Goal: Task Accomplishment & Management: Contribute content

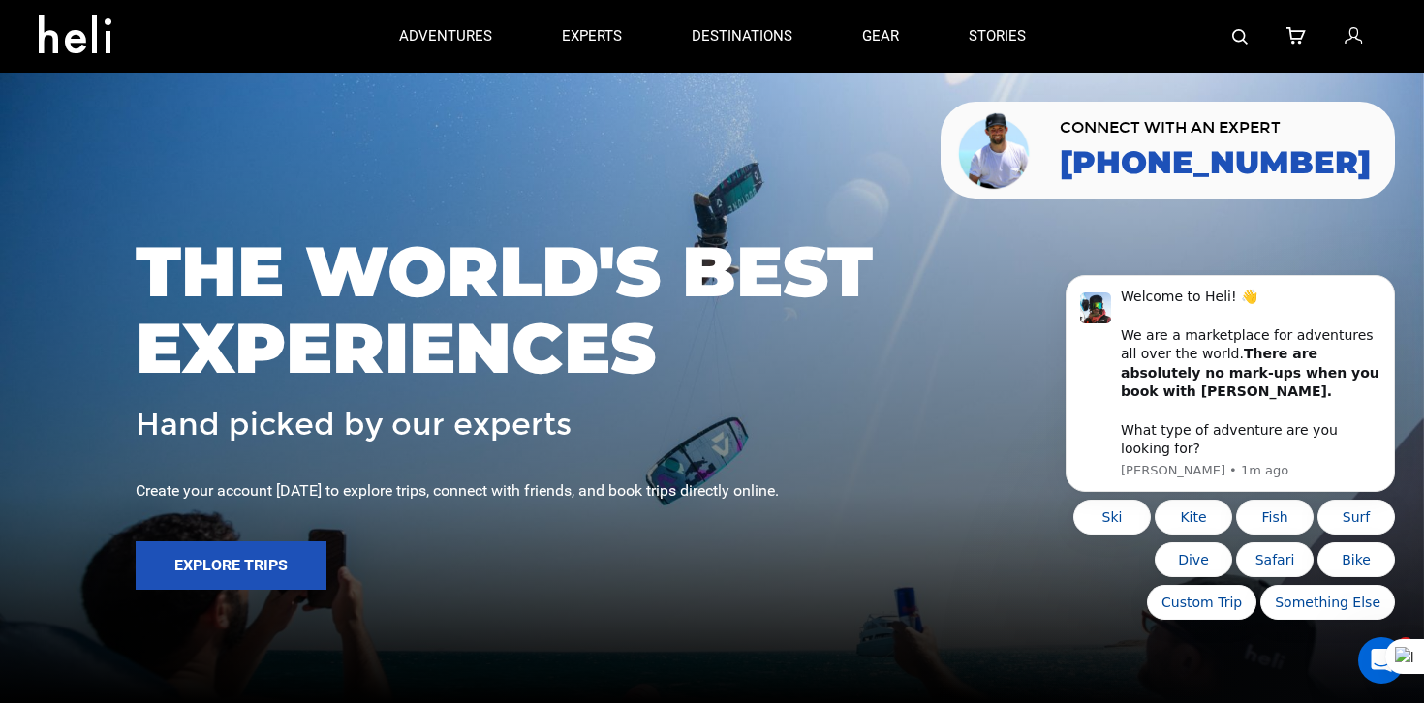
click at [1243, 35] on img at bounding box center [1240, 37] width 16 height 16
click at [1241, 34] on img at bounding box center [1240, 37] width 16 height 16
click at [1237, 42] on img at bounding box center [1240, 37] width 16 height 16
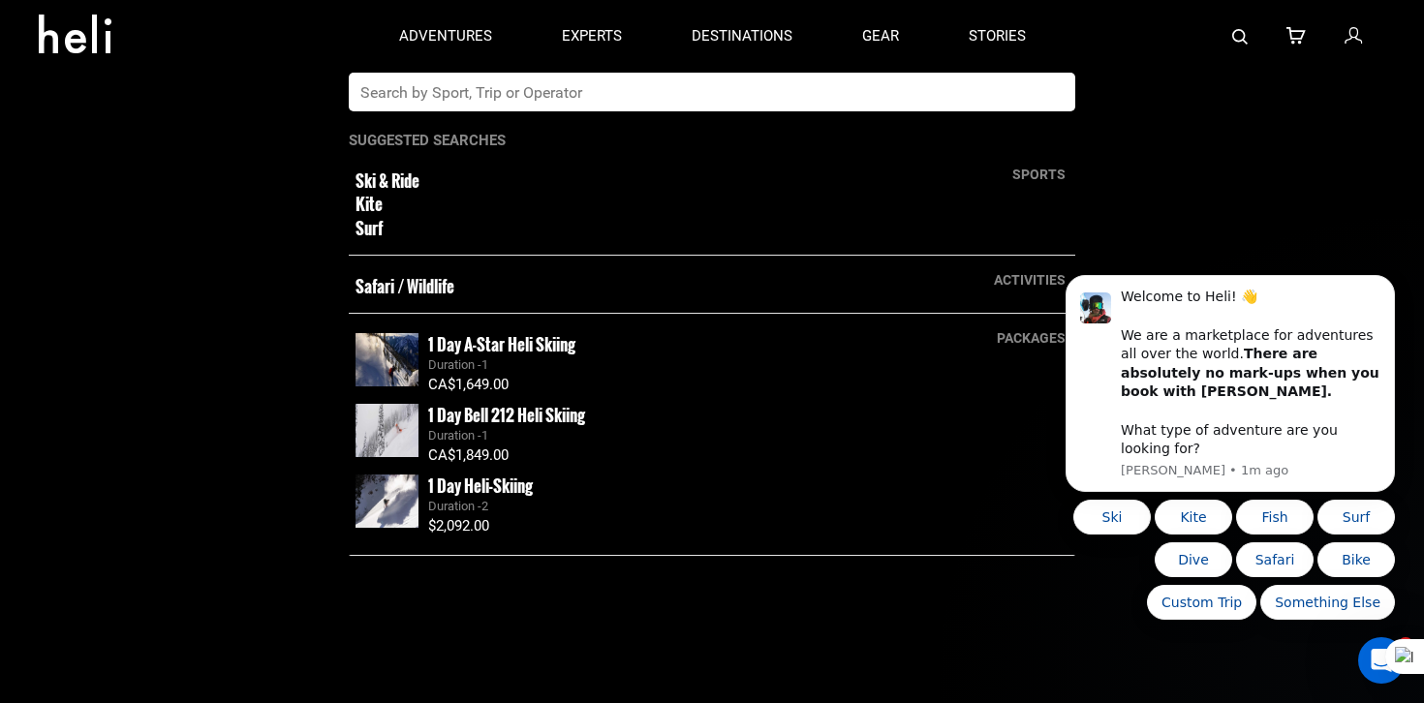
click at [1035, 89] on input "text" at bounding box center [692, 92] width 687 height 39
type input "kootenay"
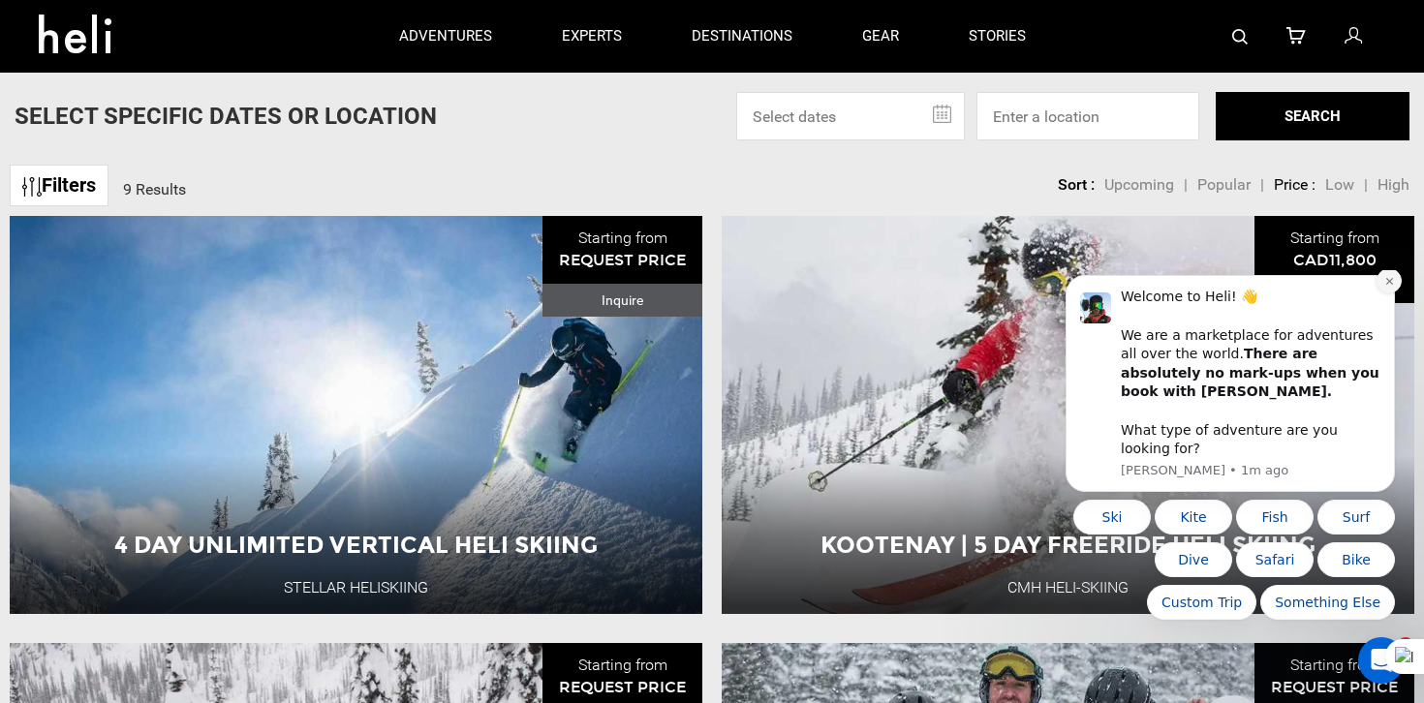
click at [1394, 294] on button "Dismiss notification" at bounding box center [1389, 280] width 25 height 25
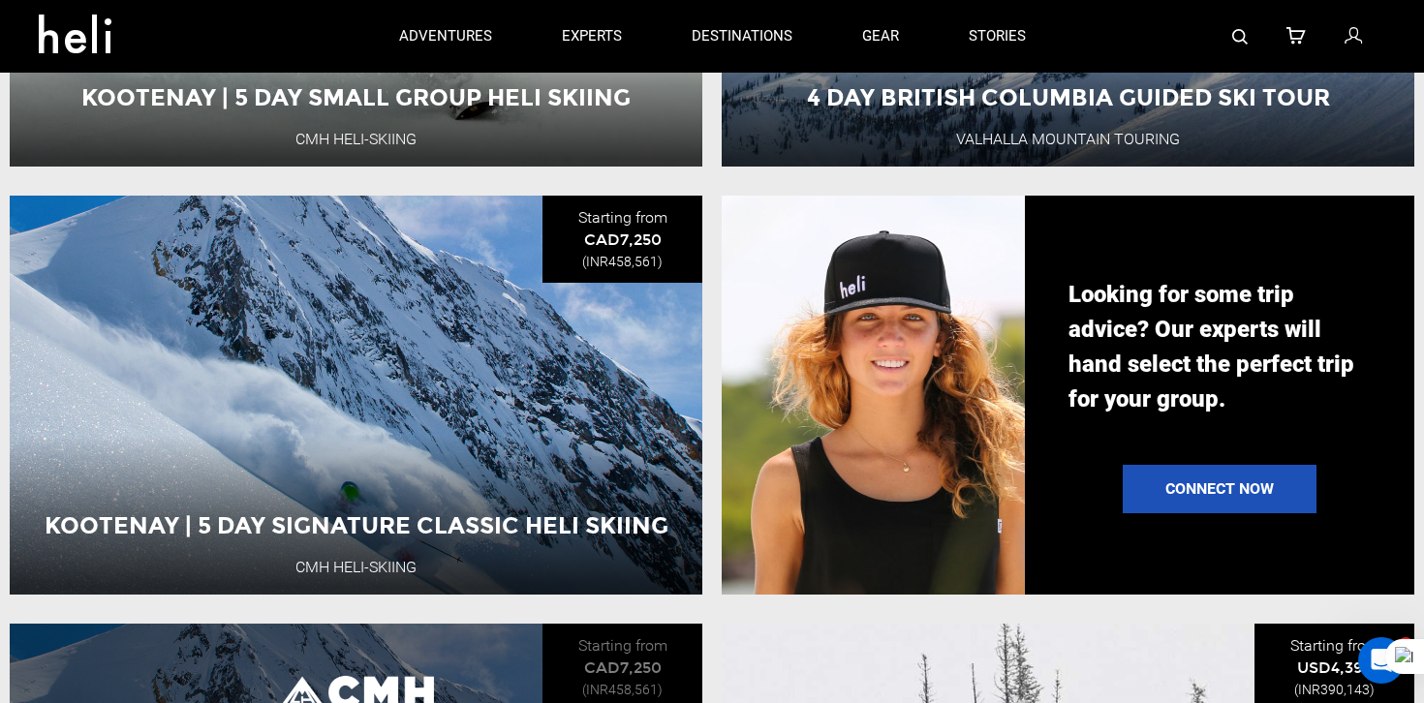
scroll to position [1409, 0]
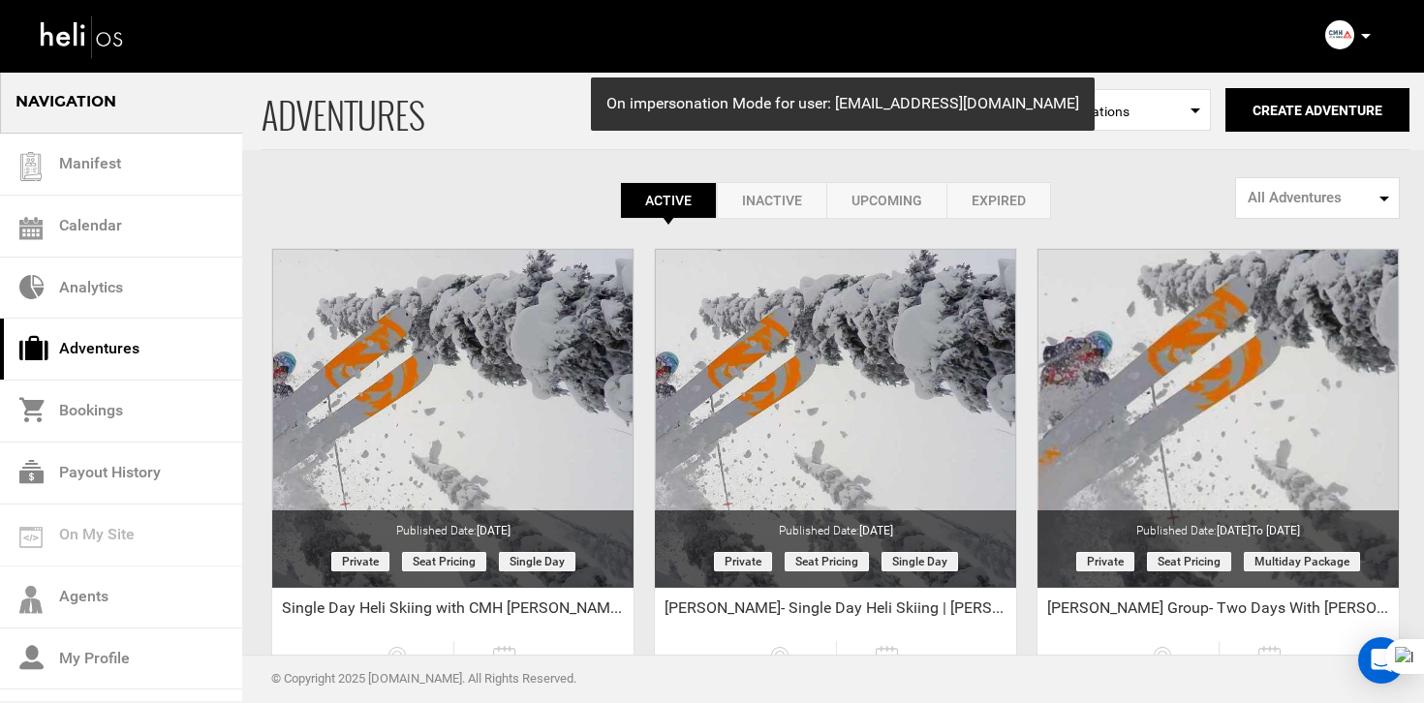
click at [1007, 211] on link "Expired" at bounding box center [999, 200] width 105 height 37
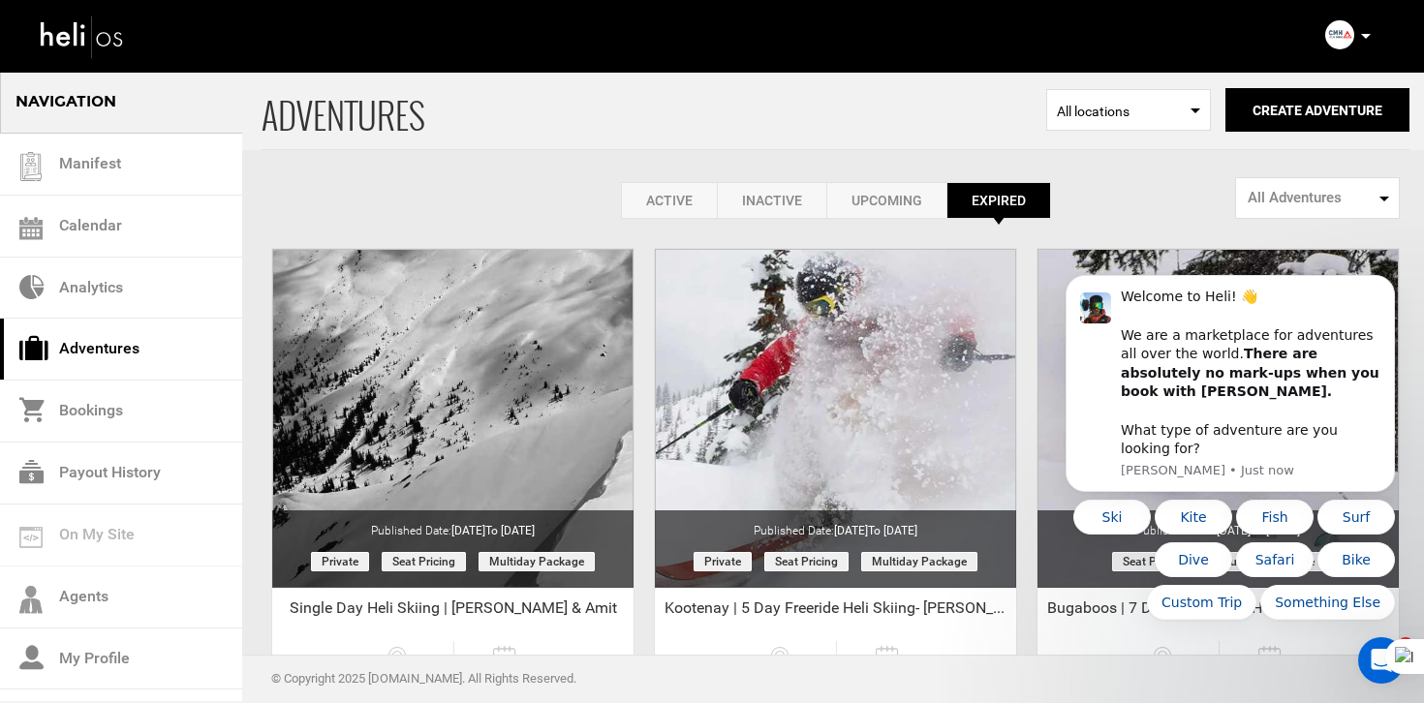
click at [669, 203] on link "Active" at bounding box center [669, 200] width 96 height 37
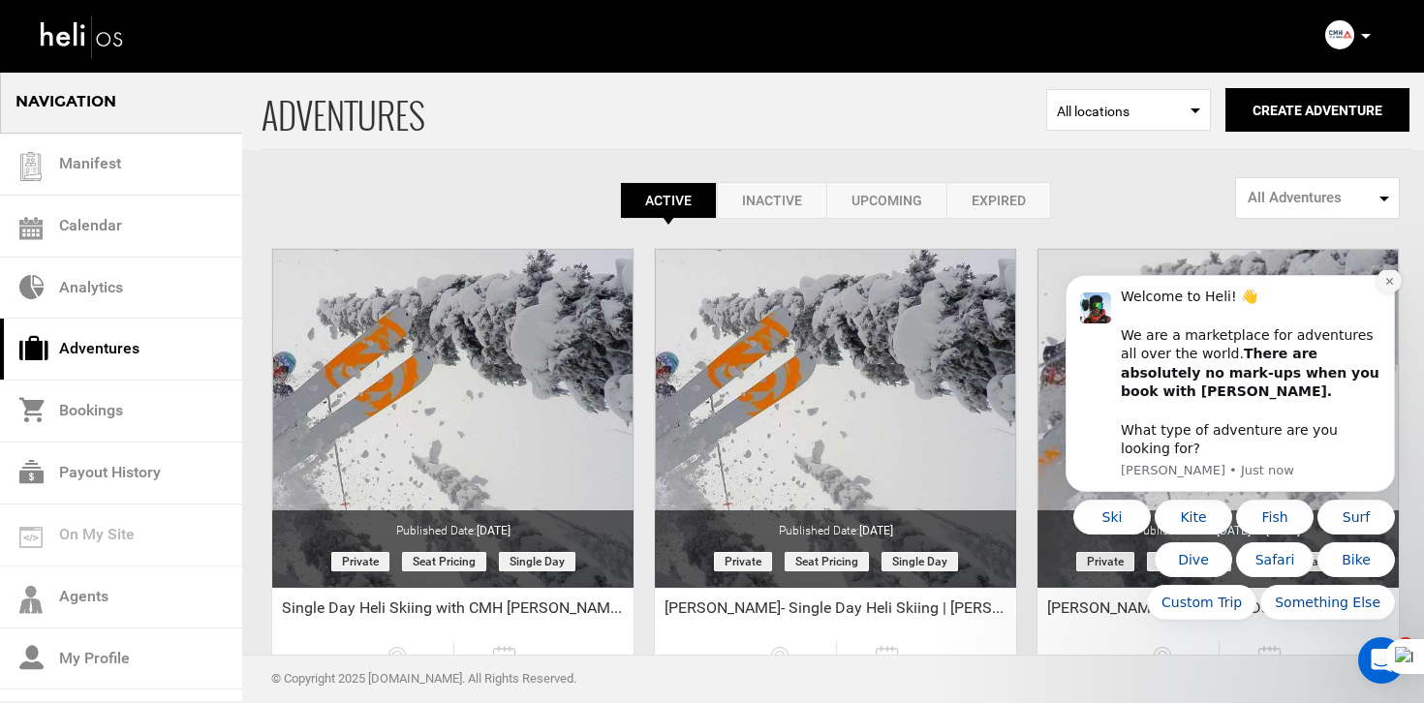
click at [1388, 291] on button "Dismiss notification" at bounding box center [1389, 280] width 25 height 25
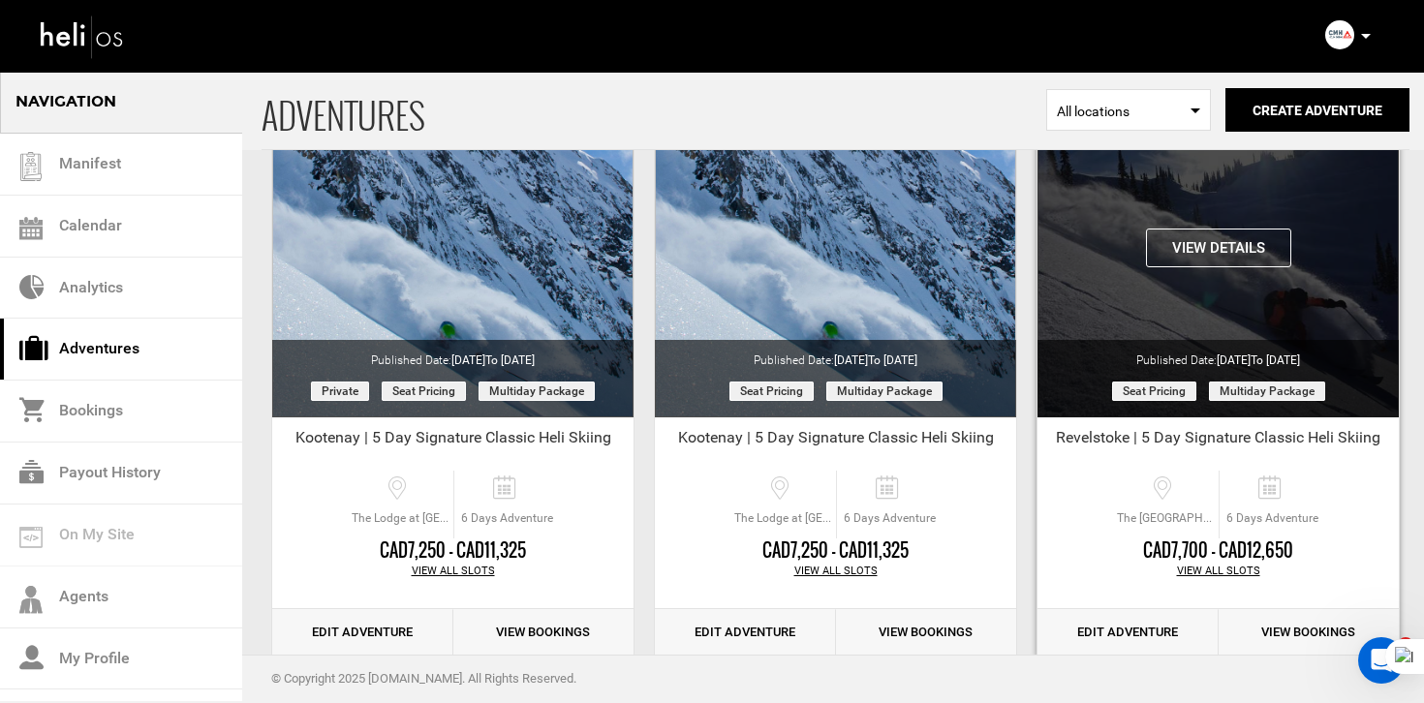
scroll to position [4970, 0]
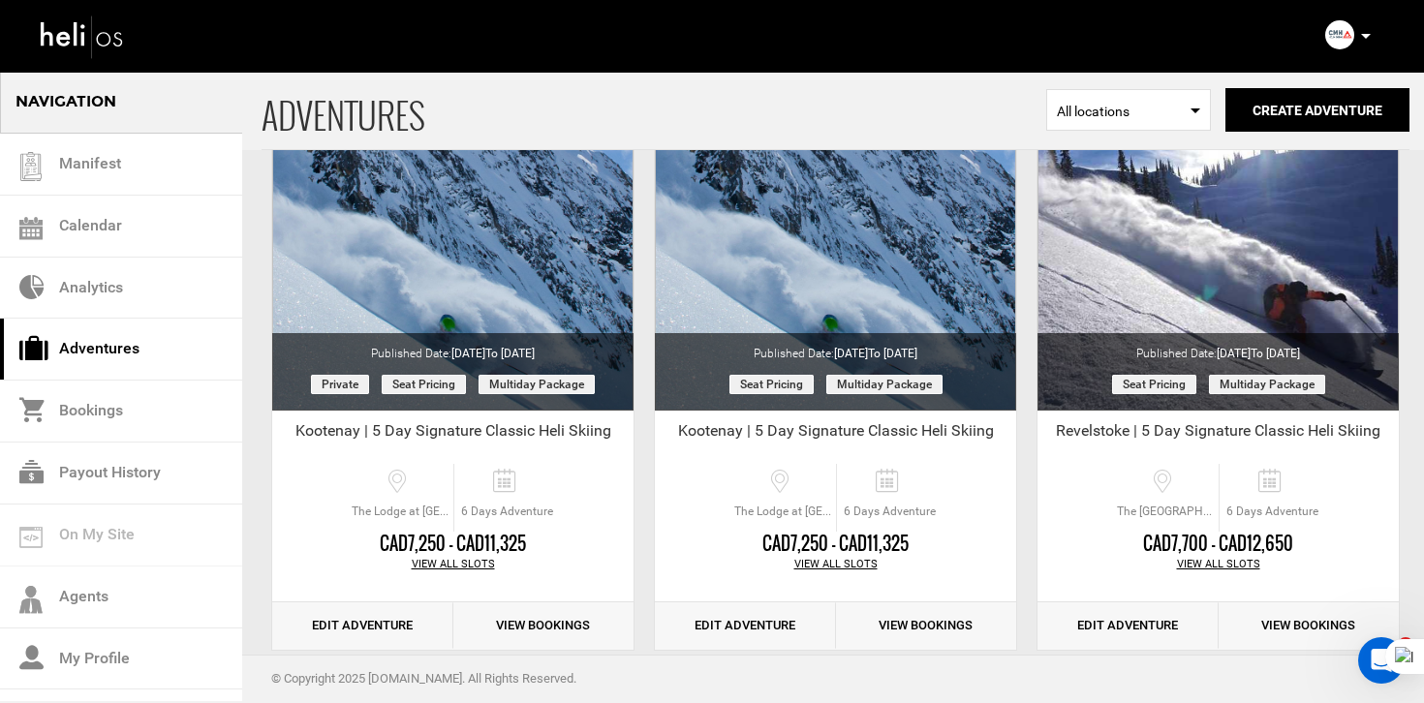
click at [1336, 30] on img at bounding box center [1339, 34] width 29 height 29
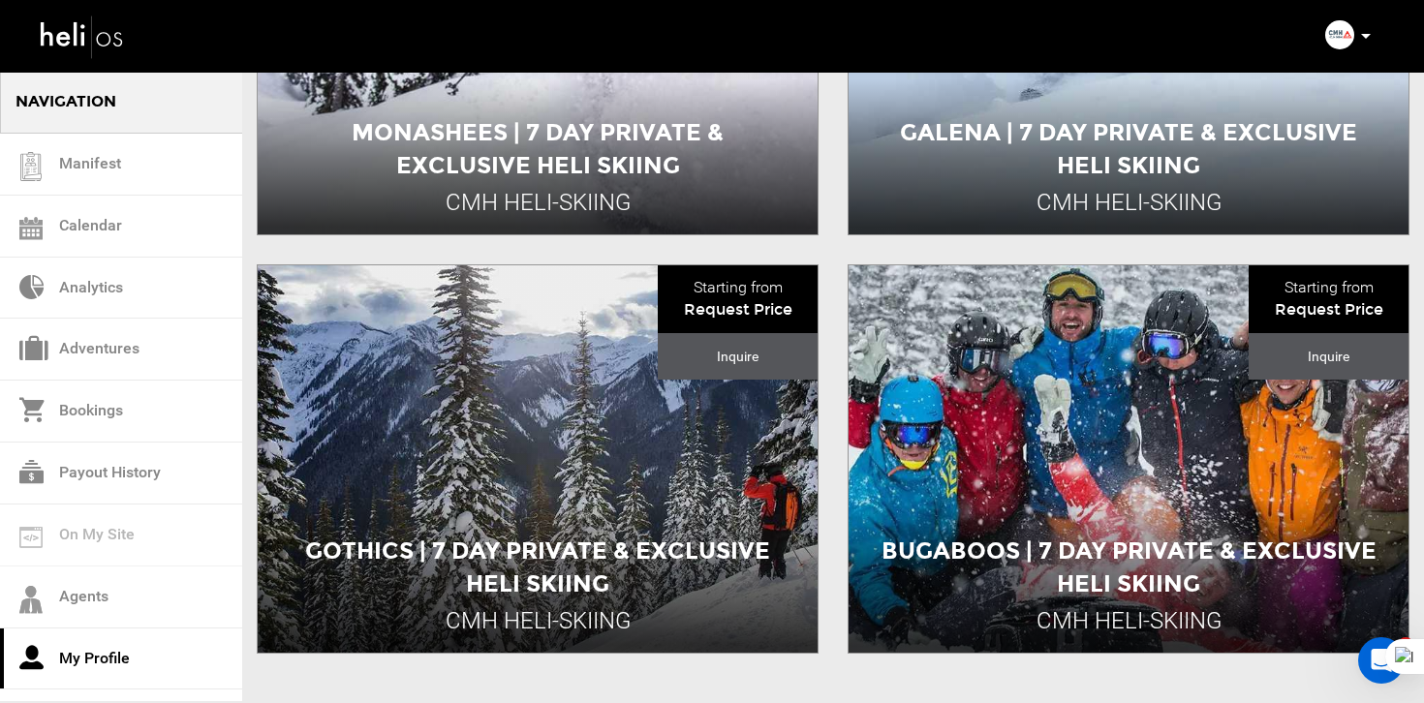
scroll to position [2685, 0]
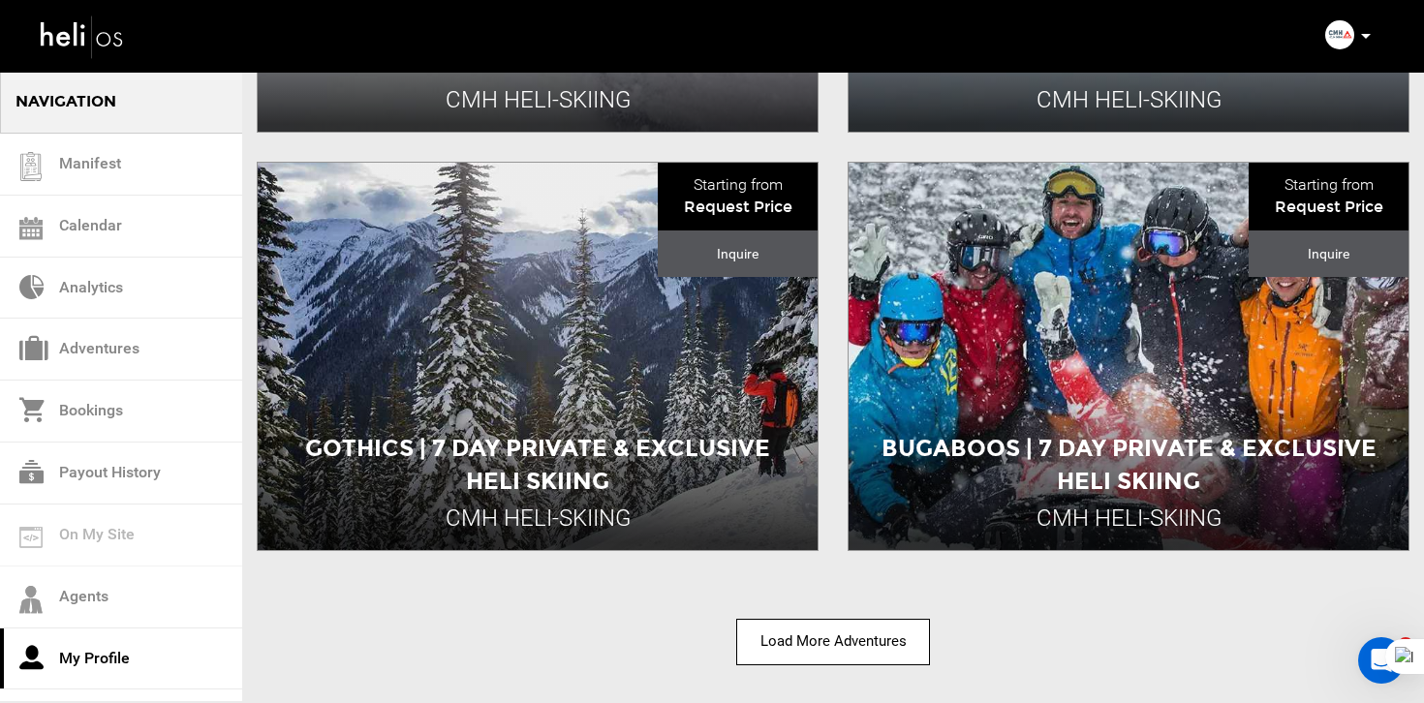
click at [833, 634] on button "Load More Adventures" at bounding box center [833, 642] width 194 height 46
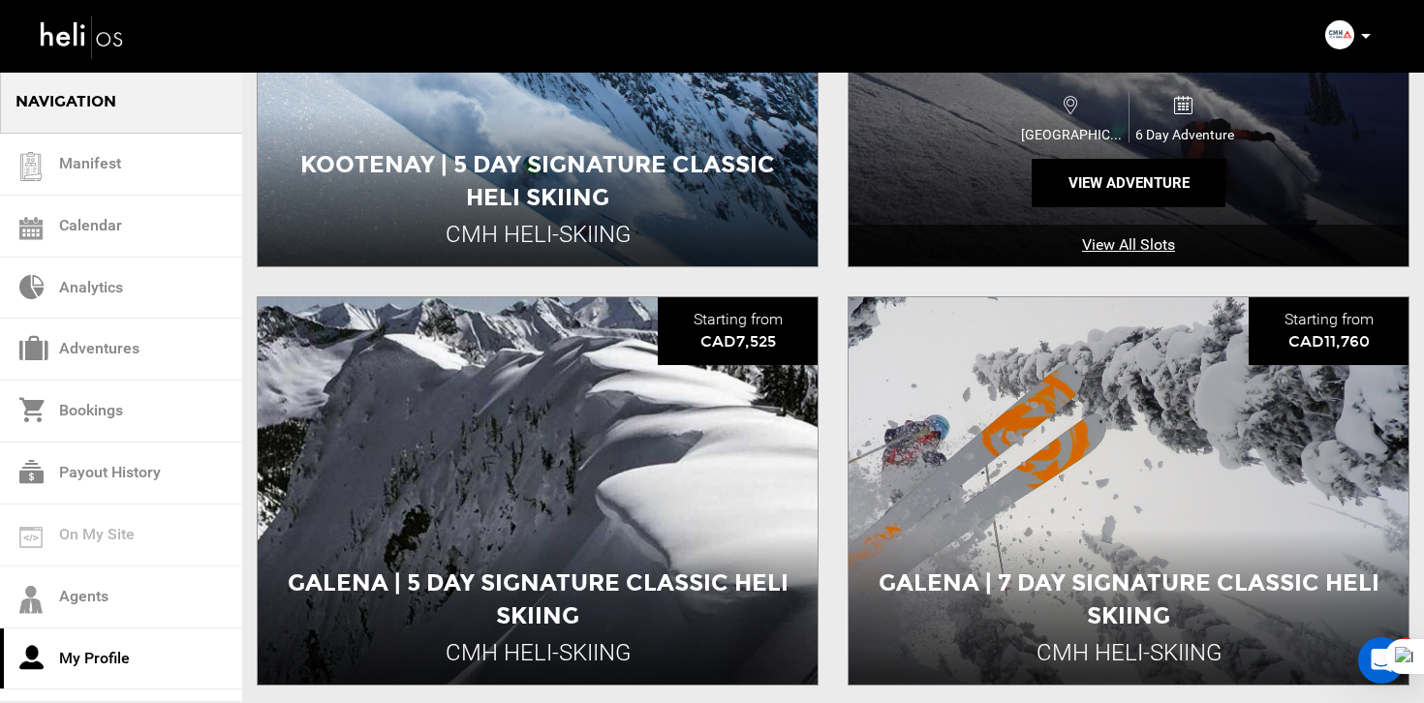
scroll to position [5196, 0]
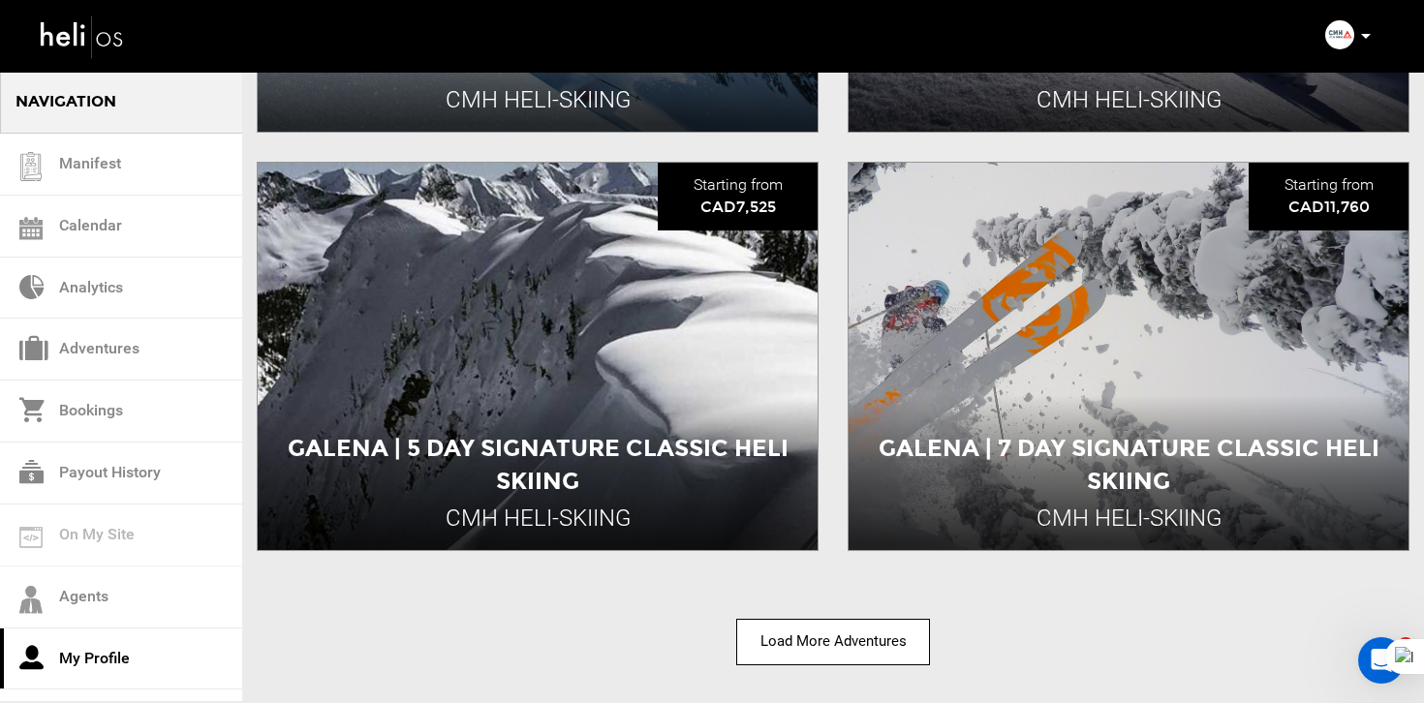
click at [875, 629] on button "Load More Adventures" at bounding box center [833, 642] width 194 height 46
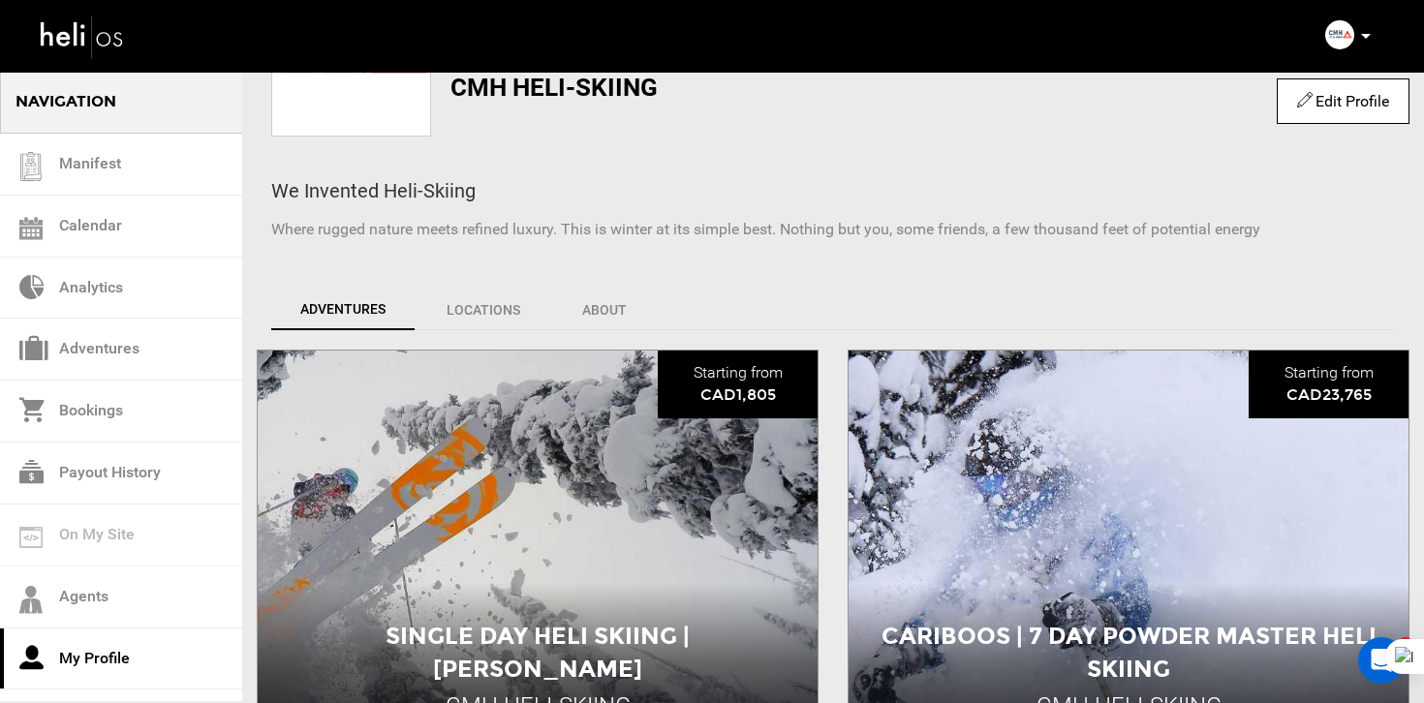
scroll to position [0, 0]
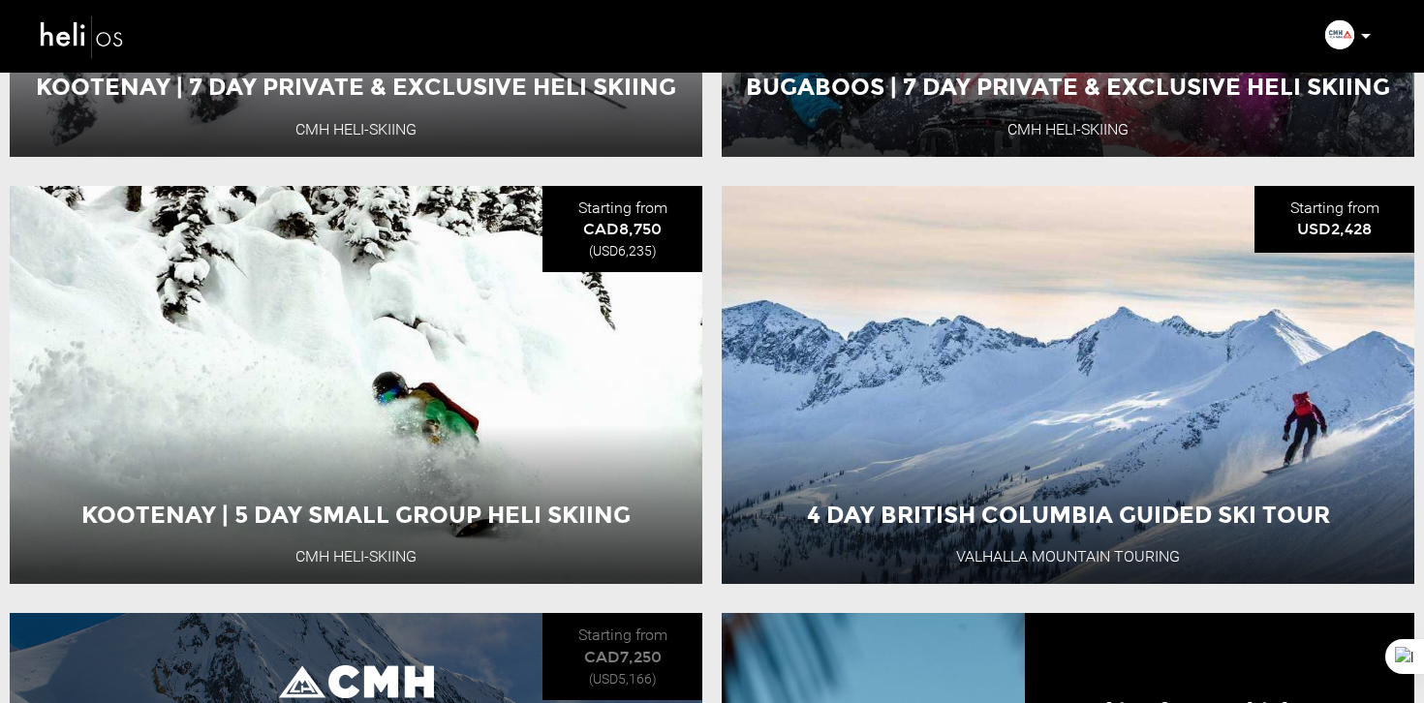
scroll to position [993, 0]
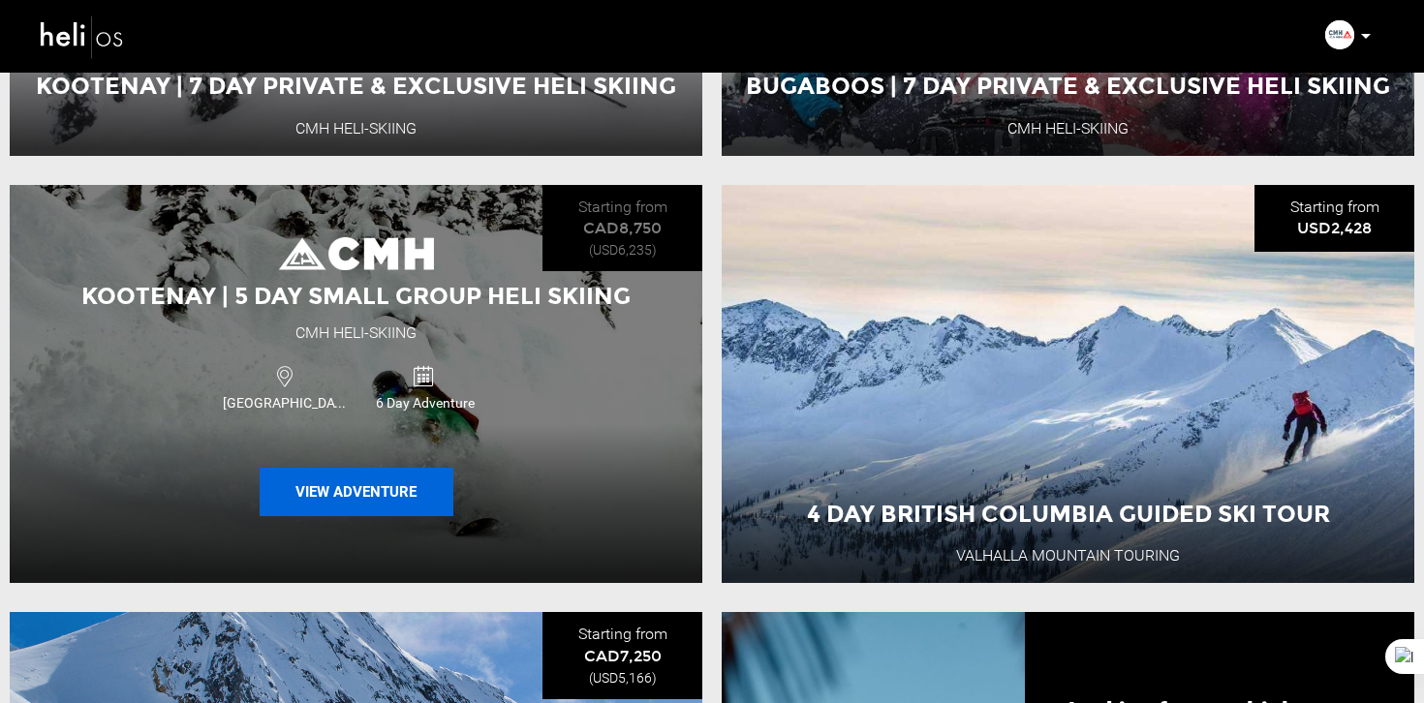
click at [410, 493] on button "View Adventure" at bounding box center [357, 492] width 194 height 48
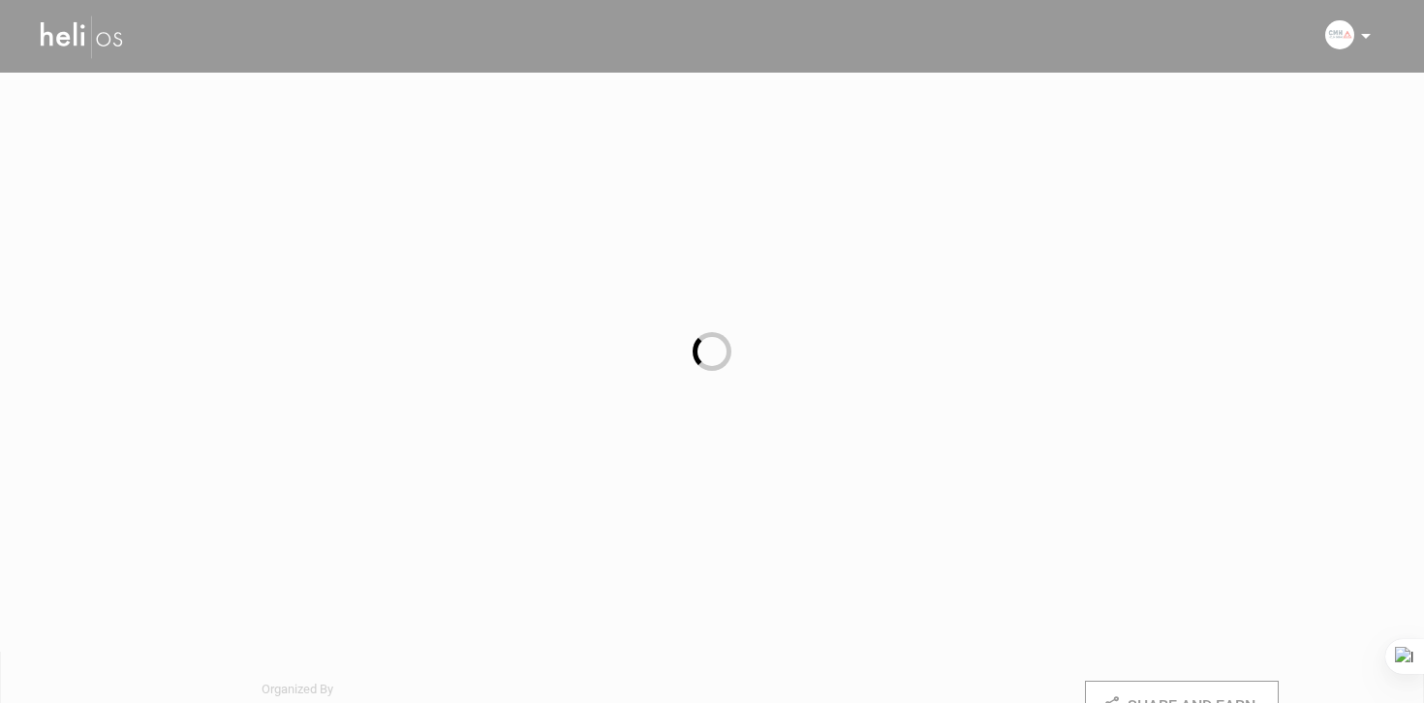
type input "kootenay"
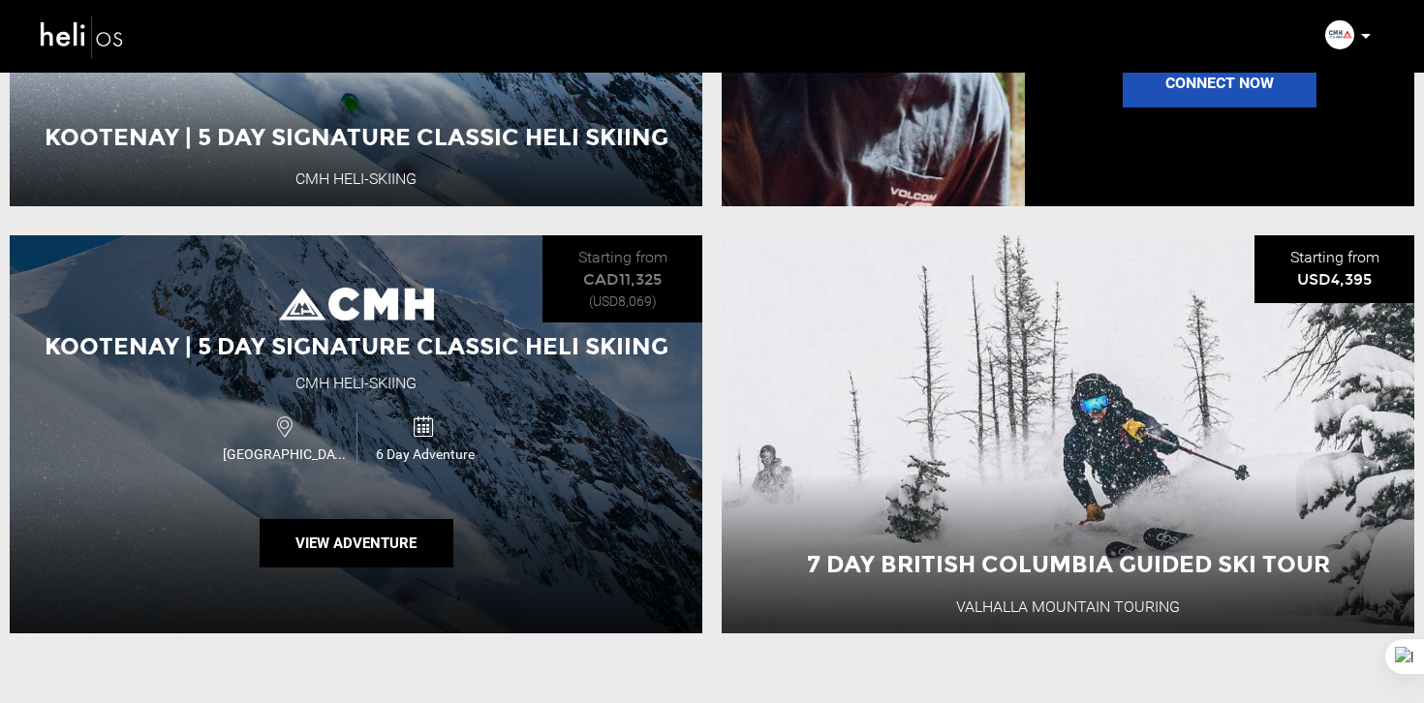
scroll to position [1826, 0]
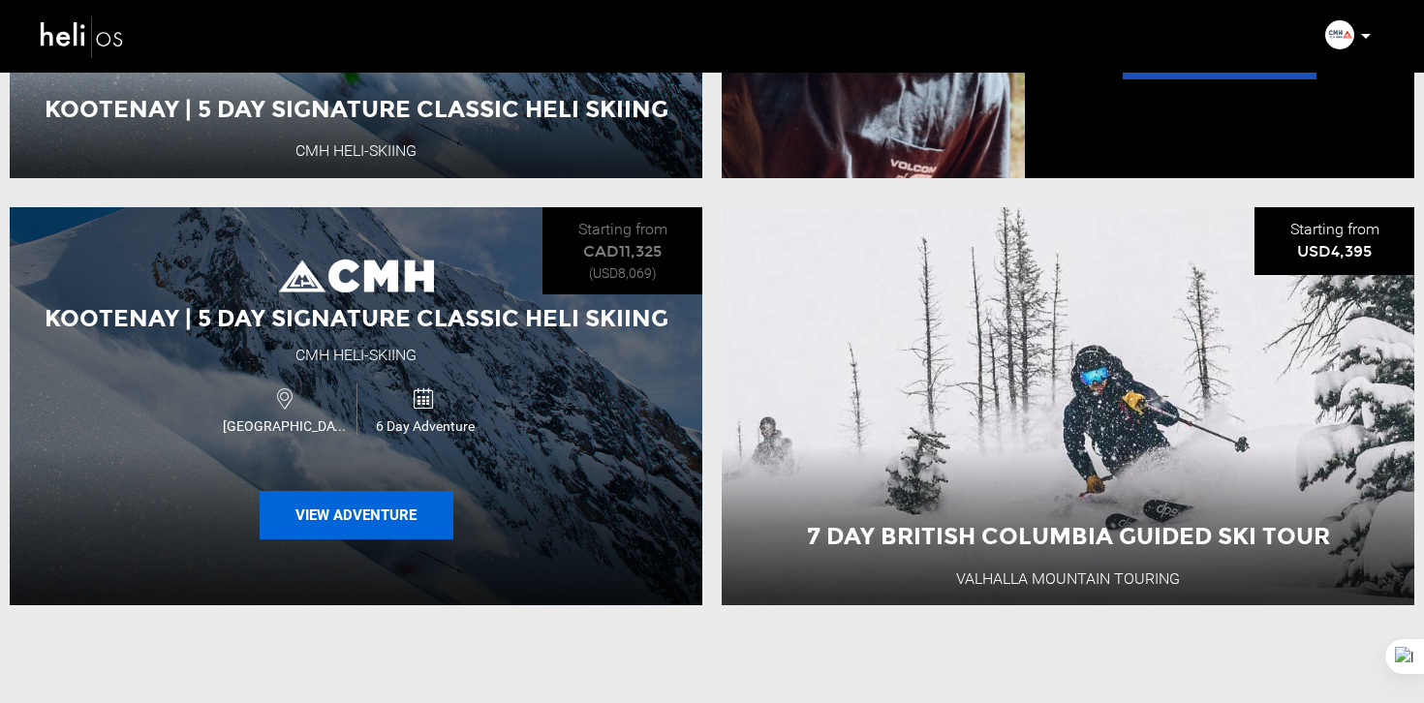
click at [405, 512] on button "View Adventure" at bounding box center [357, 515] width 194 height 48
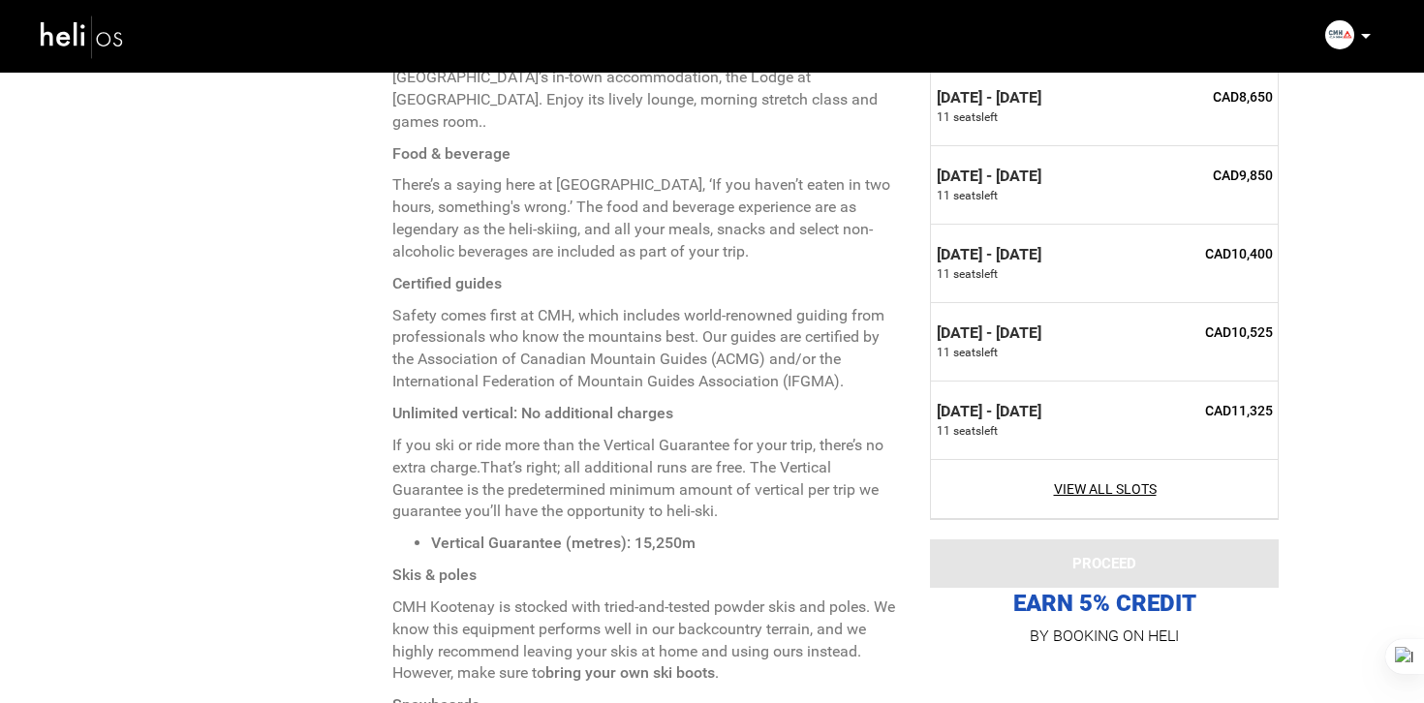
scroll to position [2057, 0]
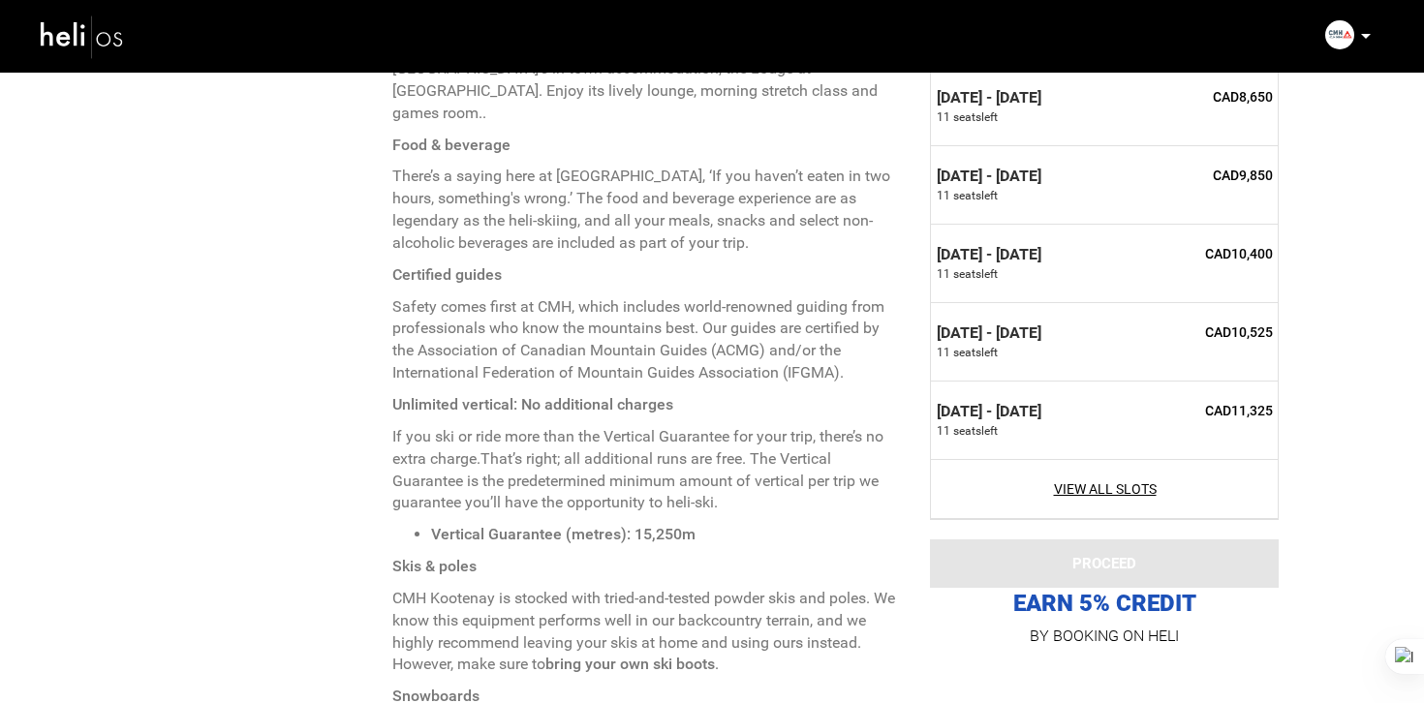
click at [110, 50] on img at bounding box center [82, 36] width 87 height 51
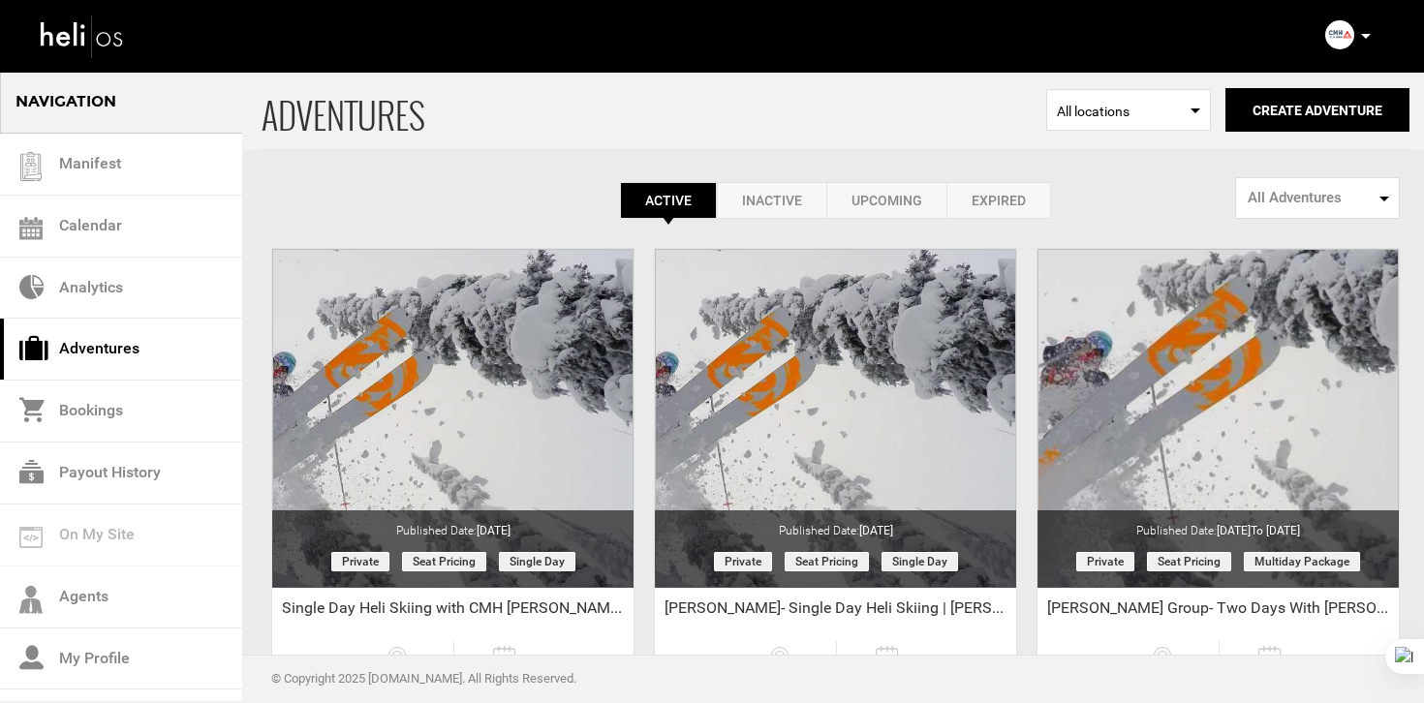
click at [999, 193] on link "Expired" at bounding box center [999, 200] width 105 height 37
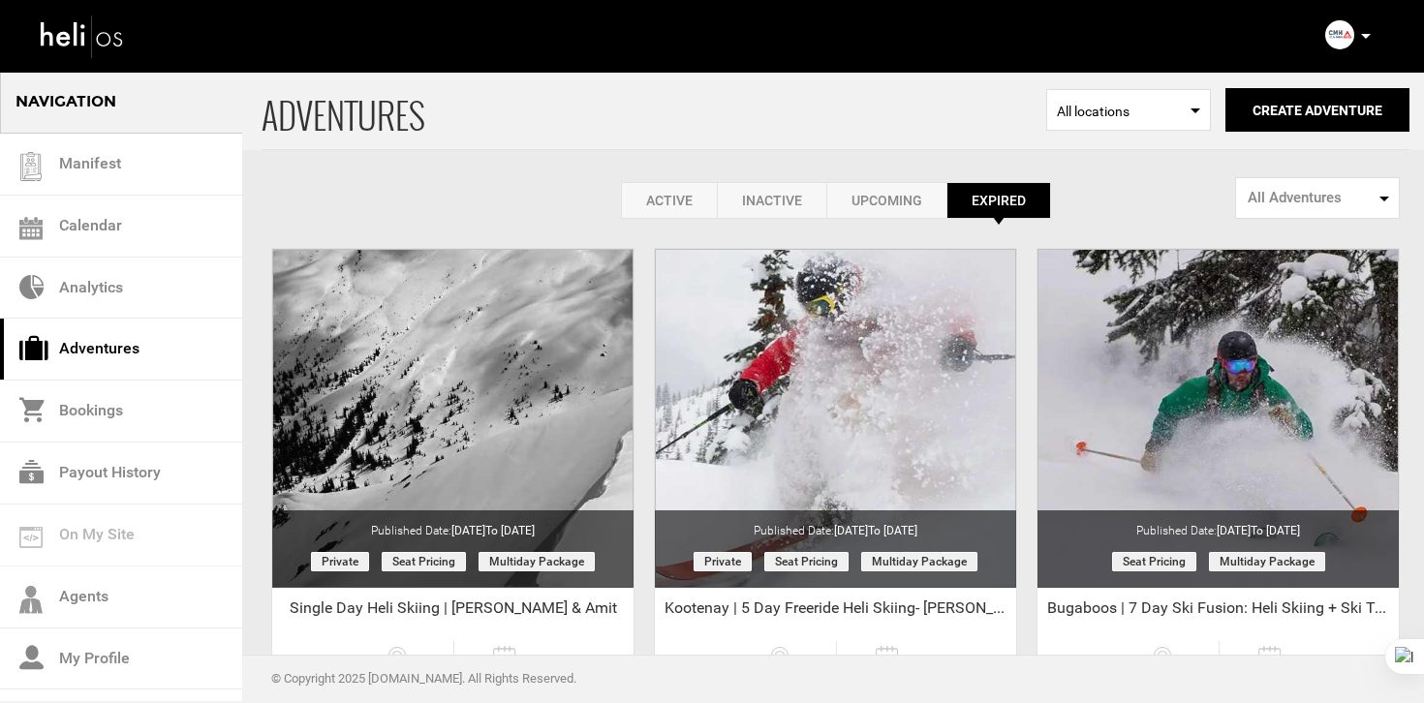
click at [647, 199] on link "Active" at bounding box center [669, 200] width 96 height 37
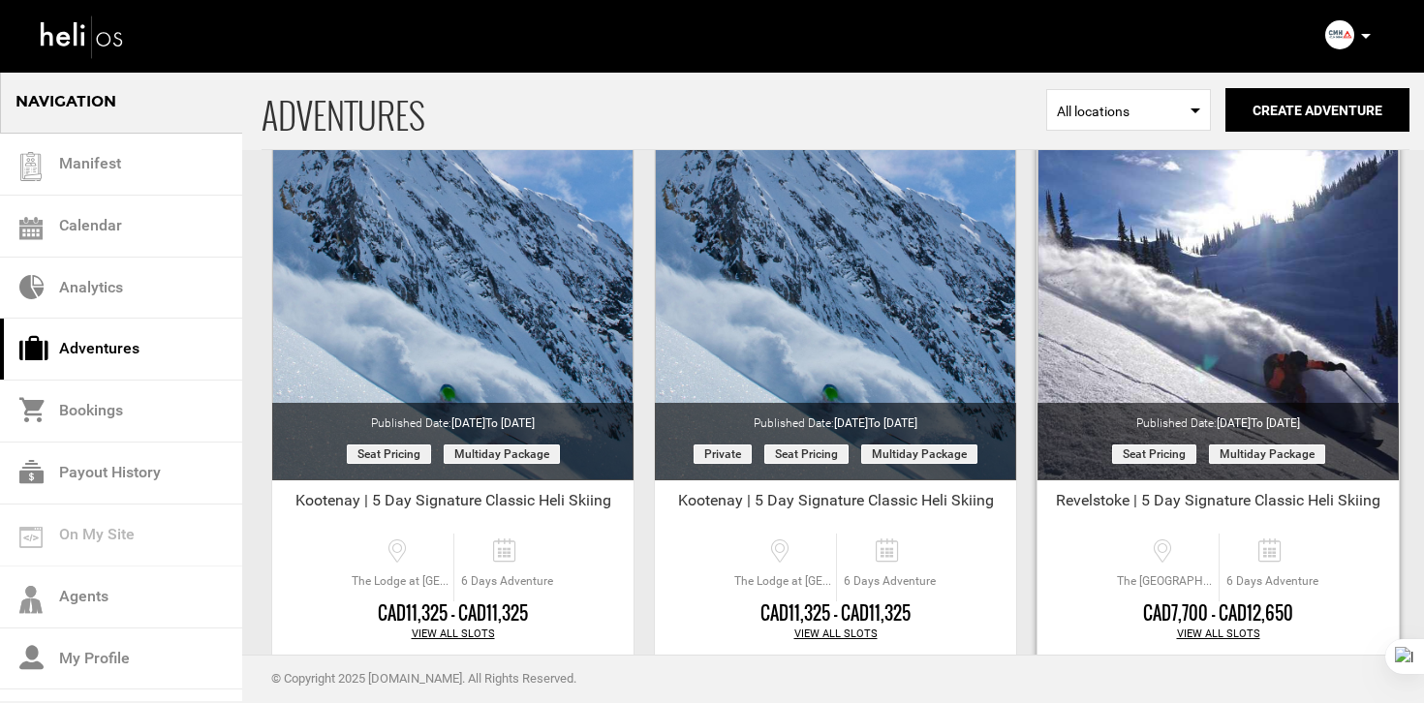
scroll to position [4868, 0]
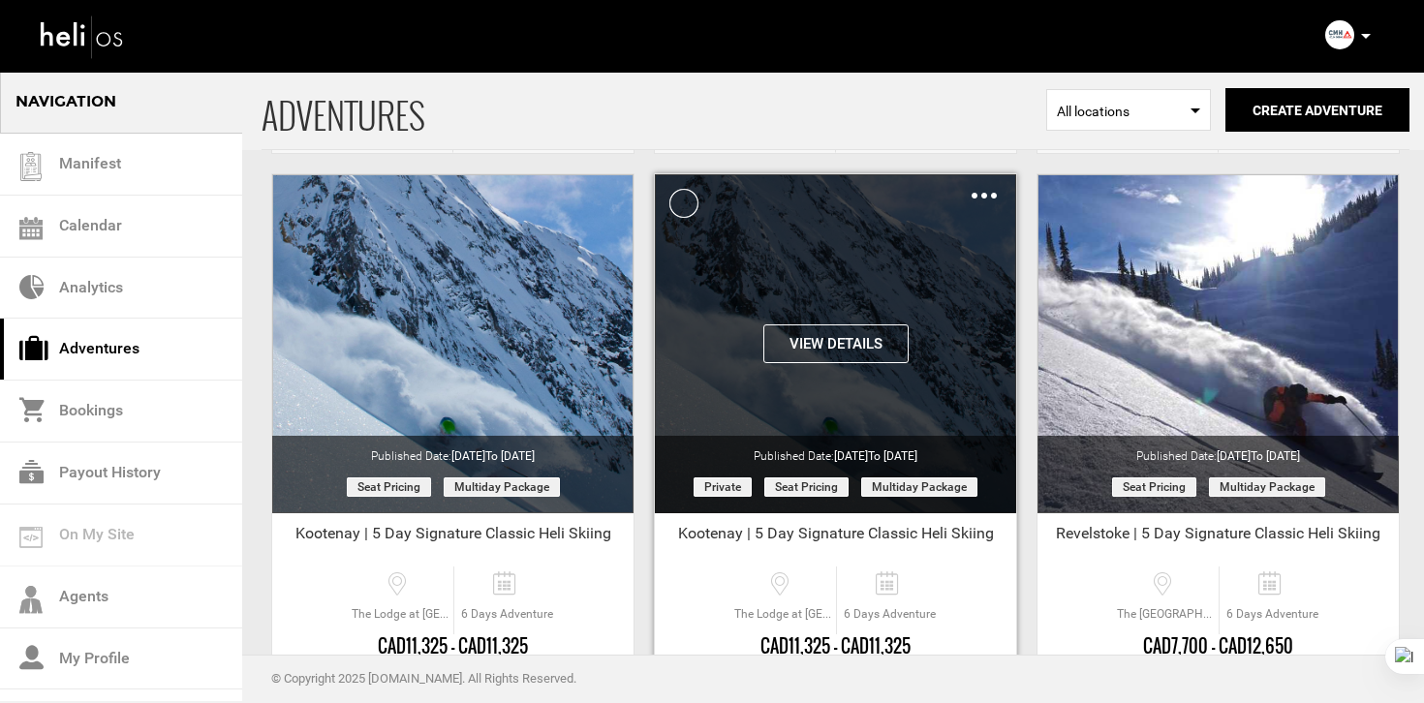
click at [832, 346] on button "View Details" at bounding box center [835, 344] width 145 height 39
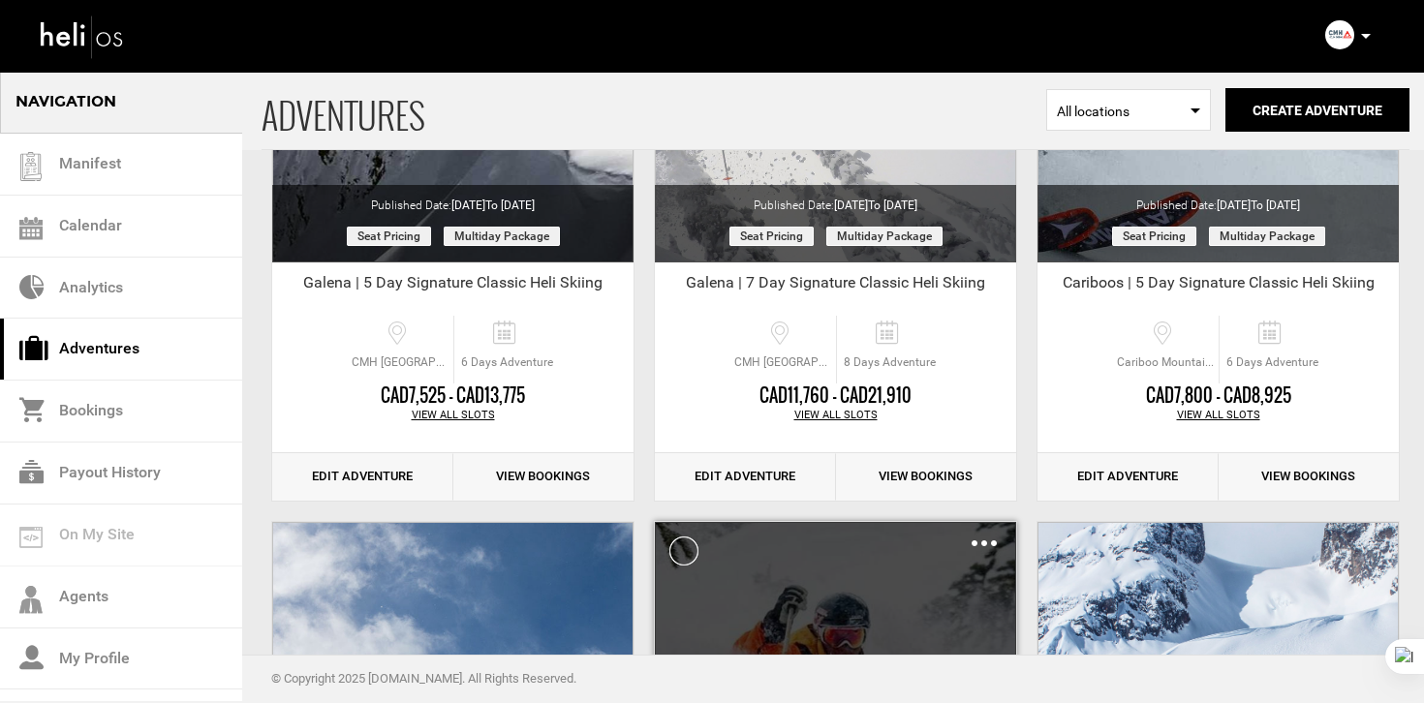
scroll to position [4983, 0]
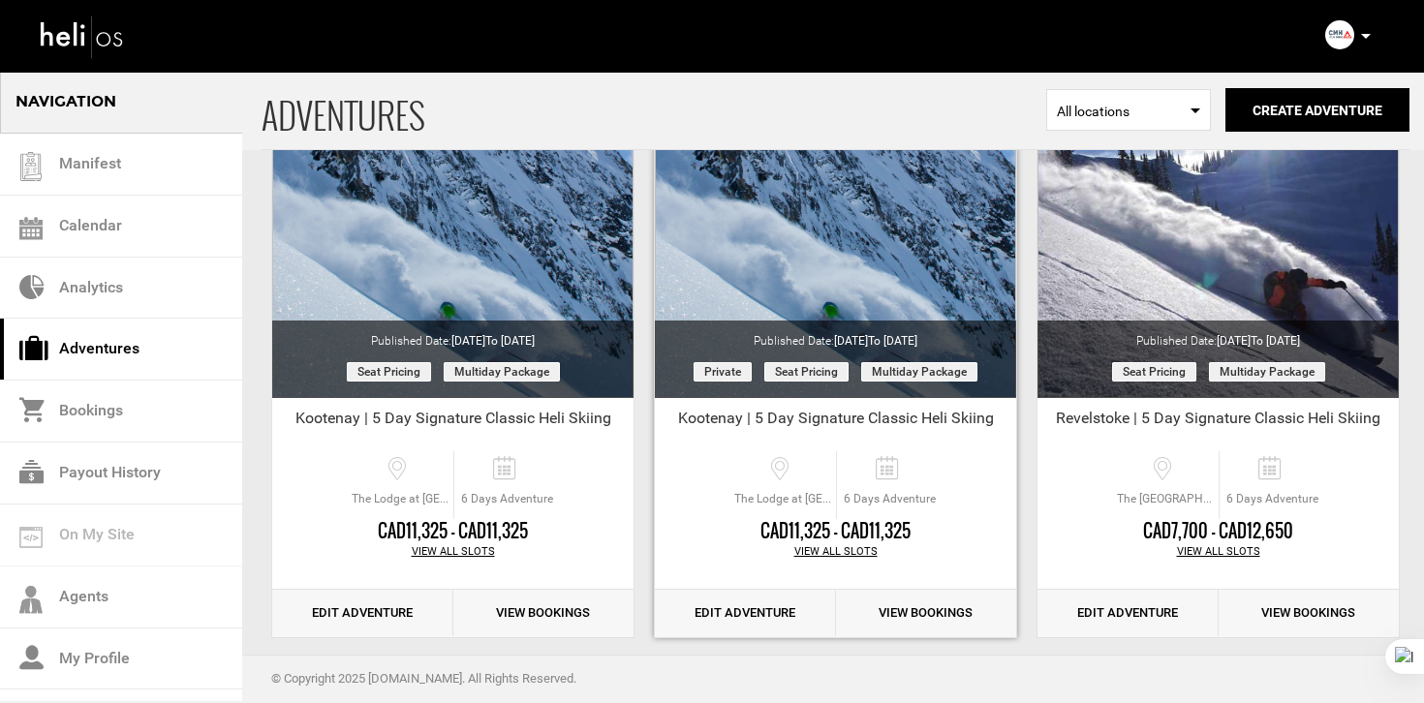
click at [770, 631] on link "Edit Adventure" at bounding box center [745, 613] width 181 height 47
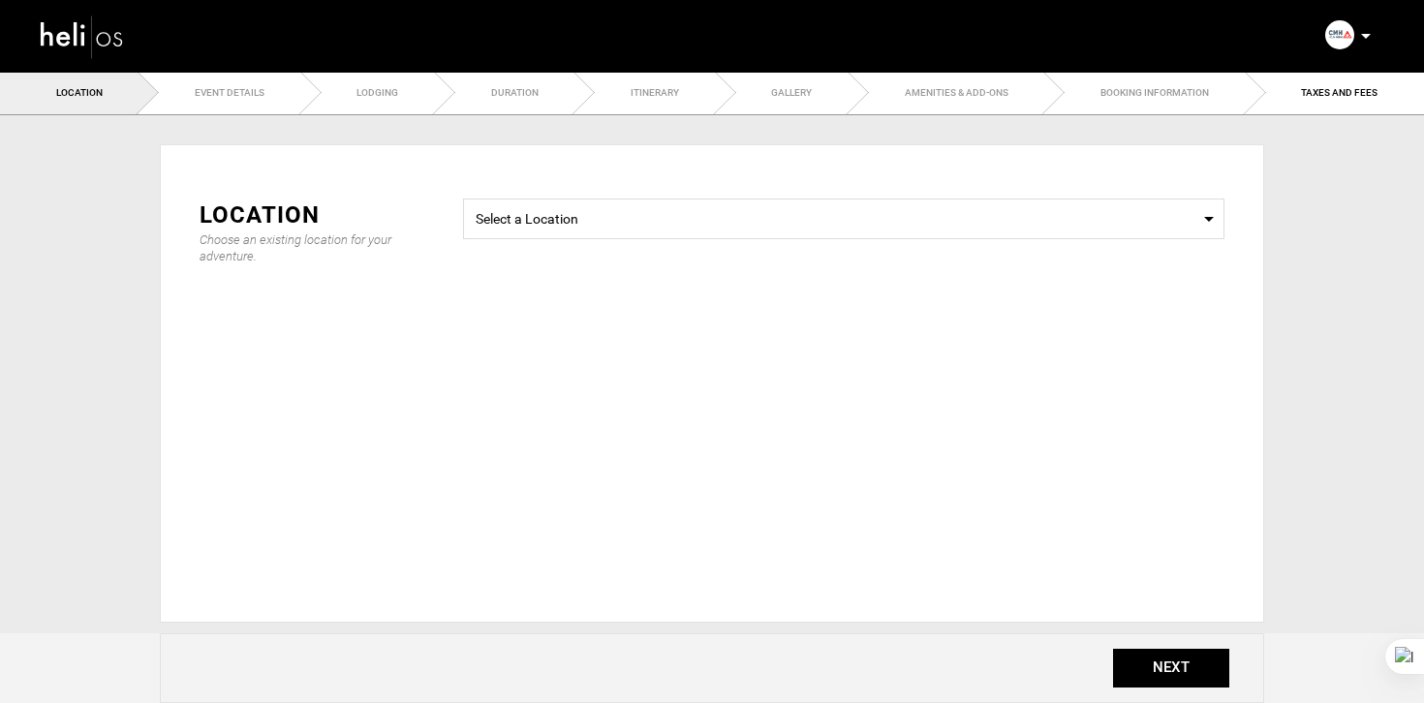
type input "Kootenay | 5 Day Signature Classic Heli Skiing"
checkbox input "true"
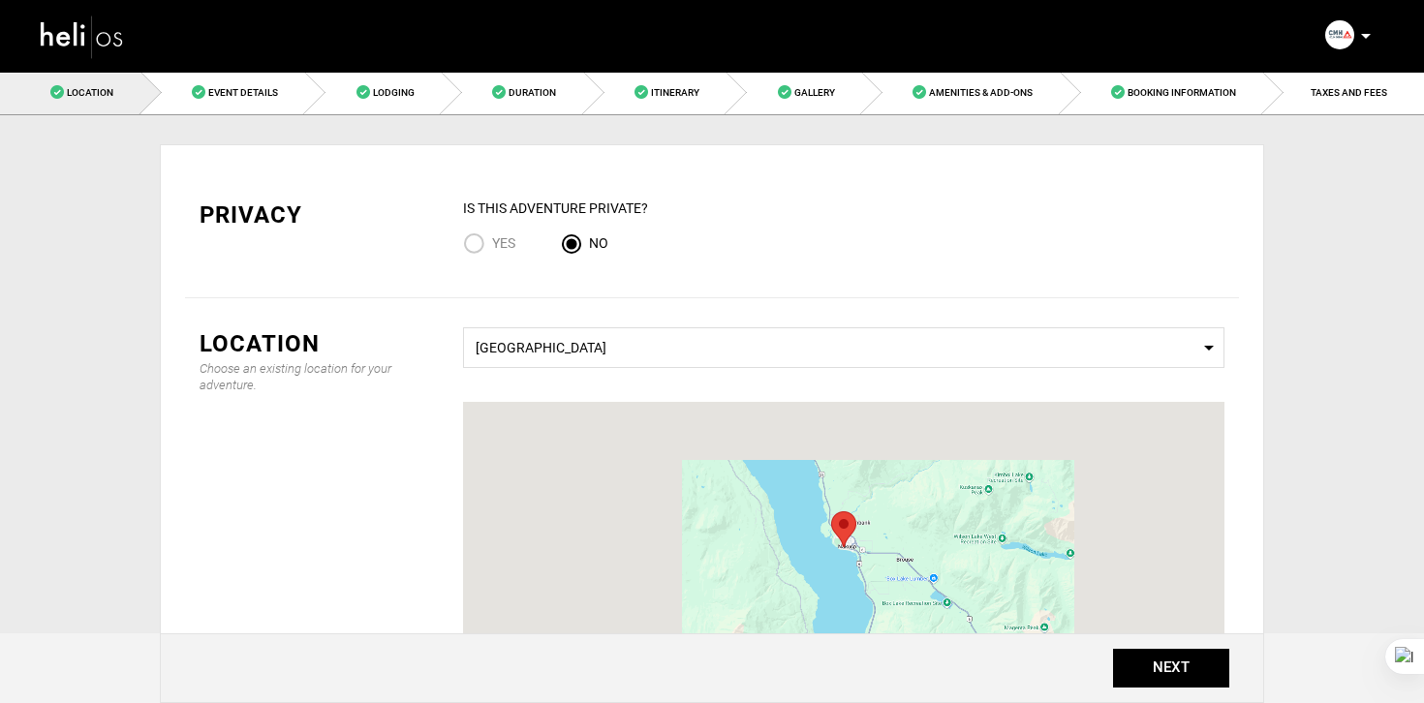
click at [476, 242] on input "Yes" at bounding box center [477, 246] width 29 height 26
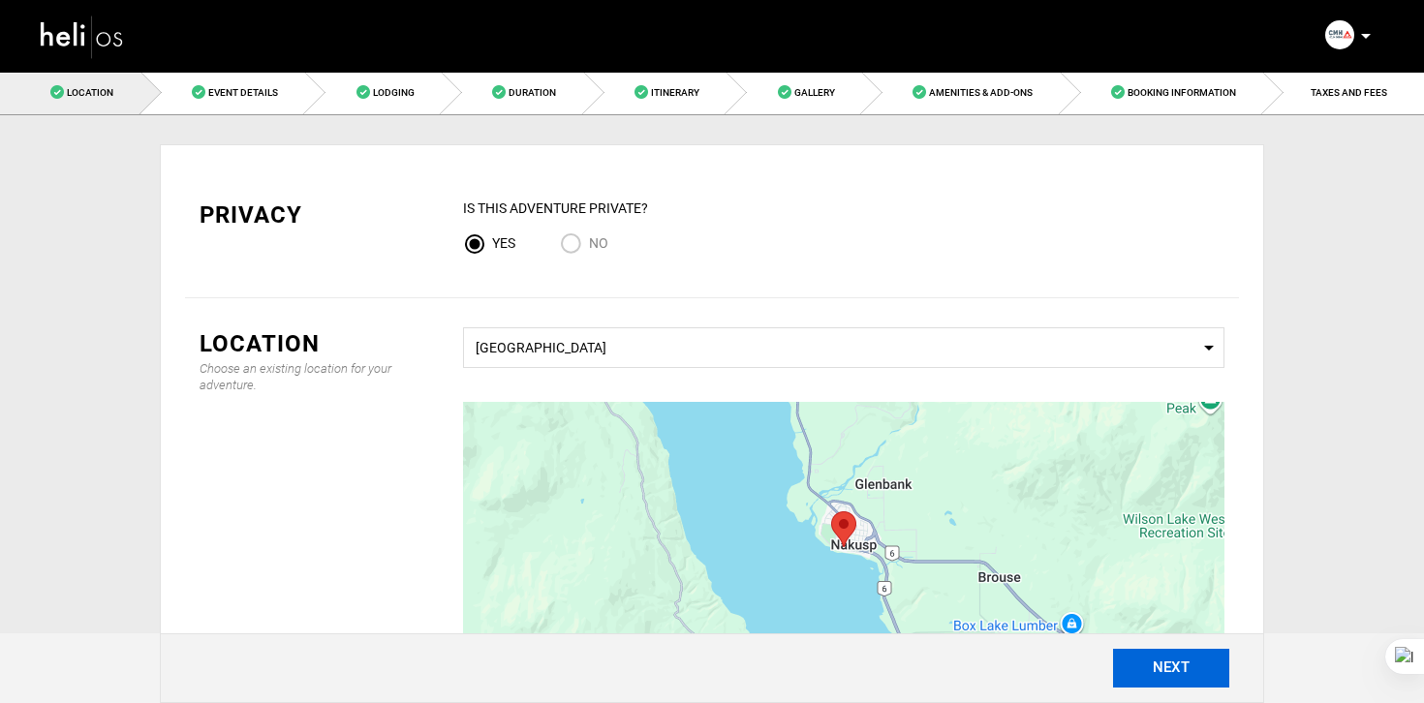
click at [1167, 670] on button "NEXT" at bounding box center [1171, 668] width 116 height 39
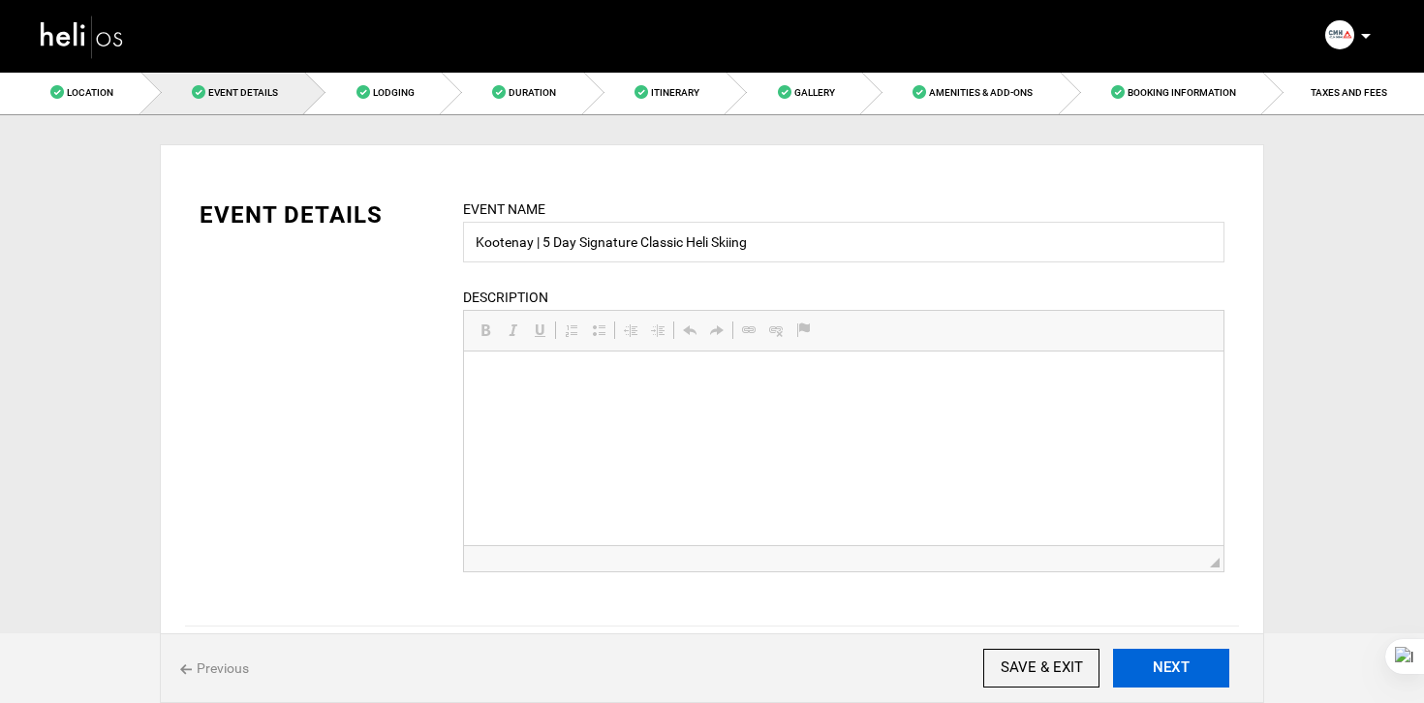
click at [1048, 670] on input "SAVE & EXIT" at bounding box center [1041, 668] width 116 height 39
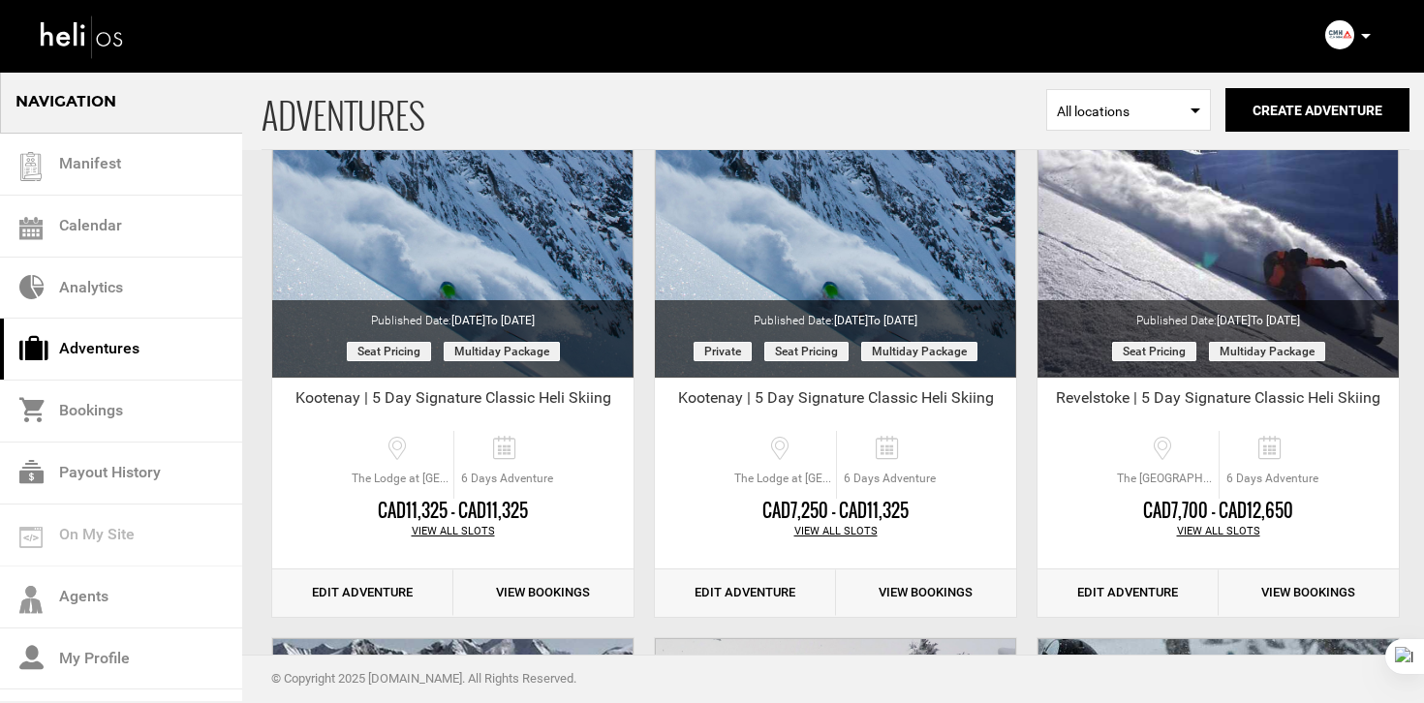
scroll to position [4962, 0]
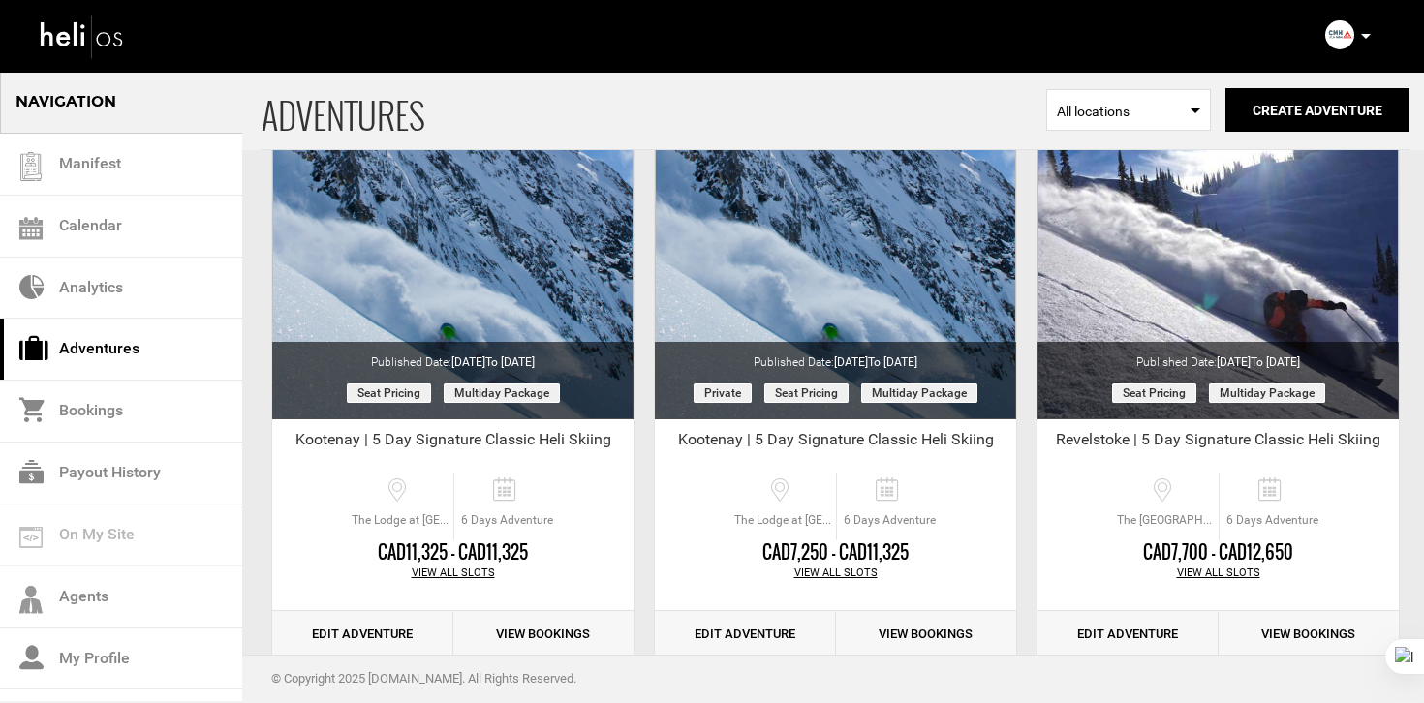
click at [1347, 37] on img at bounding box center [1339, 34] width 29 height 29
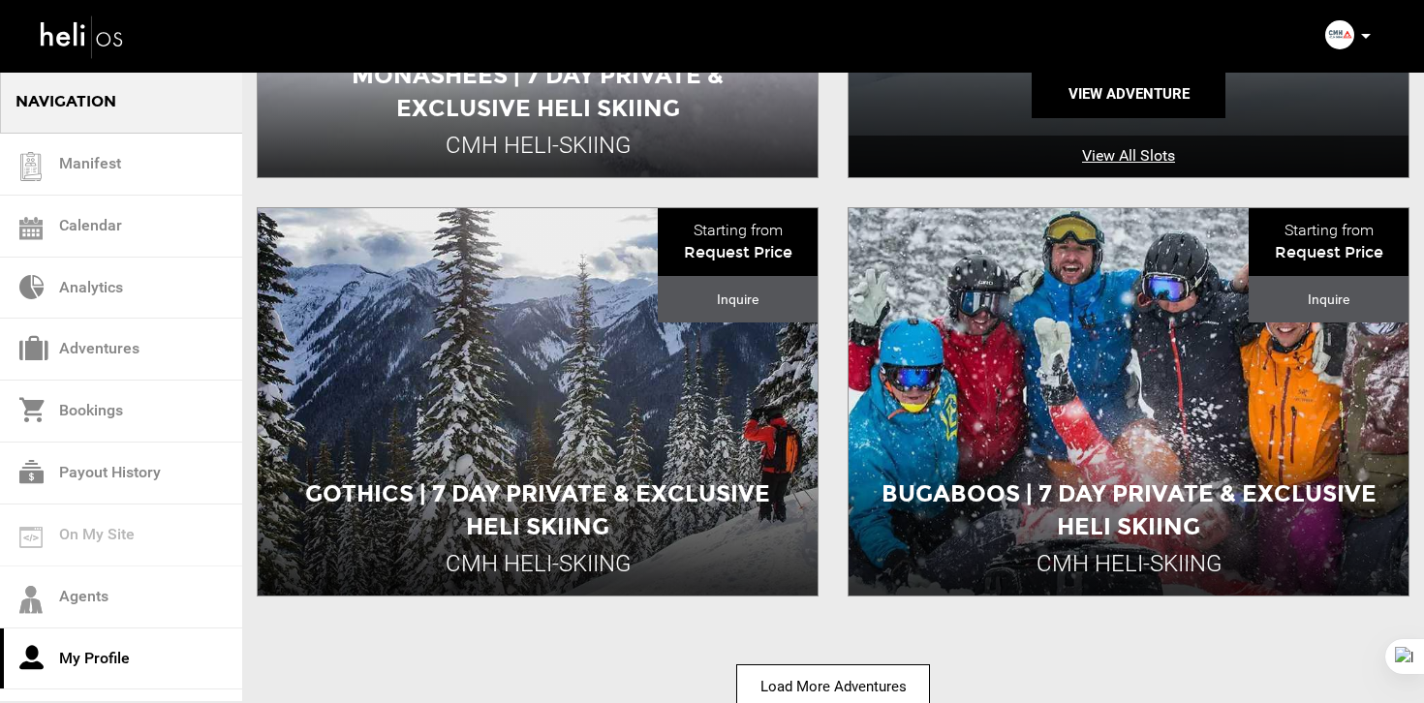
scroll to position [2640, 0]
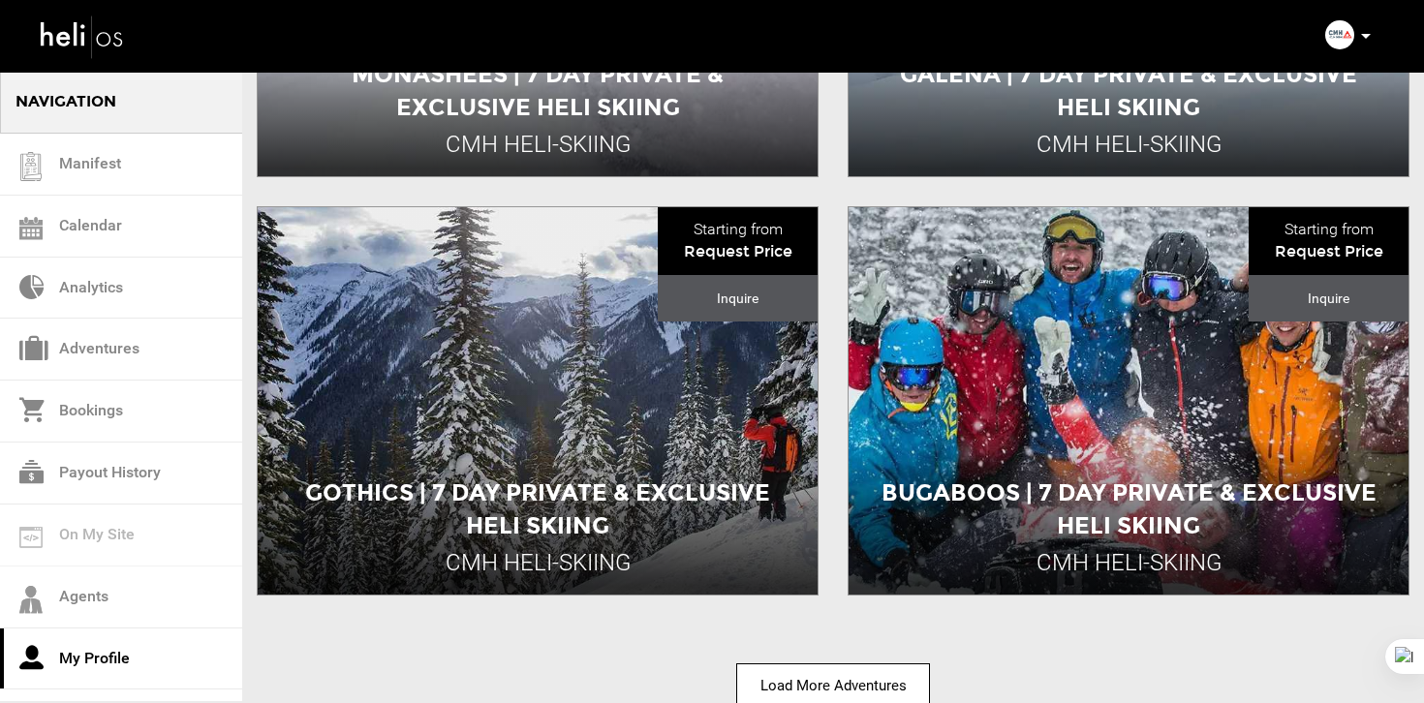
click at [823, 673] on button "Load More Adventures" at bounding box center [833, 687] width 194 height 46
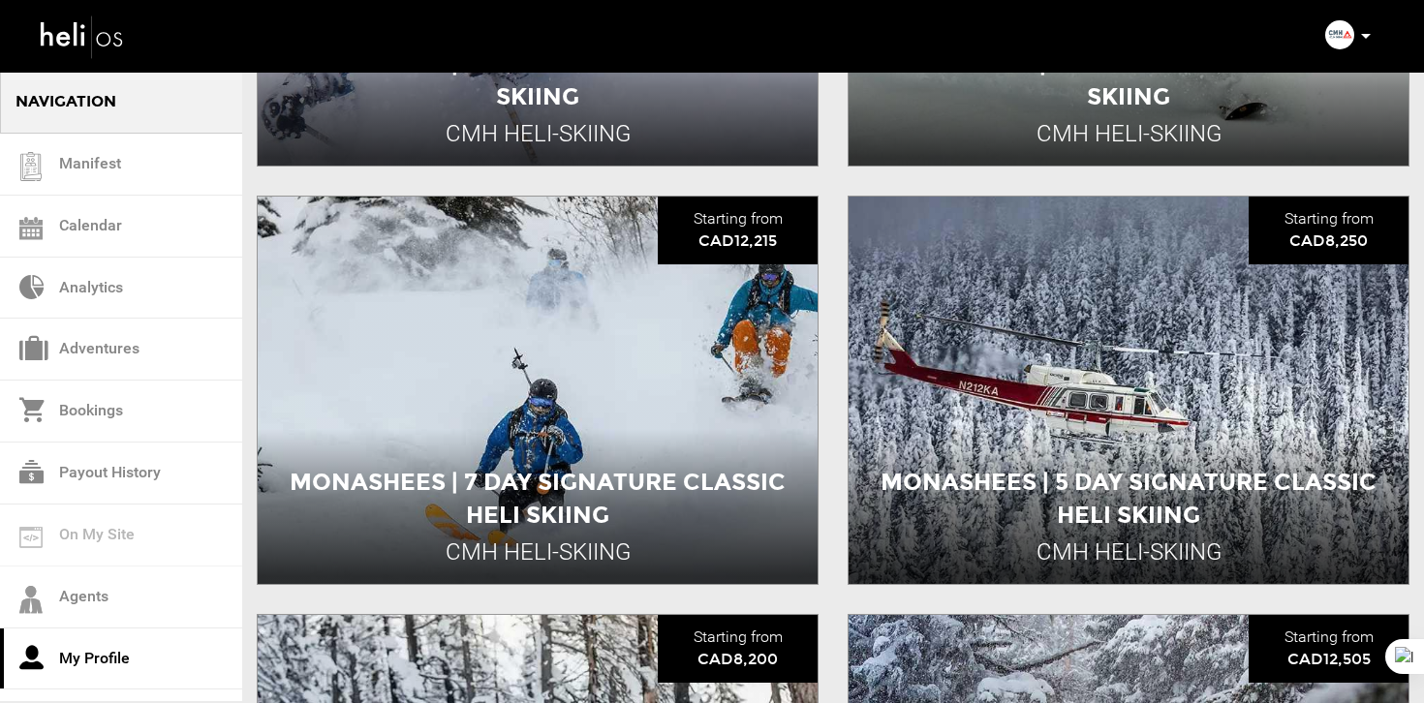
scroll to position [3907, 0]
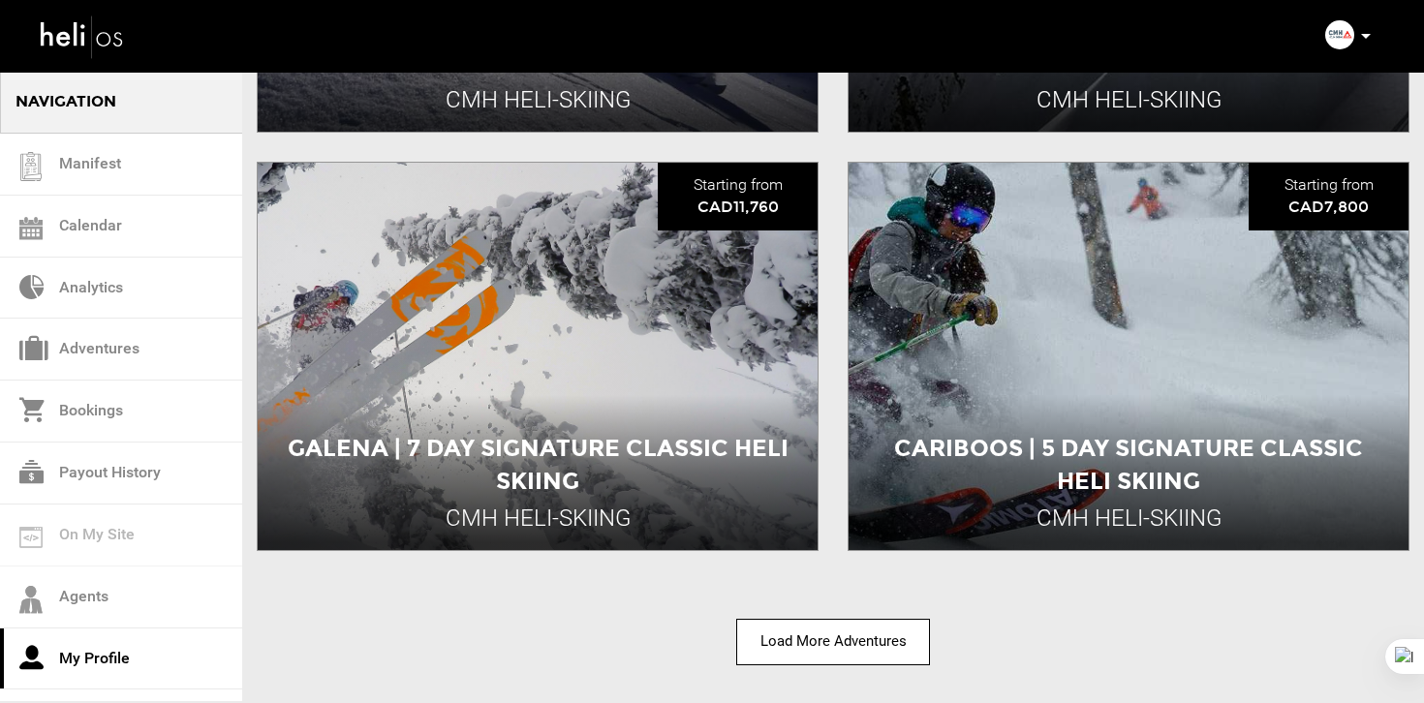
click at [885, 644] on button "Load More Adventures" at bounding box center [833, 642] width 194 height 46
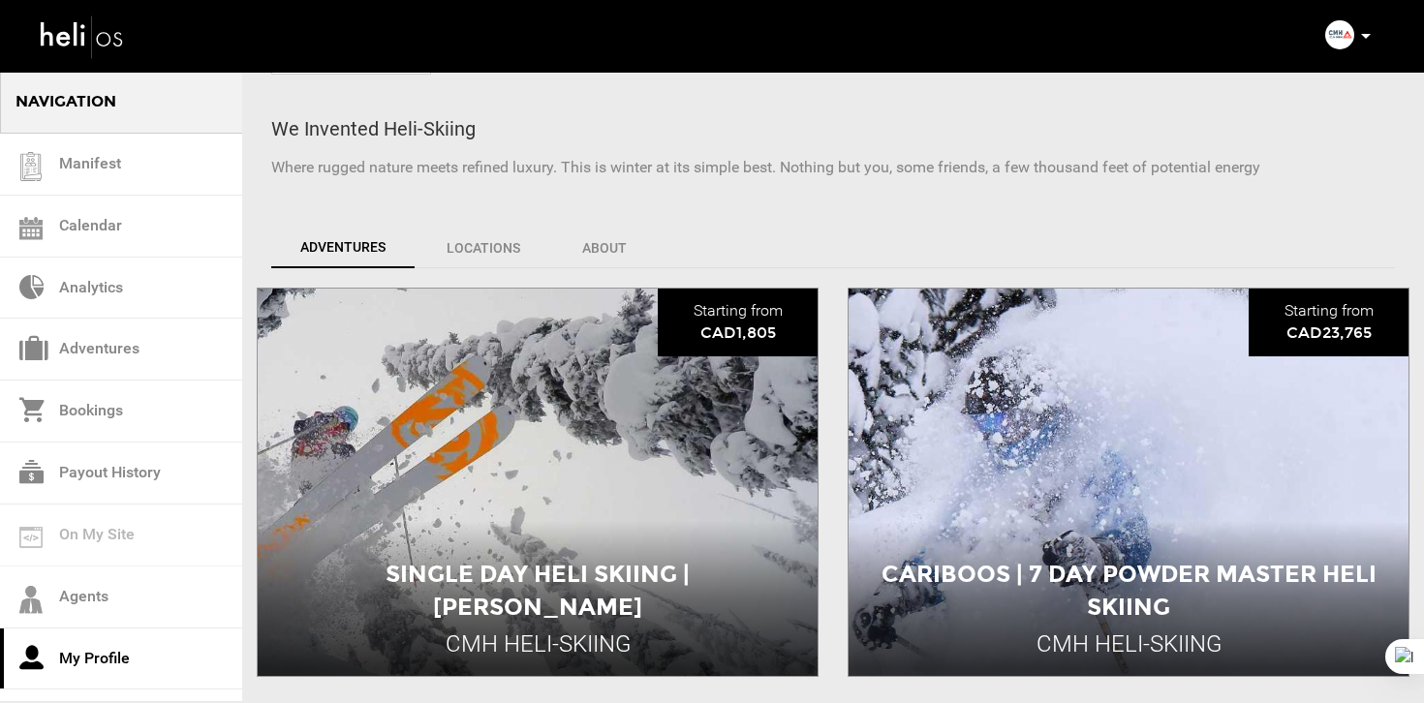
scroll to position [0, 0]
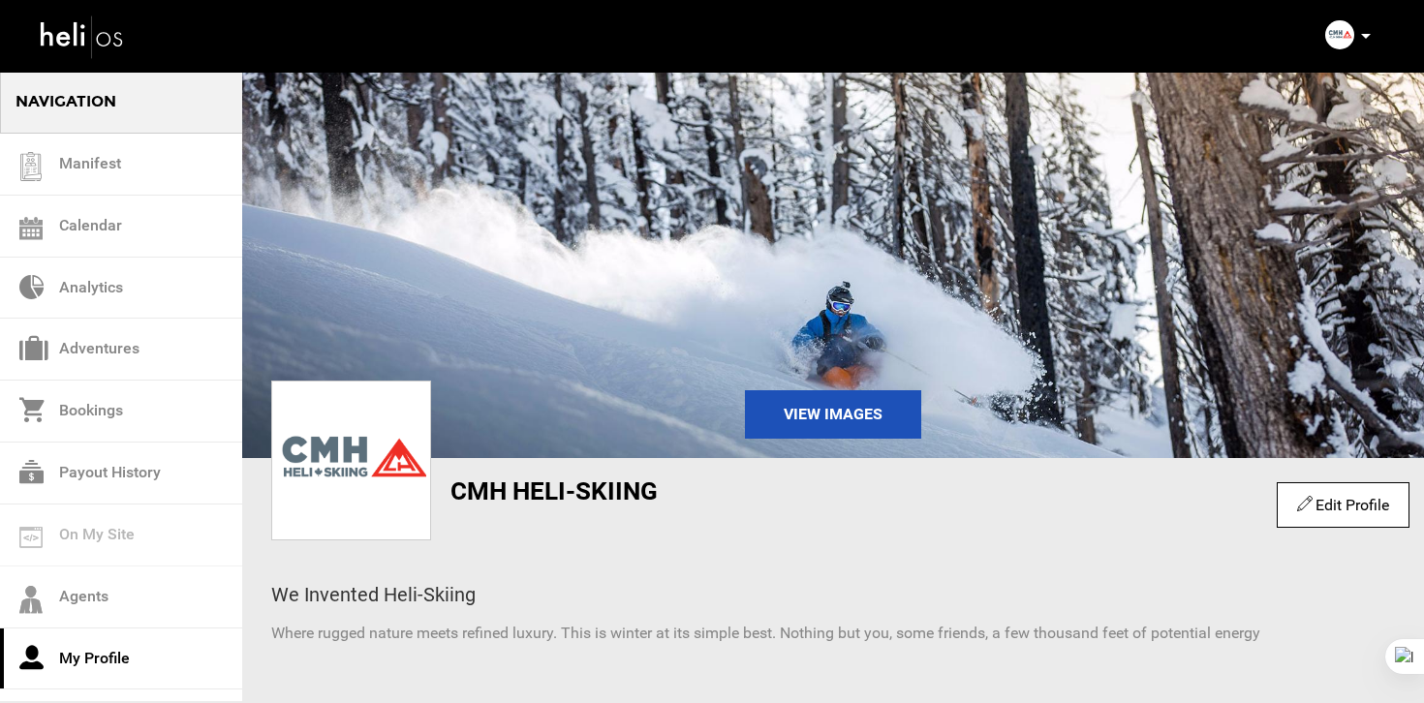
click at [113, 42] on img at bounding box center [82, 36] width 87 height 51
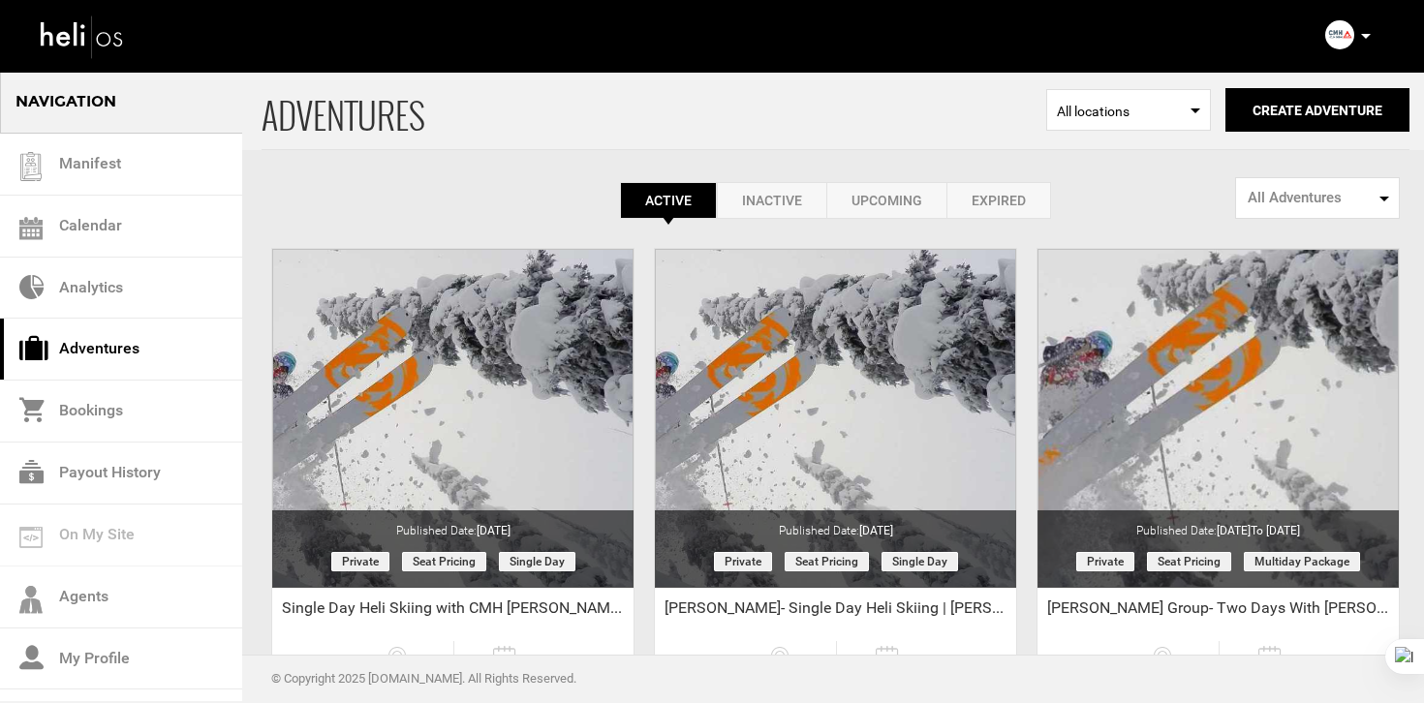
click at [1370, 37] on icon at bounding box center [1366, 36] width 10 height 5
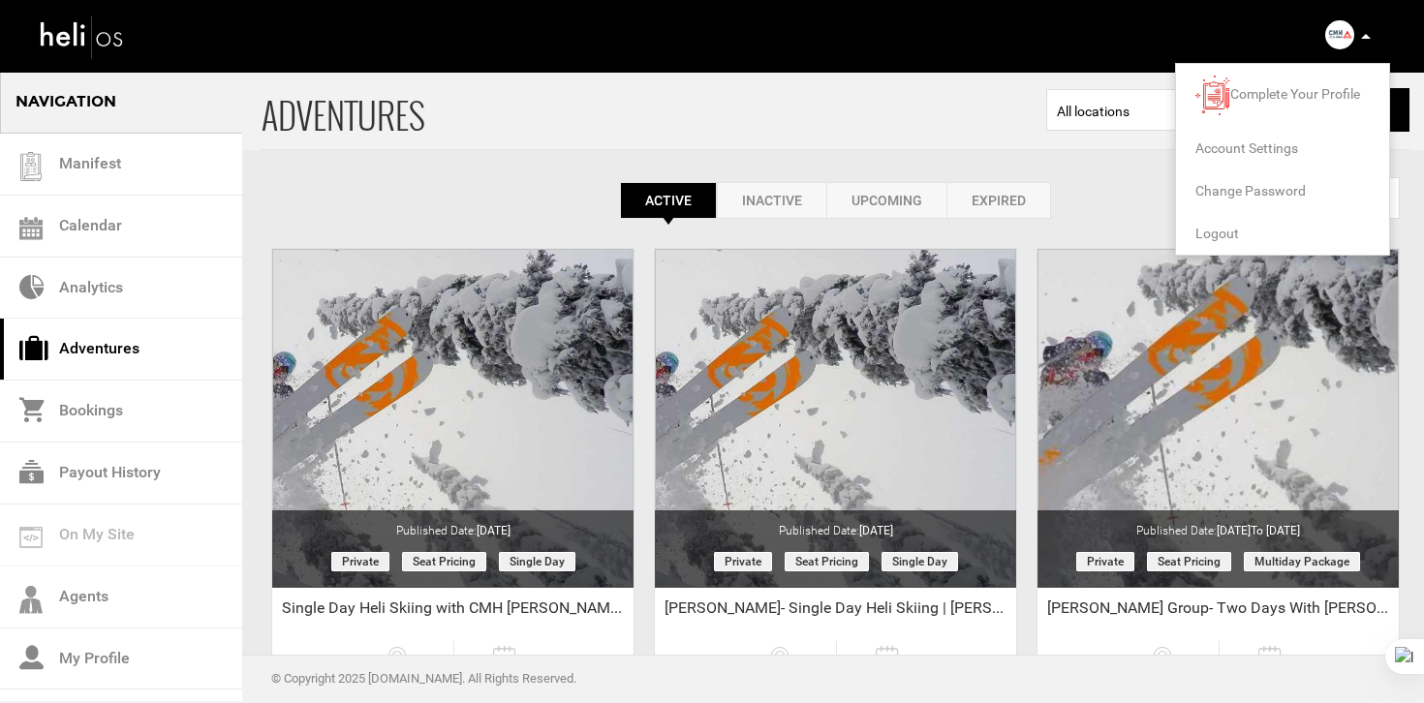
click at [1224, 233] on span "Logout" at bounding box center [1218, 234] width 44 height 16
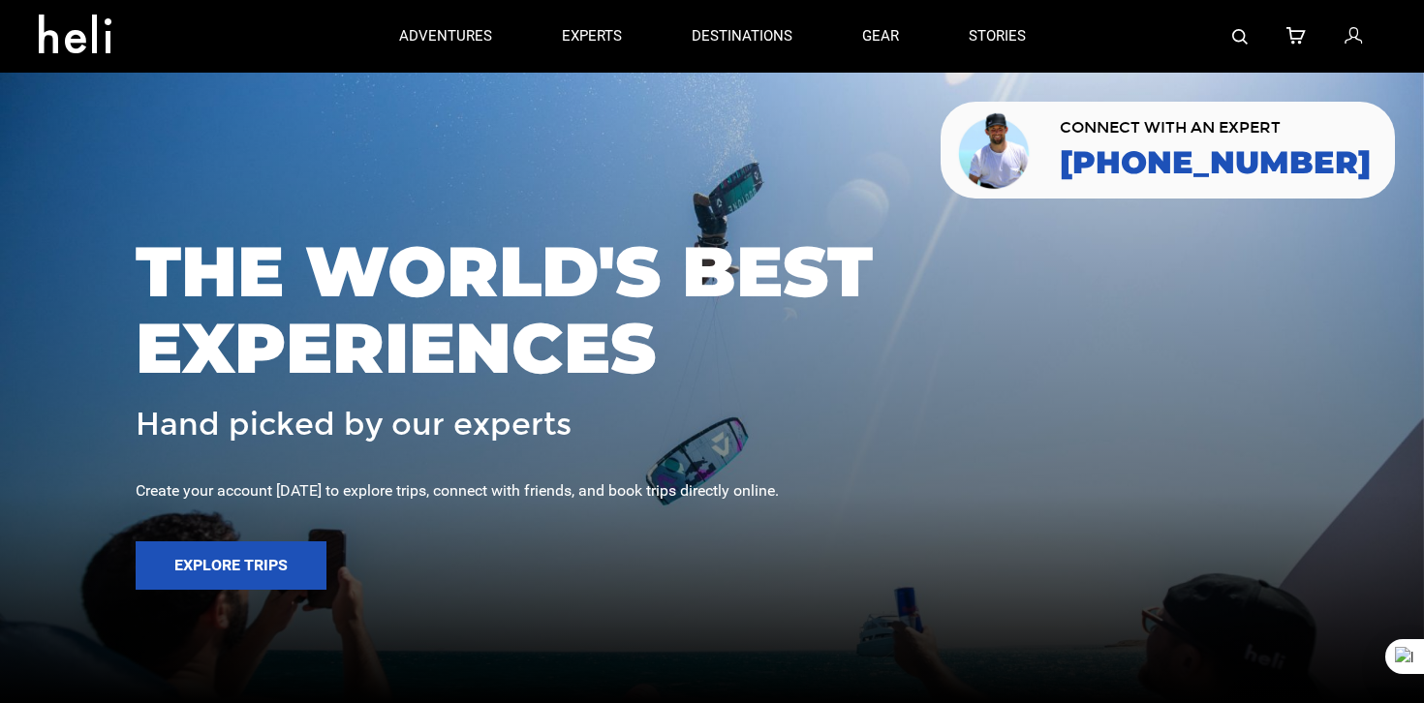
click at [1361, 42] on icon at bounding box center [1353, 36] width 17 height 25
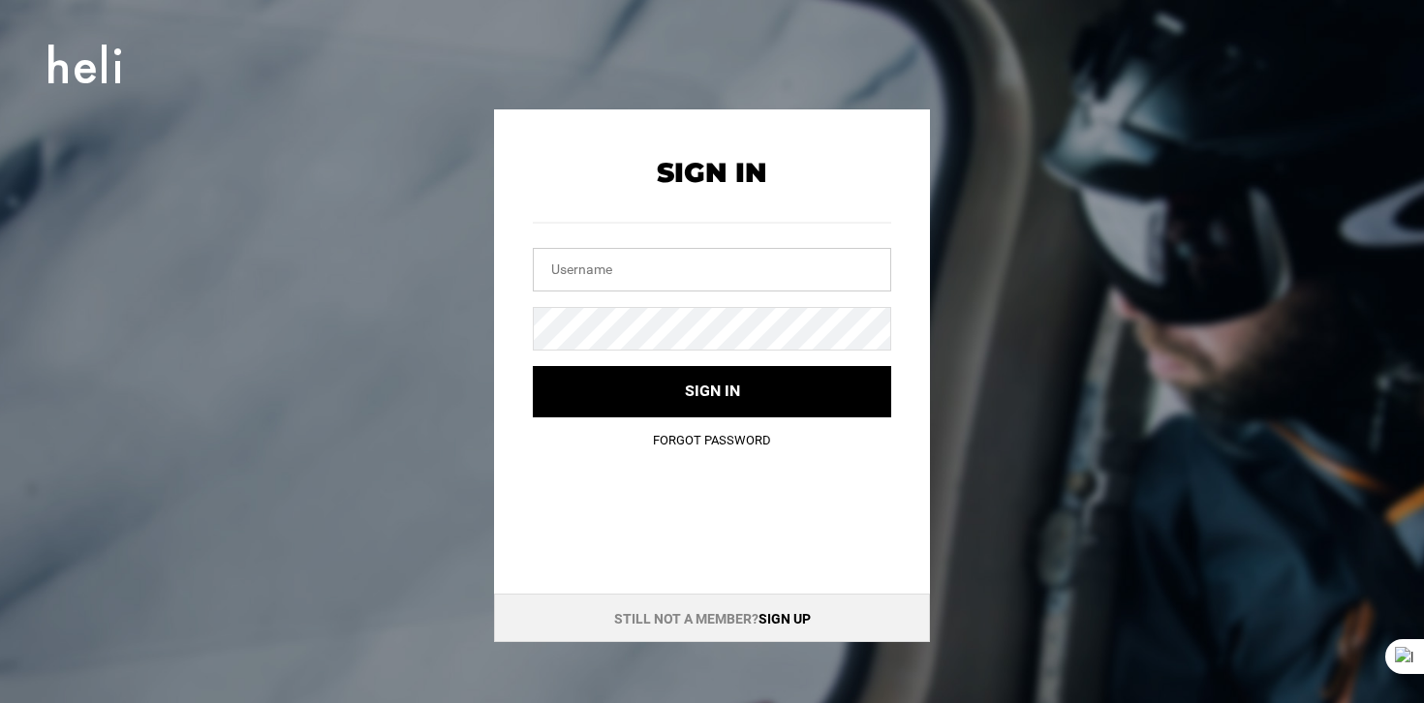
click at [655, 287] on input "text" at bounding box center [712, 270] width 358 height 44
type input "he"
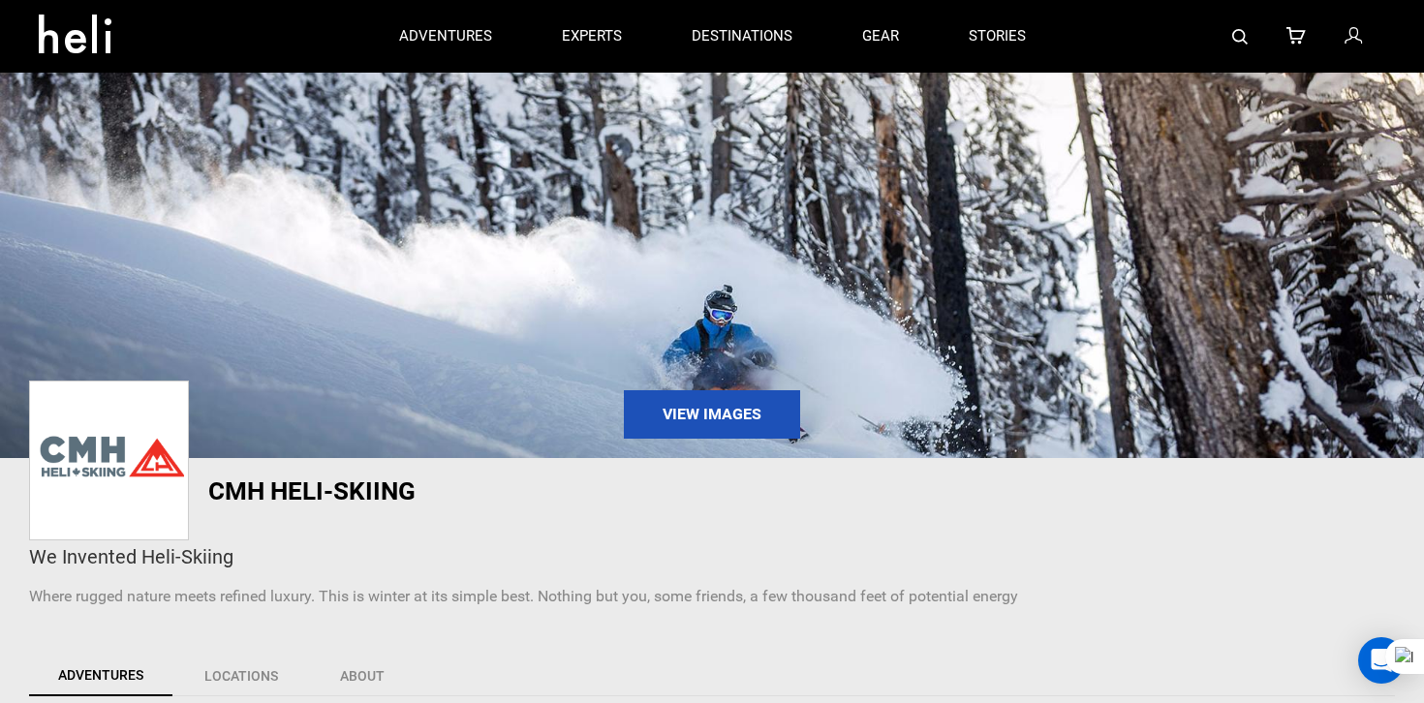
click at [1246, 36] on img at bounding box center [1240, 37] width 16 height 16
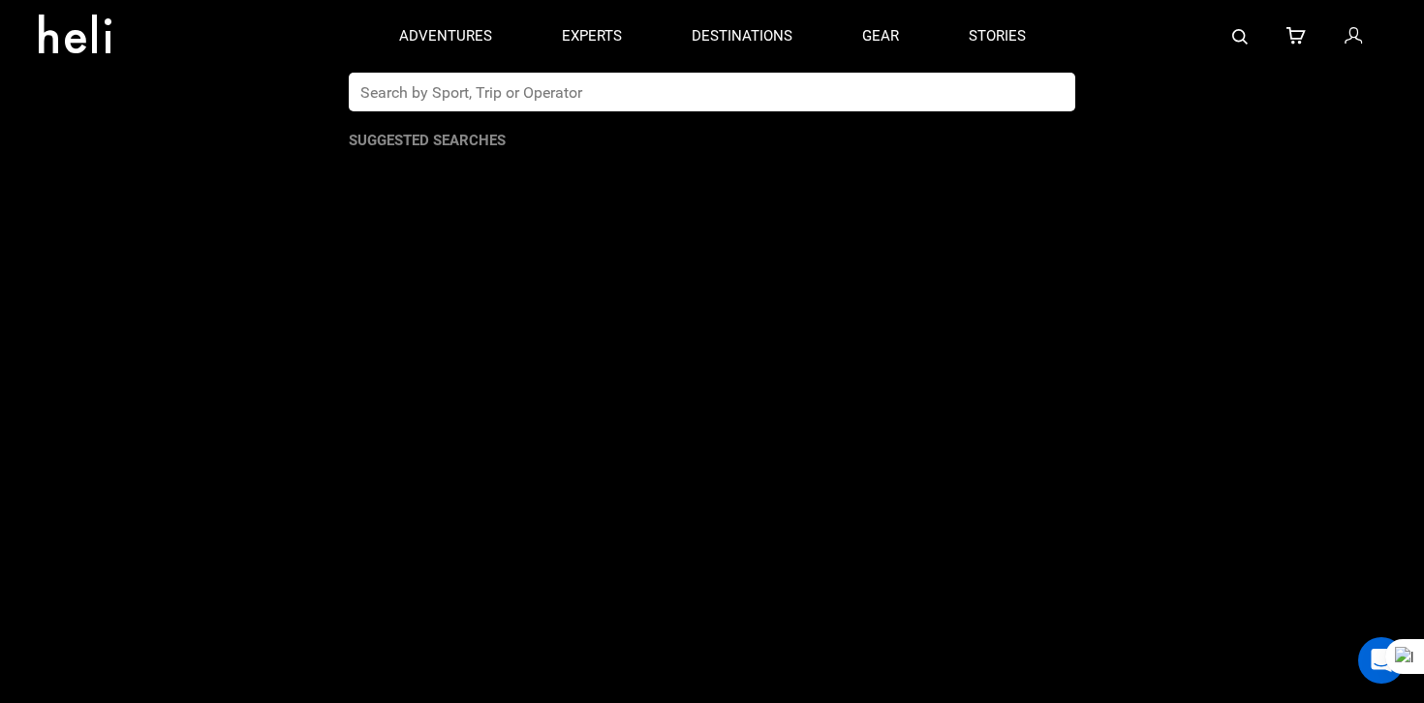
click at [789, 73] on input "text" at bounding box center [692, 92] width 687 height 39
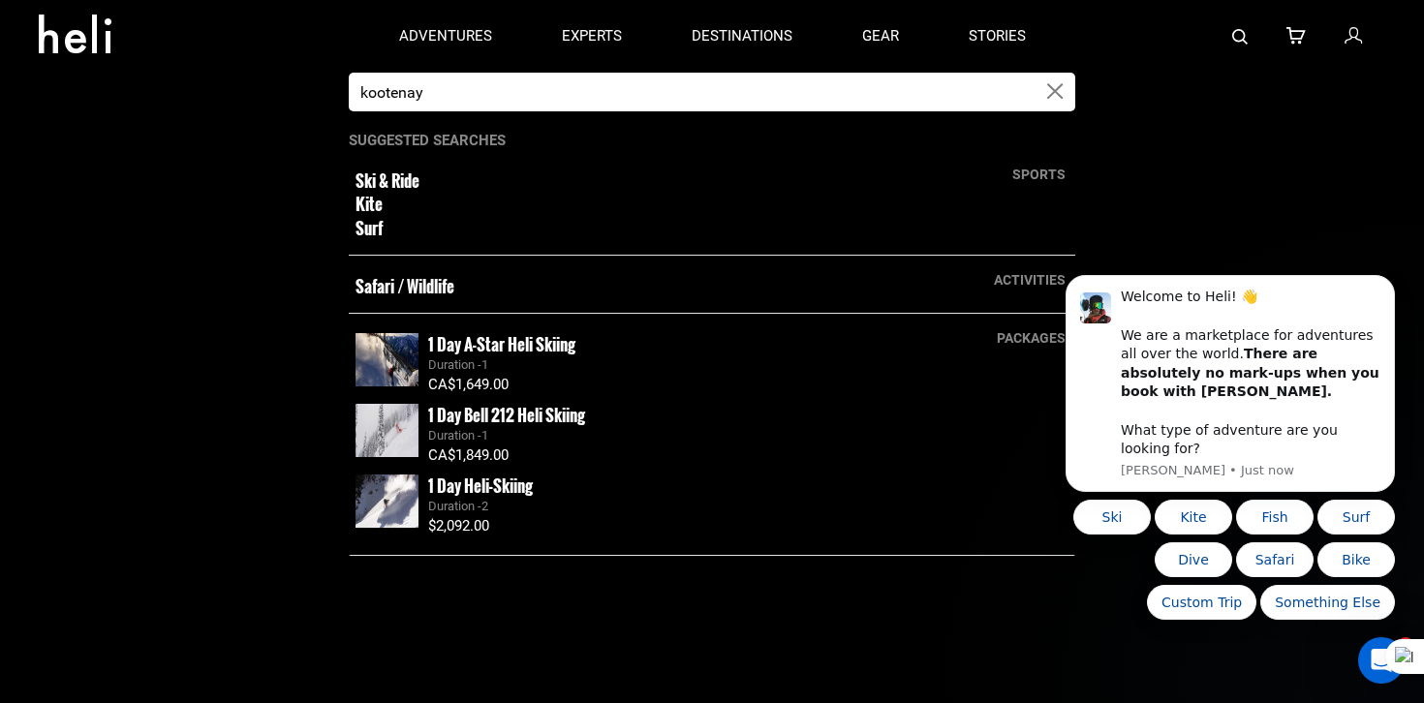
type input "kootenay"
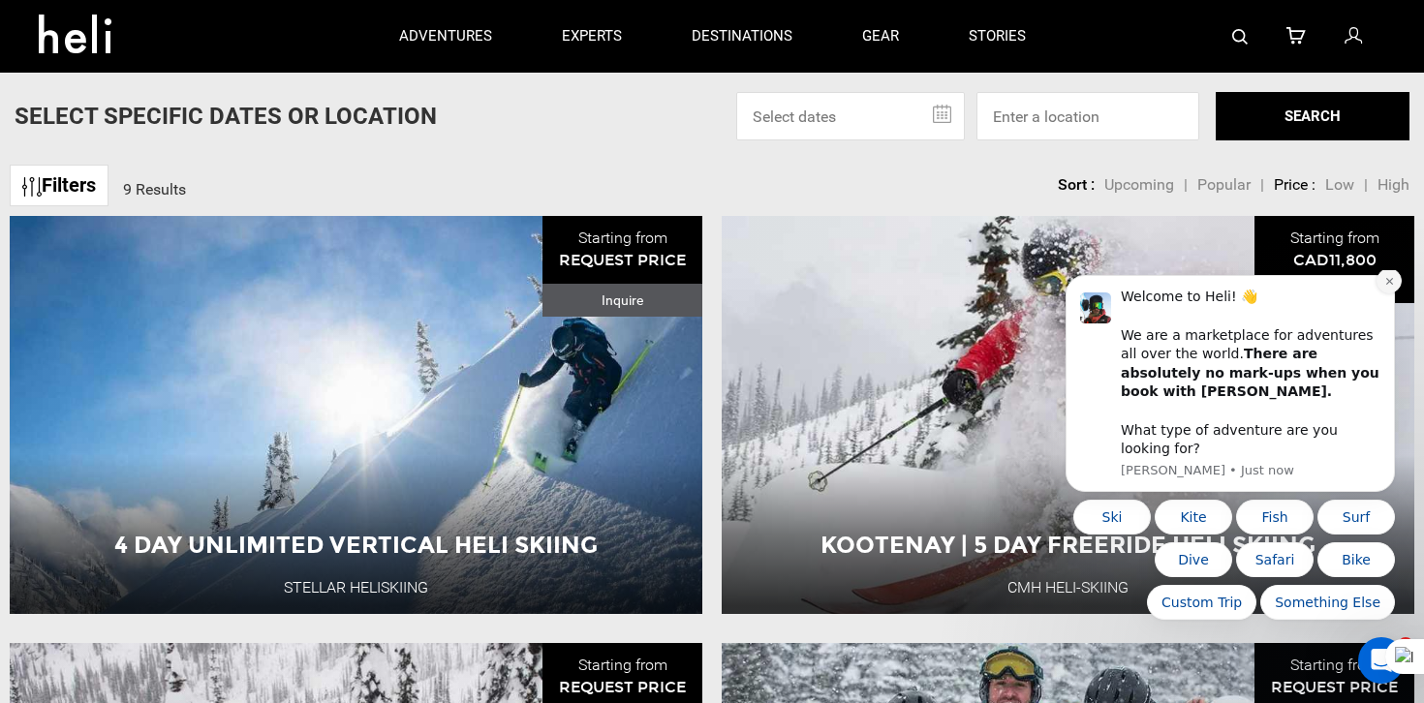
click at [1395, 294] on button "Dismiss notification" at bounding box center [1389, 280] width 25 height 25
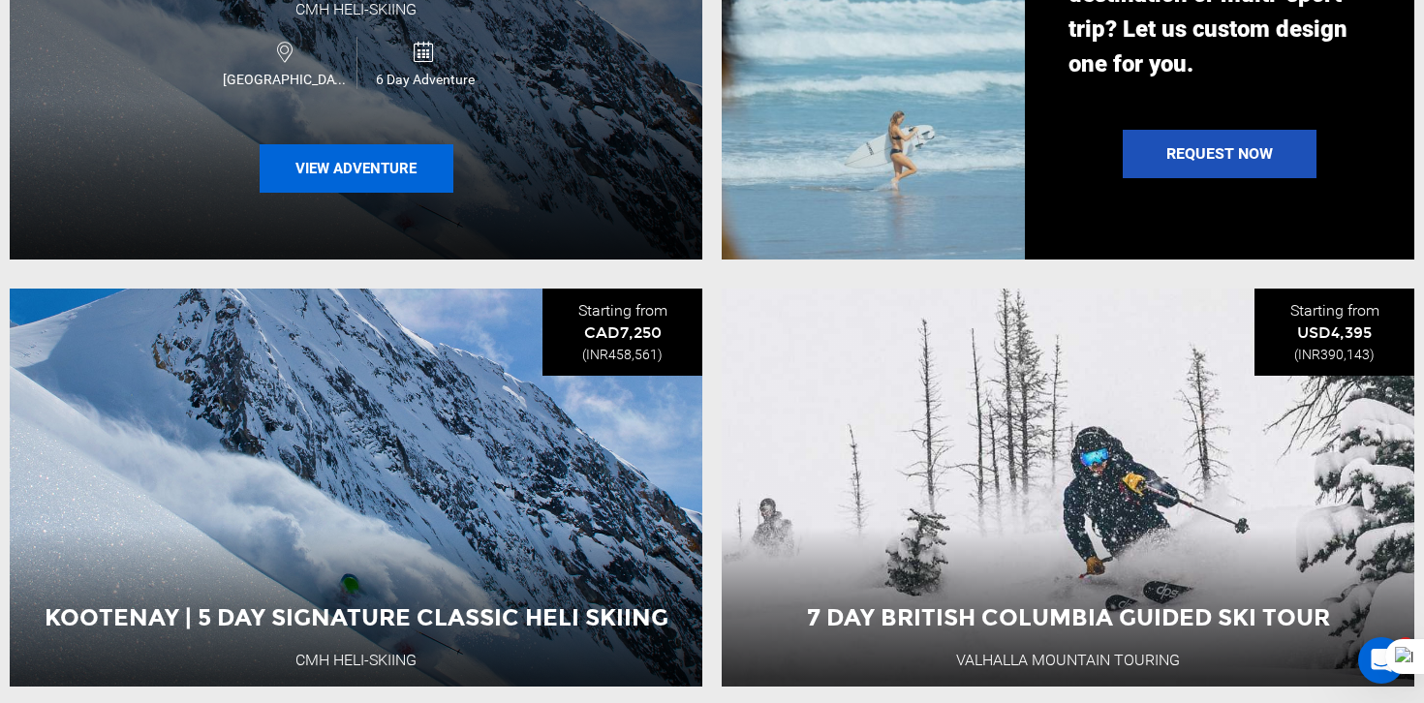
scroll to position [1783, 0]
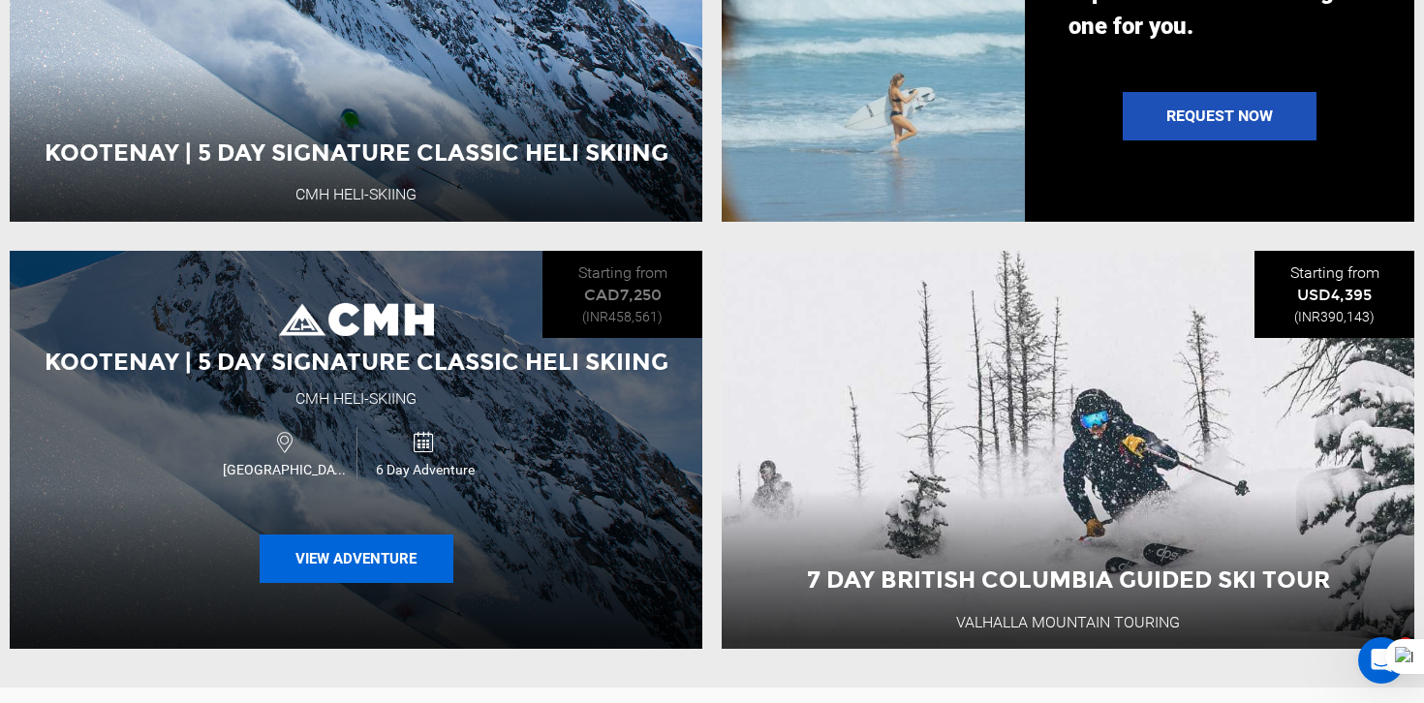
click at [399, 571] on button "View Adventure" at bounding box center [357, 559] width 194 height 48
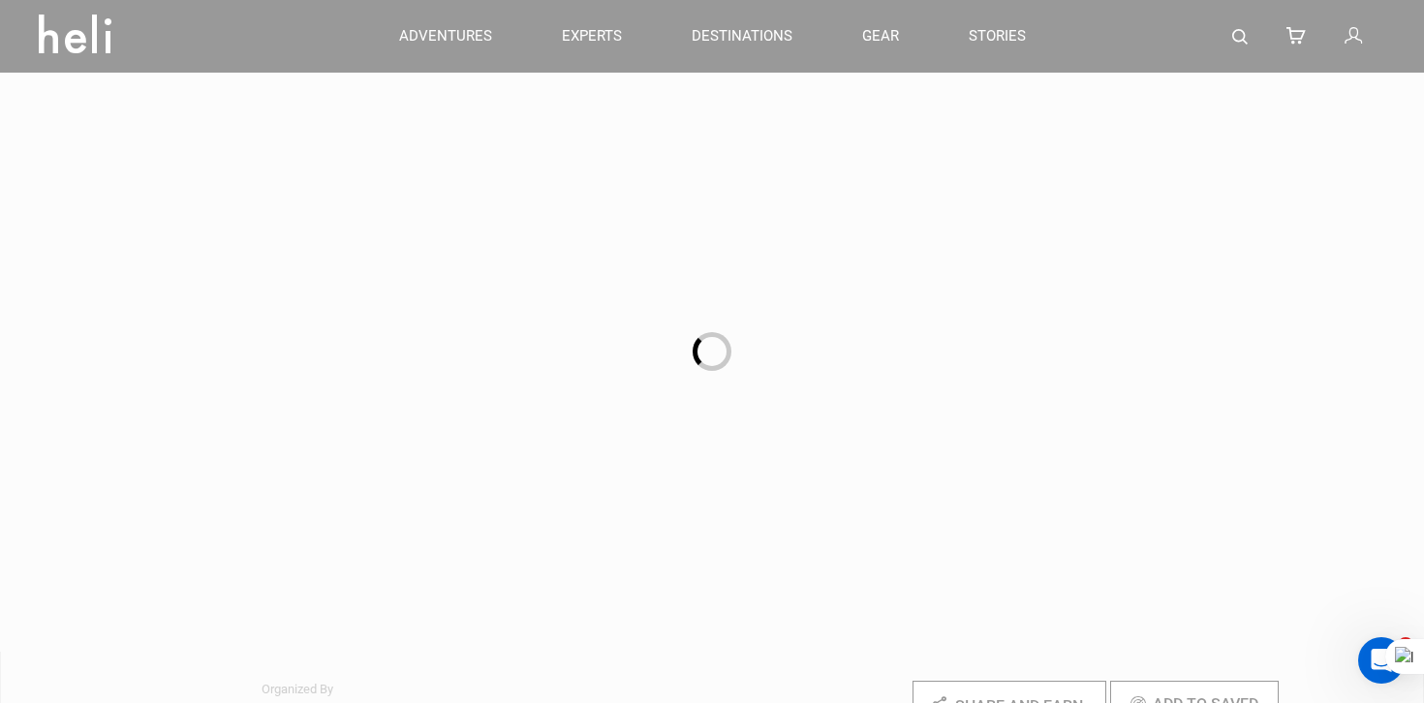
type input "kootenay"
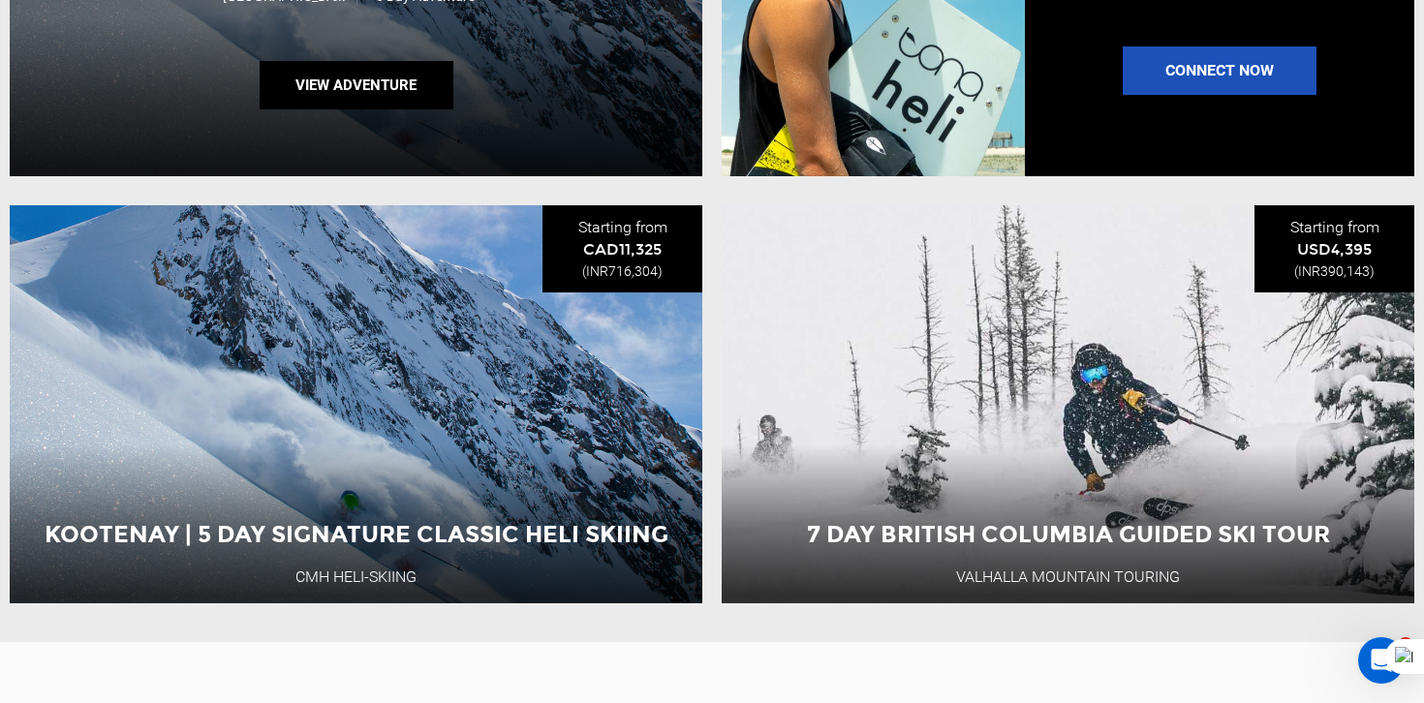
scroll to position [1827, 0]
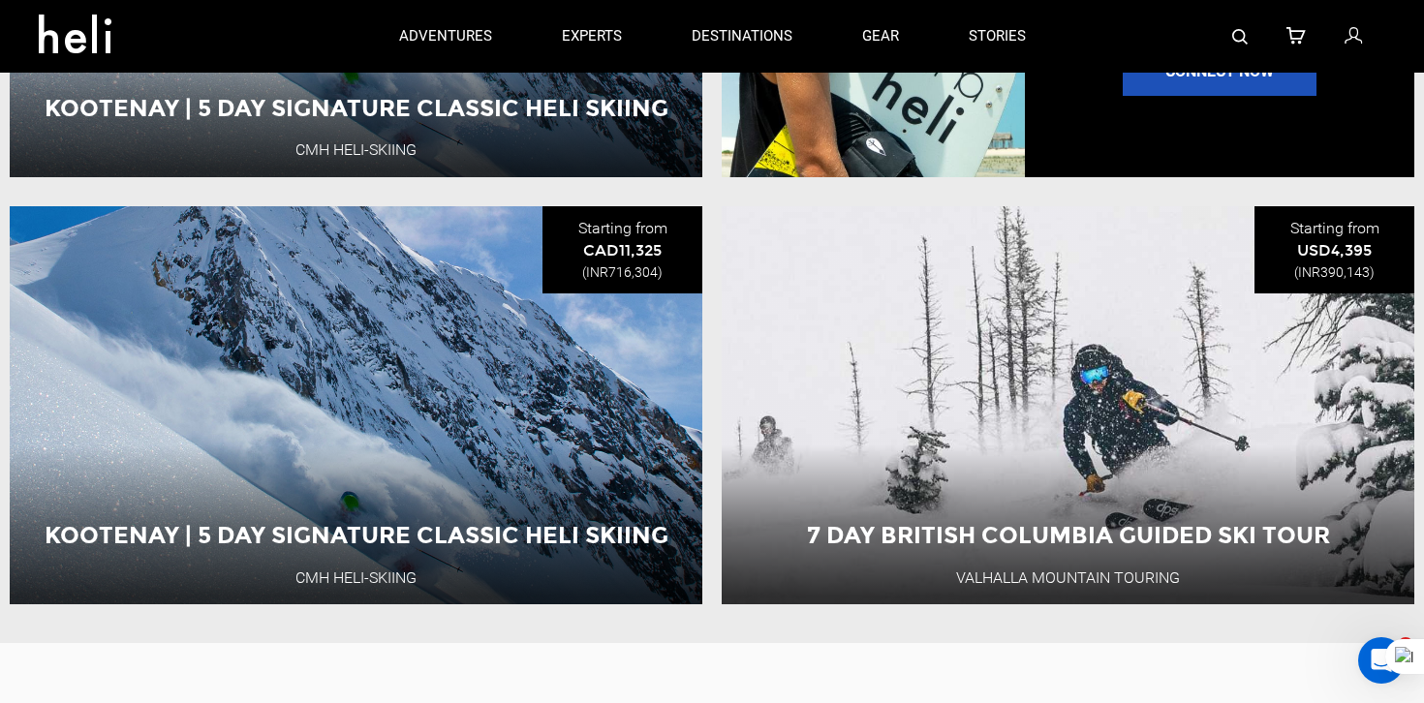
click at [1339, 35] on div at bounding box center [1224, 36] width 326 height 73
click at [1351, 33] on icon at bounding box center [1353, 36] width 17 height 25
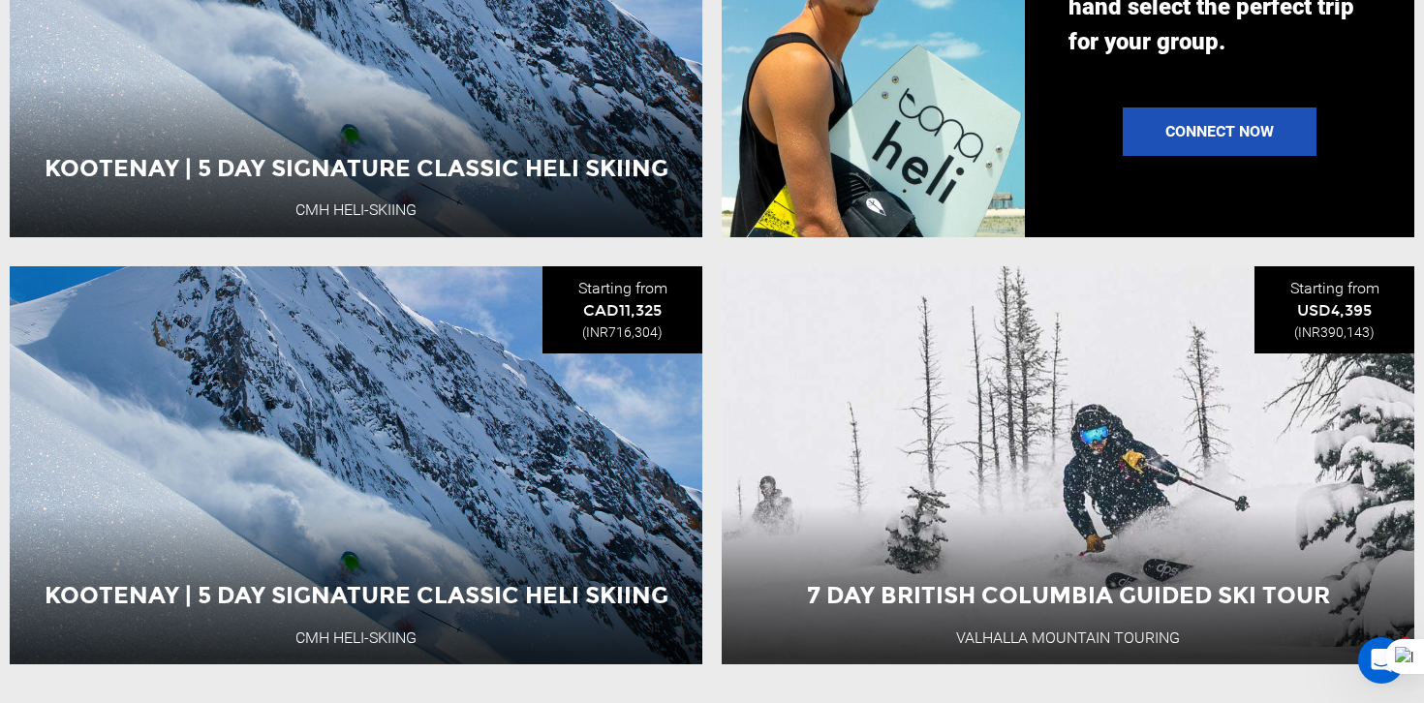
scroll to position [1767, 0]
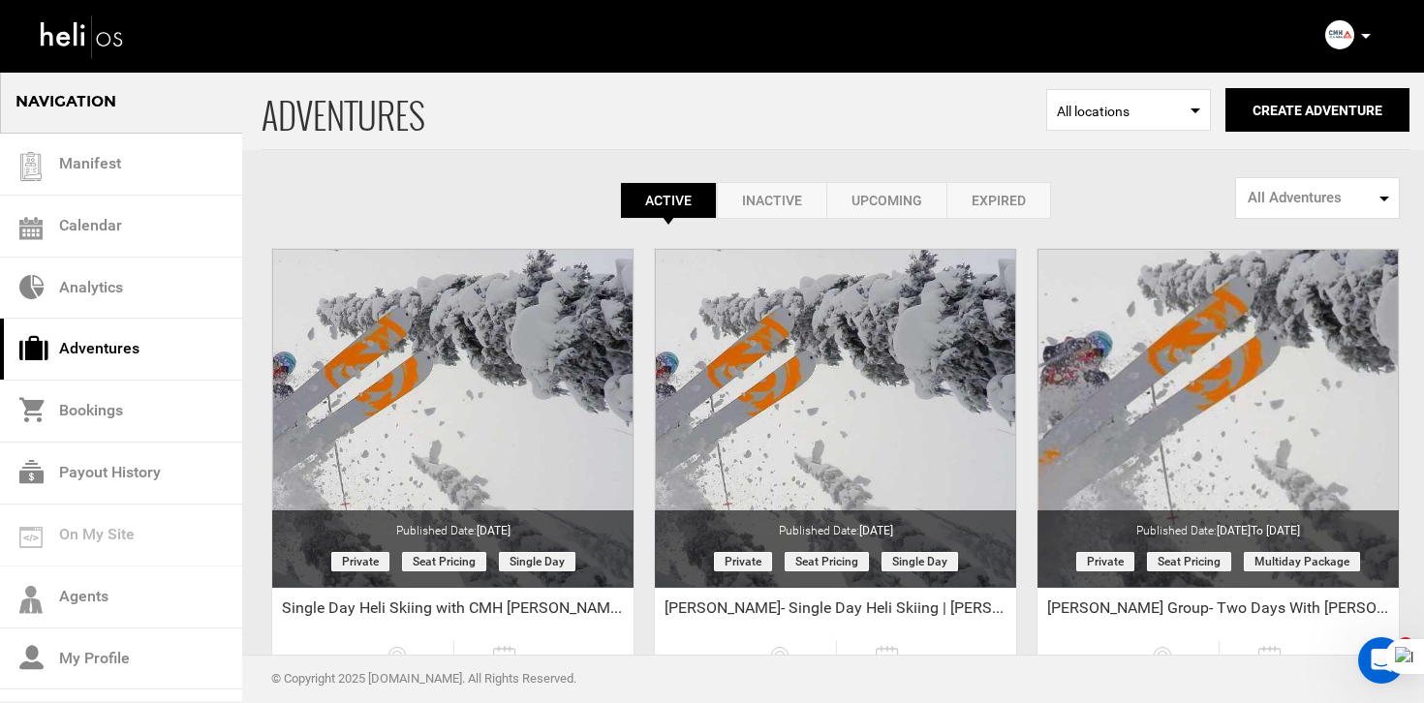
click at [1365, 38] on icon at bounding box center [1366, 36] width 10 height 5
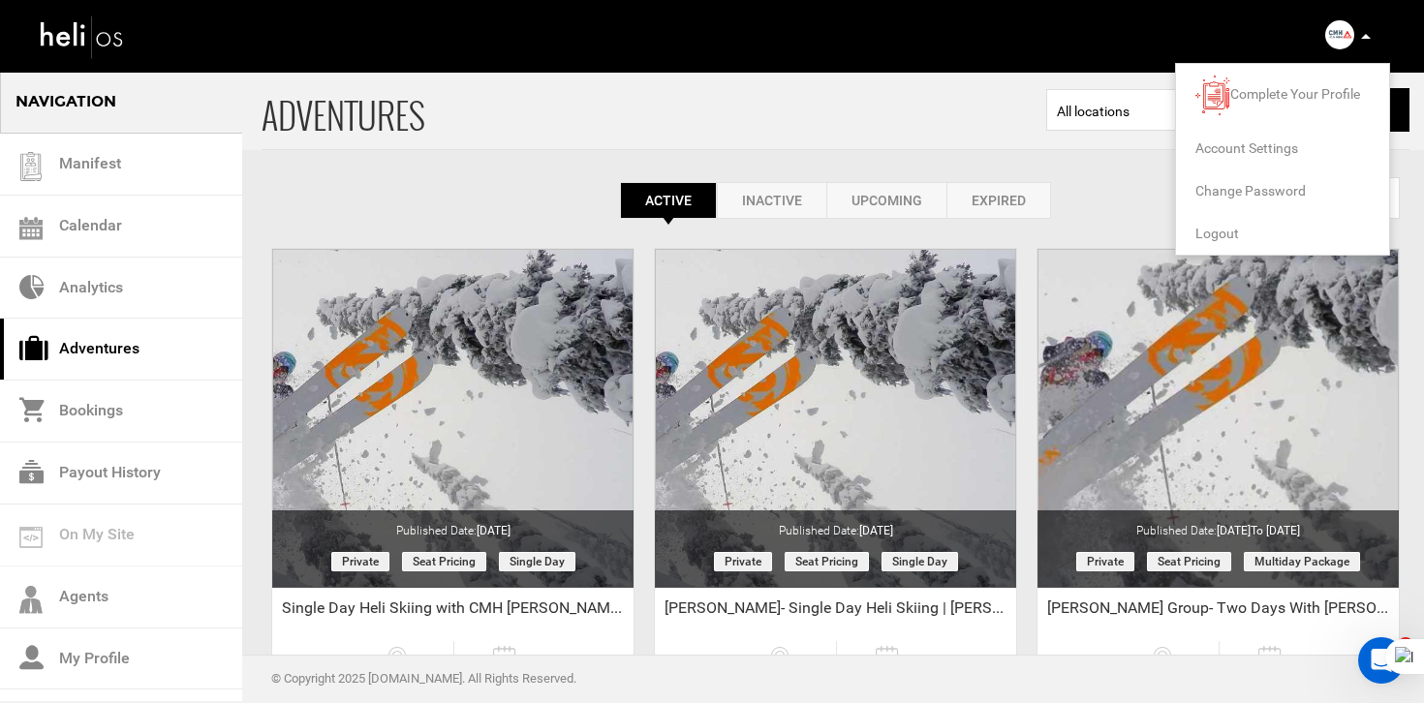
click at [1216, 230] on span "Logout" at bounding box center [1218, 234] width 44 height 16
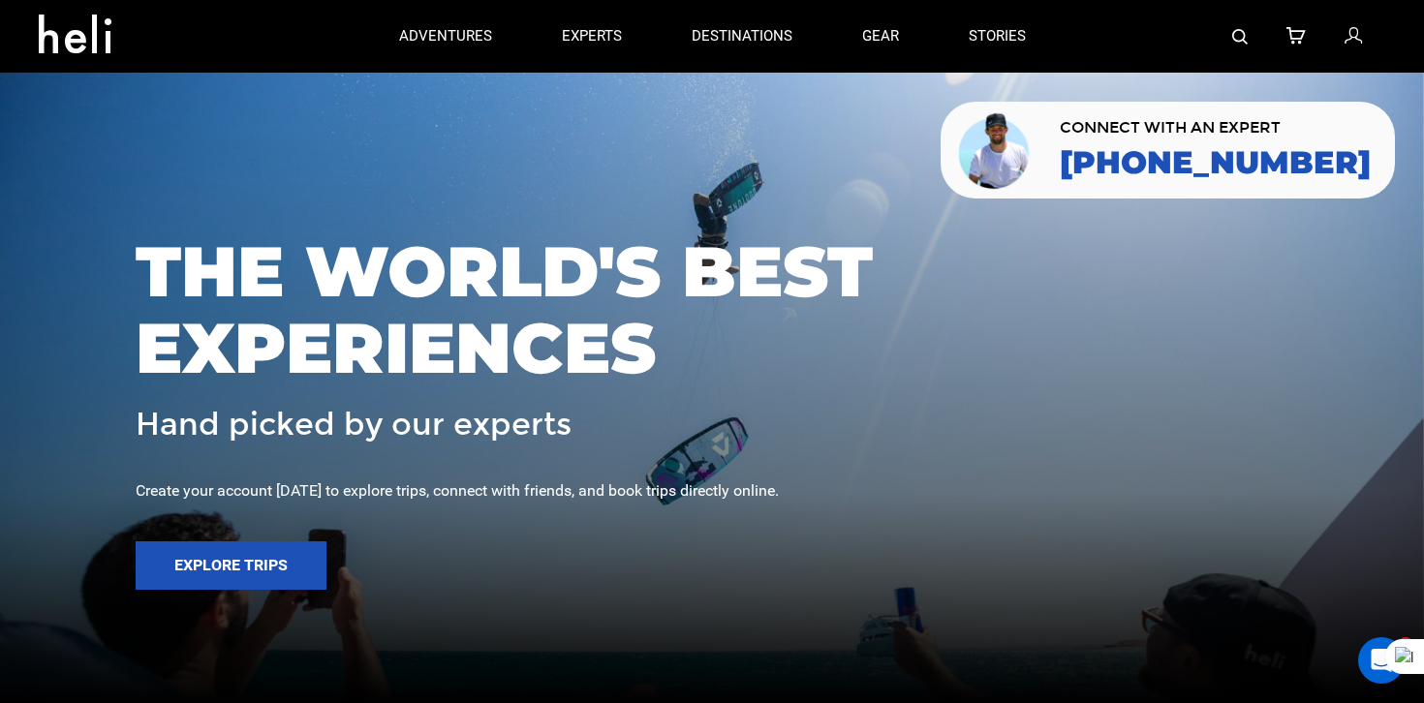
click at [1248, 34] on img at bounding box center [1240, 37] width 16 height 16
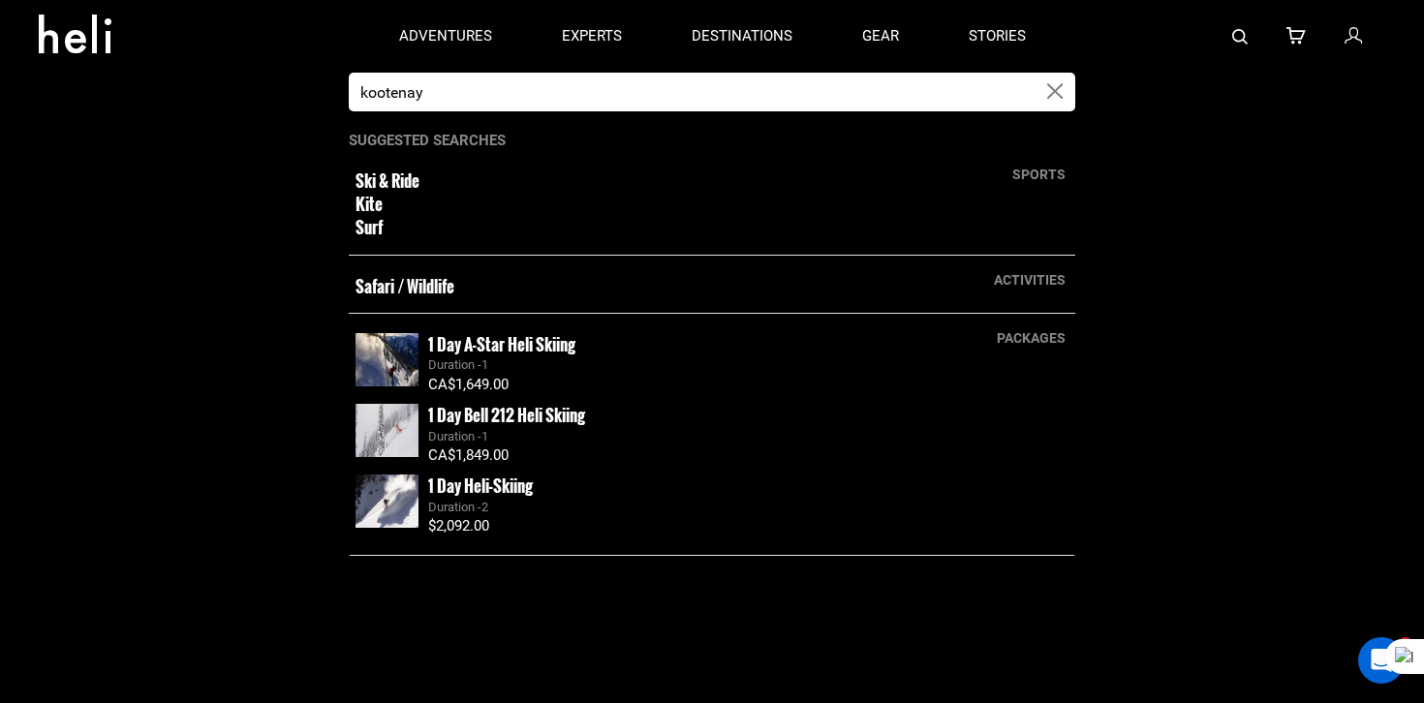
type input "kootenay"
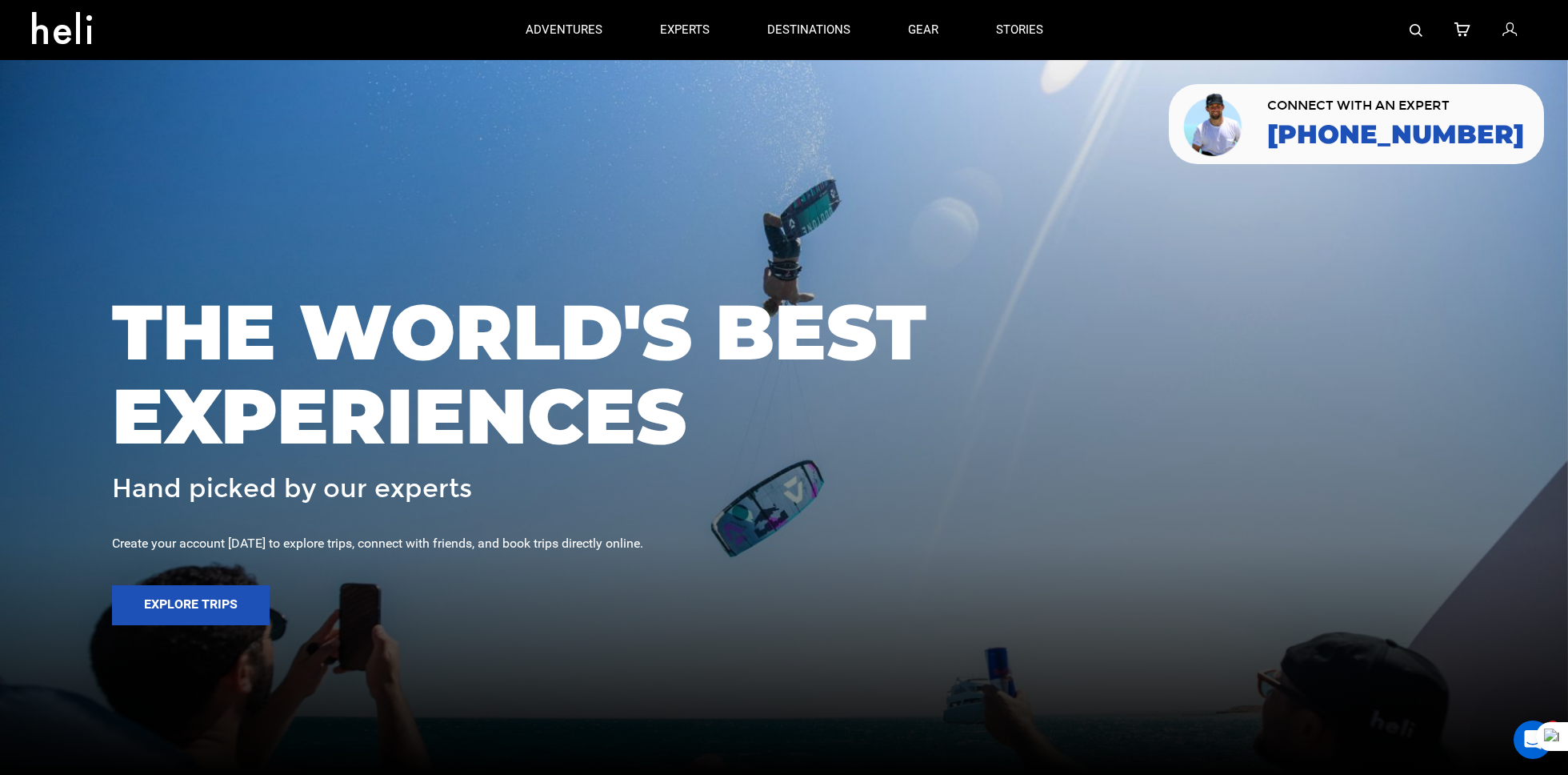
click at [1175, 25] on img at bounding box center [1416, 31] width 13 height 13
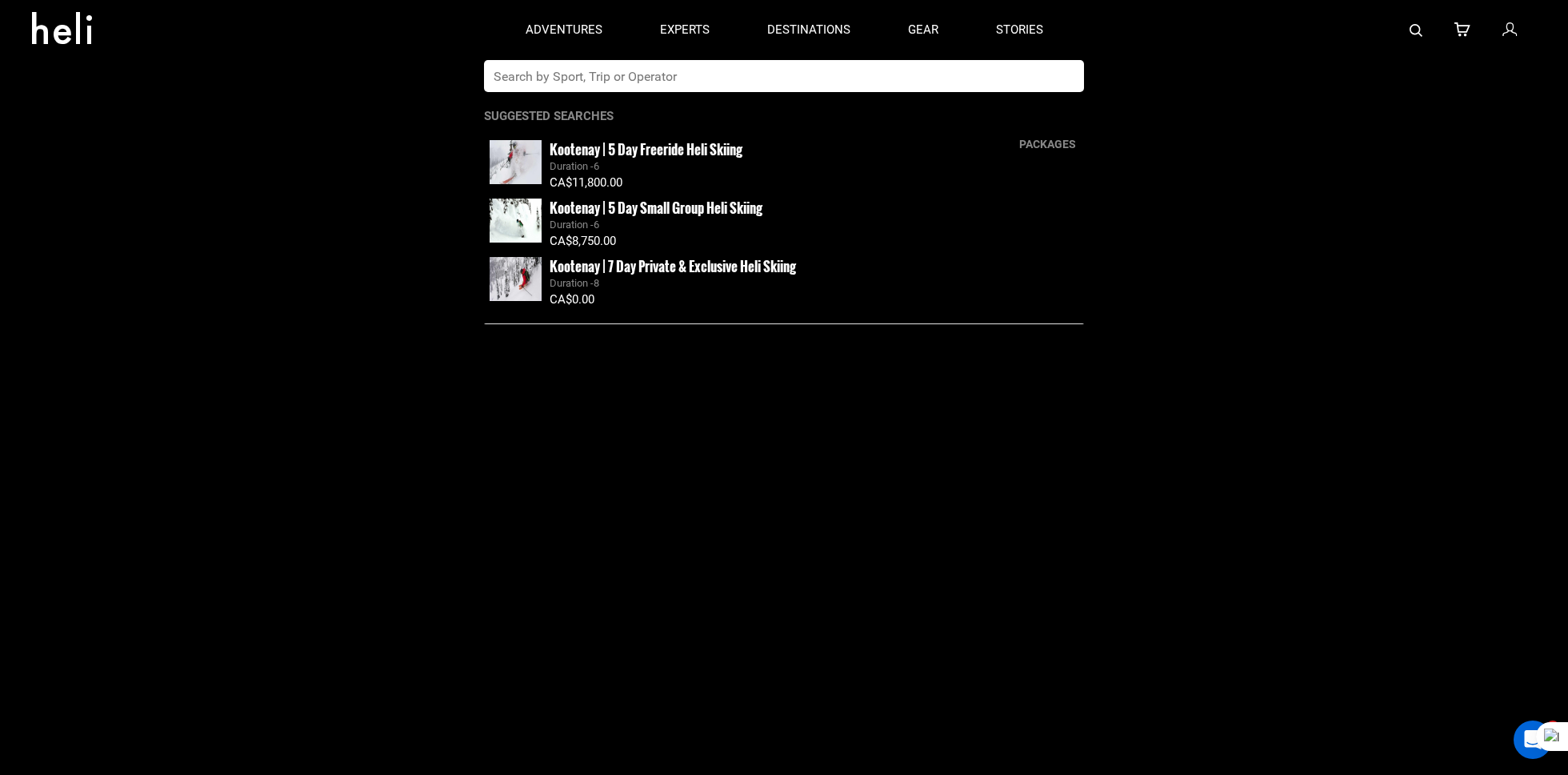
click at [541, 78] on input "text" at bounding box center [767, 76] width 567 height 32
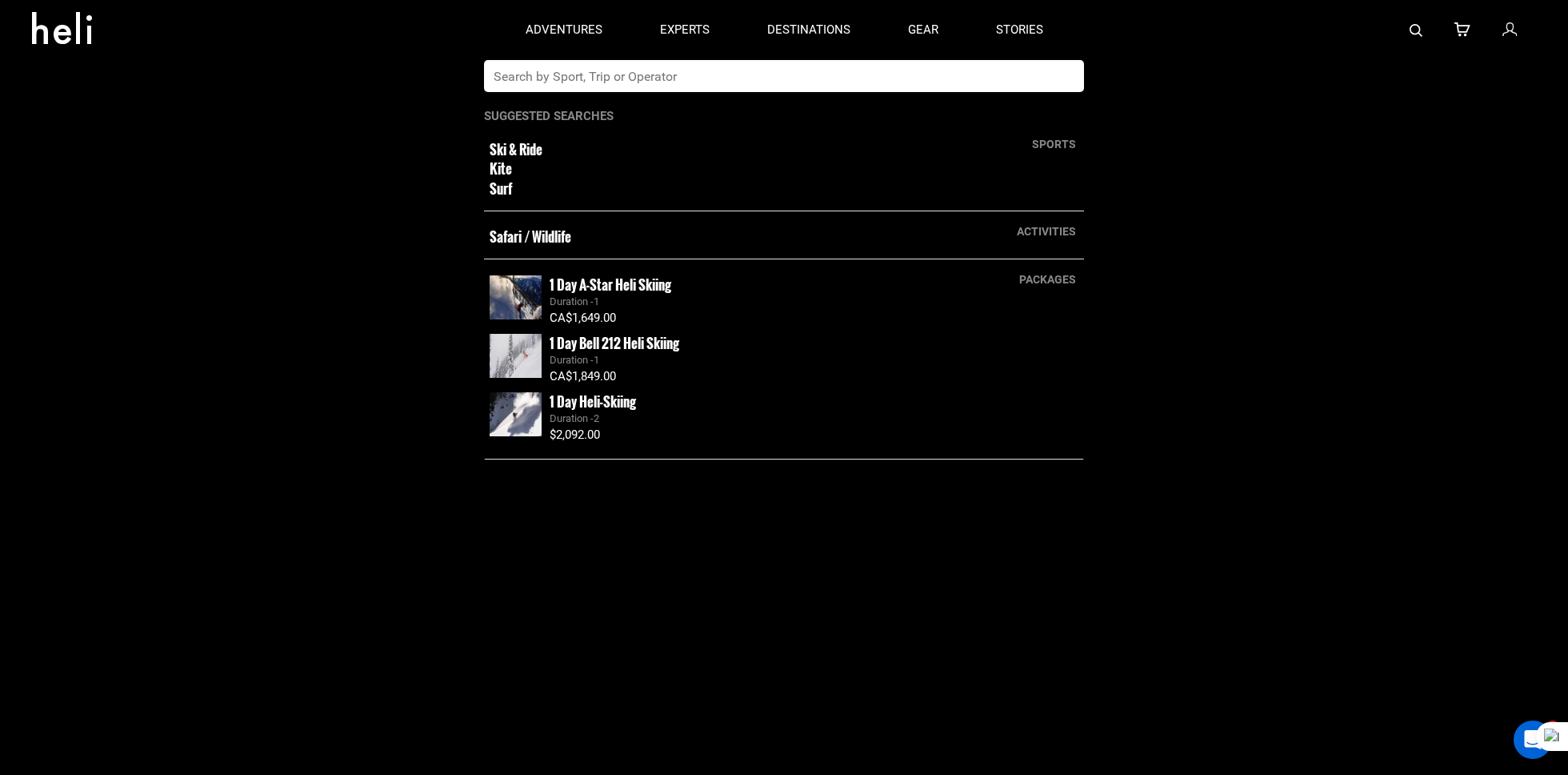
type input "l"
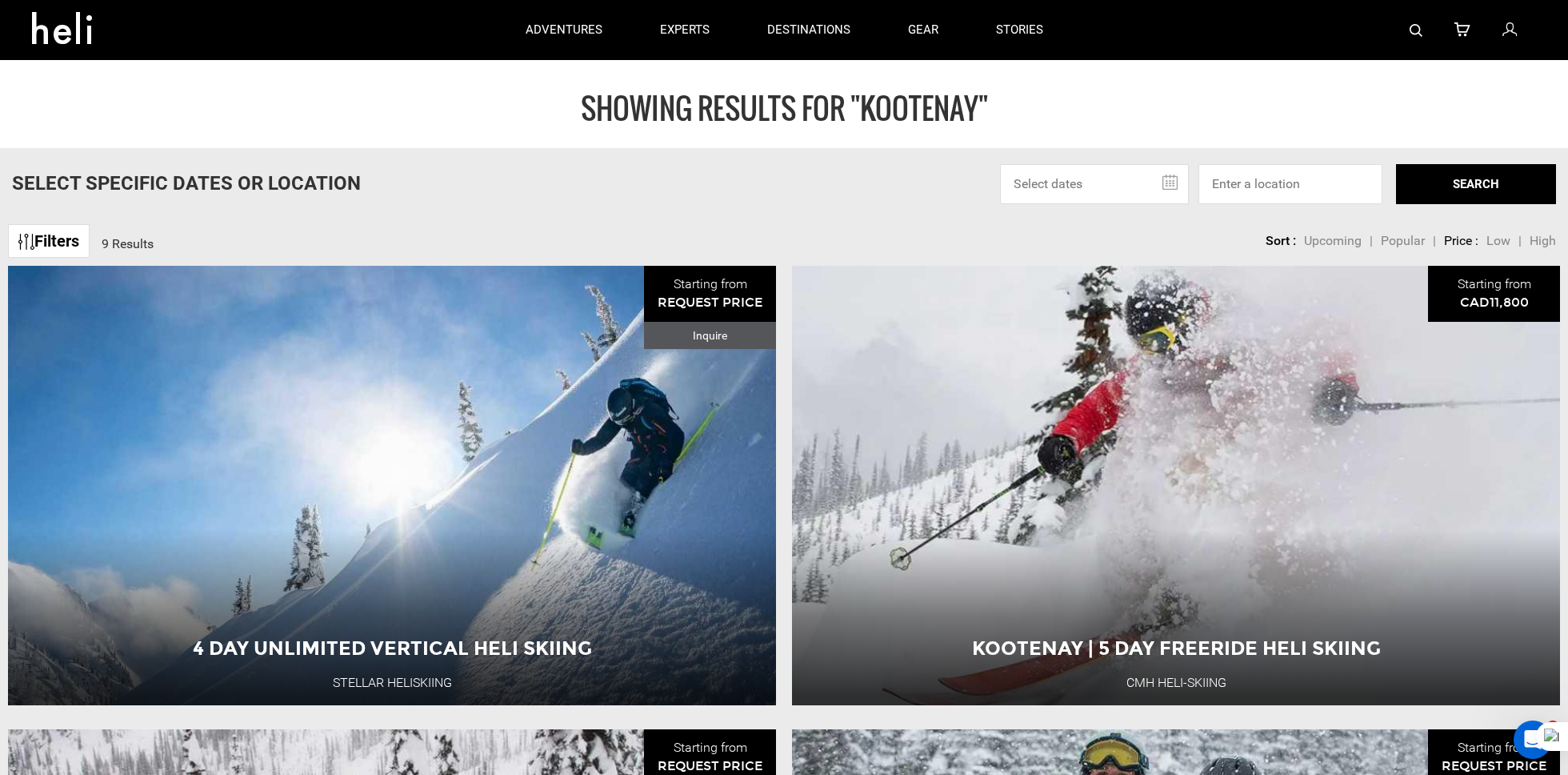
click at [1175, 20] on div at bounding box center [1304, 30] width 465 height 60
click at [1175, 21] on link at bounding box center [1416, 30] width 13 height 60
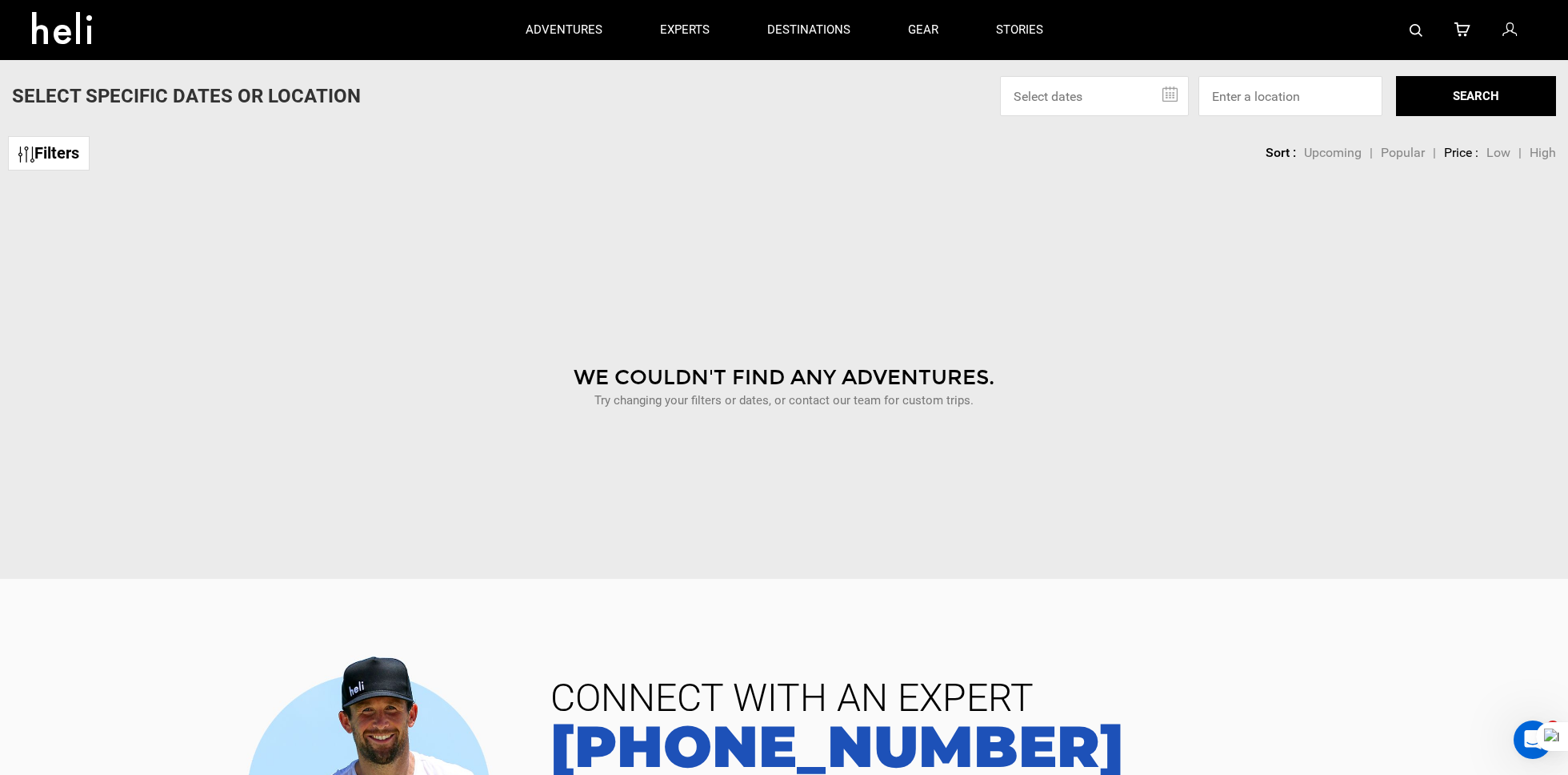
click at [1175, 20] on link at bounding box center [1416, 30] width 13 height 60
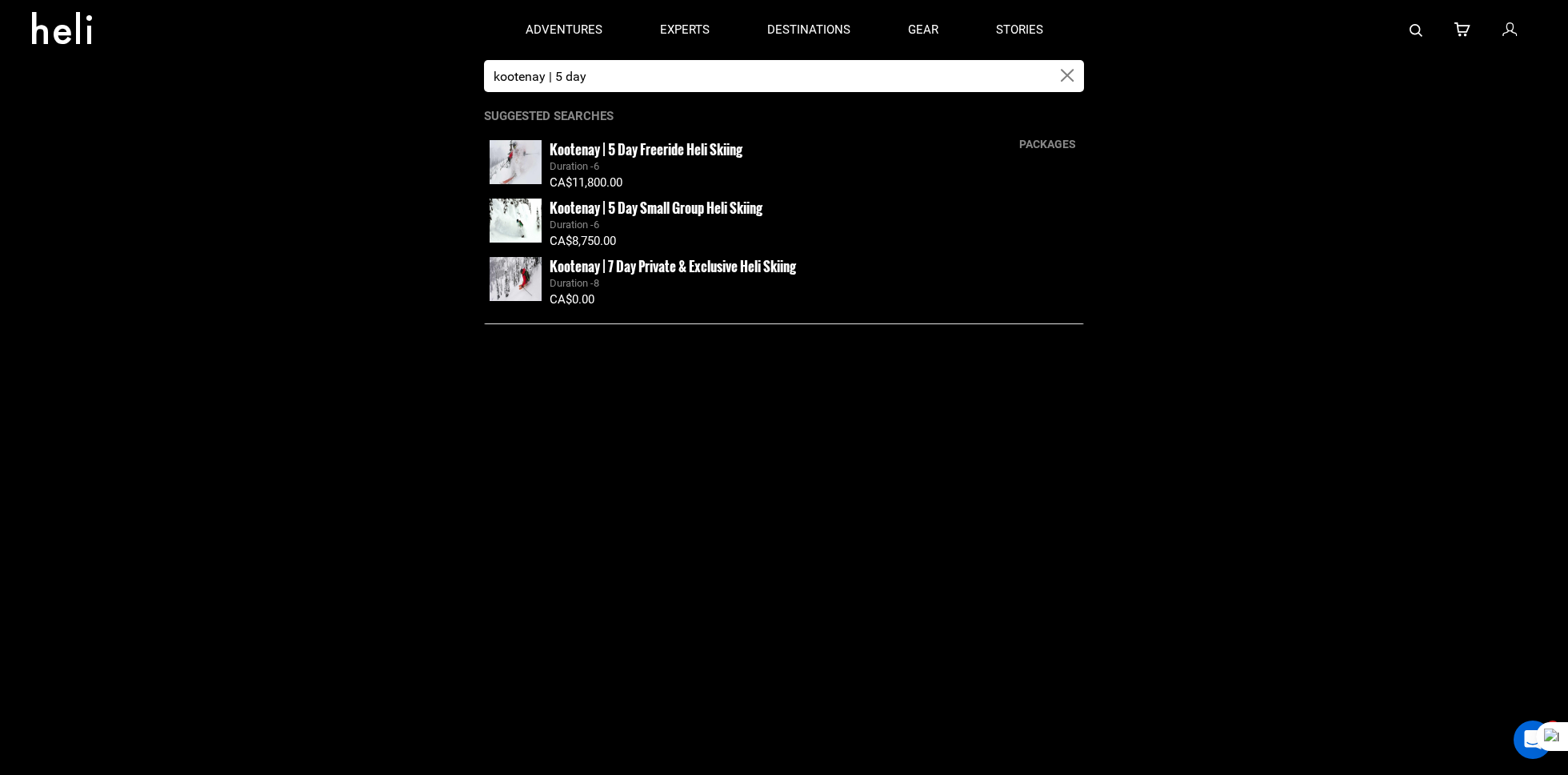
type input "kootenay | 5 day"
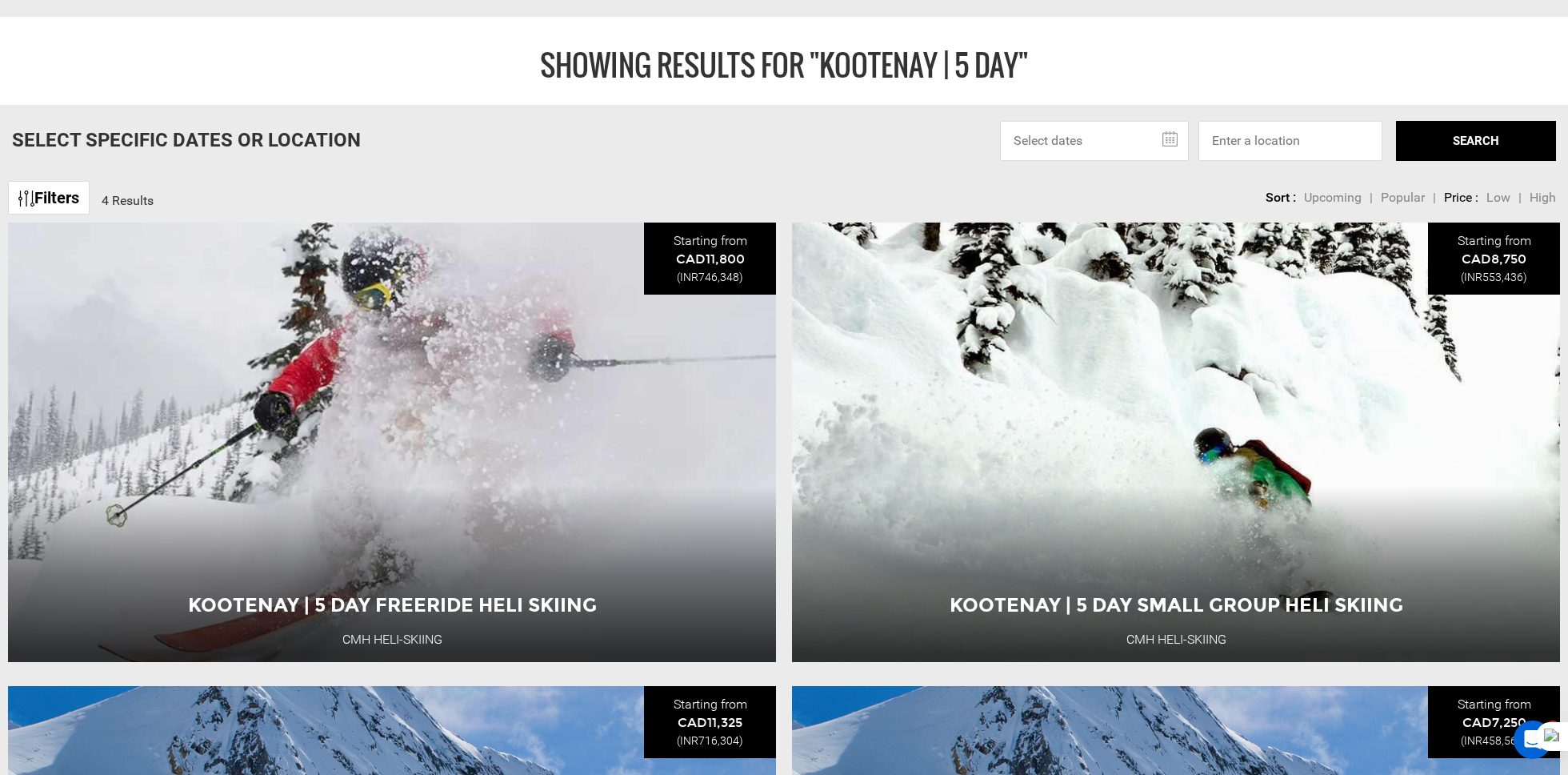
scroll to position [473, 0]
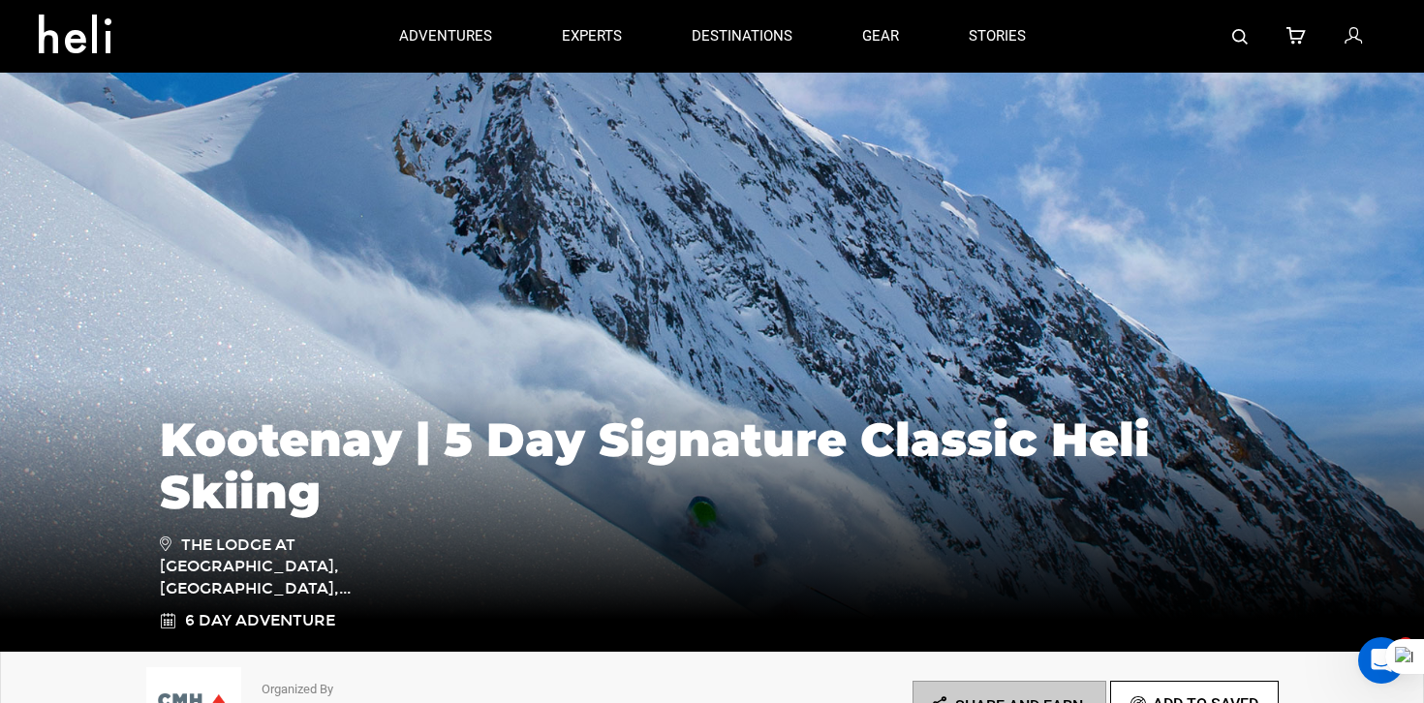
click at [1235, 45] on link at bounding box center [1240, 36] width 16 height 73
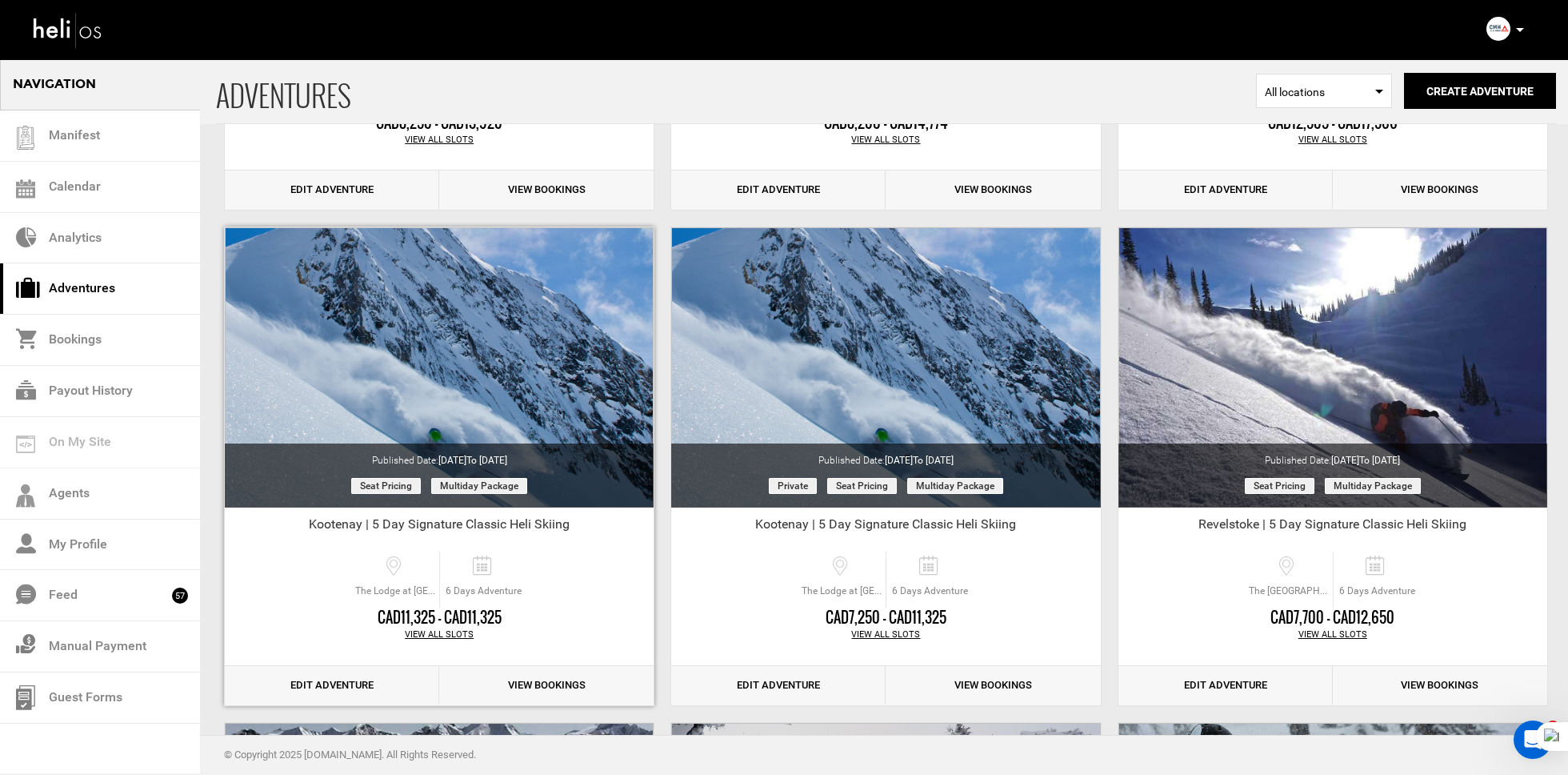
scroll to position [3934, 0]
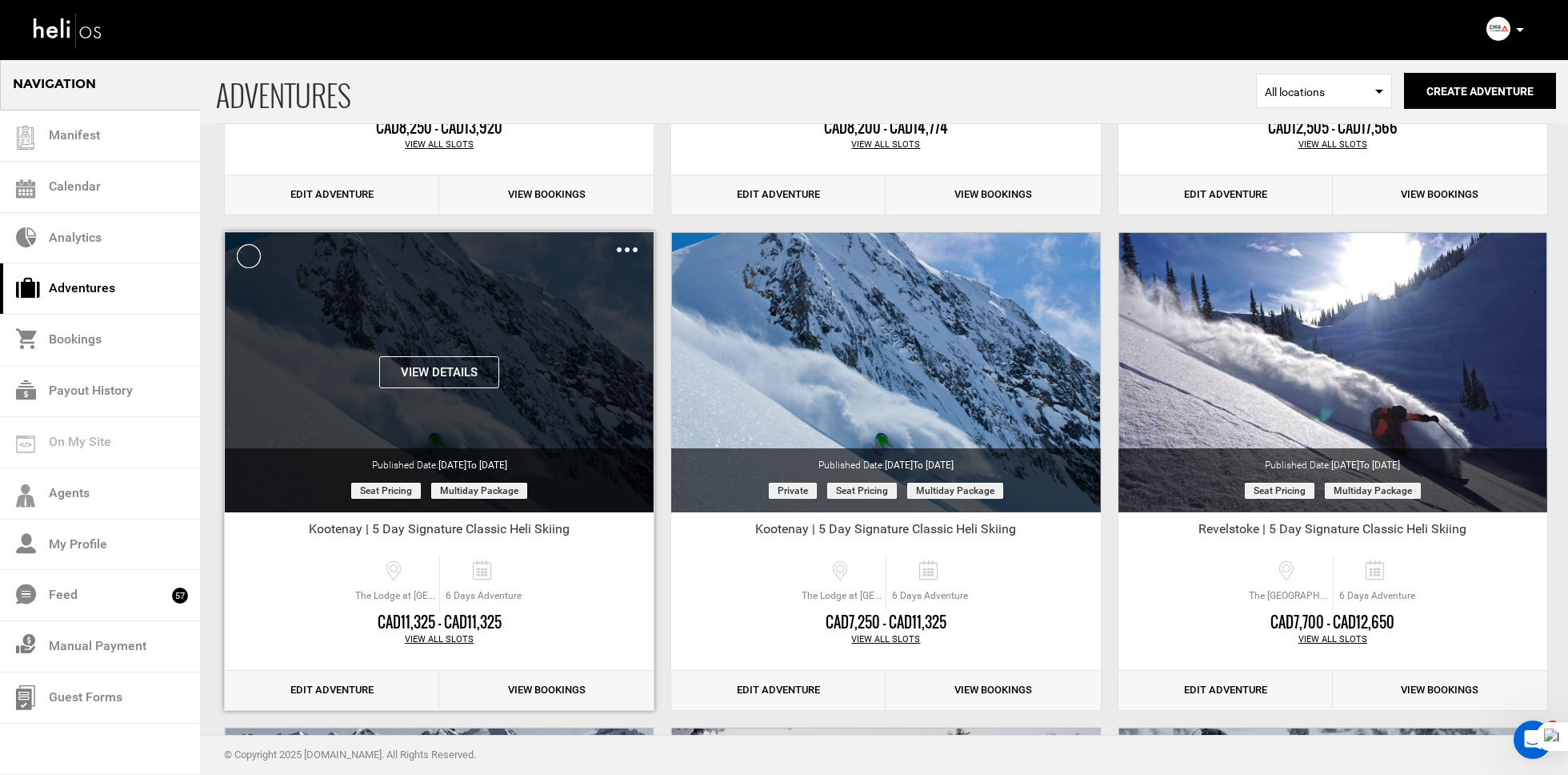
click at [630, 247] on img at bounding box center [627, 250] width 21 height 5
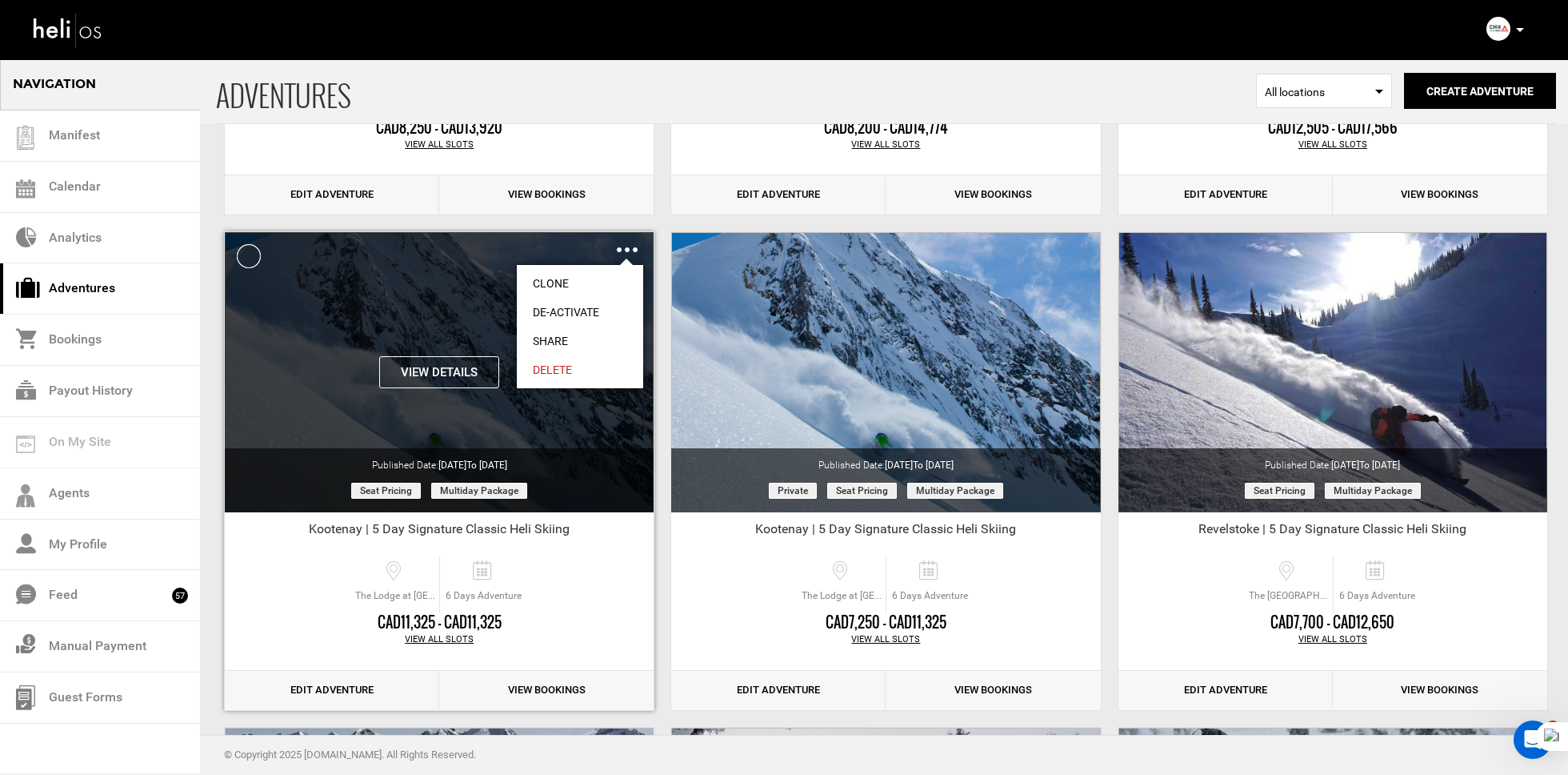
click at [557, 276] on link "Clone" at bounding box center [580, 283] width 126 height 29
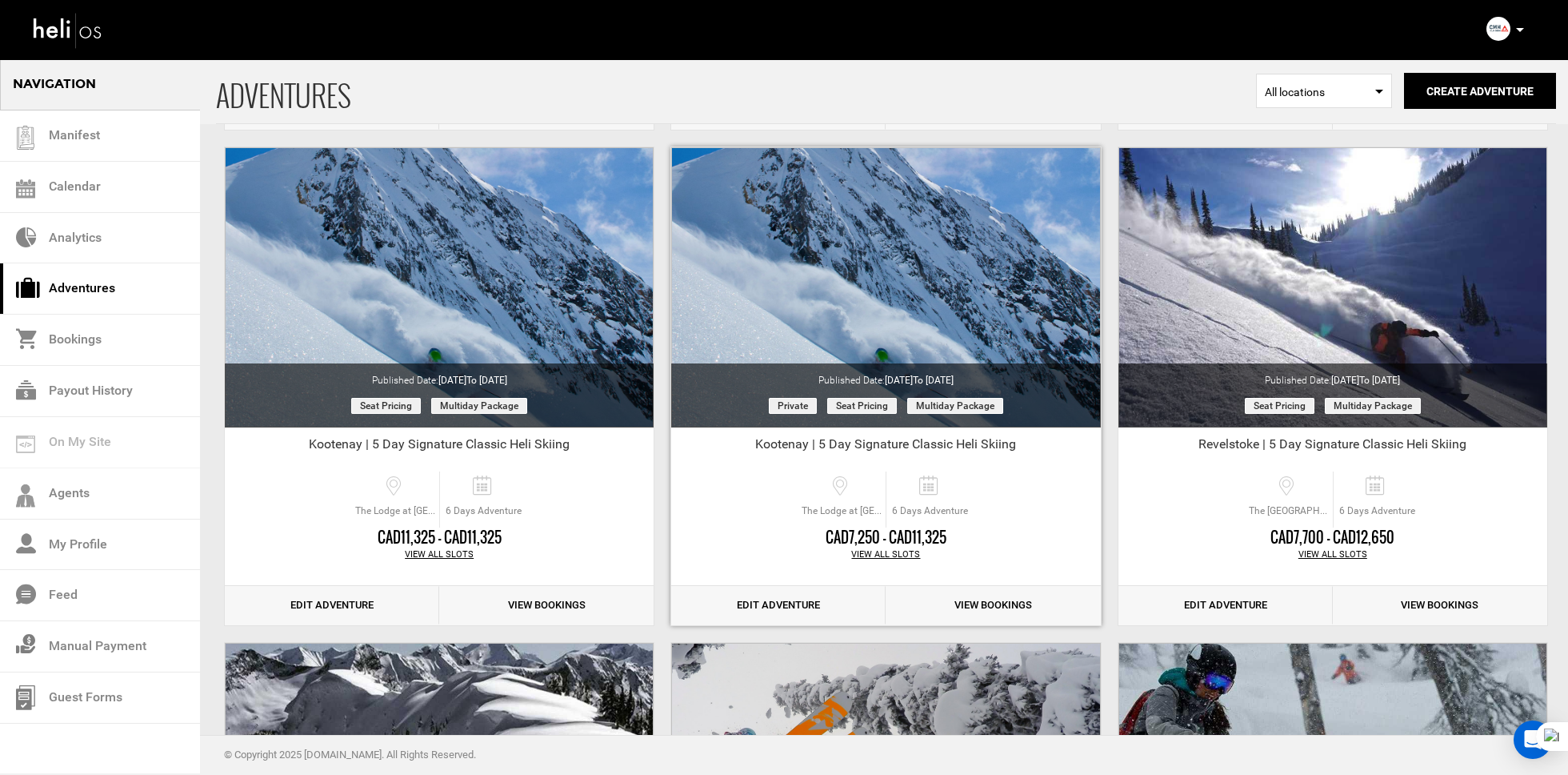
scroll to position [3954, 0]
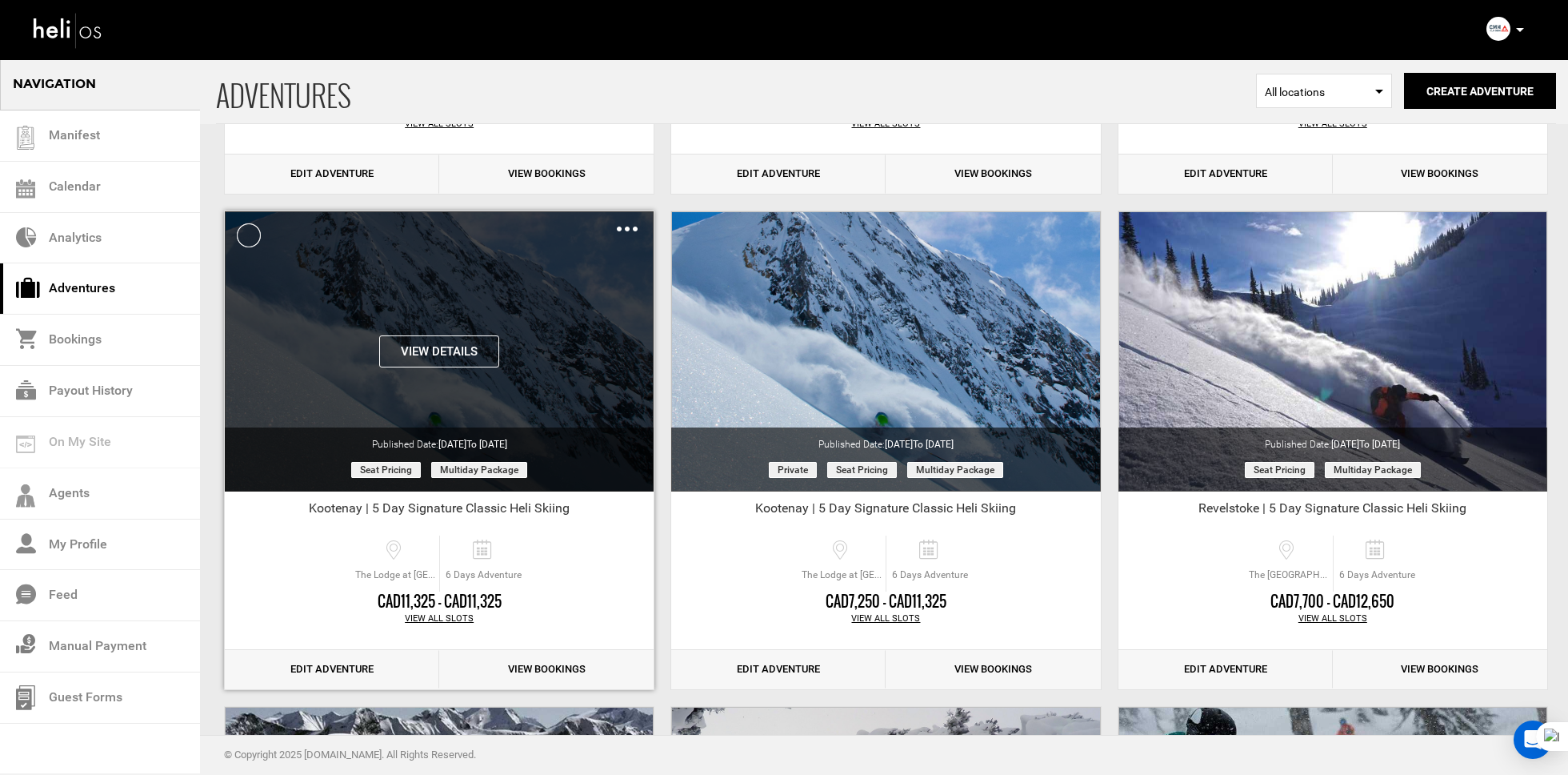
click at [622, 226] on img at bounding box center [627, 229] width 21 height 5
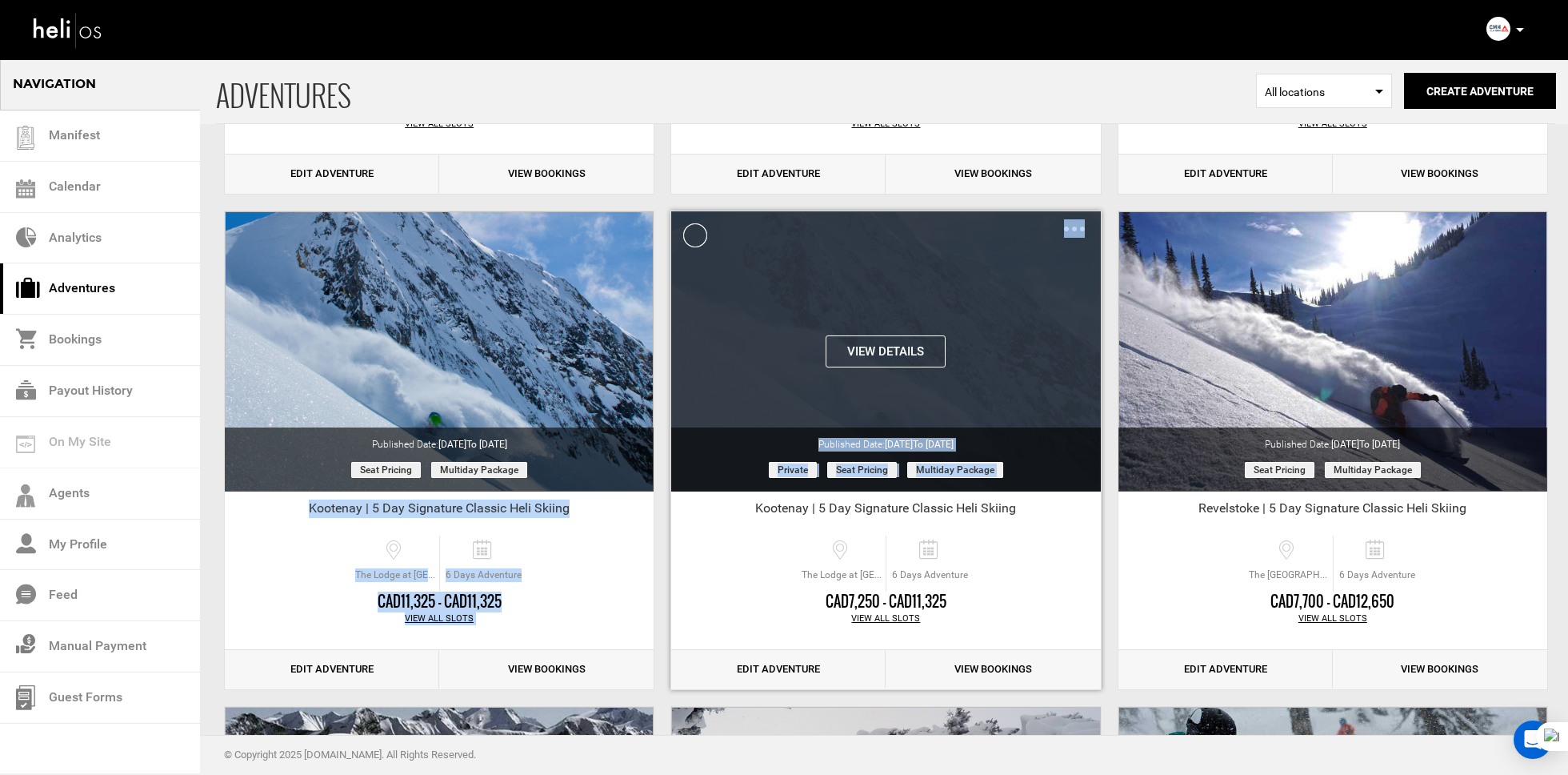
drag, startPoint x: 579, startPoint y: 264, endPoint x: 1019, endPoint y: 326, distance: 444.3
click at [1035, 255] on div "View Details Clone De-Activate Share Delete" at bounding box center [885, 351] width 429 height 280
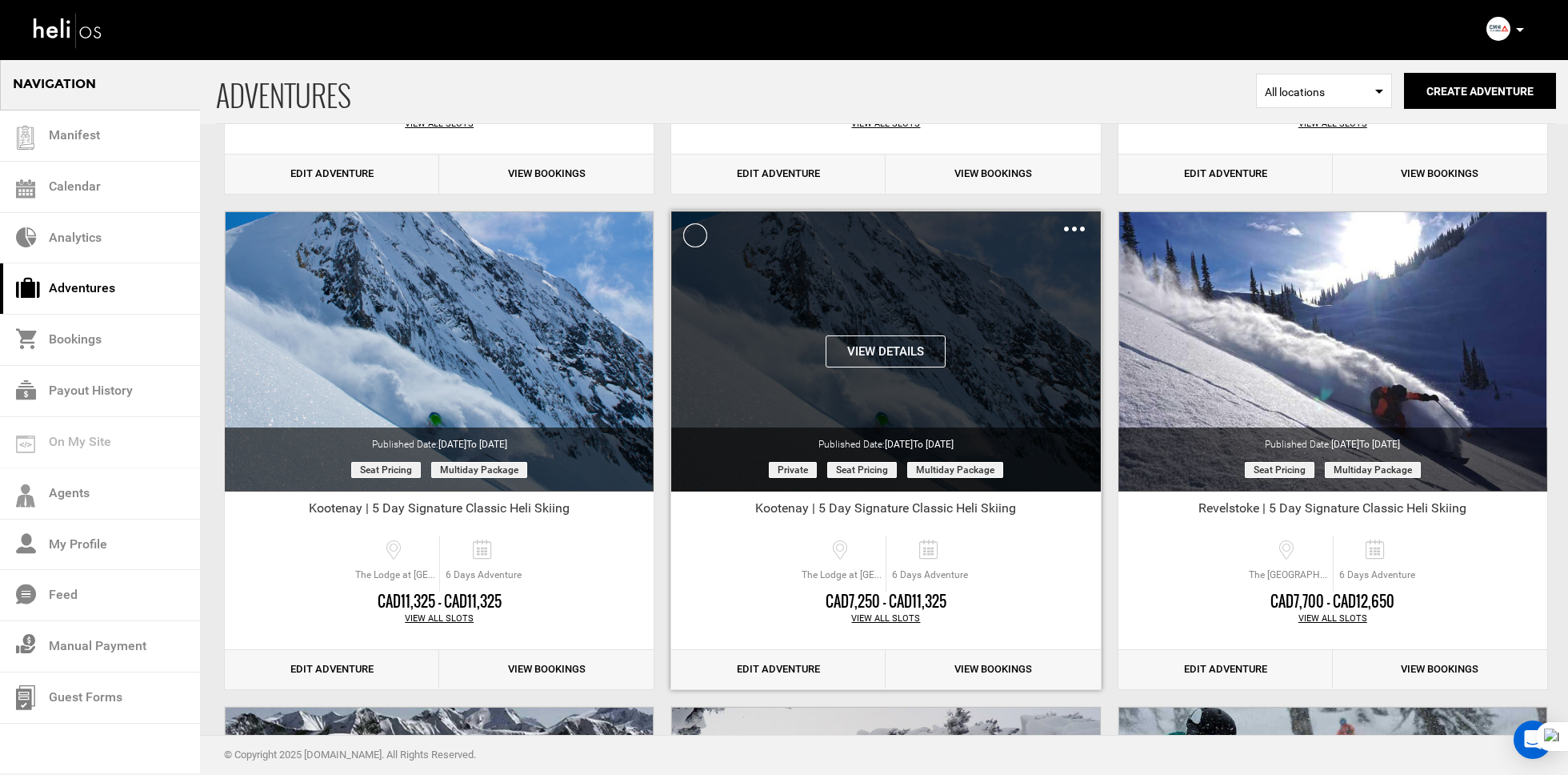
click at [1071, 219] on div "Clone De-Activate Share Delete" at bounding box center [1074, 228] width 21 height 18
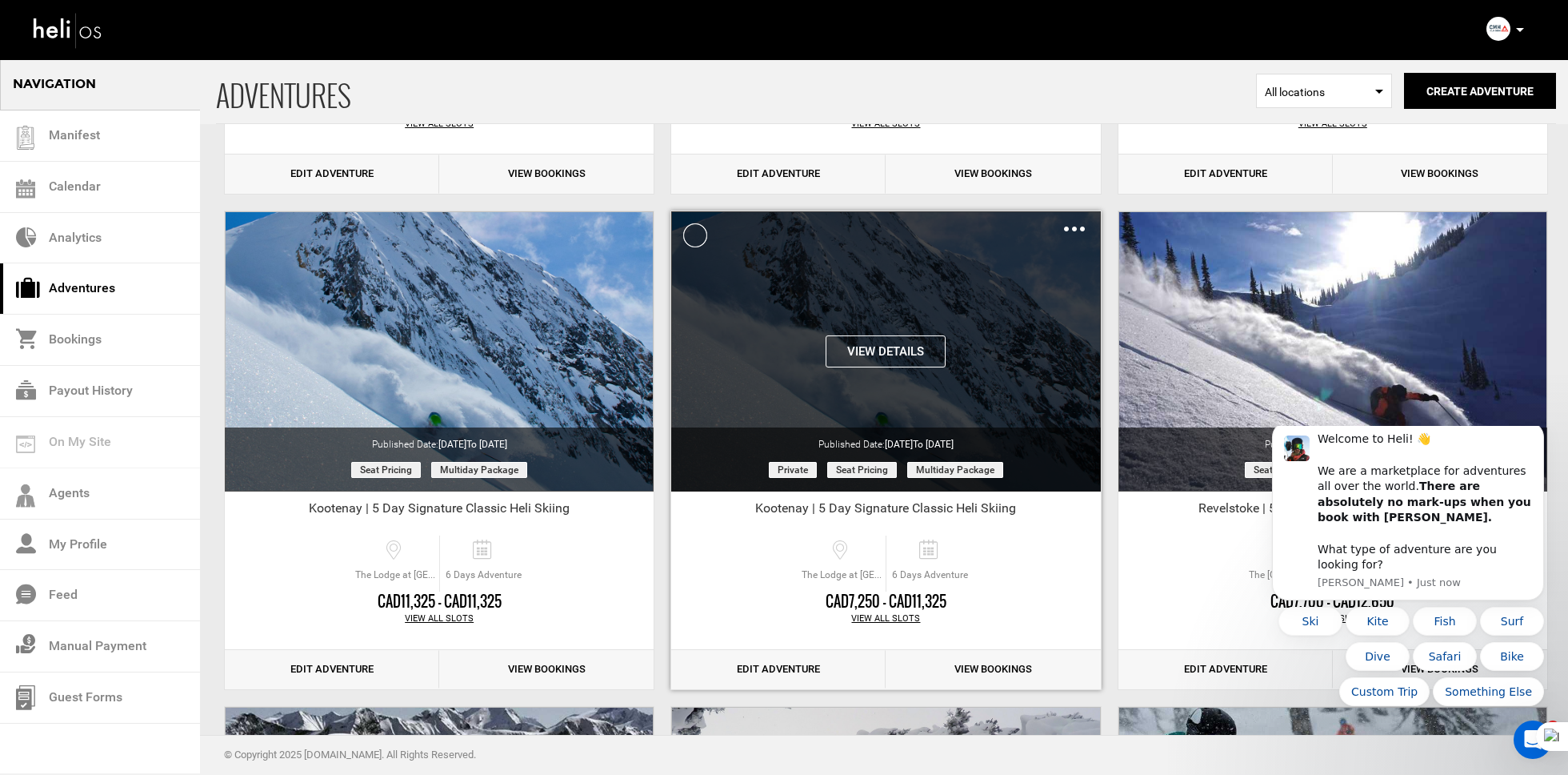
scroll to position [0, 0]
click at [1073, 226] on img at bounding box center [1074, 229] width 21 height 5
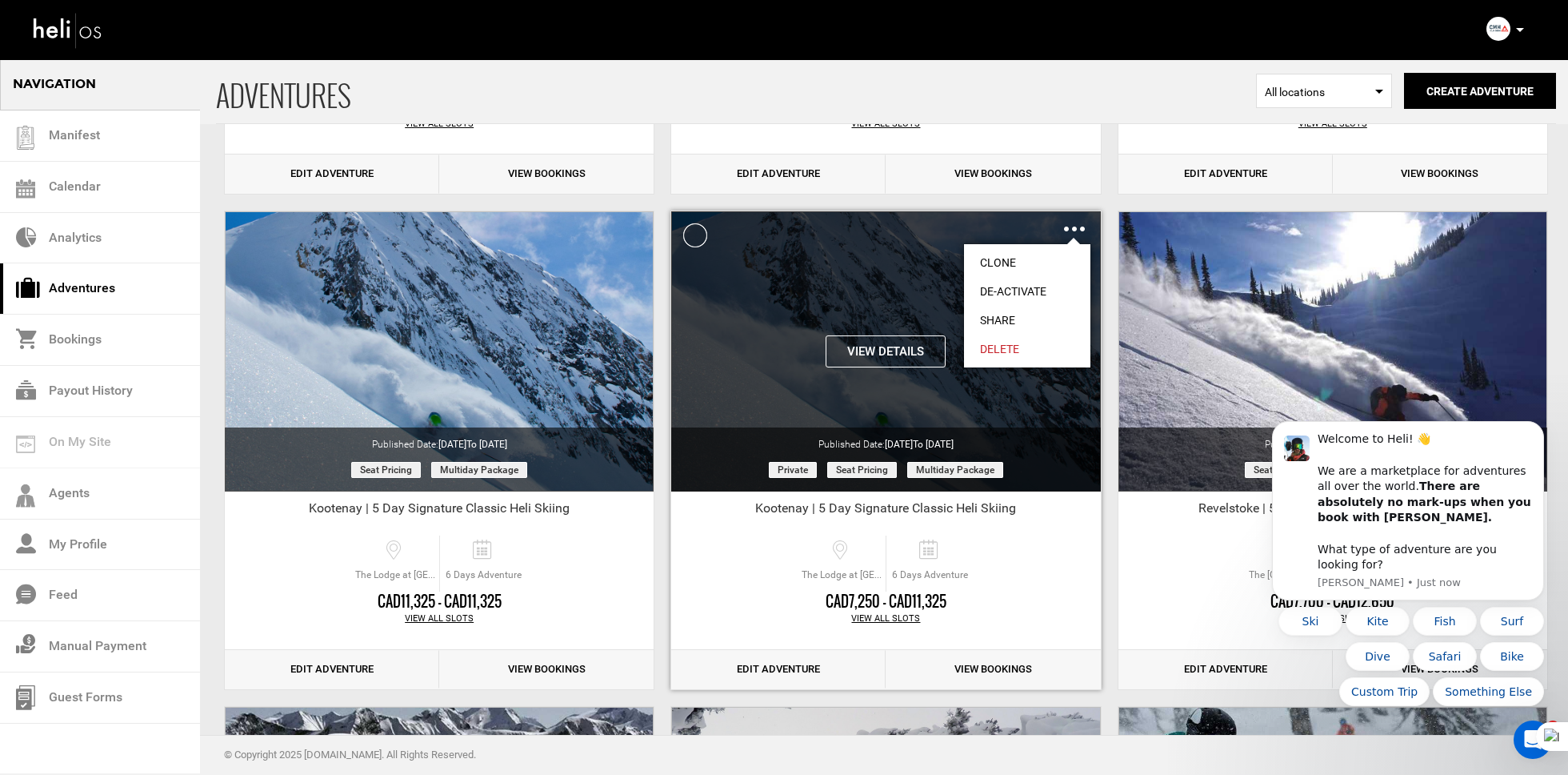
click at [1017, 253] on link "Clone" at bounding box center [1026, 262] width 126 height 29
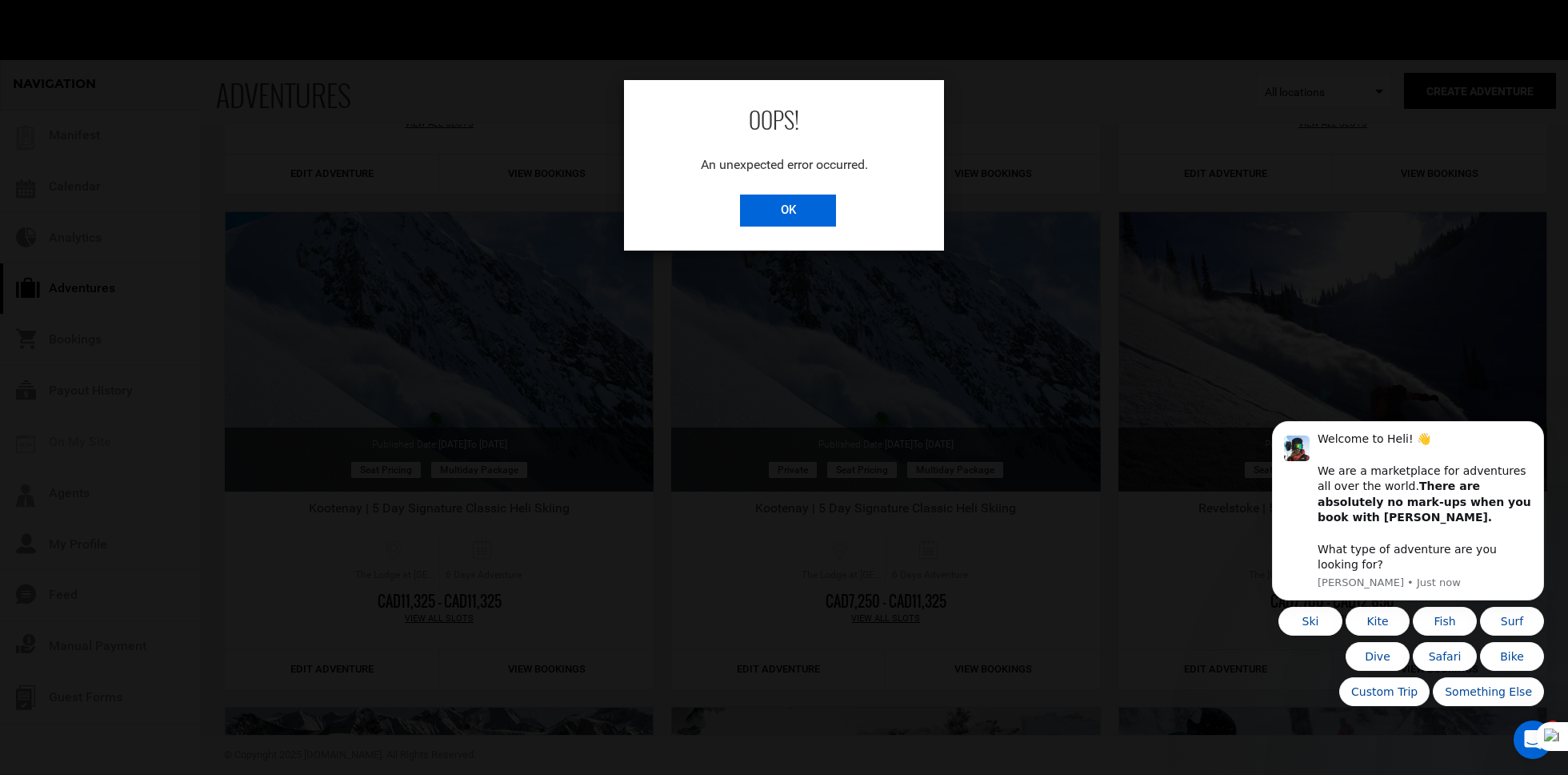
click at [767, 197] on input "OK" at bounding box center [788, 210] width 96 height 32
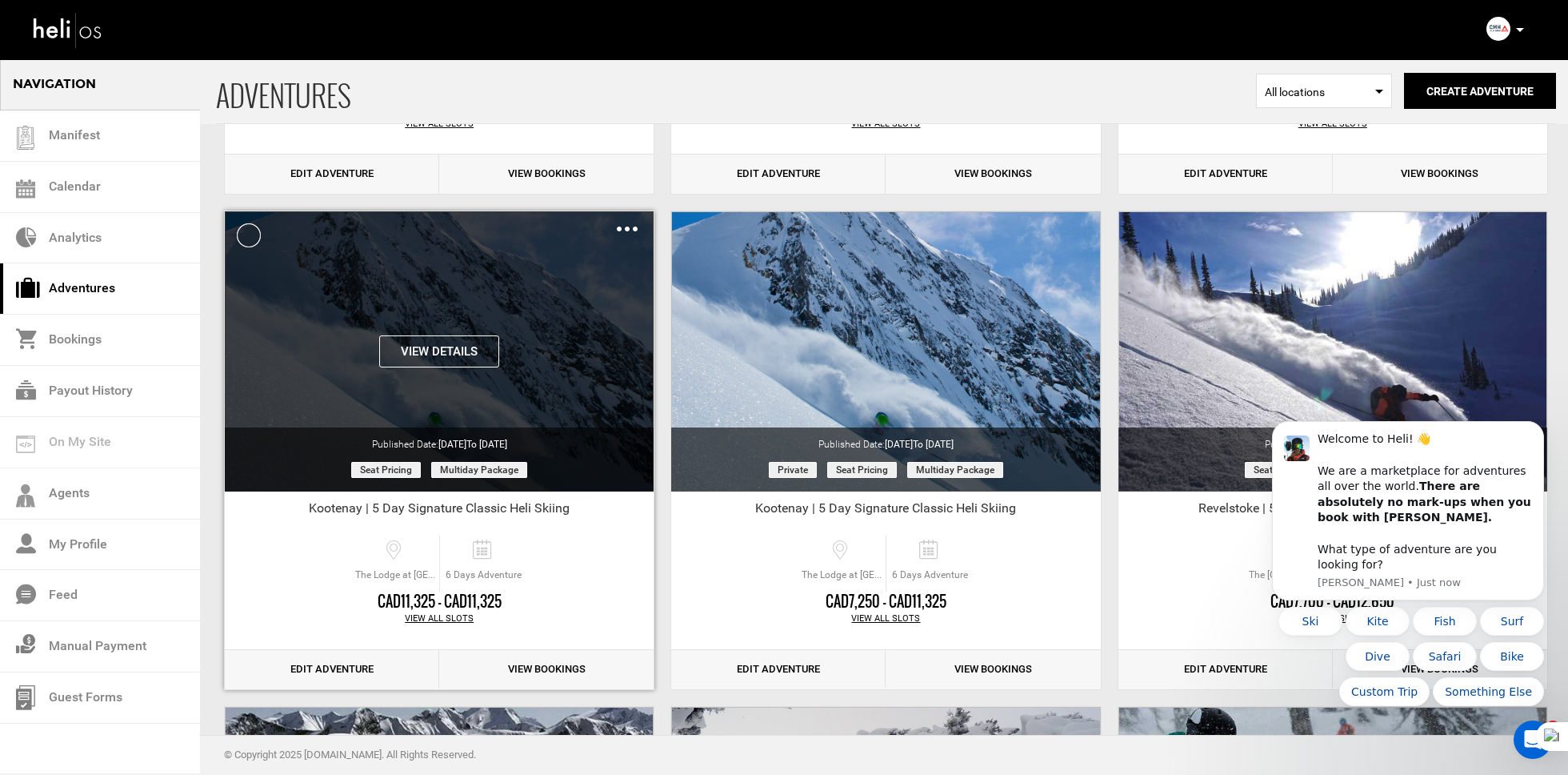
click at [628, 226] on div "Clone De-Activate Share Delete" at bounding box center [627, 228] width 21 height 18
click at [629, 226] on img at bounding box center [627, 229] width 21 height 5
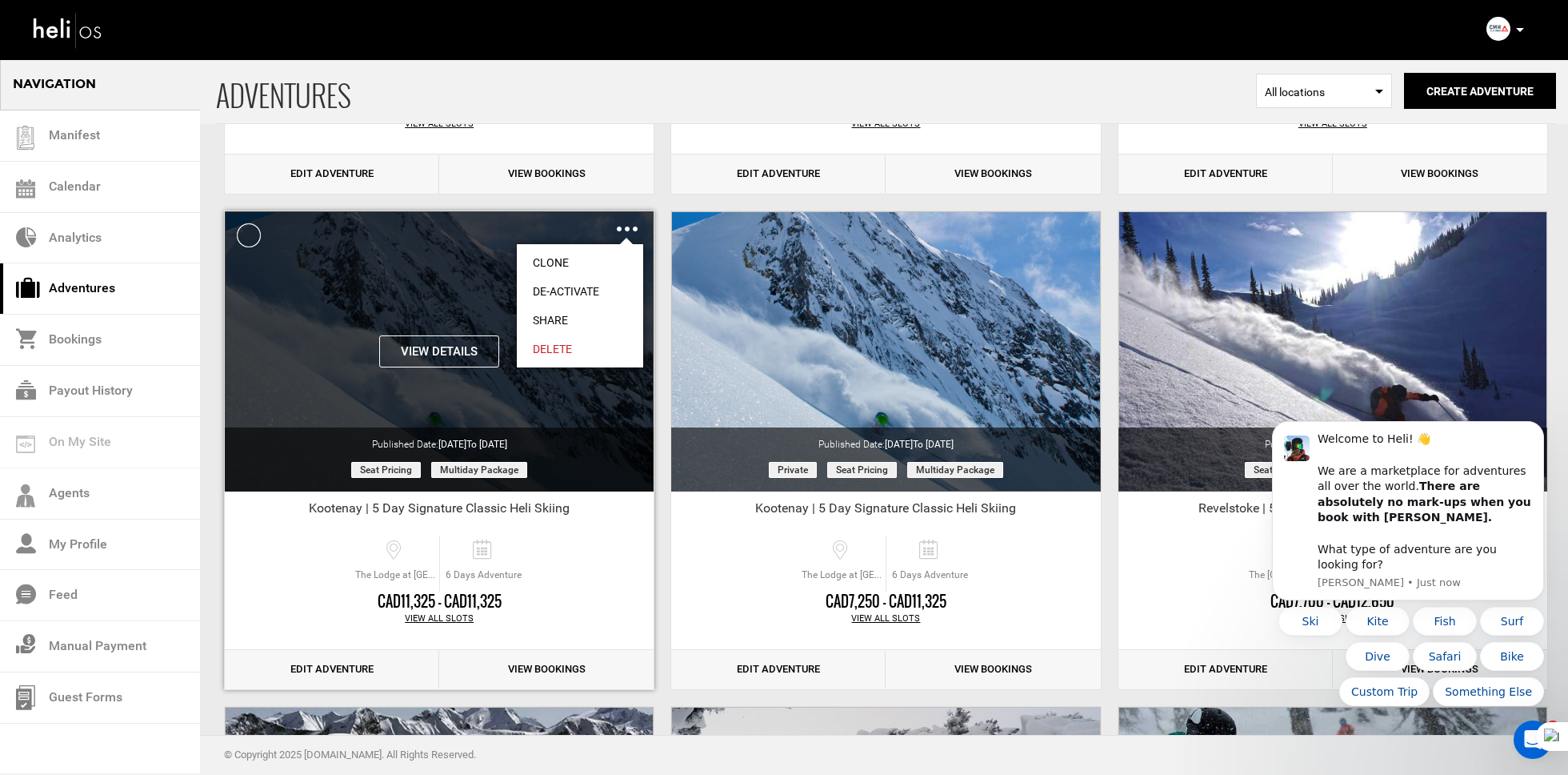
click at [573, 254] on link "Clone" at bounding box center [580, 262] width 126 height 29
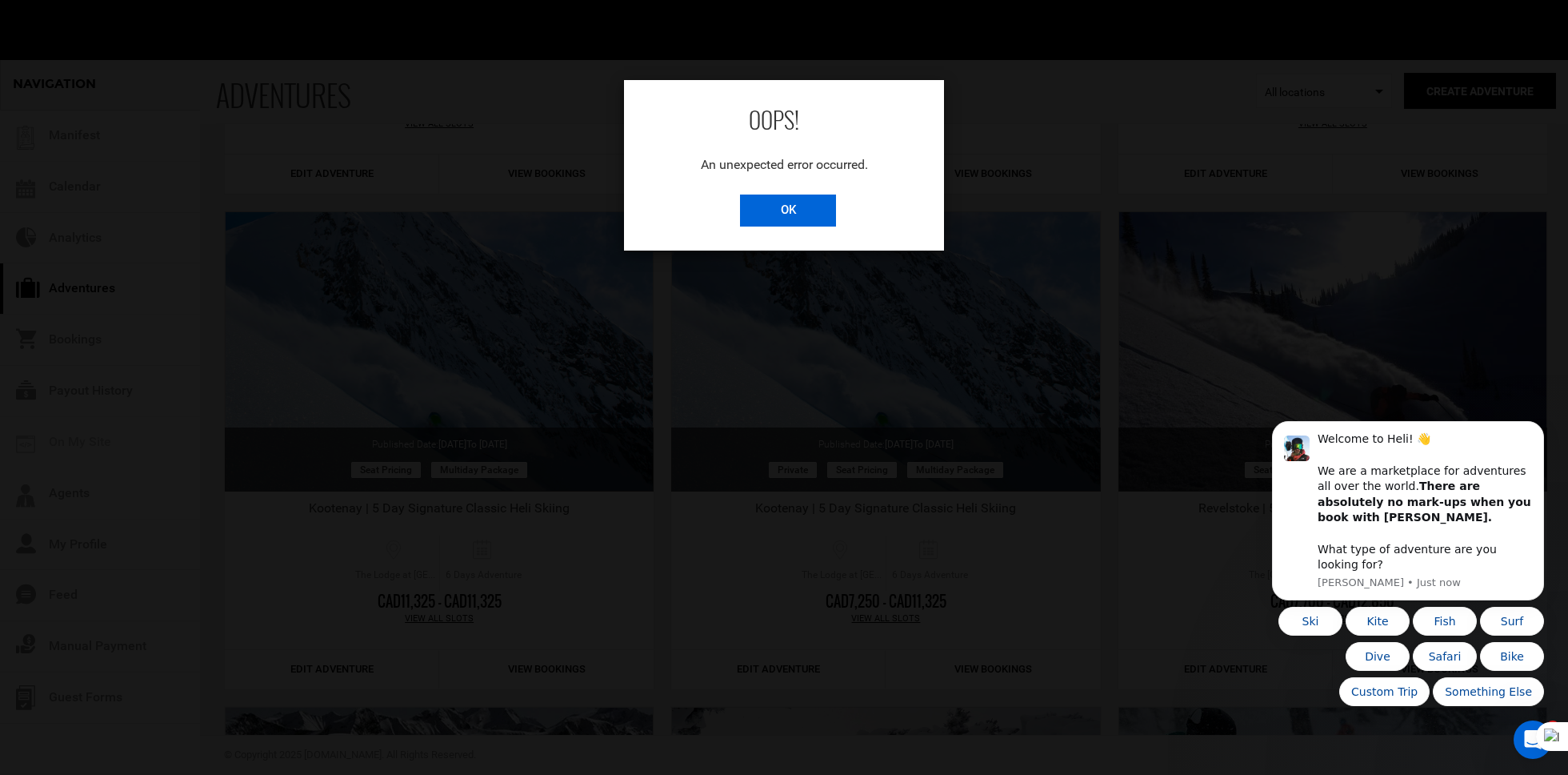
click at [827, 203] on input "OK" at bounding box center [788, 210] width 96 height 32
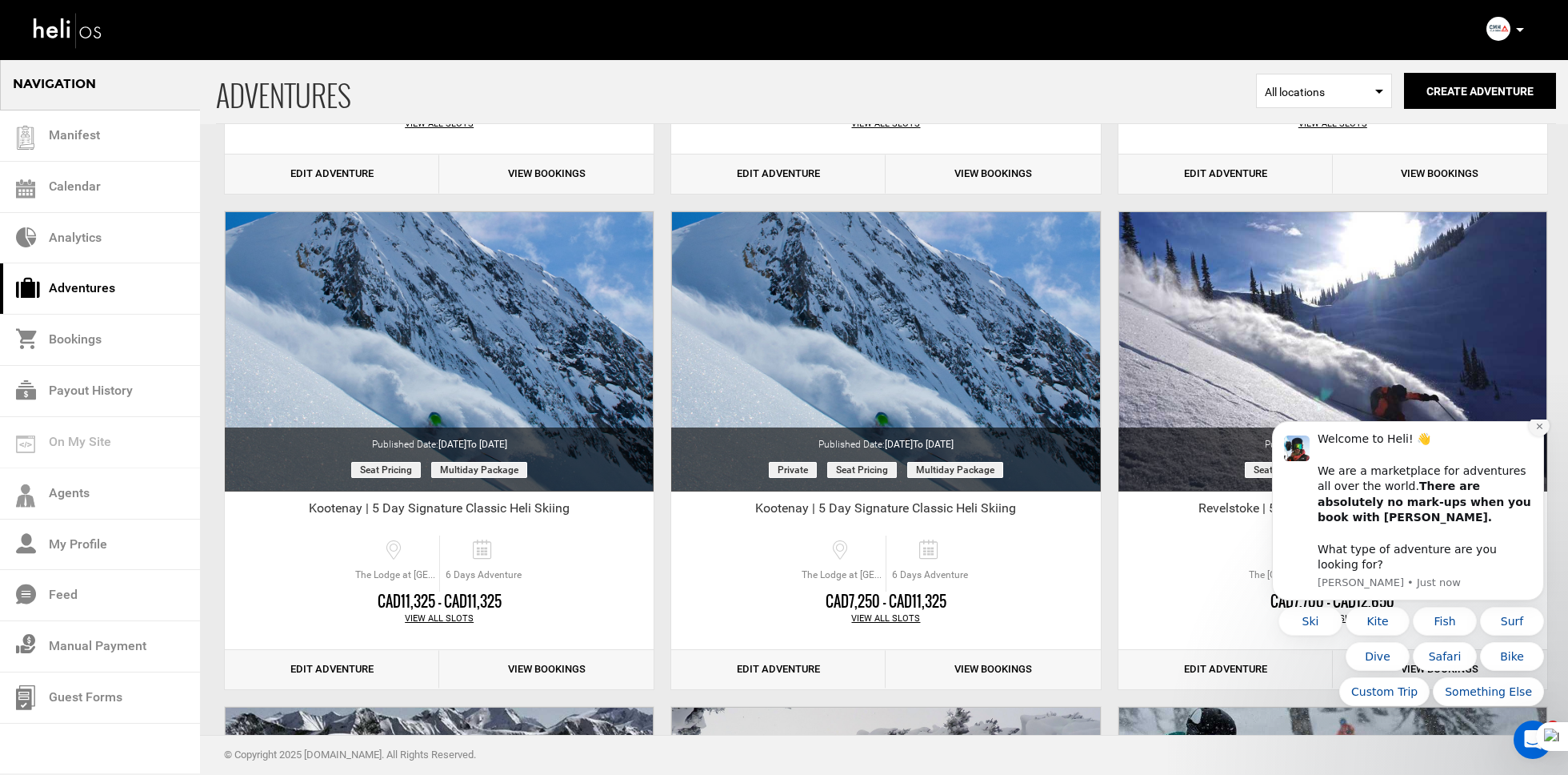
click at [1530, 436] on button "Dismiss notification" at bounding box center [1539, 426] width 21 height 21
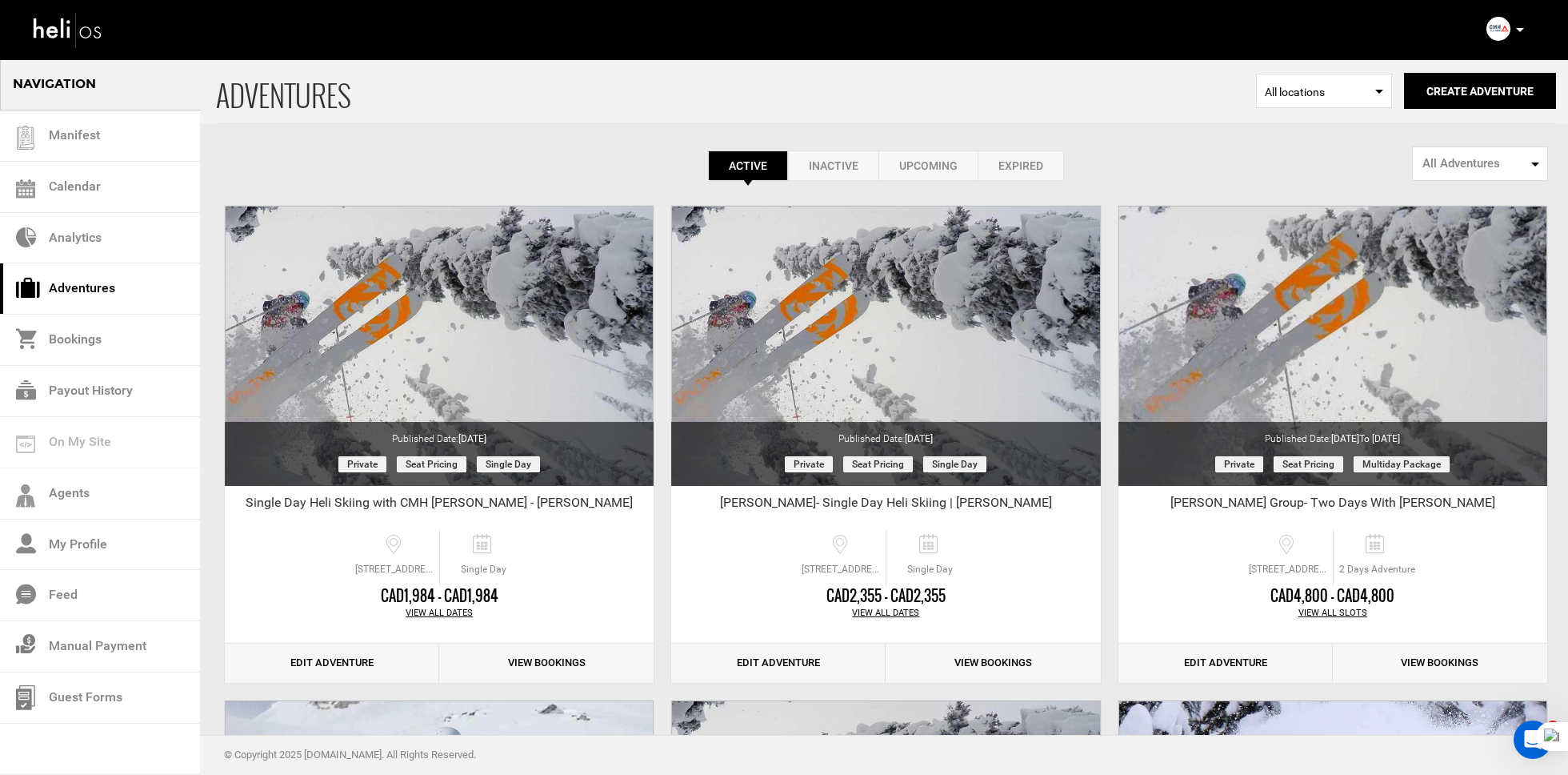
click at [836, 157] on link "Inactive" at bounding box center [832, 165] width 90 height 31
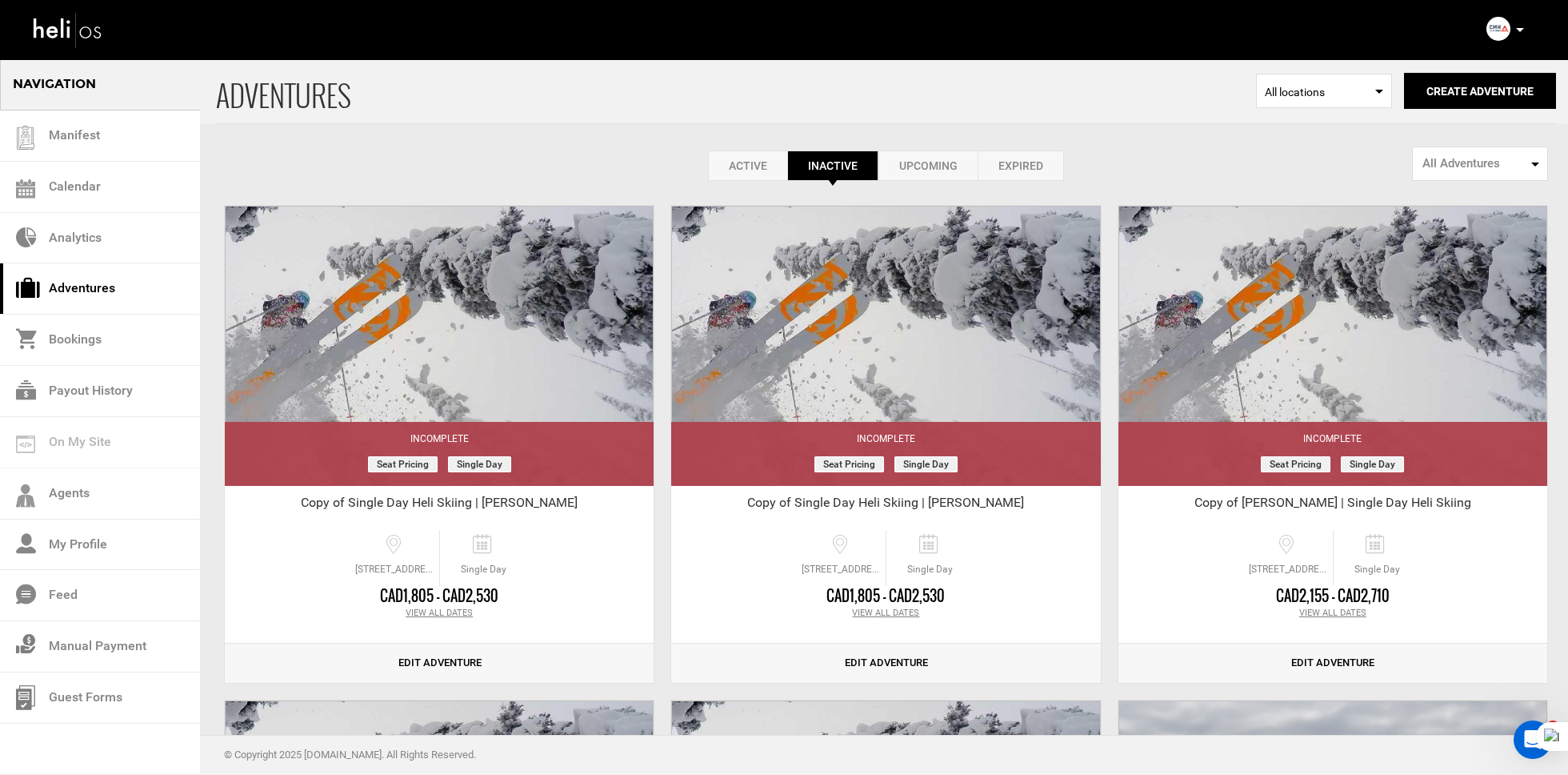
click at [765, 174] on link "Active" at bounding box center [747, 165] width 79 height 31
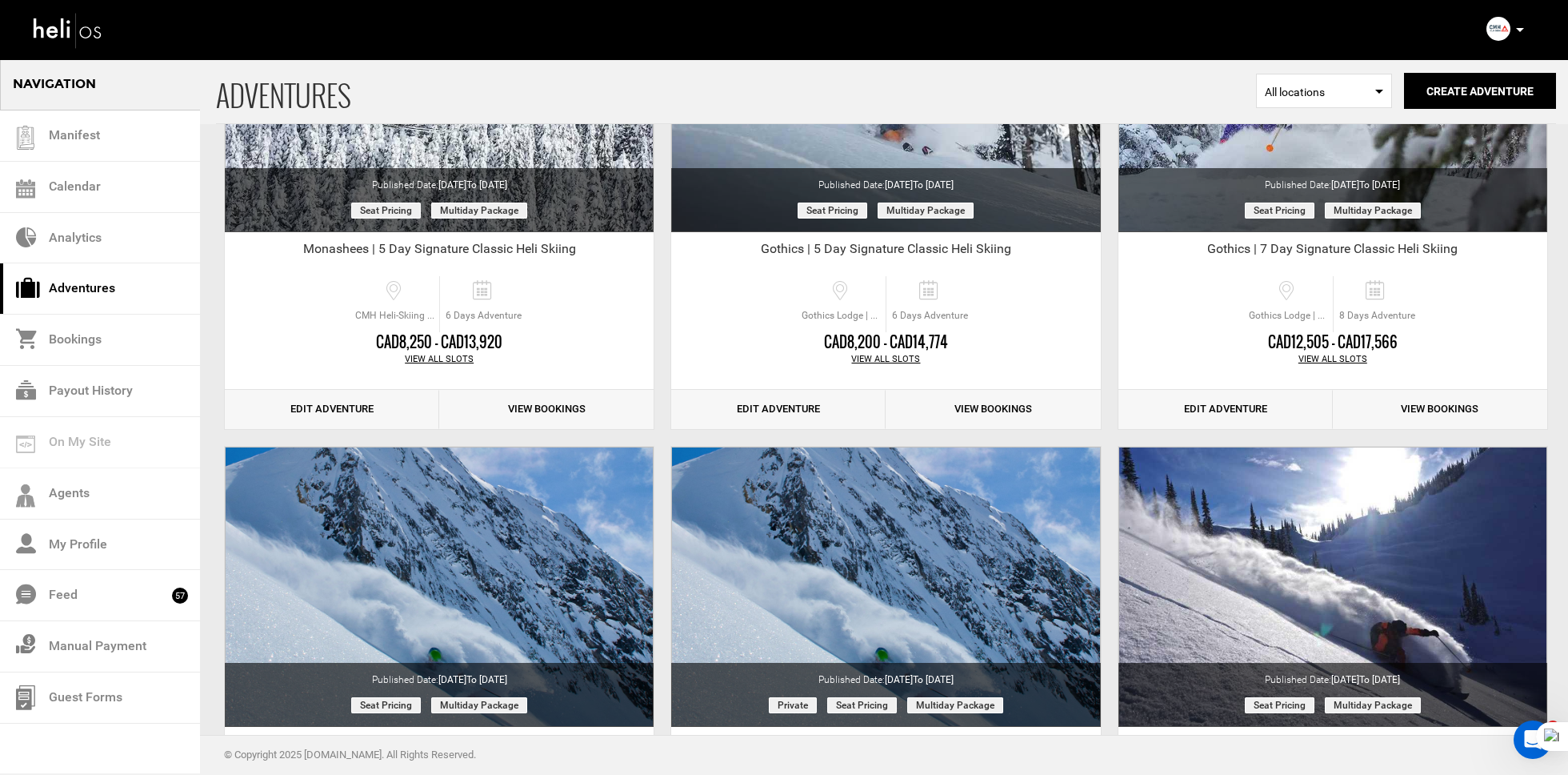
scroll to position [4177, 0]
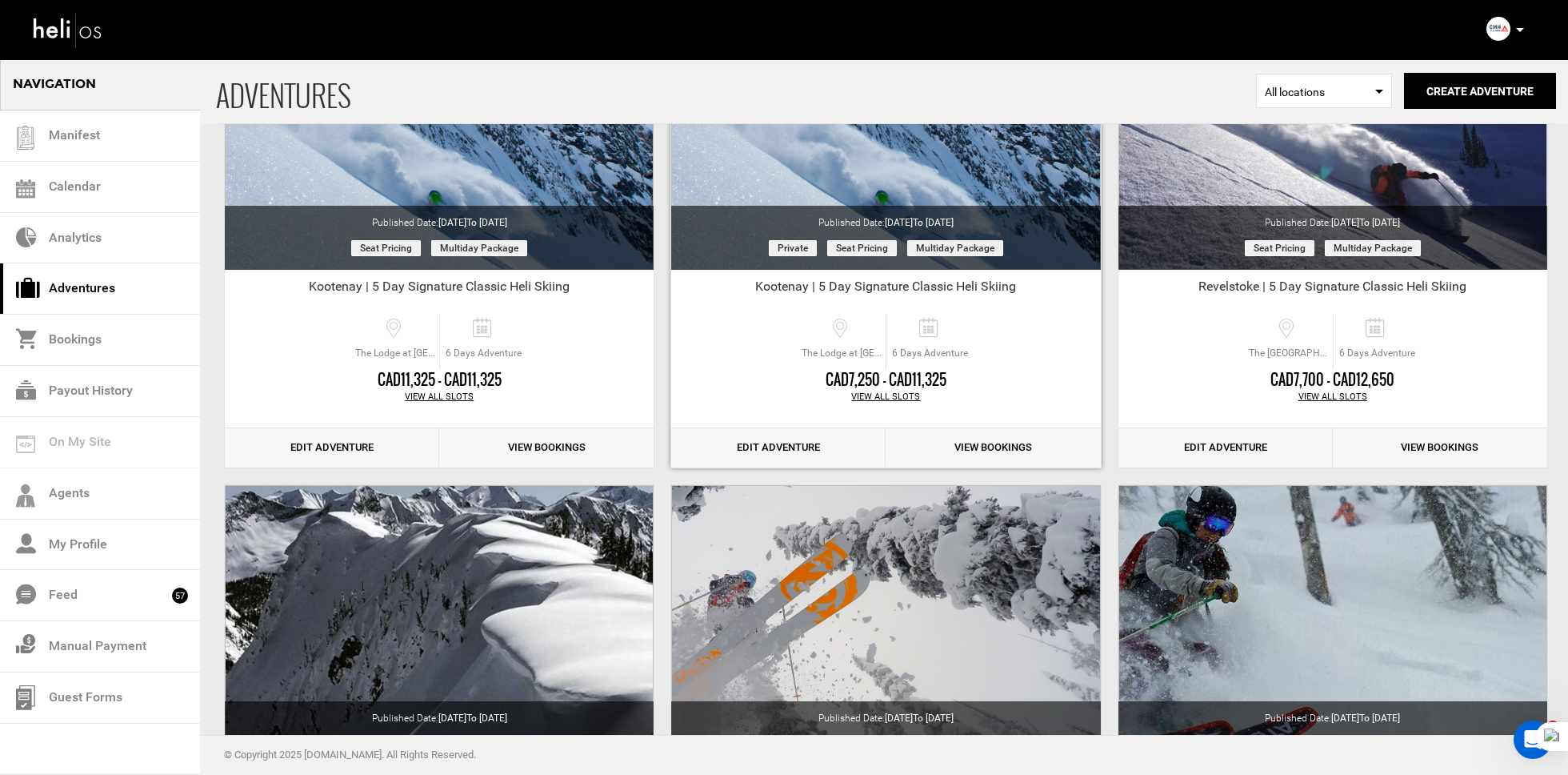
click at [768, 441] on link "Edit Adventure" at bounding box center [779, 447] width 215 height 39
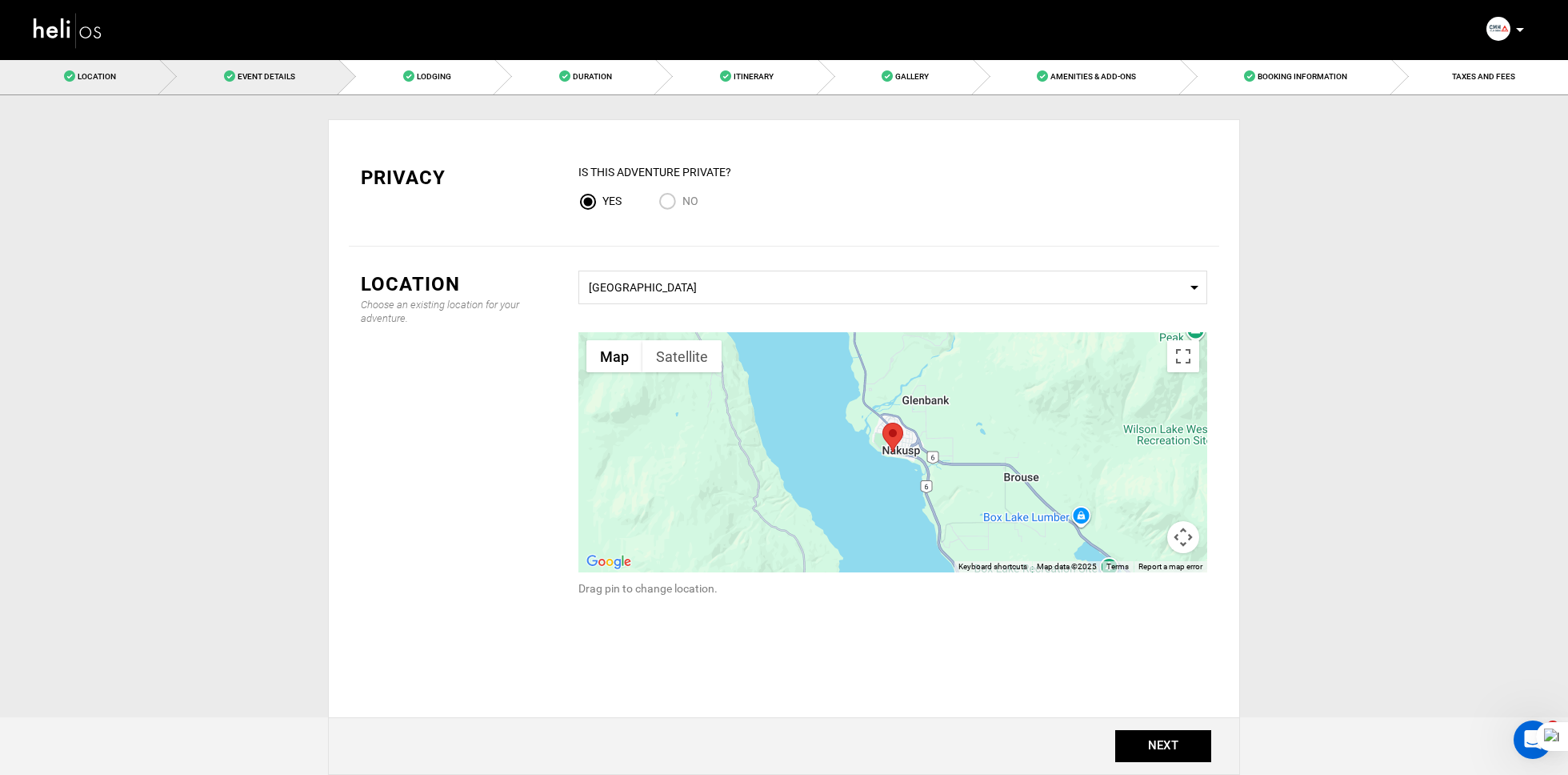
click at [241, 74] on span "Event Details" at bounding box center [267, 76] width 58 height 9
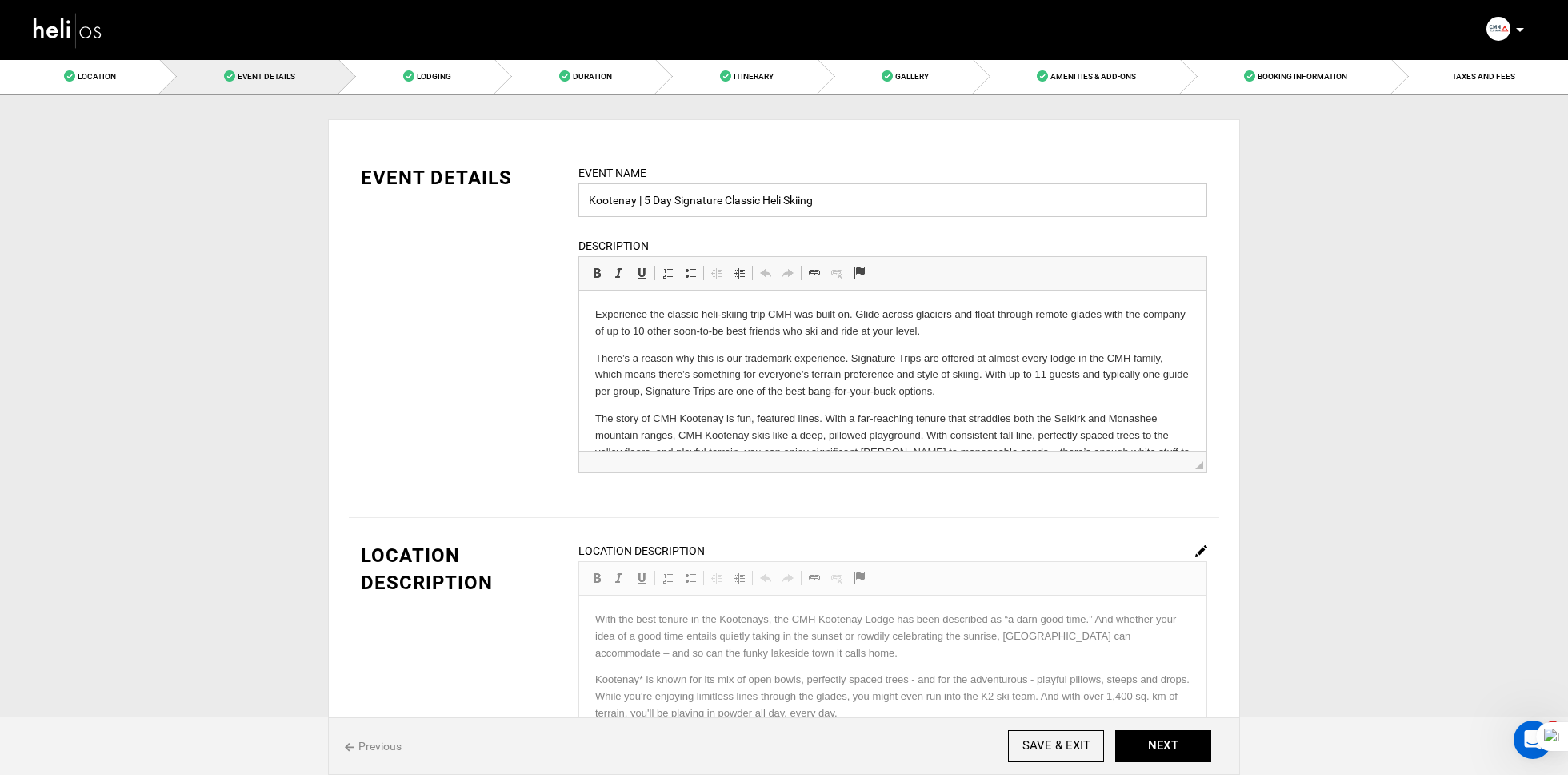
click at [840, 204] on input "Kootenay | 5 Day Signature Classic Heli Skiing" at bounding box center [893, 200] width 629 height 34
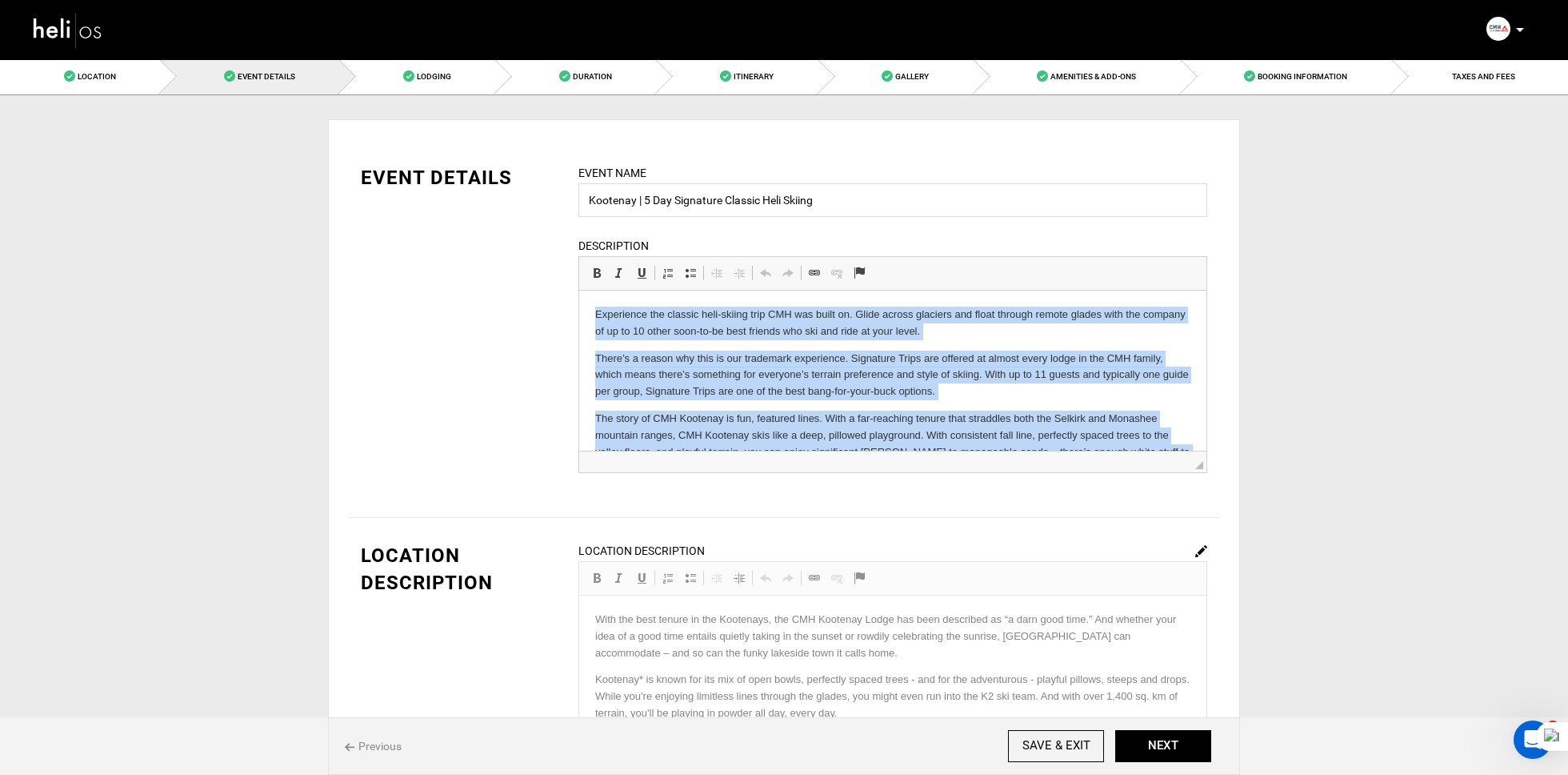
copy body "Experience the classic heli-skiing trip CMH was built on. Glide across glaciers…"
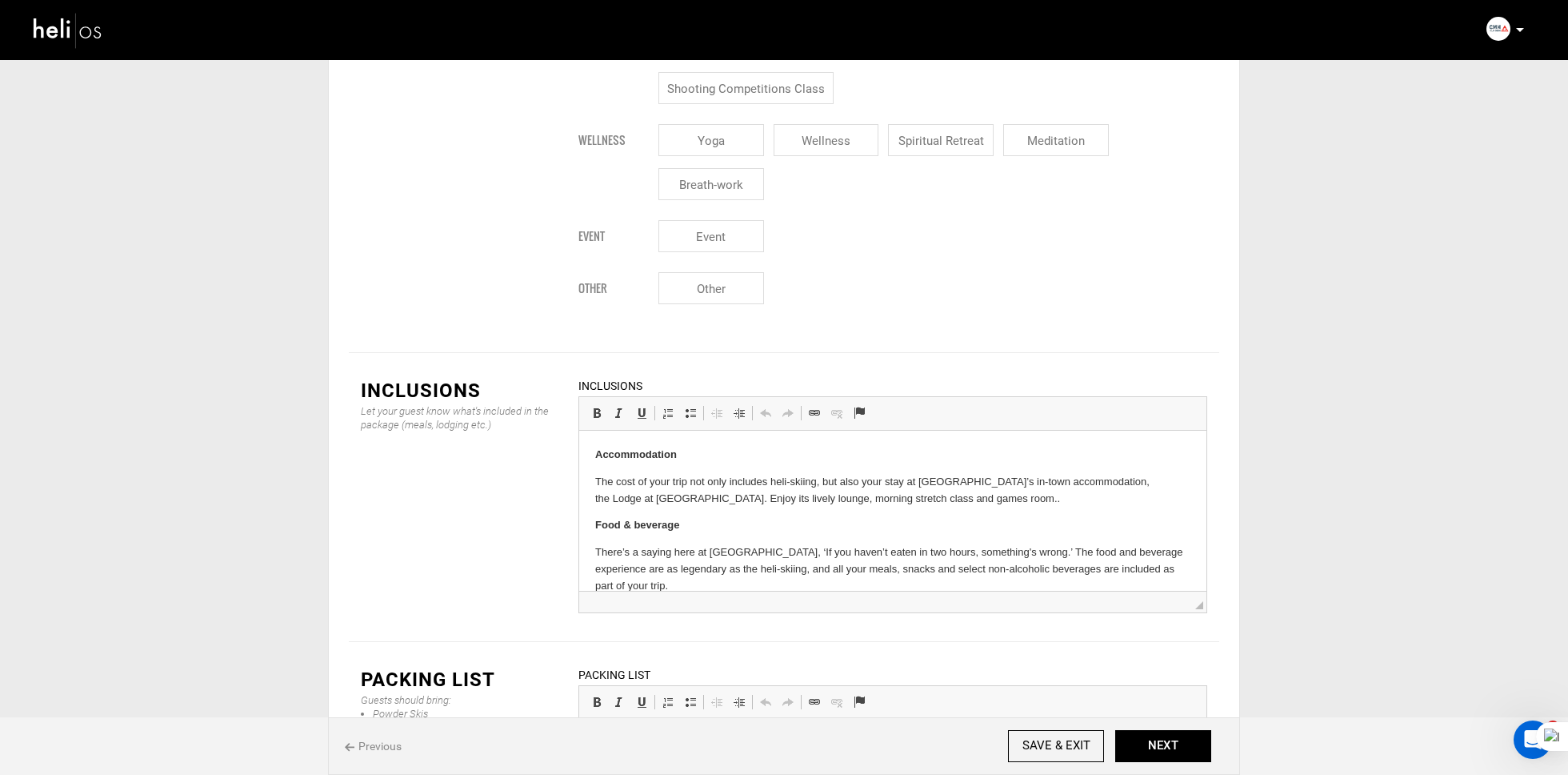
scroll to position [2085, 0]
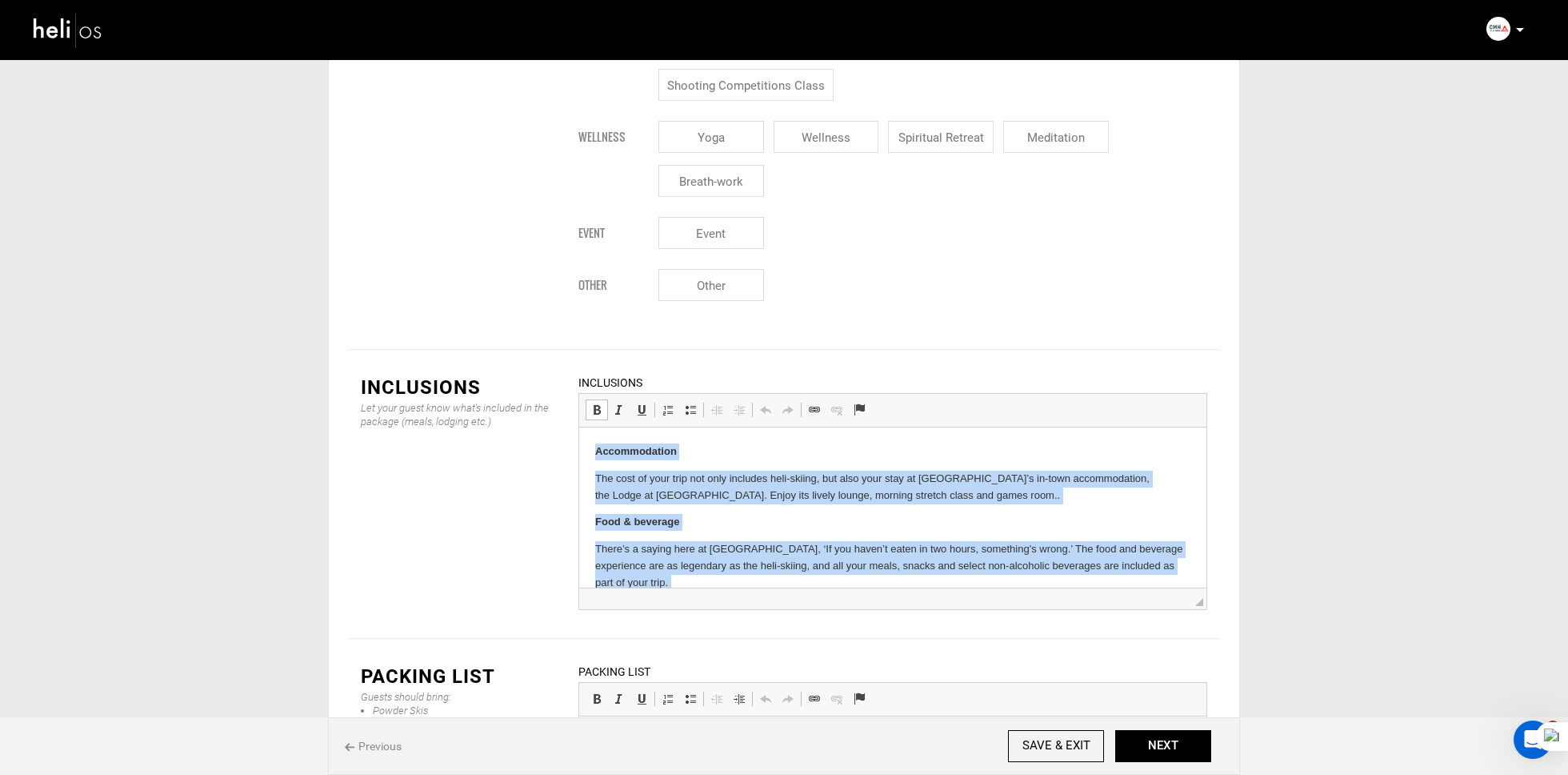
copy body "Accommodation The cost of your trip not only includes heli-skiing, but also you…"
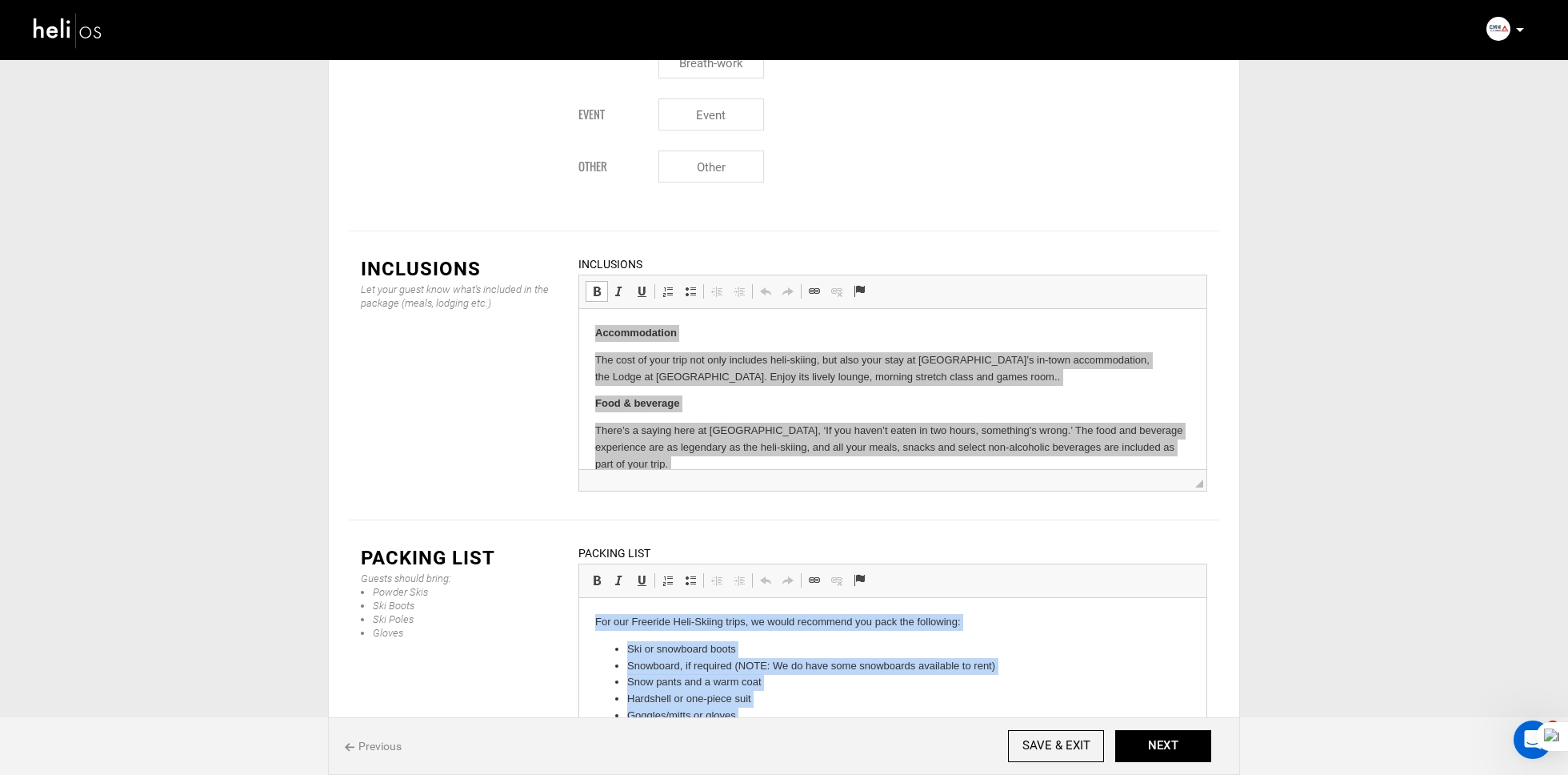
copy body "For our Freeride Heli-Skiing trips, we would recommend you pack the following: …"
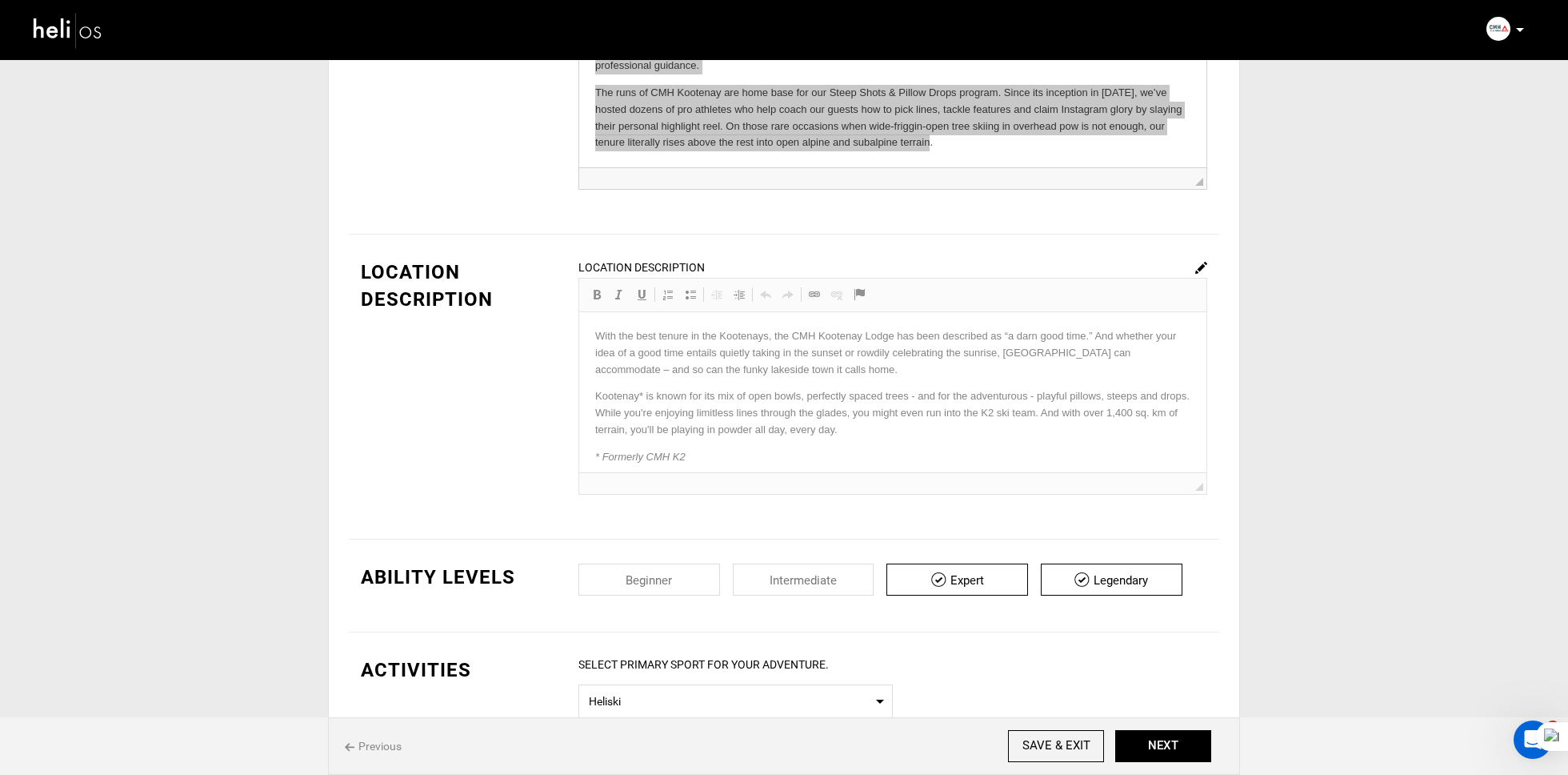
scroll to position [0, 0]
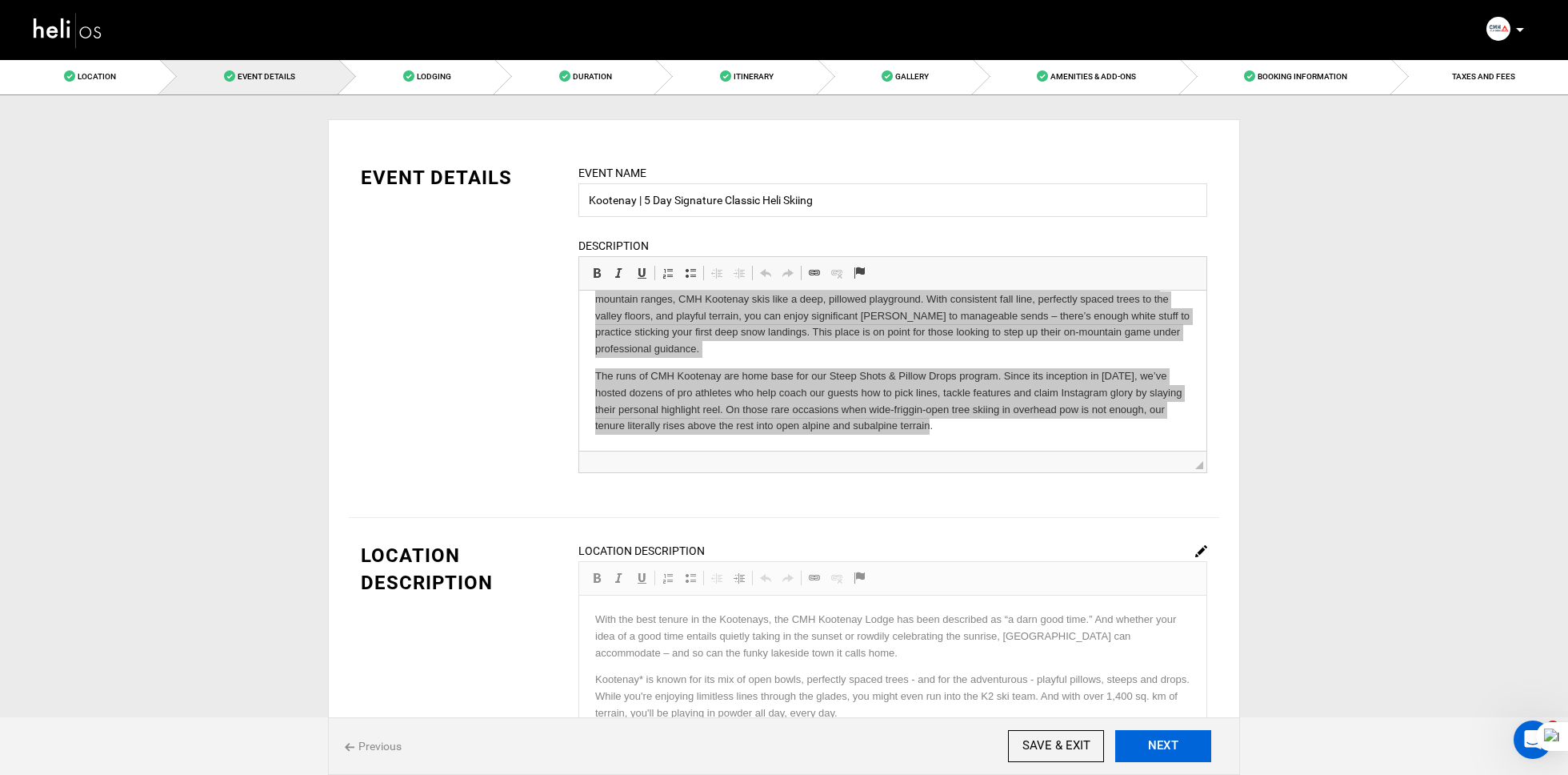
click at [1165, 739] on button "NEXT" at bounding box center [1163, 746] width 96 height 32
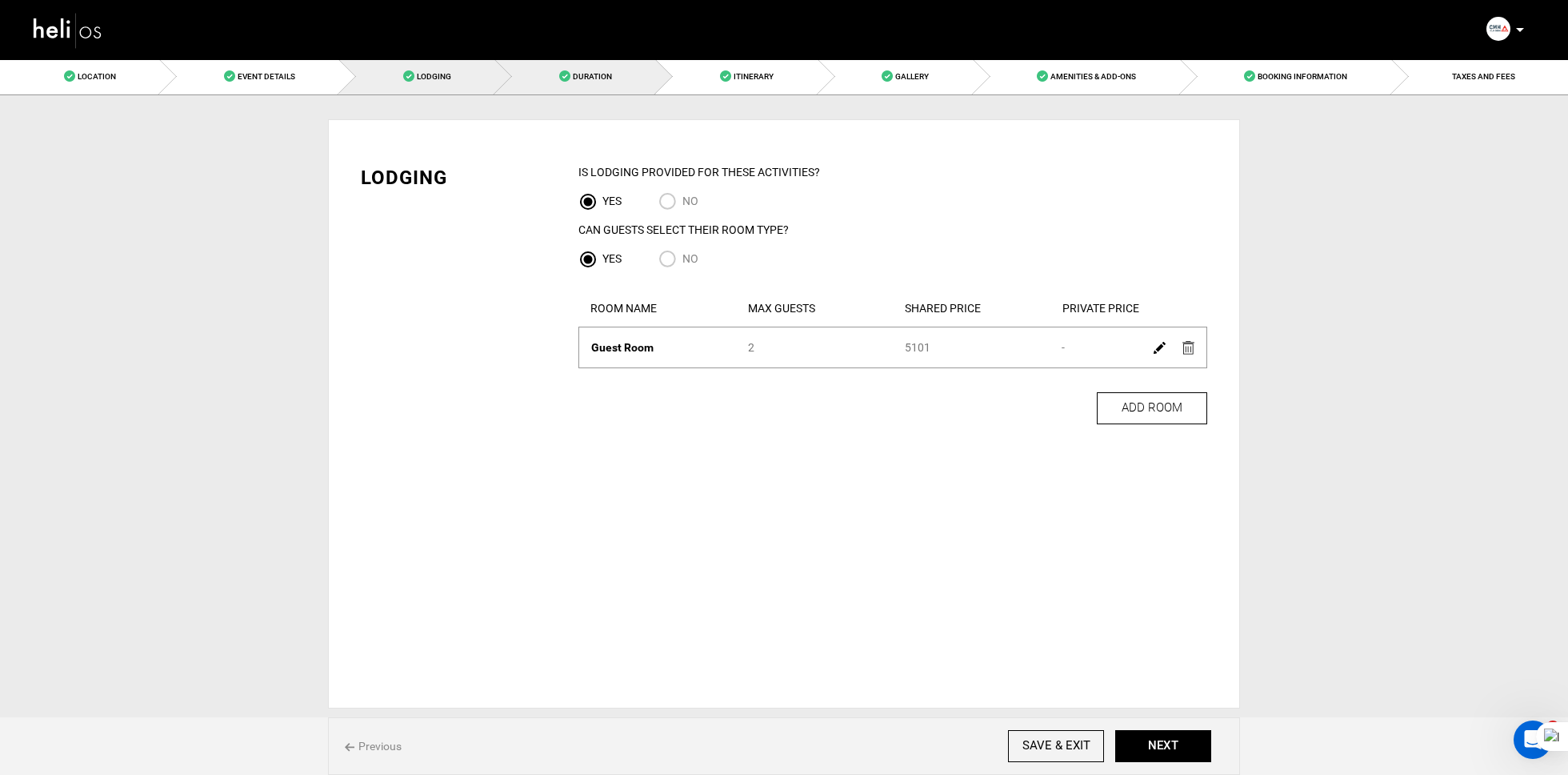
click at [632, 67] on link "Duration" at bounding box center [576, 77] width 161 height 36
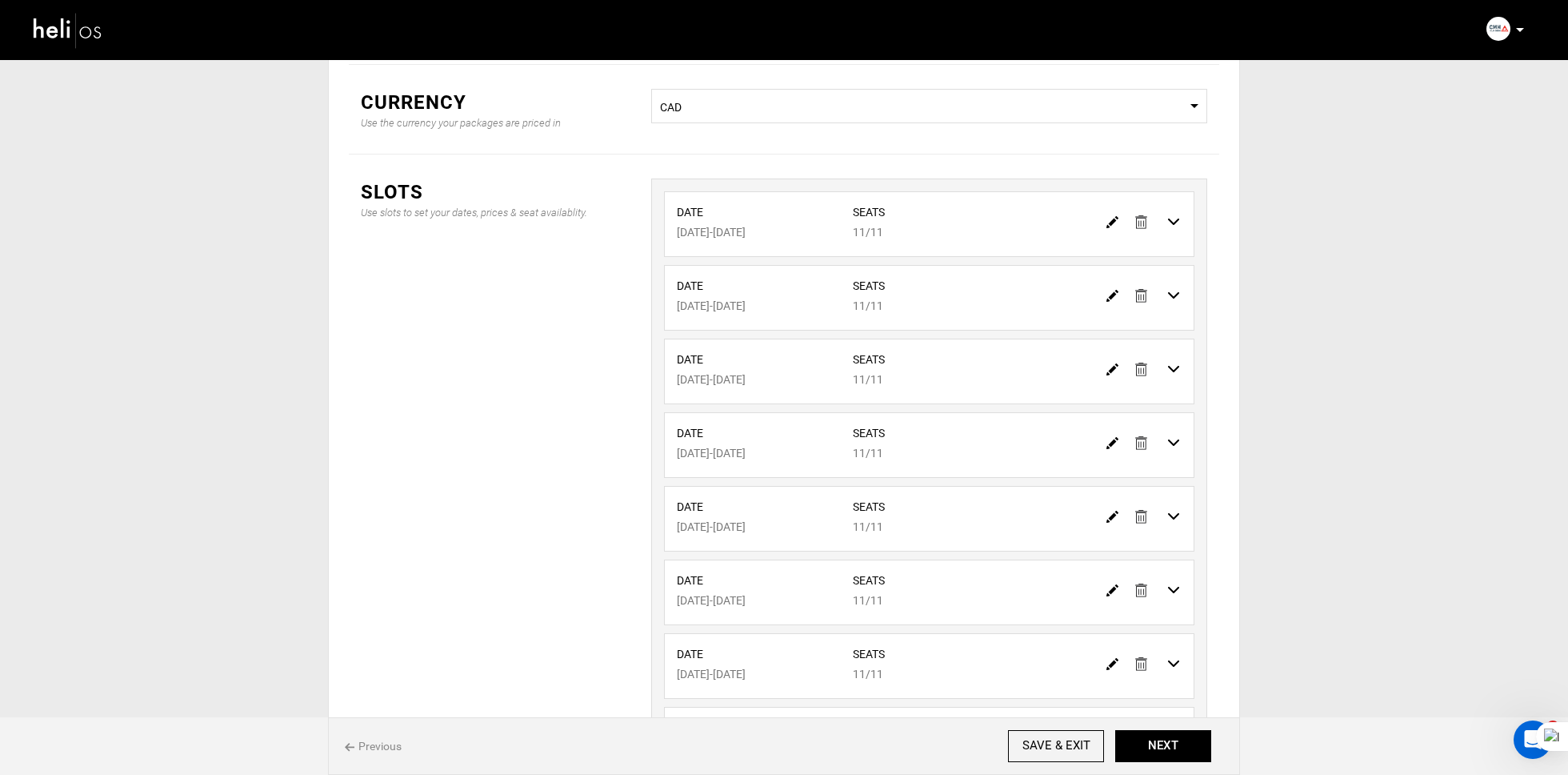
scroll to position [290, 0]
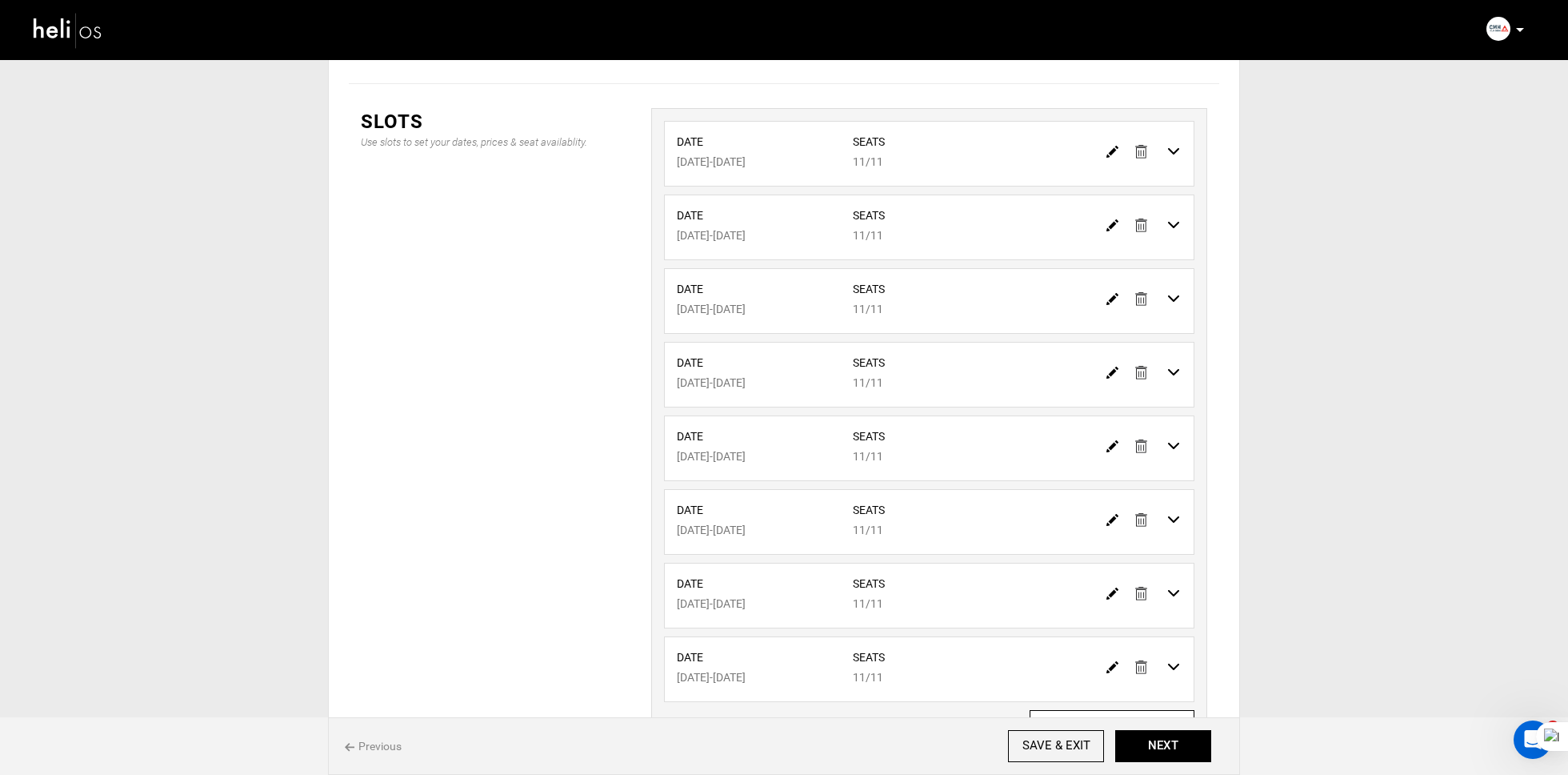
click at [1115, 148] on img at bounding box center [1112, 151] width 12 height 12
type input "12/10/2025"
type input "12/15/2025"
type input "11"
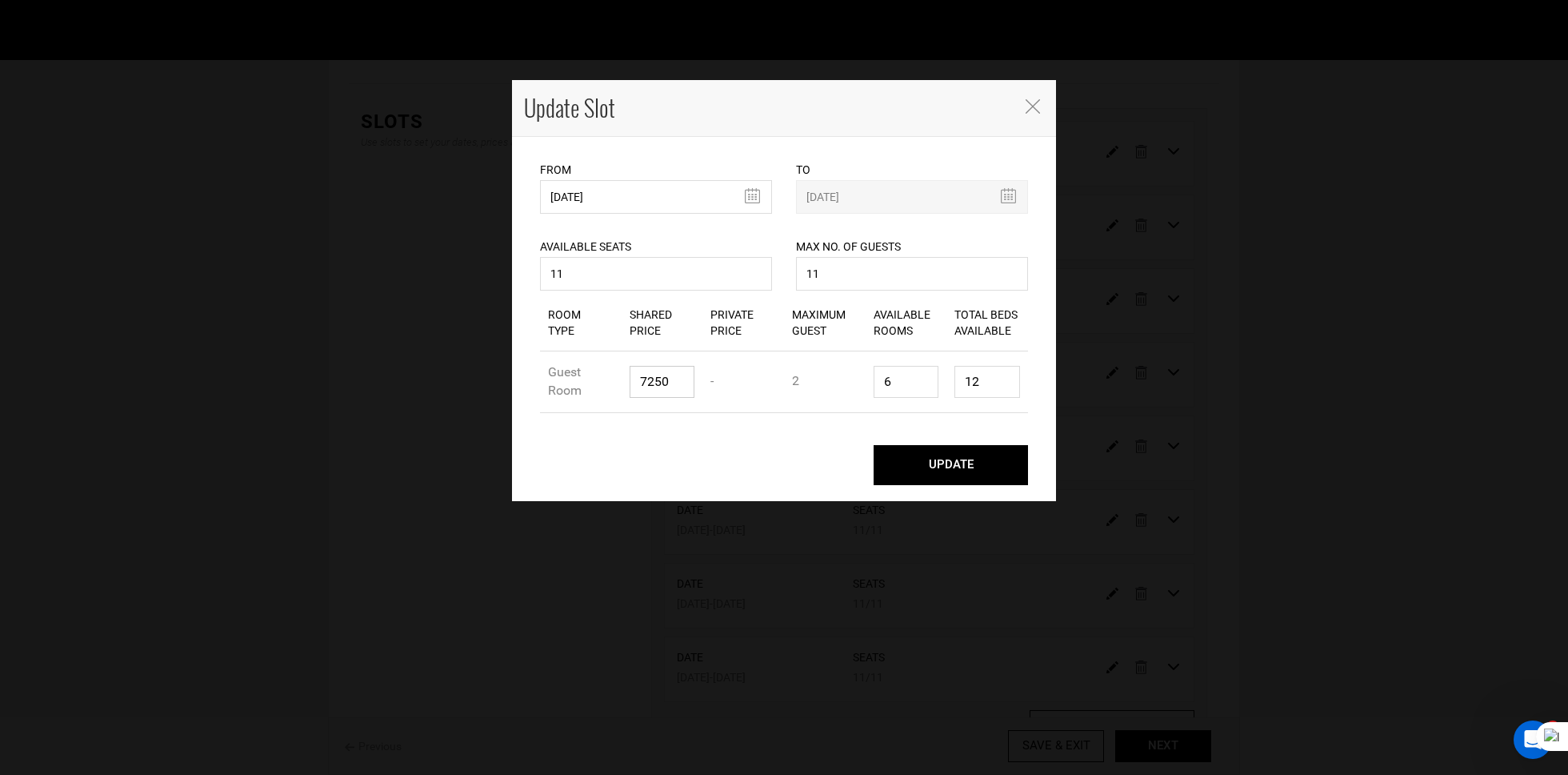
drag, startPoint x: 687, startPoint y: 387, endPoint x: 599, endPoint y: 388, distance: 88.0
click at [599, 388] on div "Room Type Guest Room Shared Price 7250 Private Price - Maximum Guest 2 Availabl…" at bounding box center [784, 382] width 488 height 62
click at [1040, 98] on span "Close" at bounding box center [1034, 105] width 20 height 17
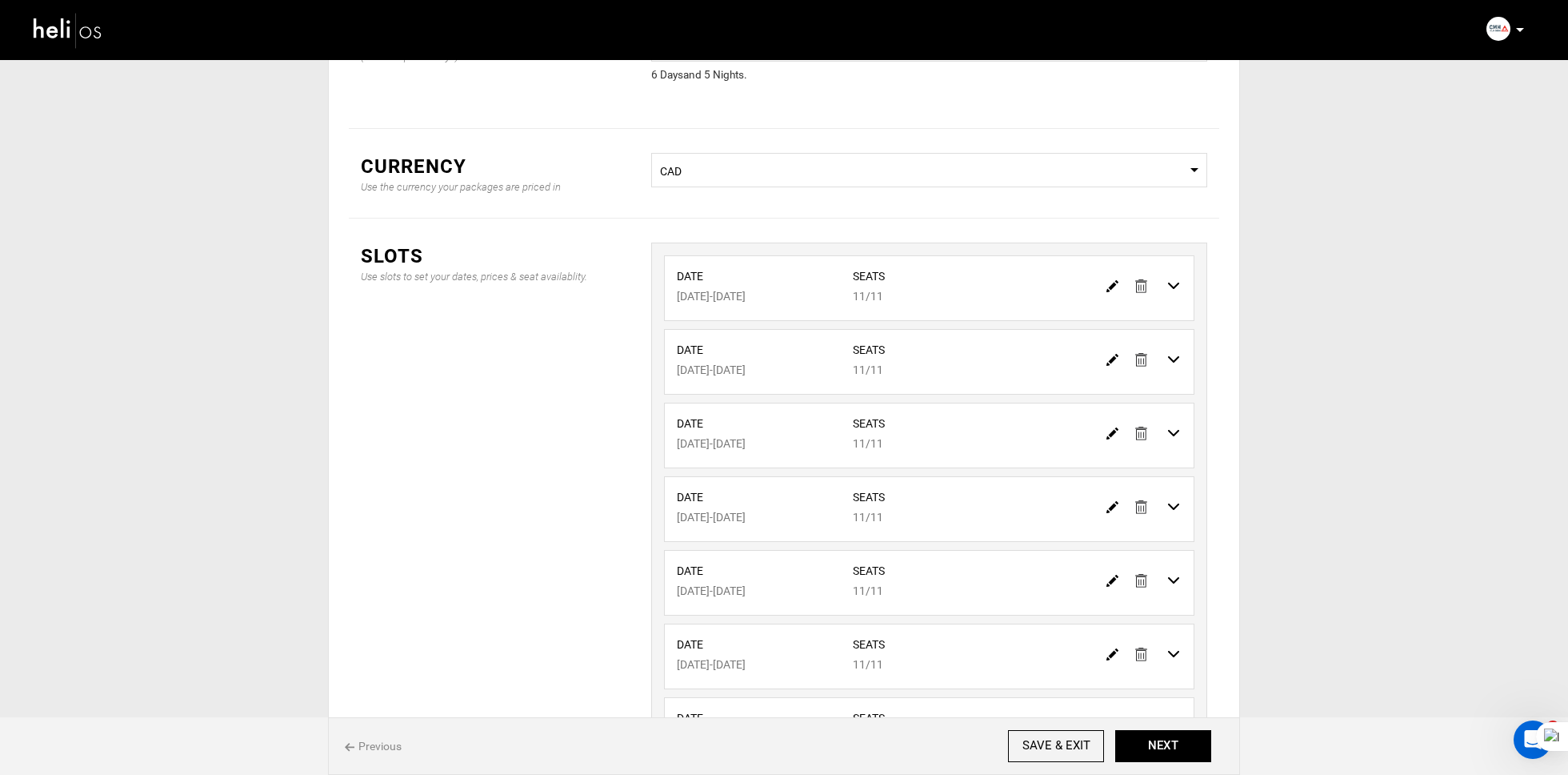
scroll to position [0, 0]
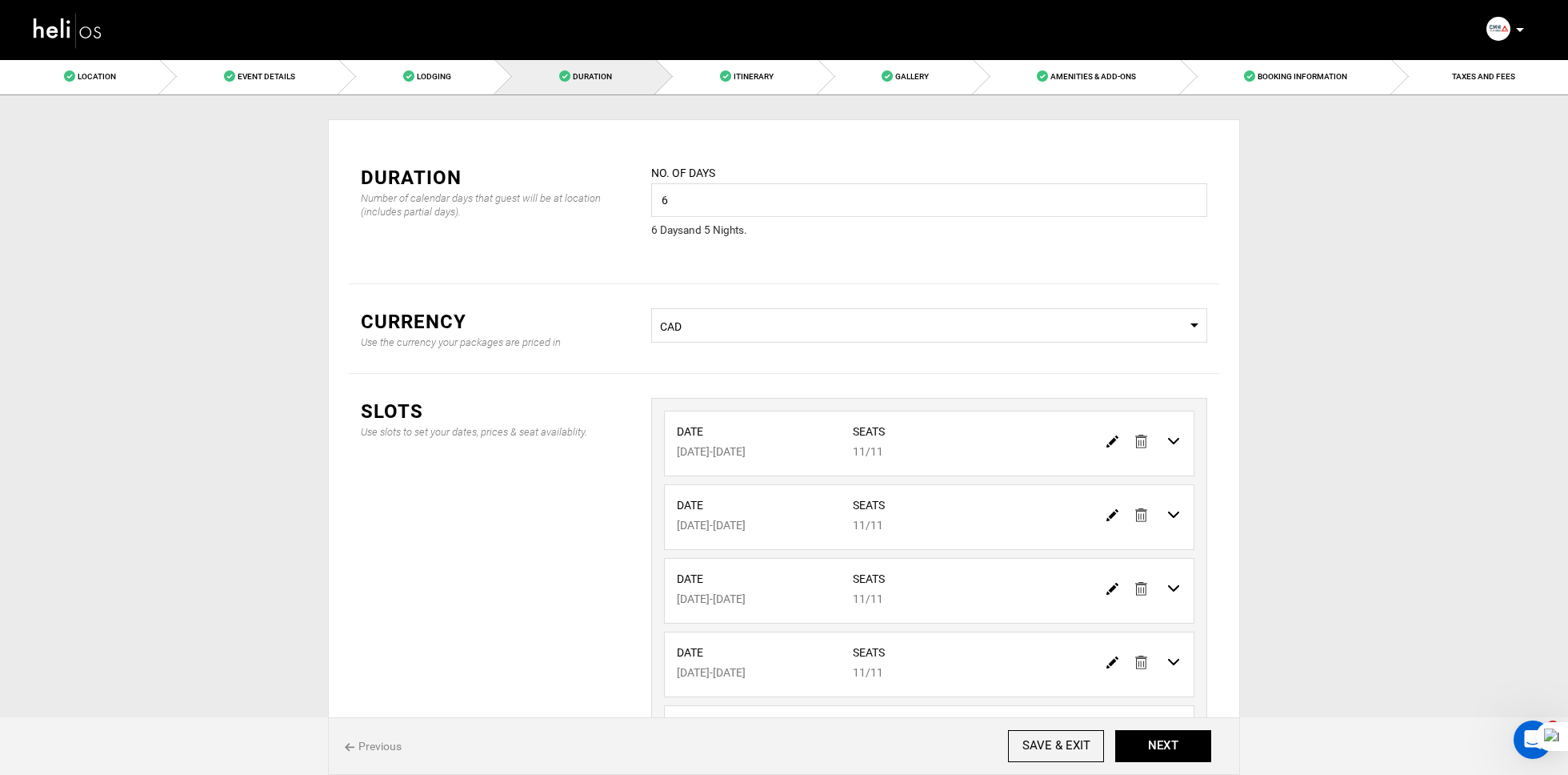
click at [1112, 439] on img at bounding box center [1112, 441] width 12 height 12
type input "12/10/2025"
type input "12/15/2025"
type input "11"
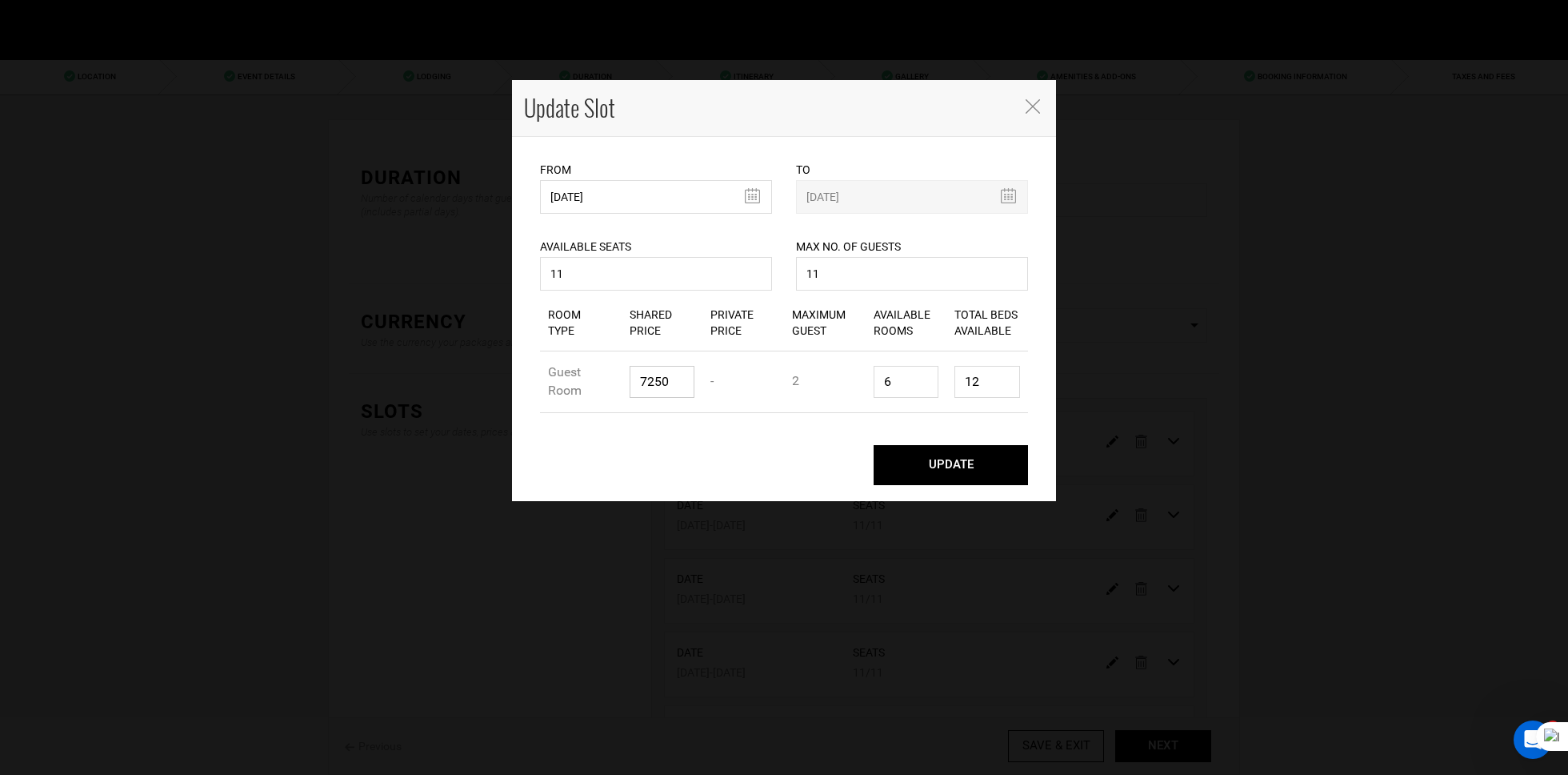
click at [661, 382] on input "7250" at bounding box center [661, 382] width 65 height 32
click at [1040, 101] on icon "Close" at bounding box center [1032, 106] width 14 height 14
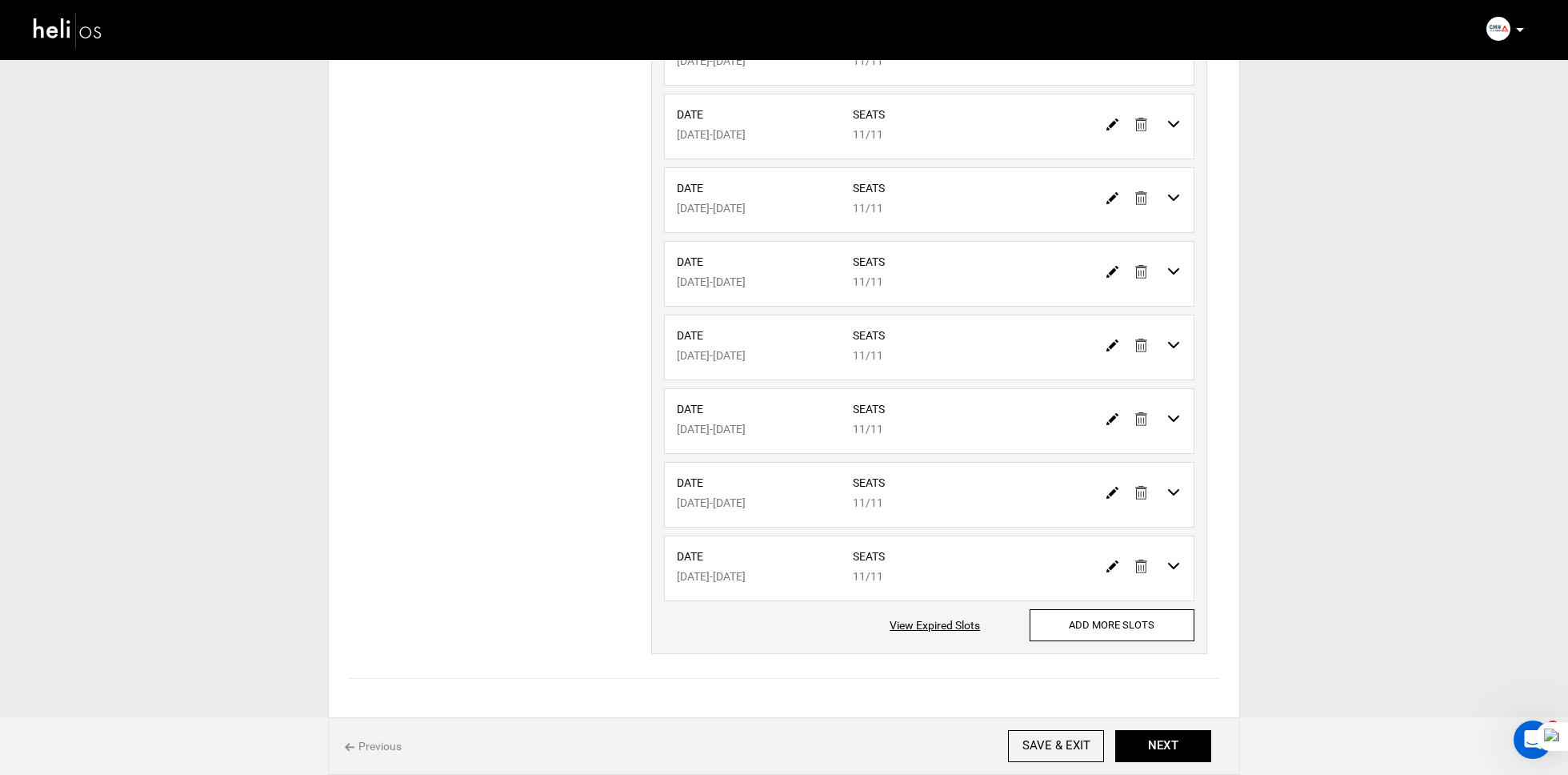
scroll to position [392, 0]
click at [1115, 116] on img at bounding box center [1112, 122] width 12 height 12
type input "12/15/2025"
type input "12/20/2025"
type input "11"
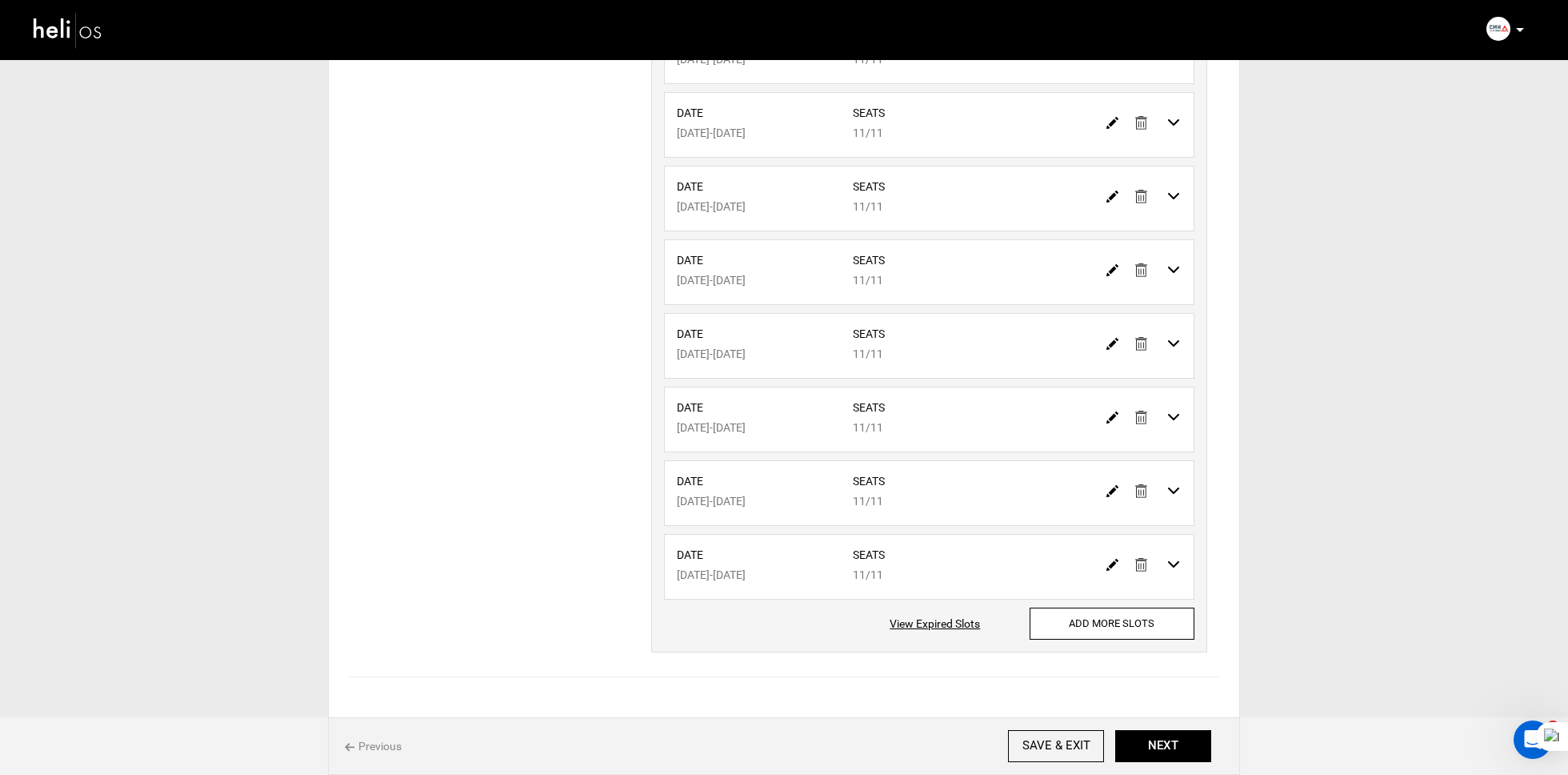
type input "11"
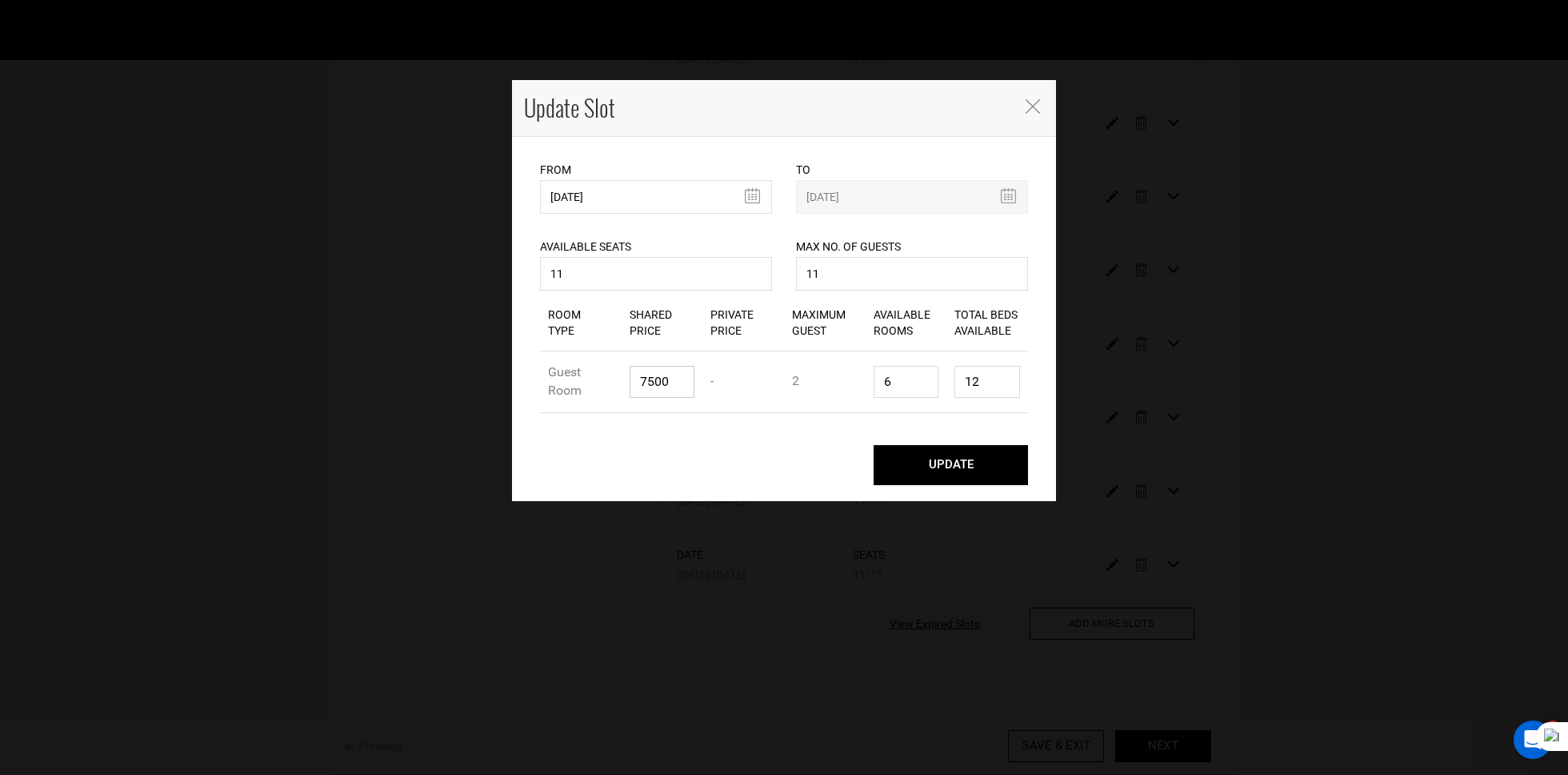
click at [677, 370] on input "7500" at bounding box center [661, 382] width 65 height 32
click at [1040, 103] on span "Close" at bounding box center [1034, 105] width 20 height 17
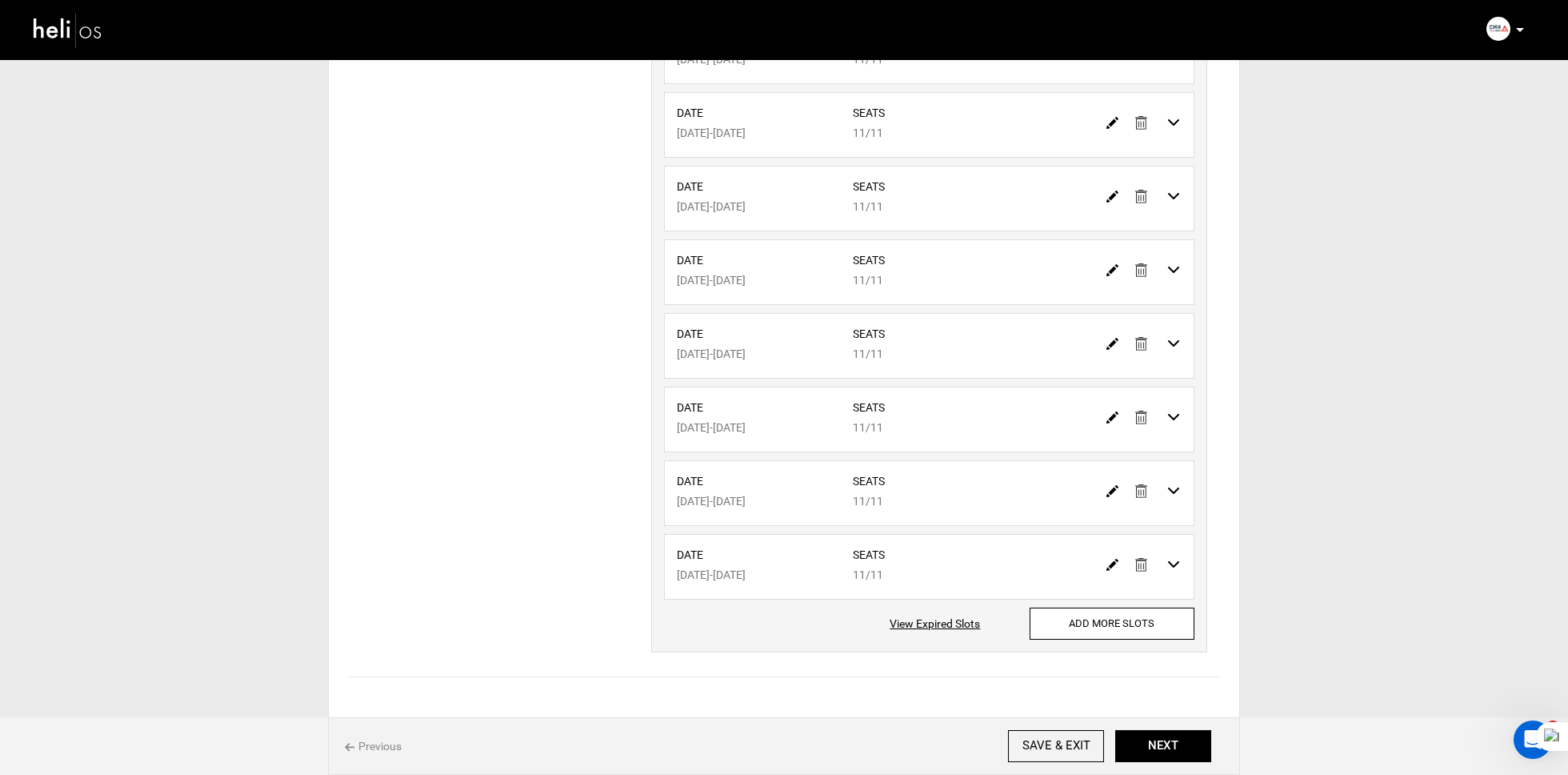
scroll to position [426, 0]
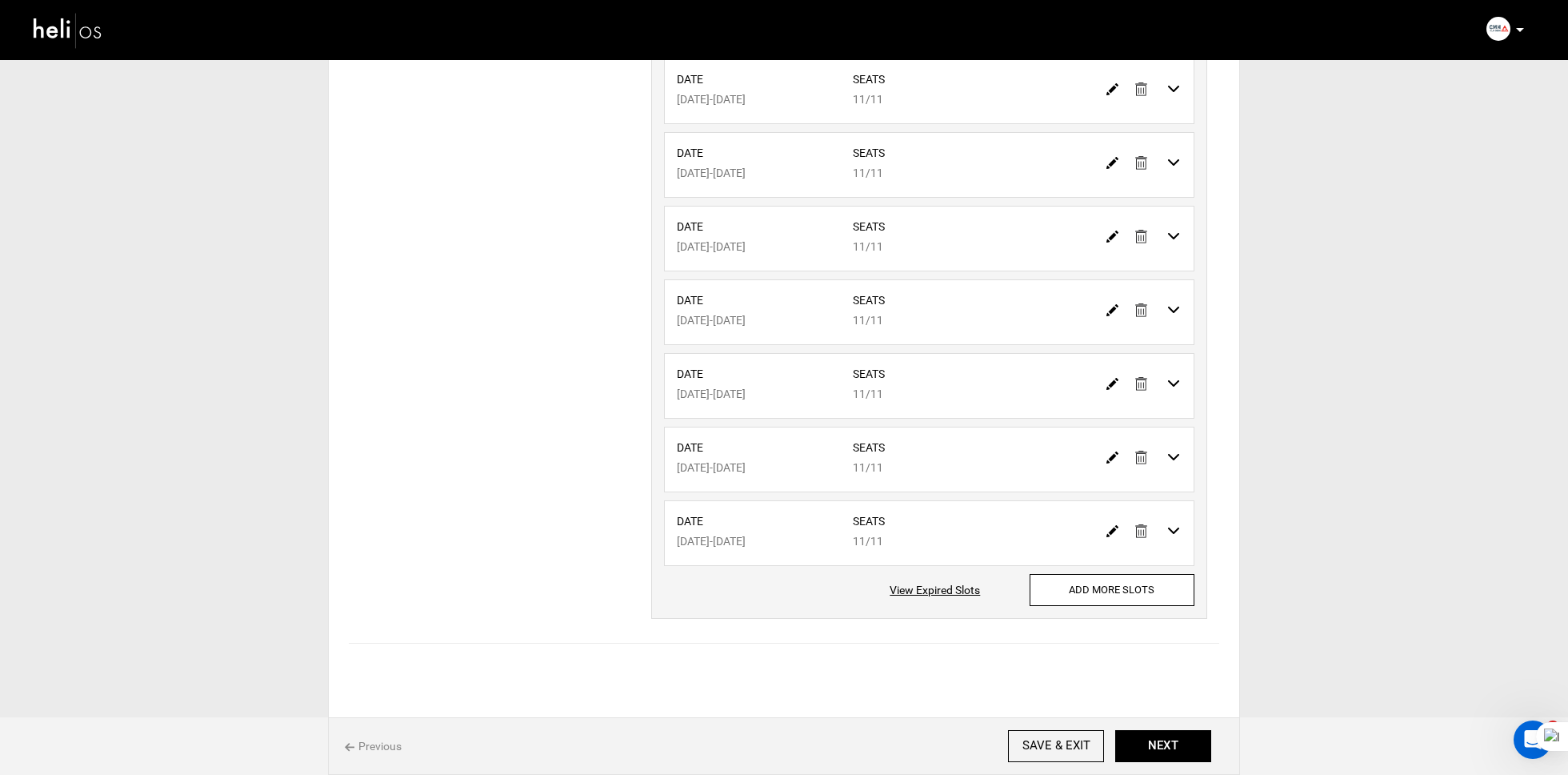
click at [1111, 160] on img at bounding box center [1112, 163] width 12 height 12
type input "12/27/2025"
type input "01/01/2026"
type input "11"
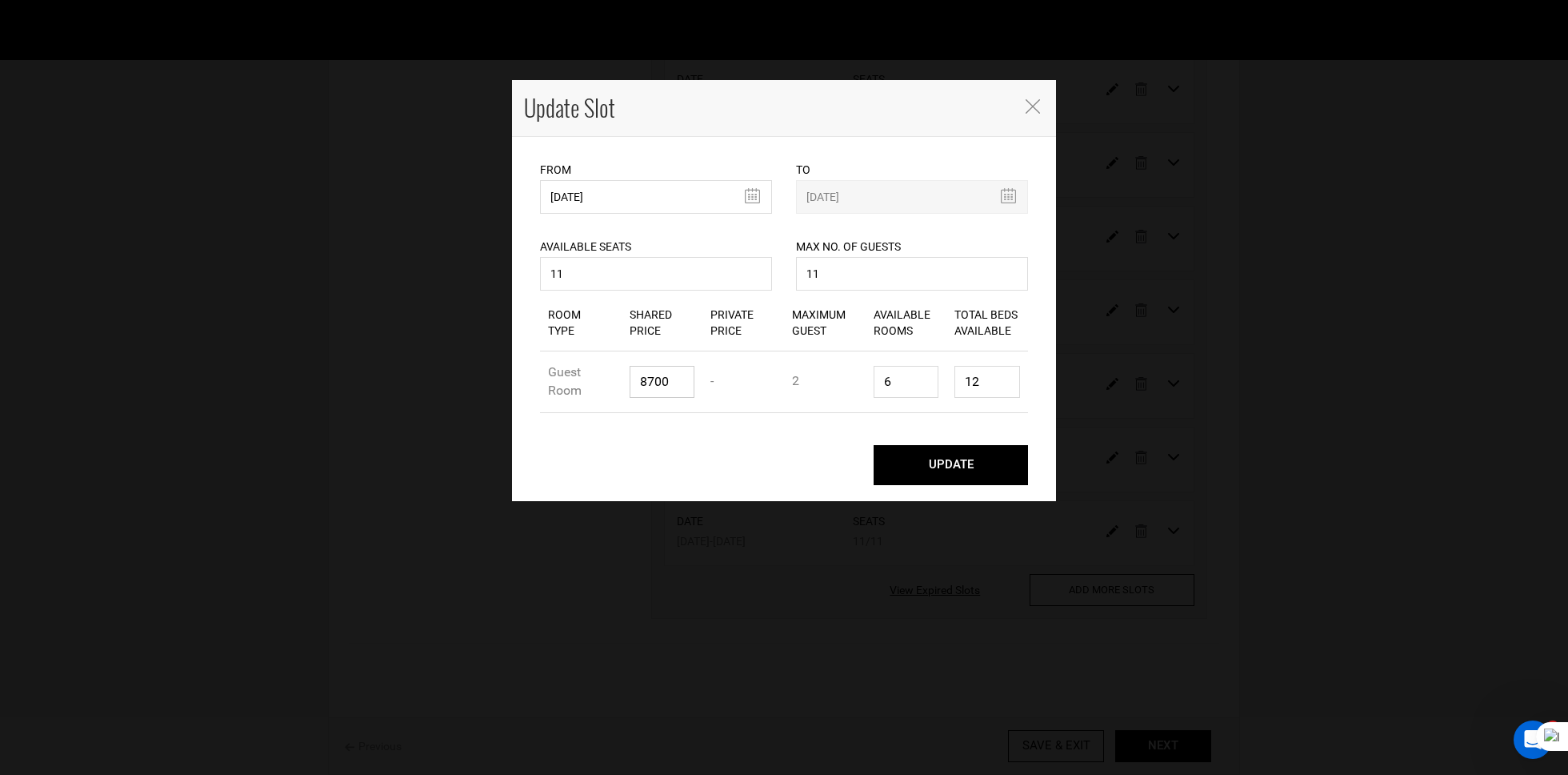
click at [676, 377] on input "8700" at bounding box center [661, 382] width 65 height 32
click at [1034, 109] on icon "Close" at bounding box center [1032, 106] width 14 height 14
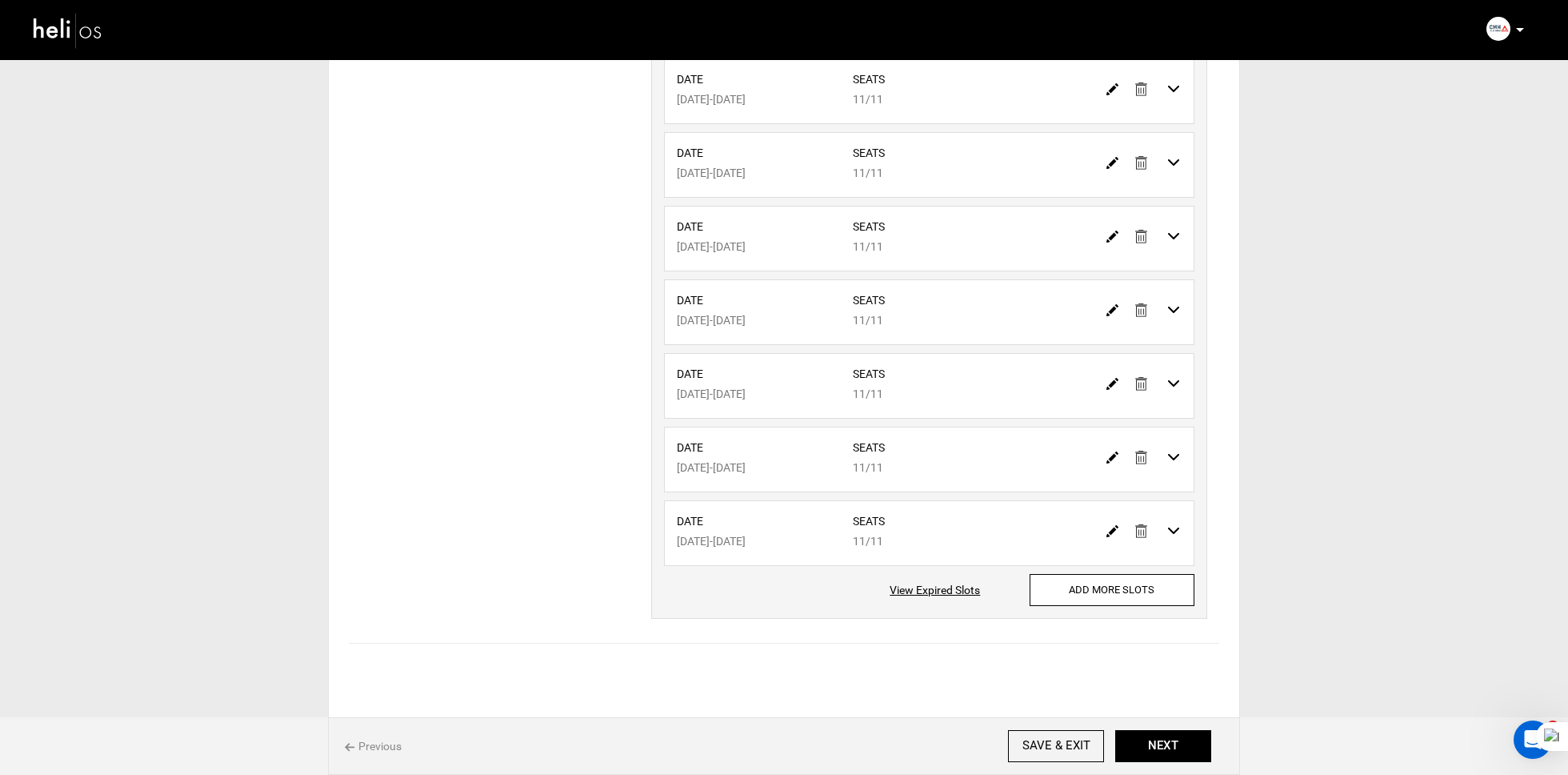
click at [1115, 233] on img at bounding box center [1112, 236] width 12 height 12
type input "01/01/2026"
type input "01/06/2026"
type input "11"
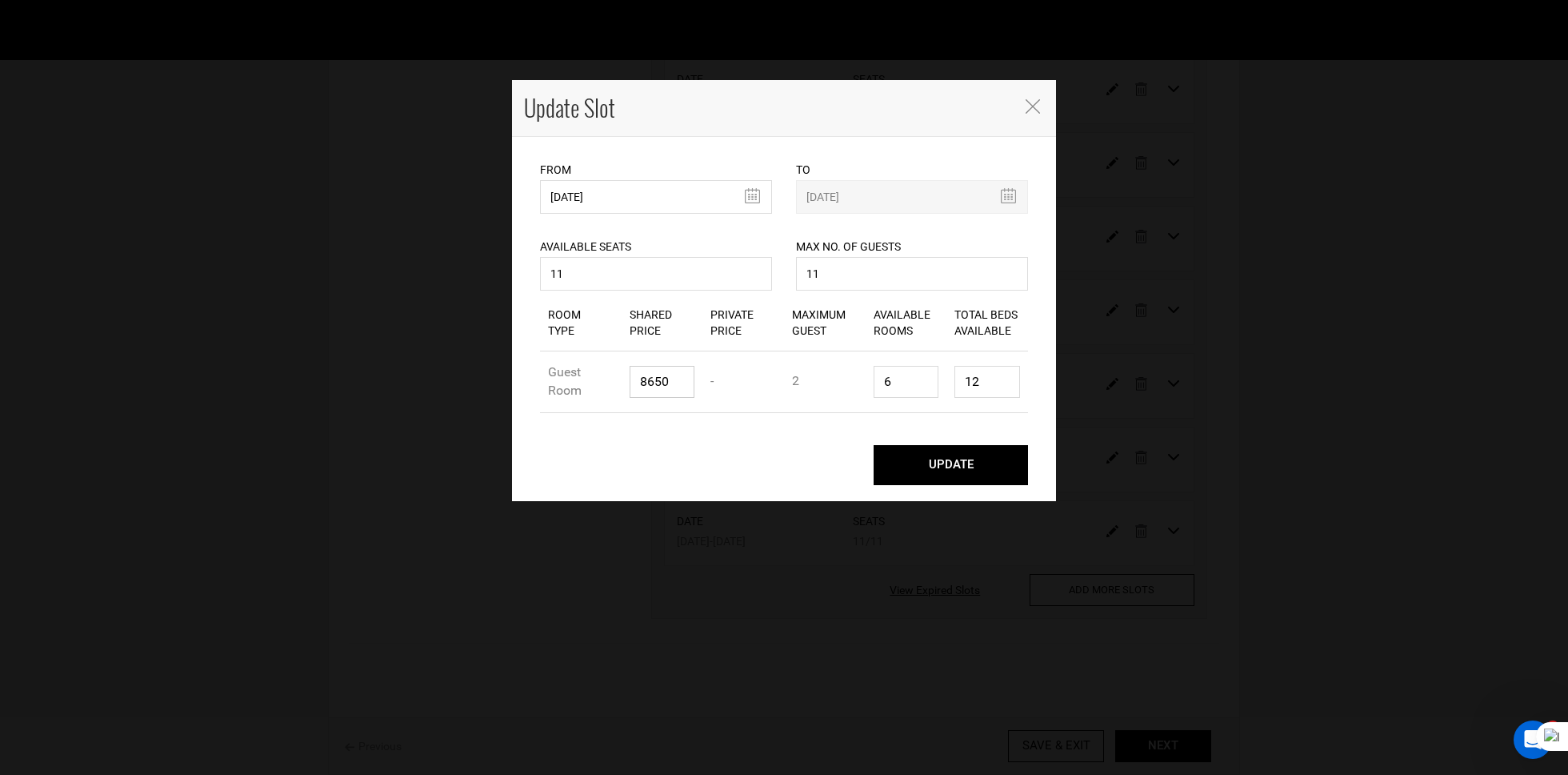
click at [680, 380] on input "8650" at bounding box center [661, 382] width 65 height 32
click at [1031, 111] on icon "Close" at bounding box center [1032, 106] width 14 height 14
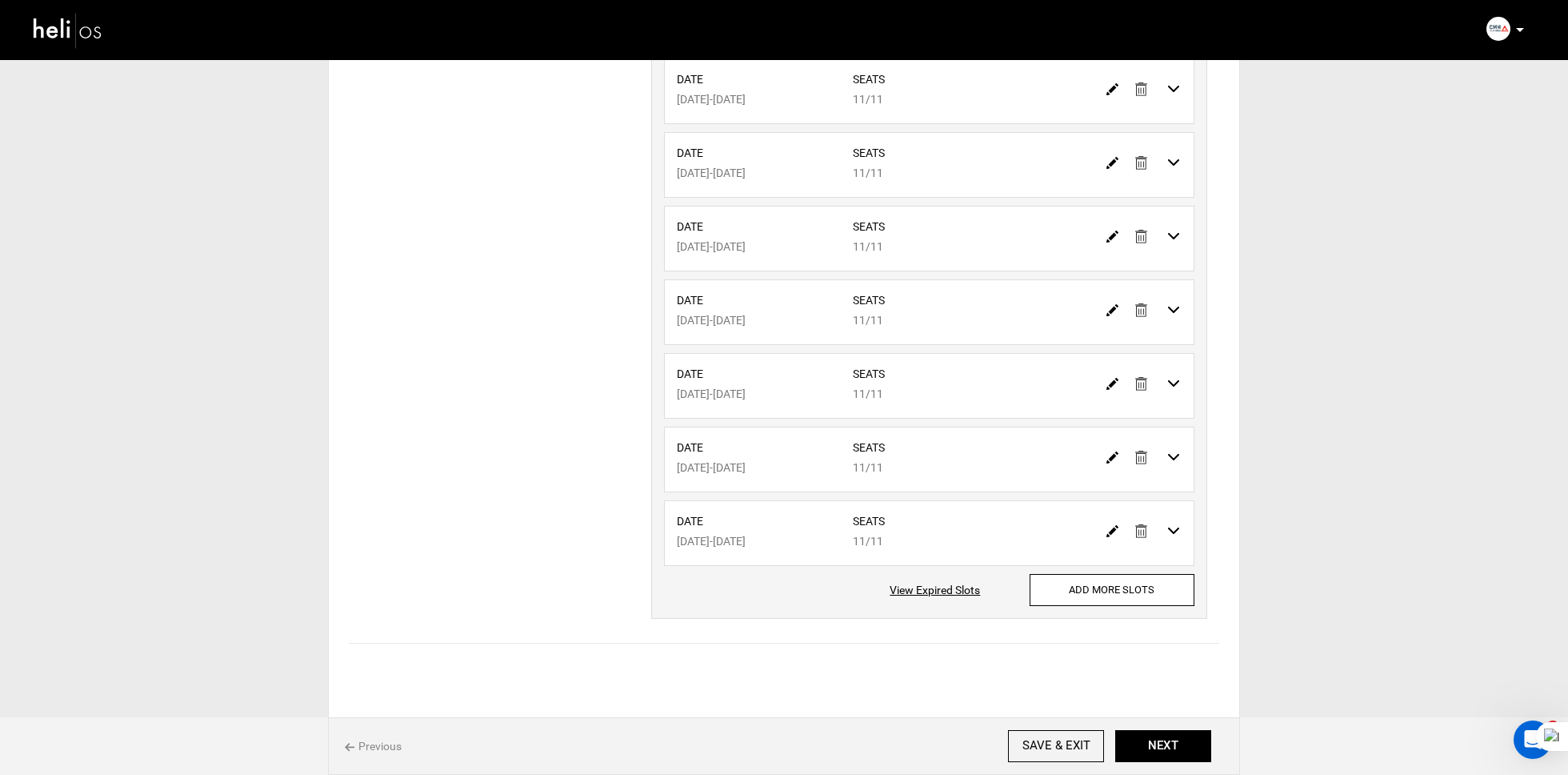
click at [1116, 306] on img at bounding box center [1112, 310] width 12 height 12
type input "01/06/2026"
type input "01/11/2026"
type input "11"
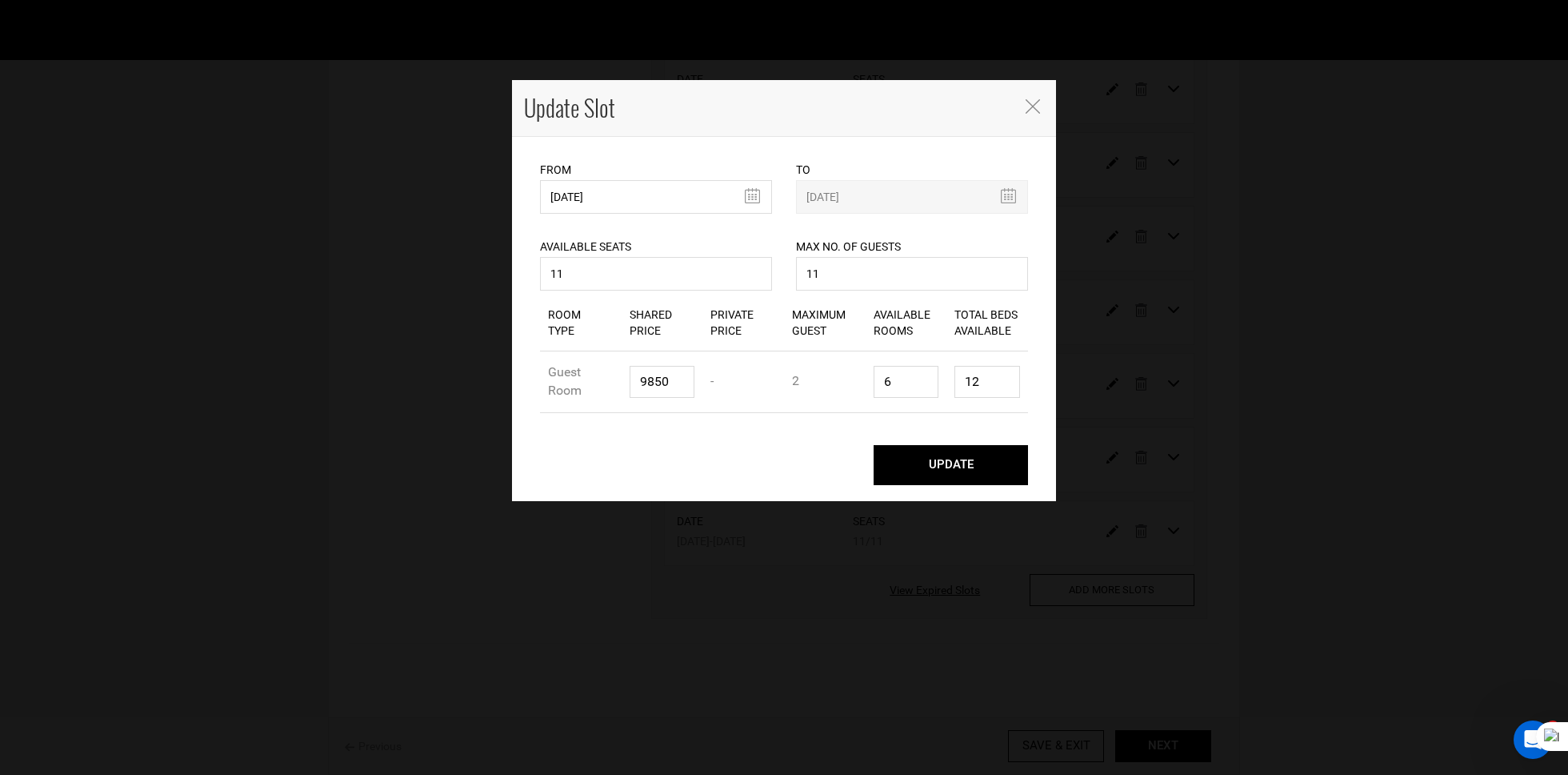
click at [1035, 101] on icon "Close" at bounding box center [1032, 106] width 14 height 14
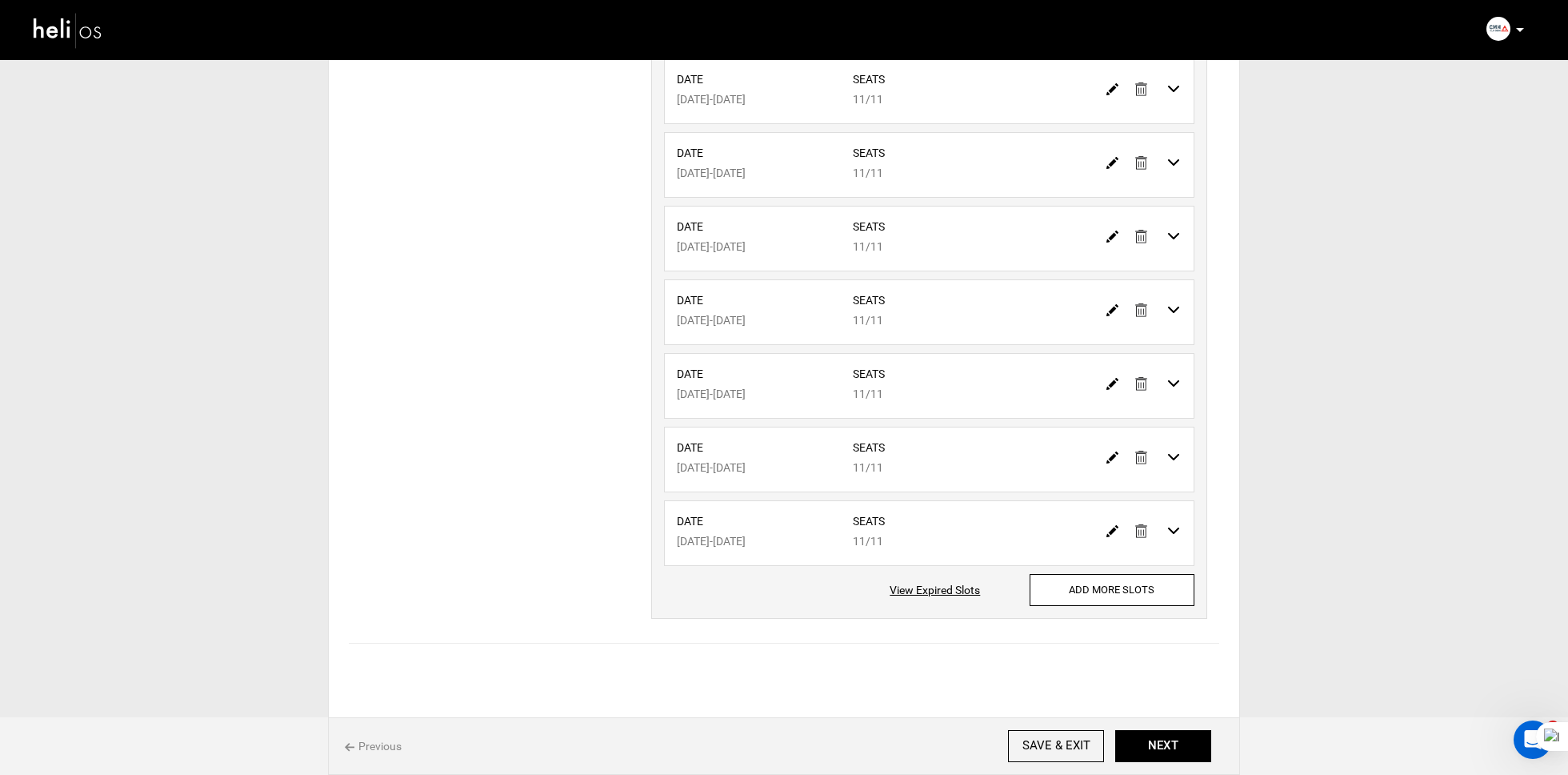
click at [1110, 307] on img at bounding box center [1112, 310] width 12 height 12
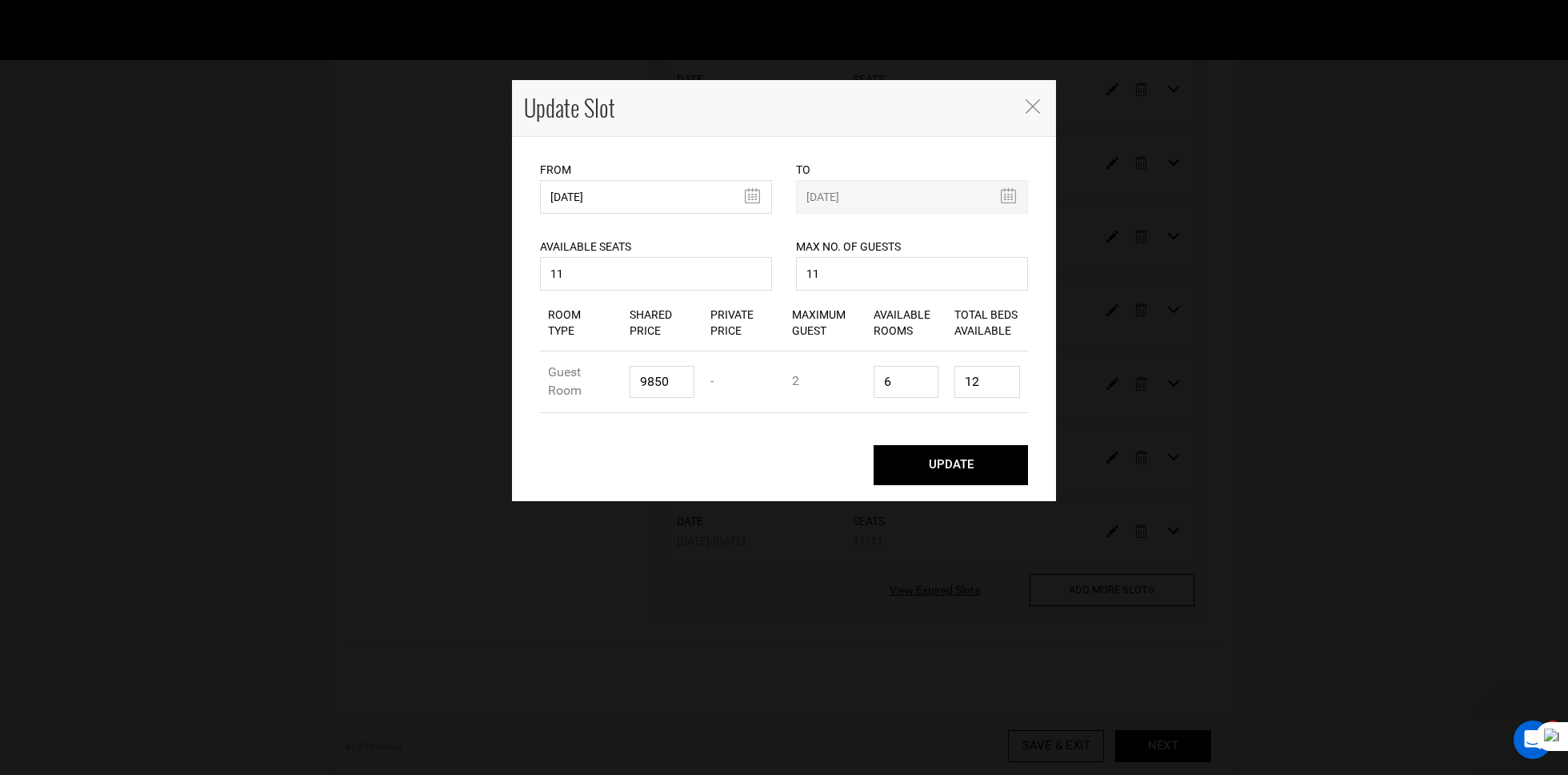
click at [1039, 107] on icon "Close" at bounding box center [1032, 106] width 14 height 14
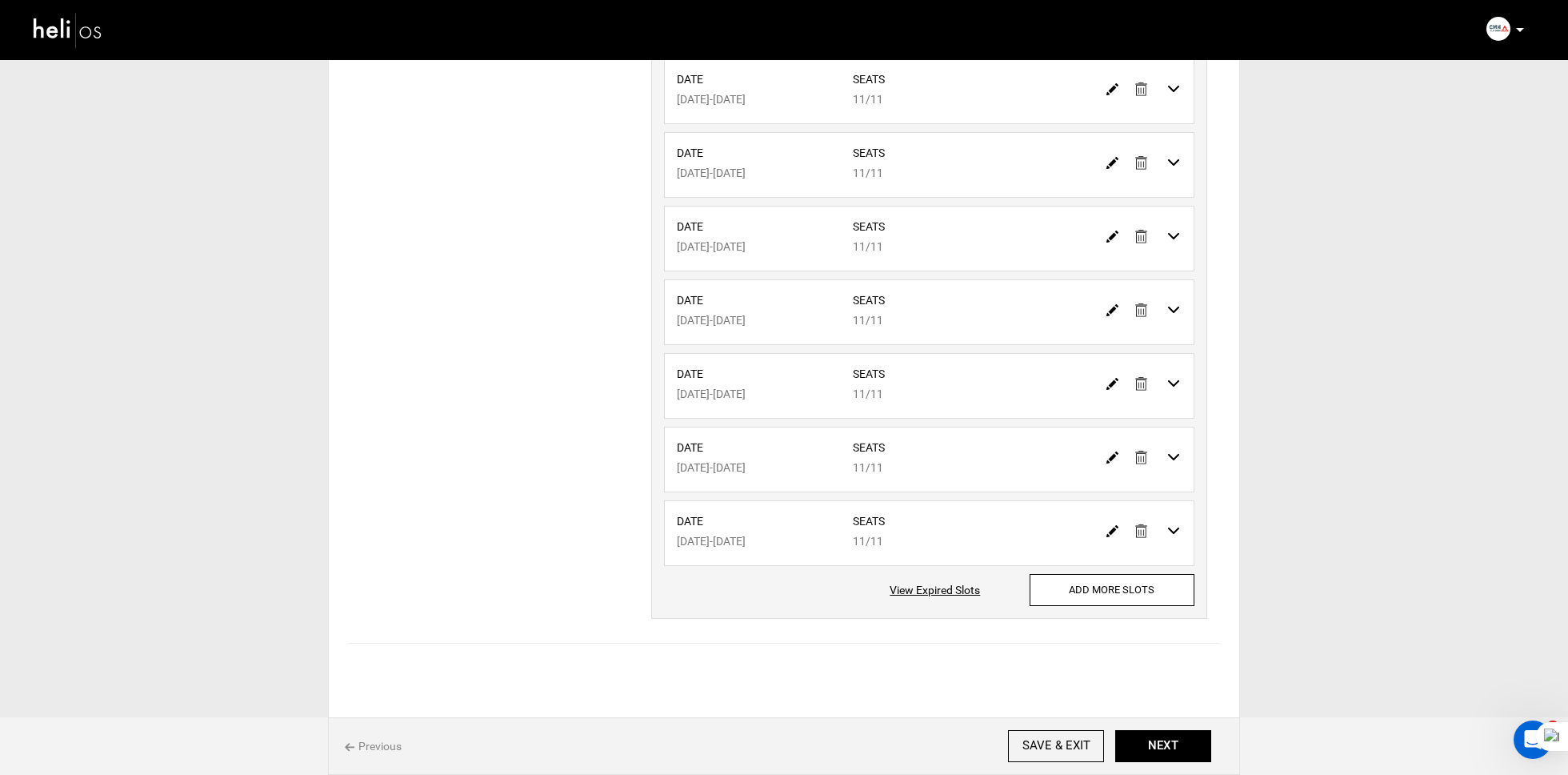
click at [1118, 307] on img at bounding box center [1112, 310] width 12 height 12
type input "01/06/2026"
type input "01/11/2026"
type input "11"
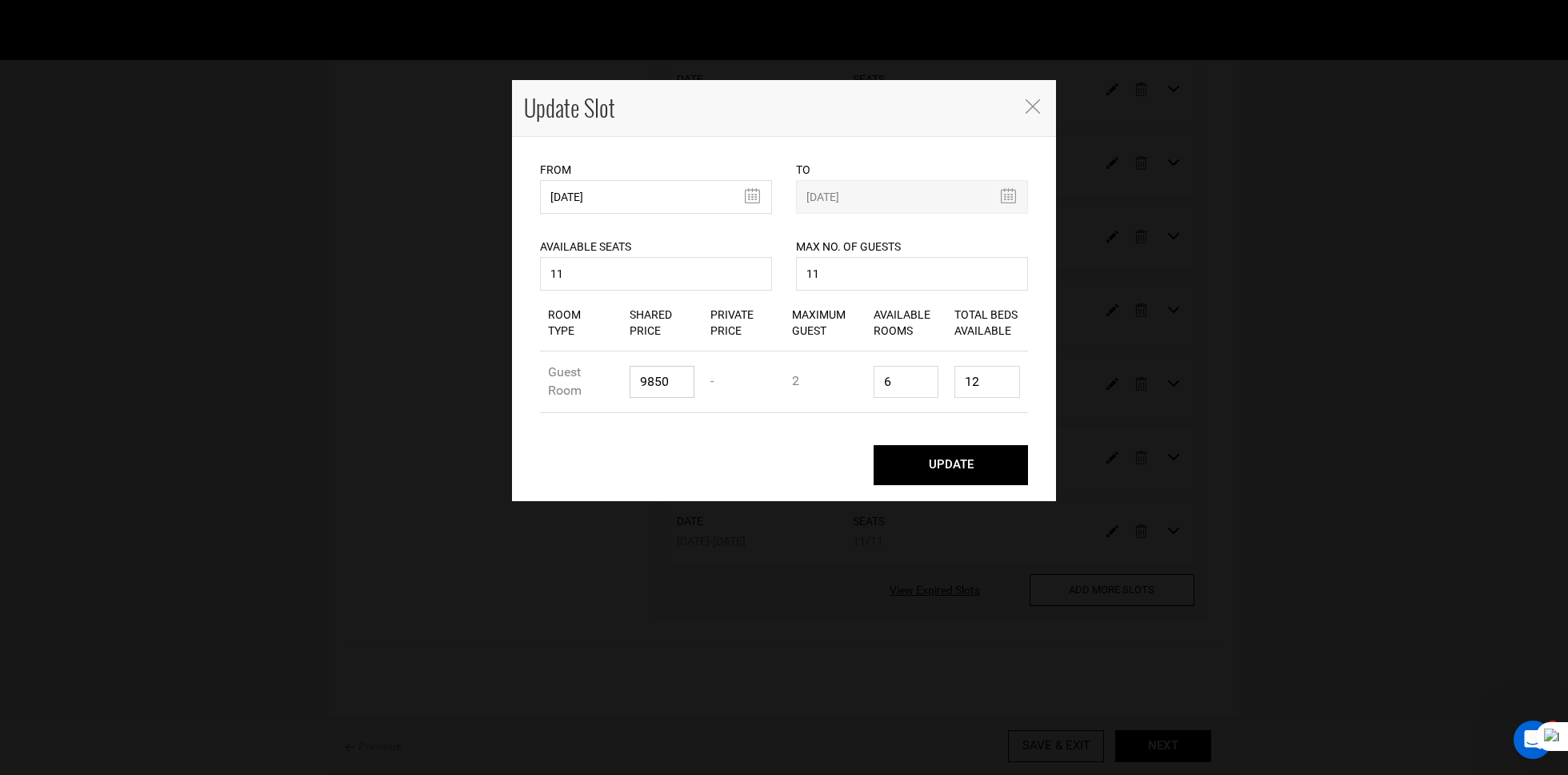
click at [682, 383] on input "9850" at bounding box center [661, 382] width 65 height 32
click at [1030, 104] on icon "Close" at bounding box center [1032, 106] width 14 height 14
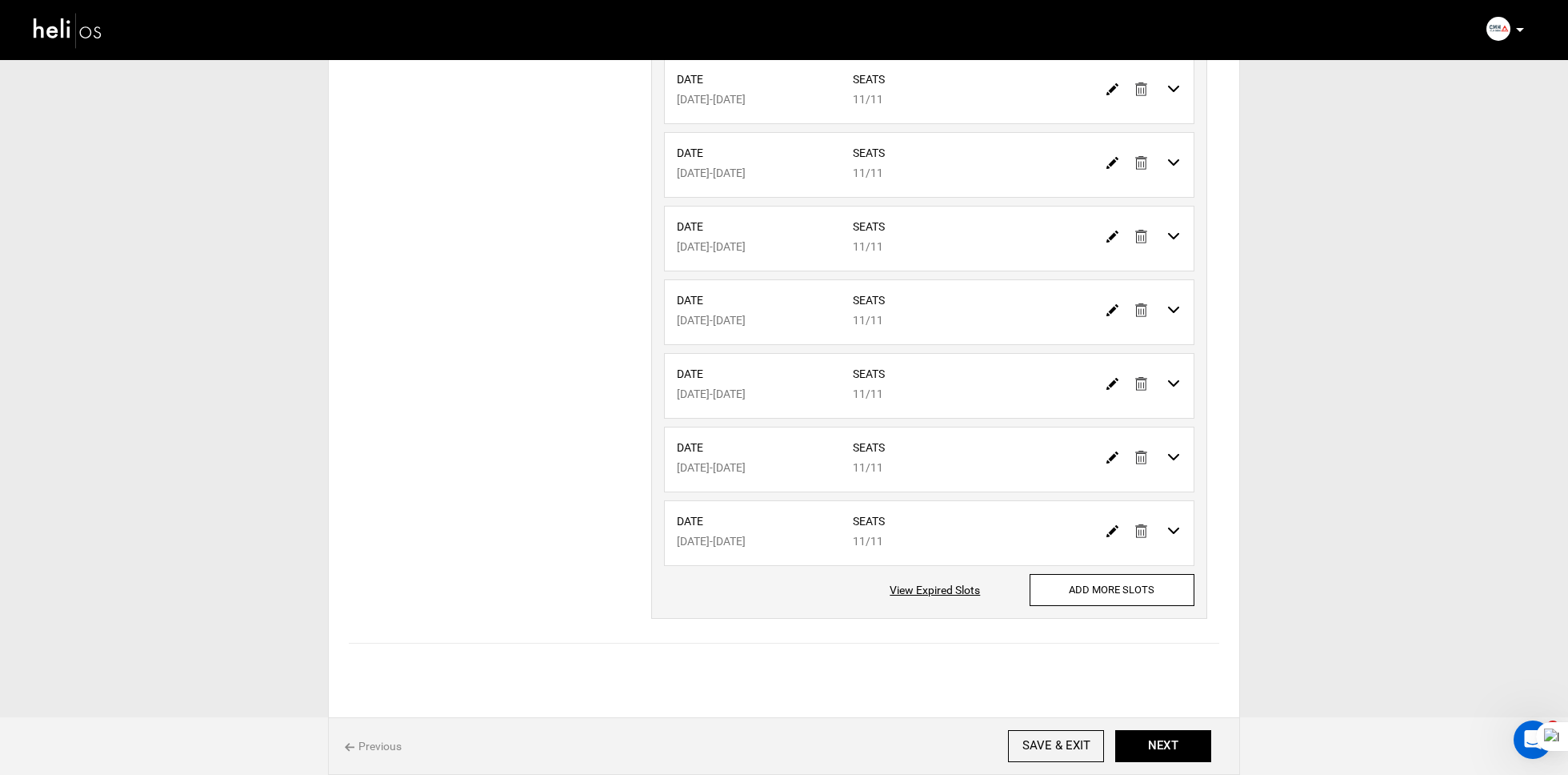
click at [1118, 379] on div at bounding box center [1144, 383] width 90 height 23
click at [1116, 379] on img at bounding box center [1112, 383] width 12 height 12
type input "01/15/2026"
type input "01/20/2026"
type input "11"
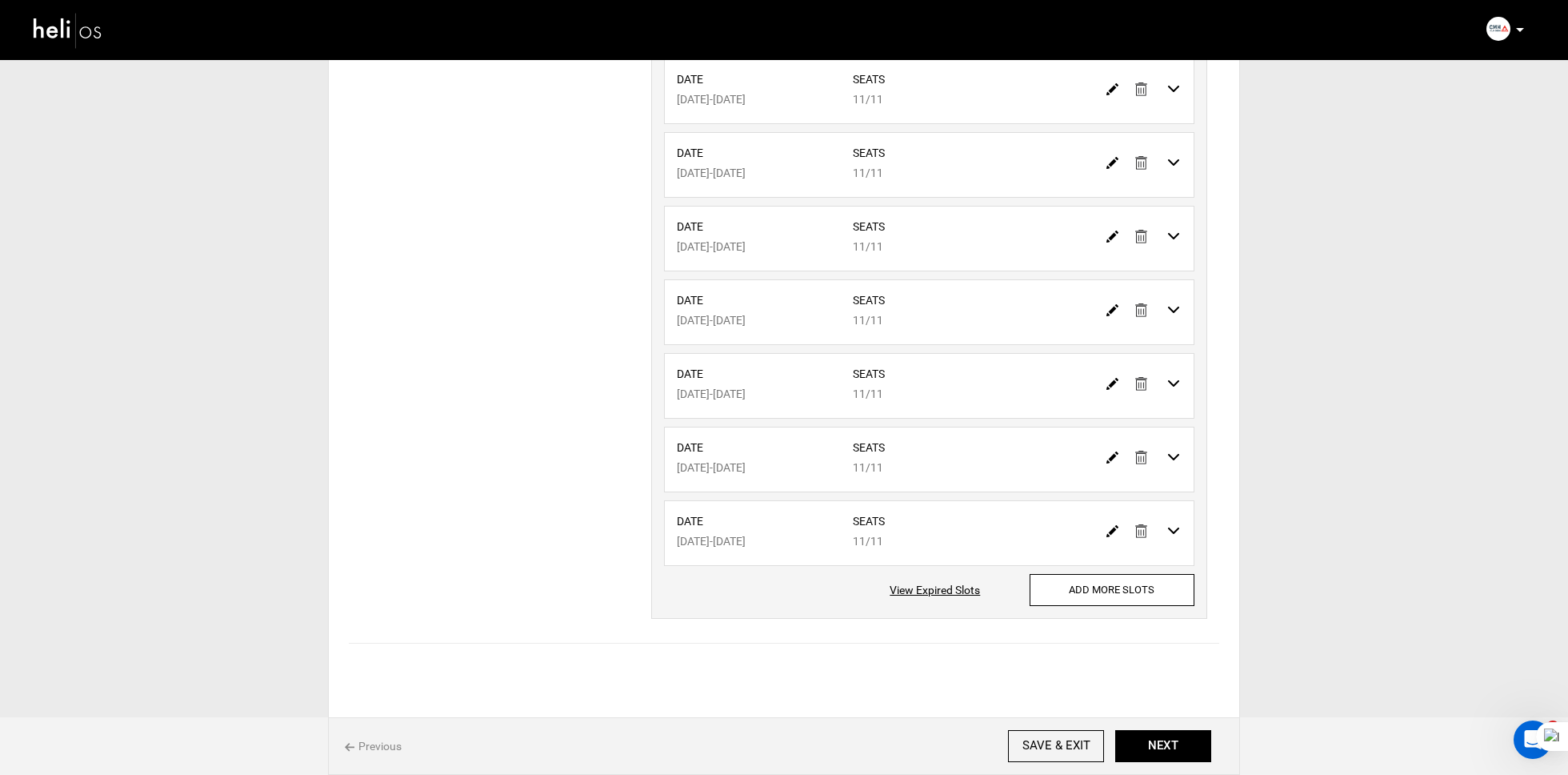
type input "11"
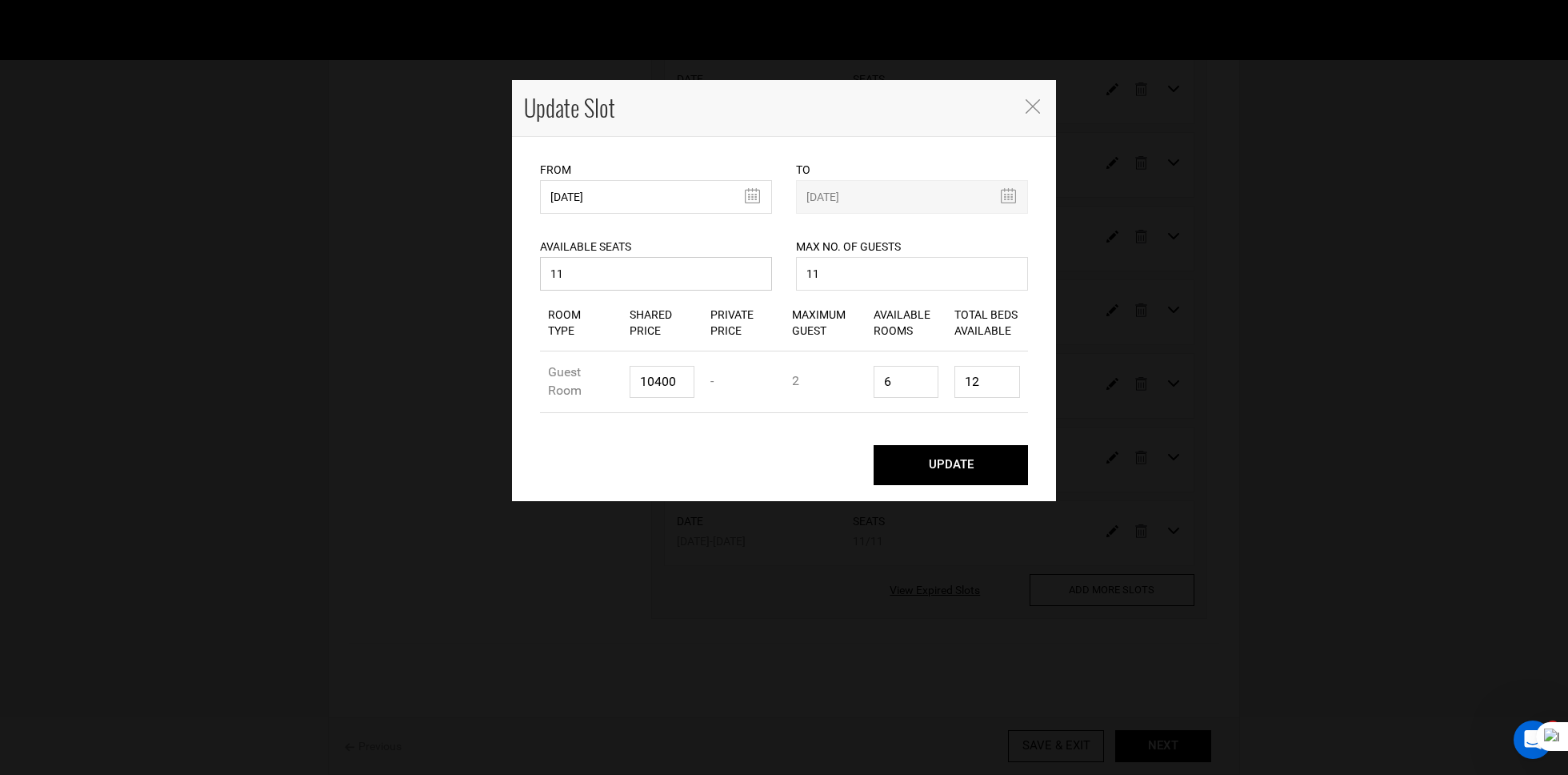
click at [661, 282] on input "11" at bounding box center [656, 273] width 232 height 34
click at [687, 378] on input "10400" at bounding box center [661, 382] width 65 height 32
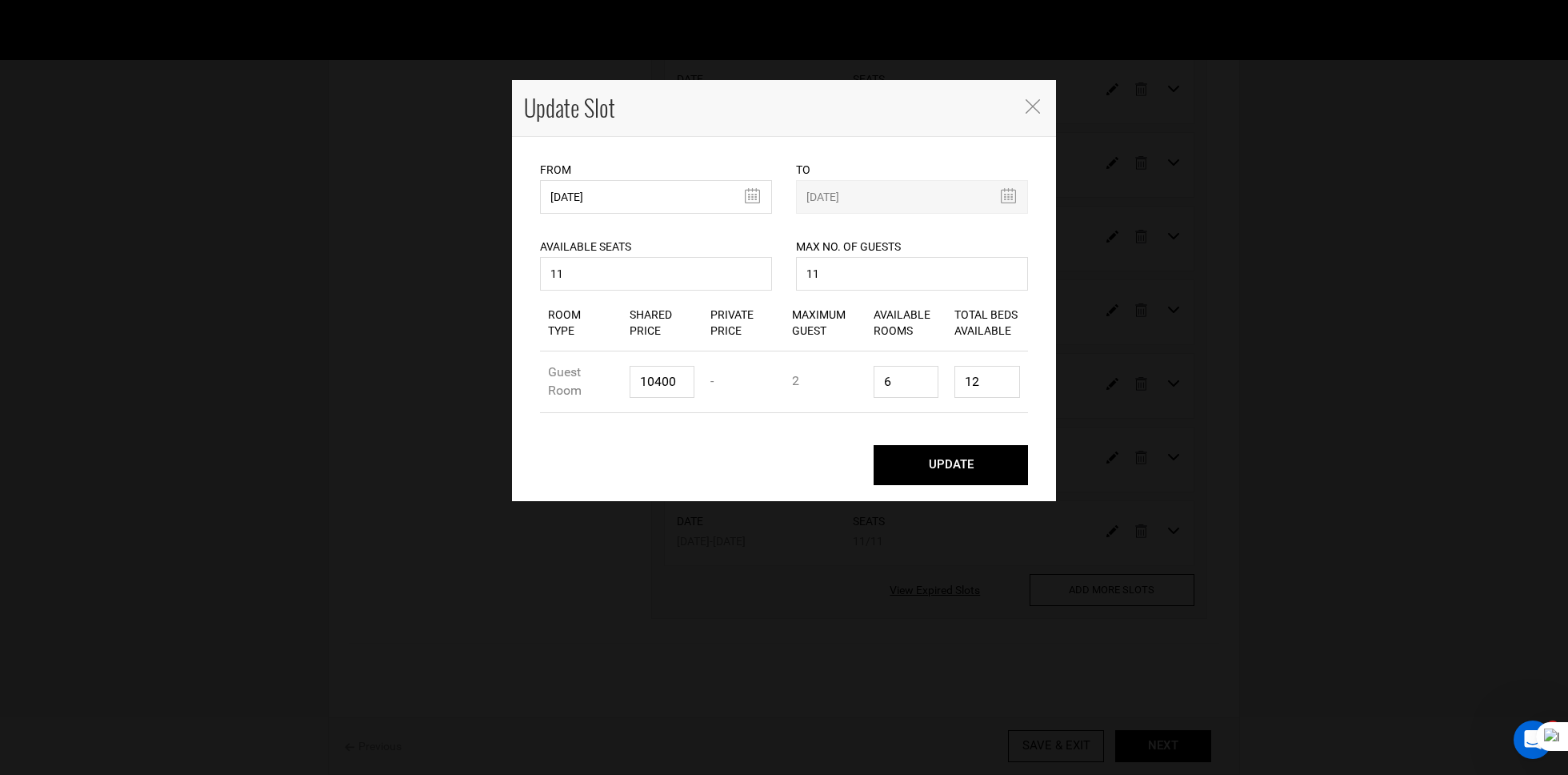
click at [1035, 104] on icon "Close" at bounding box center [1032, 106] width 14 height 14
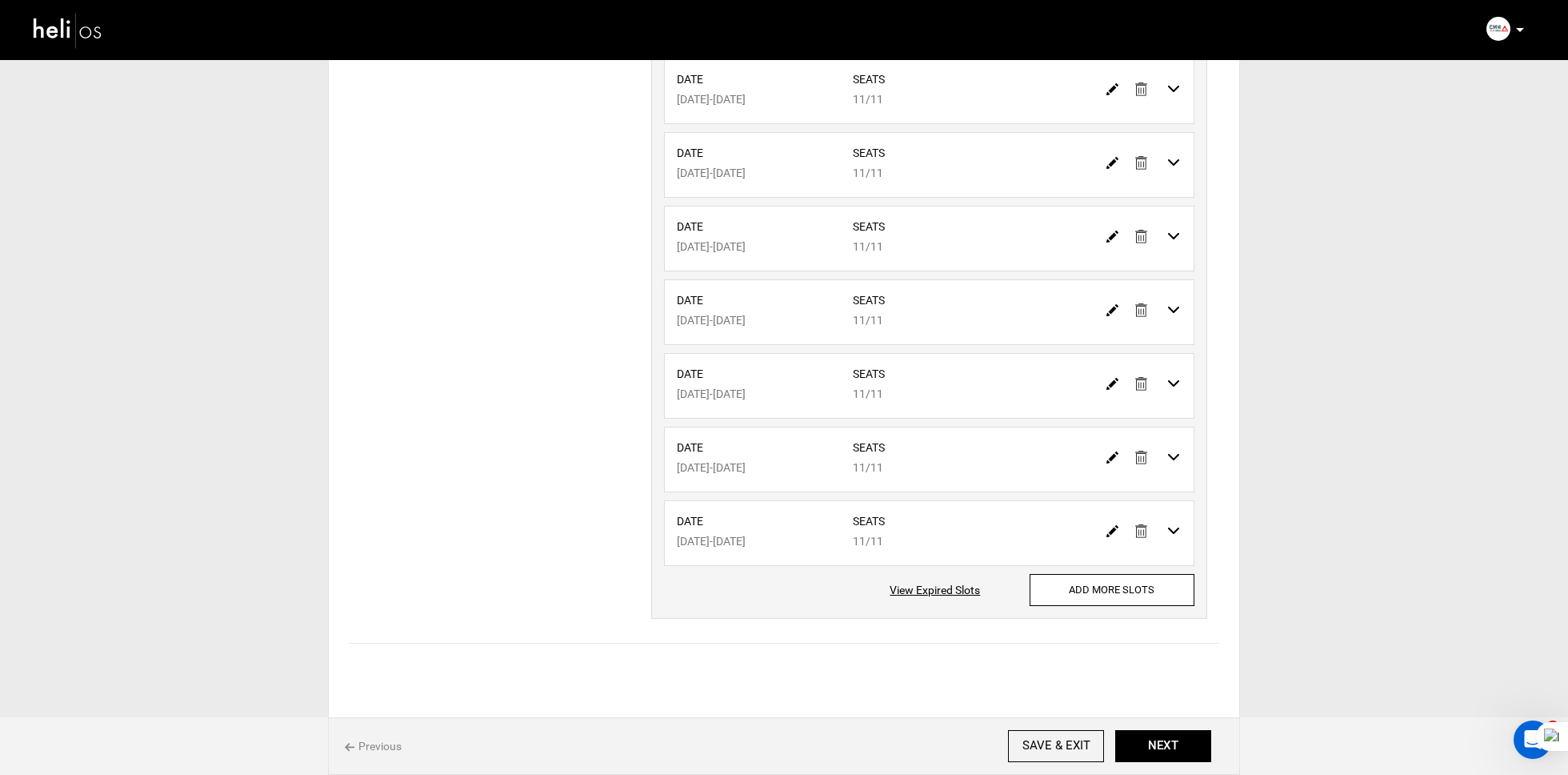
click at [1117, 451] on img at bounding box center [1112, 457] width 12 height 12
type input "01/24/2026"
type input "01/29/2026"
type input "11"
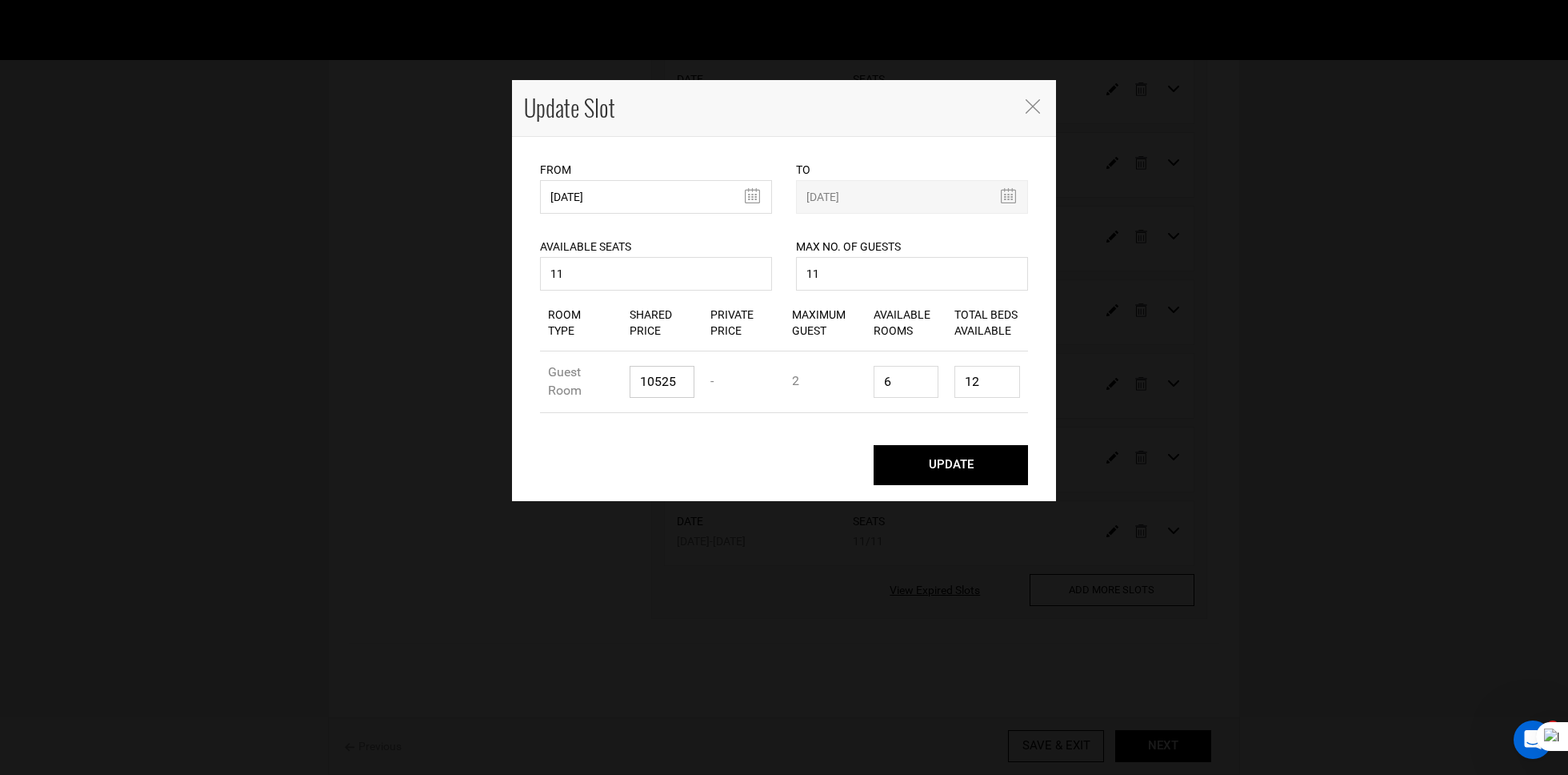
click at [677, 371] on input "10525" at bounding box center [661, 382] width 65 height 32
click at [1024, 104] on span "Close" at bounding box center [1034, 105] width 20 height 17
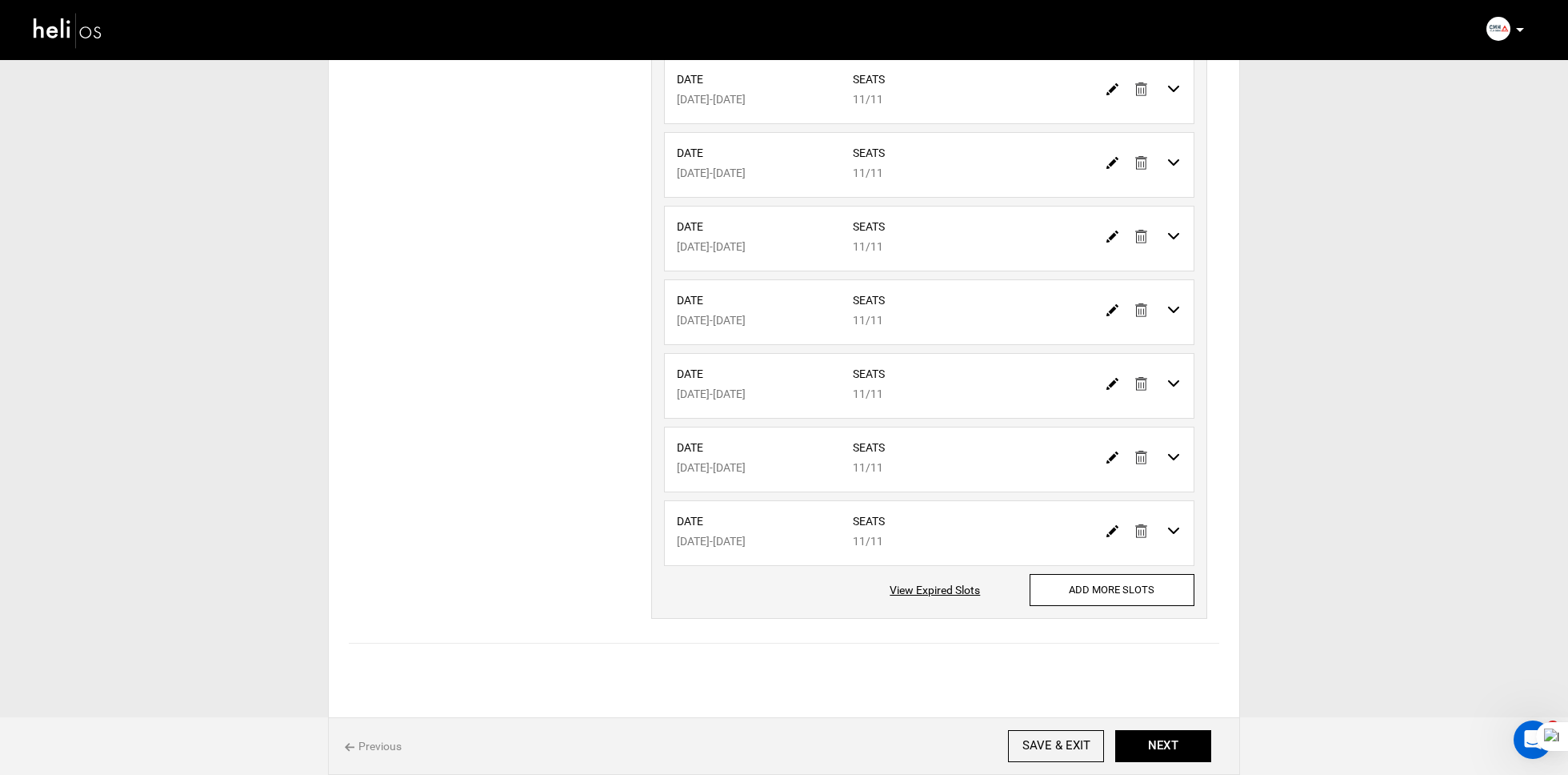
click at [1108, 525] on img at bounding box center [1112, 531] width 12 height 12
type input "01/29/2026"
type input "02/03/2026"
type input "11"
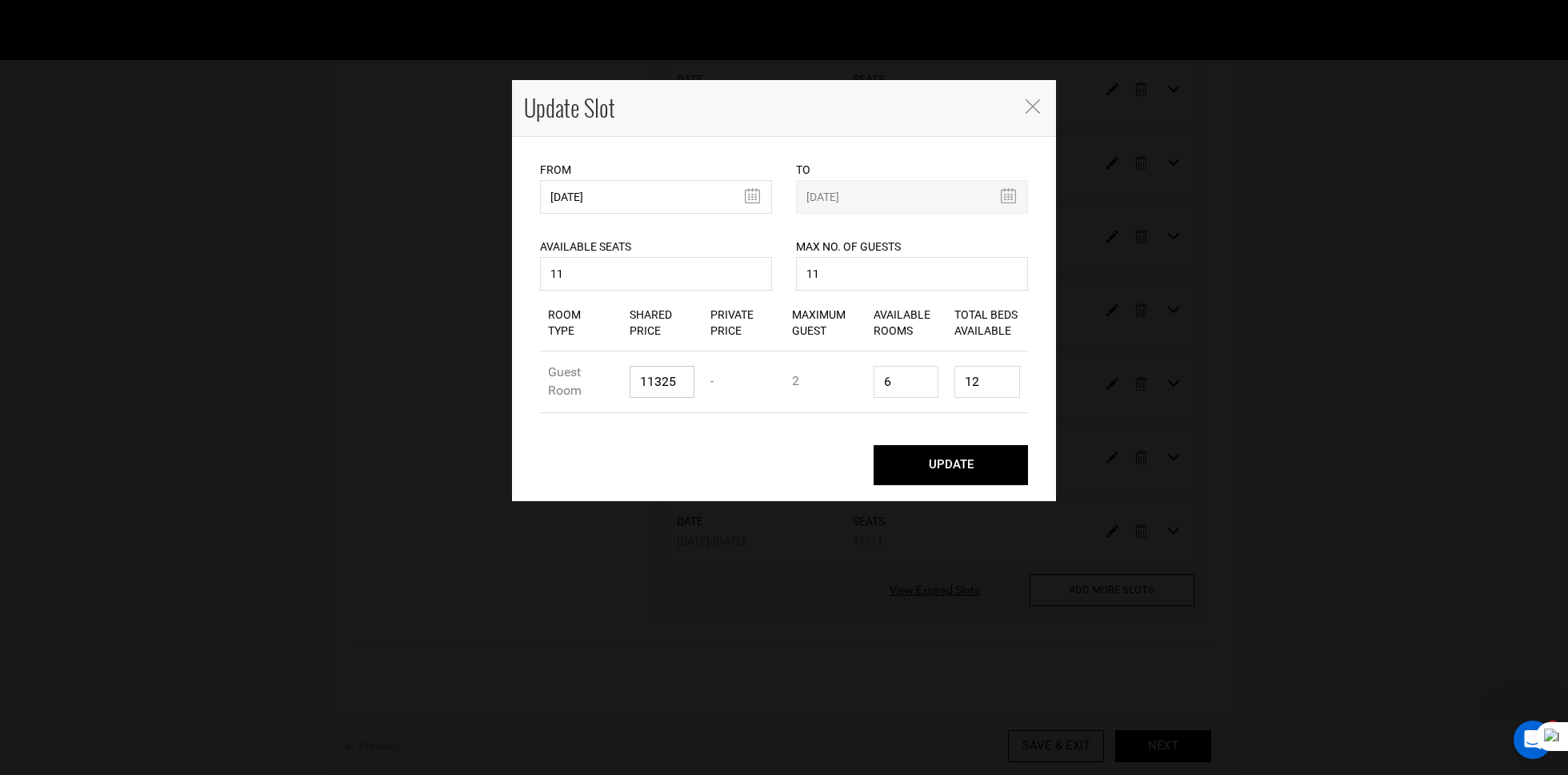
click at [690, 384] on input "11325" at bounding box center [661, 382] width 65 height 32
click at [1039, 107] on icon "Close" at bounding box center [1032, 106] width 14 height 14
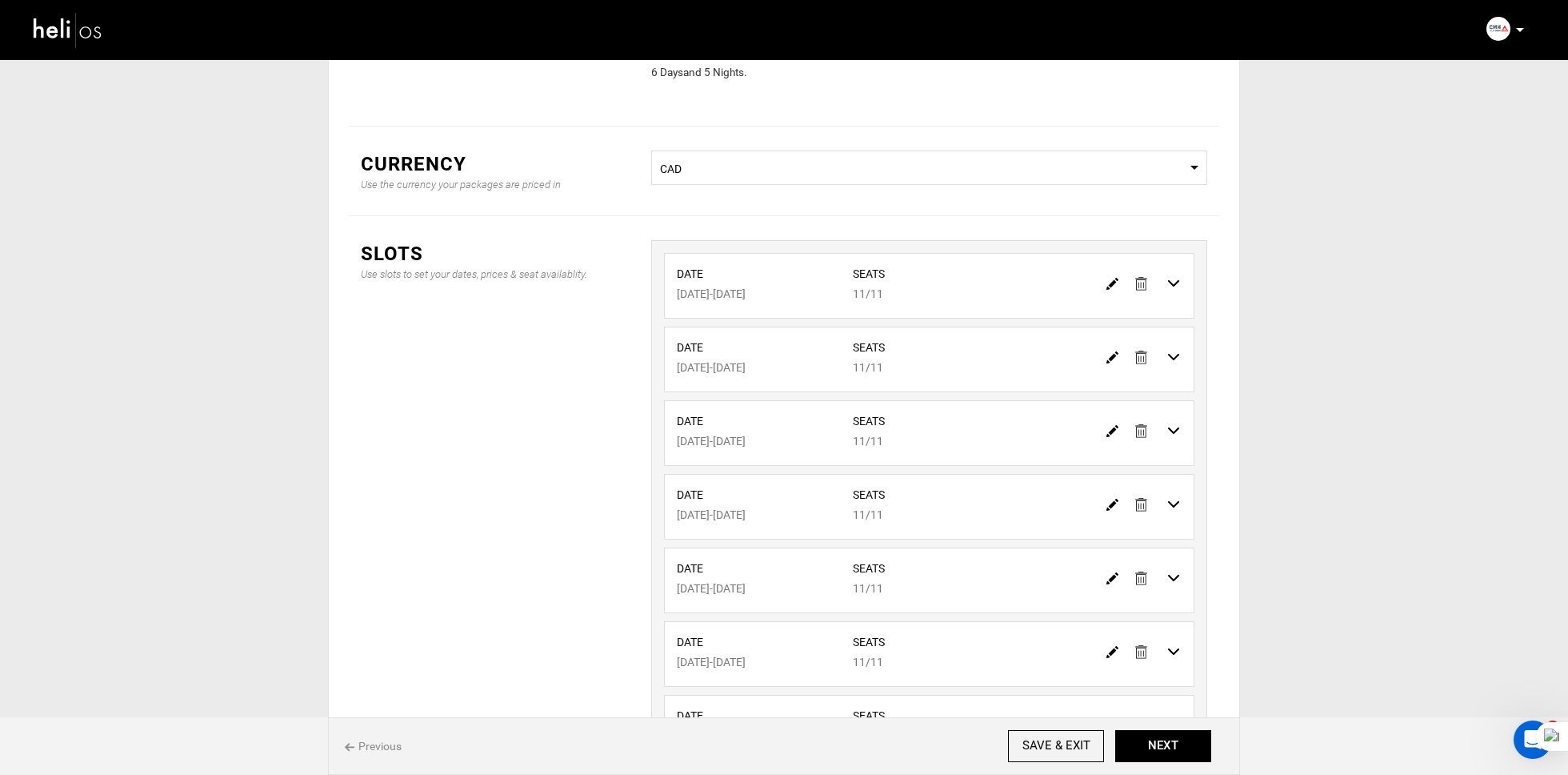
scroll to position [0, 0]
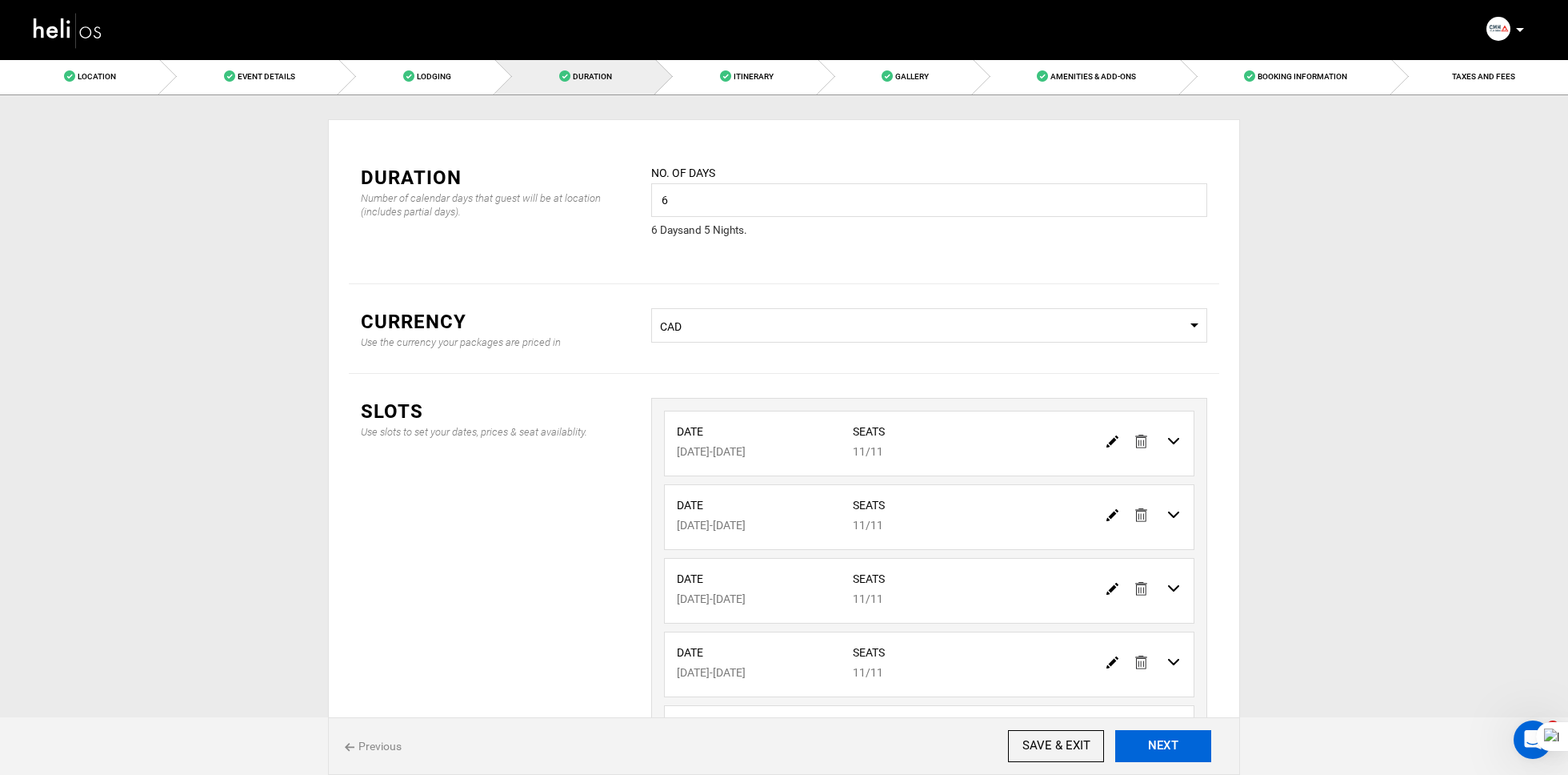
click at [1193, 753] on button "NEXT" at bounding box center [1163, 746] width 96 height 32
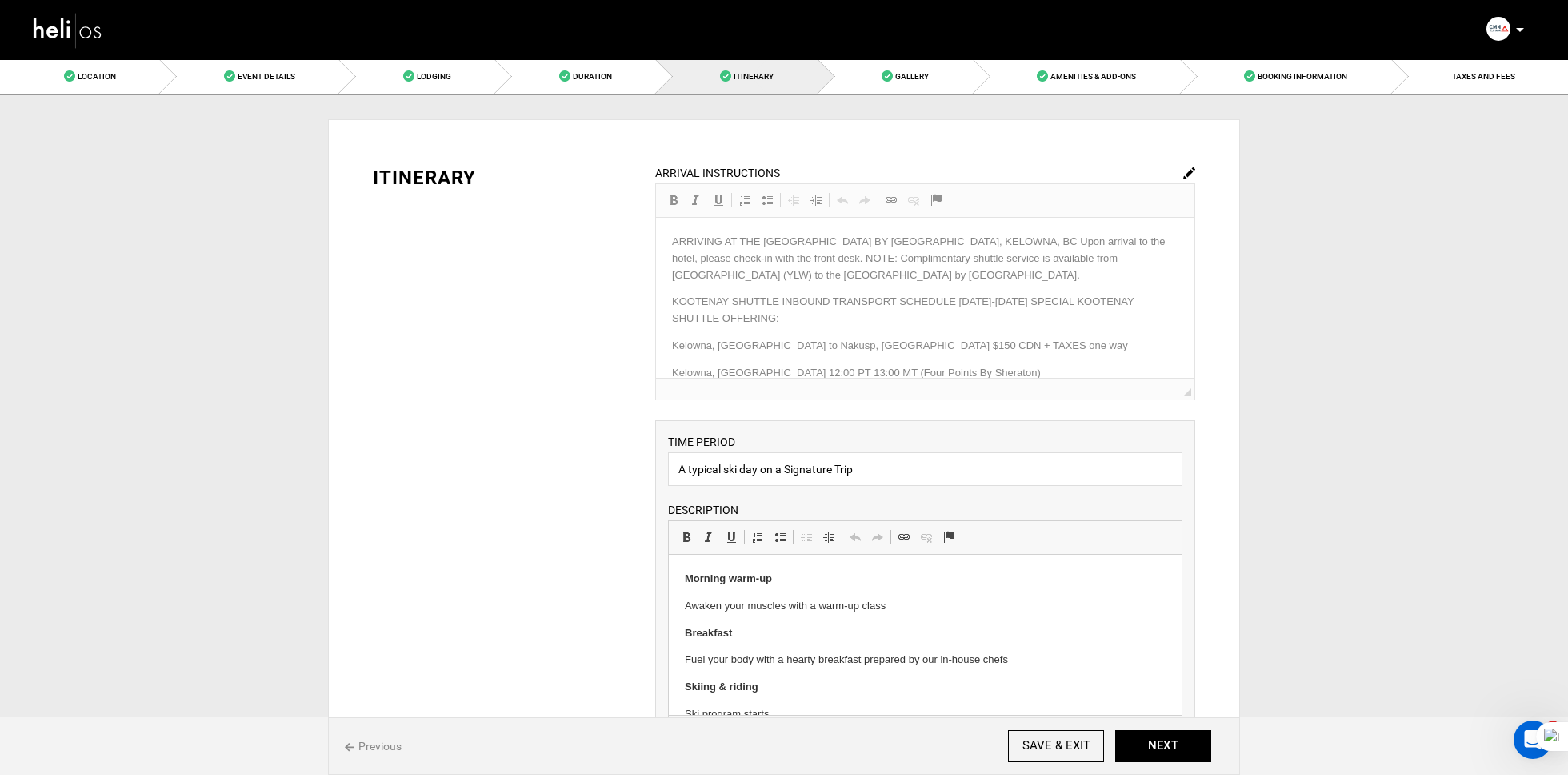
click at [1188, 167] on img at bounding box center [1189, 173] width 12 height 12
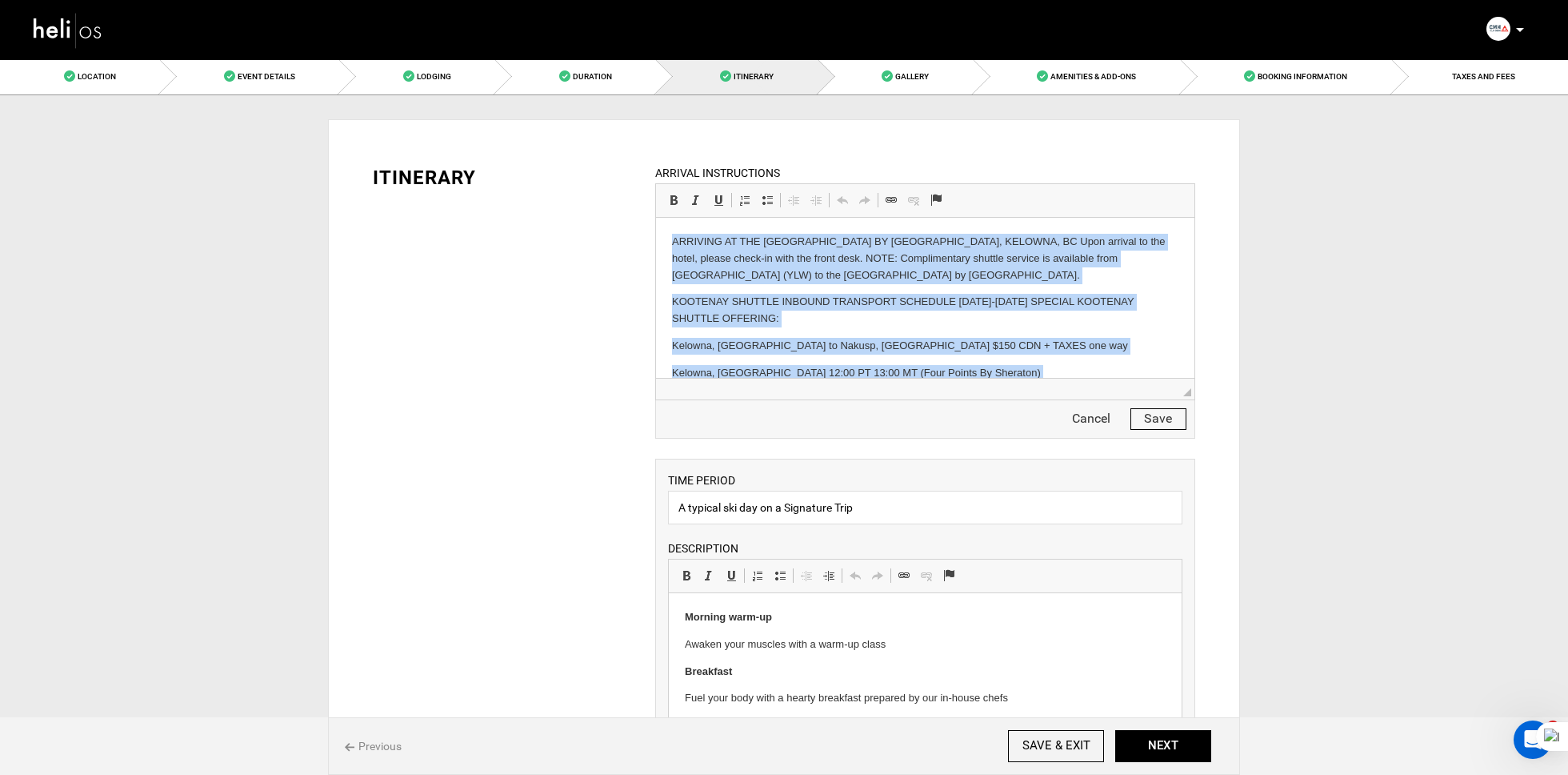
copy body "ARRIVING AT THE FOUR POINTS BY SHERATON HOTEL, KELOWNA, BC Upon arrival to the …"
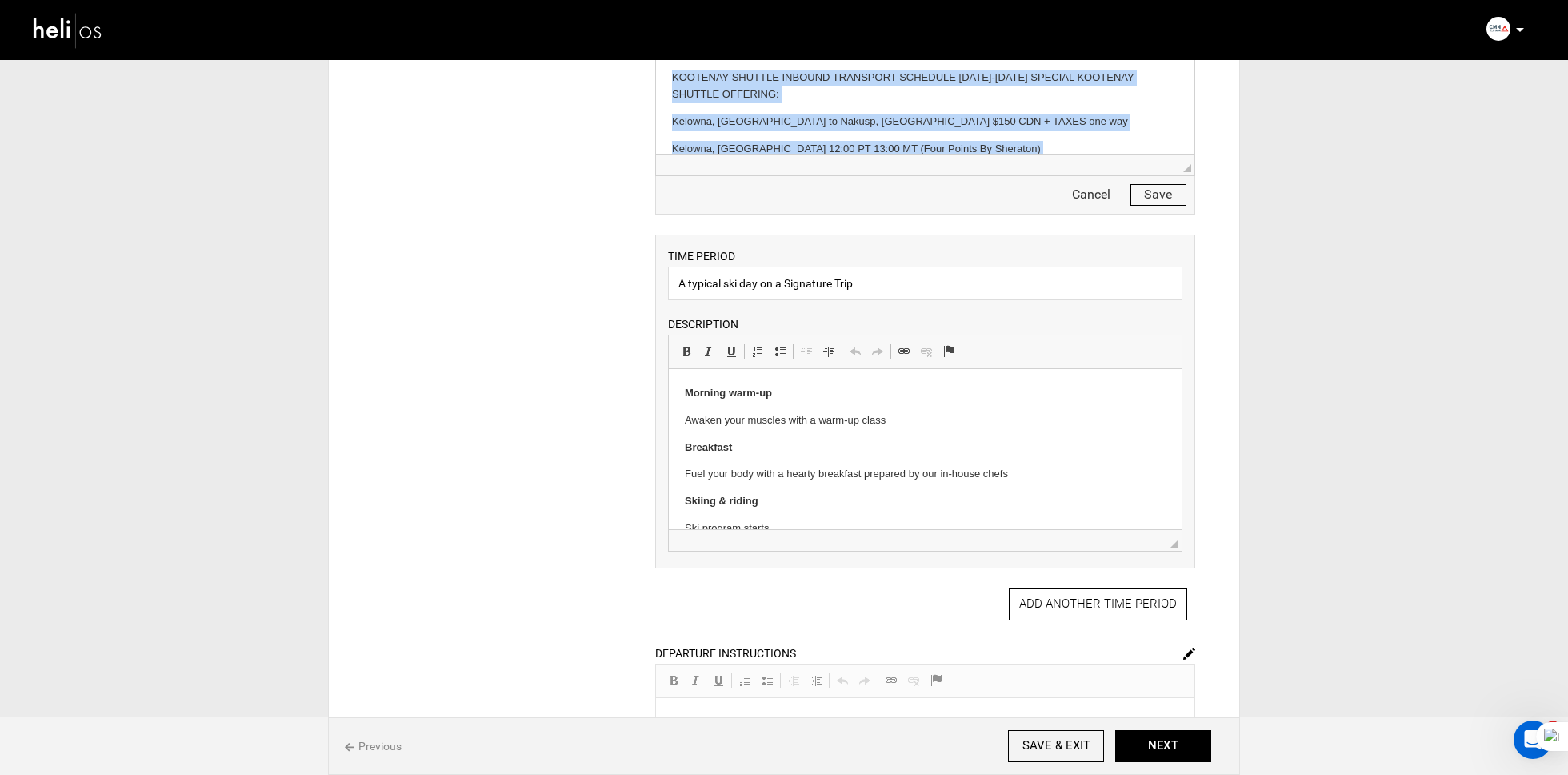
scroll to position [270, 0]
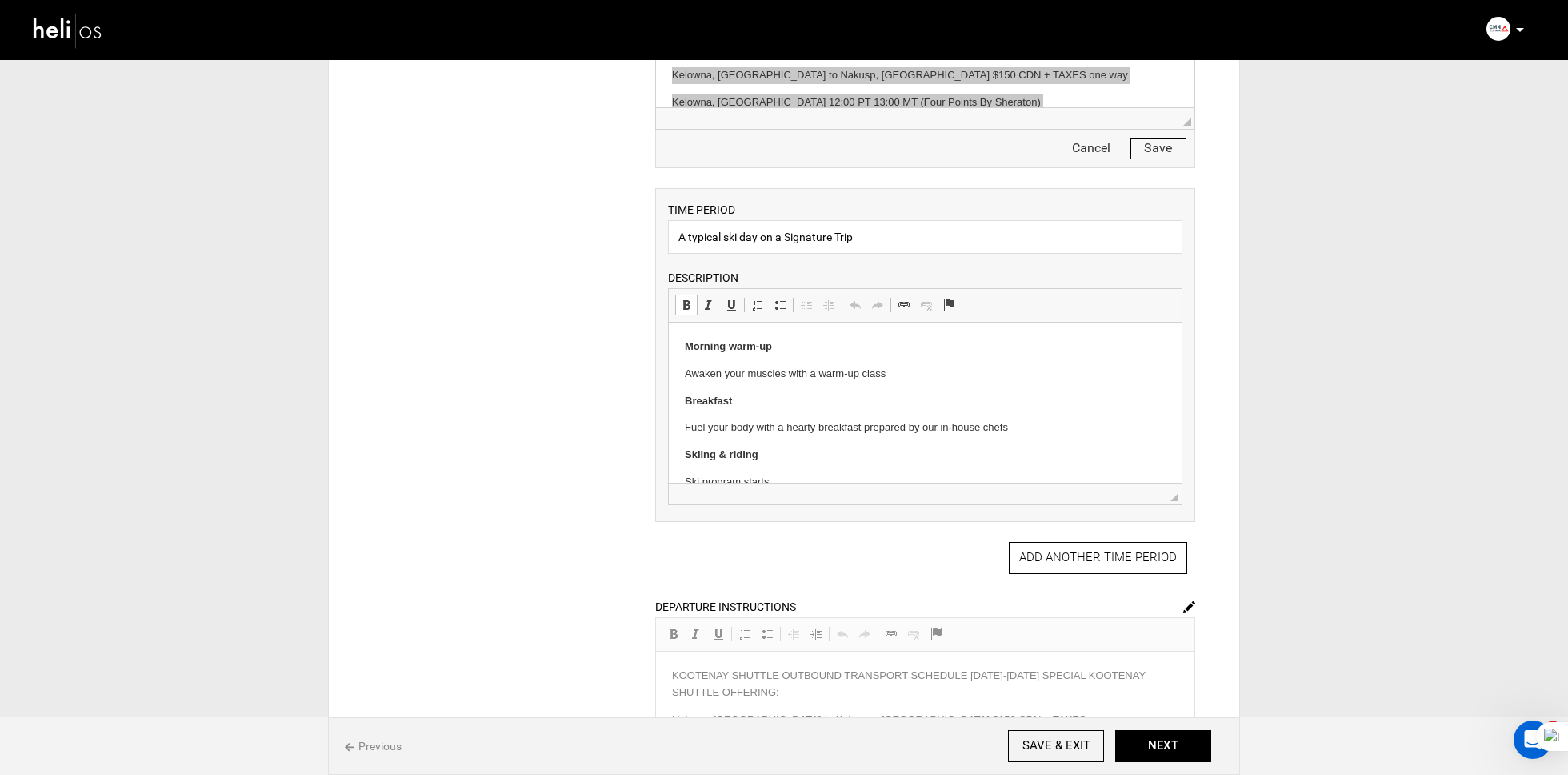
click at [760, 418] on body "Morning warm-up Awaken your muscles with a warm-up class Breakfast Fuel your bo…" at bounding box center [924, 530] width 481 height 385
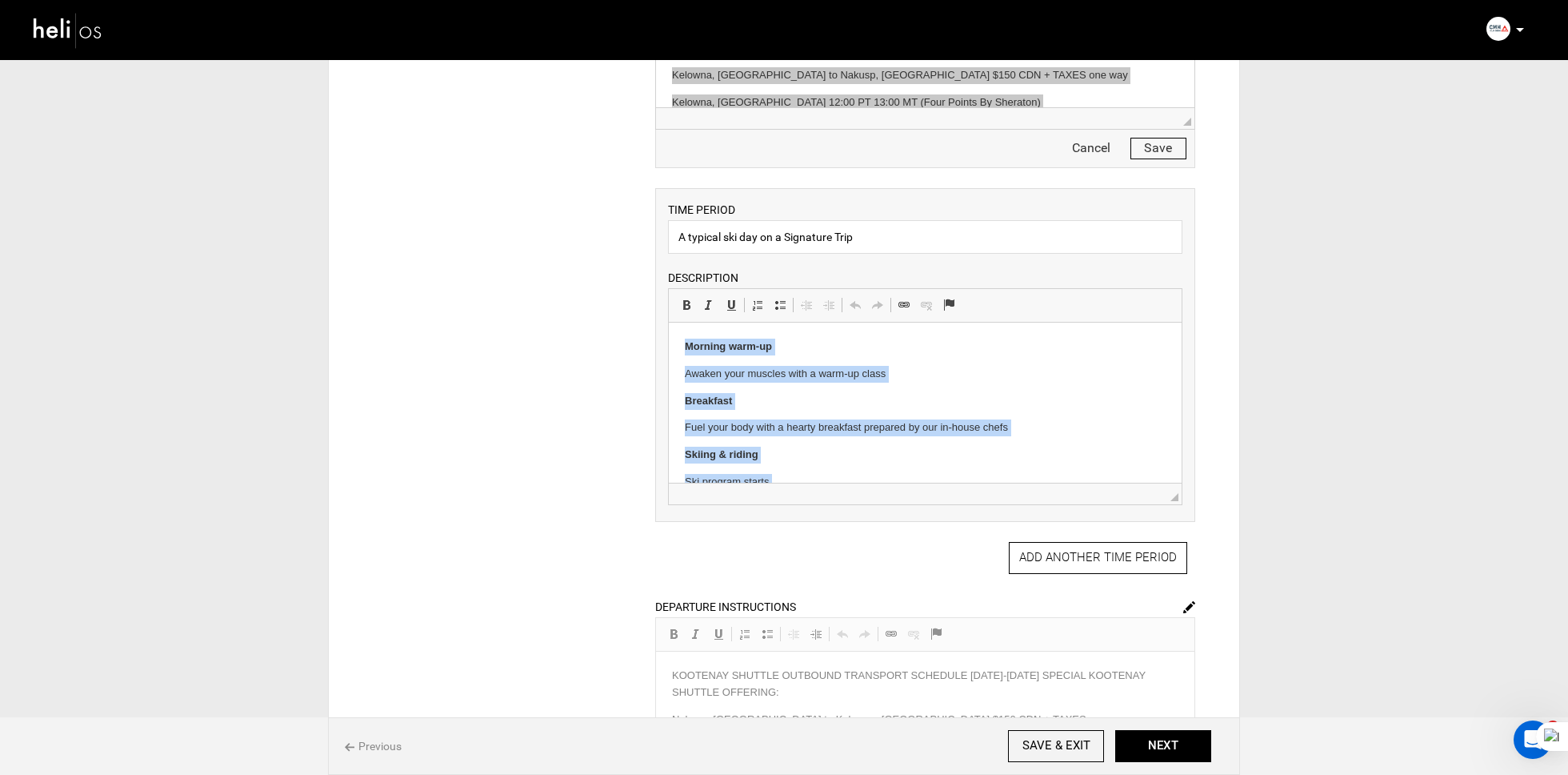
copy body "Morning warm-up Awaken your muscles with a warm-up class Breakfast Fuel your bo…"
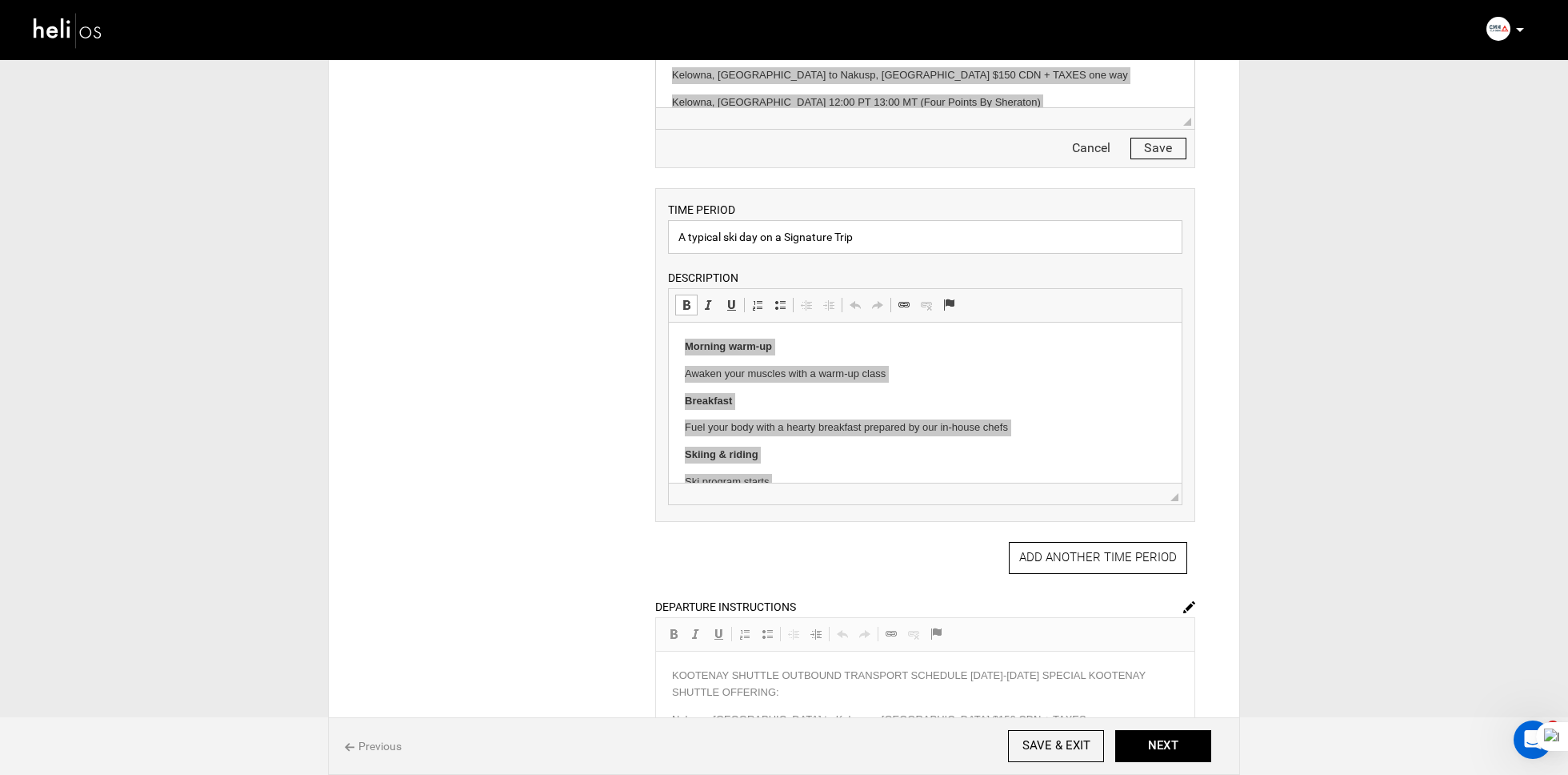
click at [845, 240] on input "A typical ski day on a Signature Trip" at bounding box center [925, 236] width 514 height 34
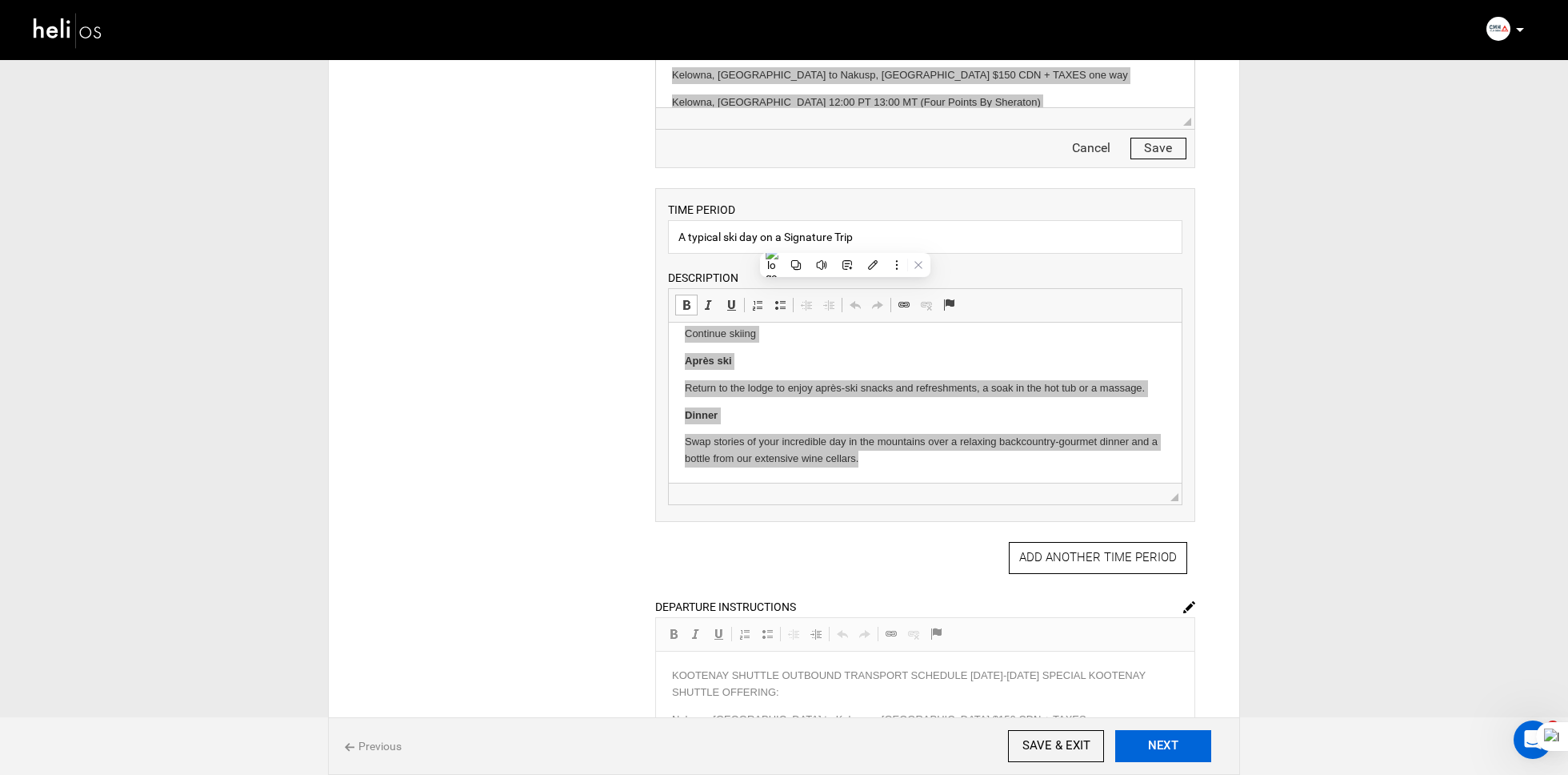
click at [1187, 744] on button "NEXT" at bounding box center [1163, 746] width 96 height 32
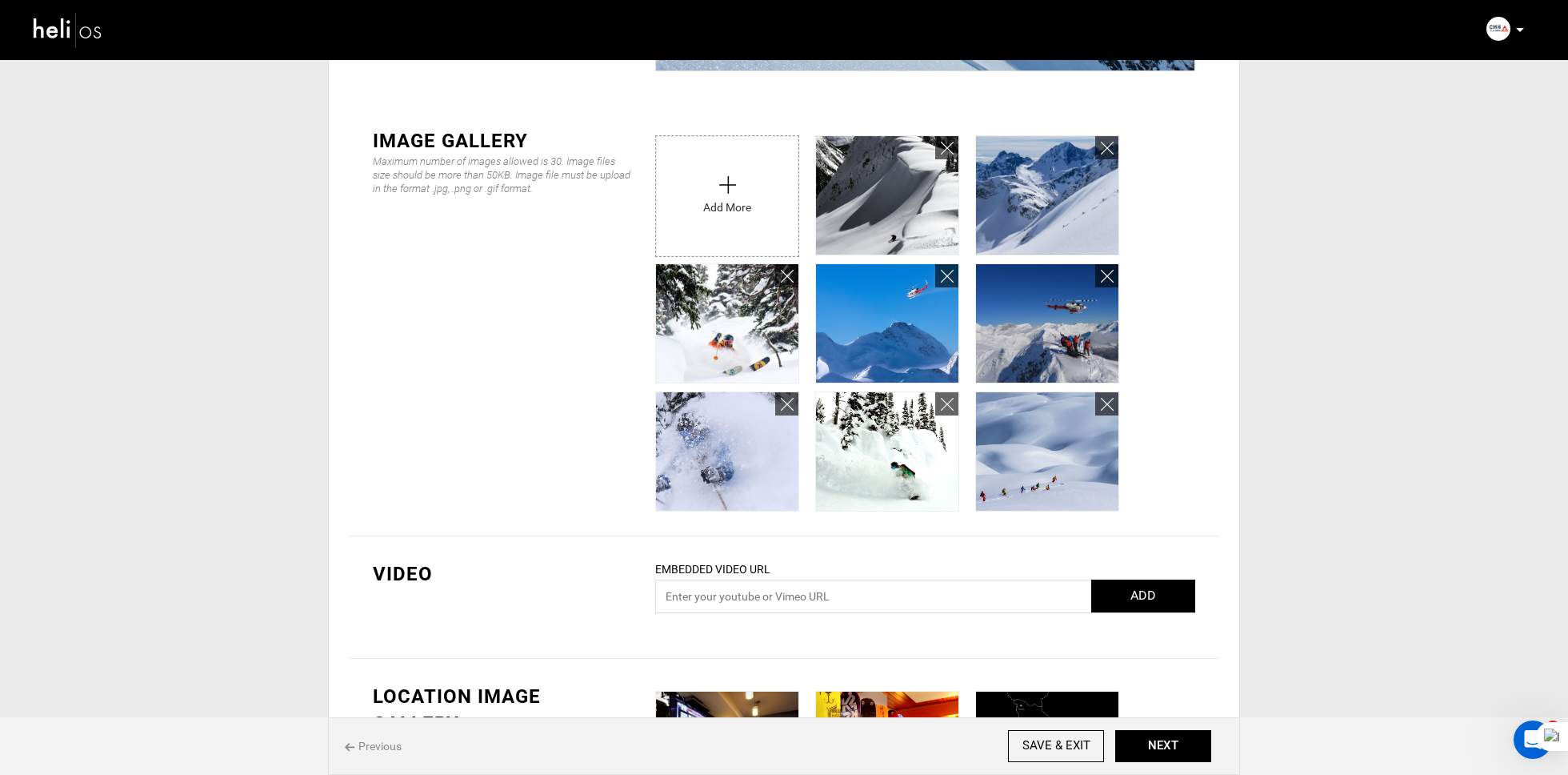
scroll to position [196, 0]
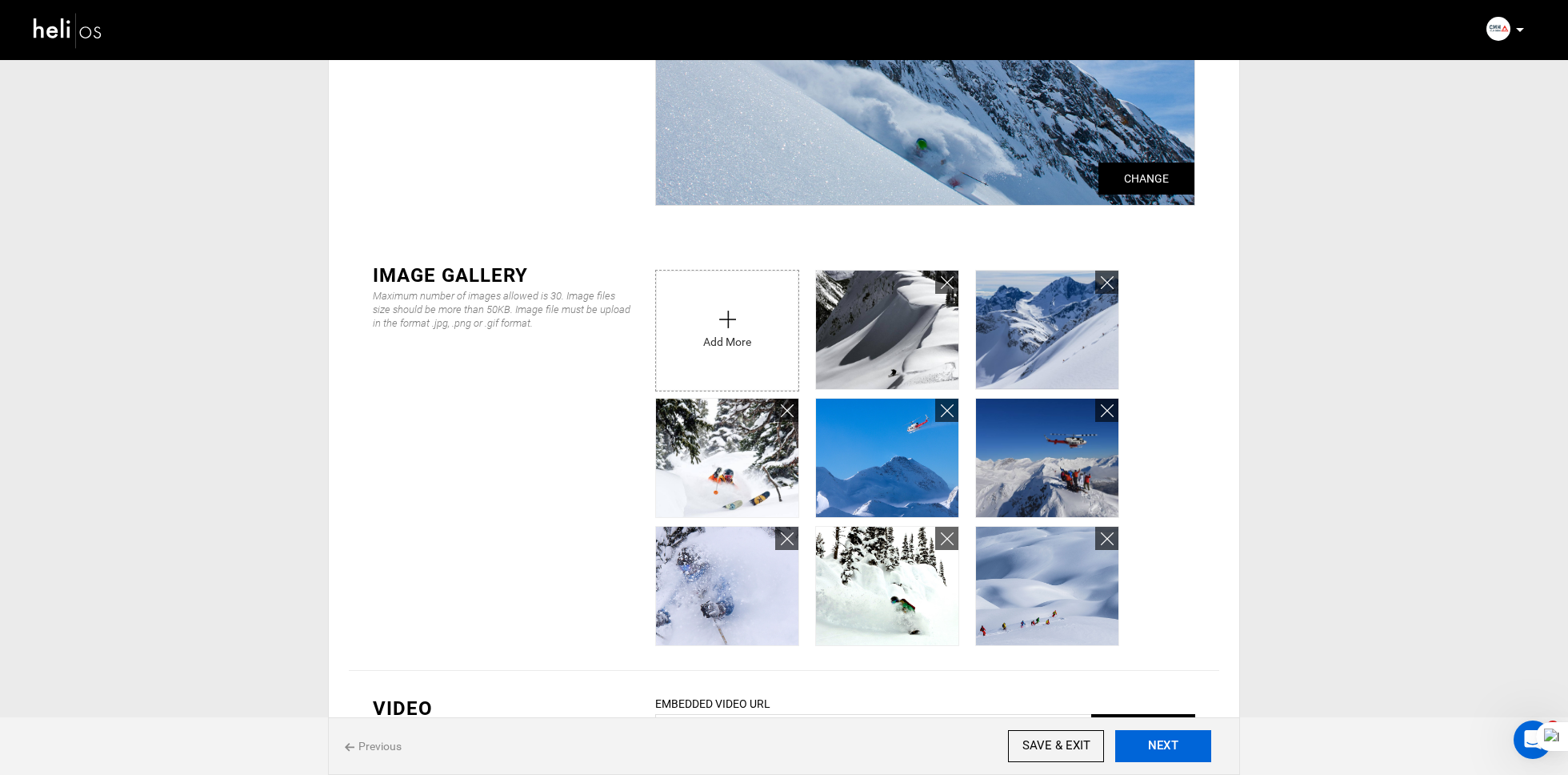
click at [1165, 751] on button "NEXT" at bounding box center [1163, 746] width 96 height 32
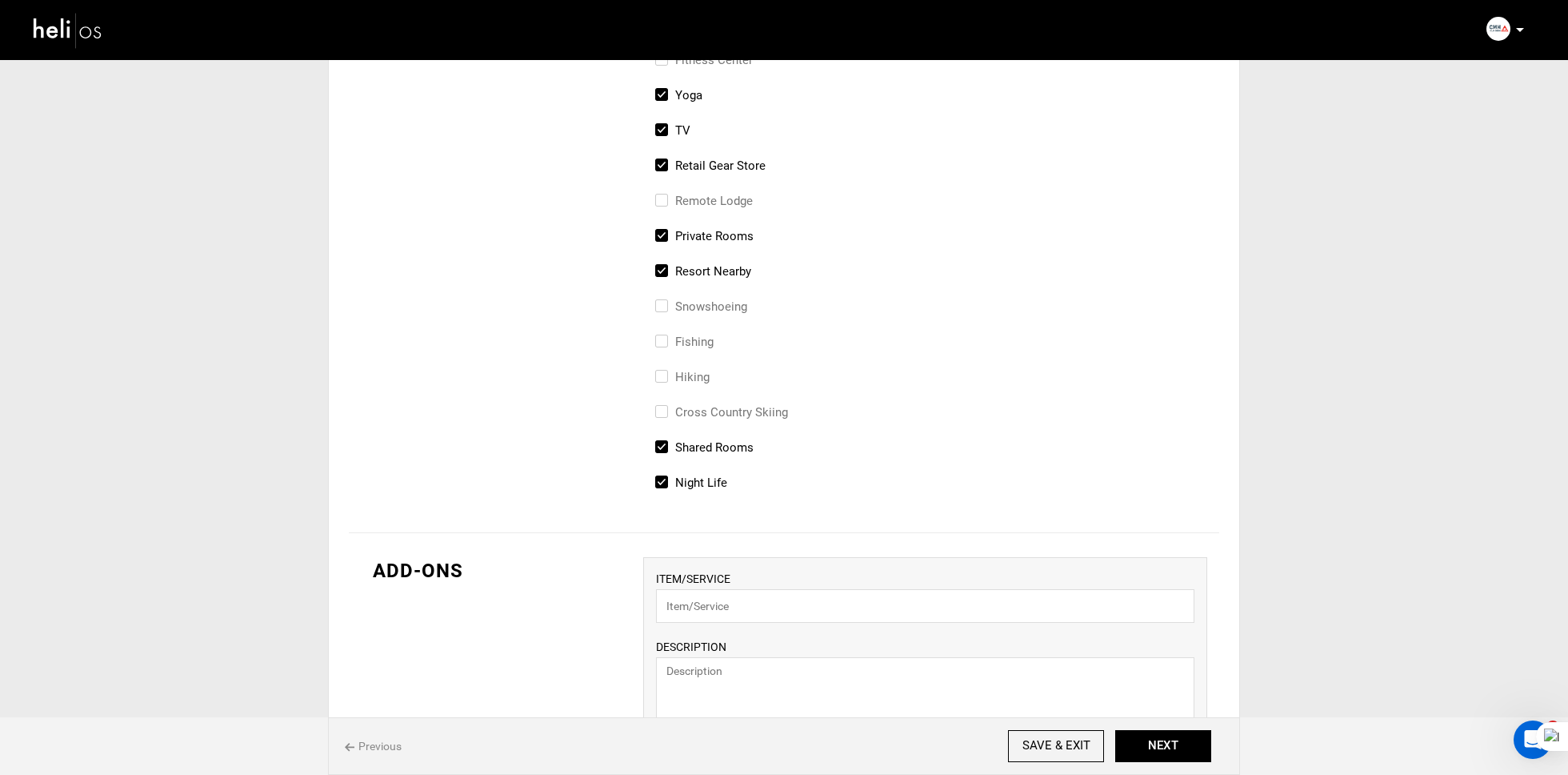
scroll to position [682, 0]
click at [1177, 749] on button "NEXT" at bounding box center [1163, 746] width 96 height 32
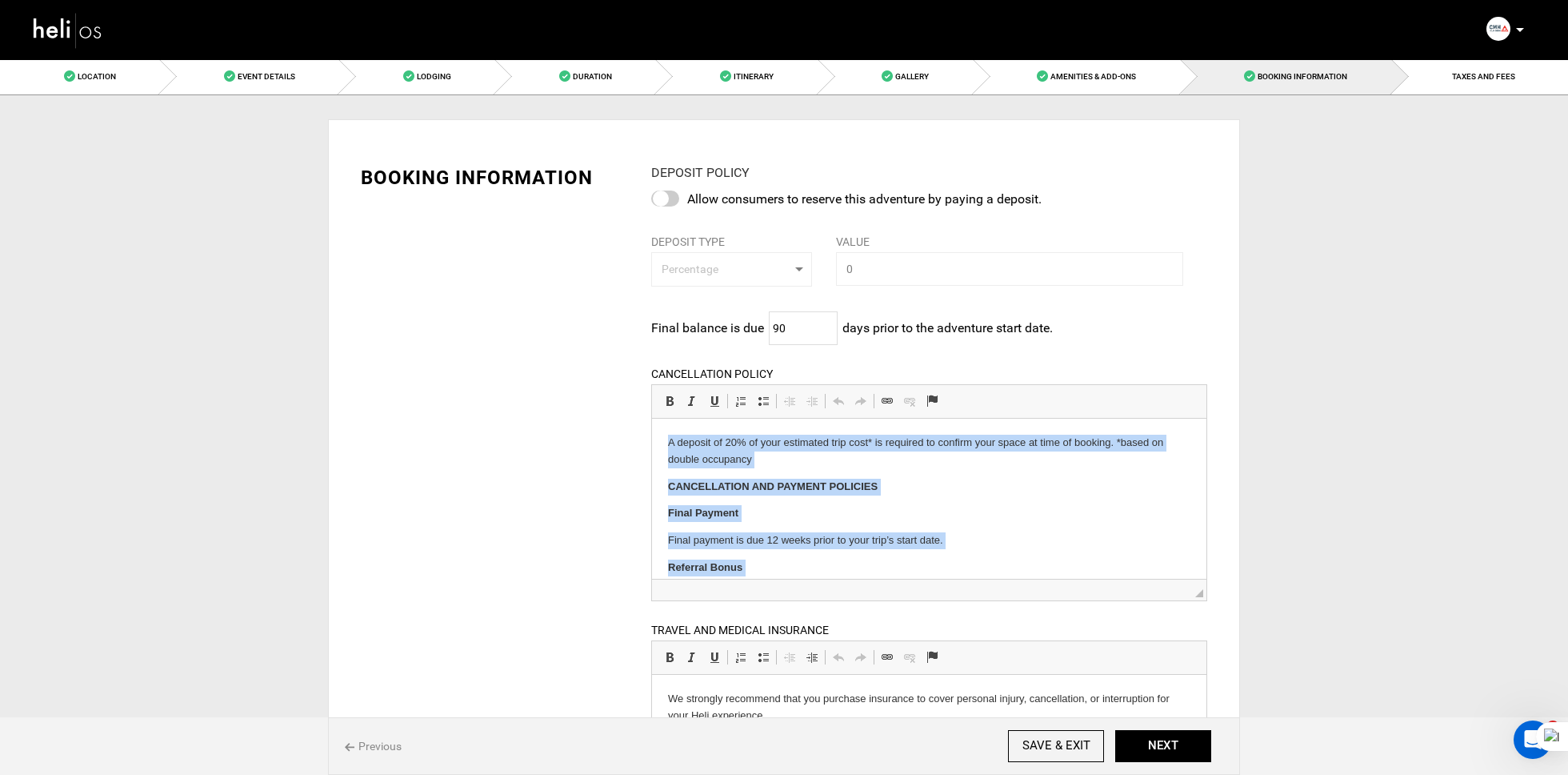
copy body "A deposit of 20% of your estimated trip cost* is required to confirm your space…"
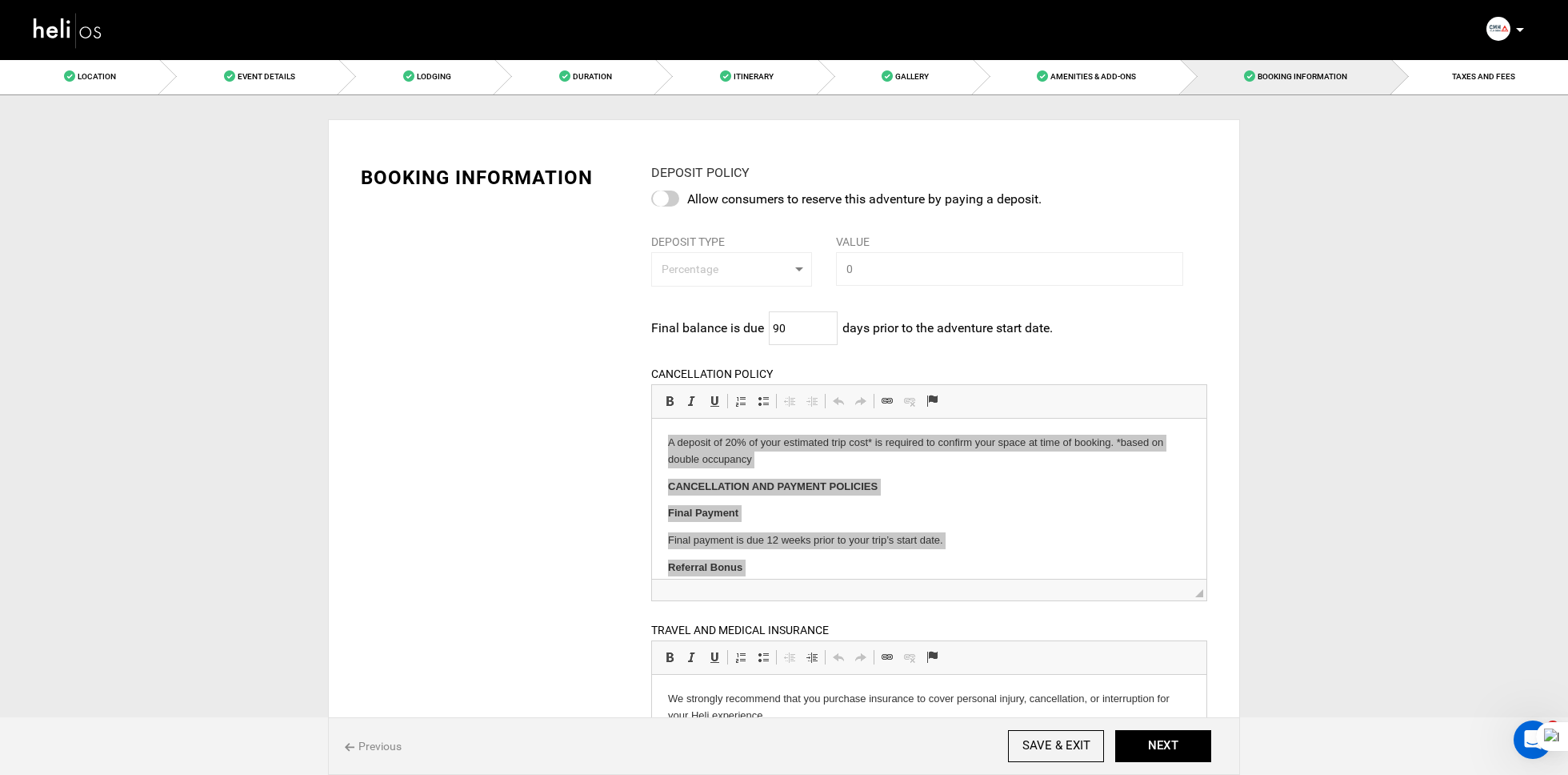
click at [666, 202] on div at bounding box center [666, 198] width 28 height 16
click at [0, 0] on input "checkbox" at bounding box center [0, 0] width 0 height 0
click at [1477, 78] on span "TAXES AND FEES" at bounding box center [1483, 76] width 64 height 9
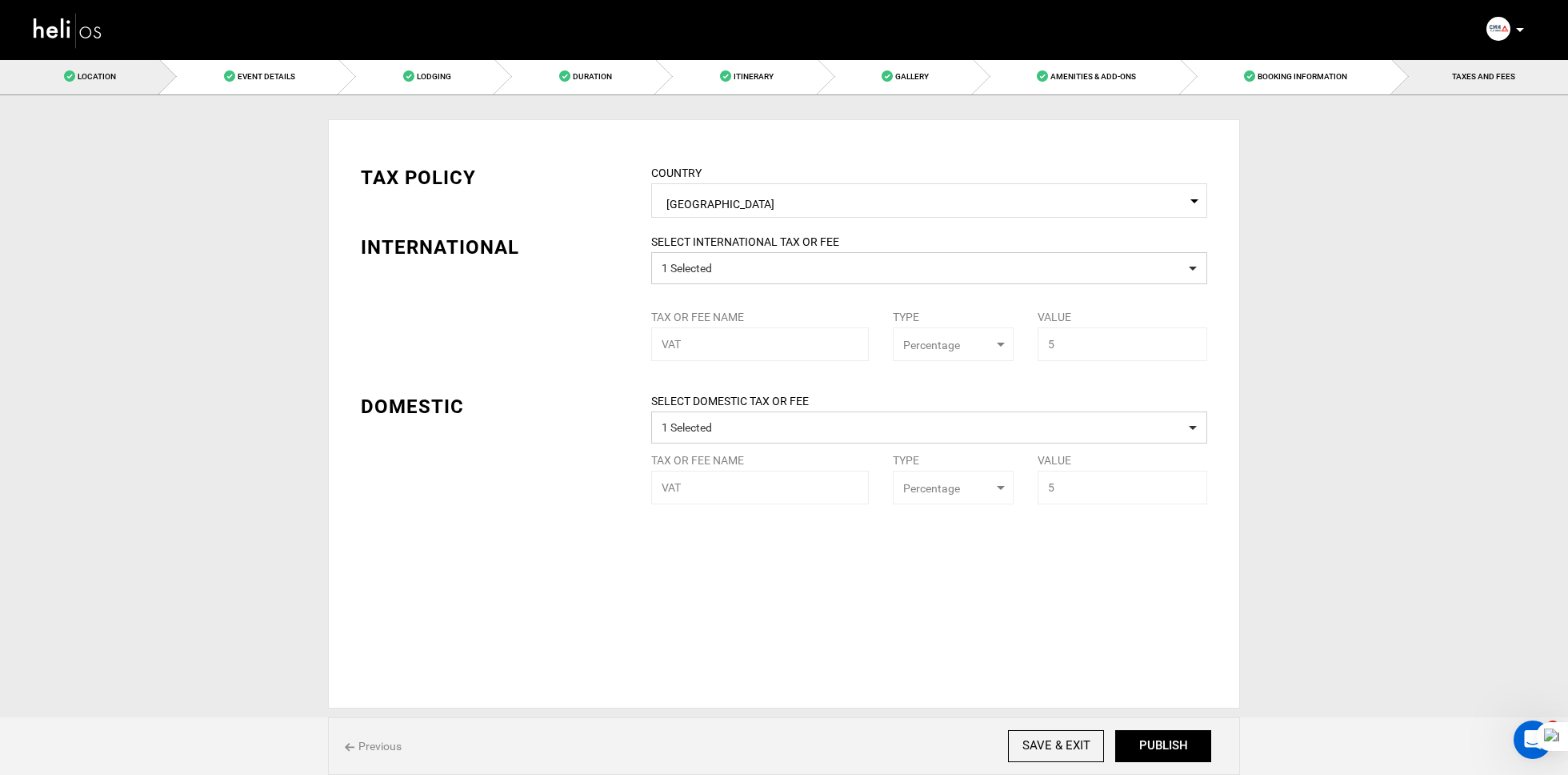
click at [160, 64] on link "Location" at bounding box center [80, 77] width 160 height 36
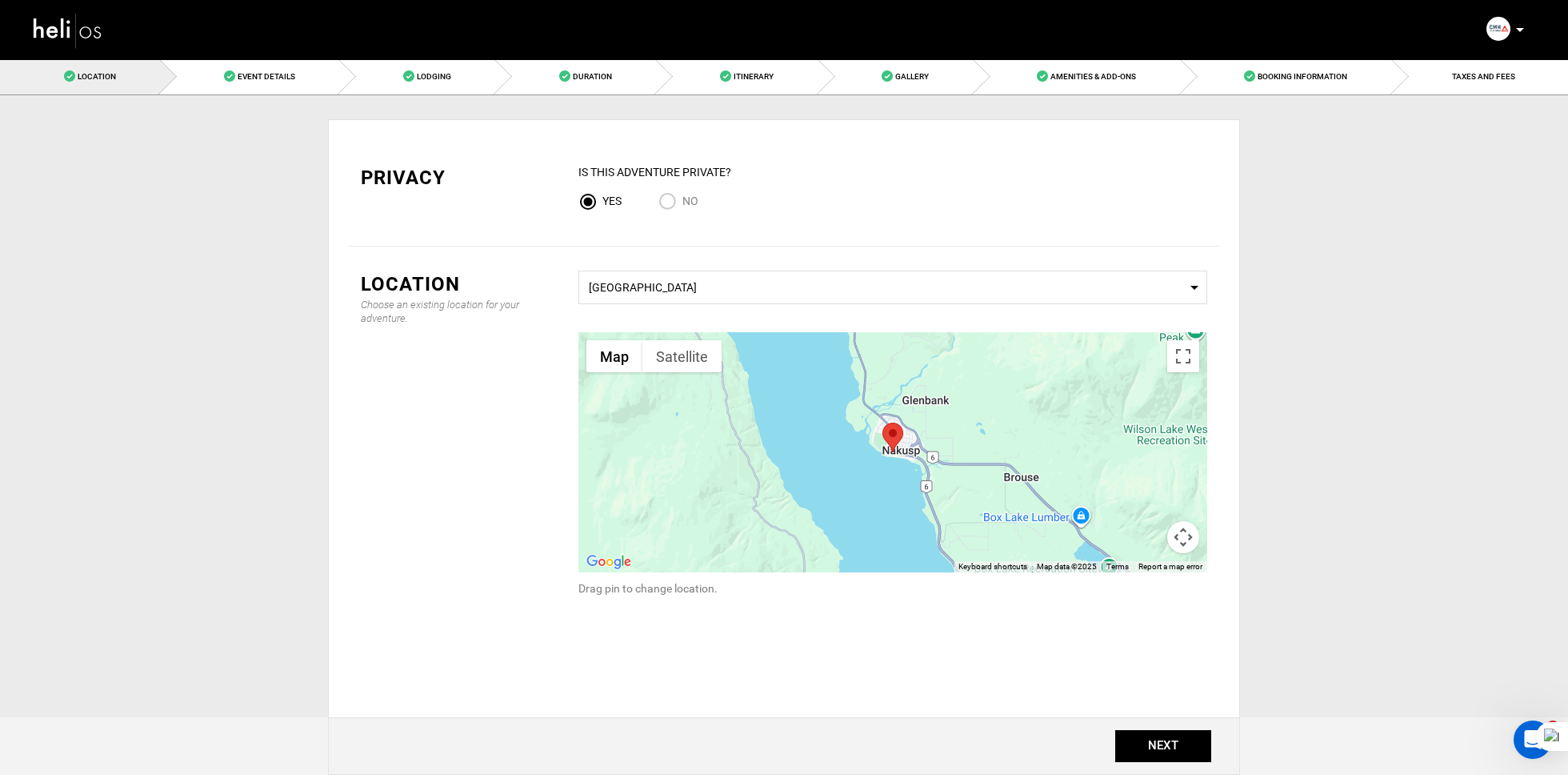
click at [90, 41] on img at bounding box center [68, 30] width 72 height 42
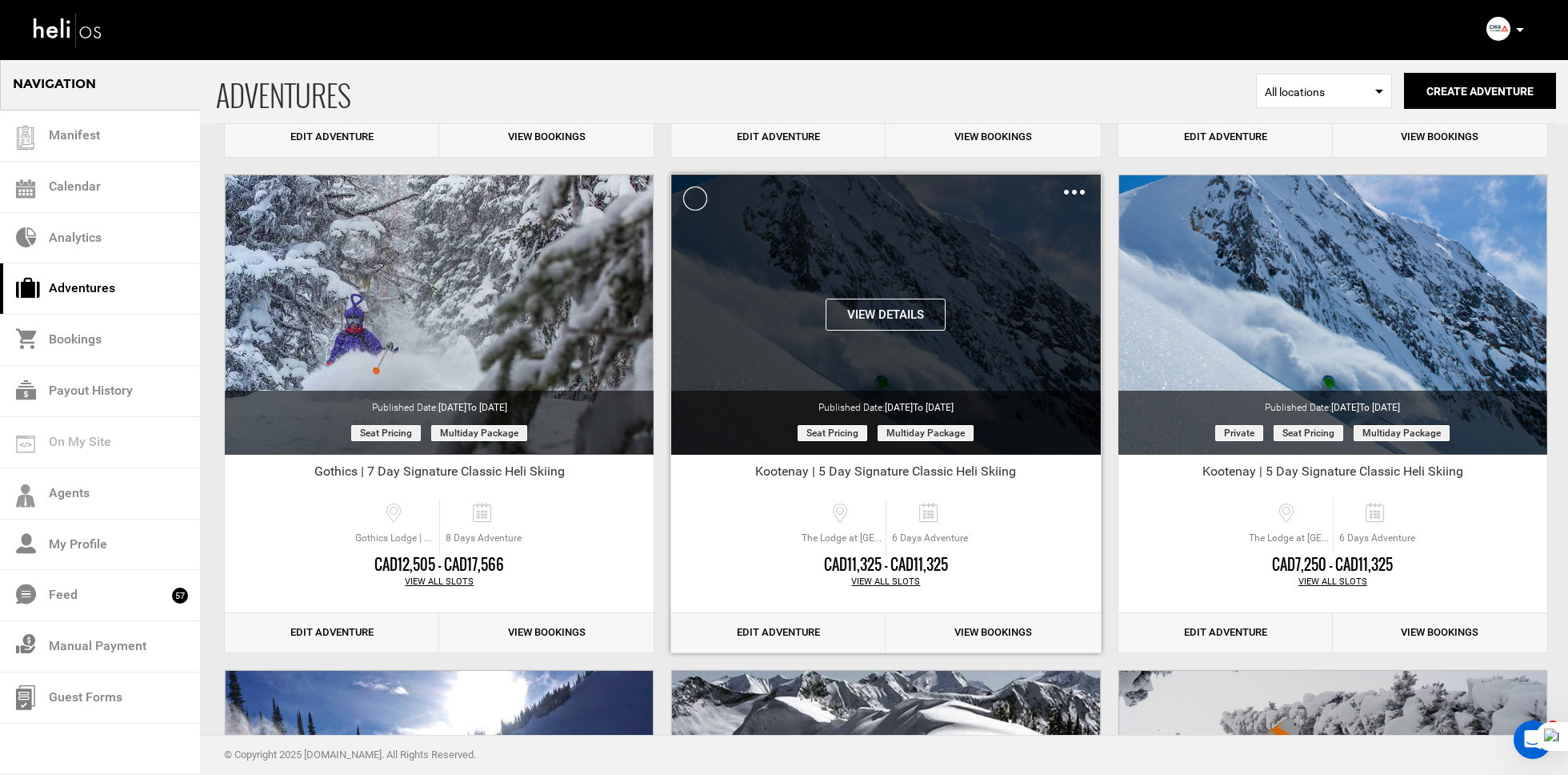
scroll to position [4033, 0]
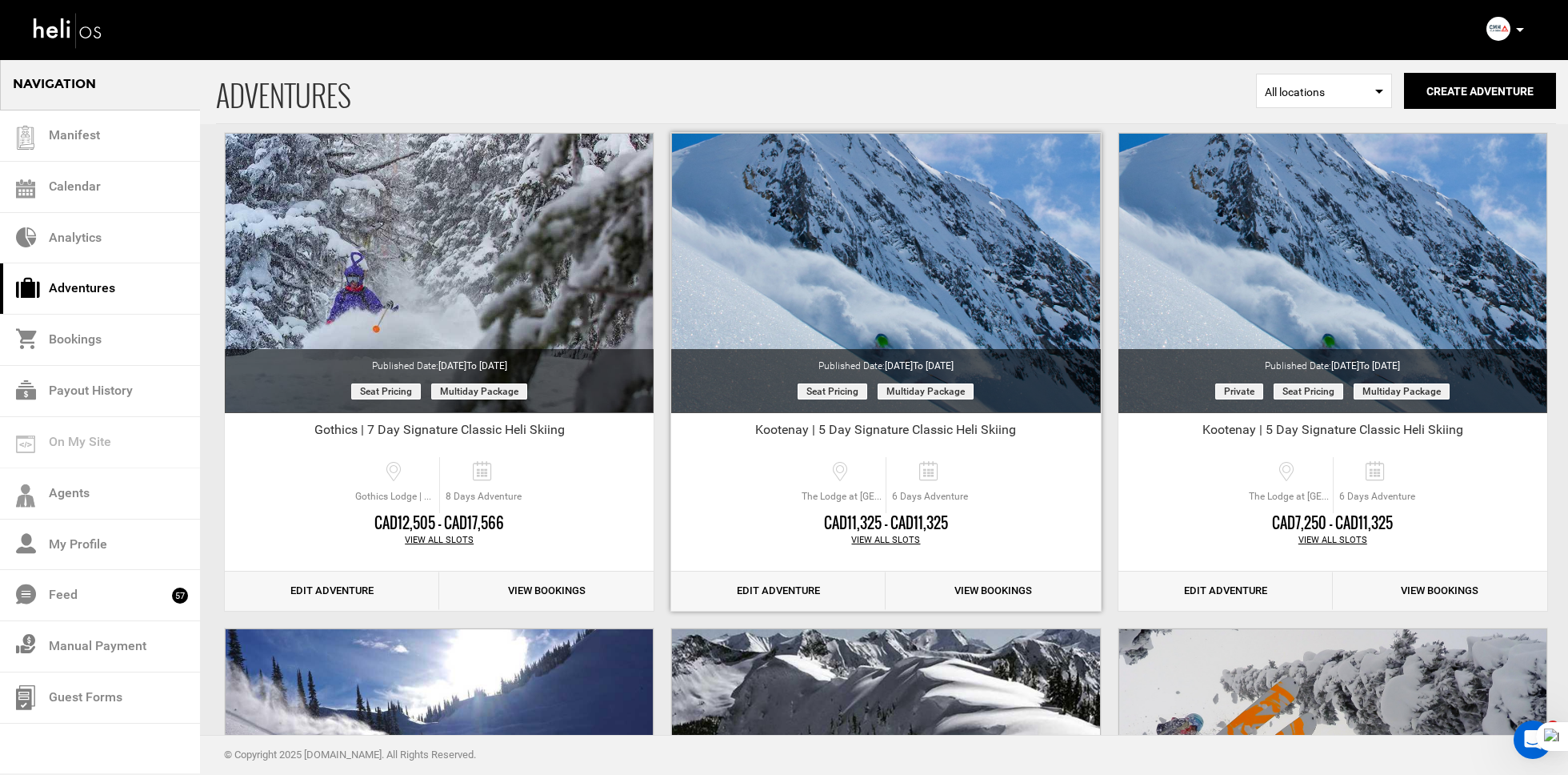
click at [831, 585] on link "Edit Adventure" at bounding box center [779, 591] width 215 height 39
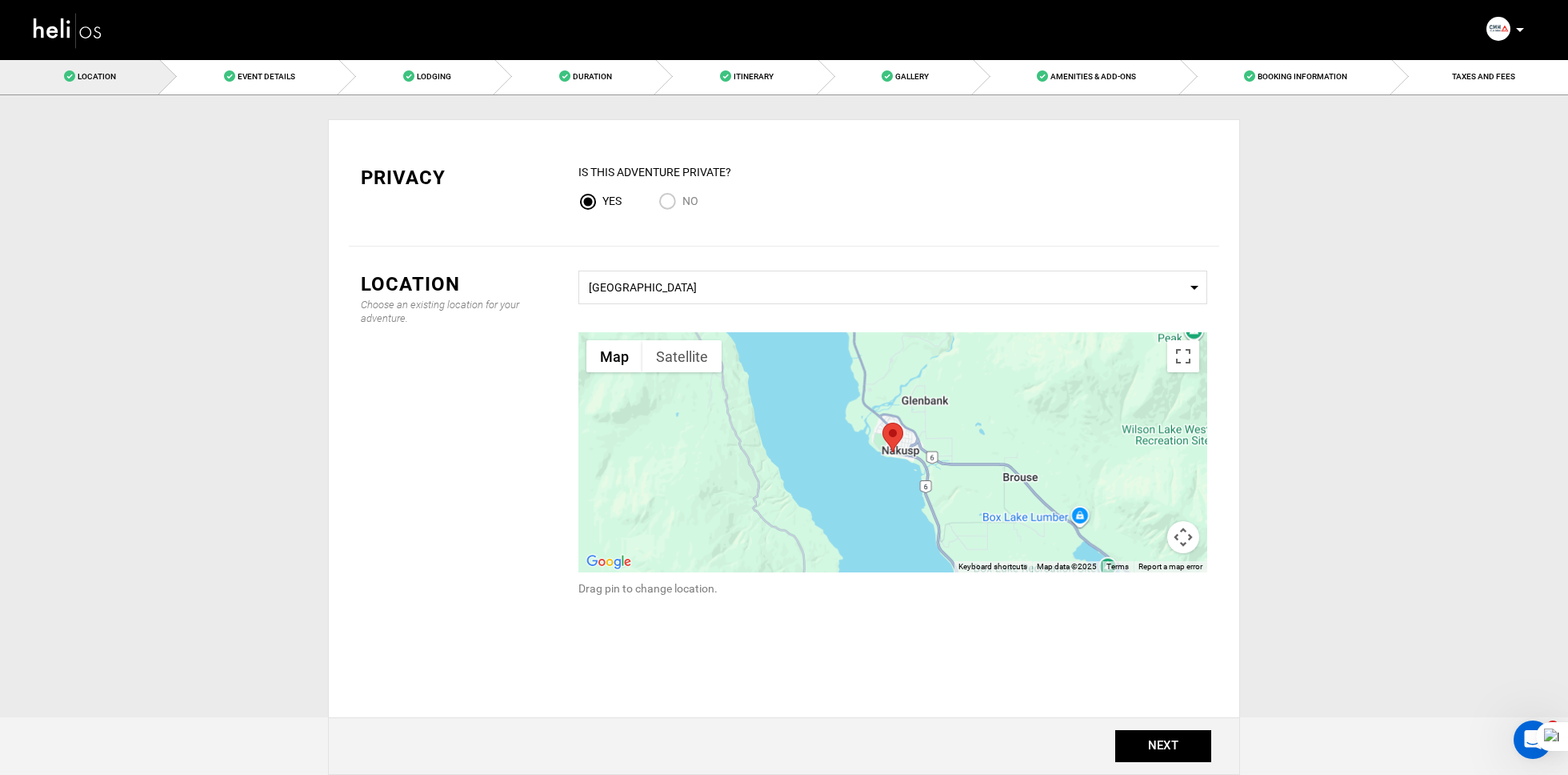
click at [88, 33] on img at bounding box center [68, 30] width 72 height 42
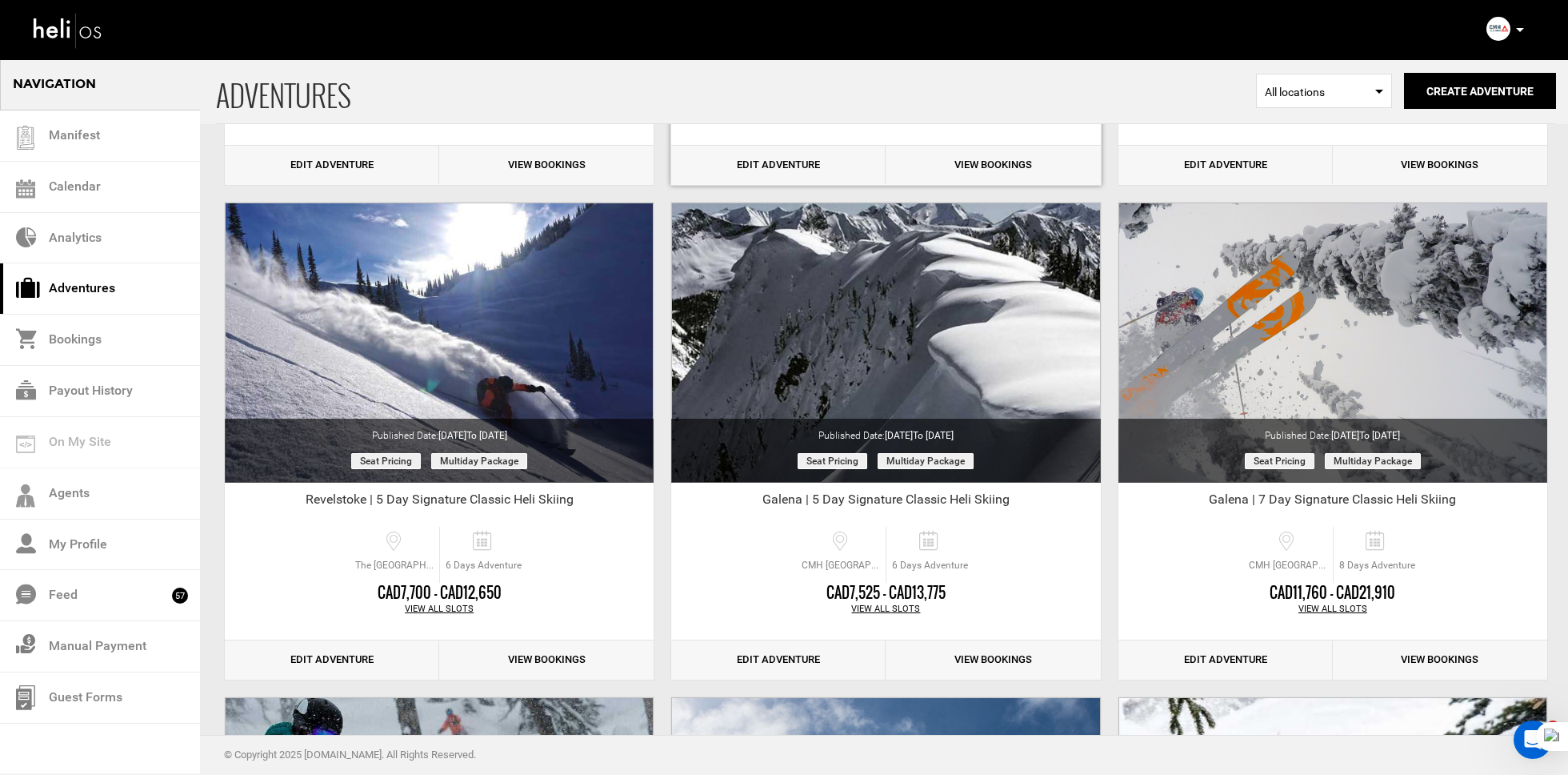
scroll to position [4004, 0]
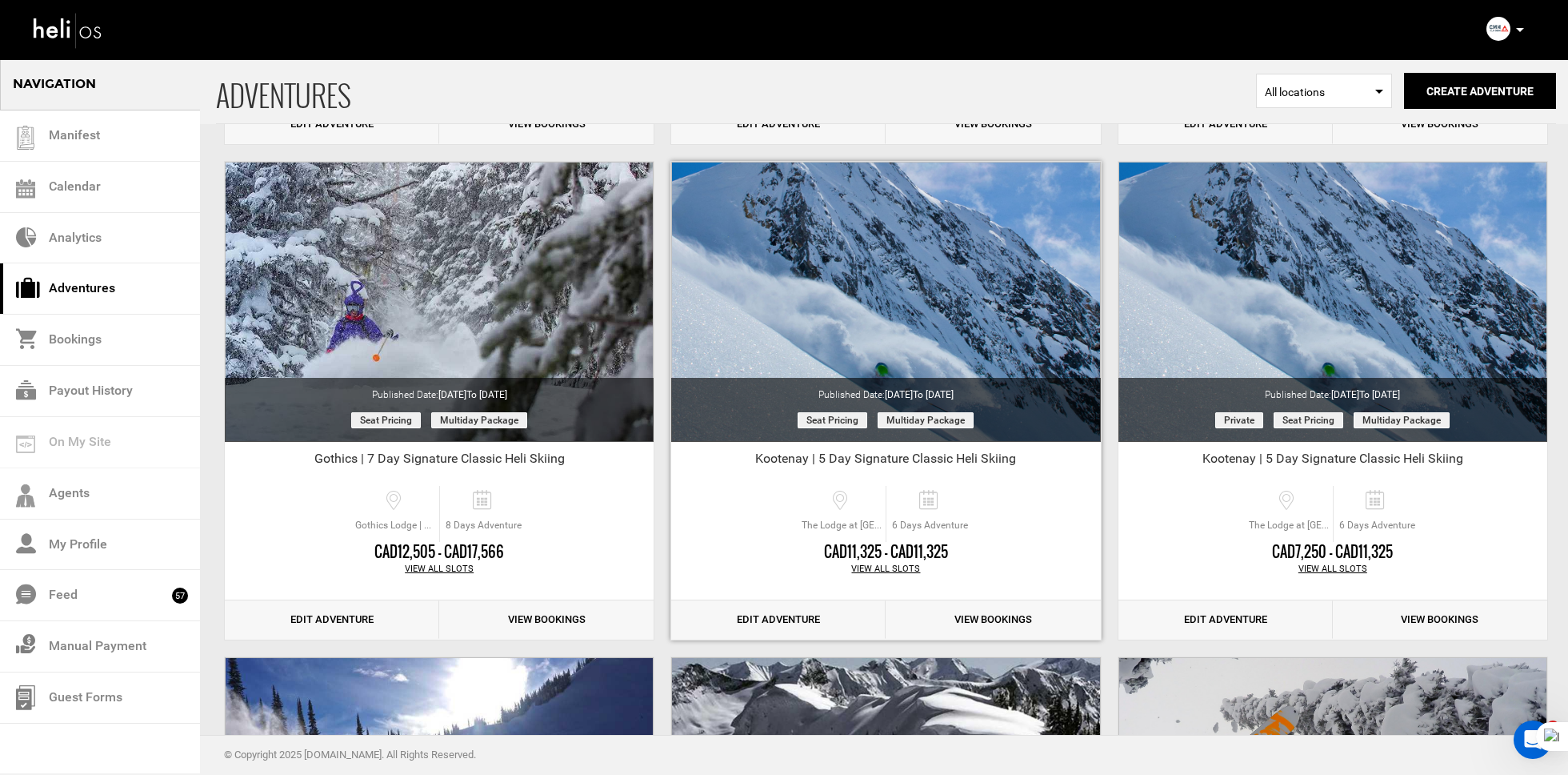
click at [790, 621] on link "Edit Adventure" at bounding box center [779, 620] width 215 height 39
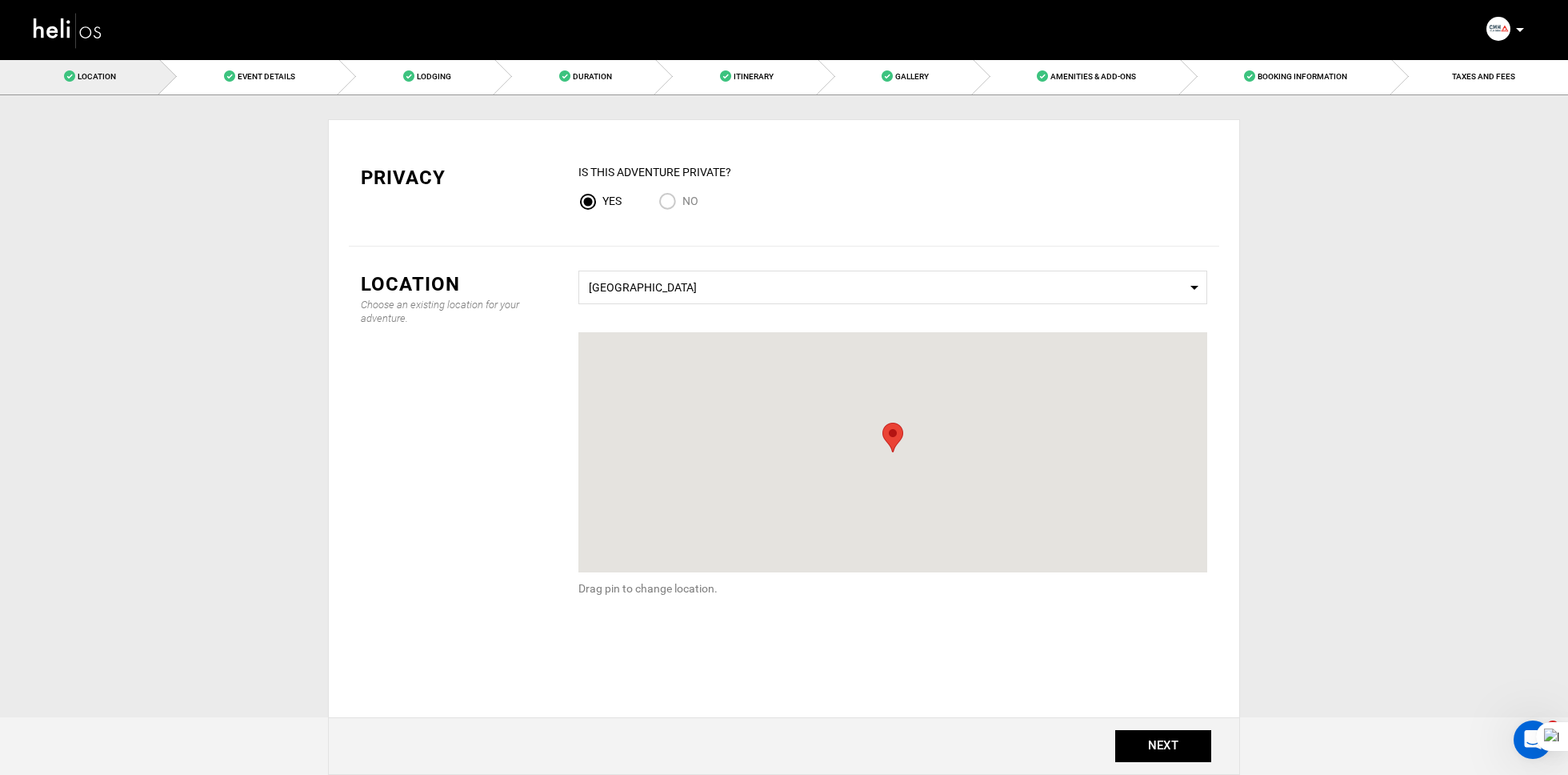
click at [96, 23] on img at bounding box center [68, 30] width 72 height 42
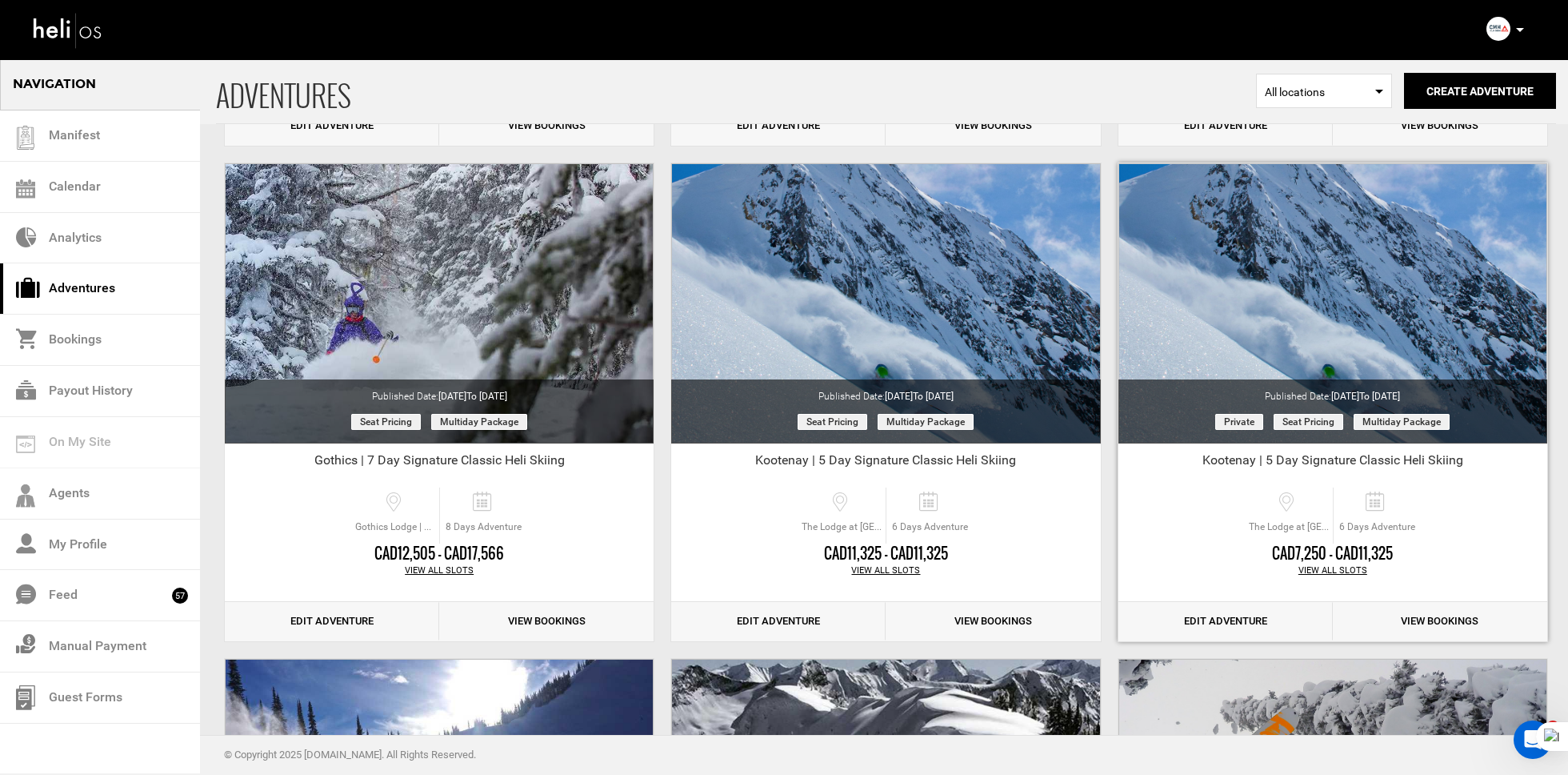
scroll to position [3991, 0]
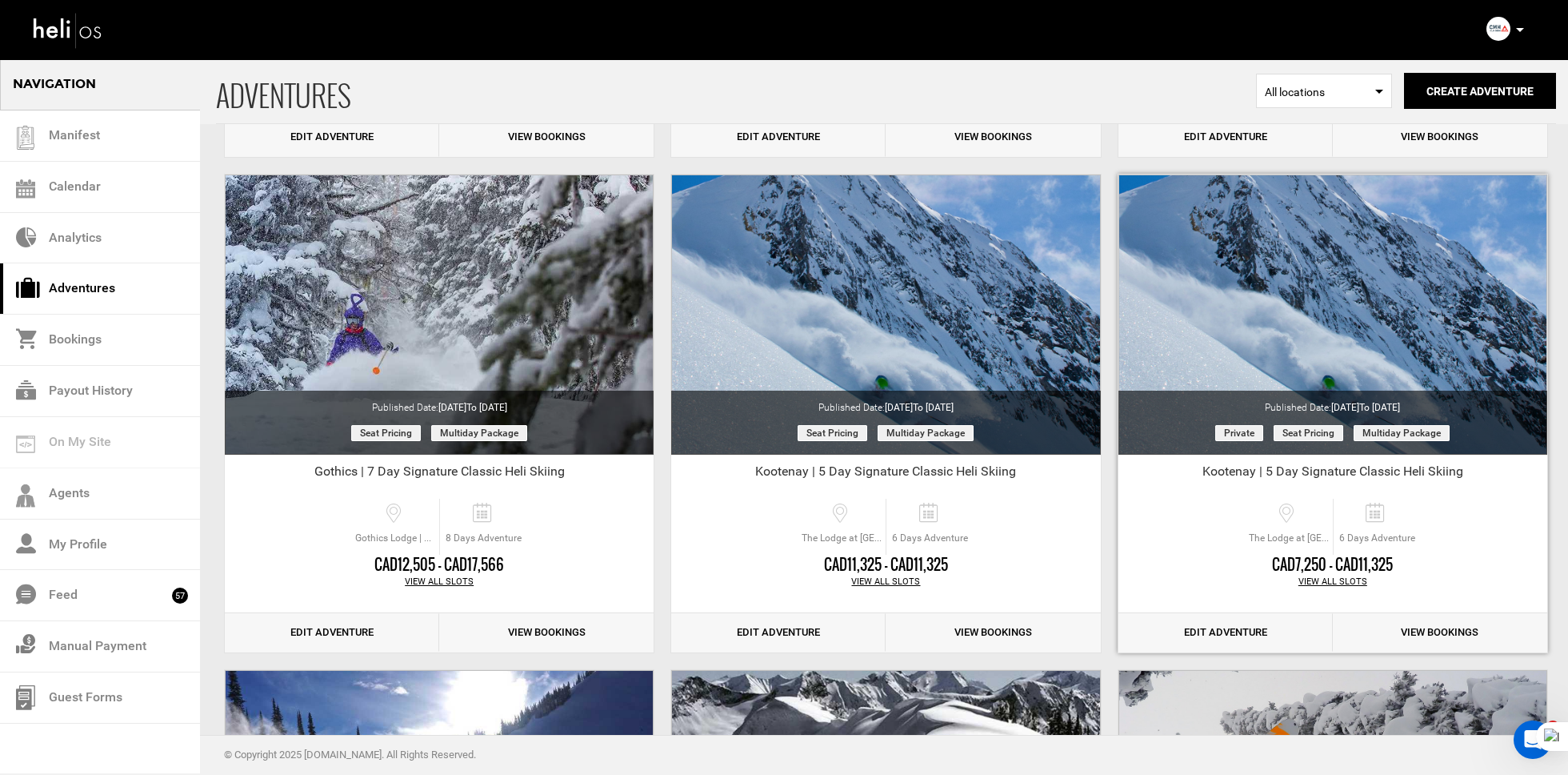
click at [1258, 624] on link "Edit Adventure" at bounding box center [1225, 632] width 215 height 39
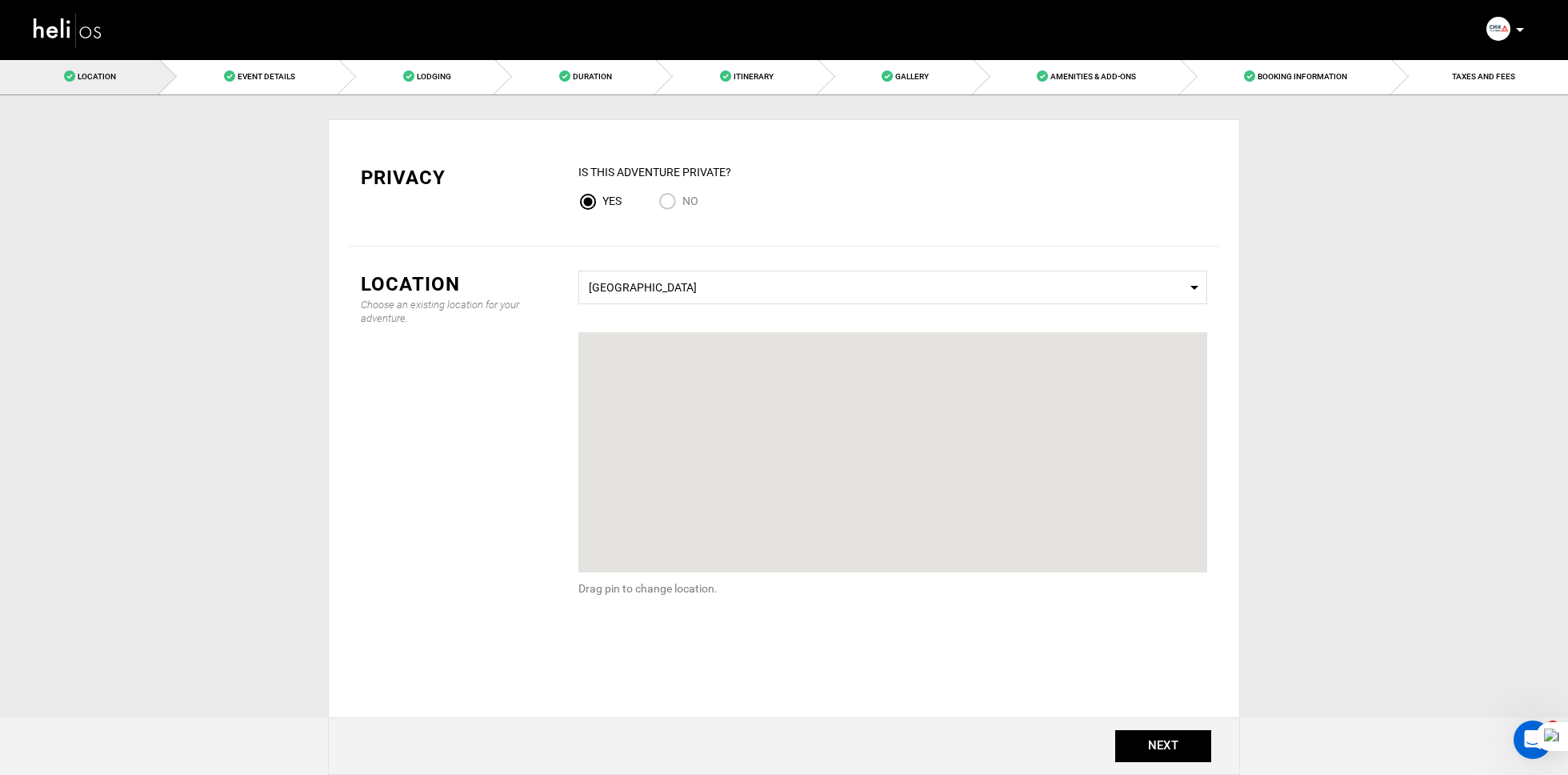
click at [91, 34] on img at bounding box center [68, 30] width 72 height 42
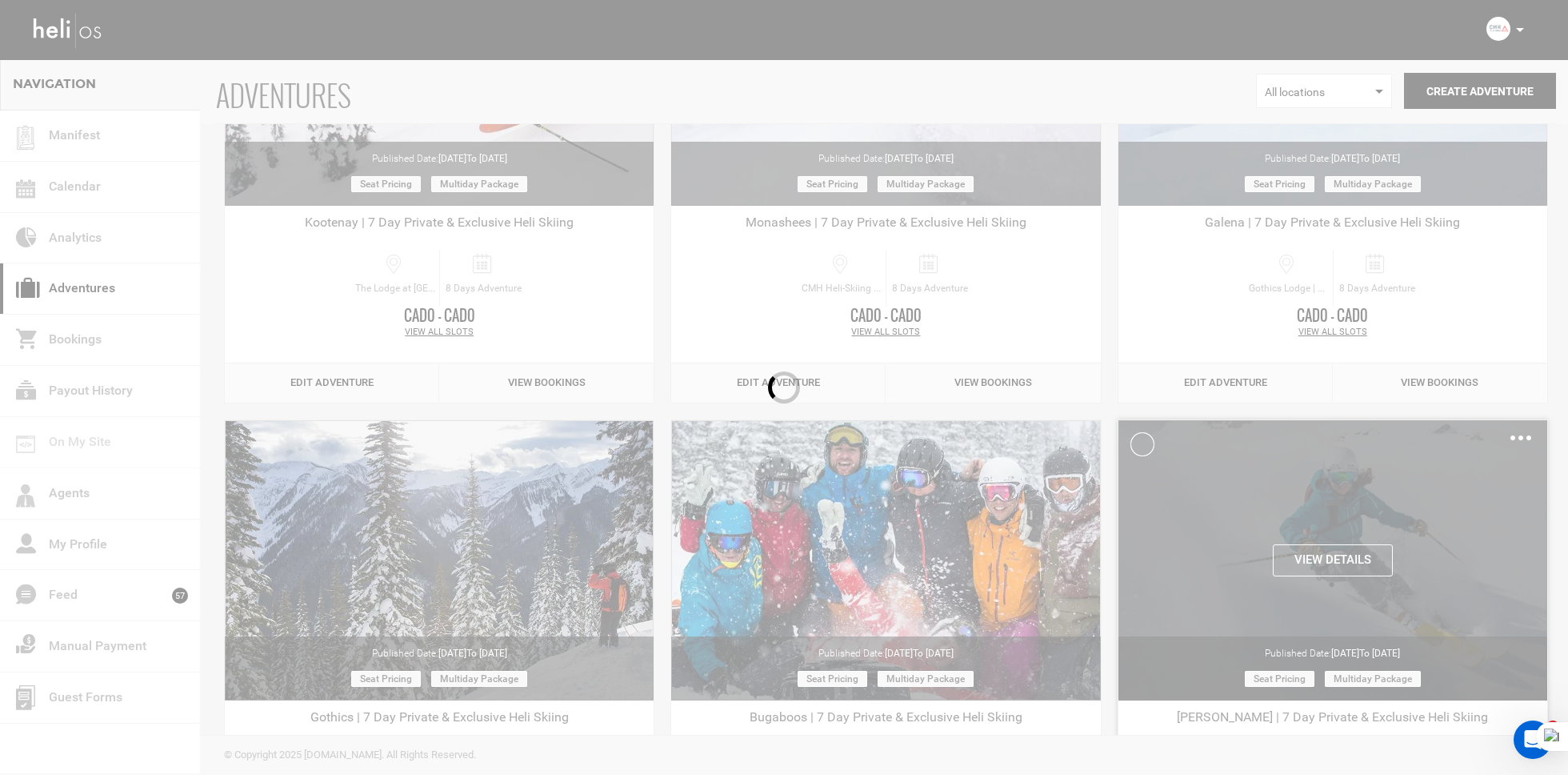
scroll to position [2257, 0]
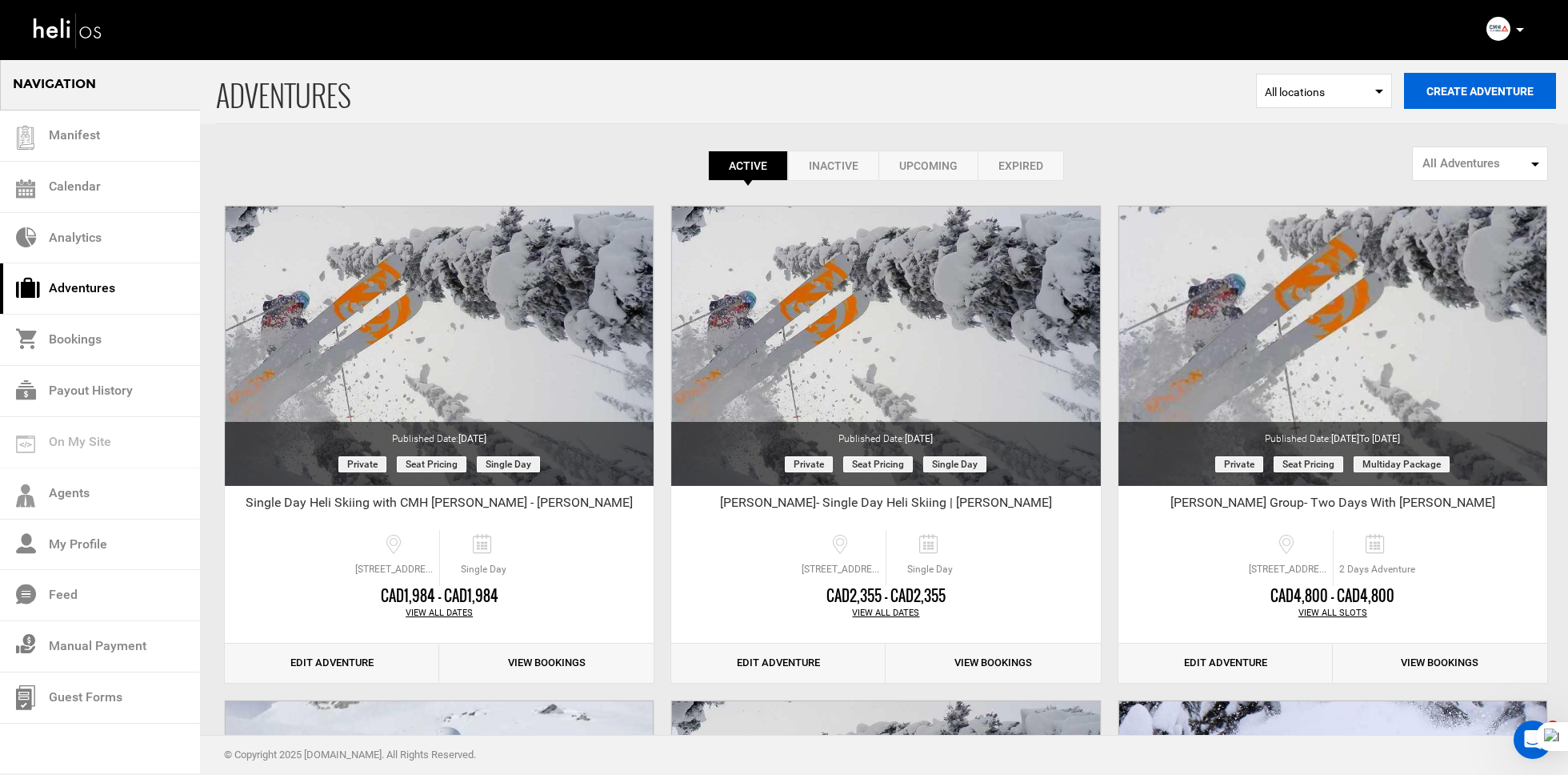
click at [1481, 88] on button "Create Adventure" at bounding box center [1480, 91] width 152 height 36
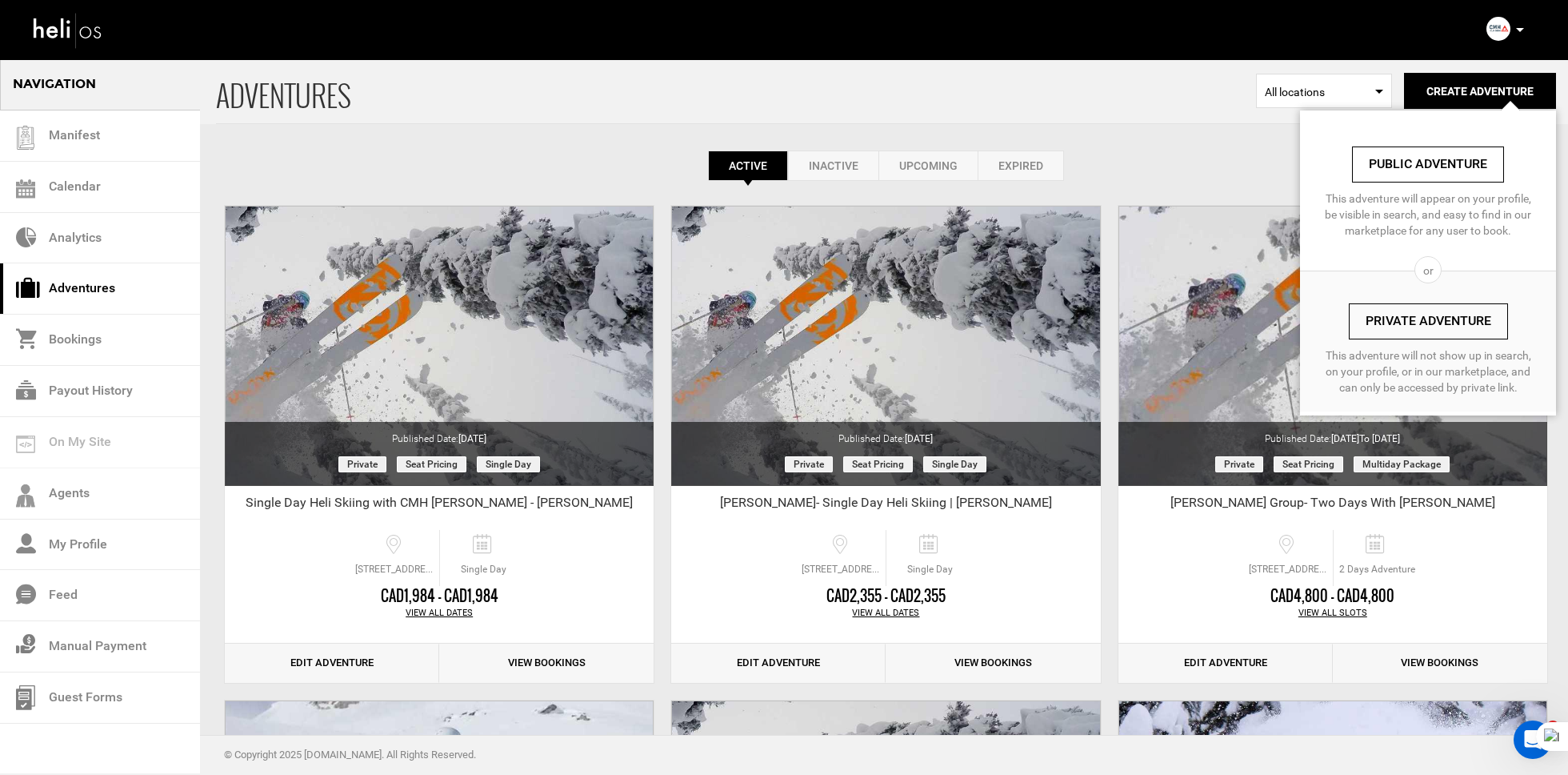
click at [1411, 312] on link "Private Adventure" at bounding box center [1428, 321] width 159 height 36
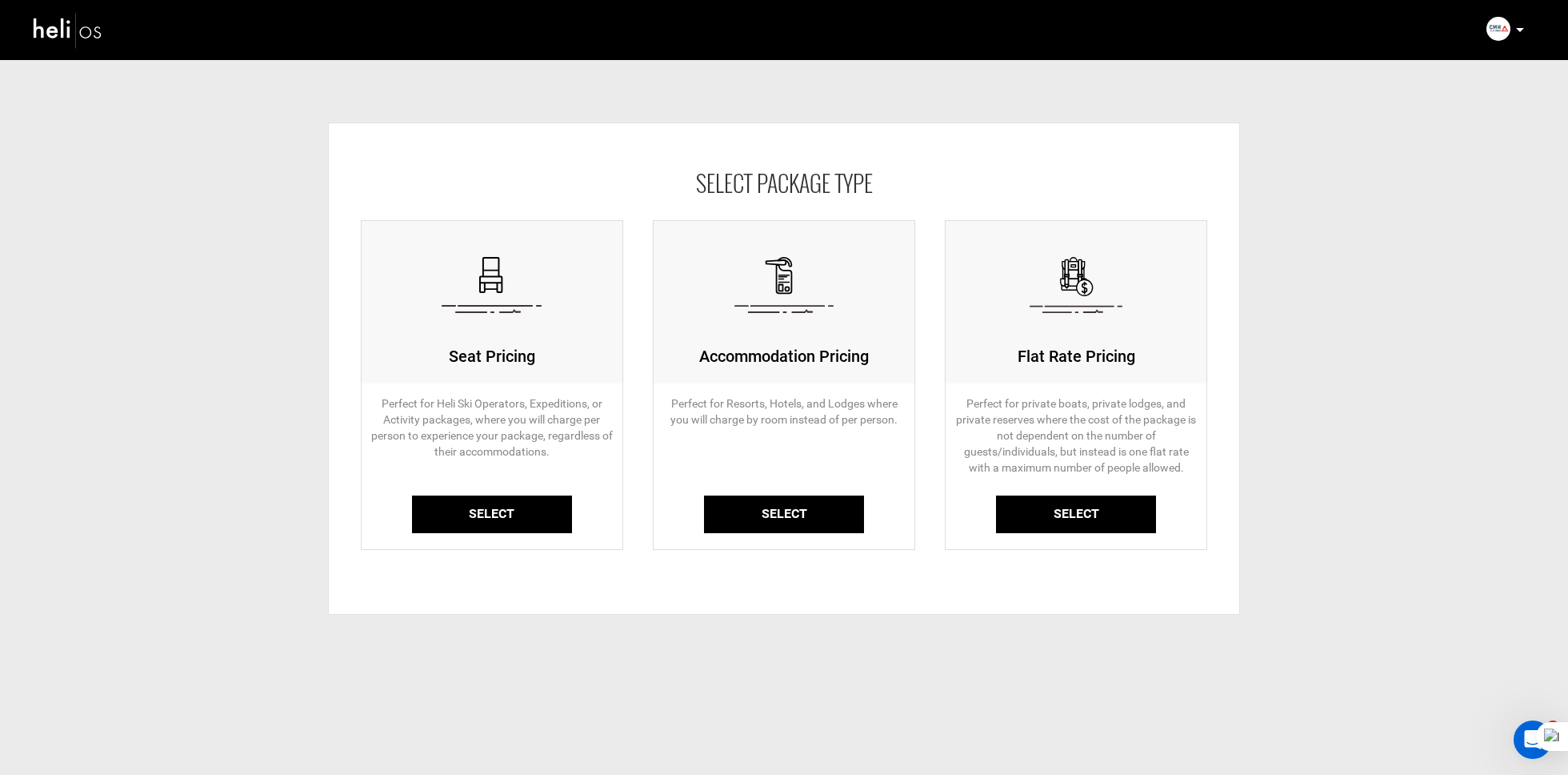
click at [510, 517] on link "Select" at bounding box center [492, 515] width 160 height 38
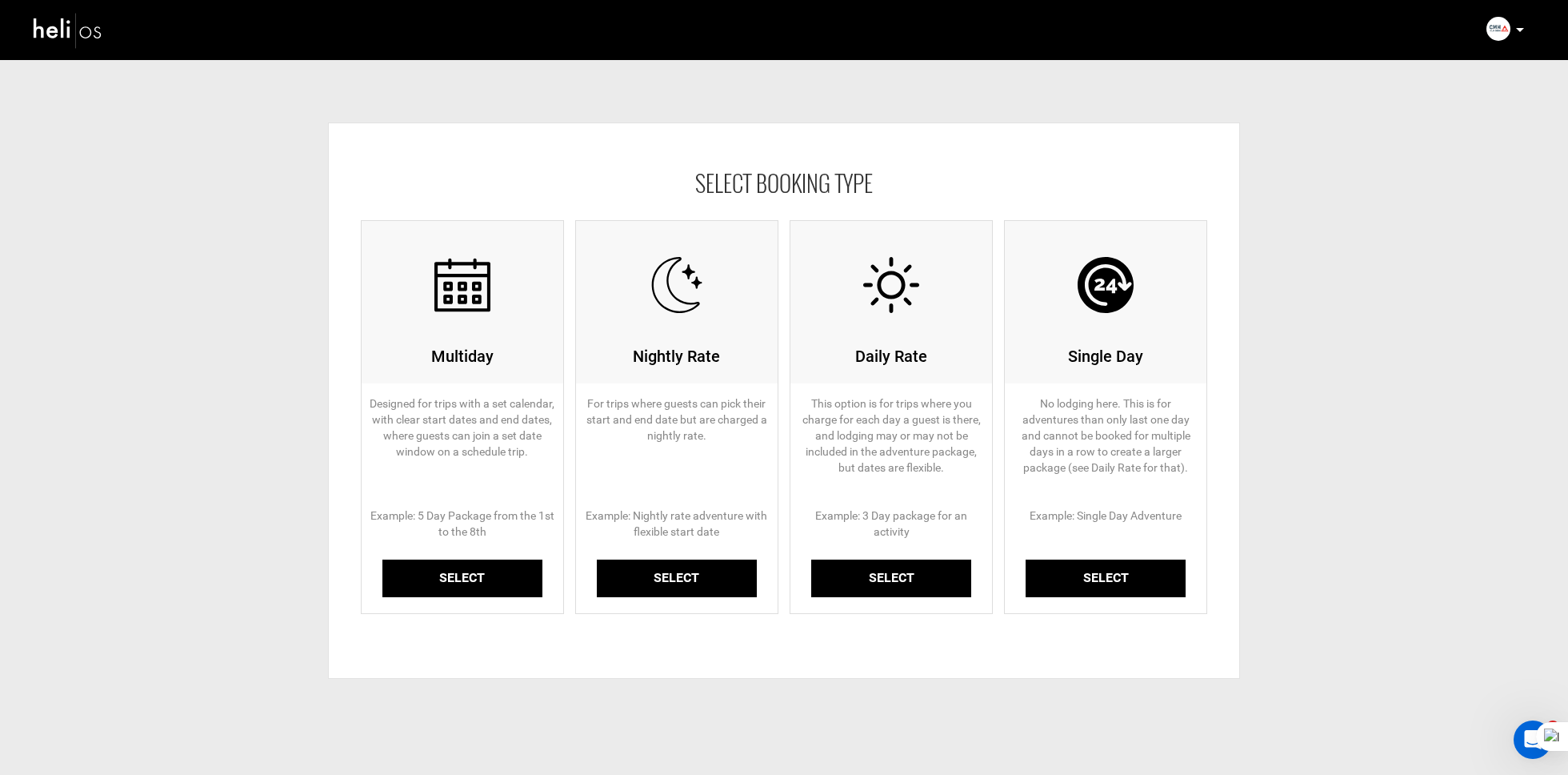
click at [474, 573] on link "Select" at bounding box center [462, 578] width 160 height 38
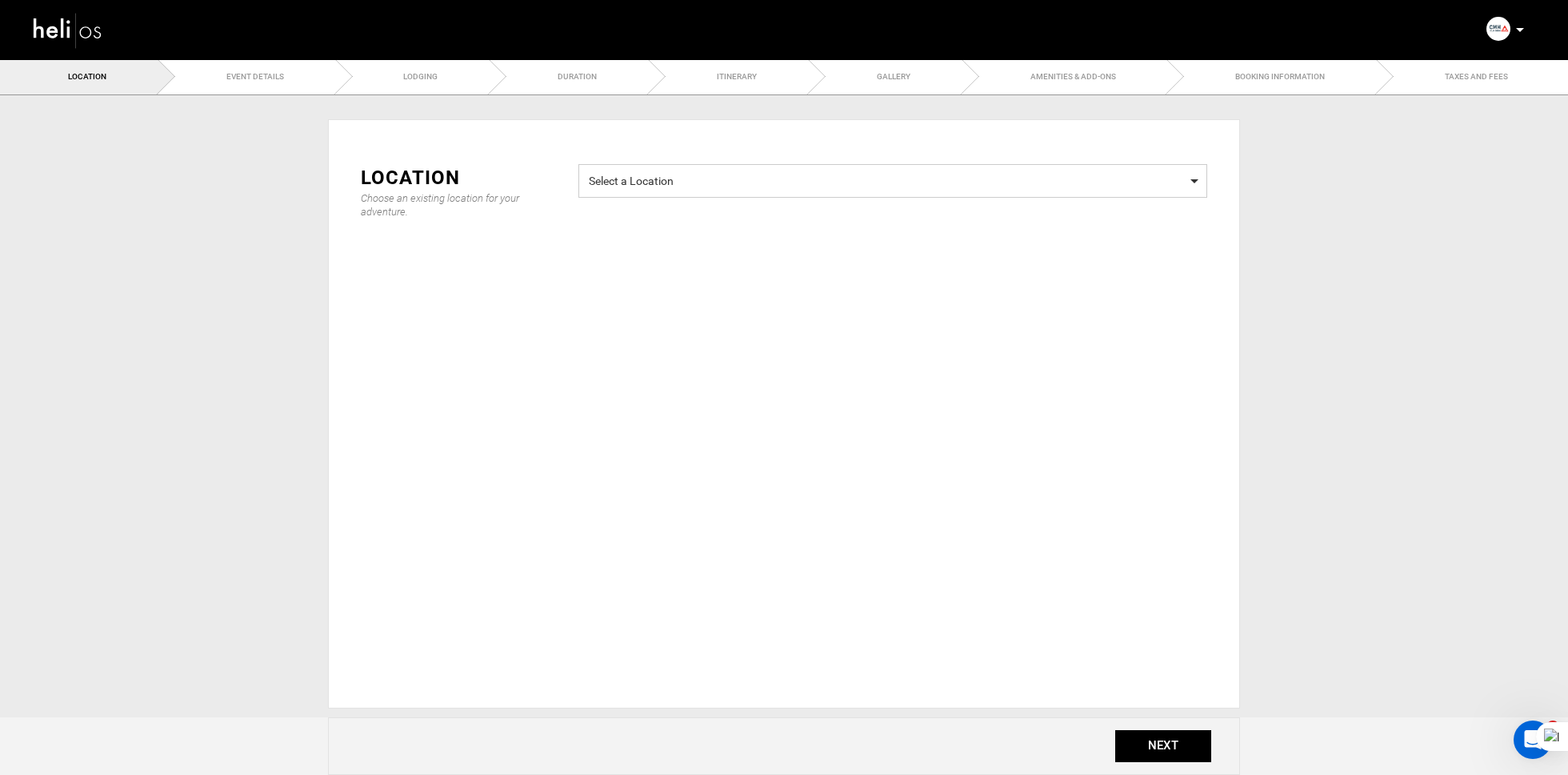
click at [694, 175] on span "Select a Location" at bounding box center [893, 178] width 608 height 20
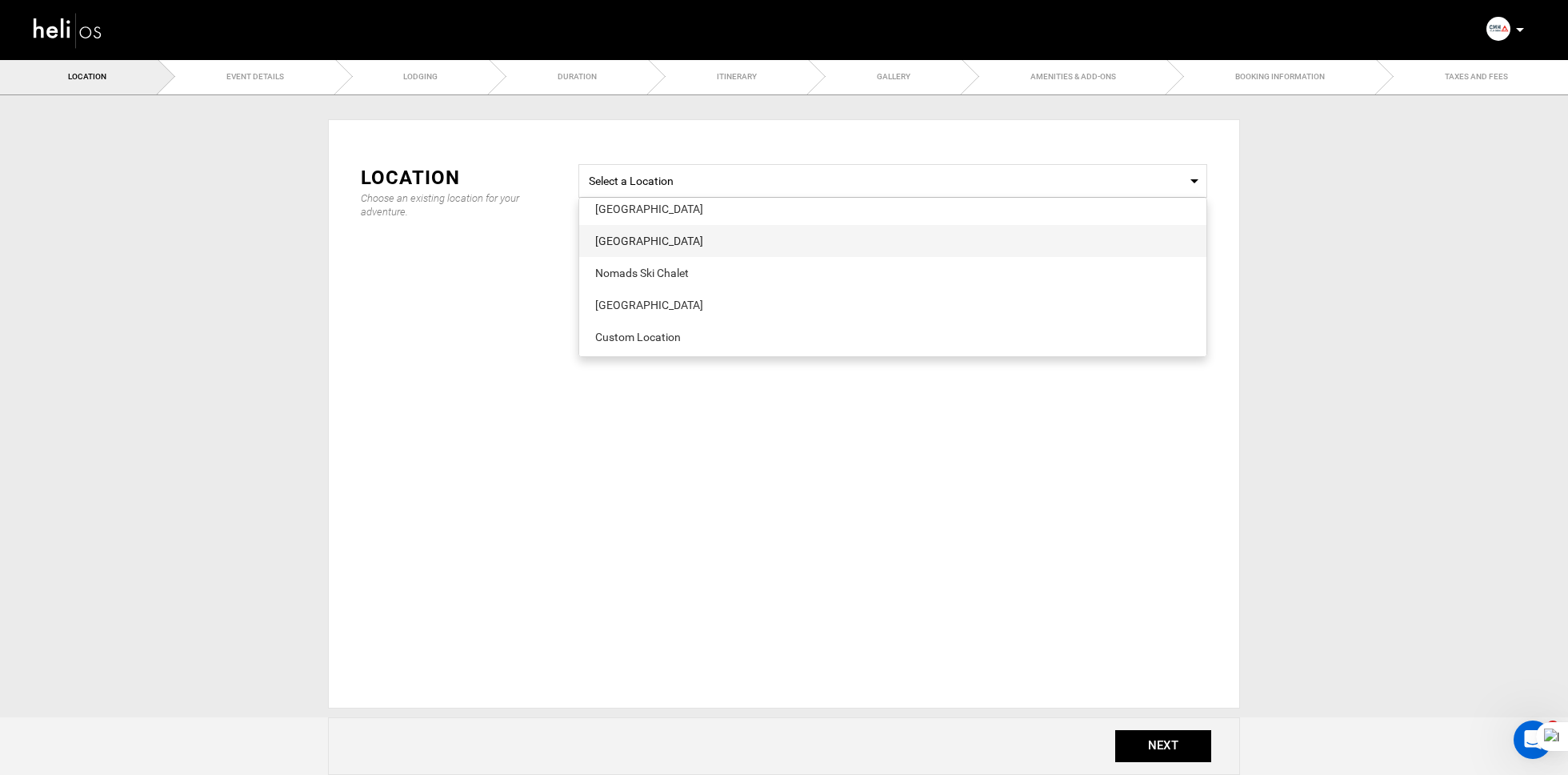
scroll to position [201, 0]
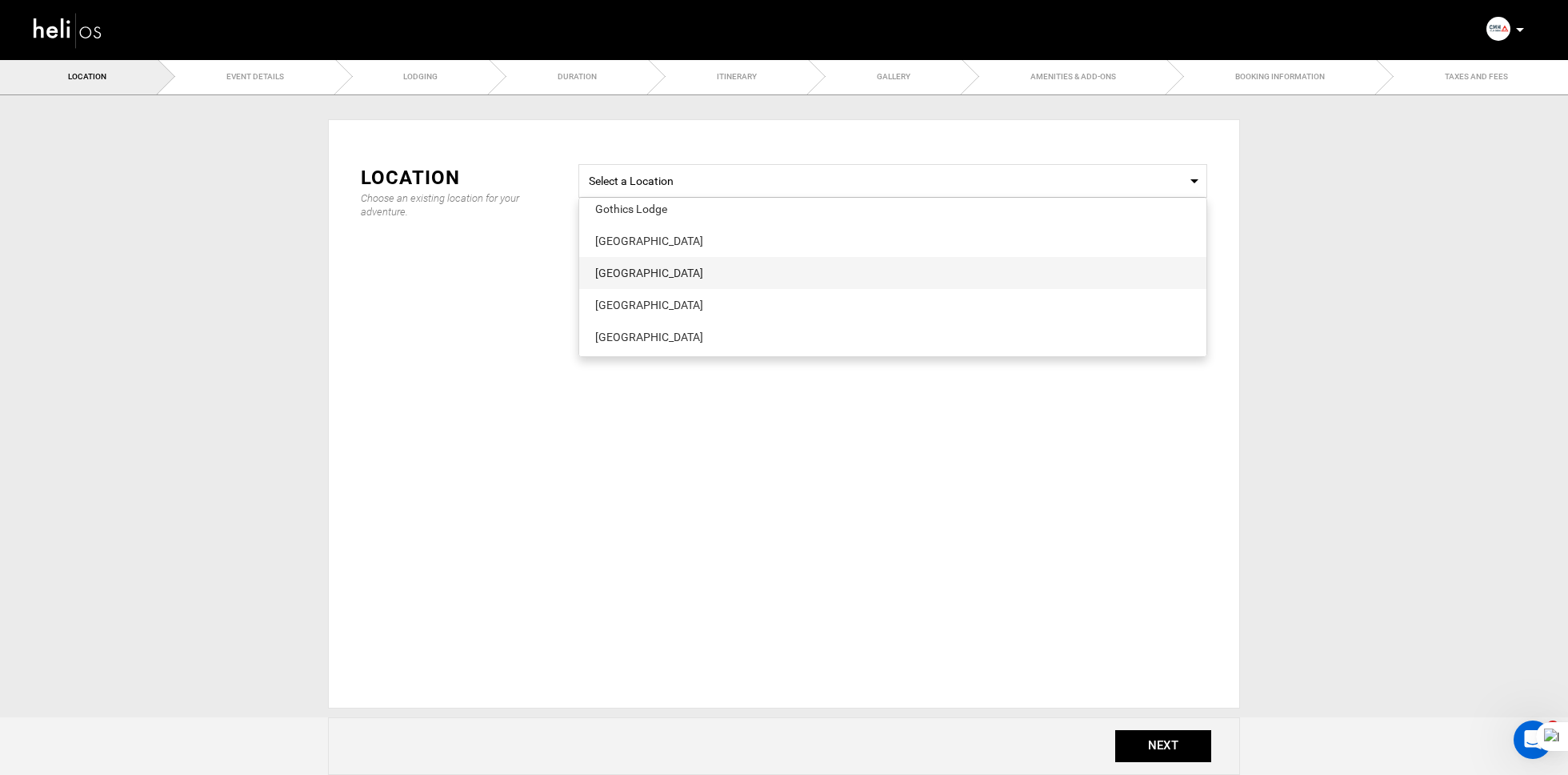
click at [661, 261] on span "[GEOGRAPHIC_DATA]" at bounding box center [893, 273] width 628 height 32
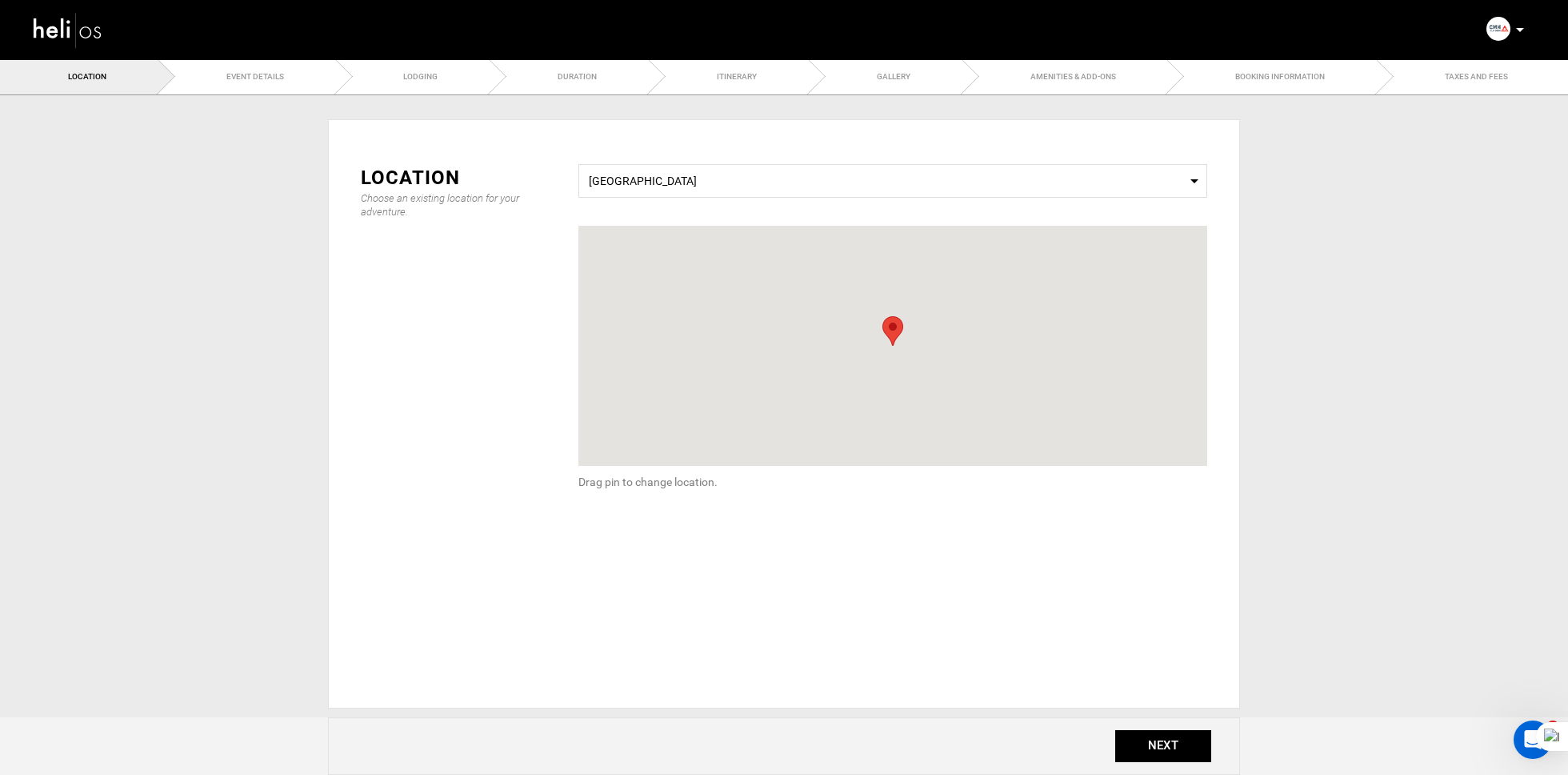
scroll to position [0, 0]
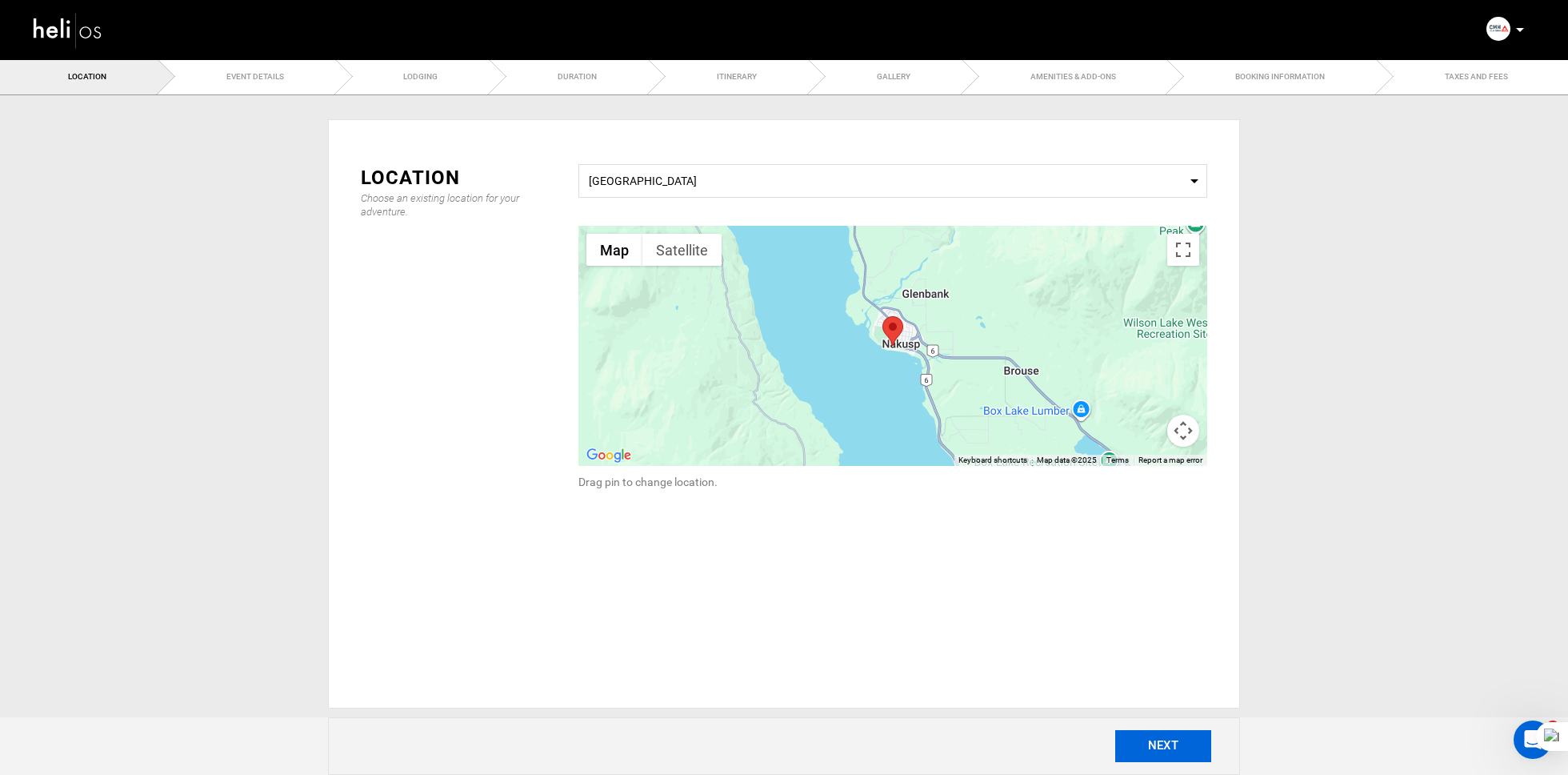
click at [1138, 738] on button "NEXT" at bounding box center [1163, 746] width 96 height 32
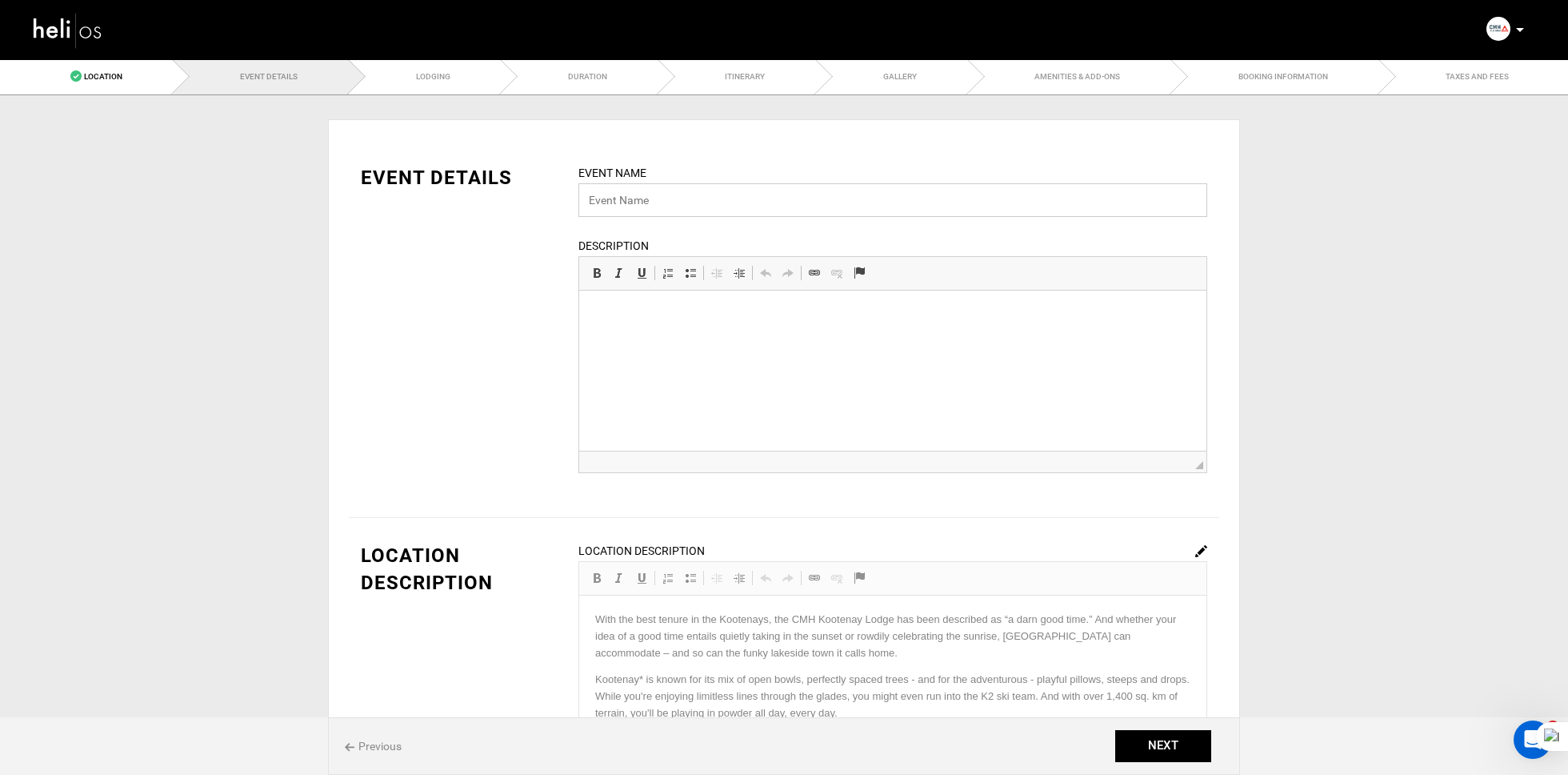
click at [609, 187] on input "text" at bounding box center [893, 200] width 629 height 34
paste input "Kootenay | 5 Day Signature Classic Heli Skiing"
type input "Kootenay | 5 Day Signature Classic Heli Skiing"
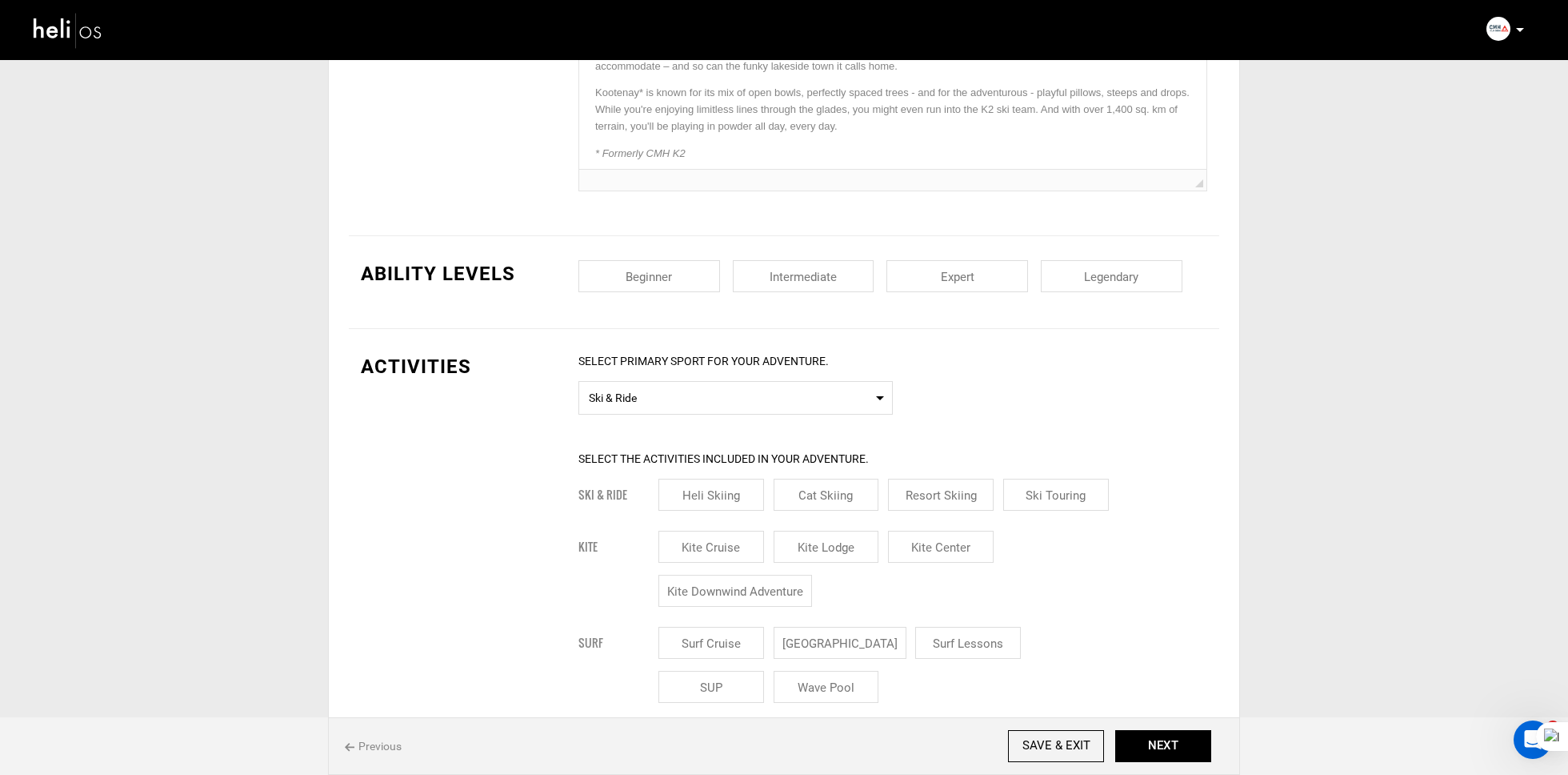
scroll to position [638, 0]
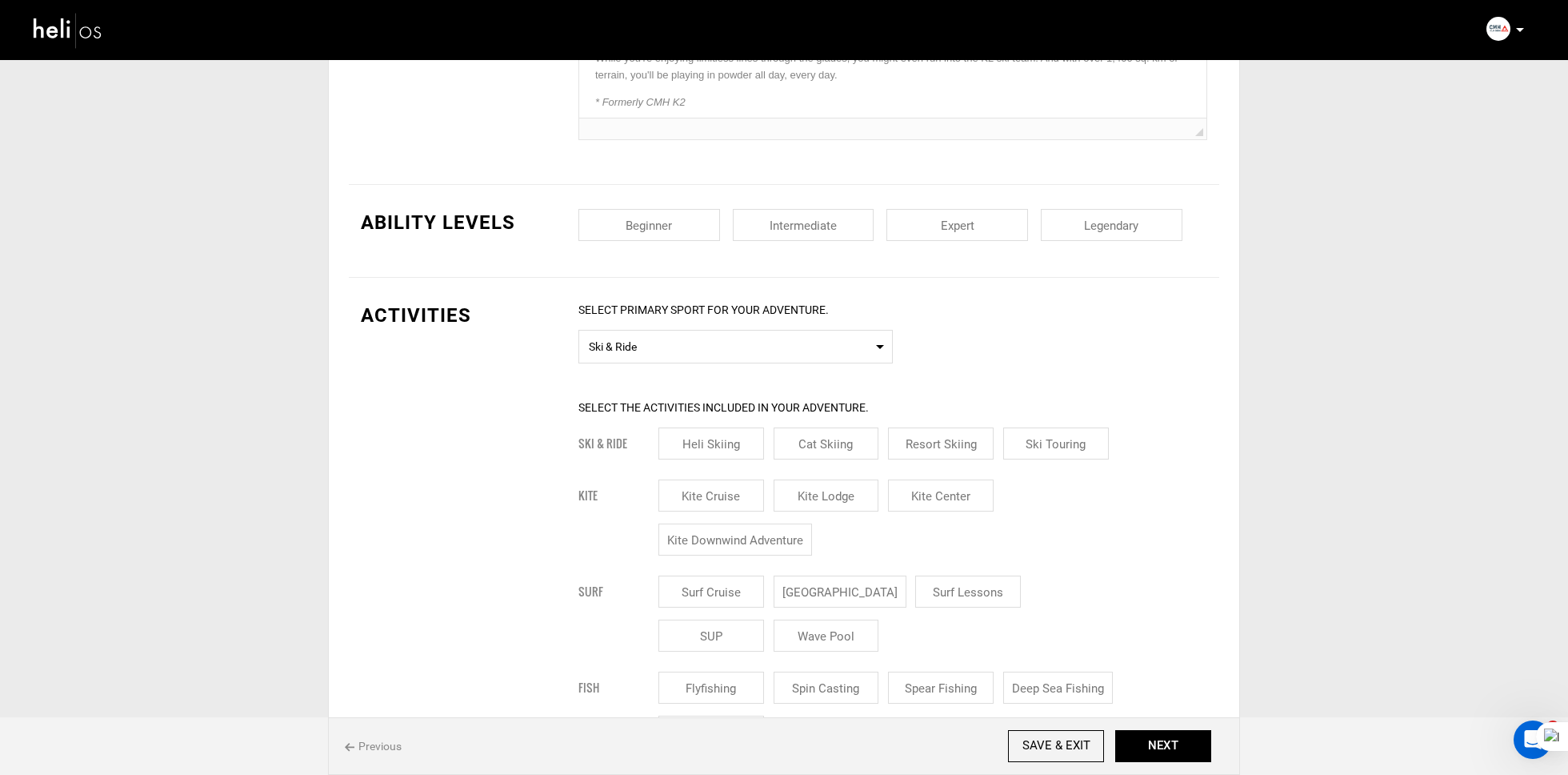
click at [1007, 227] on input "checkbox" at bounding box center [957, 225] width 141 height 32
checkbox input "true"
click at [1087, 225] on input "checkbox" at bounding box center [1111, 225] width 141 height 32
checkbox input "true"
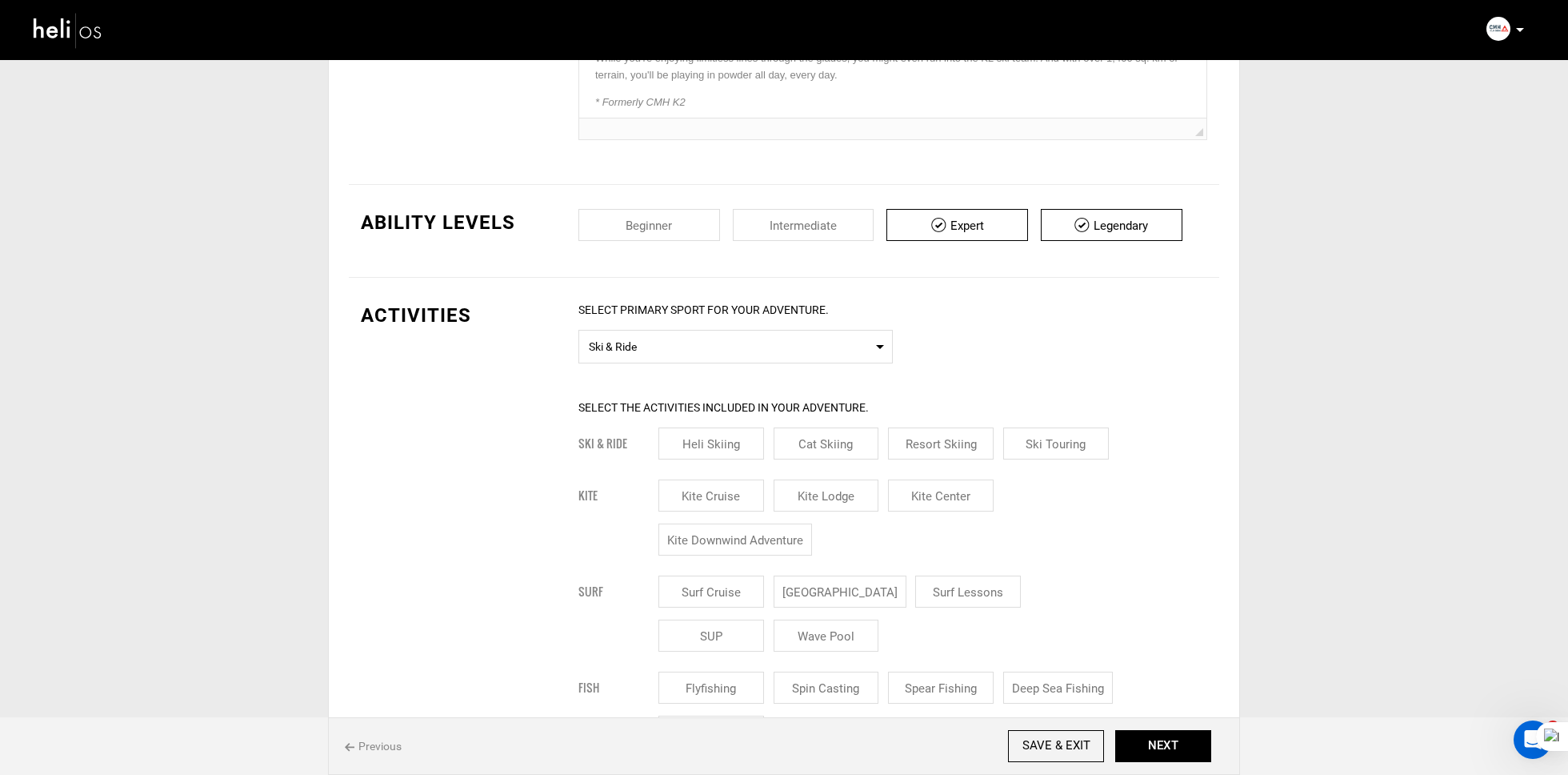
click at [715, 451] on input "Heli Skiing" at bounding box center [711, 443] width 106 height 32
checkbox input "true"
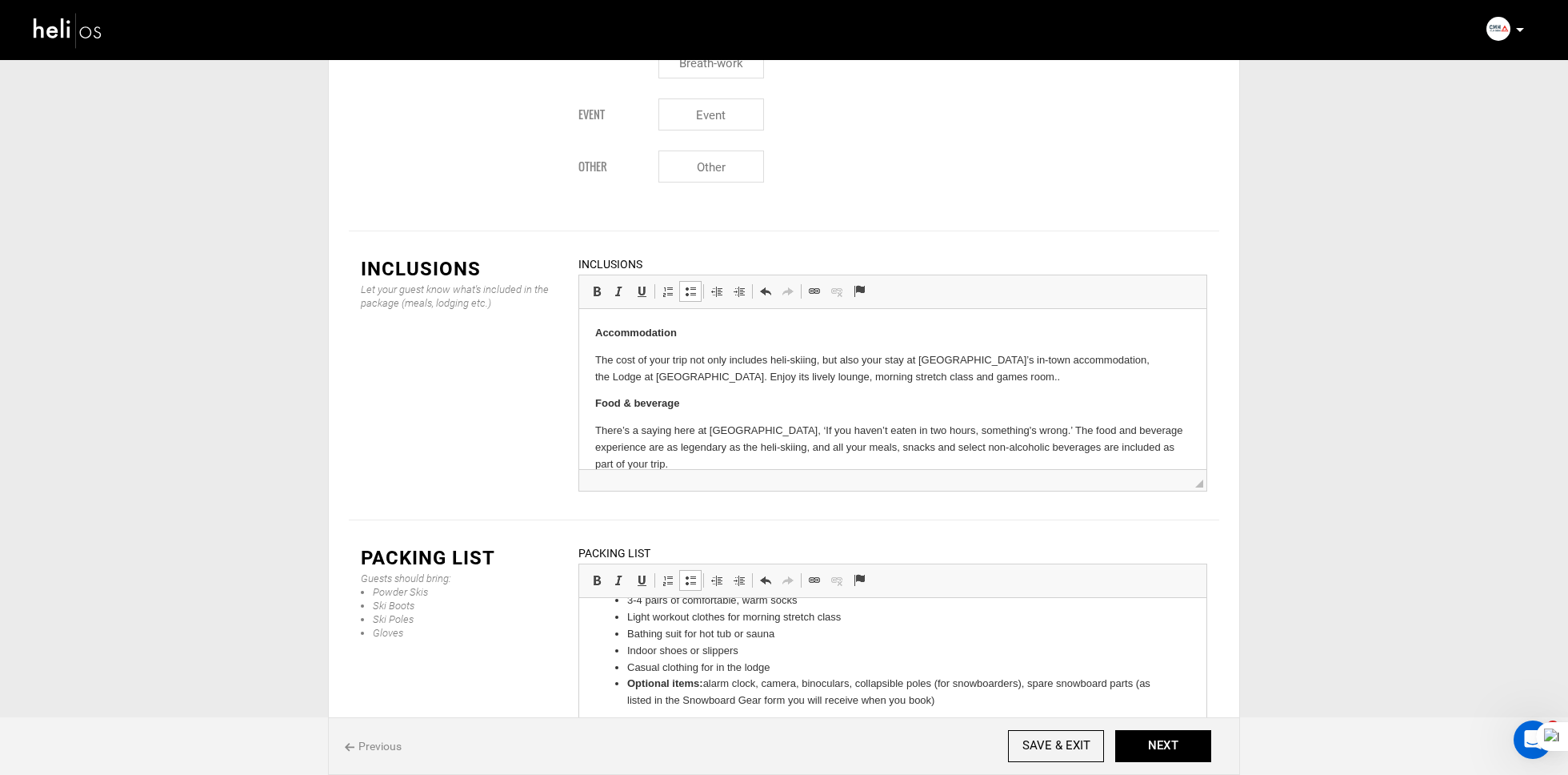
scroll to position [0, 0]
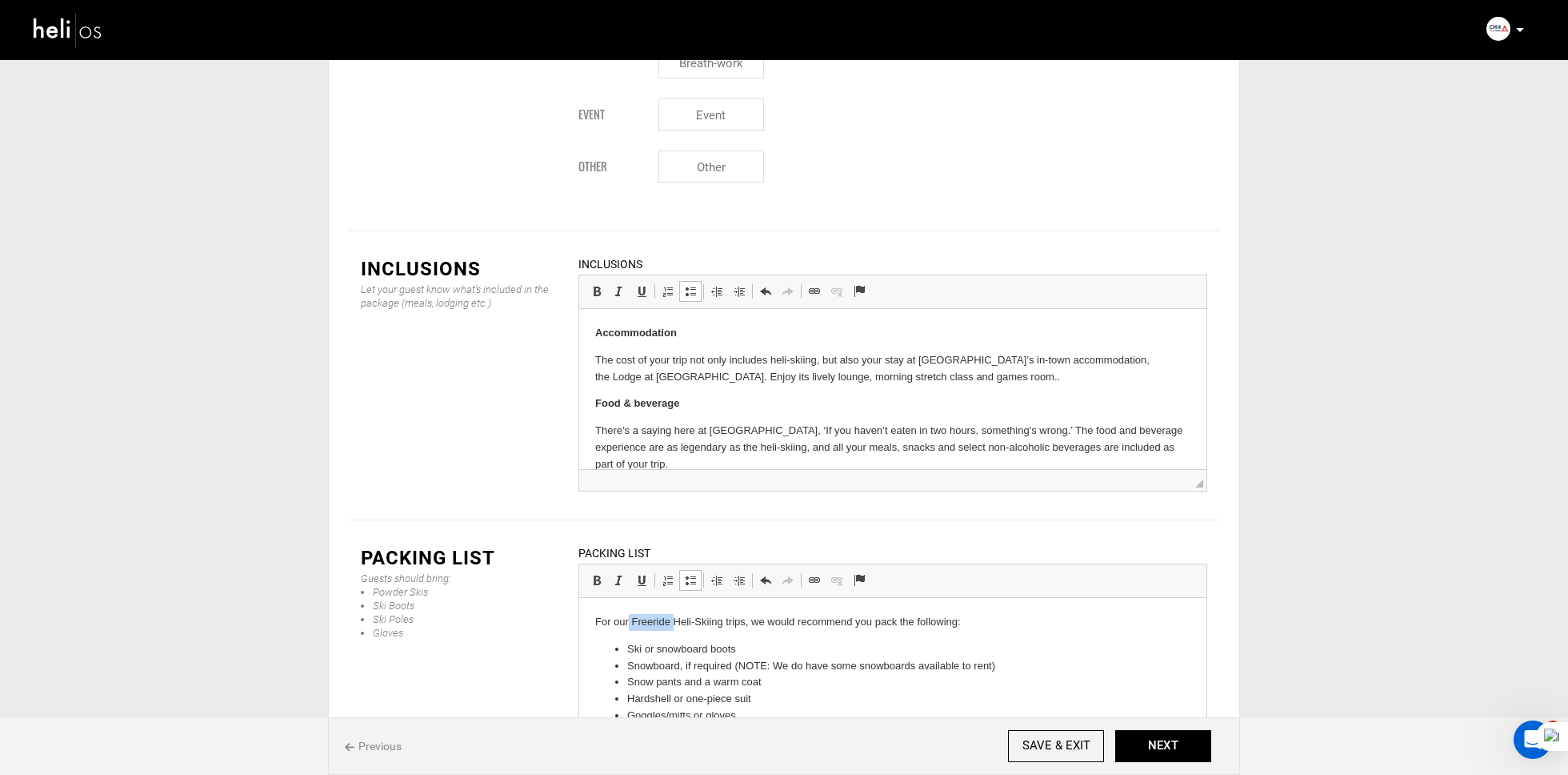
drag, startPoint x: 672, startPoint y: 630, endPoint x: 629, endPoint y: 629, distance: 43.0
click at [629, 629] on p "For our Freeride Heli-Skiing trips, we would recommend you pack the following:" at bounding box center [893, 622] width 595 height 17
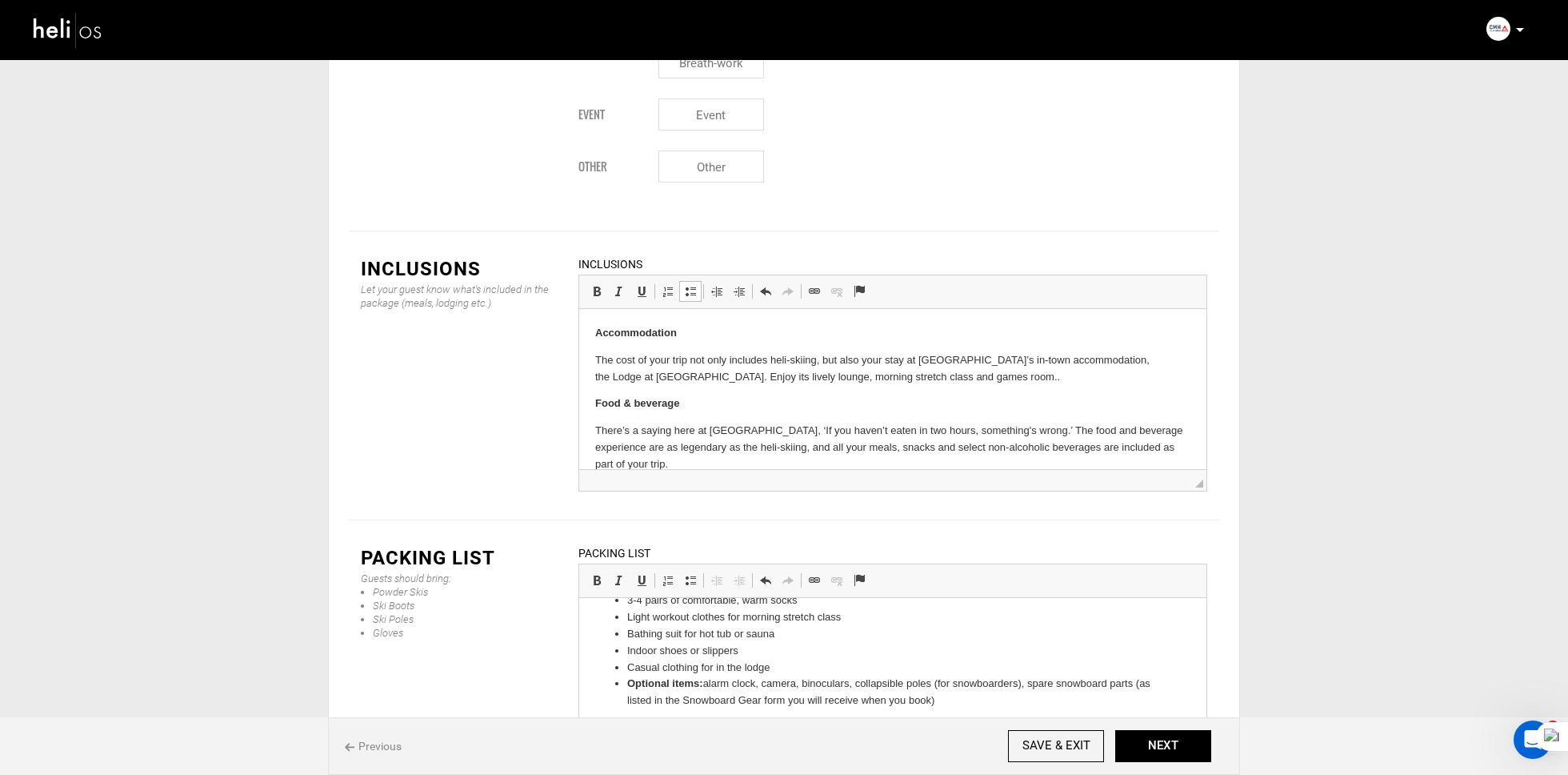
click at [626, 735] on ul "Ski or snowboard boots Snowboard, if required (NOTE: We do have some snowboards…" at bounding box center [893, 609] width 595 height 267
click at [687, 574] on span at bounding box center [690, 581] width 13 height 13
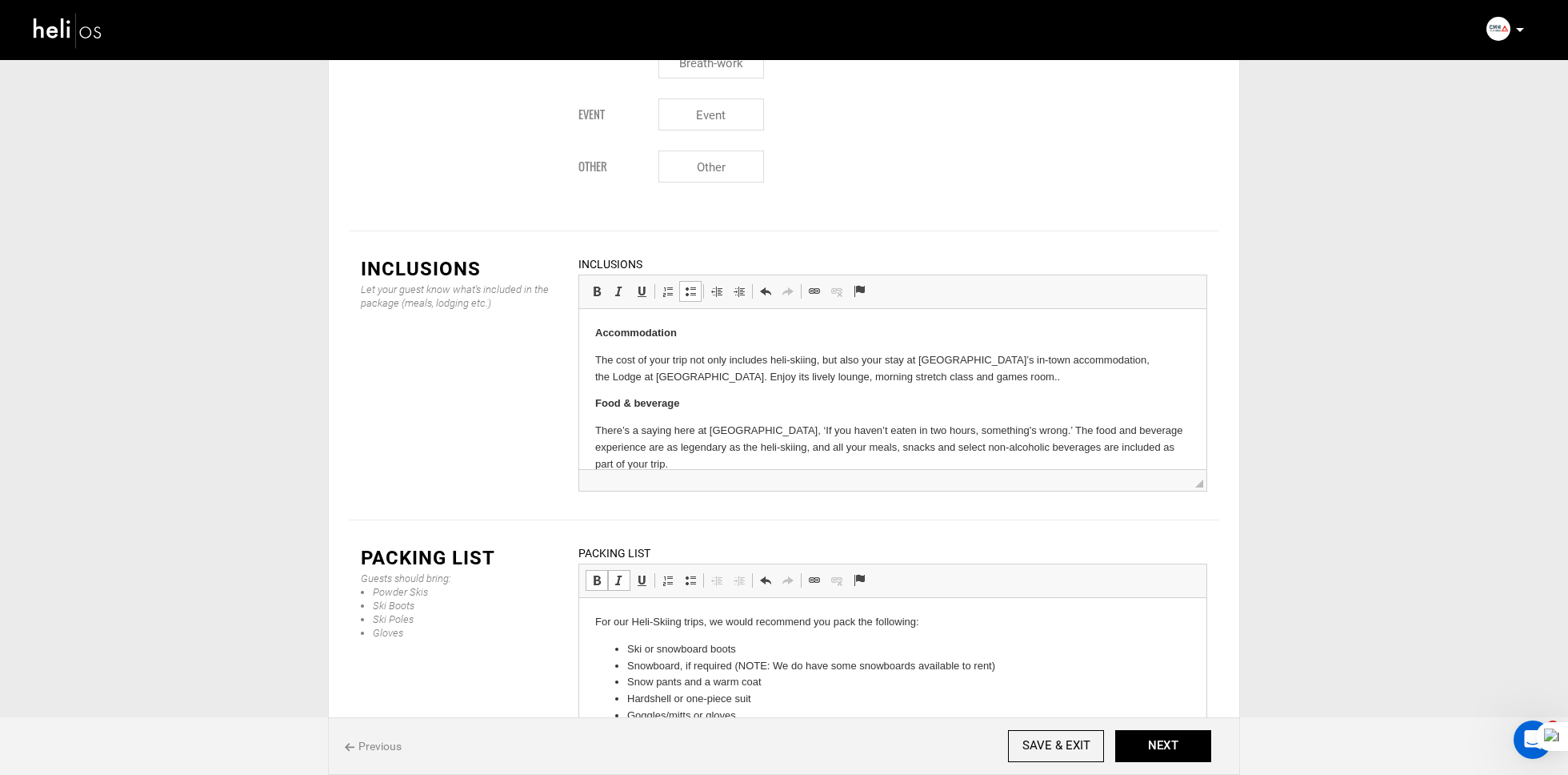
scroll to position [175, 0]
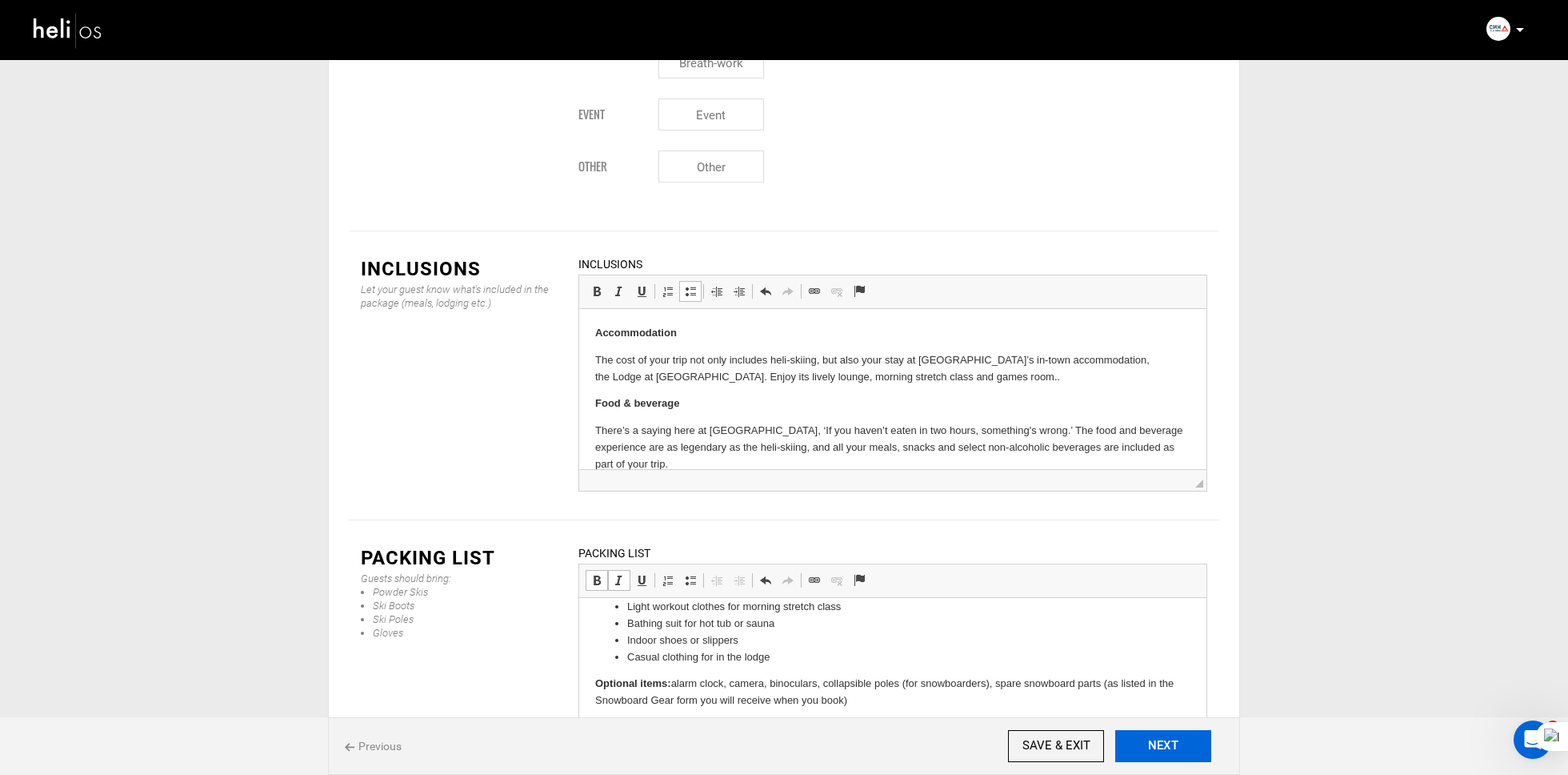
click at [1149, 735] on button "NEXT" at bounding box center [1163, 746] width 96 height 32
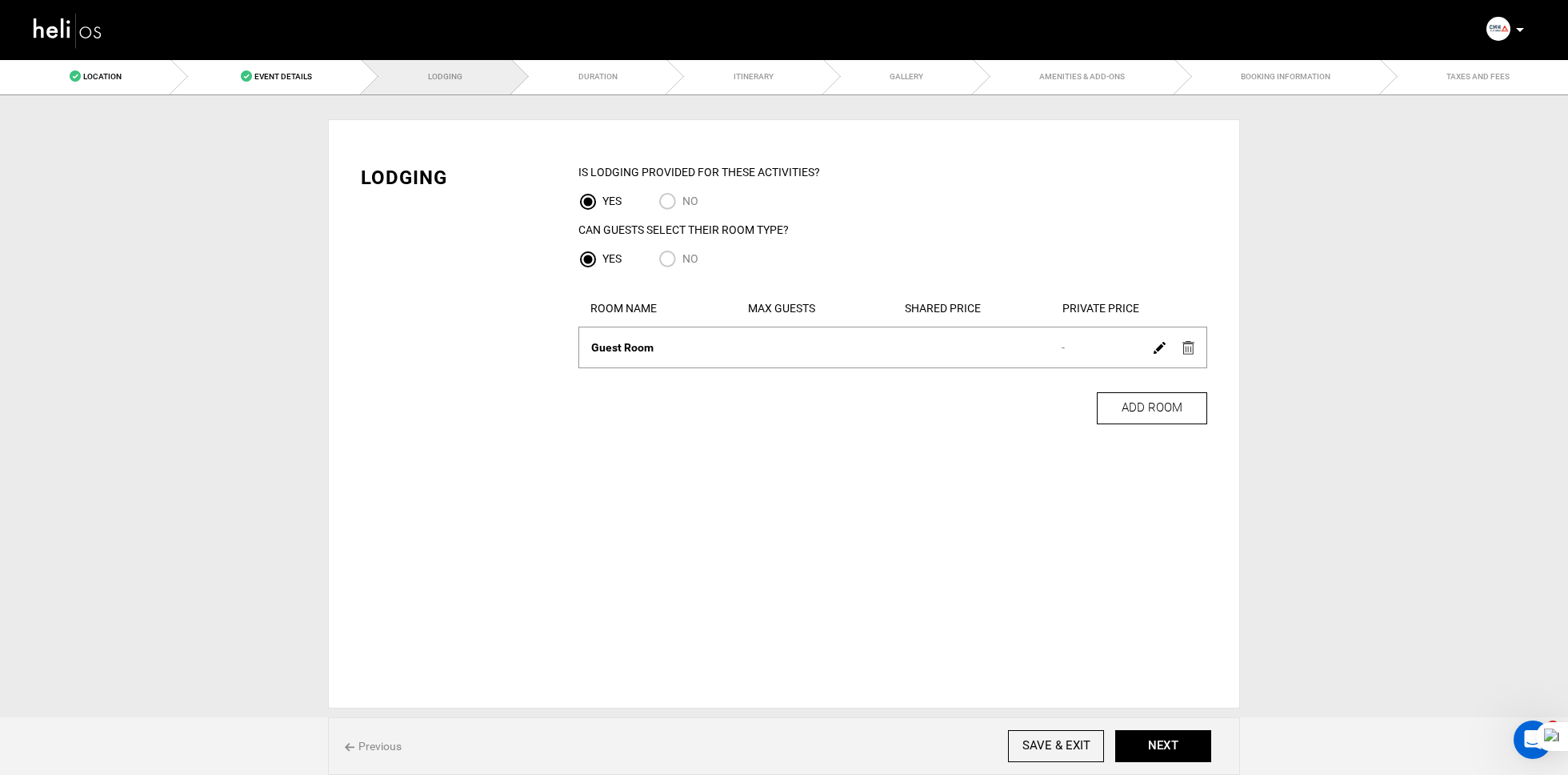
click at [1157, 345] on img at bounding box center [1159, 348] width 12 height 12
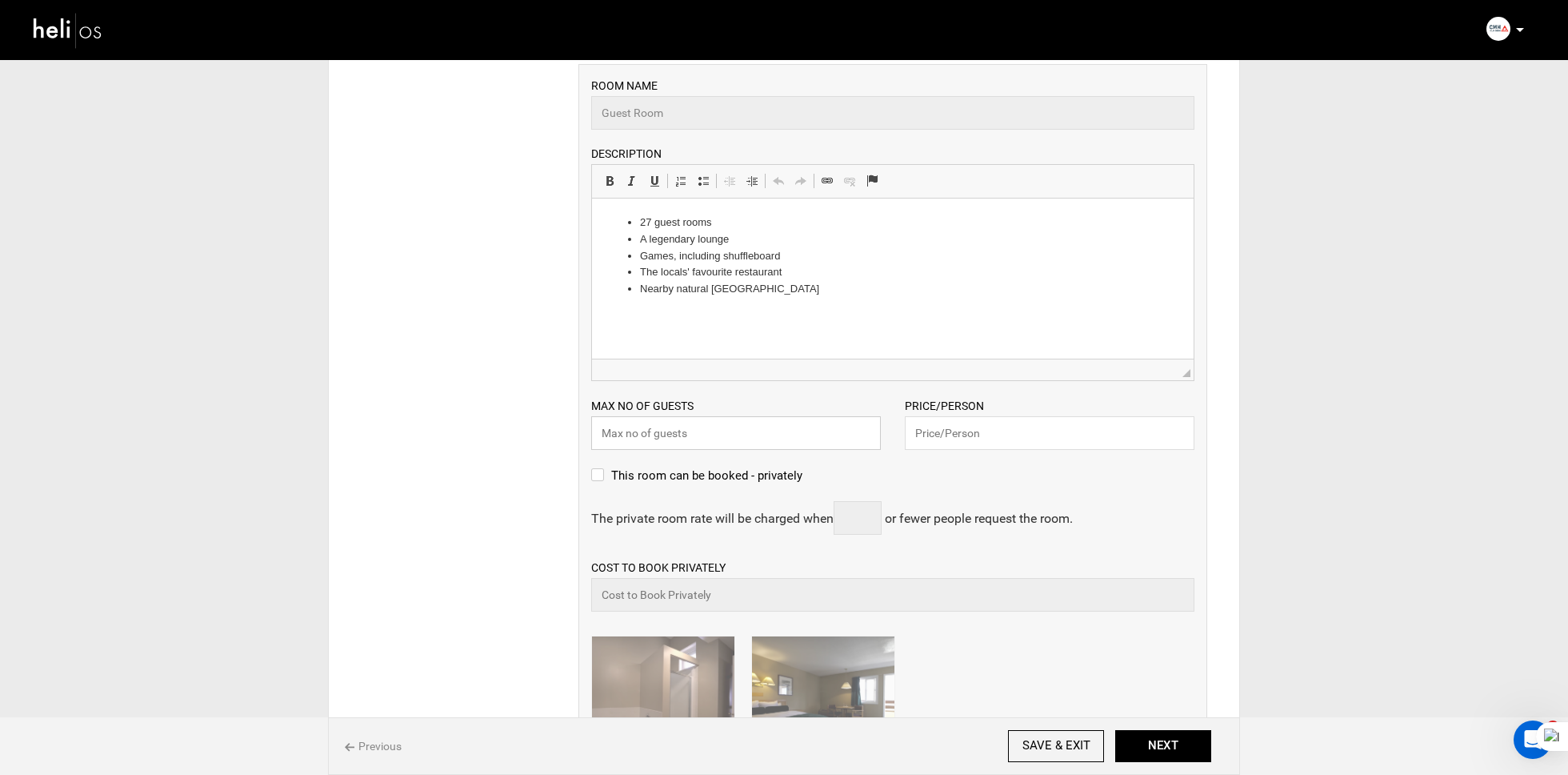
click at [695, 421] on input "text" at bounding box center [736, 433] width 290 height 34
type input "2"
paste input "7250"
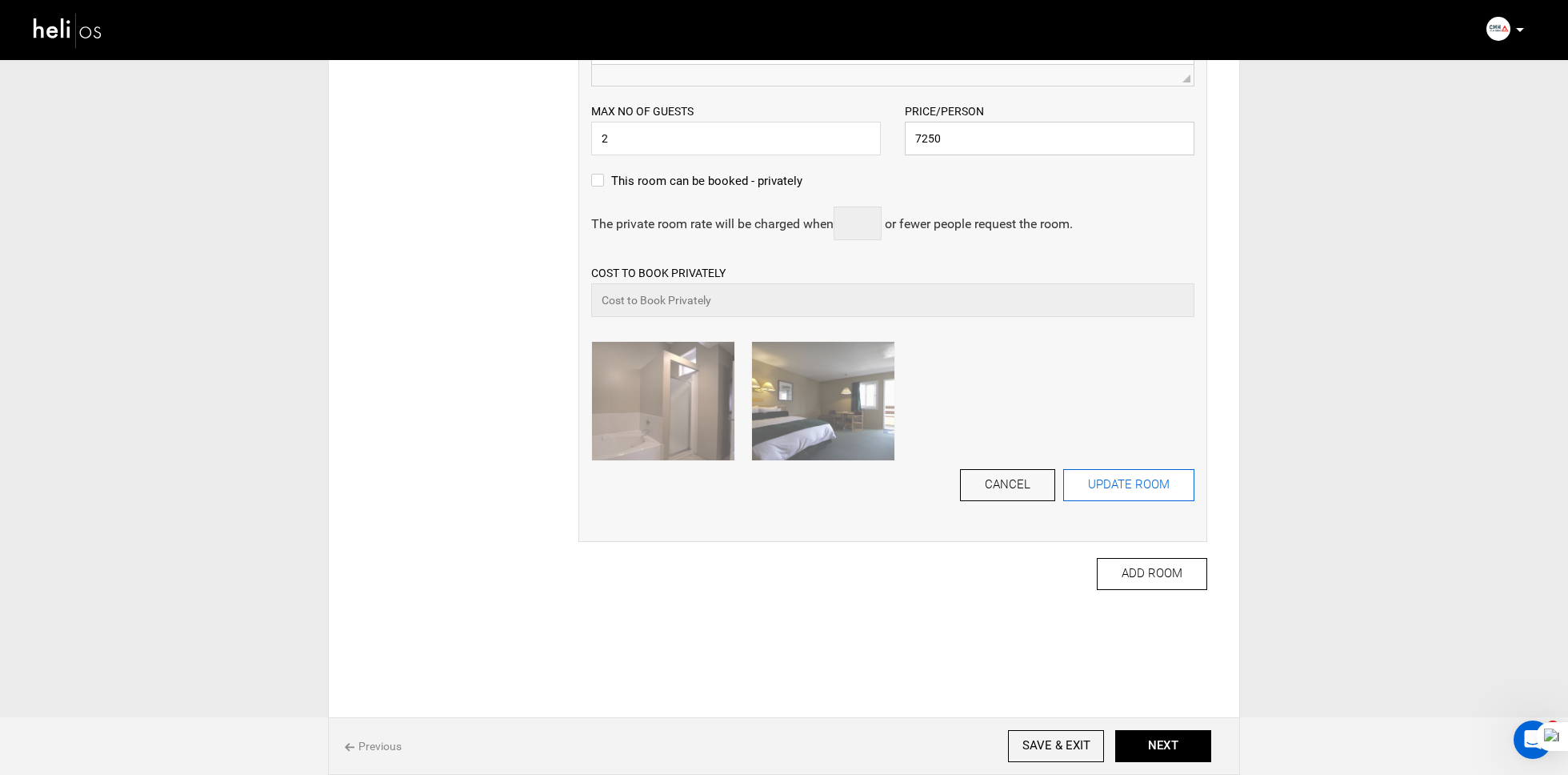
type input "7250"
click at [1108, 497] on button "UPDATE ROOM" at bounding box center [1129, 485] width 131 height 32
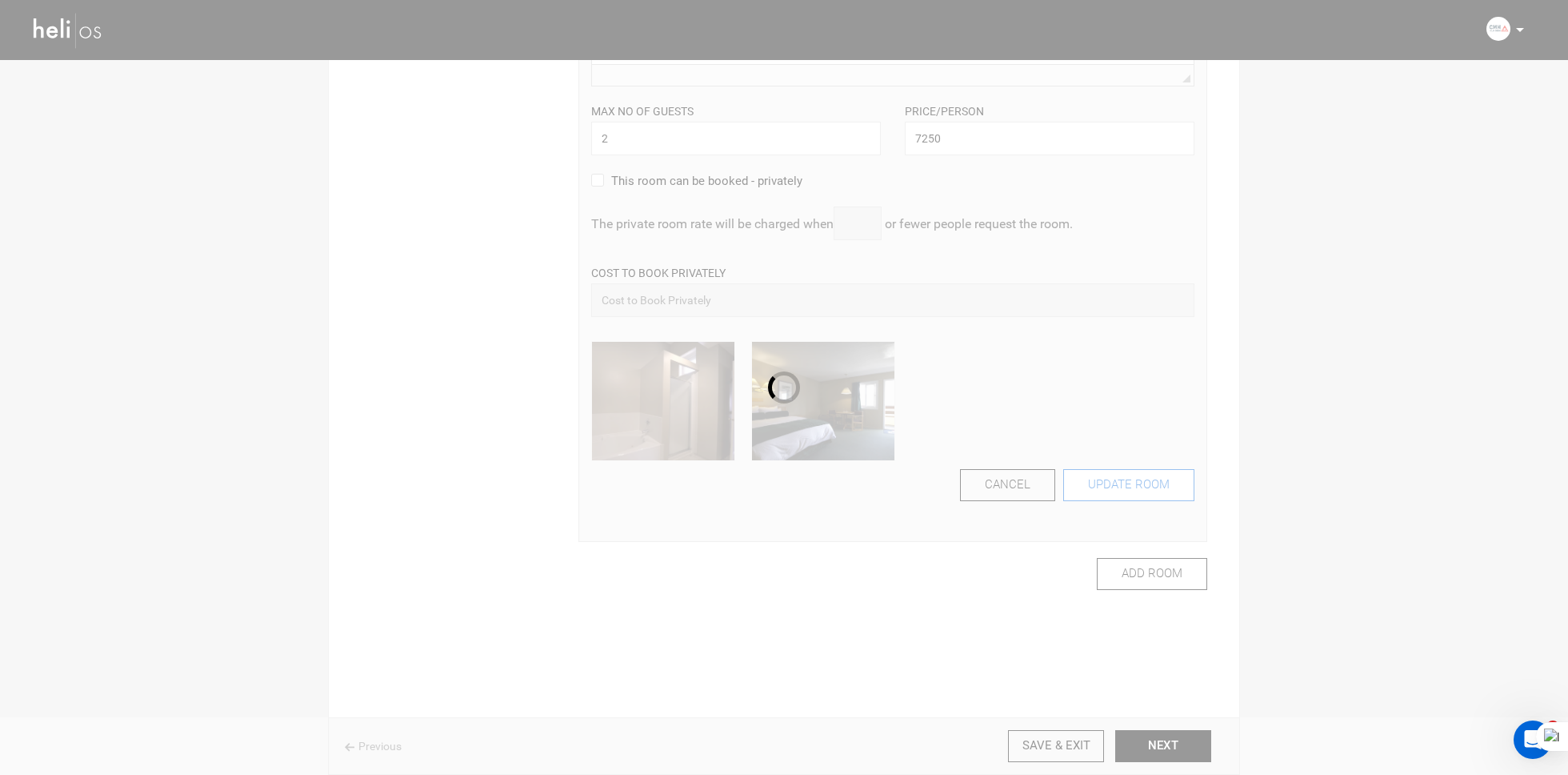
scroll to position [0, 0]
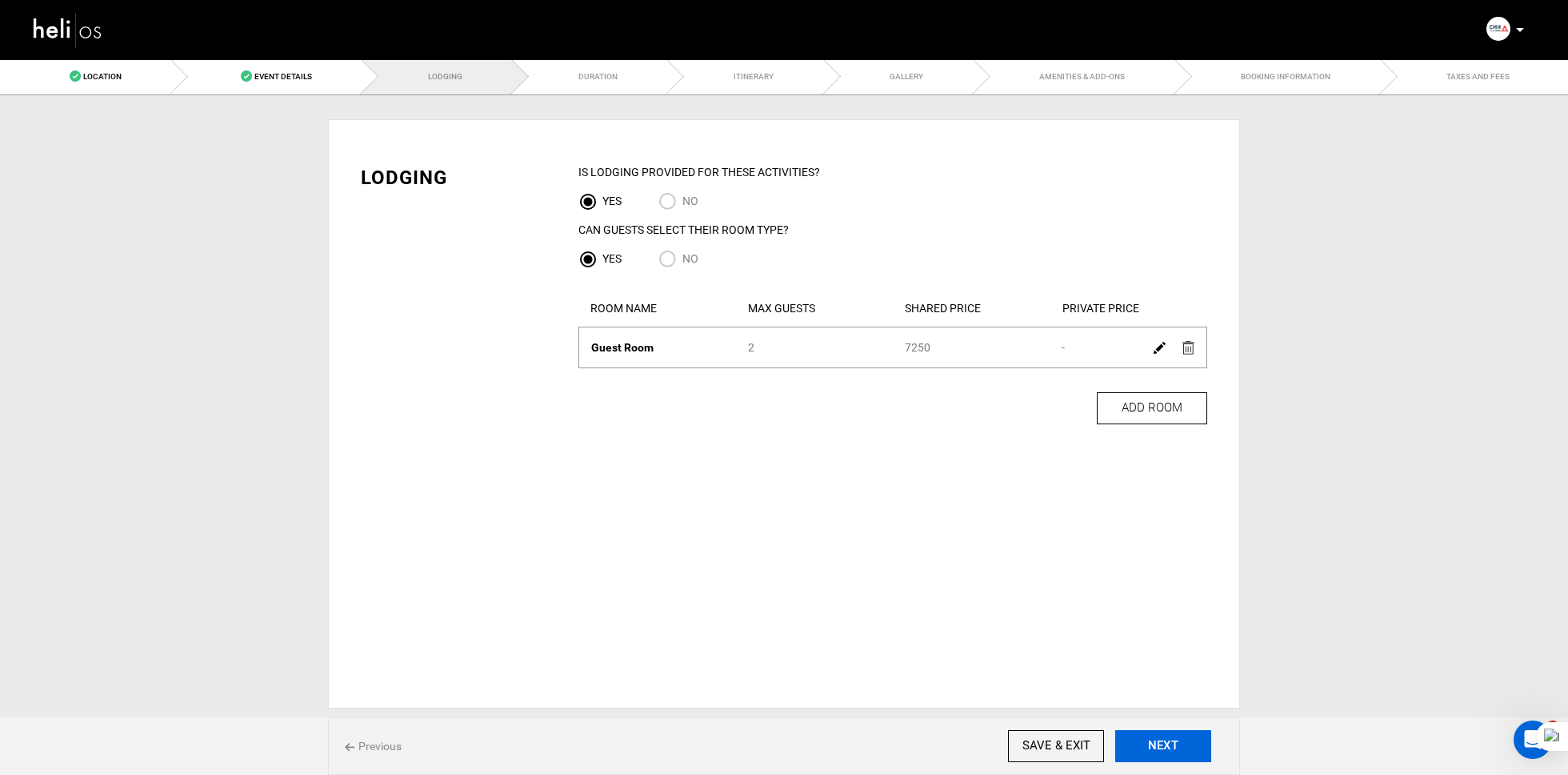
click at [1163, 739] on button "NEXT" at bounding box center [1163, 746] width 96 height 32
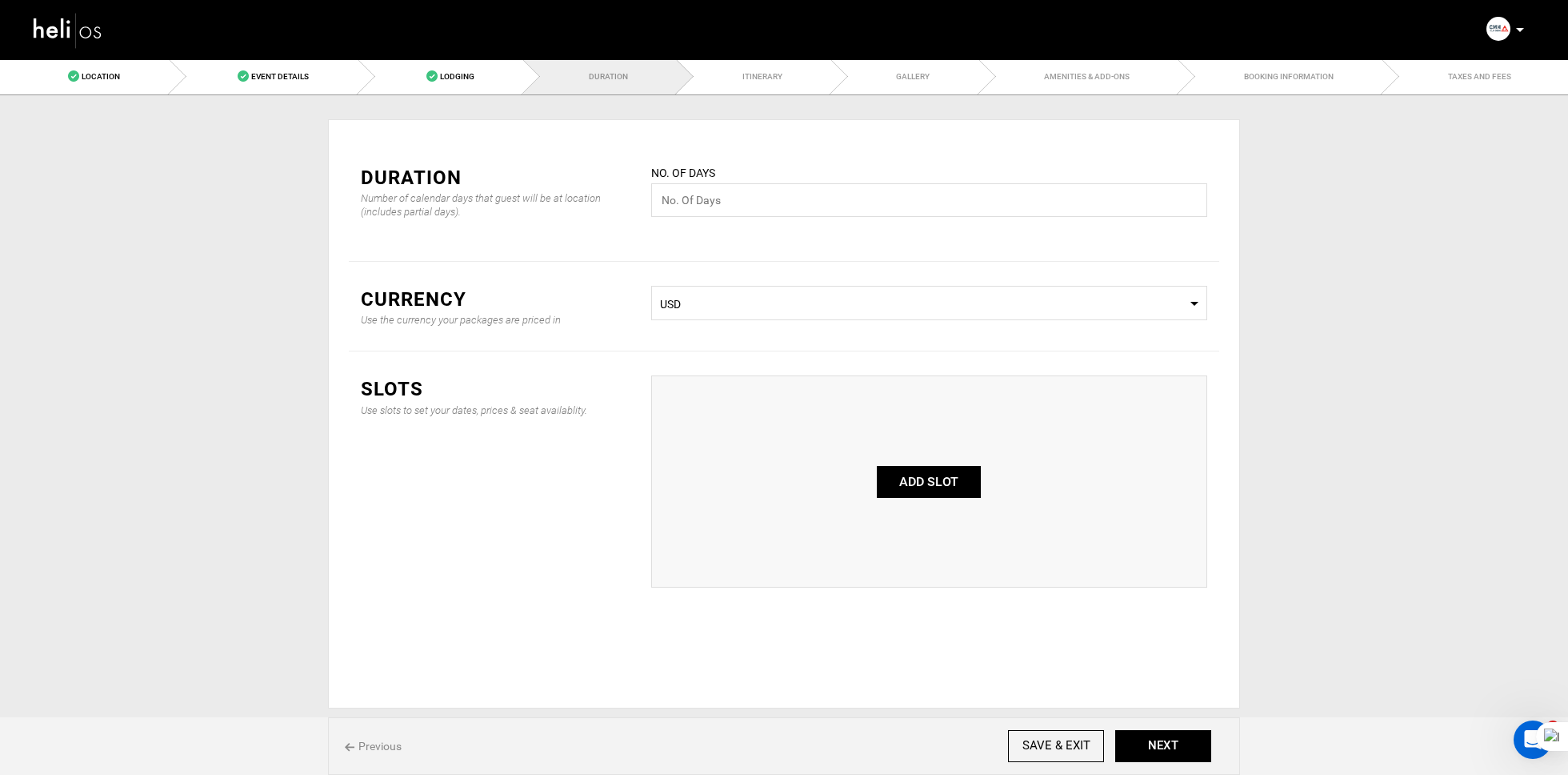
click at [775, 168] on div "No. of days Please enter a valid value." at bounding box center [929, 191] width 556 height 53
click at [760, 193] on input "text" at bounding box center [929, 200] width 556 height 34
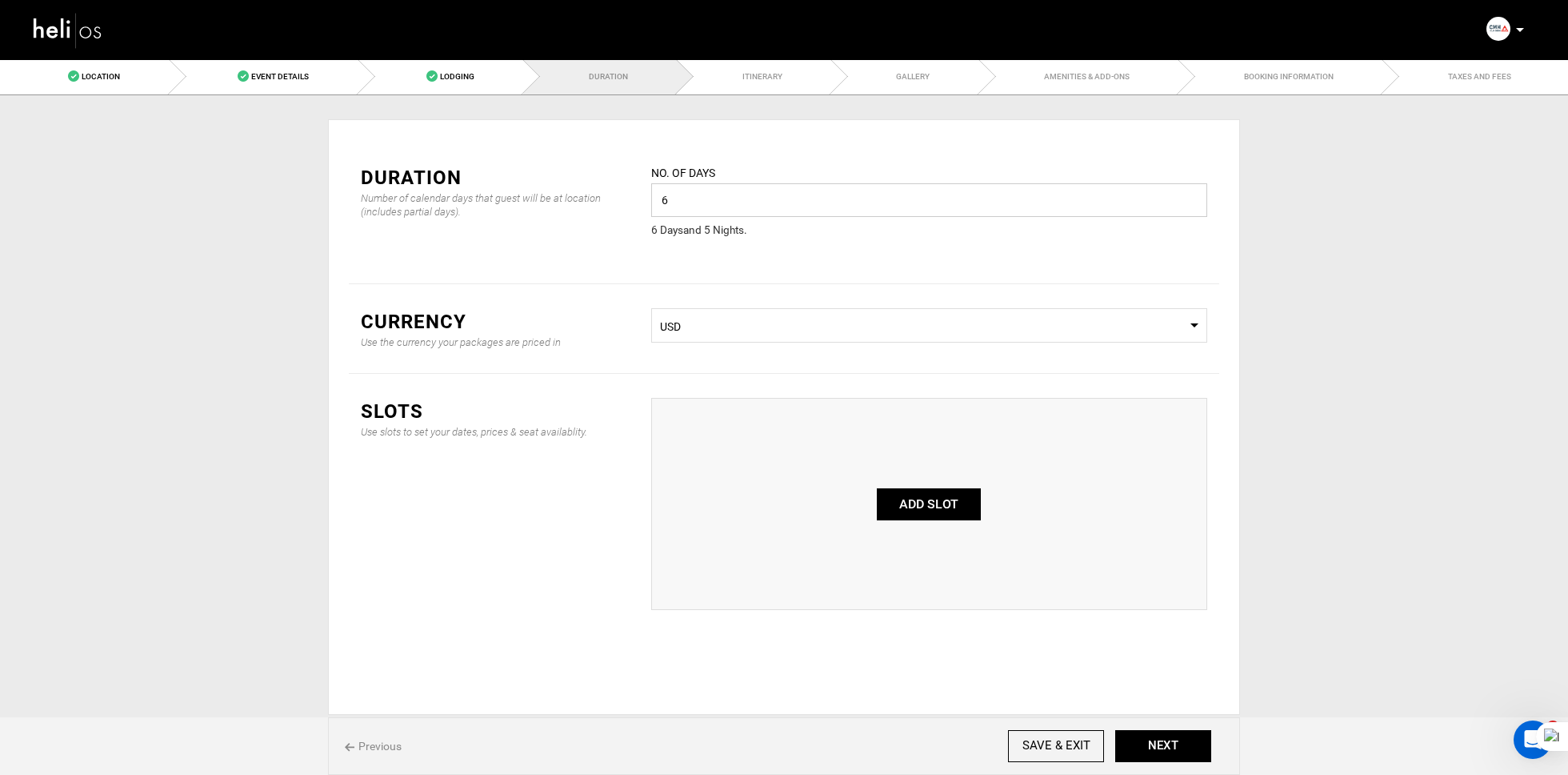
type input "6"
click at [934, 515] on button "ADD SLOT" at bounding box center [929, 504] width 104 height 32
type input "0"
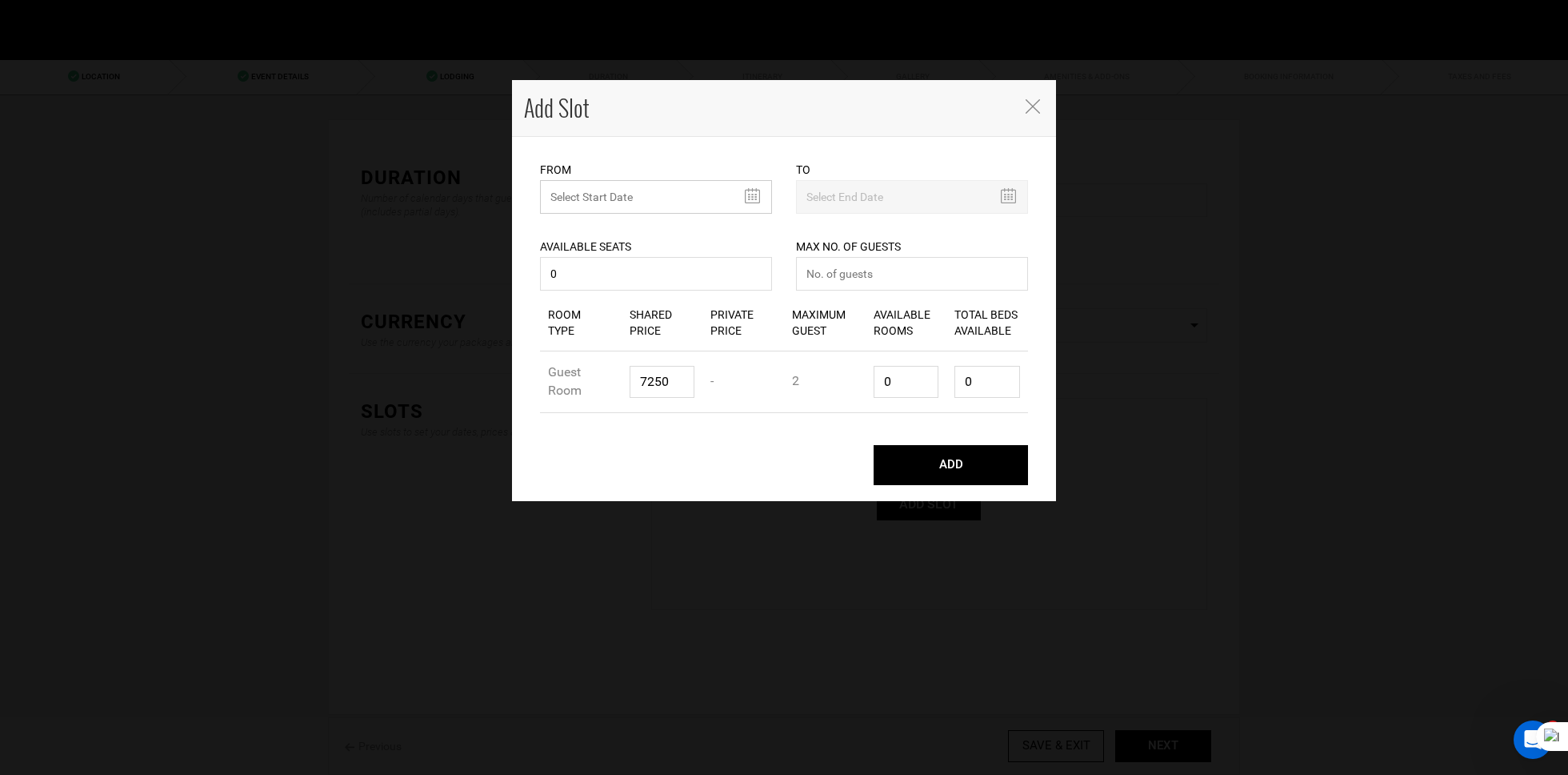
click at [630, 201] on input "text" at bounding box center [656, 197] width 232 height 34
click at [637, 234] on th "October 2025" at bounding box center [628, 231] width 120 height 24
click at [678, 360] on span "Dec" at bounding box center [685, 364] width 36 height 43
click at [624, 303] on td "10" at bounding box center [628, 304] width 24 height 24
type input "12/10/2025"
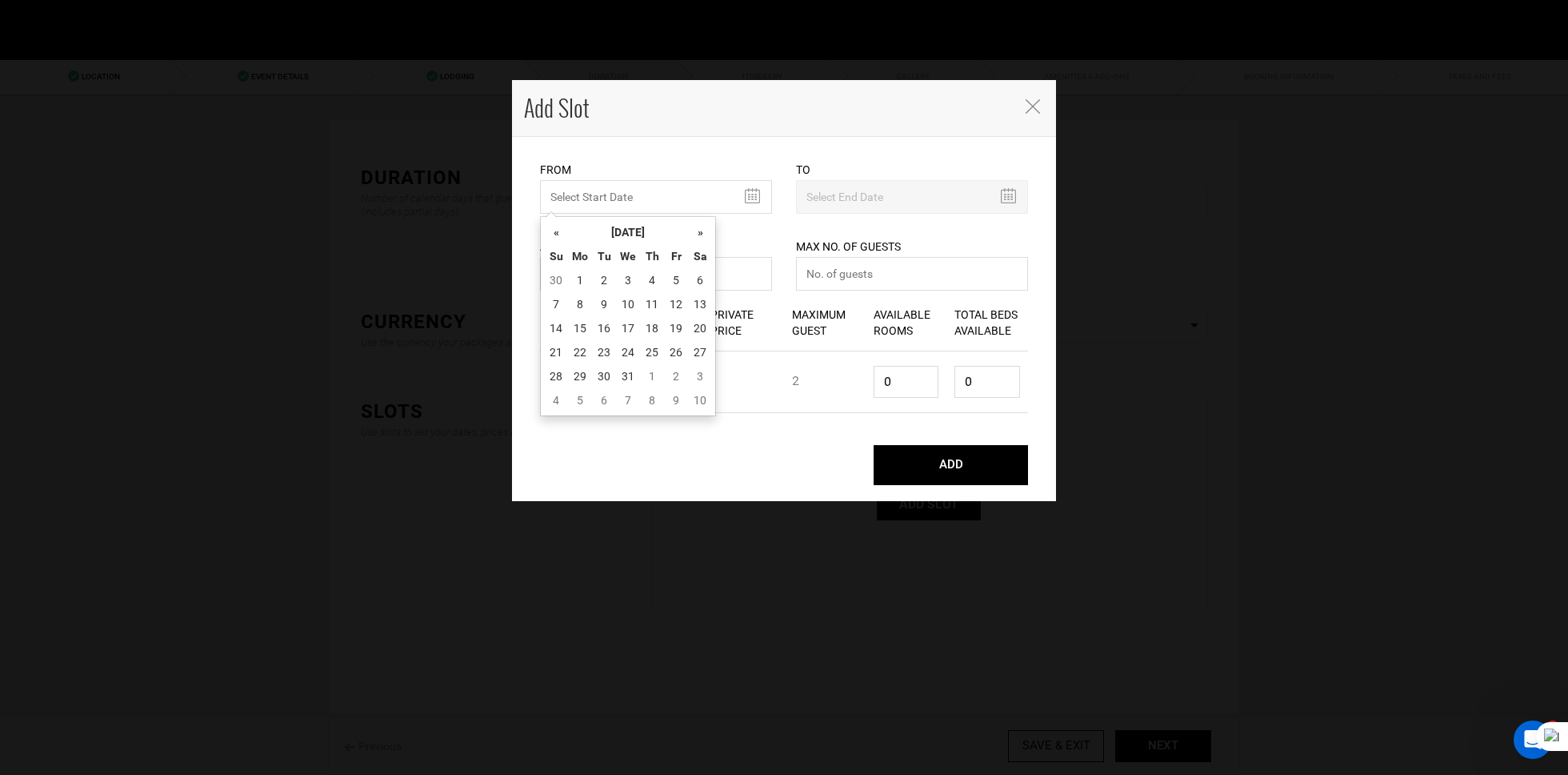
type input "12/15/2025"
click at [661, 294] on div "Available Seats 0 Available seats should be greater than 0. Available Seats sho…" at bounding box center [656, 254] width 232 height 81
click at [681, 274] on input "0" at bounding box center [656, 273] width 232 height 34
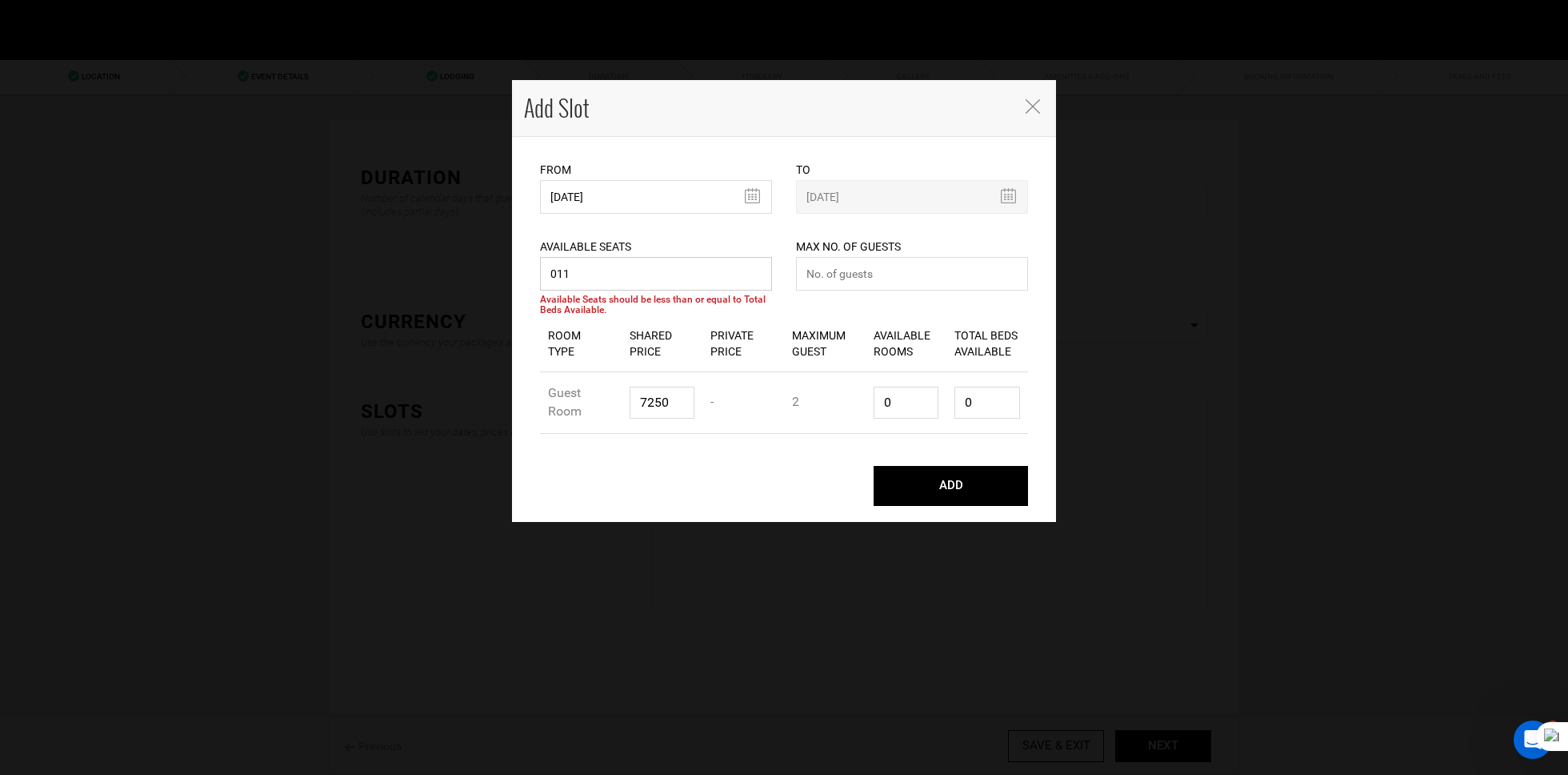
type input "011"
type input "11"
type input "6"
type input "12"
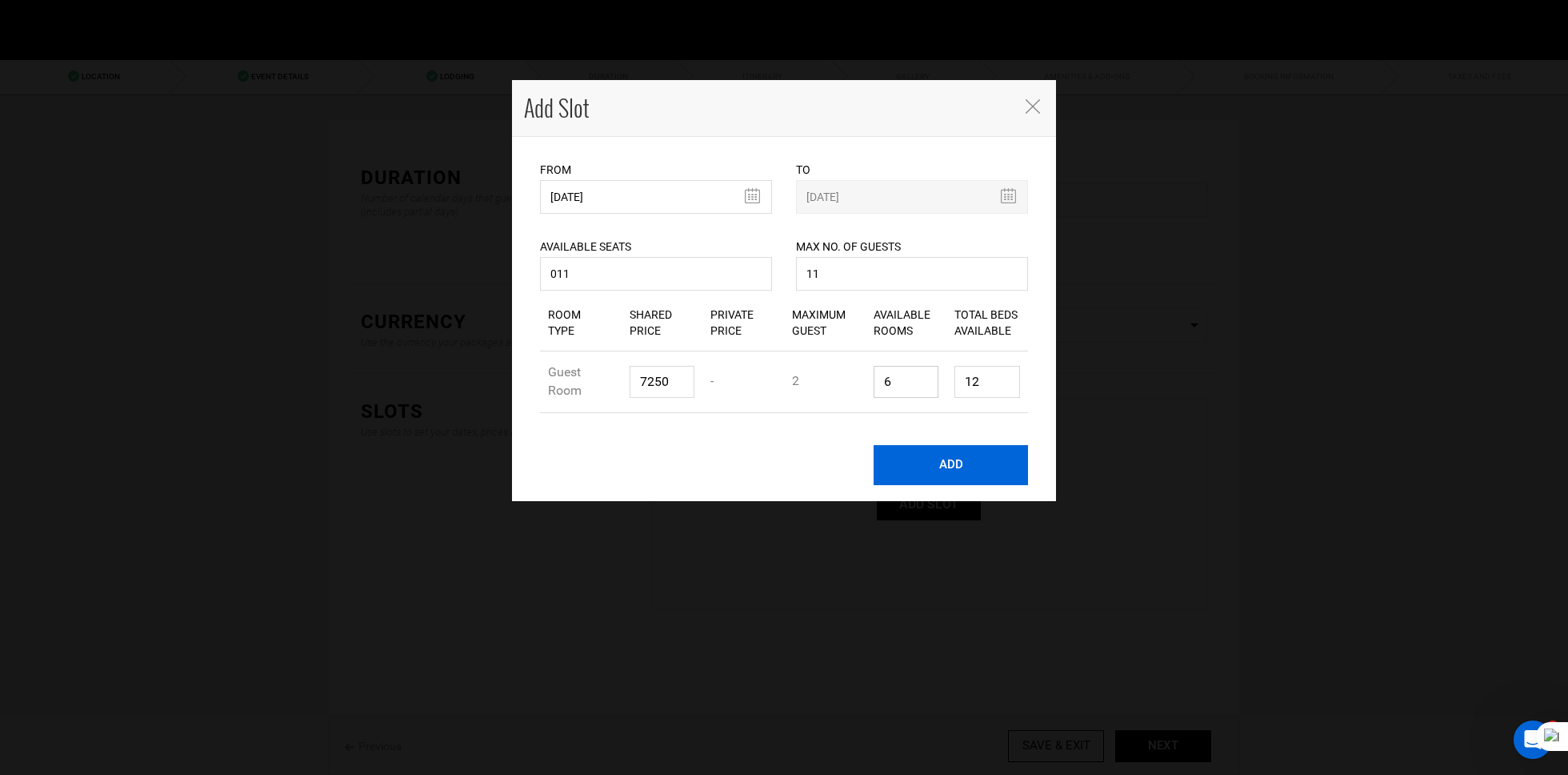
type input "6"
click at [944, 467] on button "ADD" at bounding box center [950, 465] width 154 height 40
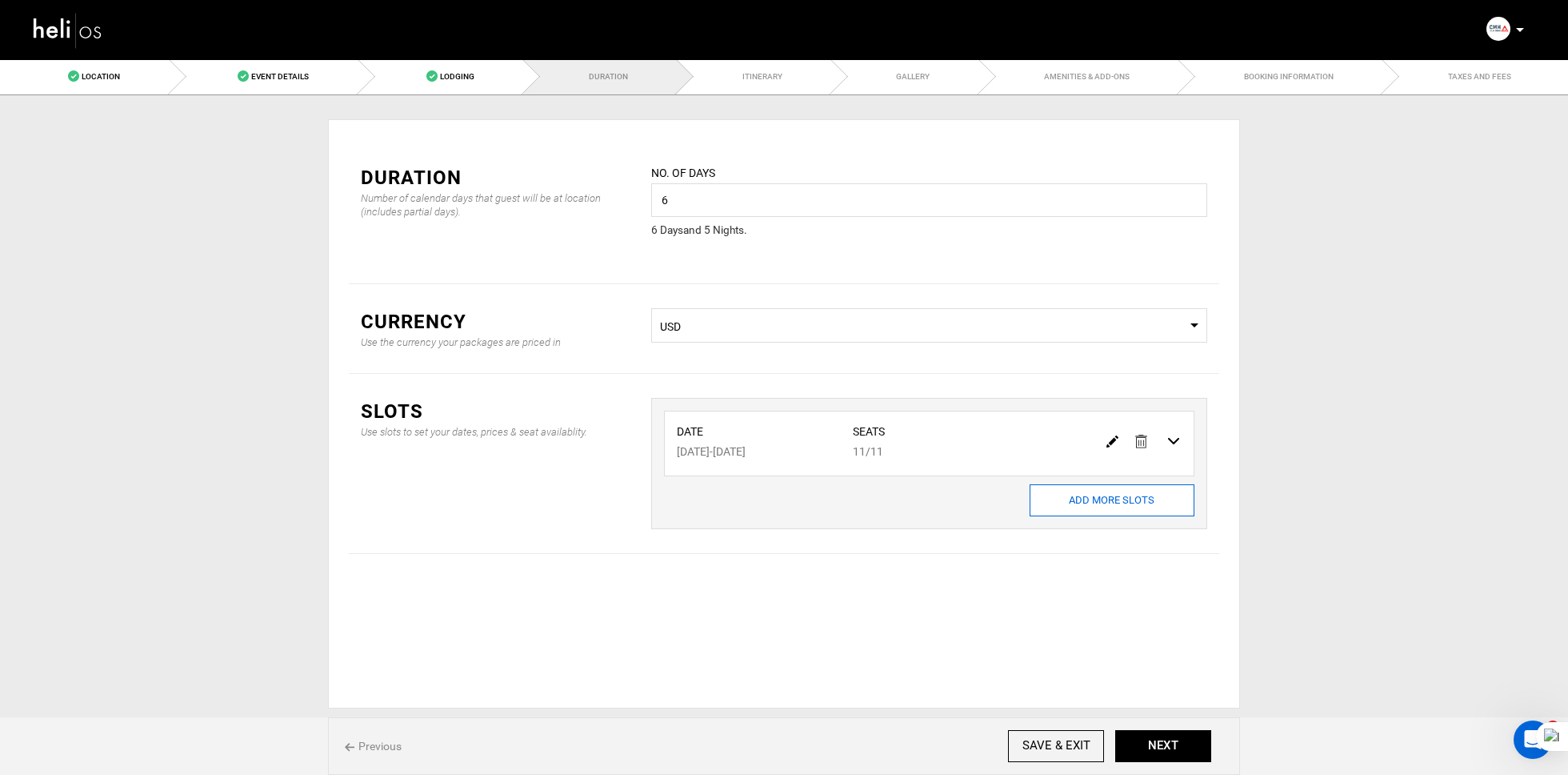
click at [1142, 506] on input "ADD MORE SLOTS" at bounding box center [1112, 500] width 165 height 32
type input "0"
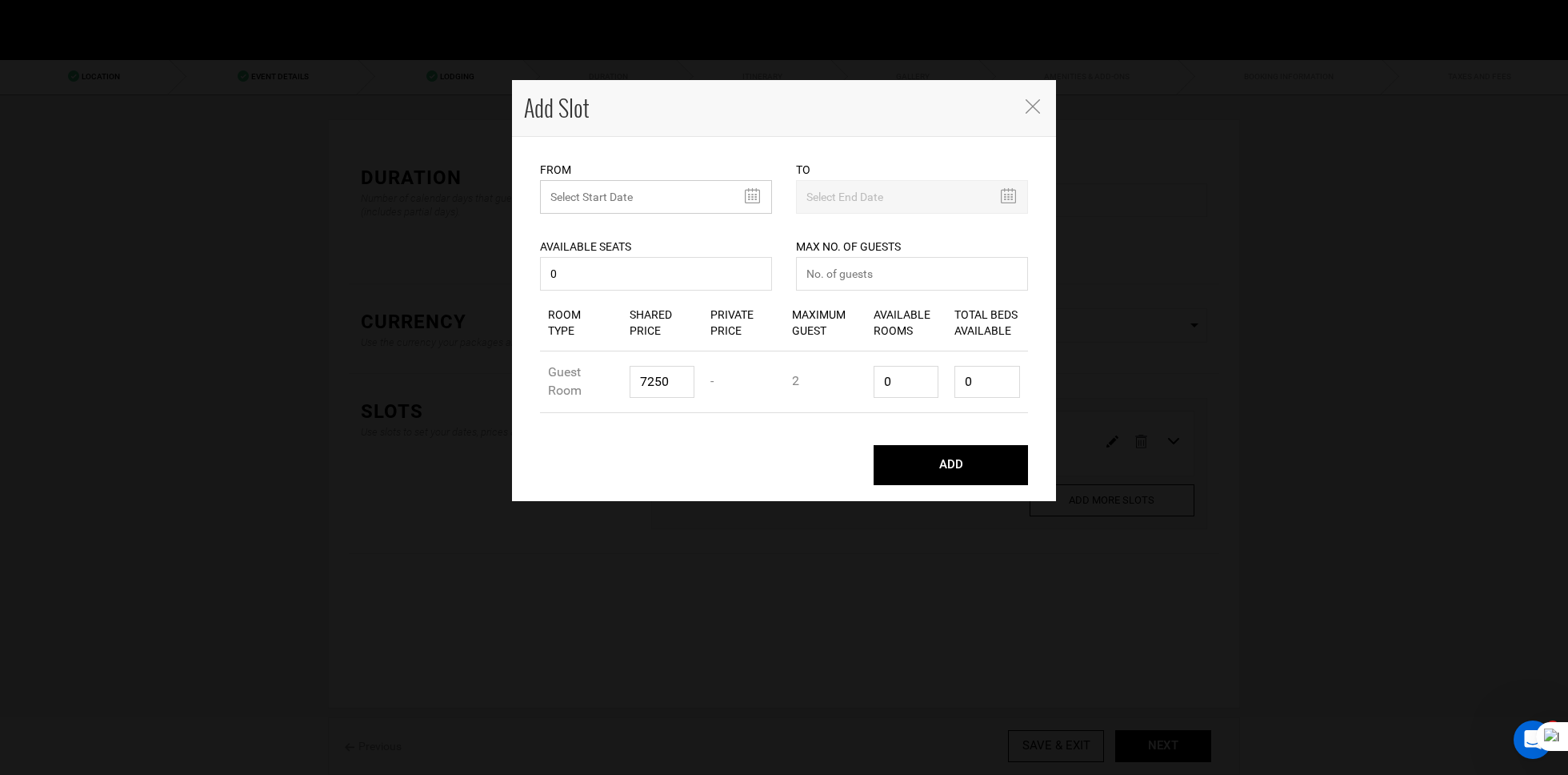
click at [647, 194] on input "MINIMUM NUMBER OF NIGHTS" at bounding box center [656, 197] width 232 height 34
click at [641, 228] on th "October 2025" at bounding box center [628, 231] width 120 height 24
click at [684, 368] on span "Dec" at bounding box center [685, 364] width 36 height 43
click at [581, 329] on td "15" at bounding box center [580, 328] width 24 height 24
type input "12/15/2025"
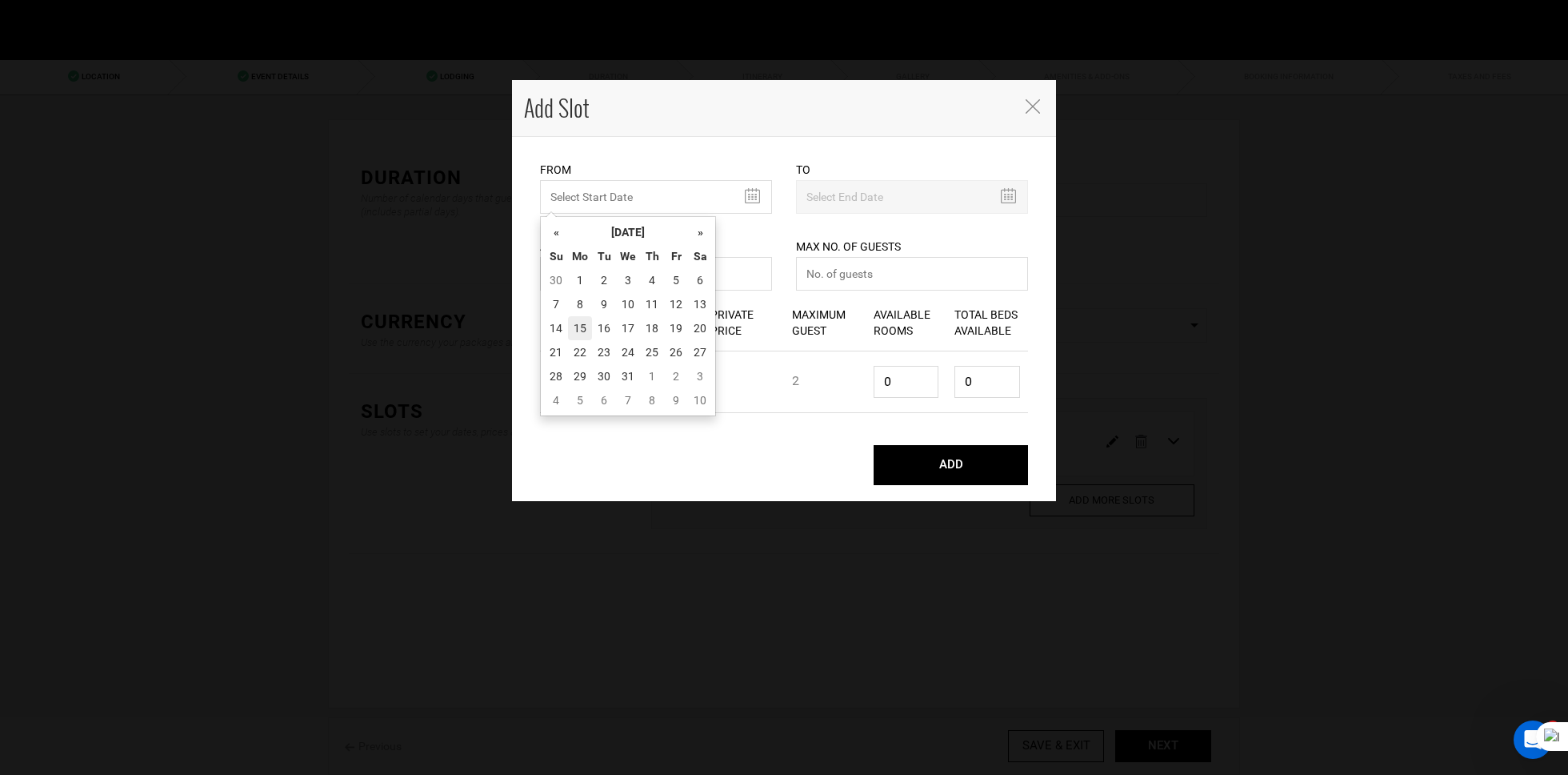
type input "12/20/2025"
click at [629, 284] on input "0" at bounding box center [656, 273] width 232 height 34
type input "011"
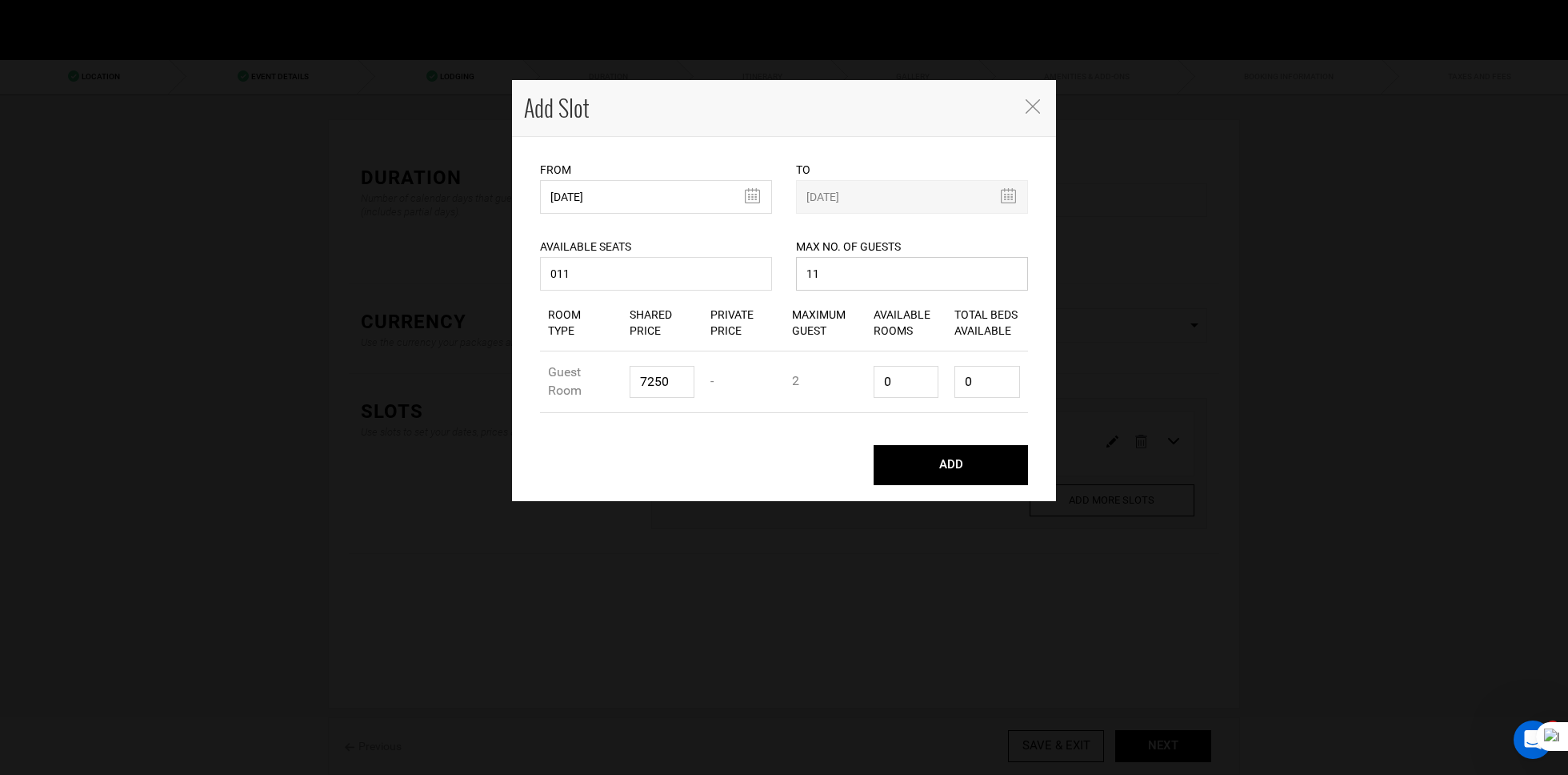
type input "11"
paste input "50"
type input "7500"
type input "6"
type input "12"
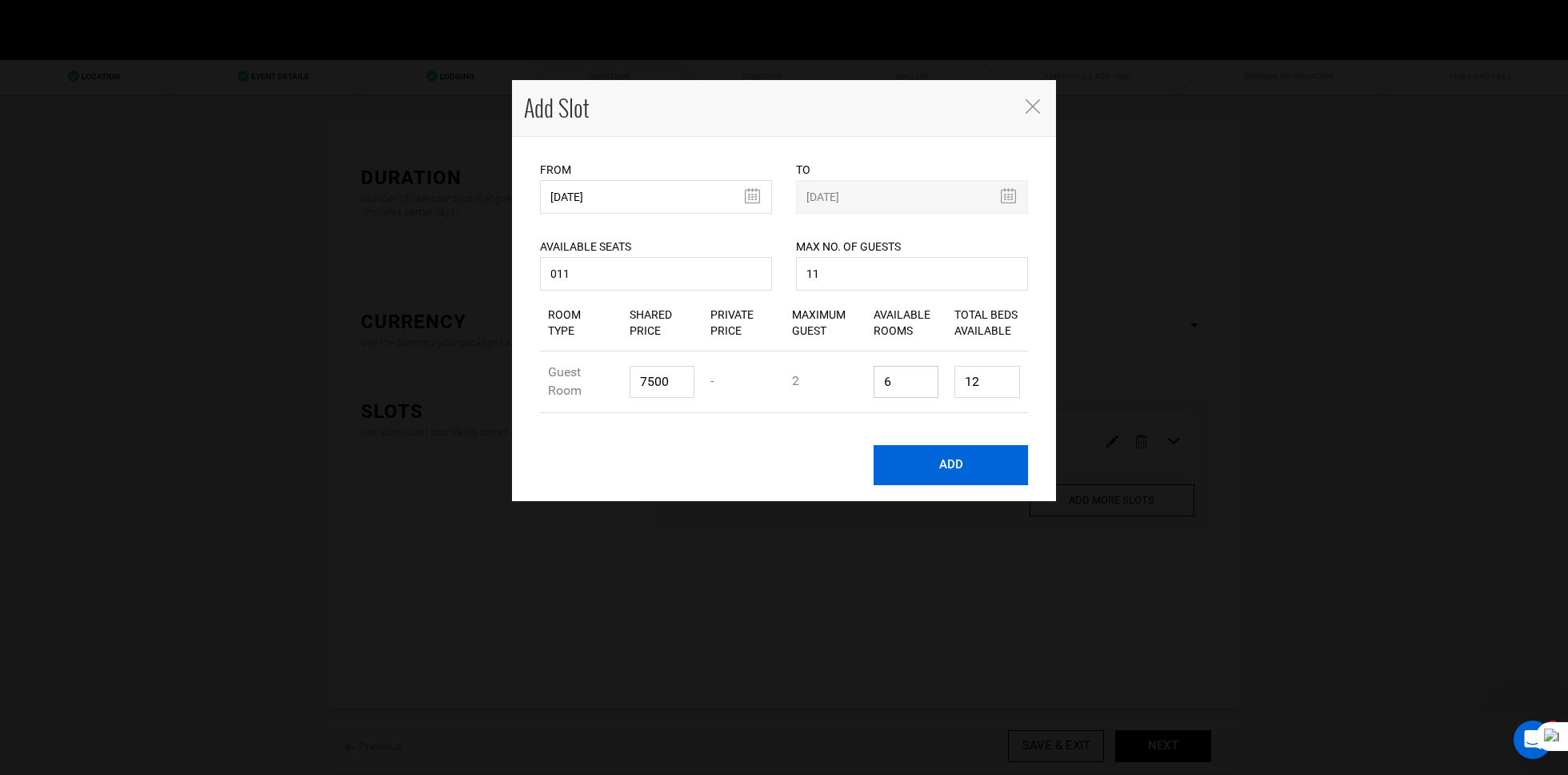
type input "6"
click at [968, 467] on button "ADD" at bounding box center [950, 465] width 154 height 40
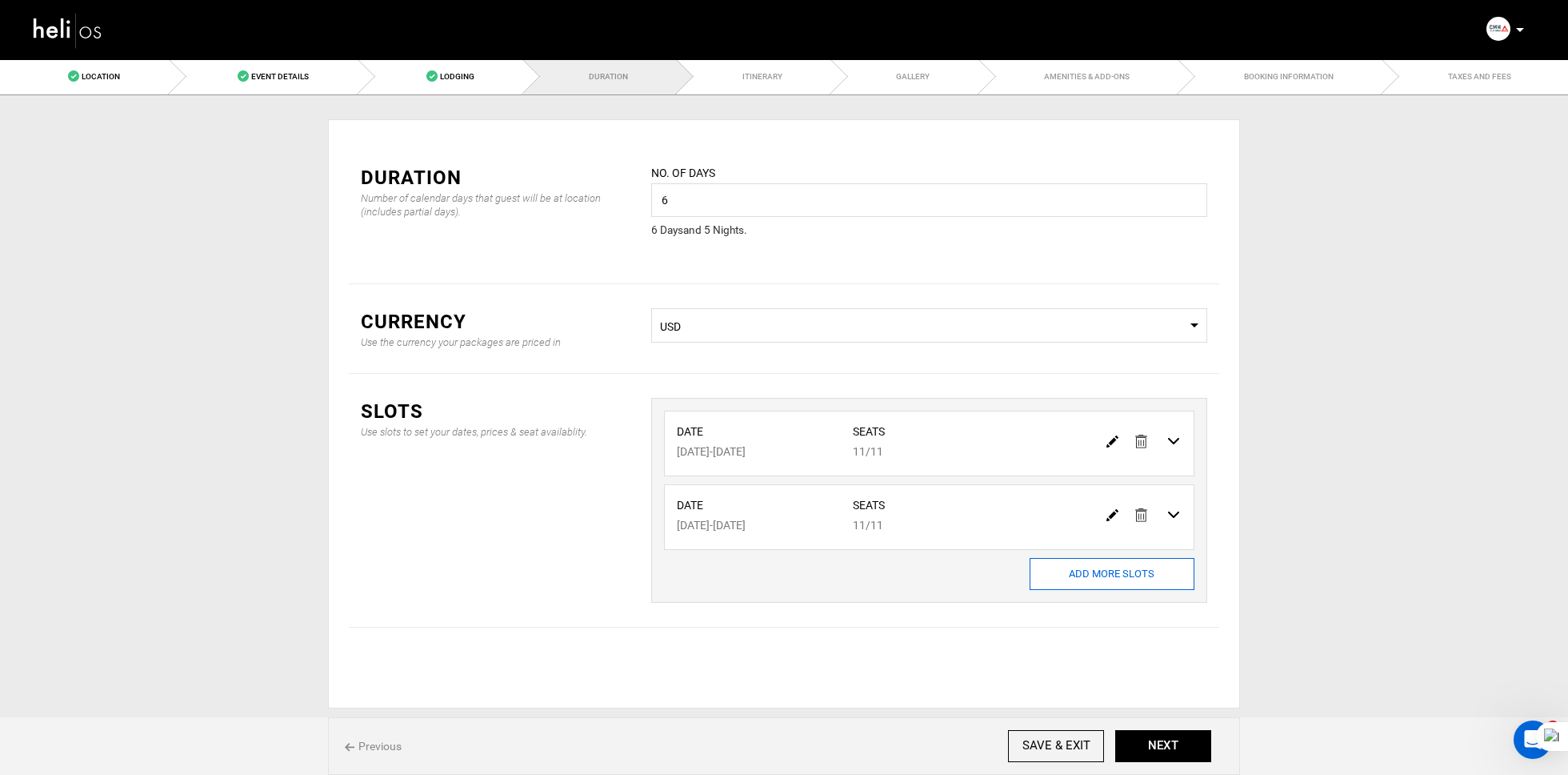
click at [1077, 558] on input "ADD MORE SLOTS" at bounding box center [1112, 573] width 165 height 32
type input "0"
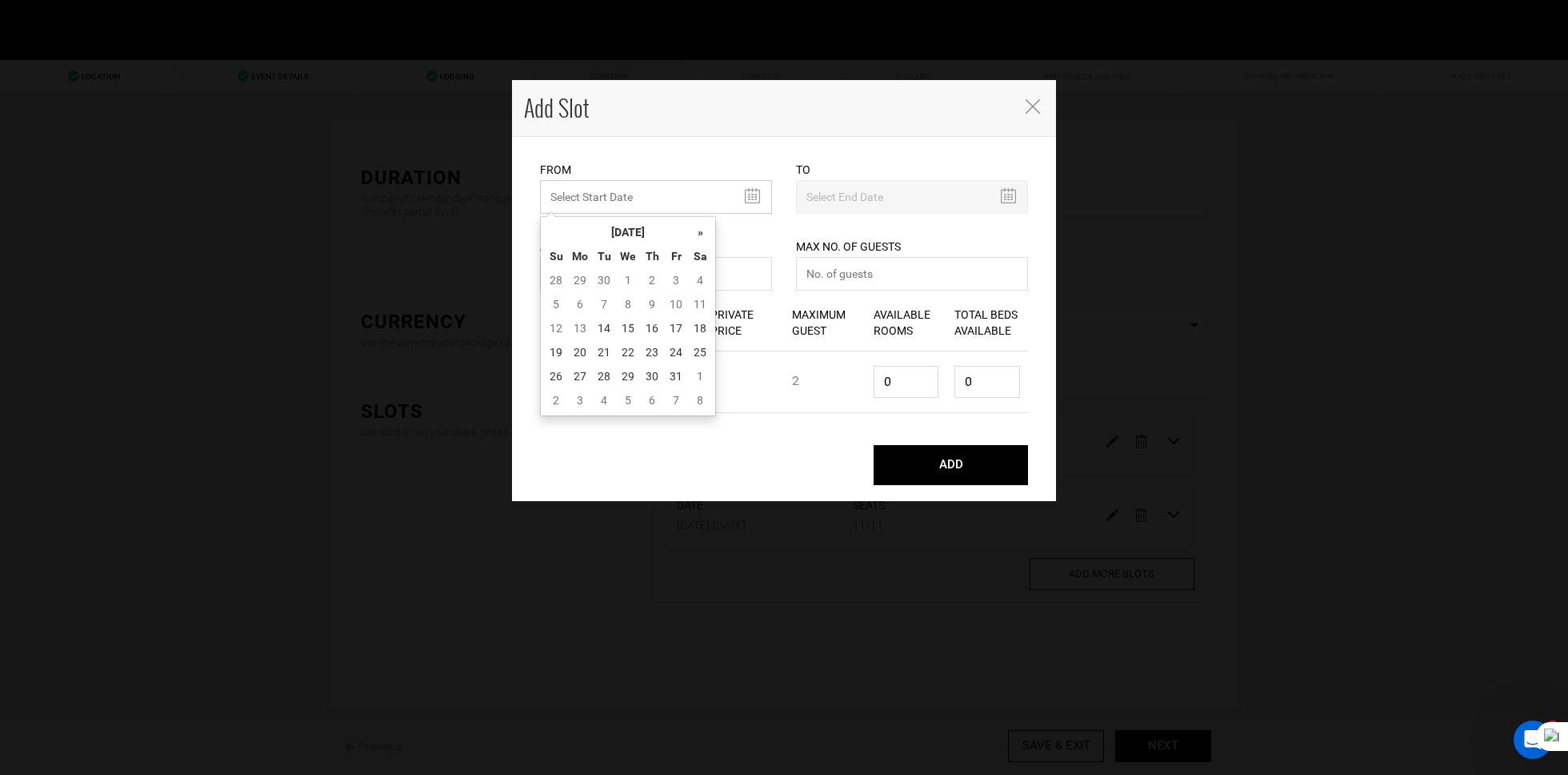
click at [578, 198] on input "MINIMUM NUMBER OF NIGHTS" at bounding box center [656, 197] width 232 height 34
click at [612, 235] on th "October 2025" at bounding box center [628, 231] width 120 height 24
click at [699, 375] on span "Dec" at bounding box center [685, 364] width 36 height 43
click at [701, 347] on td "27" at bounding box center [699, 352] width 24 height 24
type input "12/27/2025"
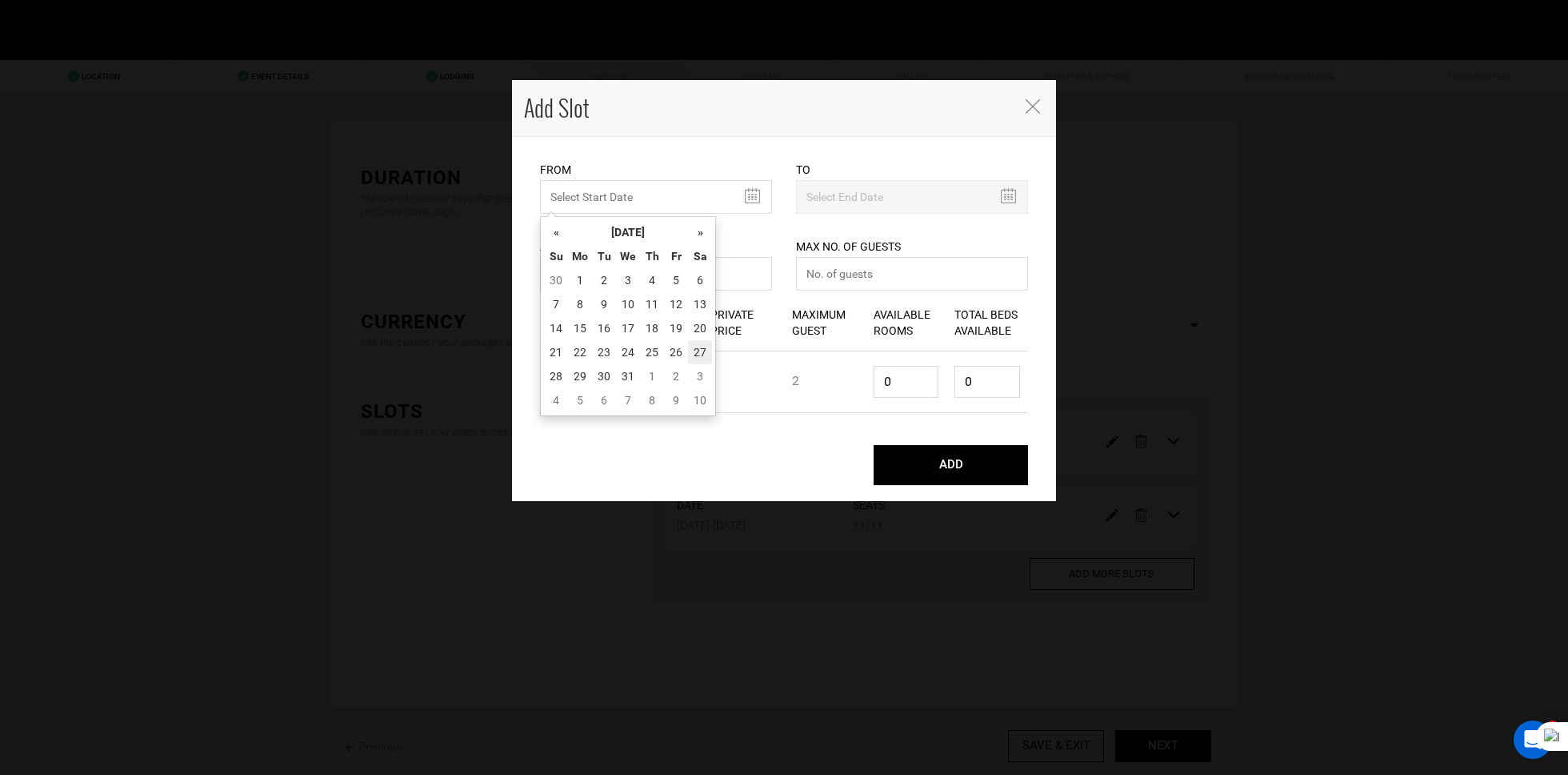
type input "01/01/2026"
click at [622, 284] on input "0" at bounding box center [656, 273] width 232 height 34
type input "011"
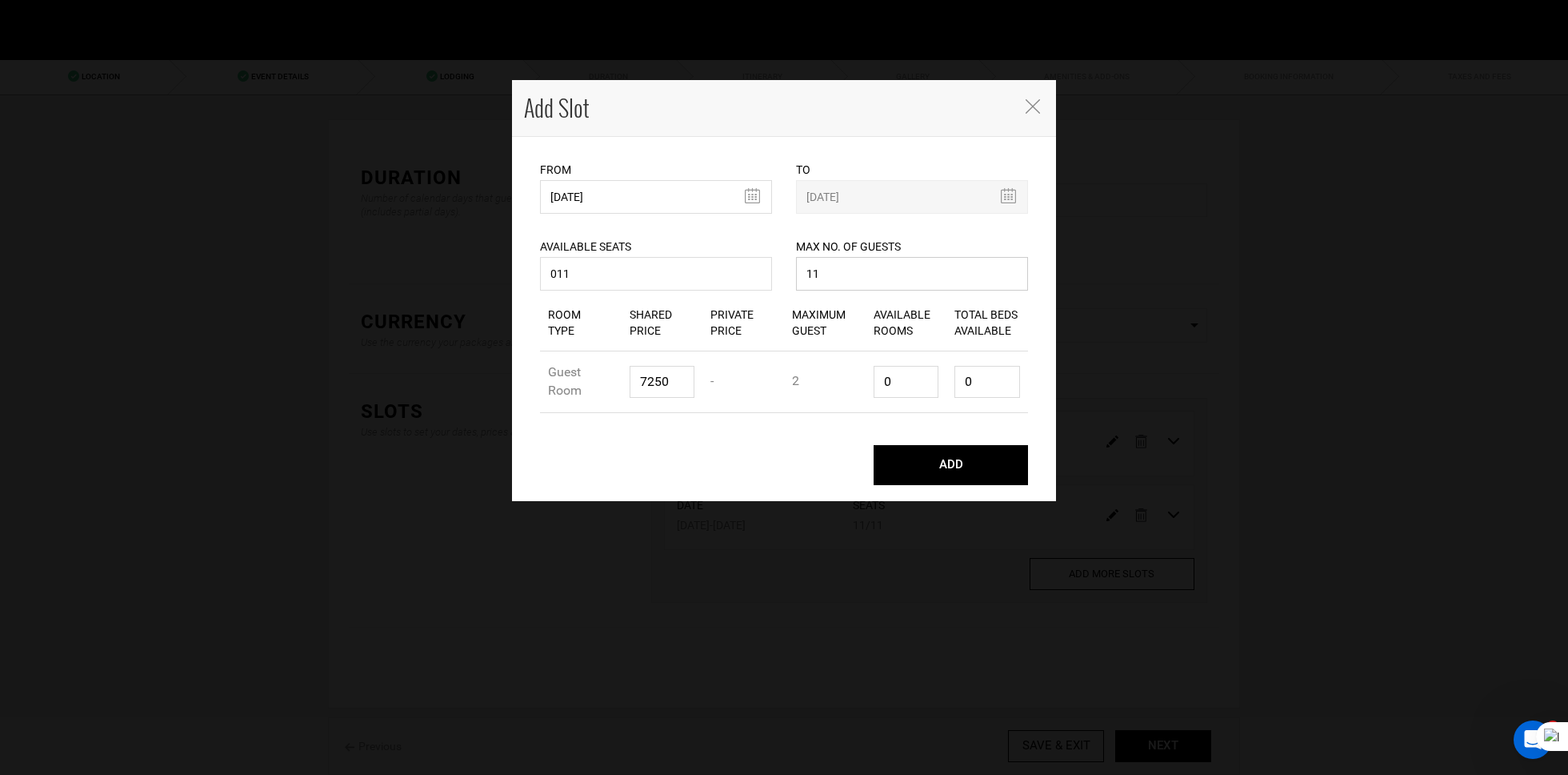
type input "11"
paste input "8700"
type input "8700"
type input "6"
type input "12"
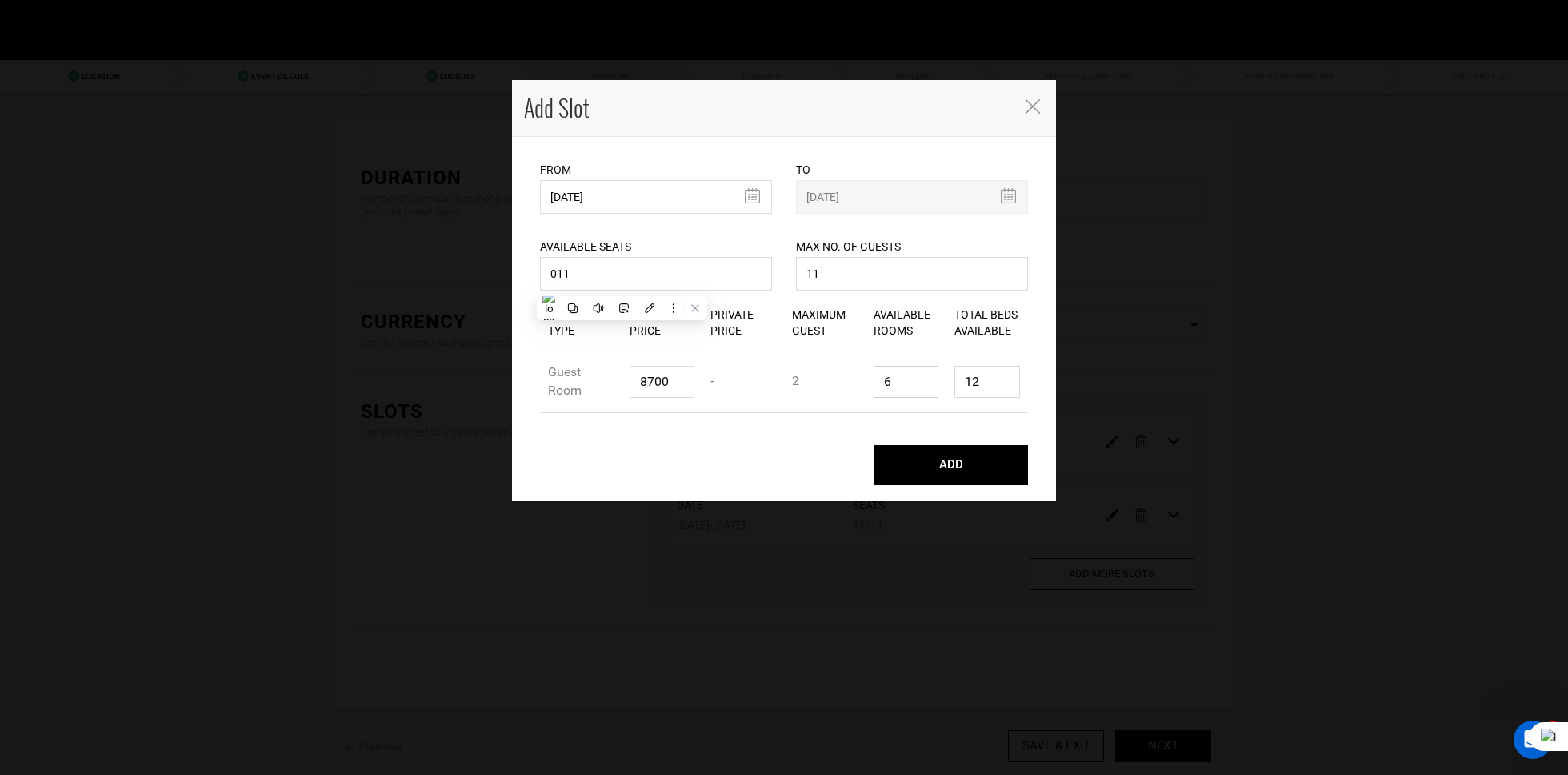
click at [874, 445] on button "ADD" at bounding box center [950, 465] width 154 height 40
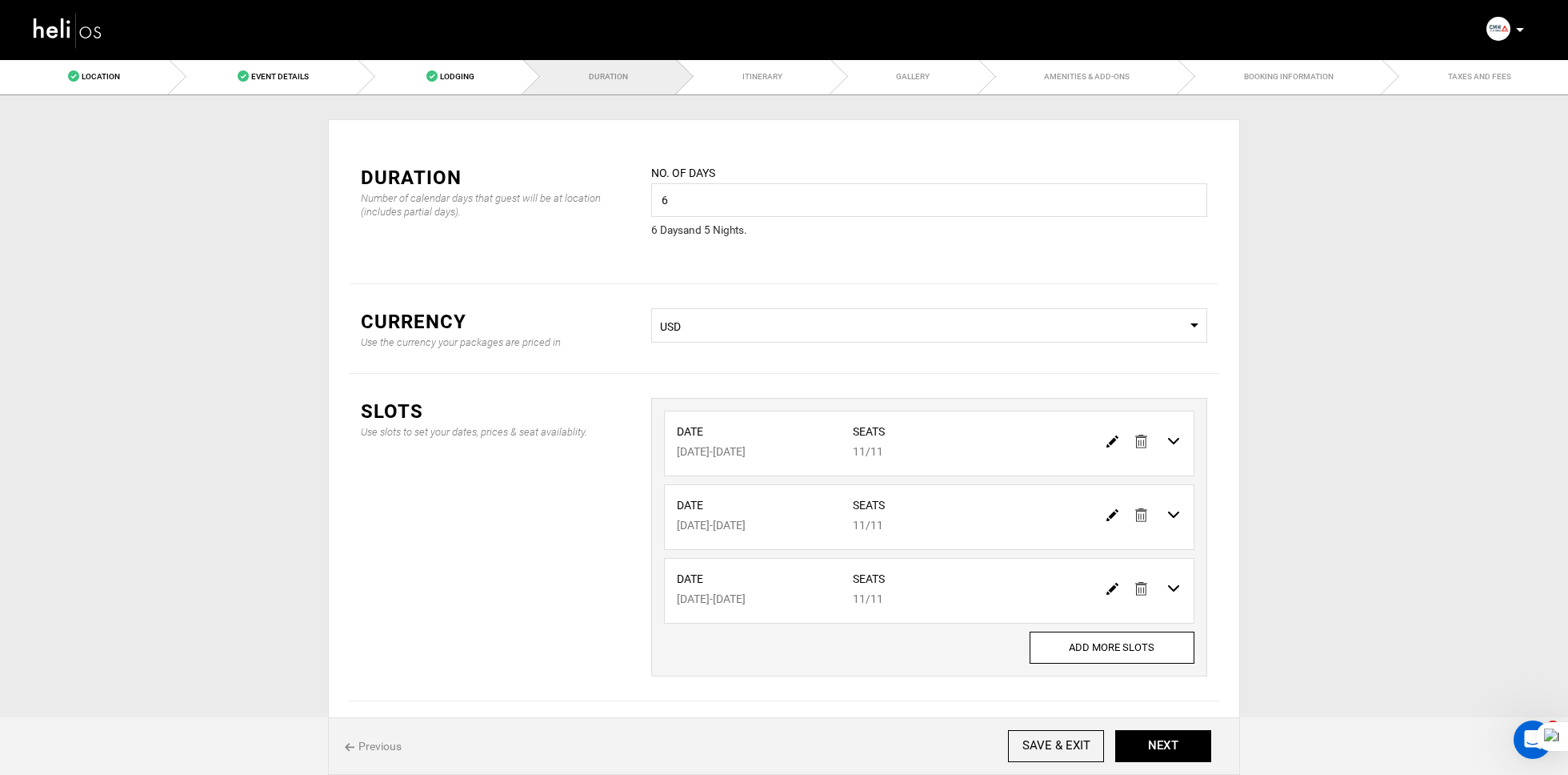
click at [1077, 663] on div "Date Dec 10, 2025 - Dec 15, 2025 Seats 11/11 Date - -" at bounding box center [929, 537] width 556 height 278
click at [1084, 644] on input "ADD MORE SLOTS" at bounding box center [1112, 647] width 165 height 32
type input "0"
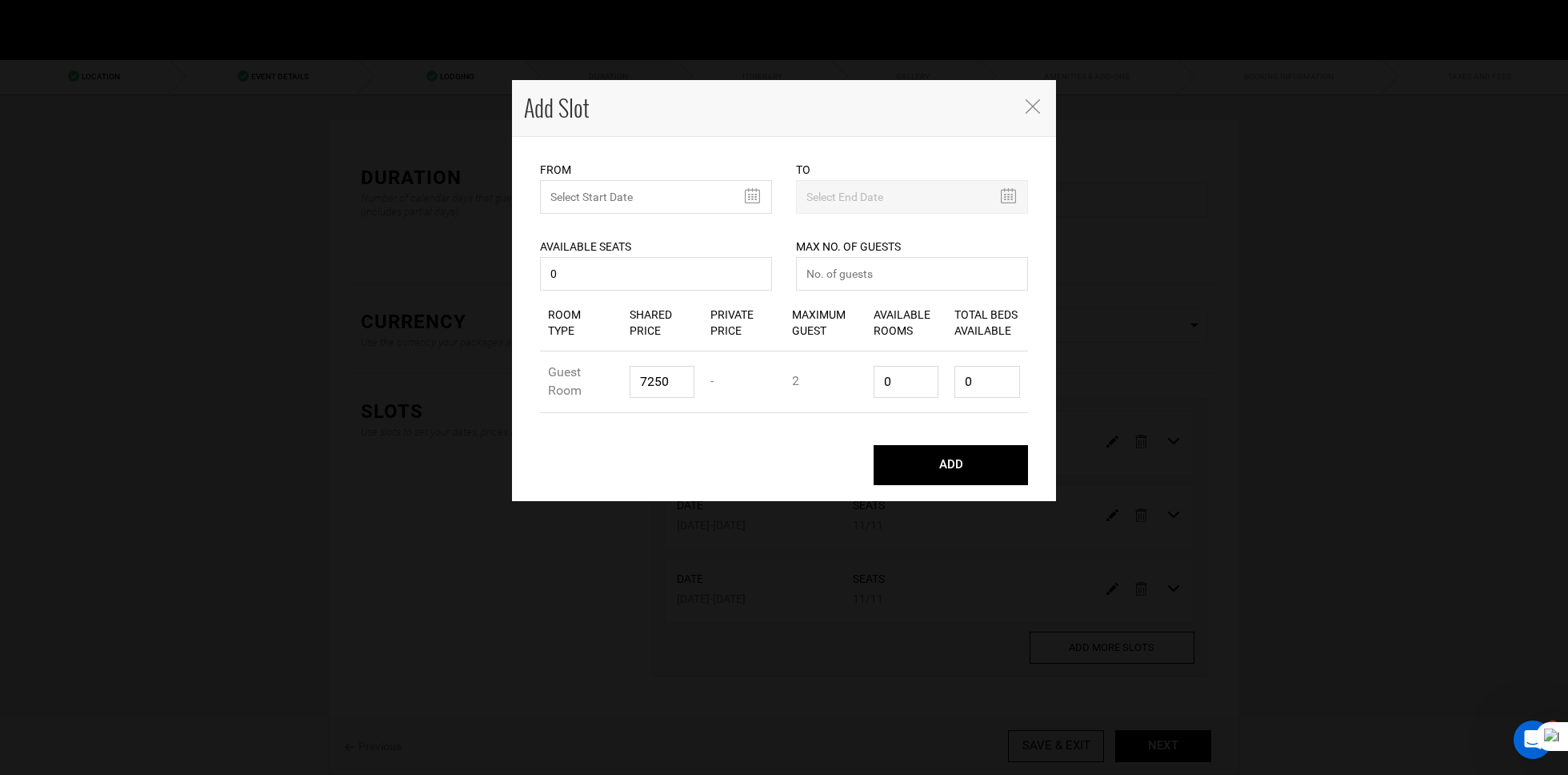
click at [632, 219] on div "Available Seats 0 Available seats should be greater than 0. Available Seats sho…" at bounding box center [656, 254] width 232 height 81
click at [651, 193] on input "MINIMUM NUMBER OF NIGHTS" at bounding box center [656, 197] width 232 height 34
click at [646, 234] on th "October 2025" at bounding box center [628, 231] width 120 height 24
click at [694, 234] on th "»" at bounding box center [695, 231] width 24 height 24
click at [577, 281] on span "Jan" at bounding box center [568, 271] width 36 height 43
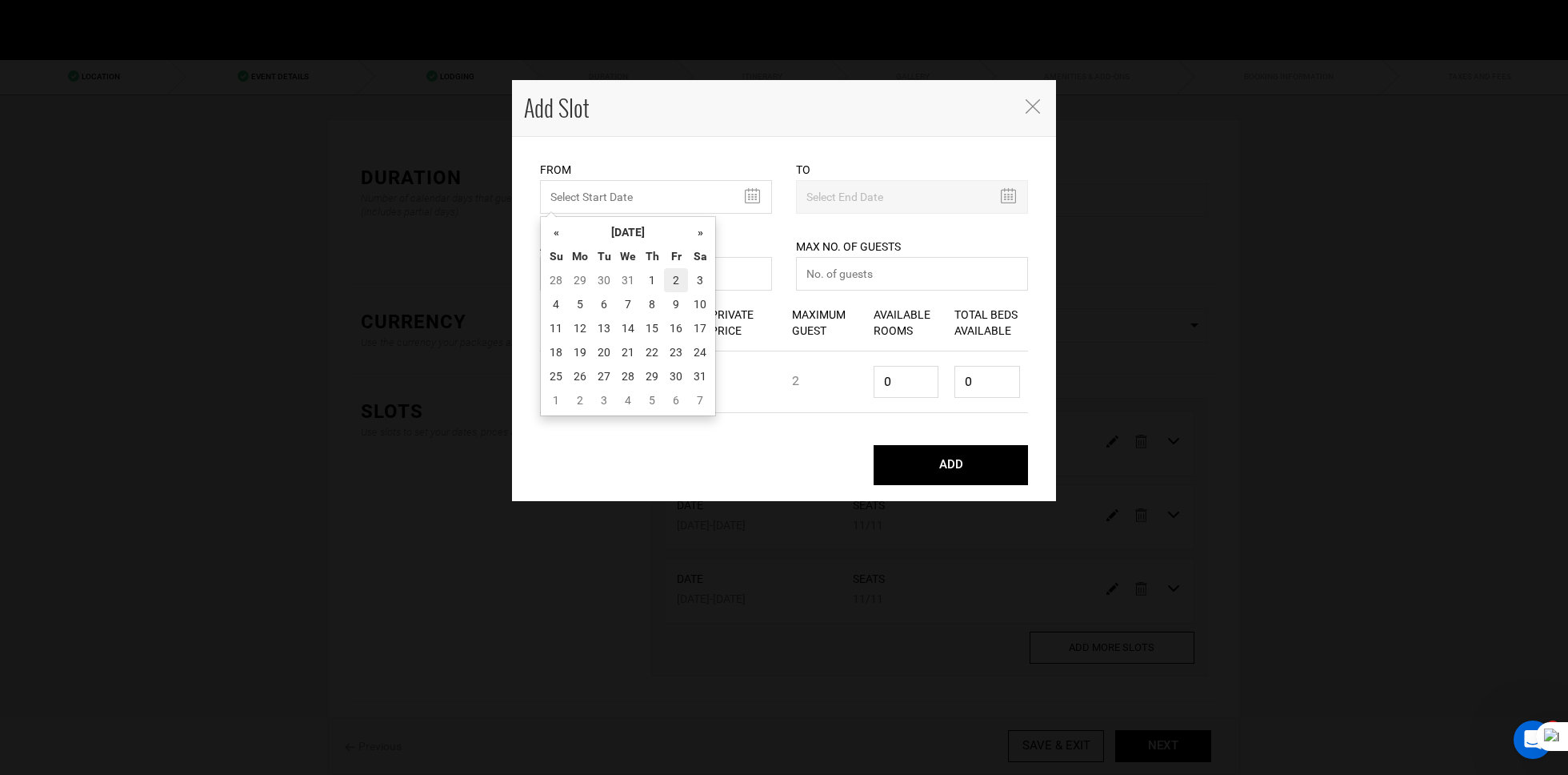
drag, startPoint x: 633, startPoint y: 278, endPoint x: 672, endPoint y: 281, distance: 39.1
click at [672, 281] on tr "28 29 30 31 1 2 3" at bounding box center [628, 280] width 168 height 24
click at [656, 281] on td "1" at bounding box center [651, 280] width 24 height 24
type input "01/01/2026"
type input "01/06/2026"
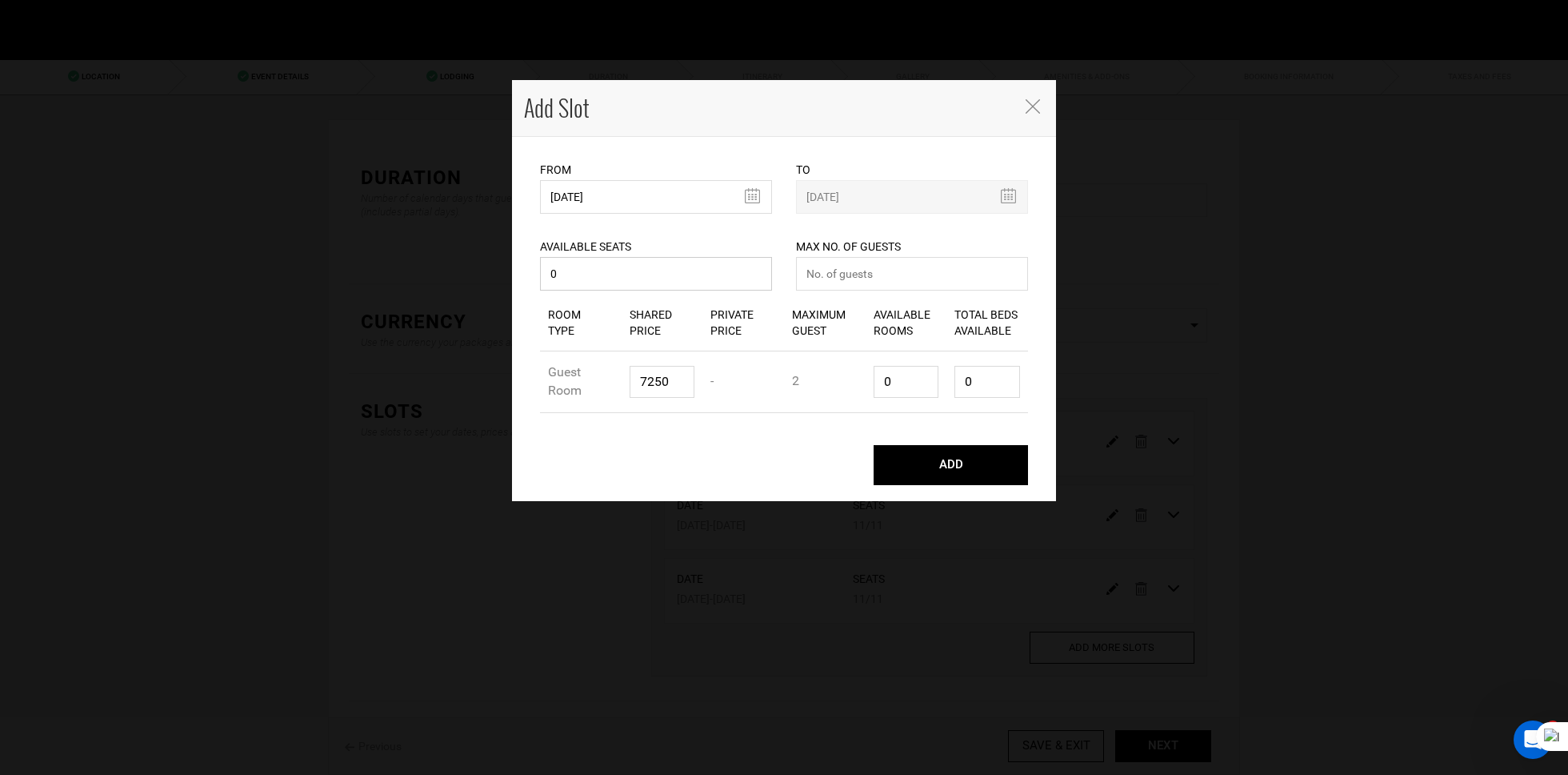
click at [634, 281] on input "0" at bounding box center [656, 273] width 232 height 34
type input "011"
type input "11"
paste input "86"
type input "8650"
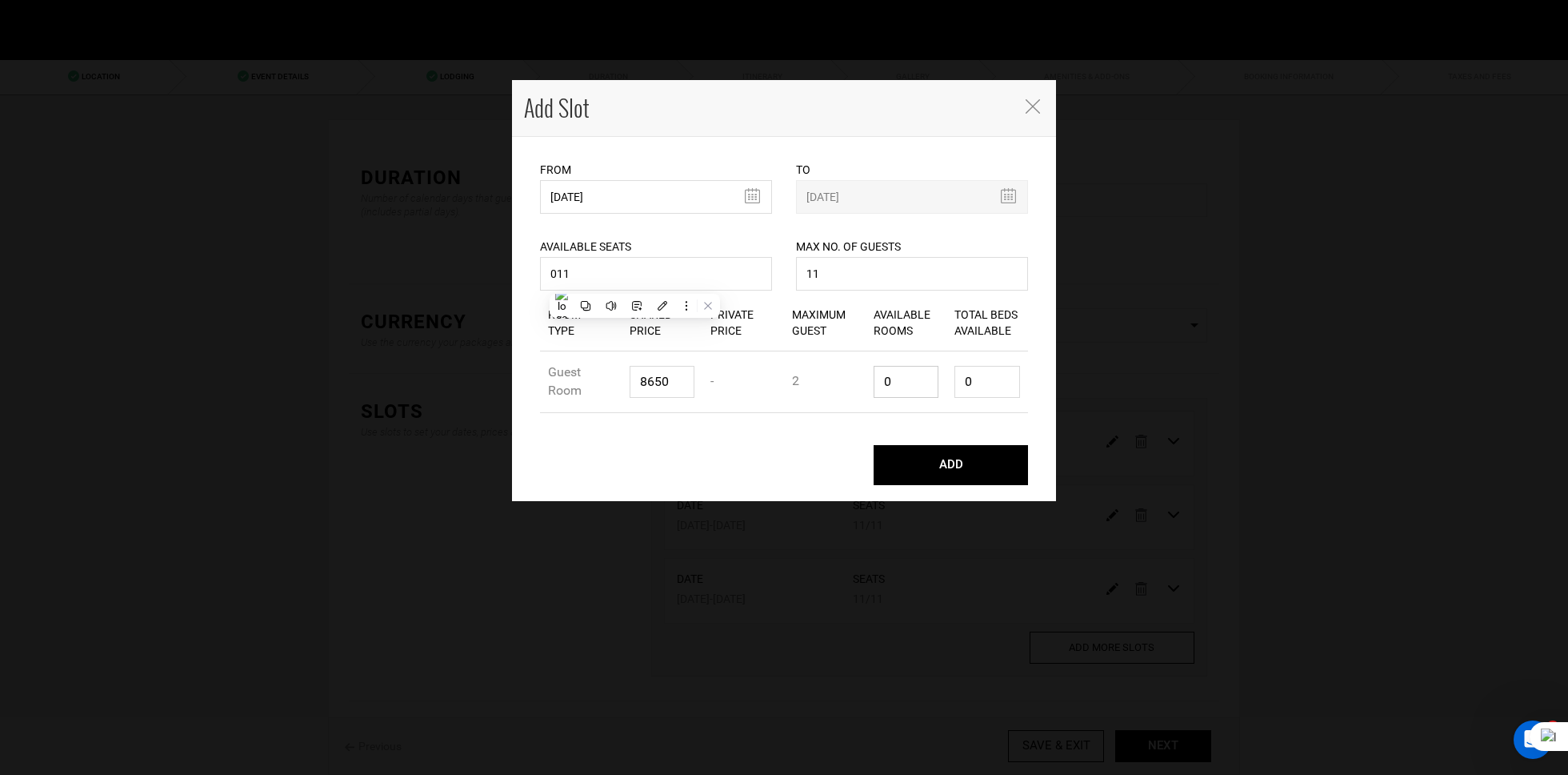
type input "6"
type input "12"
click at [874, 445] on button "ADD" at bounding box center [950, 465] width 154 height 40
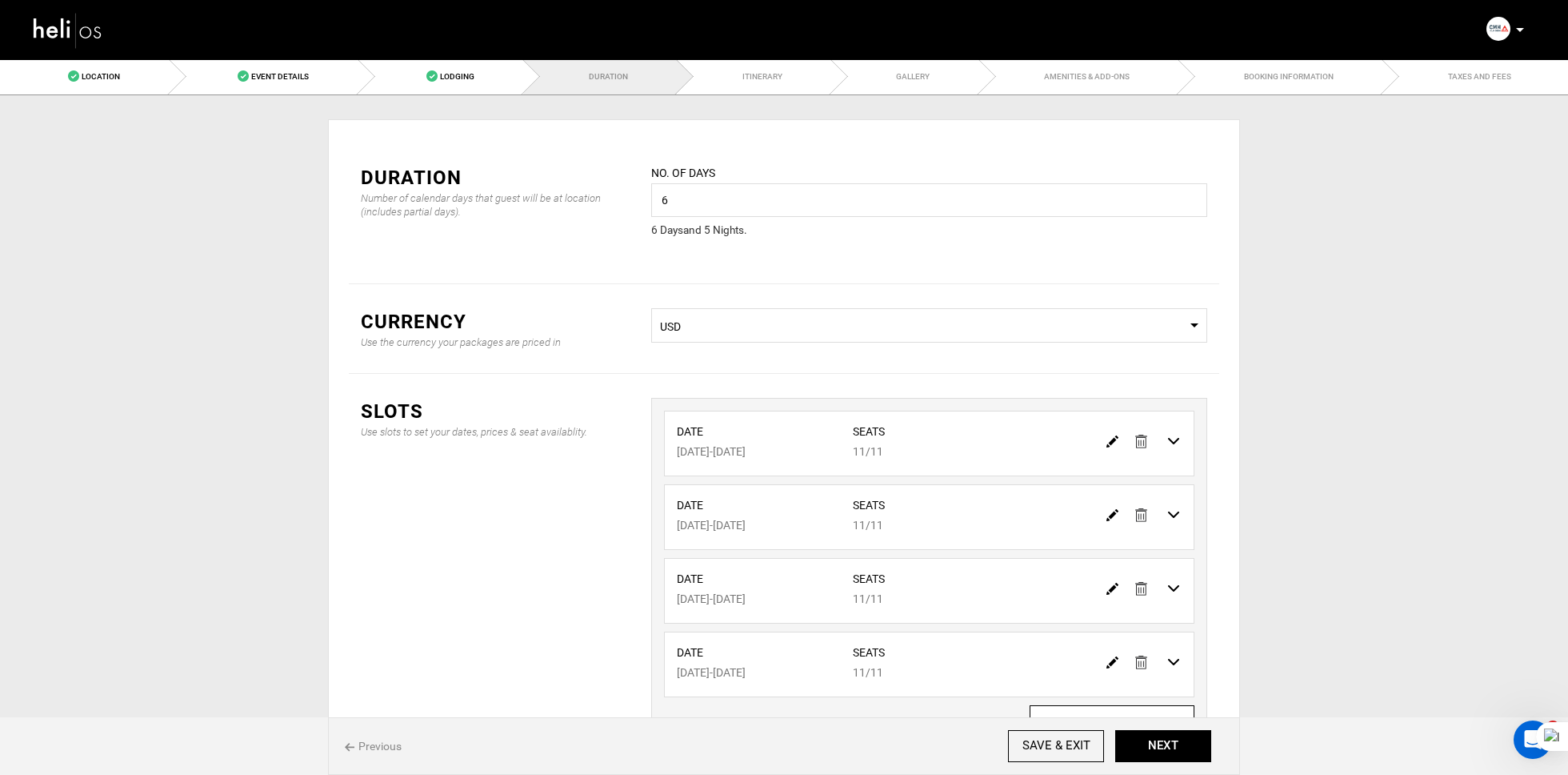
scroll to position [133, 0]
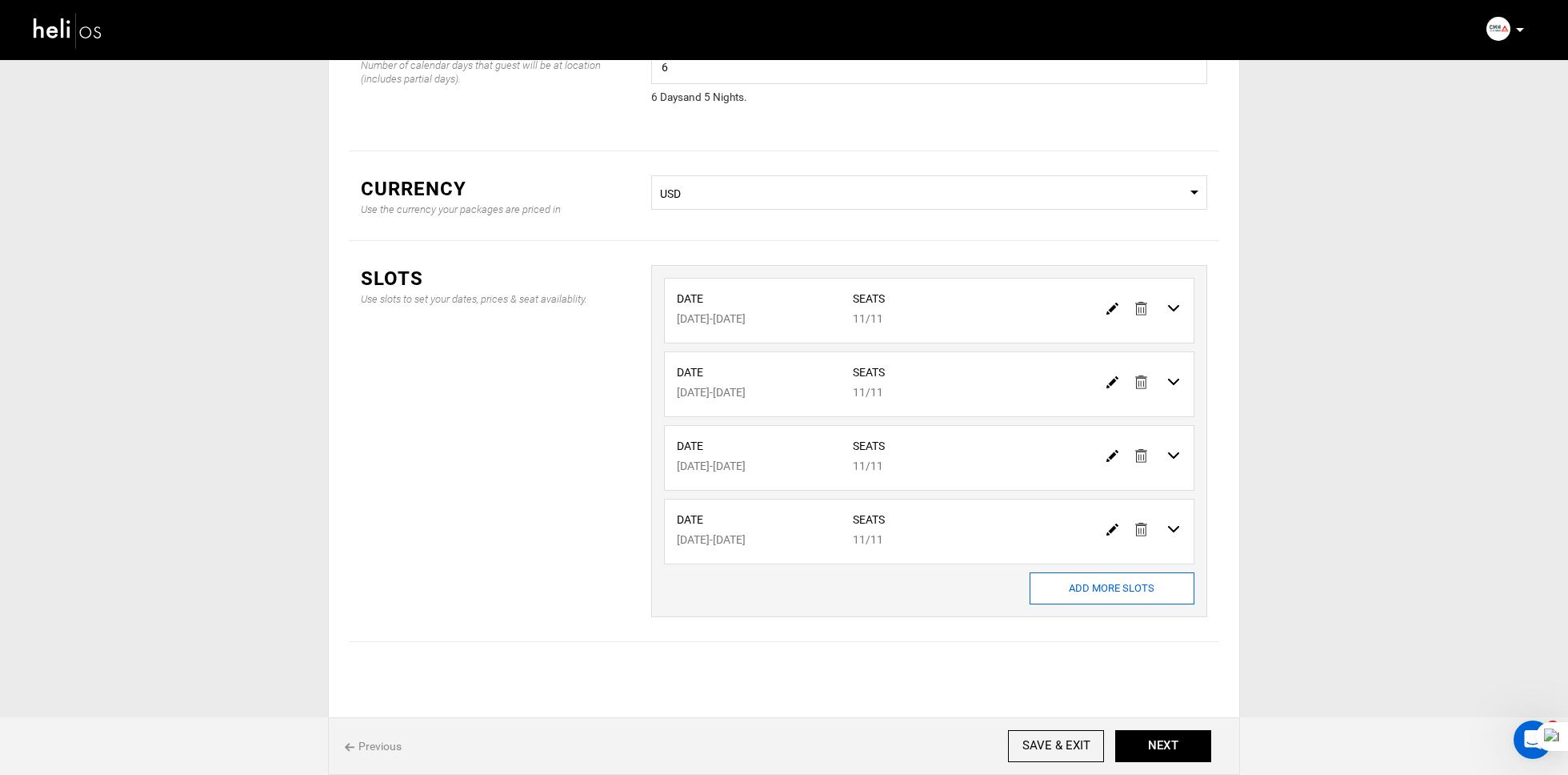
click at [1098, 573] on input "ADD MORE SLOTS" at bounding box center [1112, 588] width 165 height 32
type input "0"
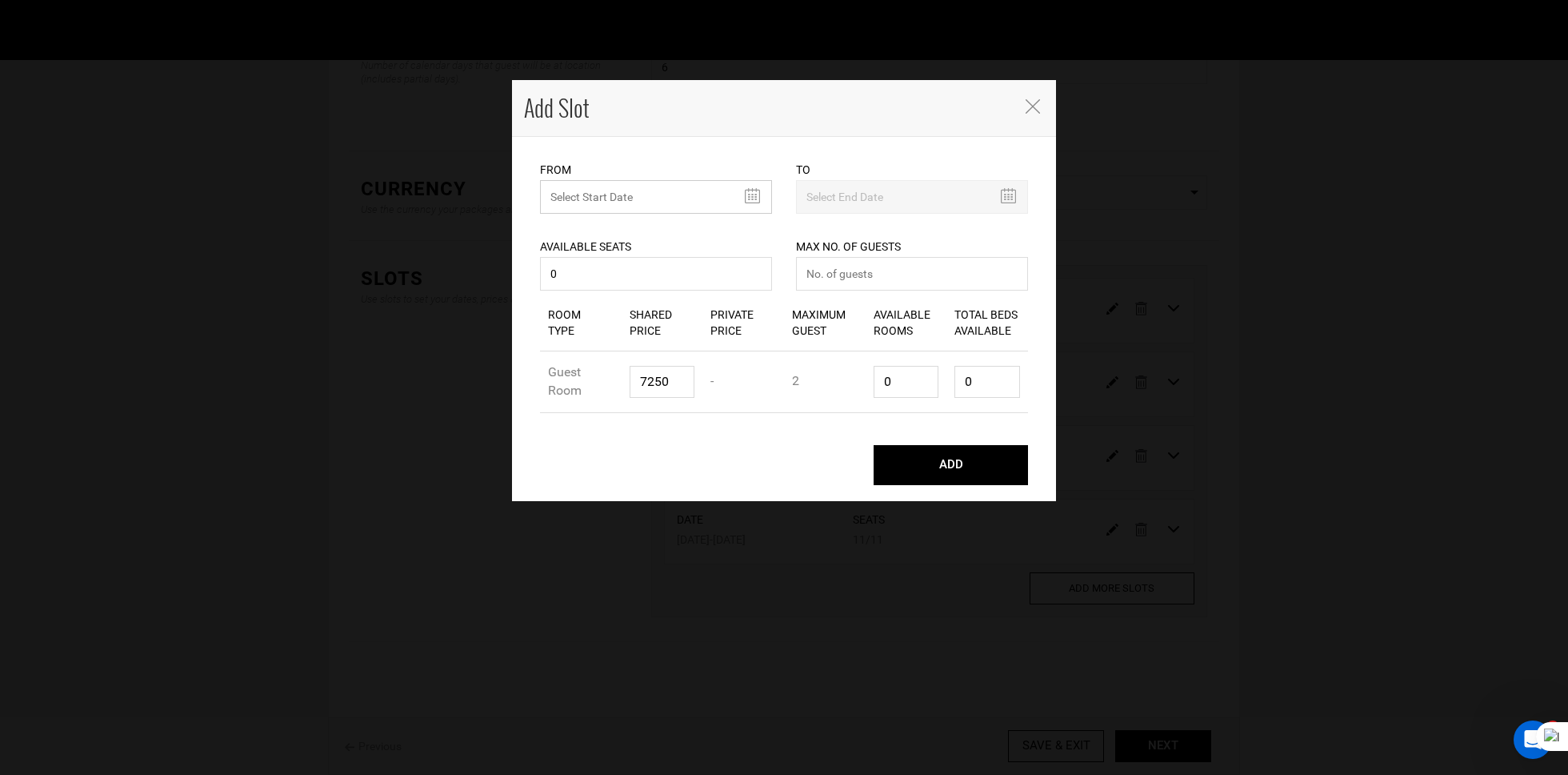
click at [618, 193] on input "MINIMUM NUMBER OF NIGHTS" at bounding box center [656, 197] width 232 height 34
click at [634, 250] on th "We" at bounding box center [628, 256] width 24 height 24
click at [645, 235] on th "October 2025" at bounding box center [628, 231] width 120 height 24
click at [702, 231] on th "»" at bounding box center [695, 231] width 24 height 24
click at [572, 270] on span "Jan" at bounding box center [568, 271] width 36 height 43
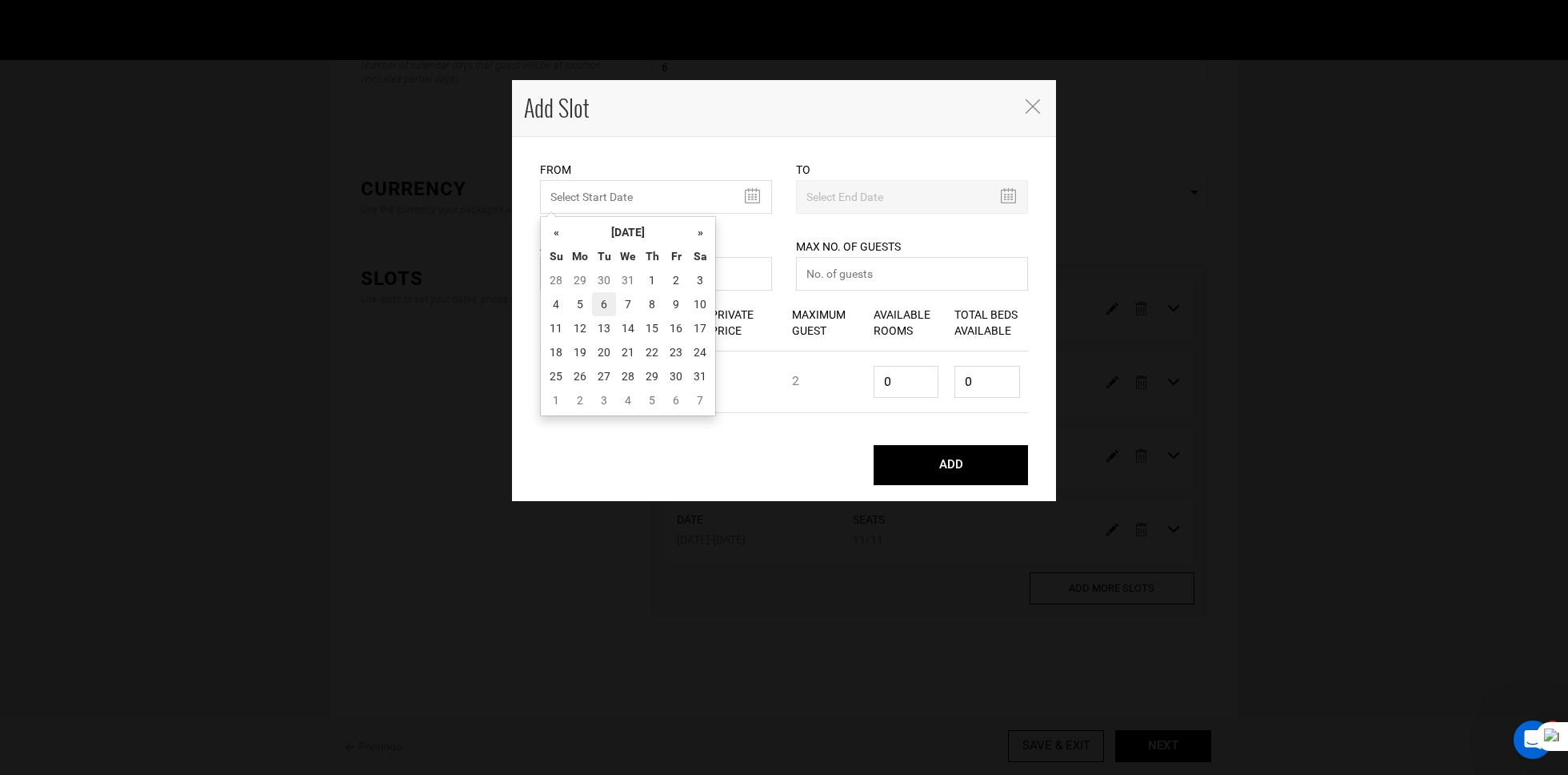
click at [611, 301] on td "6" at bounding box center [604, 304] width 24 height 24
type input "01/06/2026"
type input "01/11/2026"
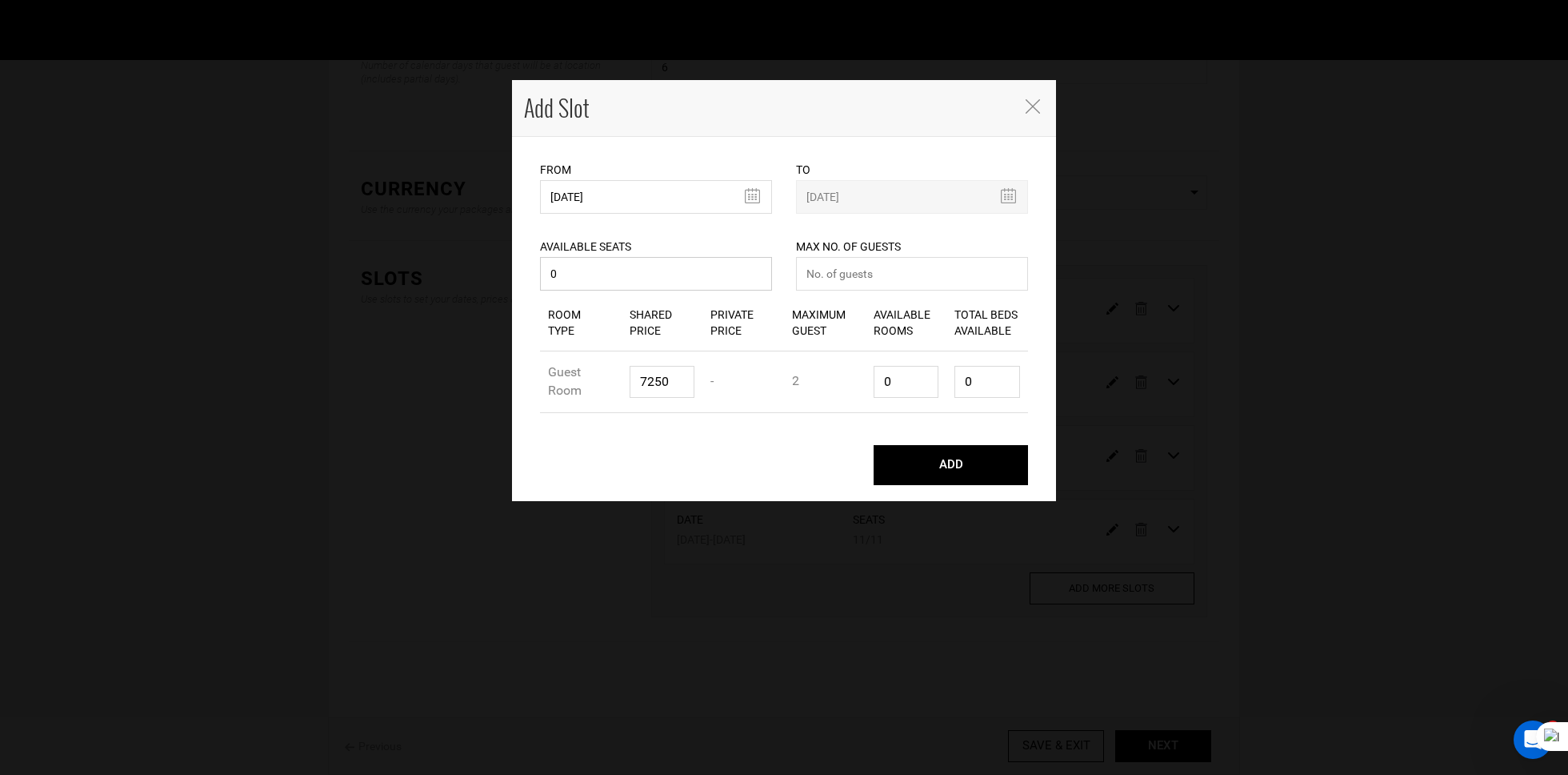
click at [621, 291] on input "0" at bounding box center [656, 273] width 232 height 34
type input "011"
type input "11"
paste input "98"
type input "9850"
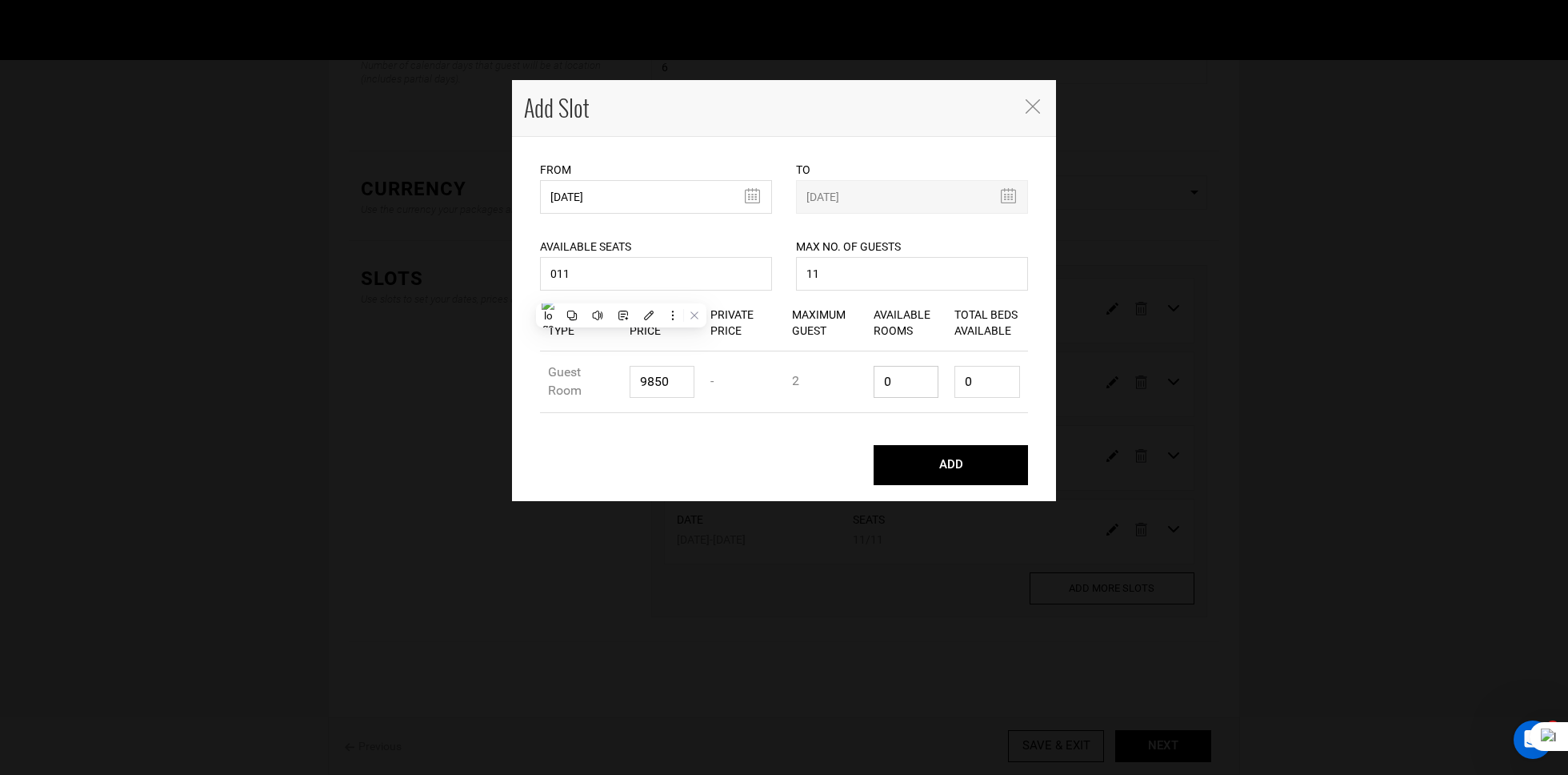
type input "6"
type input "12"
type input "6"
click at [959, 474] on button "ADD" at bounding box center [950, 465] width 154 height 40
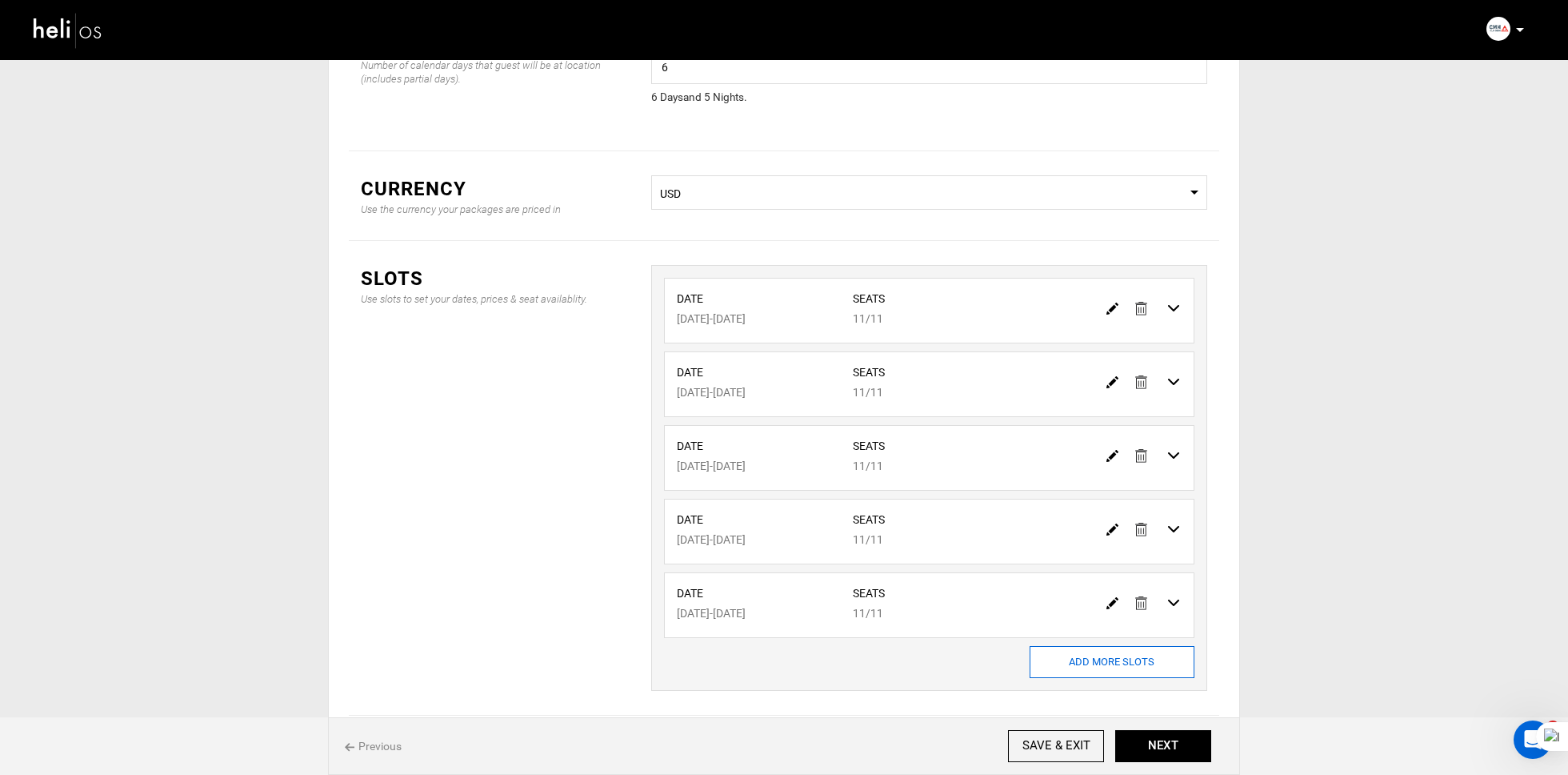
click at [1079, 659] on input "ADD MORE SLOTS" at bounding box center [1112, 662] width 165 height 32
type input "0"
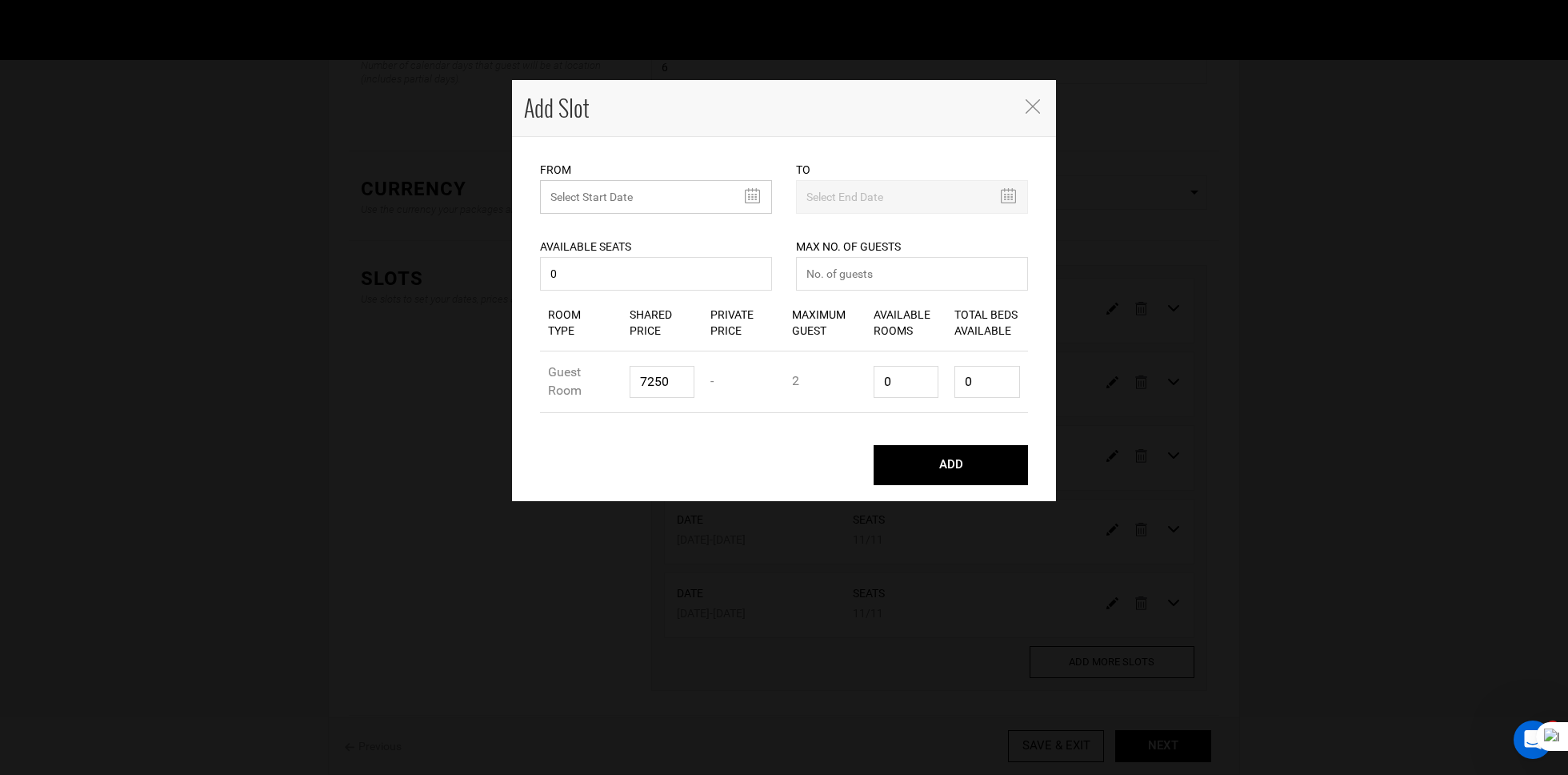
click at [603, 193] on input "MINIMUM NUMBER OF NIGHTS" at bounding box center [656, 197] width 232 height 34
click at [627, 220] on table "« October 2025 » Su Mo Tu We Th Fr Sa 28 29 30 1 2 3 4 5 6 7 8 9 10 11 12 13 14…" at bounding box center [628, 316] width 168 height 193
click at [636, 222] on th "October 2025" at bounding box center [628, 231] width 120 height 24
click at [696, 226] on th "»" at bounding box center [695, 231] width 24 height 24
click at [577, 277] on span "Jan" at bounding box center [568, 271] width 36 height 43
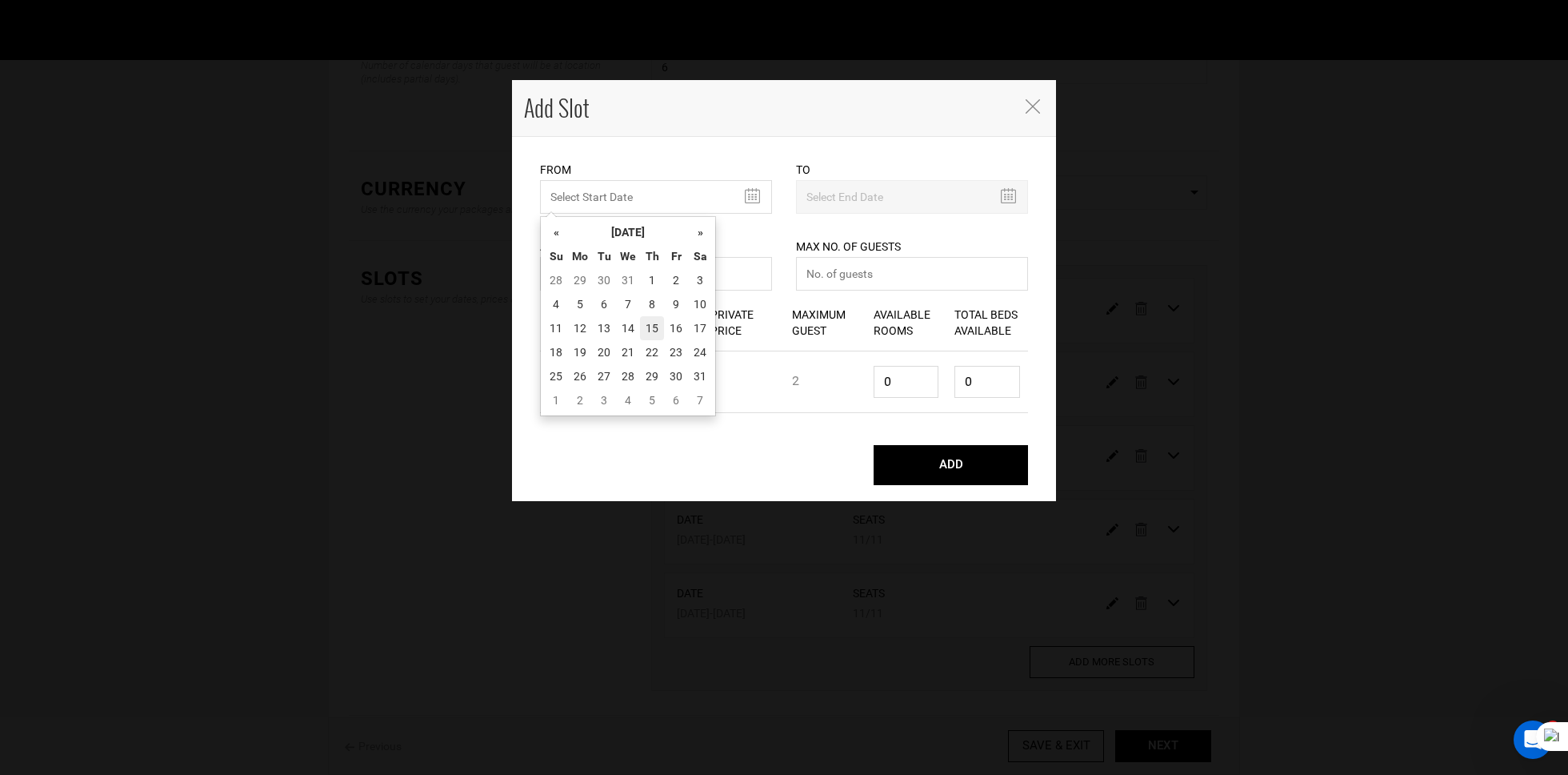
click at [656, 327] on td "15" at bounding box center [651, 328] width 24 height 24
type input "01/15/2026"
type input "01/20/2026"
click at [627, 276] on input "0" at bounding box center [656, 273] width 232 height 34
type input "011"
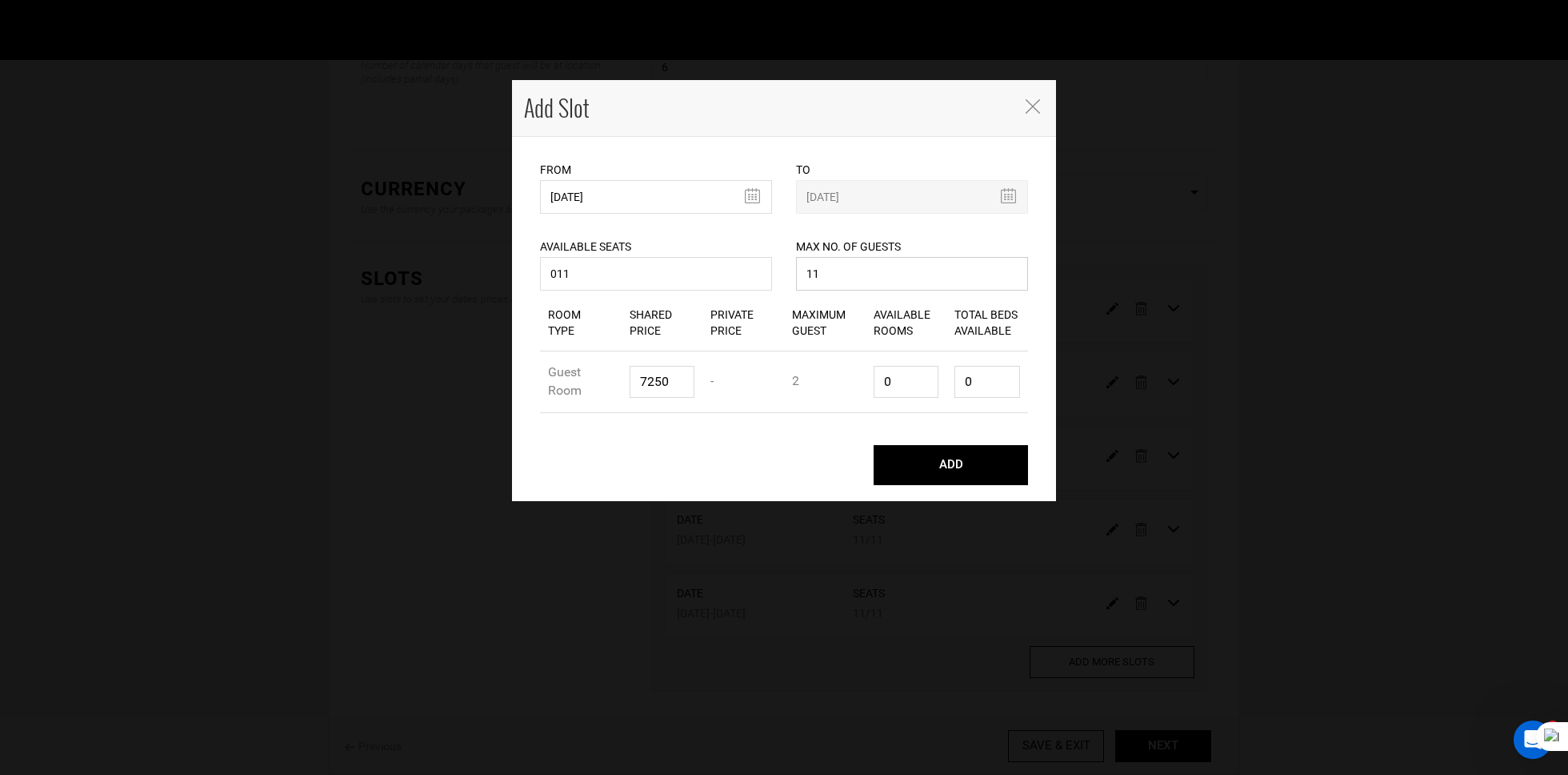
type input "11"
paste input "1040"
type input "10400"
type input "6"
type input "12"
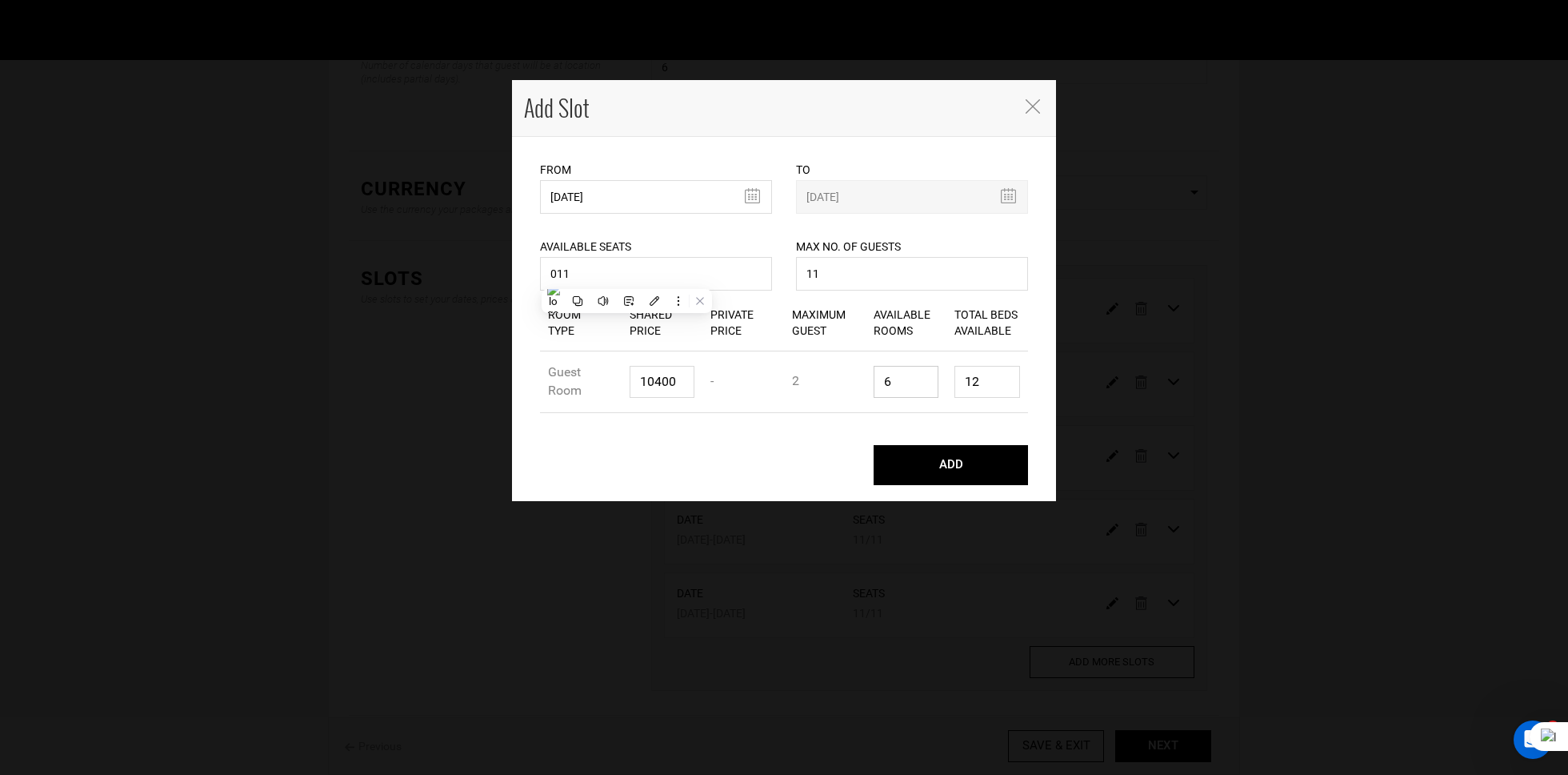
click at [874, 445] on button "ADD" at bounding box center [950, 465] width 154 height 40
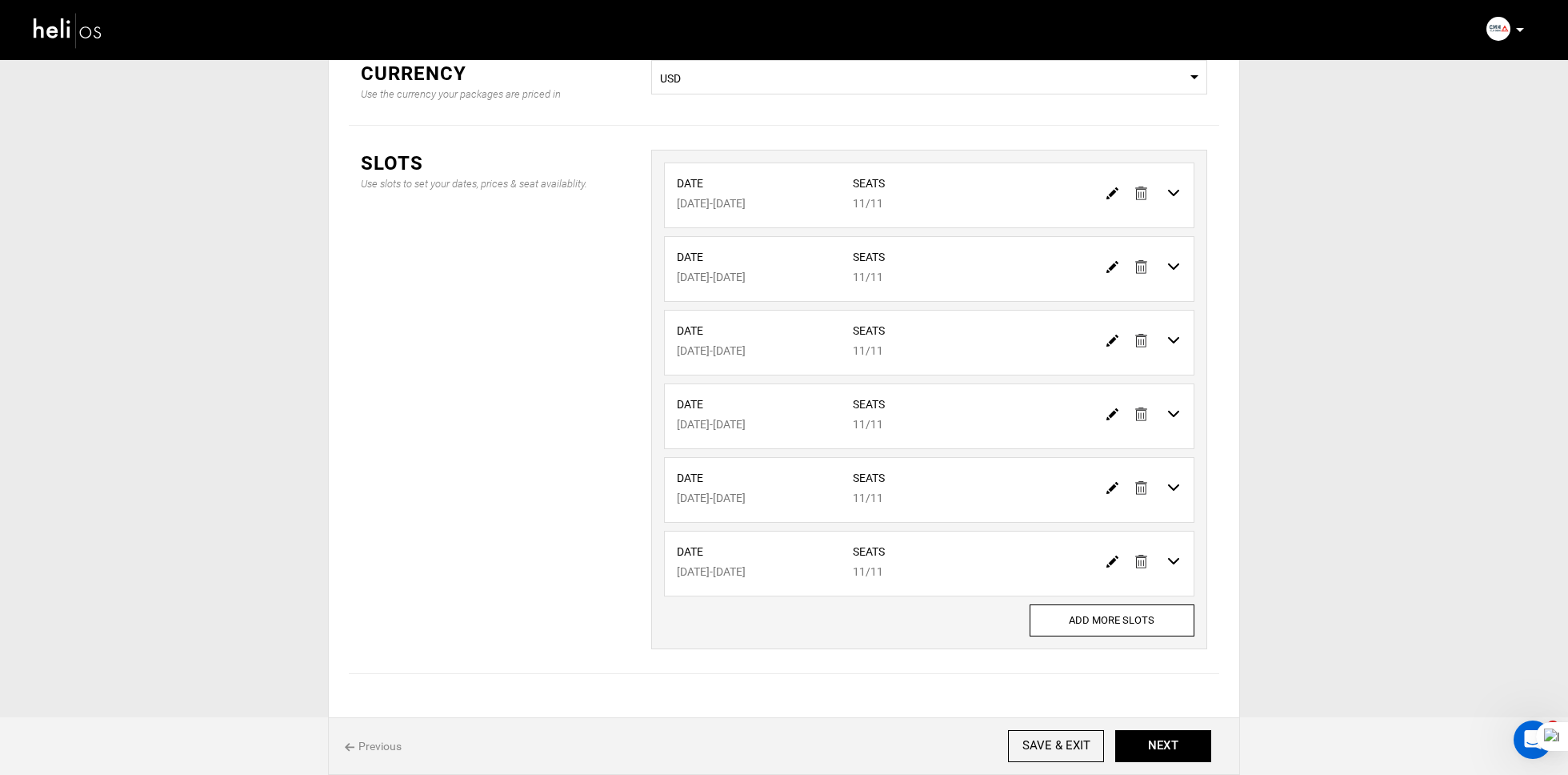
scroll to position [279, 0]
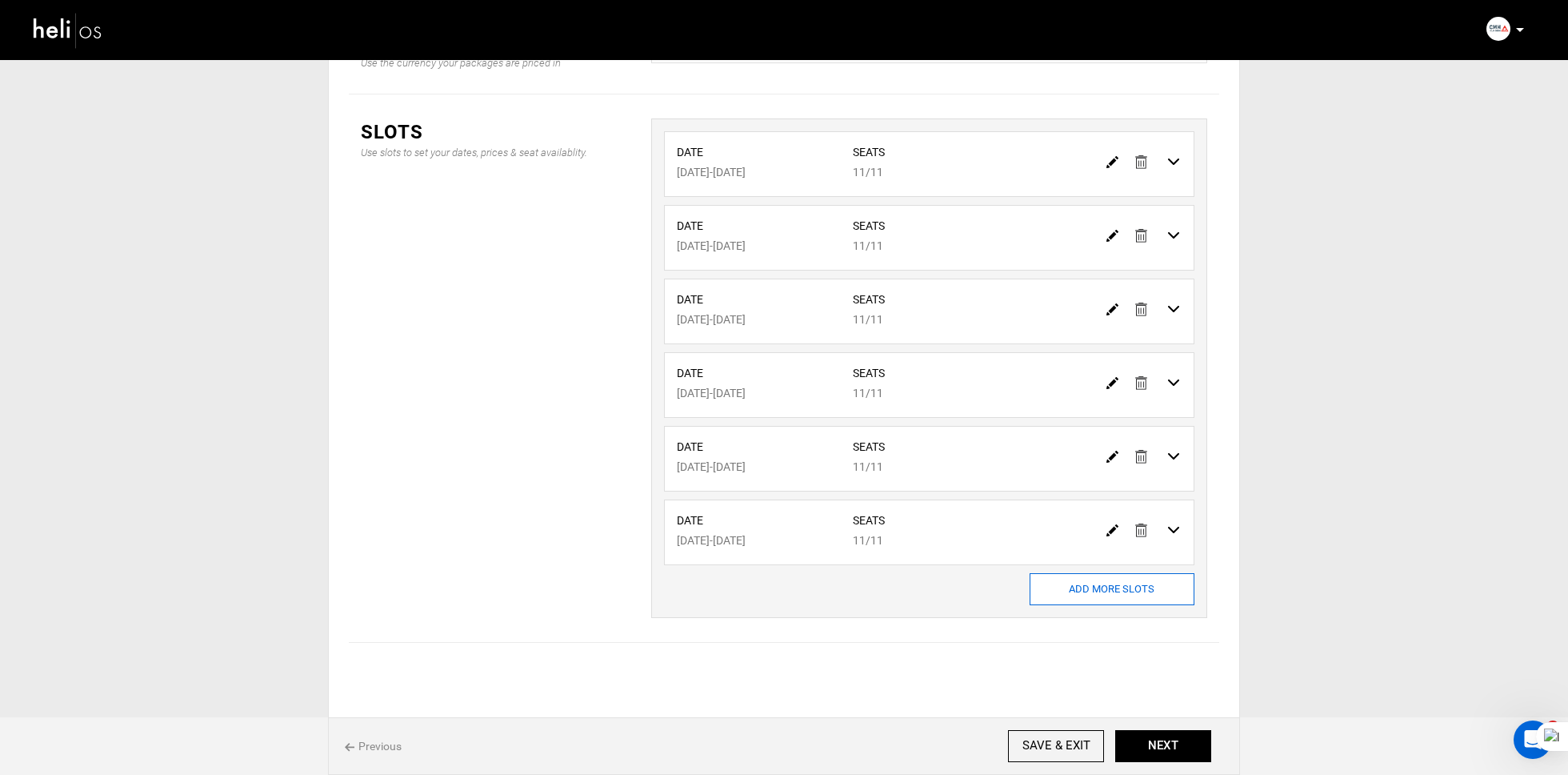
click at [1058, 575] on input "ADD MORE SLOTS" at bounding box center [1112, 589] width 165 height 32
type input "0"
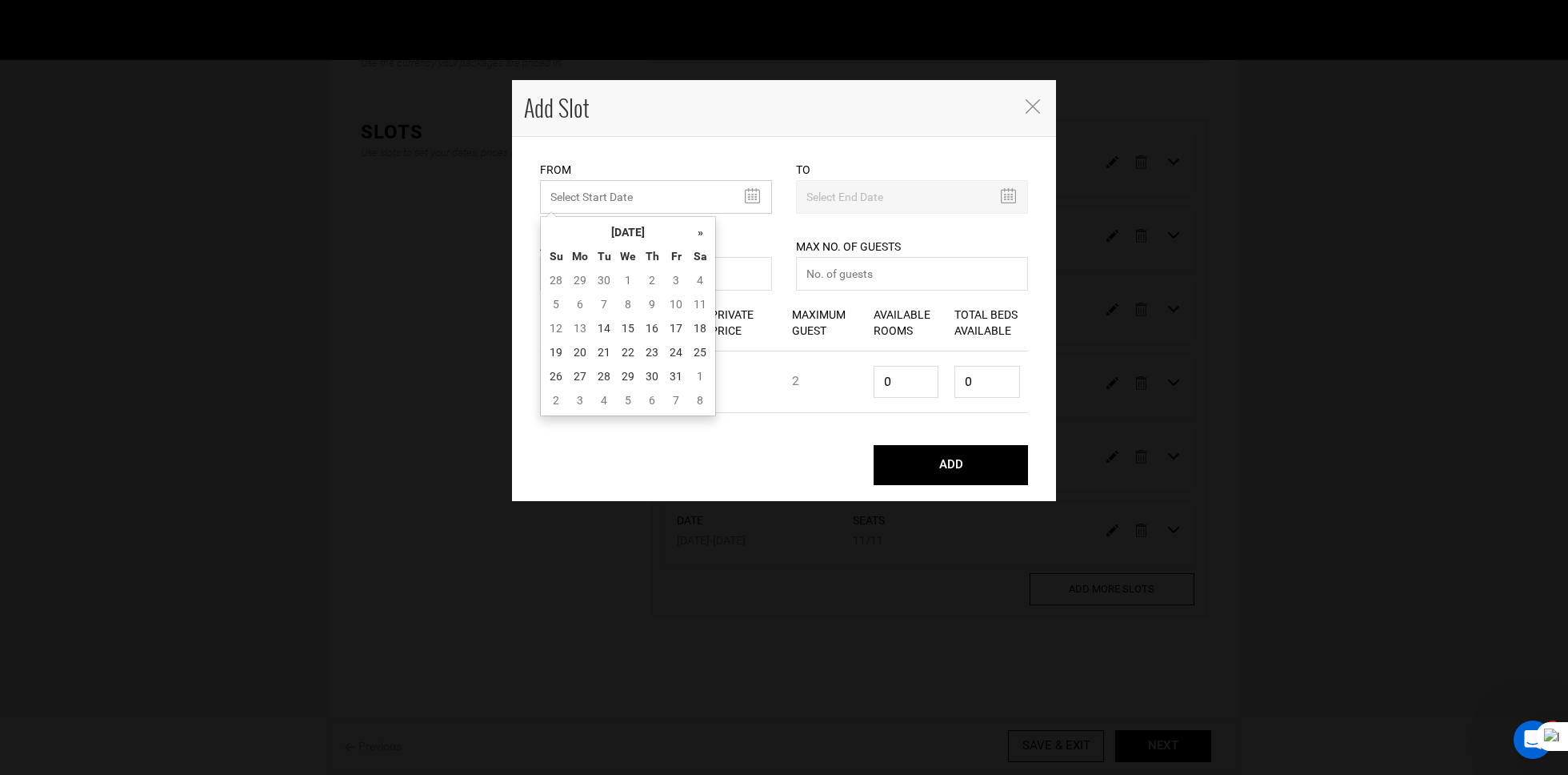
click at [599, 188] on input "MINIMUM NUMBER OF NIGHTS" at bounding box center [656, 197] width 232 height 34
click at [628, 229] on th "October 2025" at bounding box center [628, 231] width 120 height 24
click at [694, 231] on th "»" at bounding box center [695, 231] width 24 height 24
click at [561, 295] on td "Jan Feb Mar Apr May Jun Jul Aug Sep Oct Nov Dec" at bounding box center [626, 318] width 164 height 147
click at [566, 288] on span "Jan" at bounding box center [568, 271] width 36 height 43
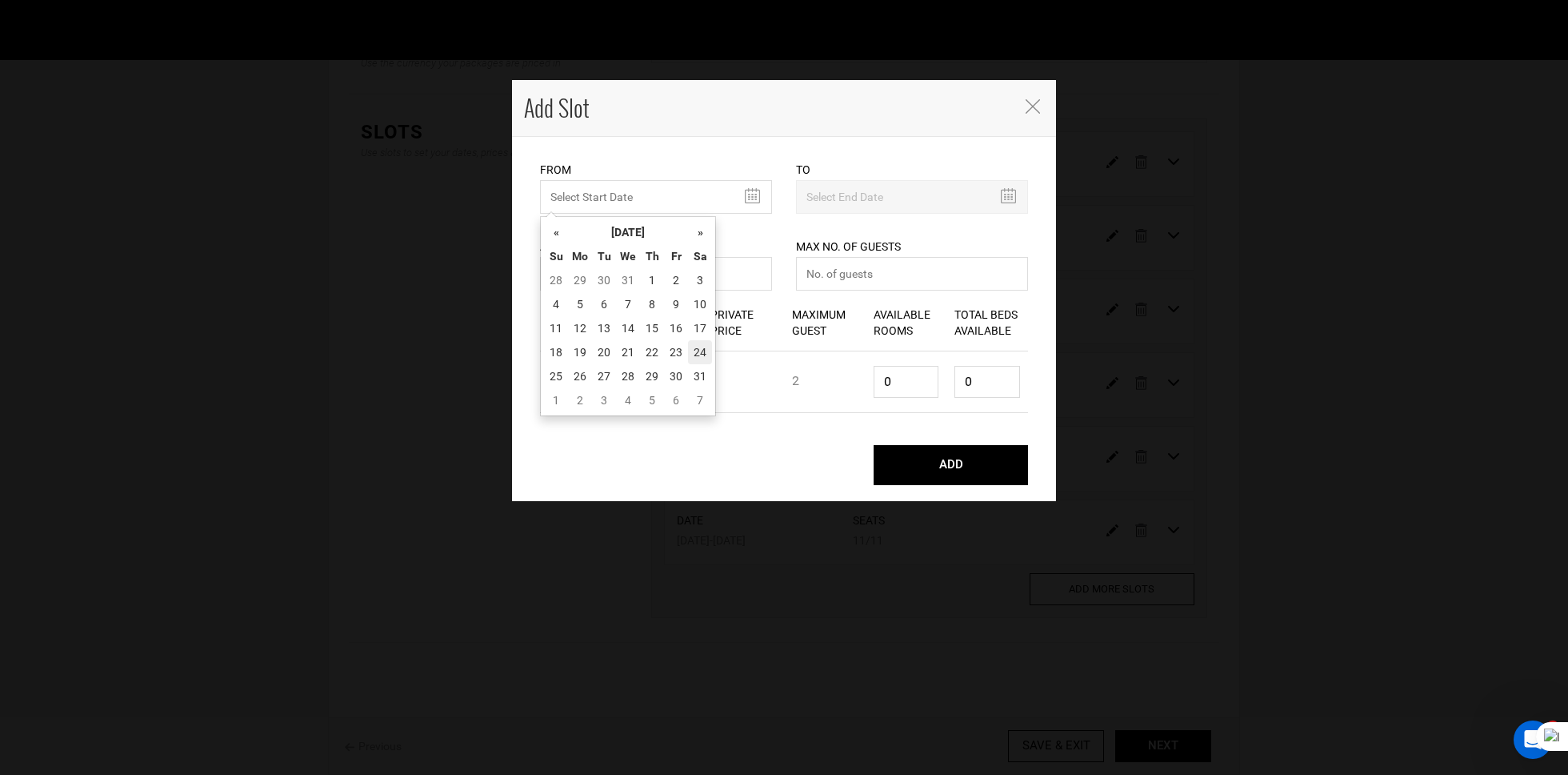
click at [703, 349] on td "24" at bounding box center [699, 352] width 24 height 24
type input "01/24/2026"
type input "01/29/2026"
click at [644, 276] on input "0" at bounding box center [656, 273] width 232 height 34
type input "011"
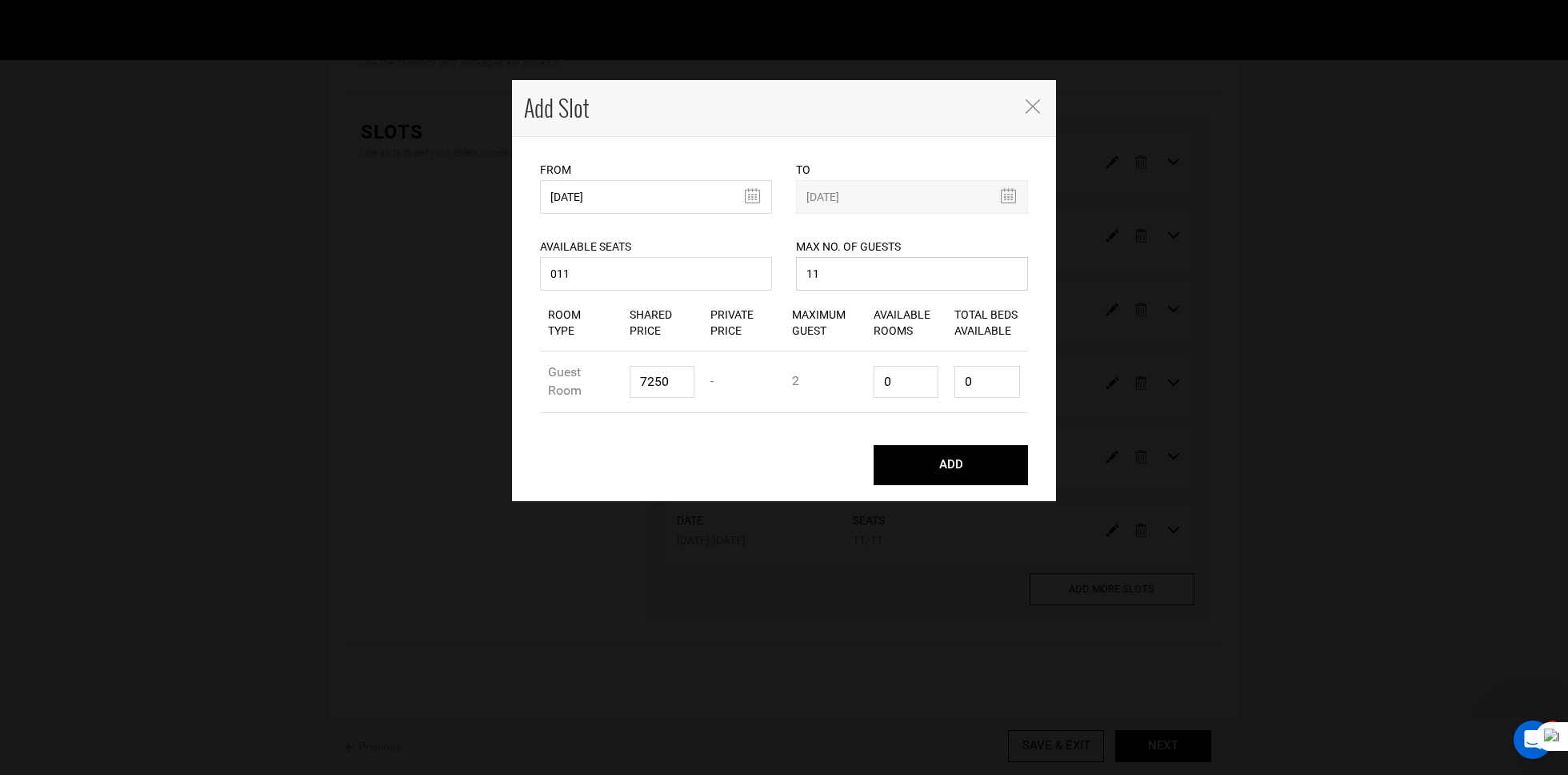
type input "11"
paste input "10525"
type input "10525"
type input "6"
type input "12"
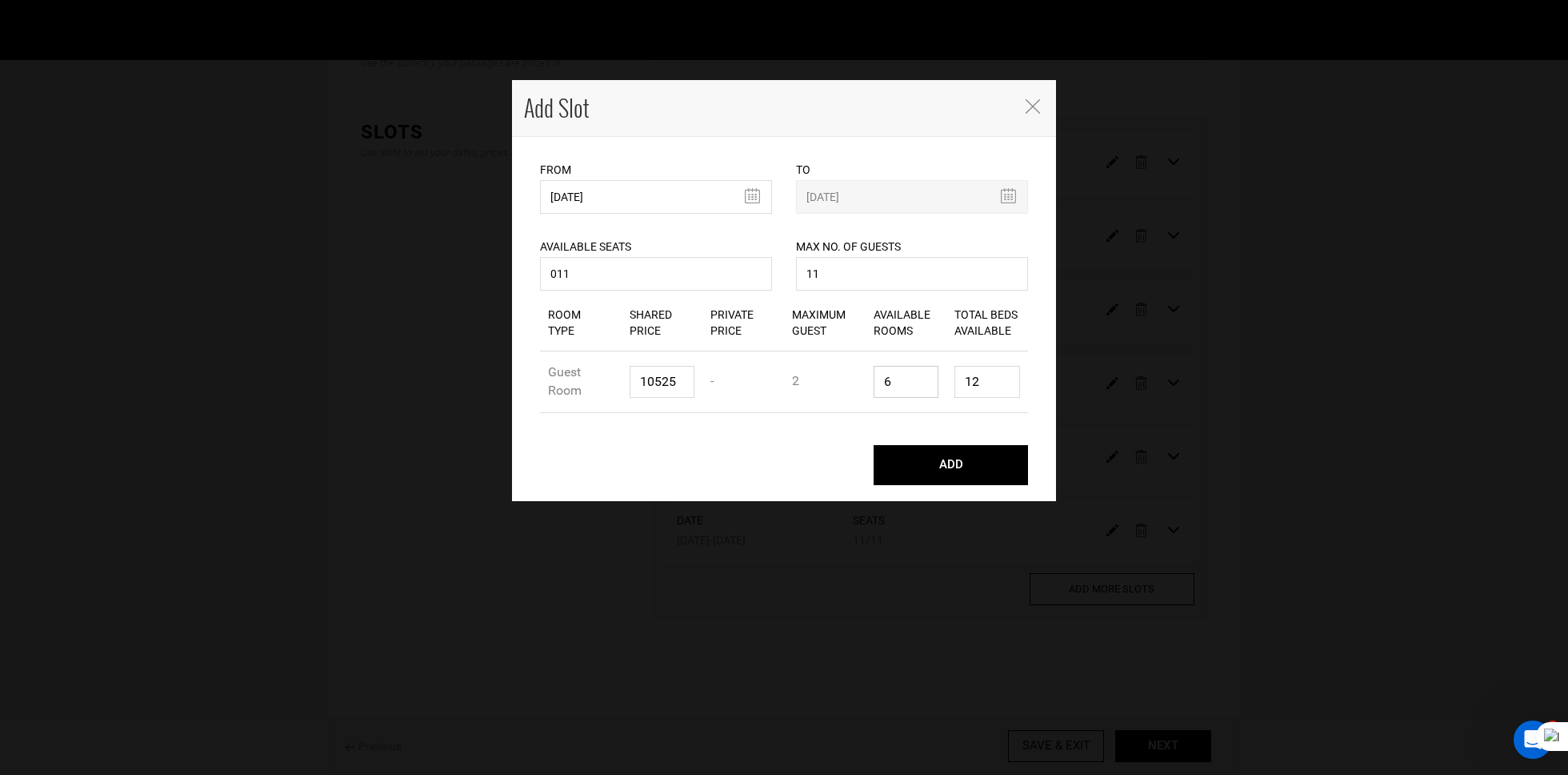
click at [874, 445] on button "ADD" at bounding box center [950, 465] width 154 height 40
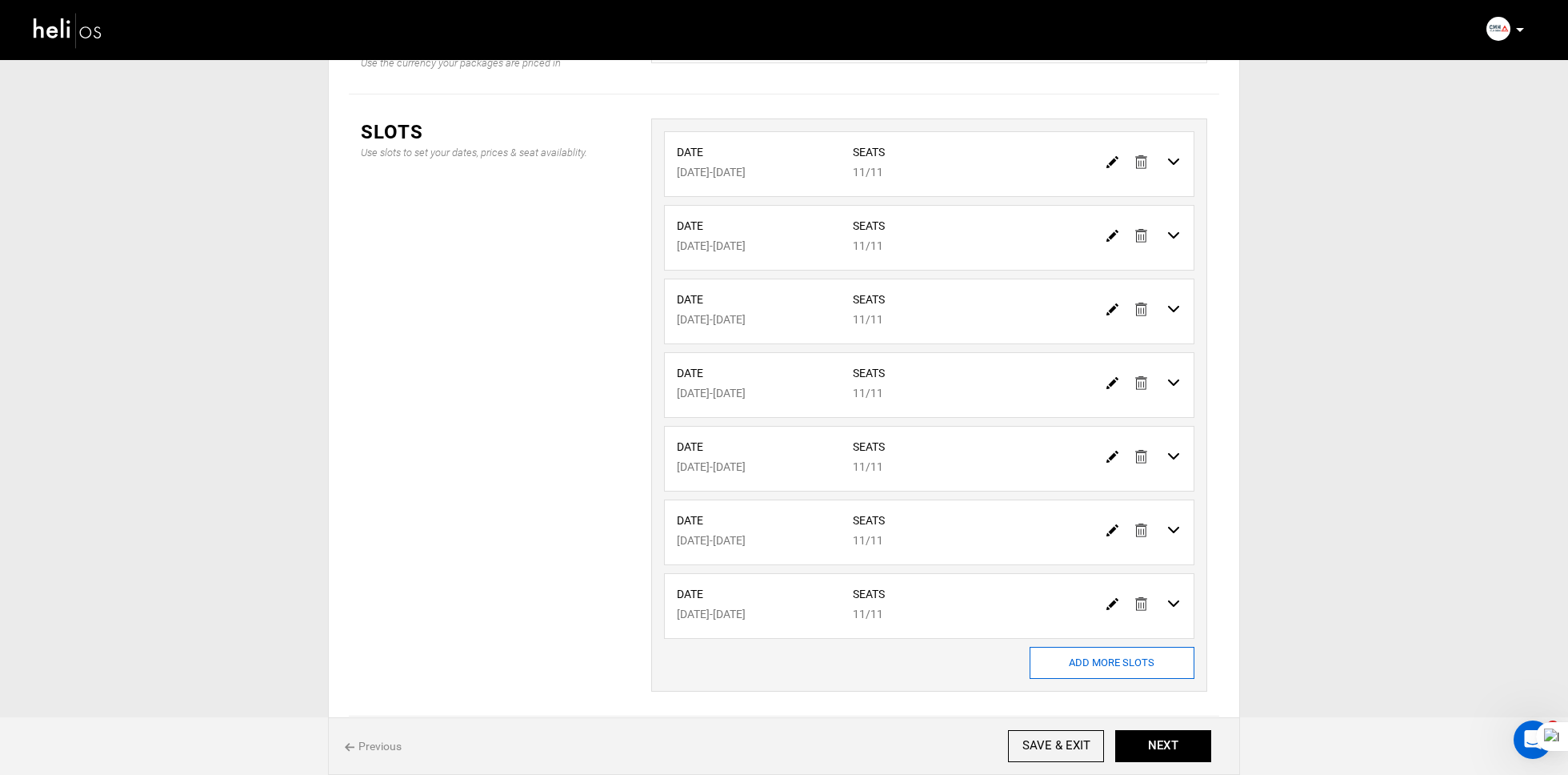
click at [1089, 656] on input "ADD MORE SLOTS" at bounding box center [1112, 663] width 165 height 32
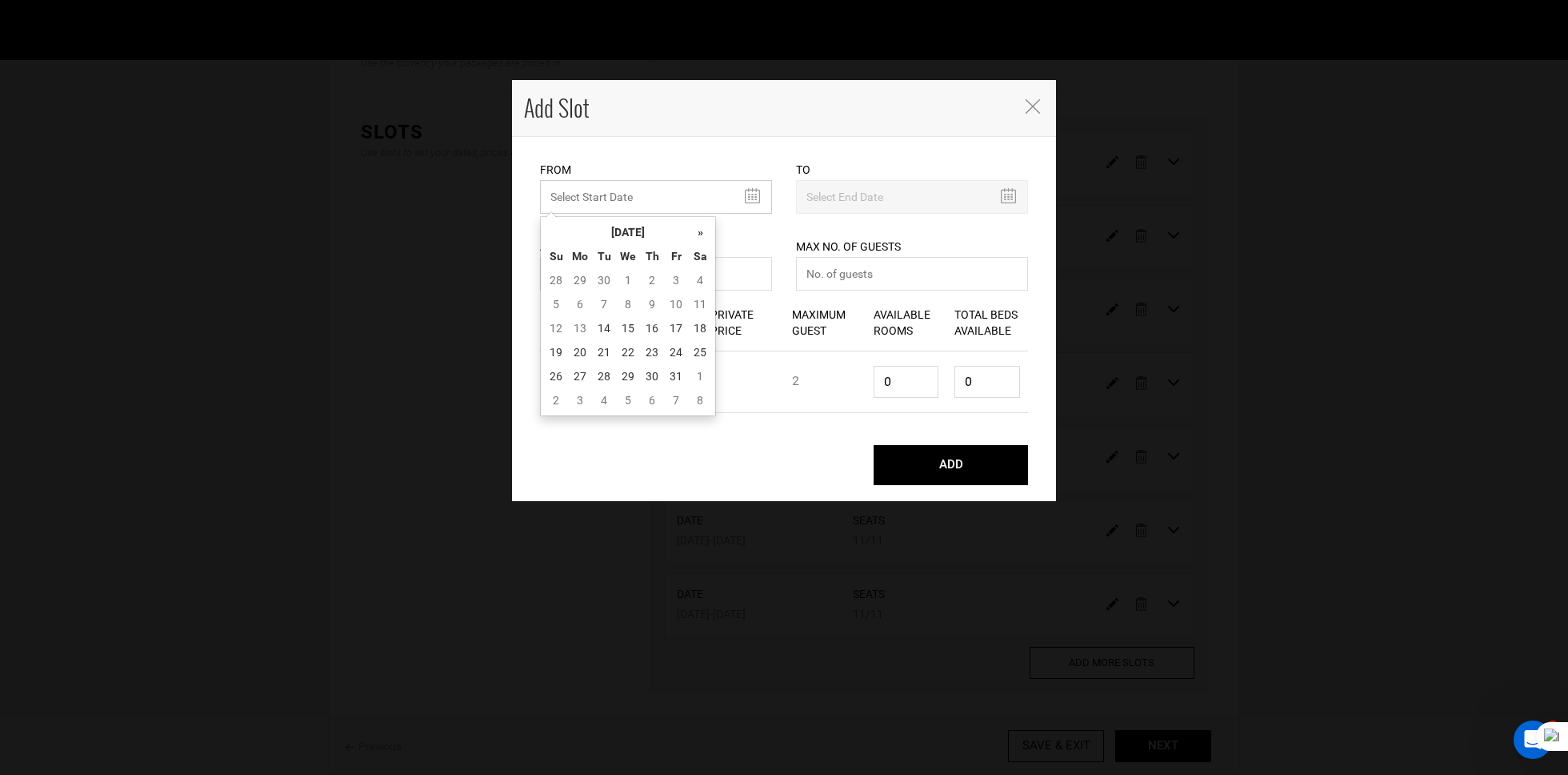
click at [624, 184] on input "MINIMUM NUMBER OF NIGHTS" at bounding box center [656, 197] width 232 height 34
click at [649, 245] on th "Th" at bounding box center [651, 256] width 24 height 24
click at [659, 236] on th "October 2025" at bounding box center [628, 231] width 120 height 24
click at [697, 233] on th "»" at bounding box center [695, 231] width 24 height 24
click at [568, 266] on span "Jan" at bounding box center [568, 271] width 36 height 43
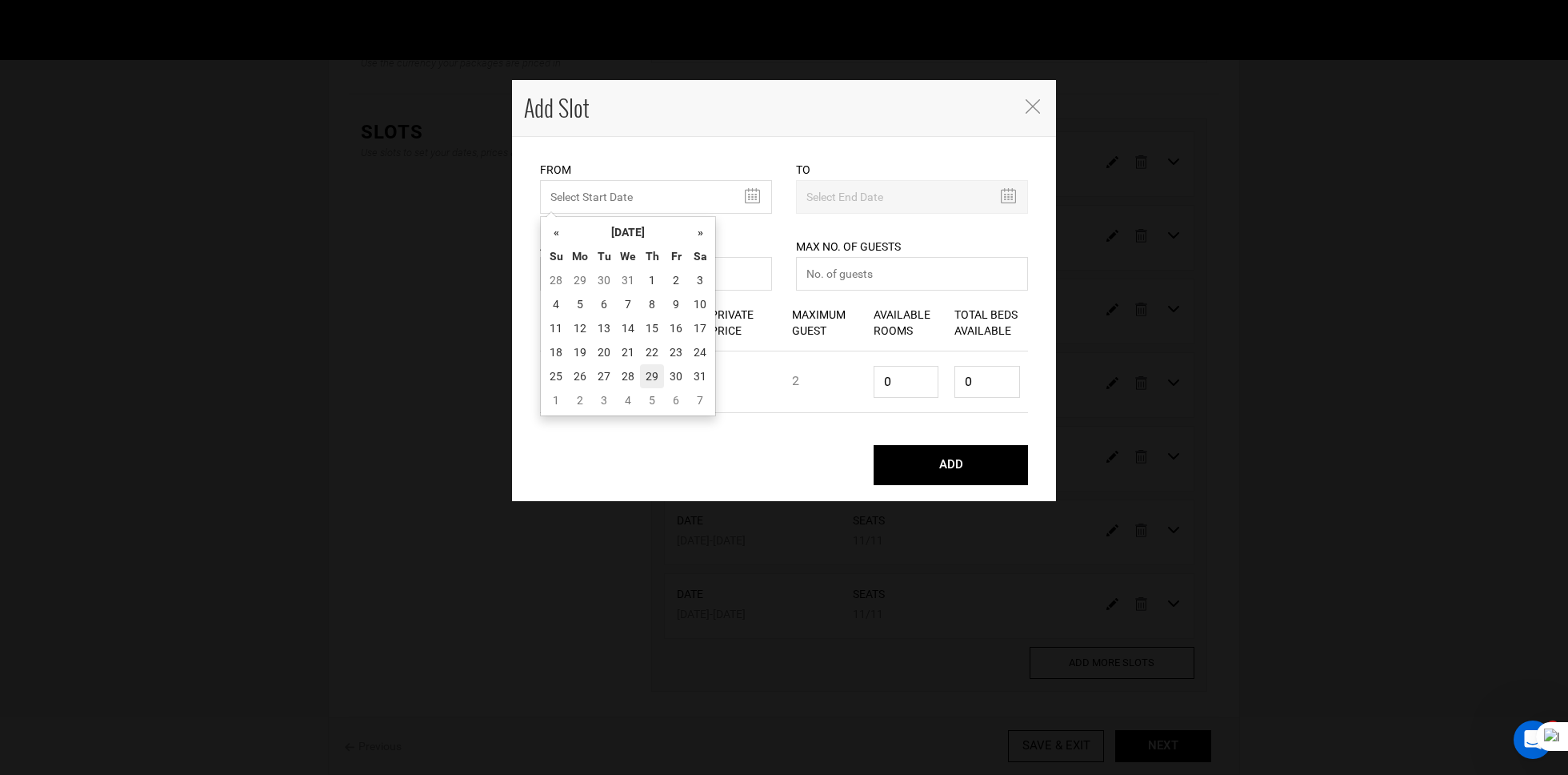
click at [645, 373] on td "29" at bounding box center [651, 376] width 24 height 24
type input "01/29/2026"
type input "02/03/2026"
click at [671, 290] on input "0" at bounding box center [656, 273] width 232 height 34
type input "011"
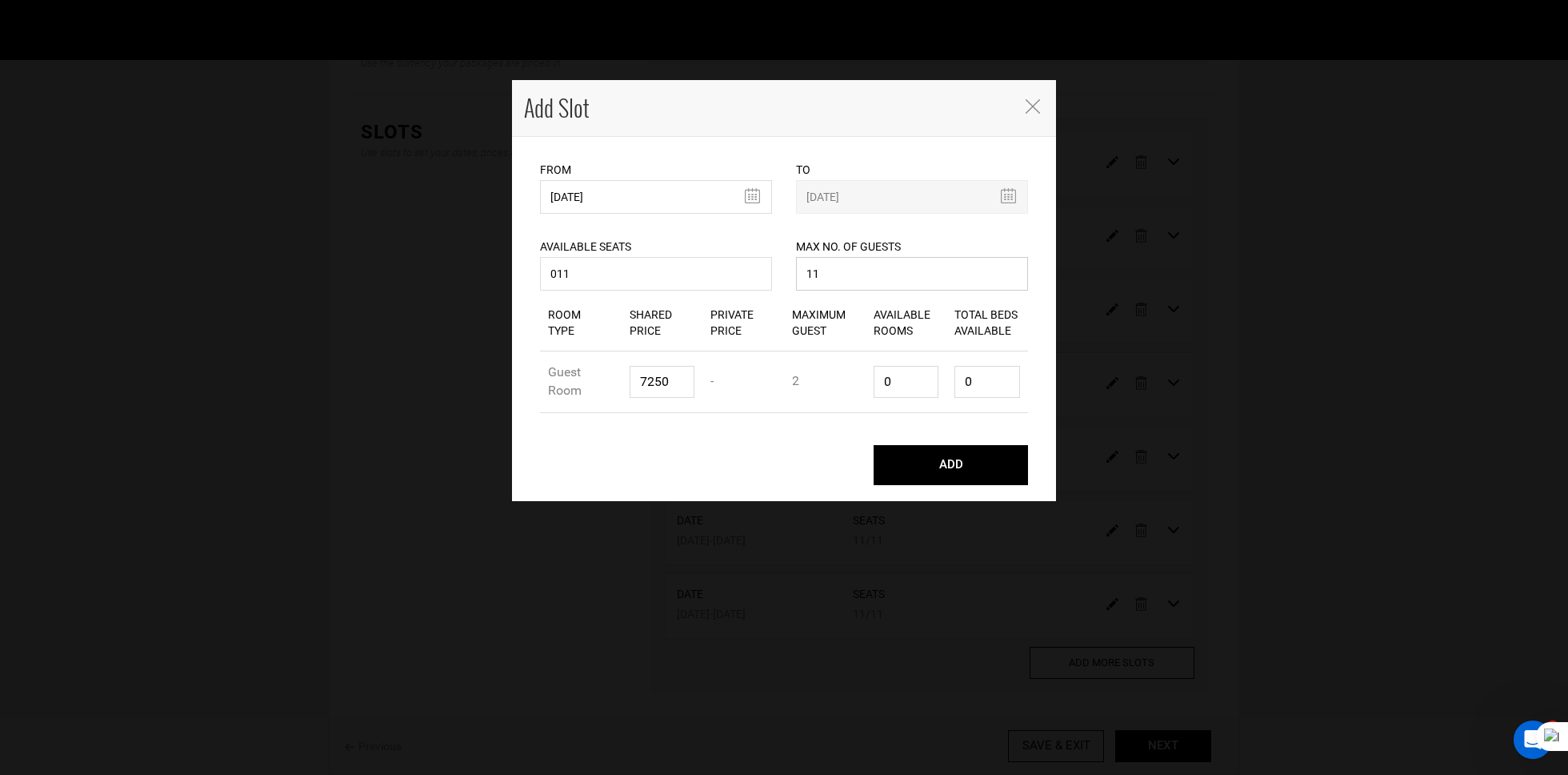
type input "11"
paste input "11325"
type input "11325"
type input "6"
type input "12"
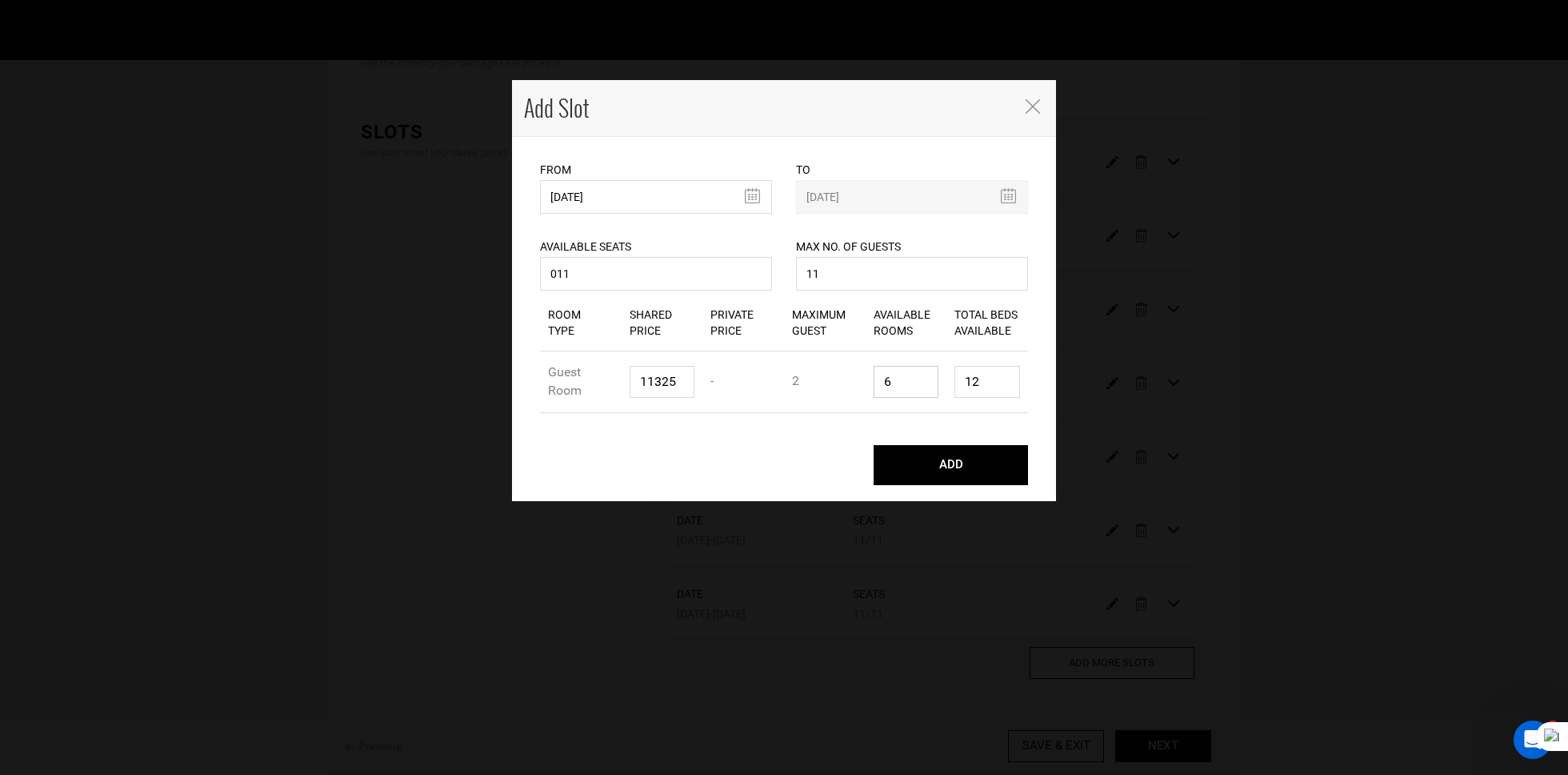
click at [874, 445] on button "ADD" at bounding box center [950, 465] width 154 height 40
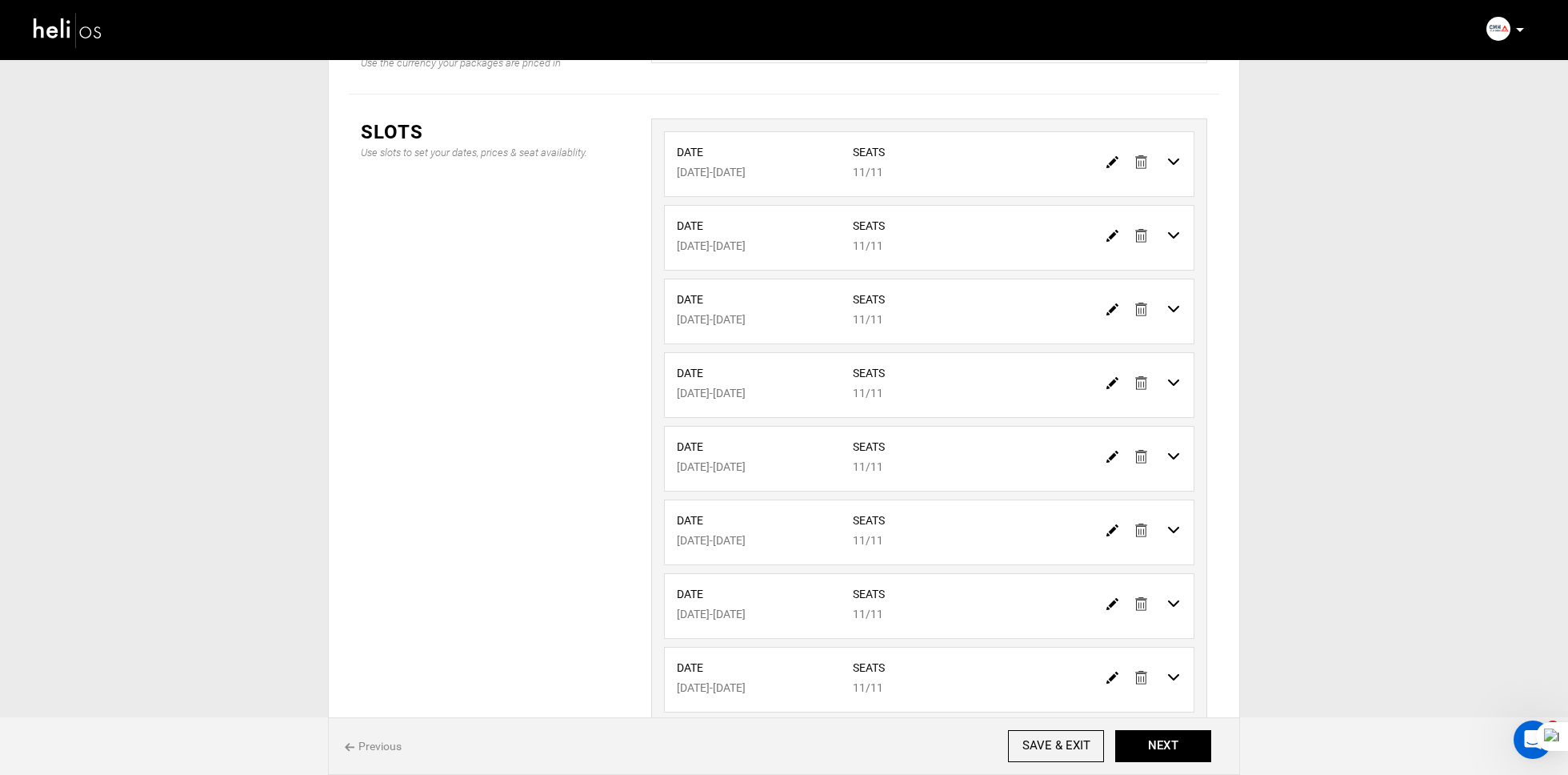
scroll to position [0, 0]
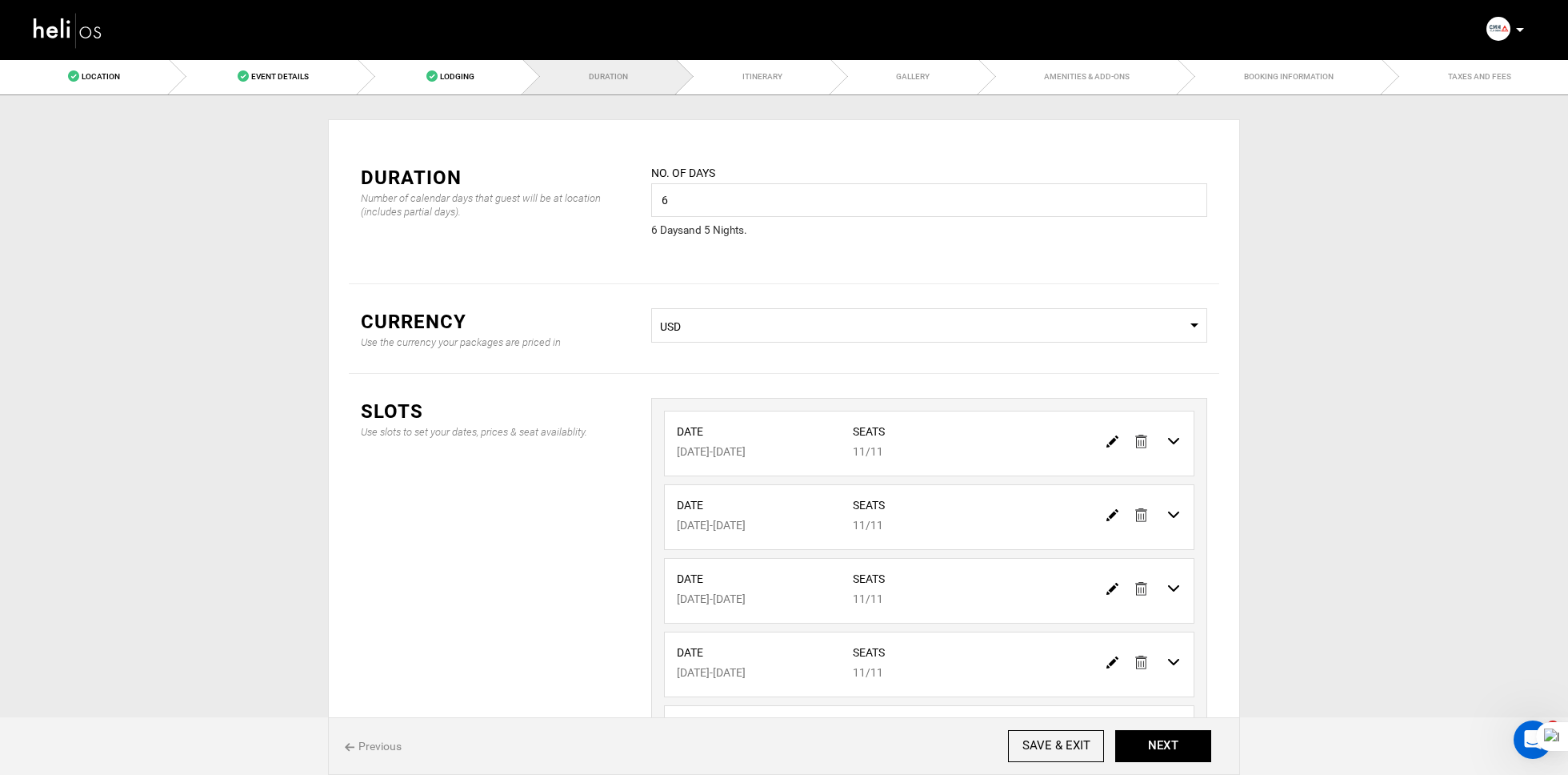
click at [1172, 723] on div "Previous SAVE & EXIT NEXT" at bounding box center [784, 746] width 912 height 58
click at [1170, 730] on button "NEXT" at bounding box center [1163, 746] width 96 height 32
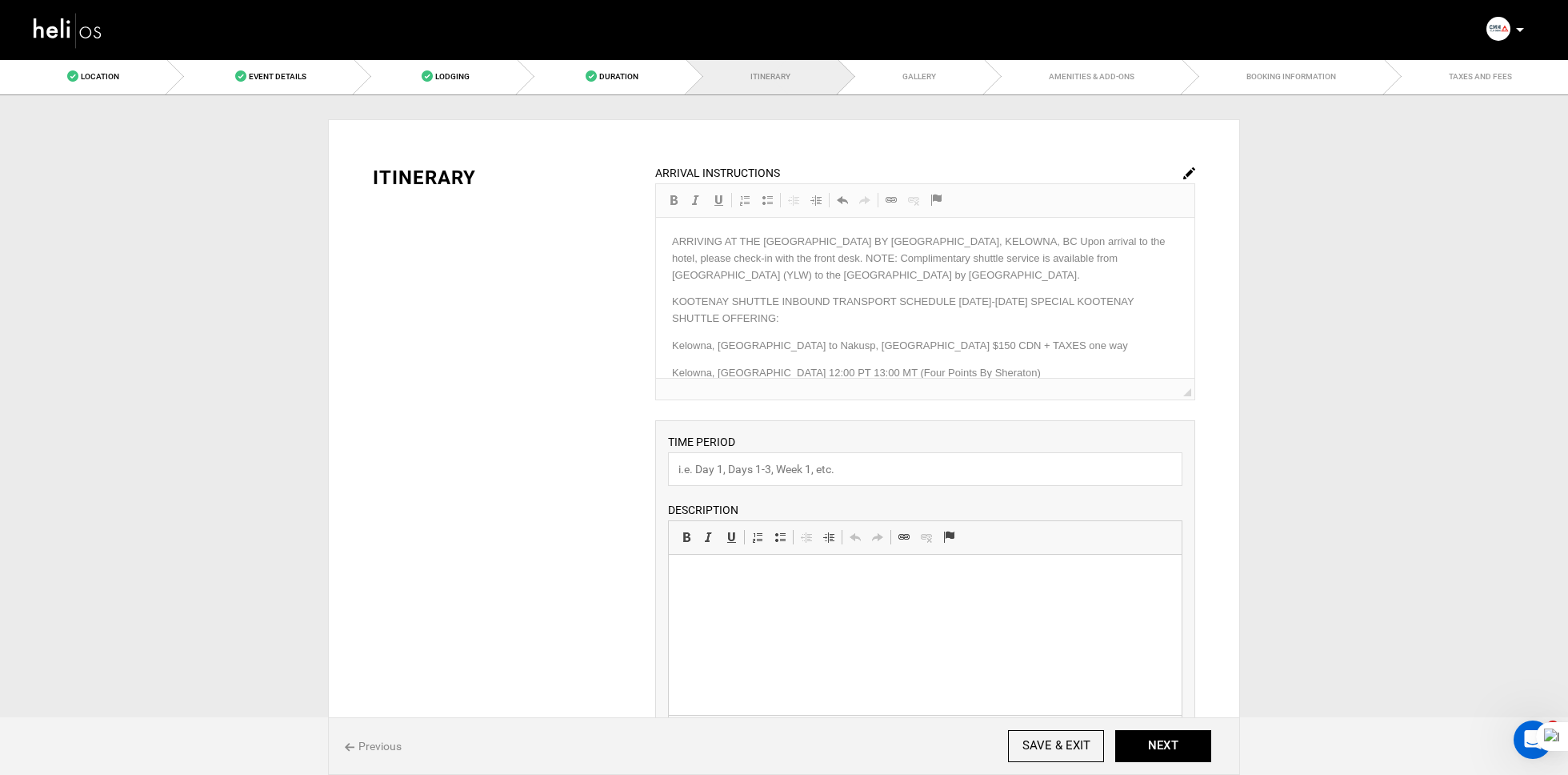
scroll to position [164, 0]
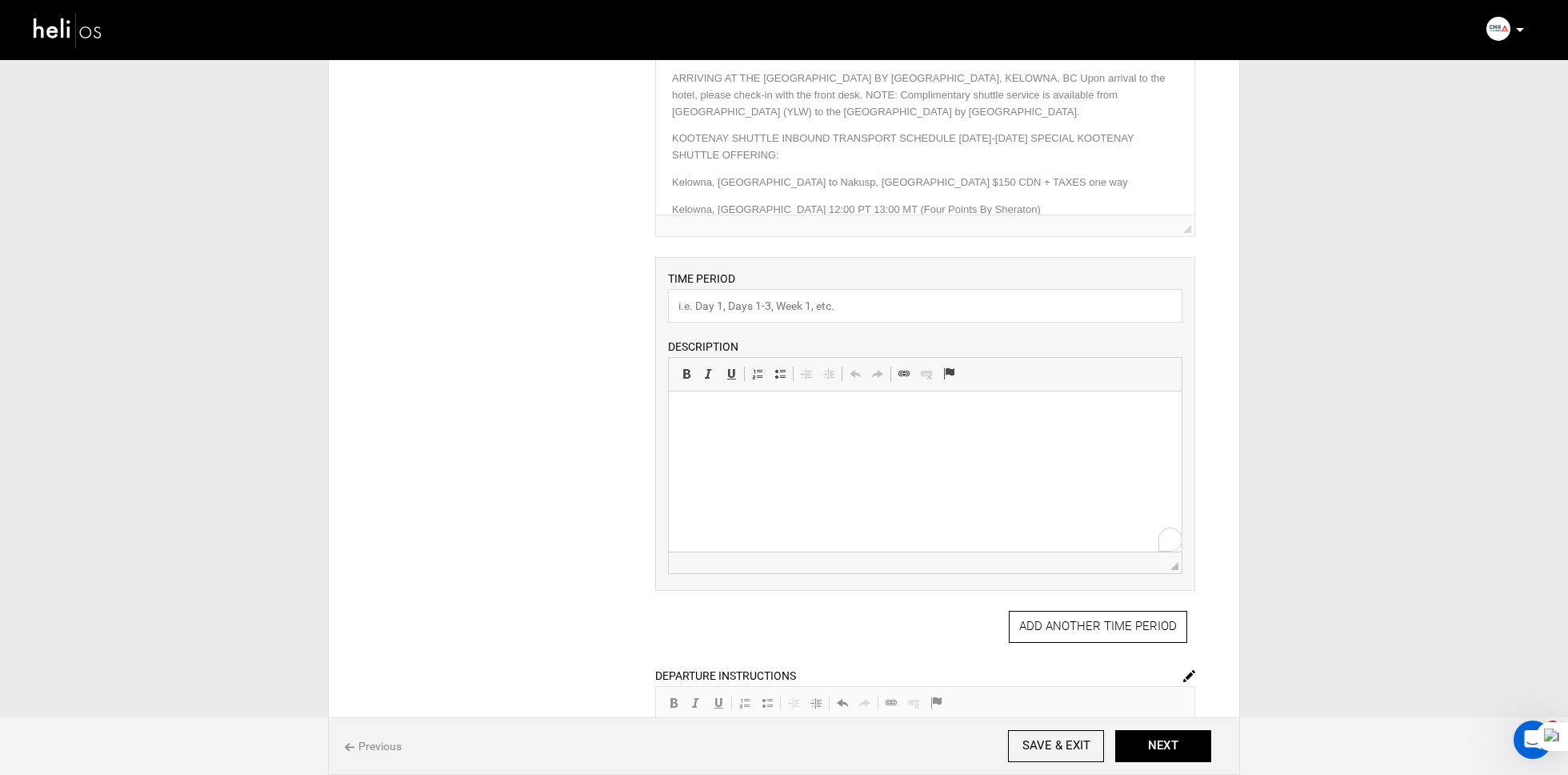
click at [782, 440] on html at bounding box center [924, 416] width 513 height 49
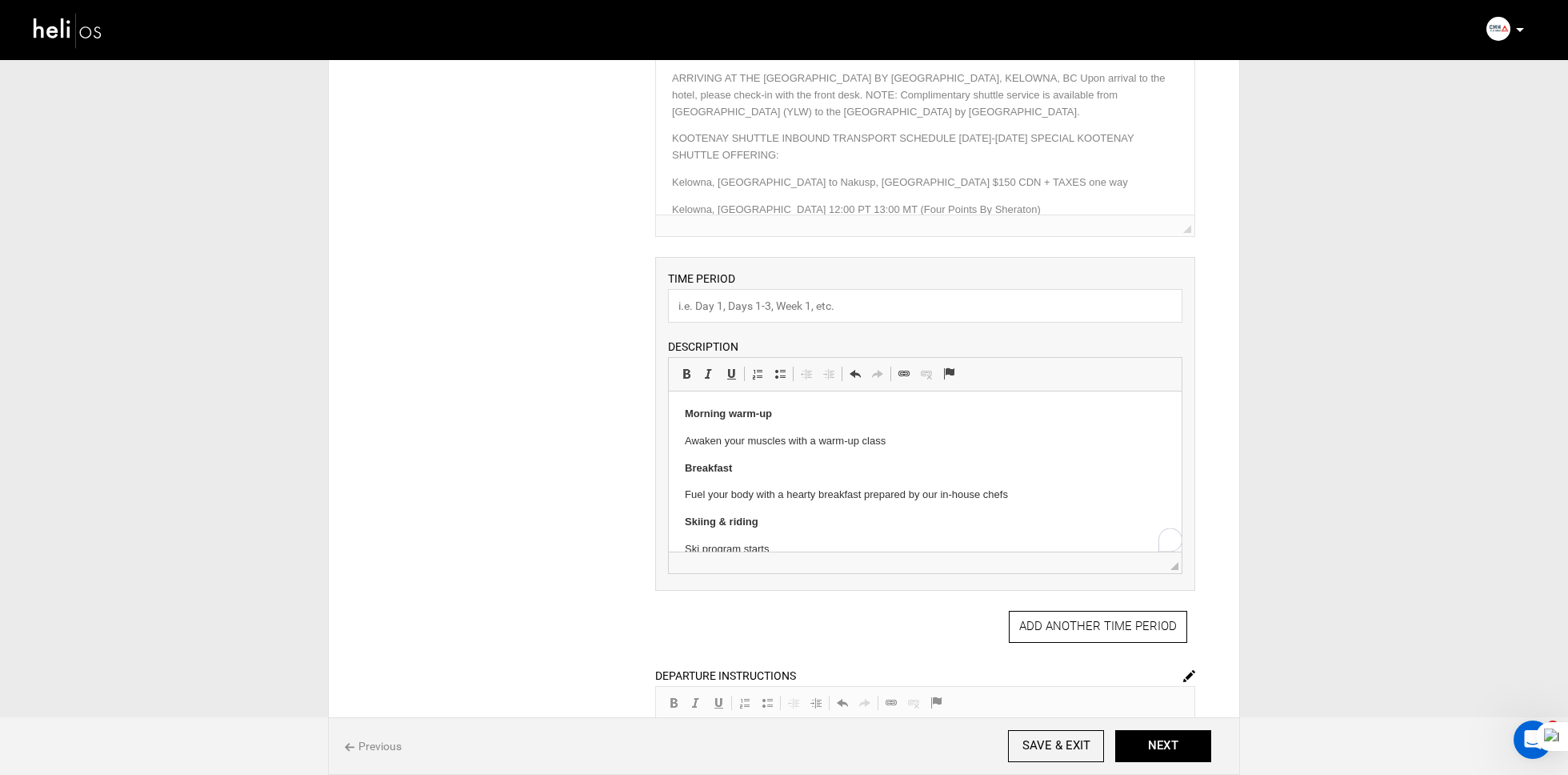
scroll to position [0, 0]
click at [742, 294] on input "text" at bounding box center [925, 306] width 514 height 34
type input "A typical ski day on a Signature Trip"
click at [1178, 744] on button "NEXT" at bounding box center [1163, 746] width 96 height 32
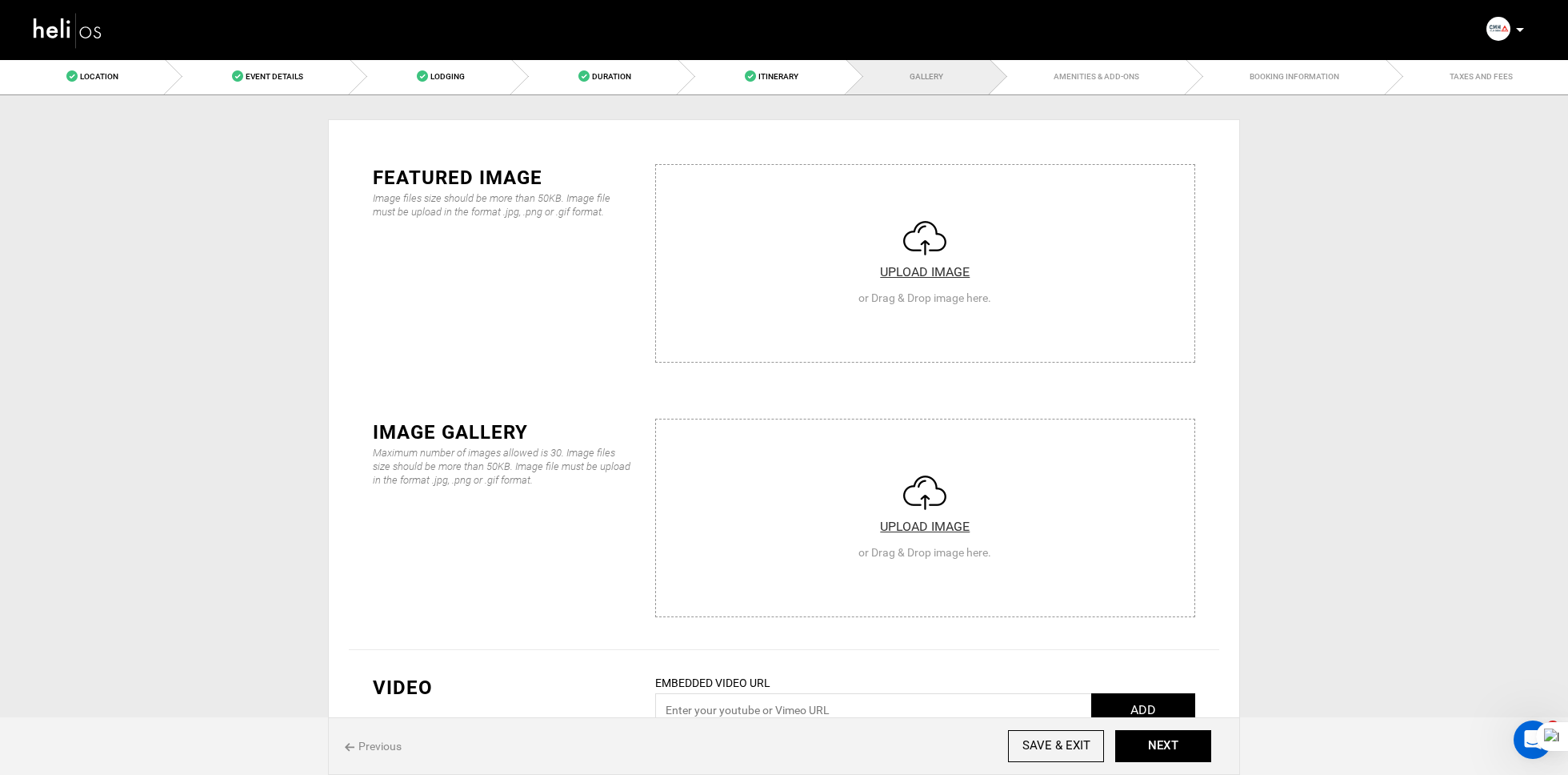
click at [881, 313] on input "file" at bounding box center [925, 261] width 538 height 193
type input "C:\fakepath\15825aee15eb335cc13f9b559f166ee8.png"
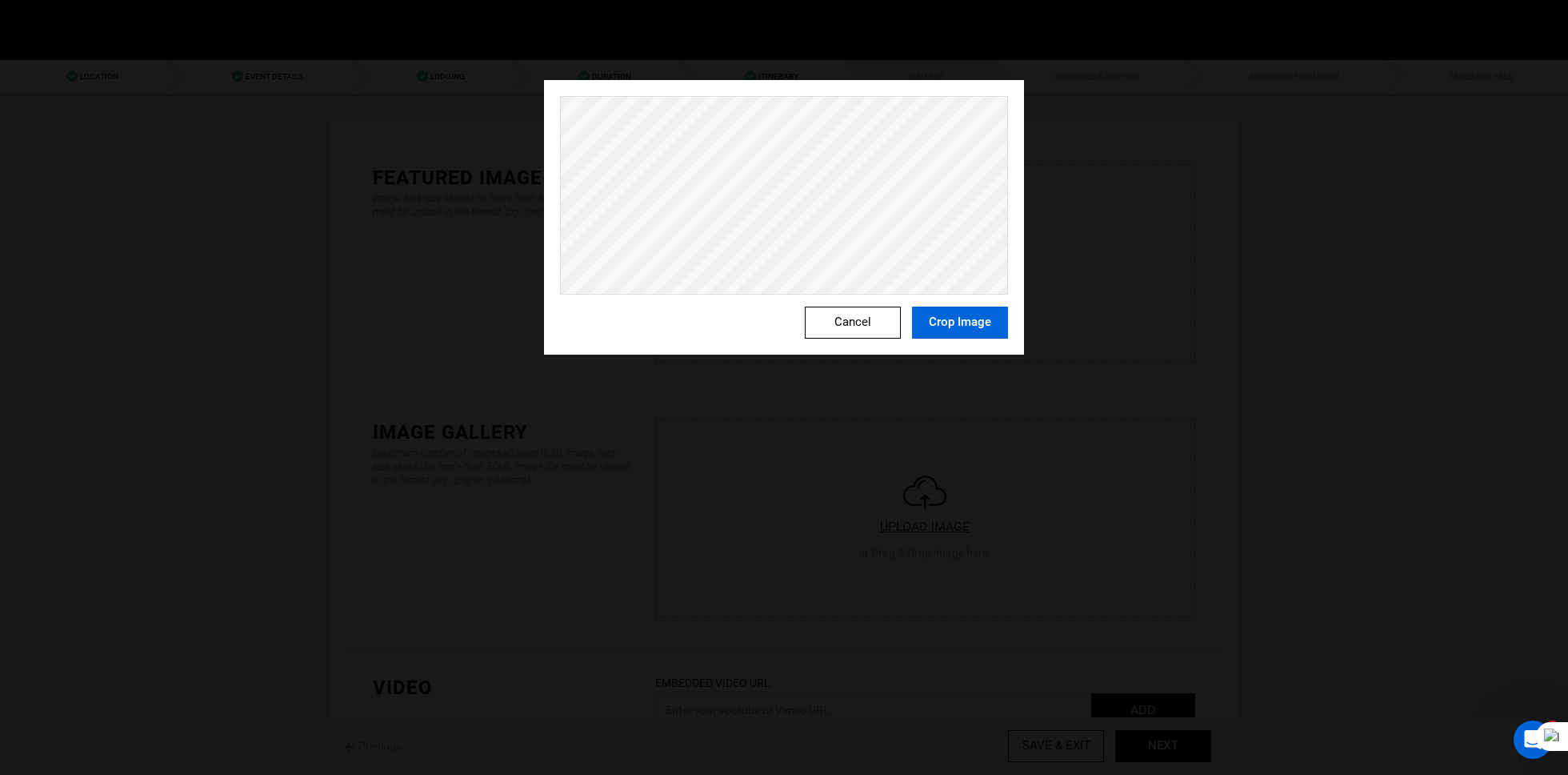
click at [972, 329] on button "Crop Image" at bounding box center [960, 322] width 96 height 32
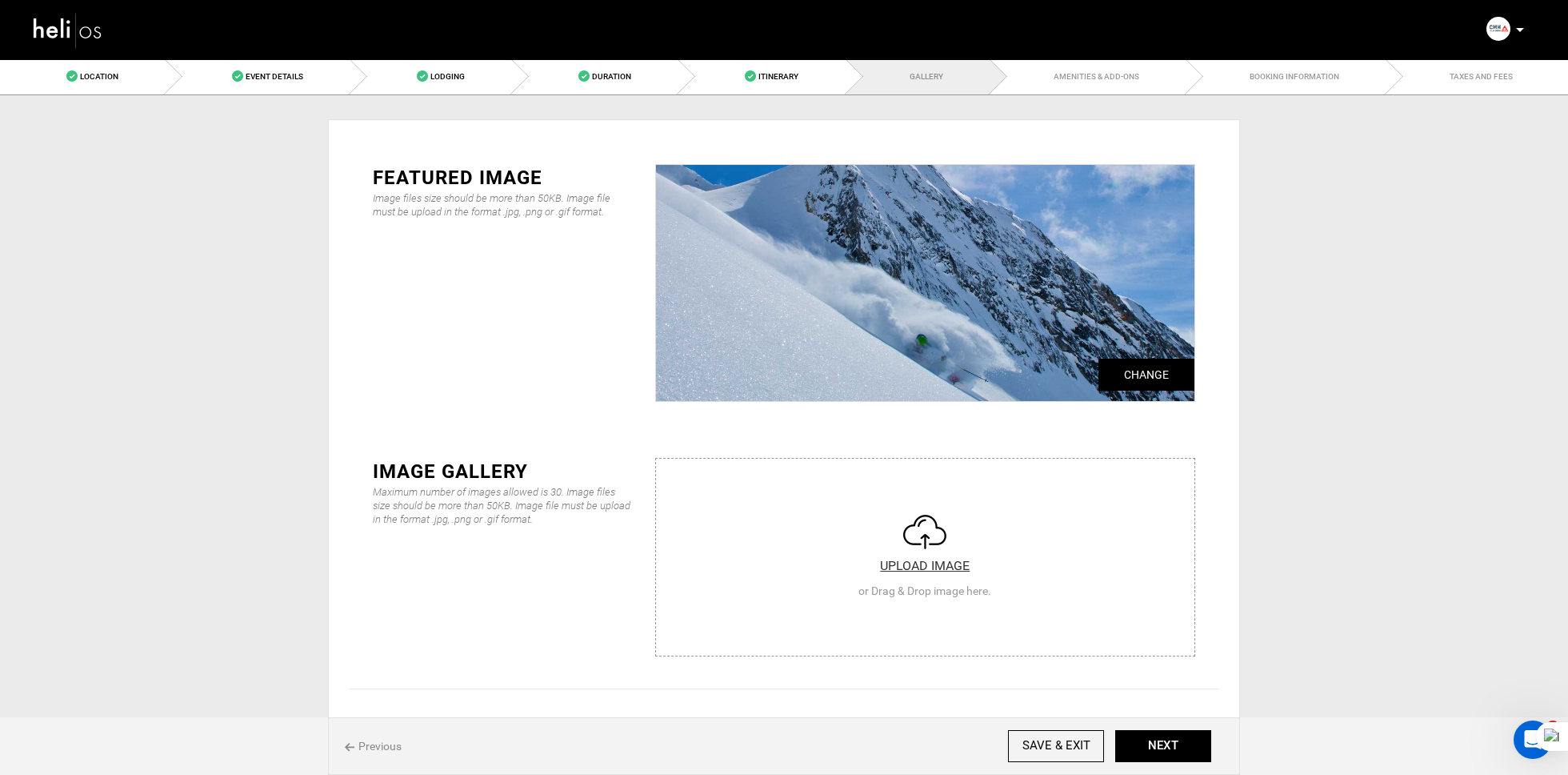
click at [1016, 514] on input "file" at bounding box center [925, 554] width 538 height 193
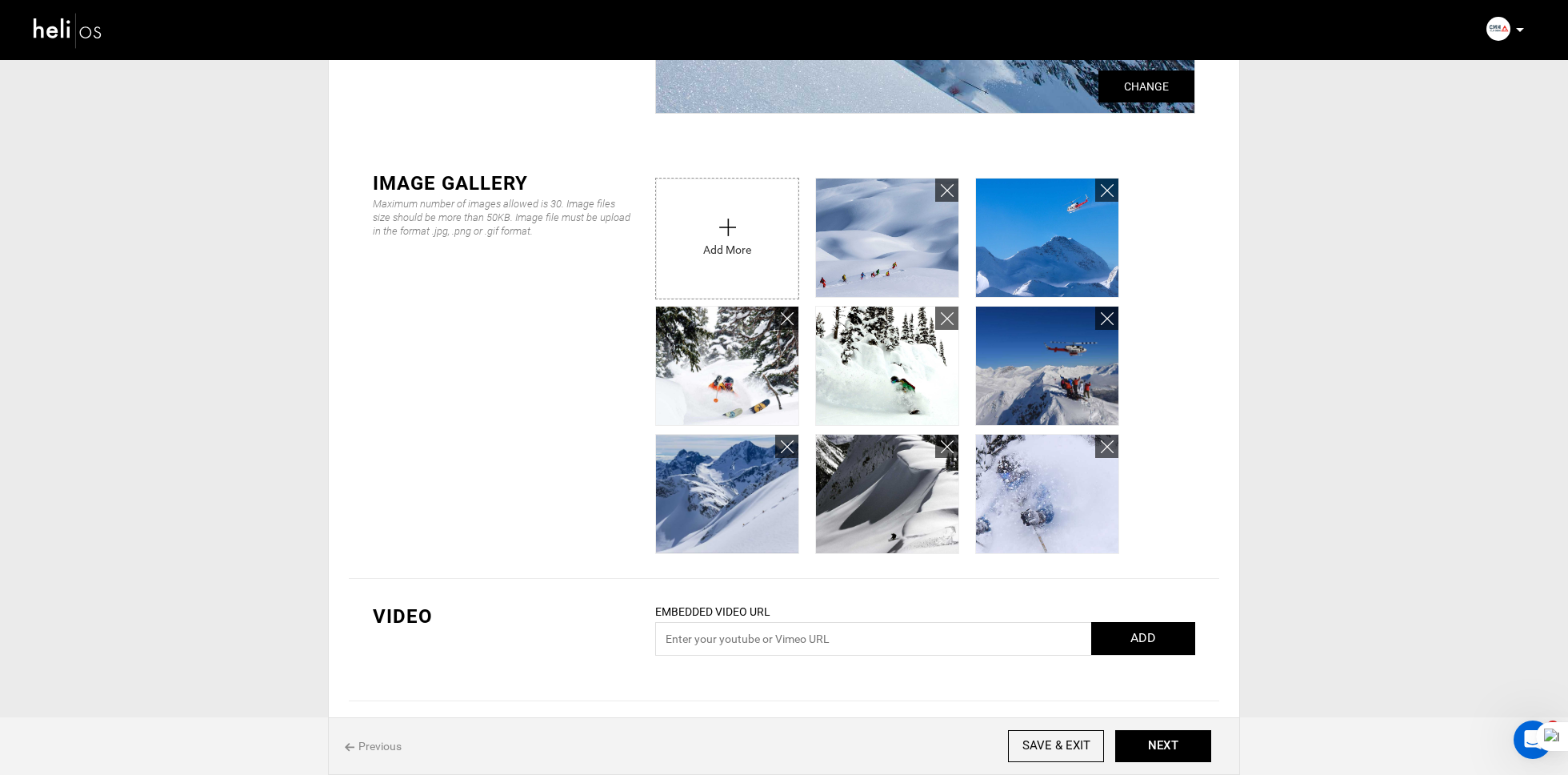
scroll to position [330, 0]
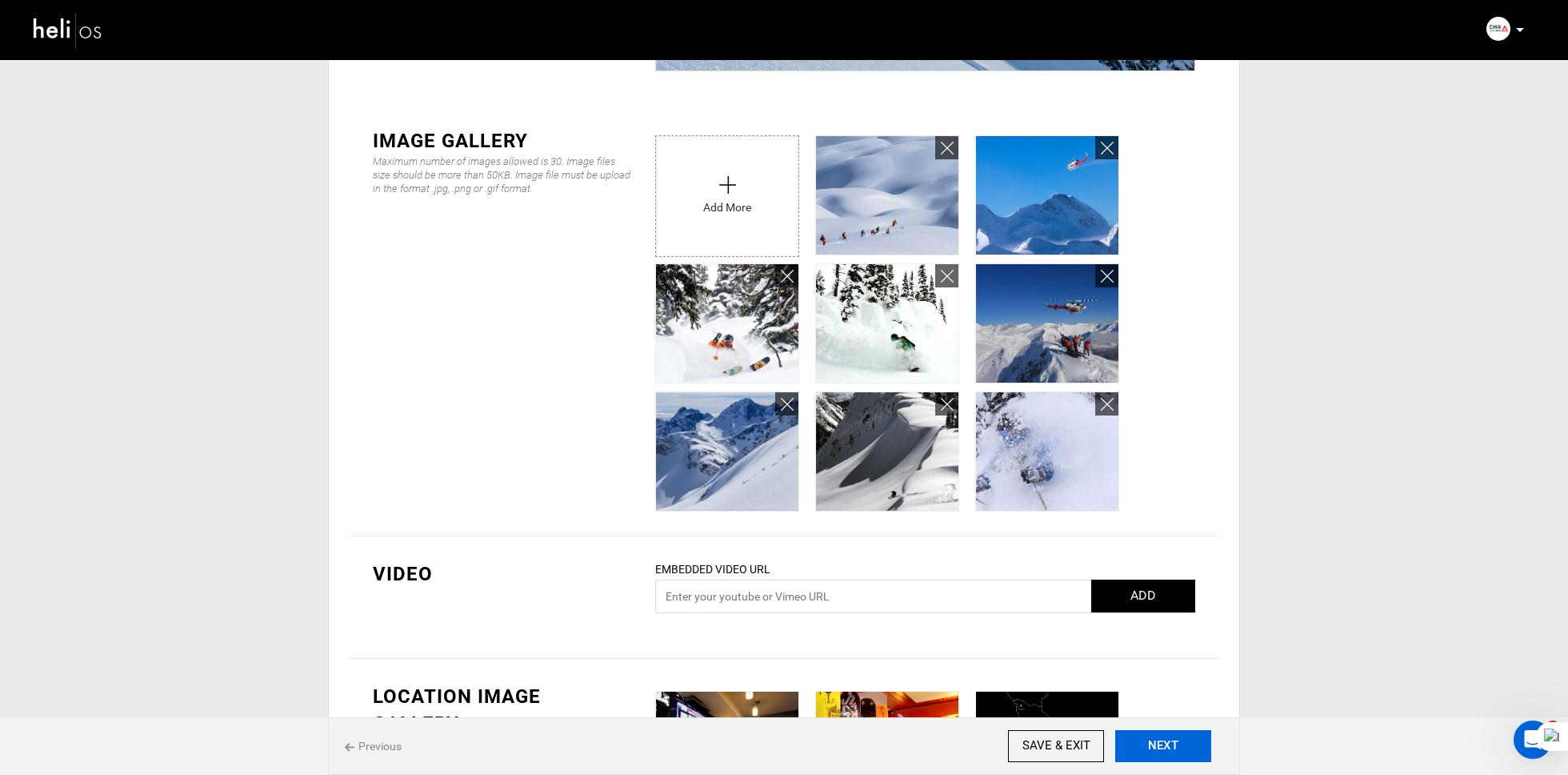
click at [1185, 749] on button "NEXT" at bounding box center [1163, 746] width 96 height 32
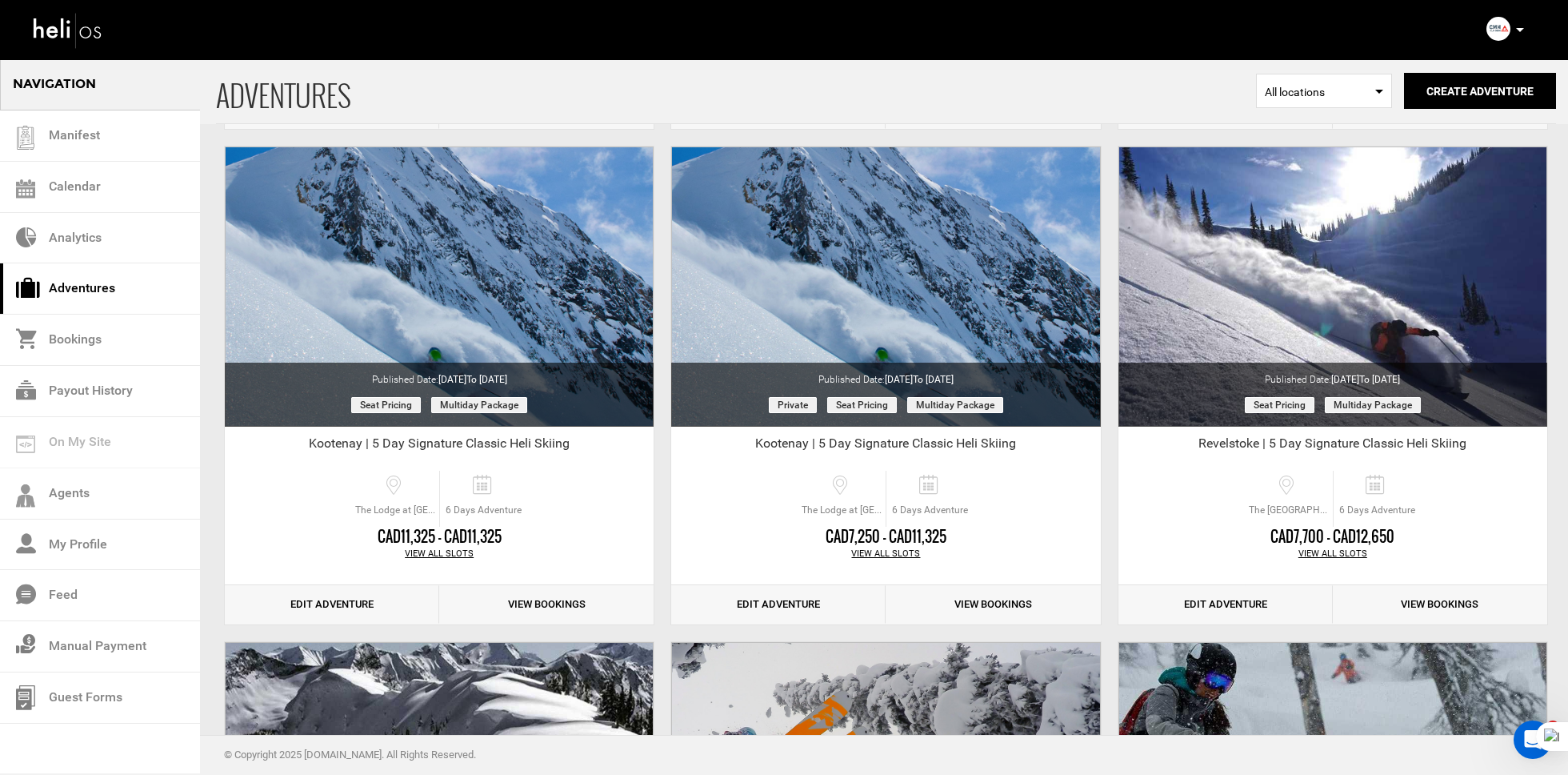
scroll to position [4020, 0]
click at [347, 612] on link "Edit Adventure" at bounding box center [332, 603] width 215 height 39
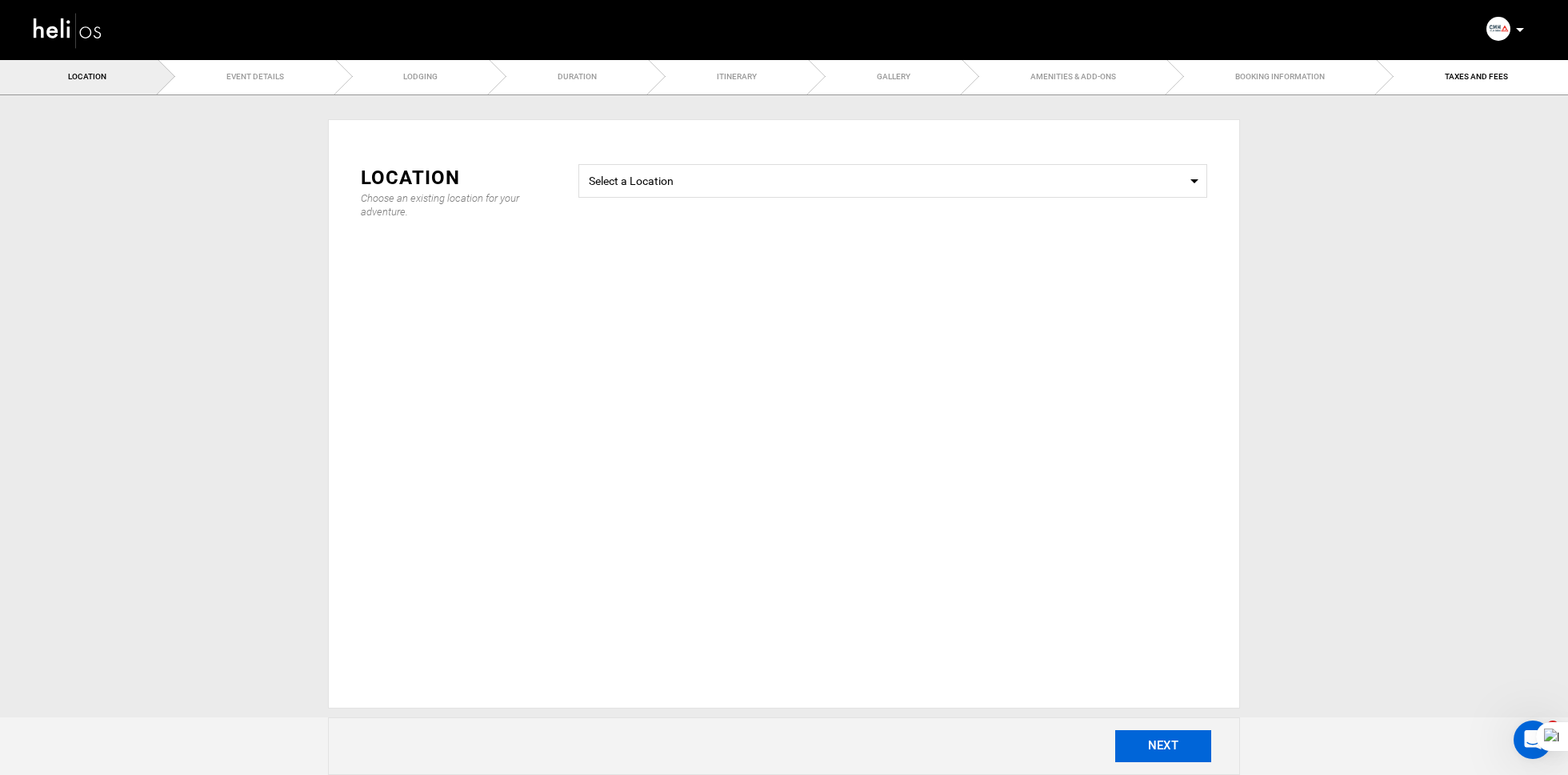
type input "Kootenay | 5 Day Signature Classic Heli Skiing"
checkbox input "true"
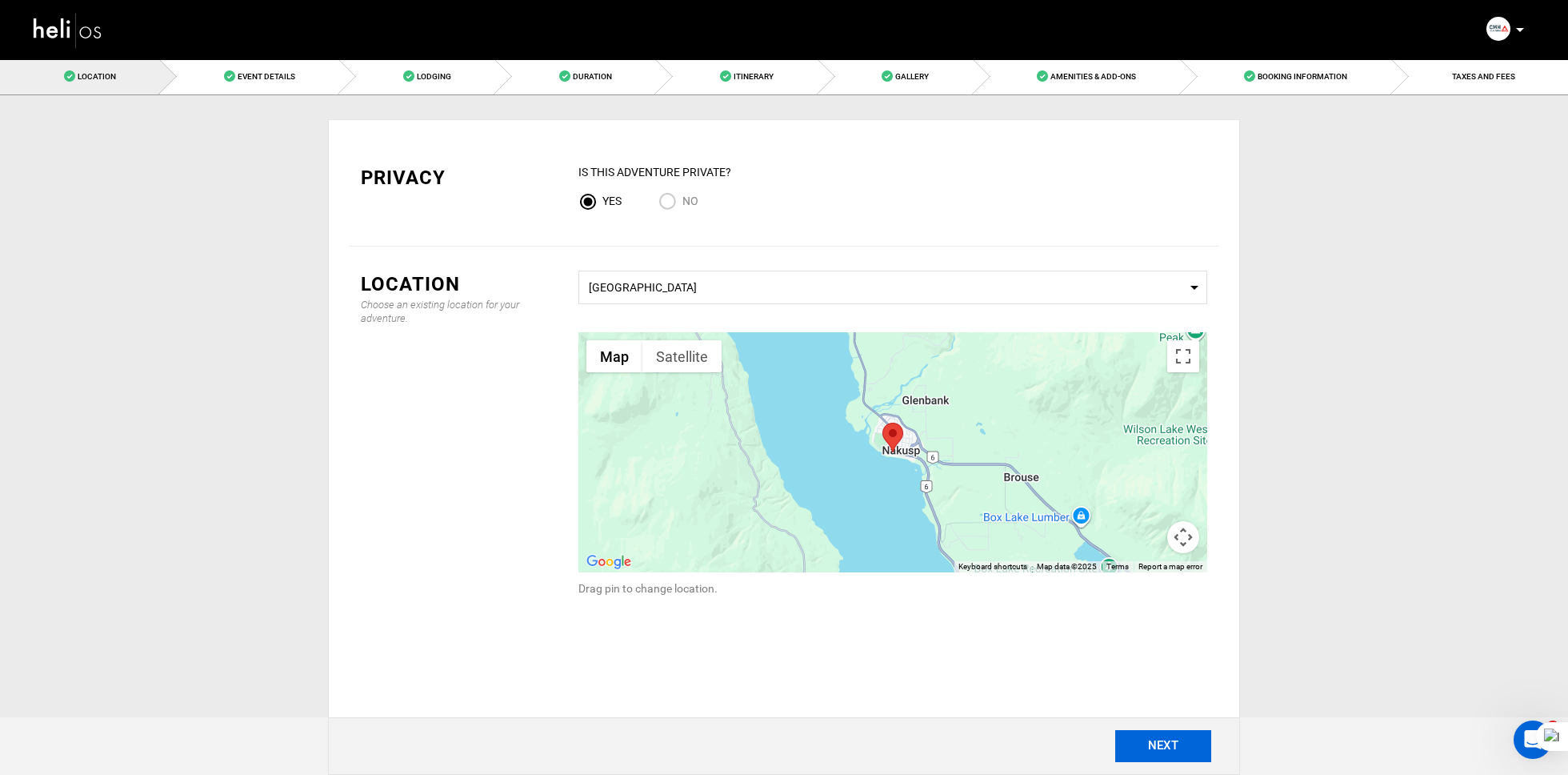
click at [1151, 744] on button "NEXT" at bounding box center [1163, 746] width 96 height 32
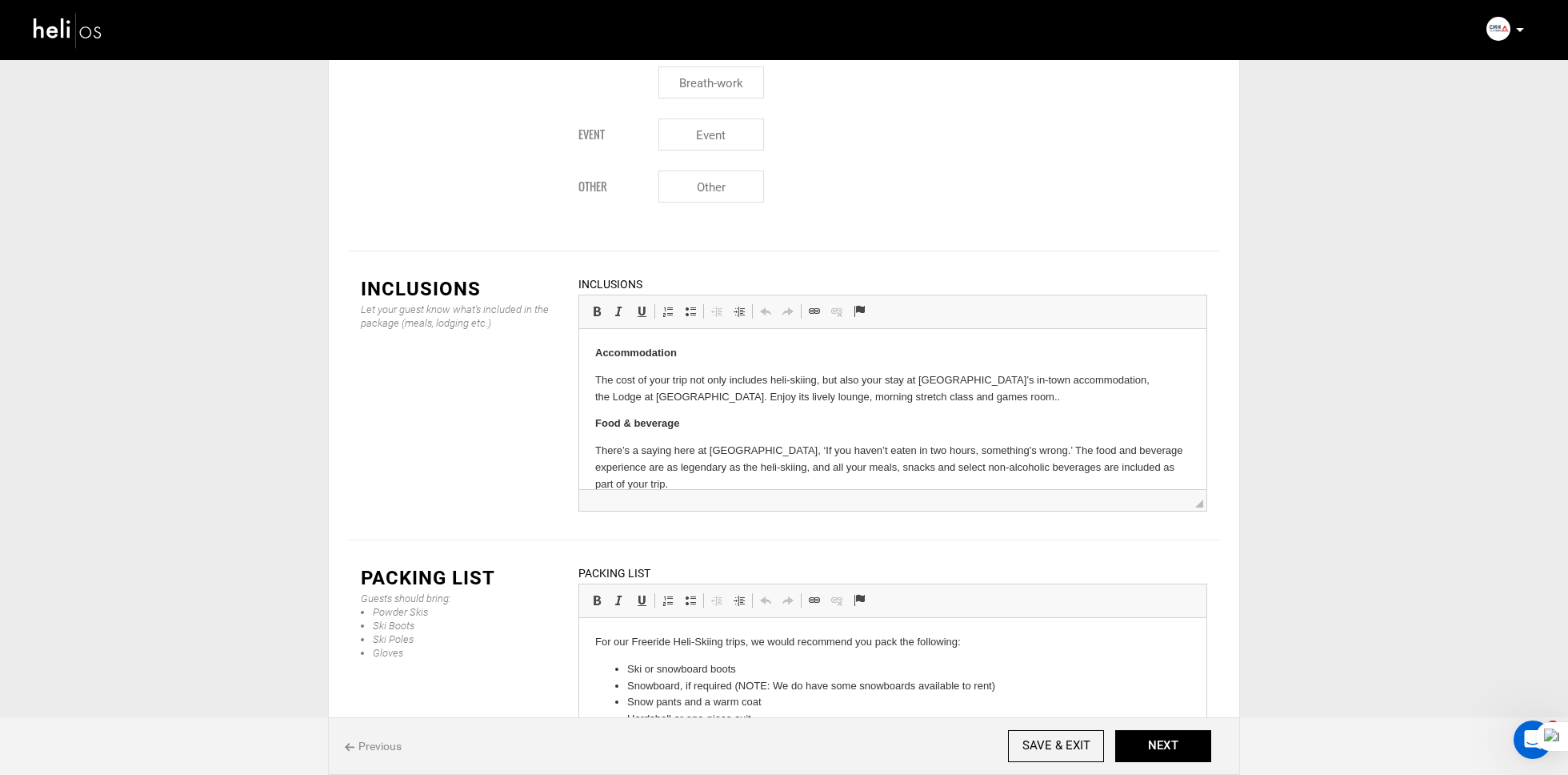
click at [102, 40] on img at bounding box center [68, 30] width 72 height 42
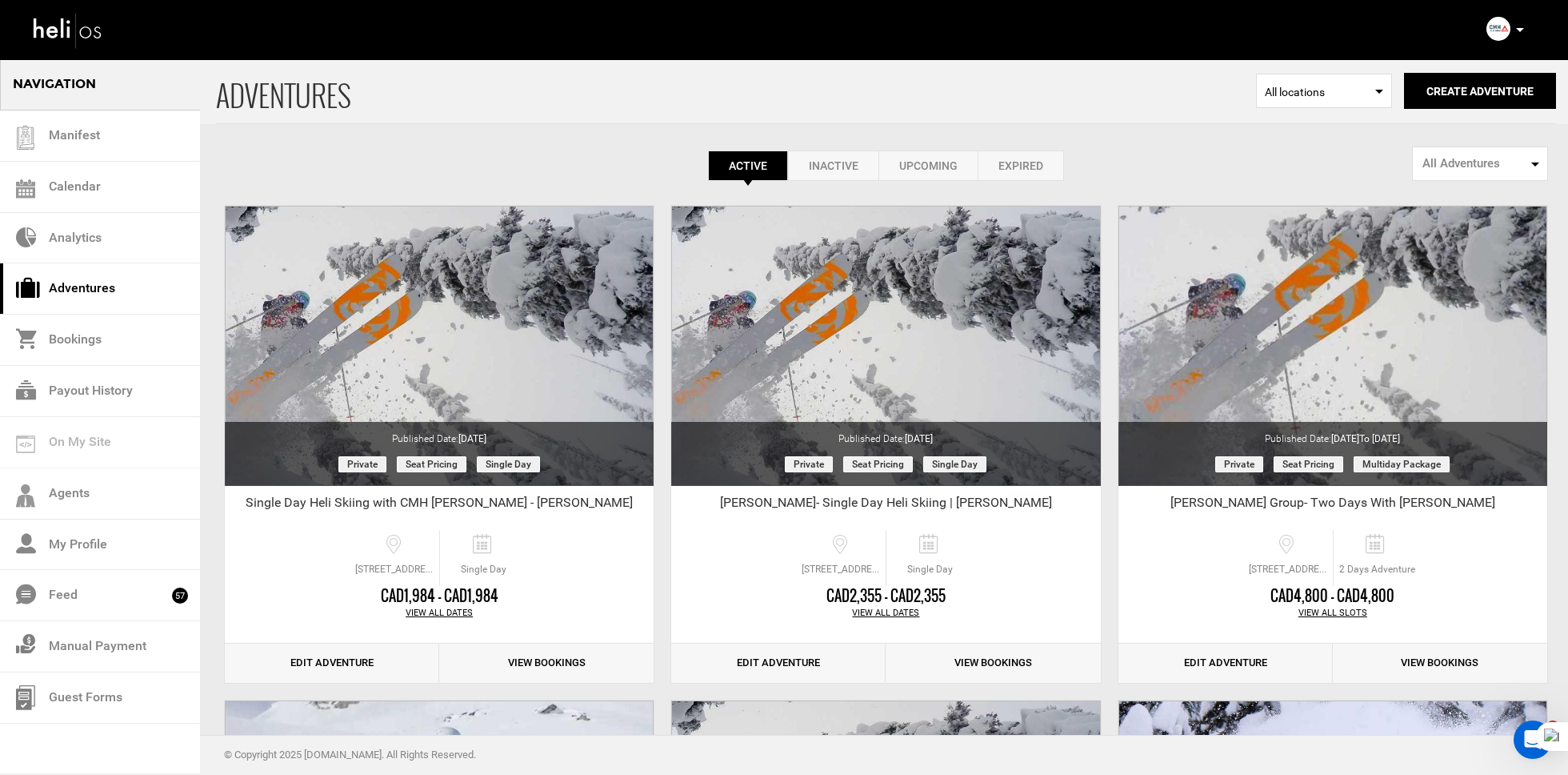
click at [1493, 40] on div "Complete Your Profile Account Settings Change Password Logout" at bounding box center [1507, 29] width 58 height 31
click at [1494, 35] on img at bounding box center [1498, 28] width 24 height 24
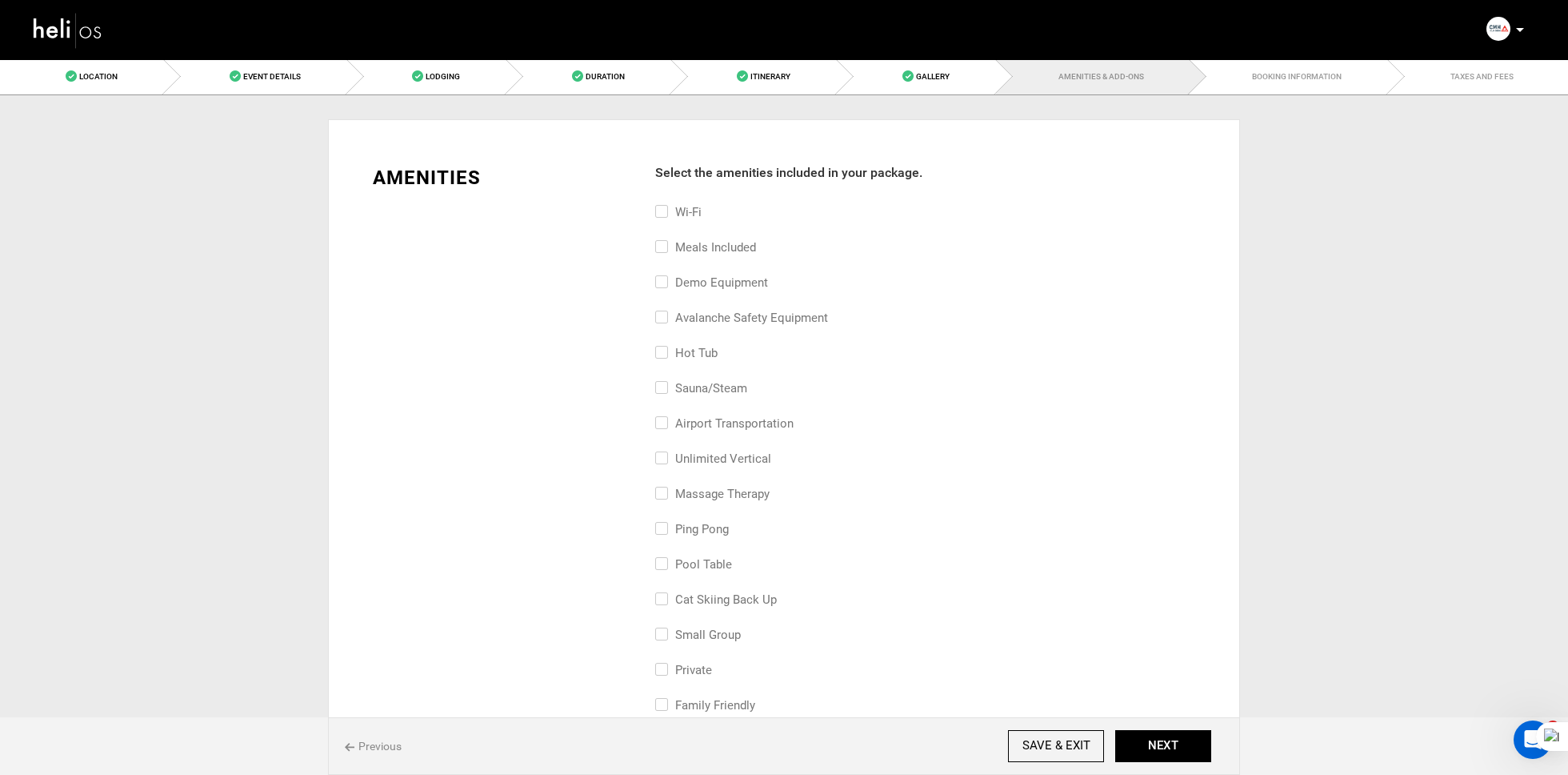
click at [690, 212] on label "Wi-Fi" at bounding box center [679, 212] width 46 height 19
click at [666, 212] on input "Wi-Fi" at bounding box center [661, 220] width 11 height 36
checkbox input "true"
click at [692, 249] on label "Meals included" at bounding box center [706, 247] width 101 height 19
click at [666, 249] on input "Meals included" at bounding box center [661, 255] width 11 height 36
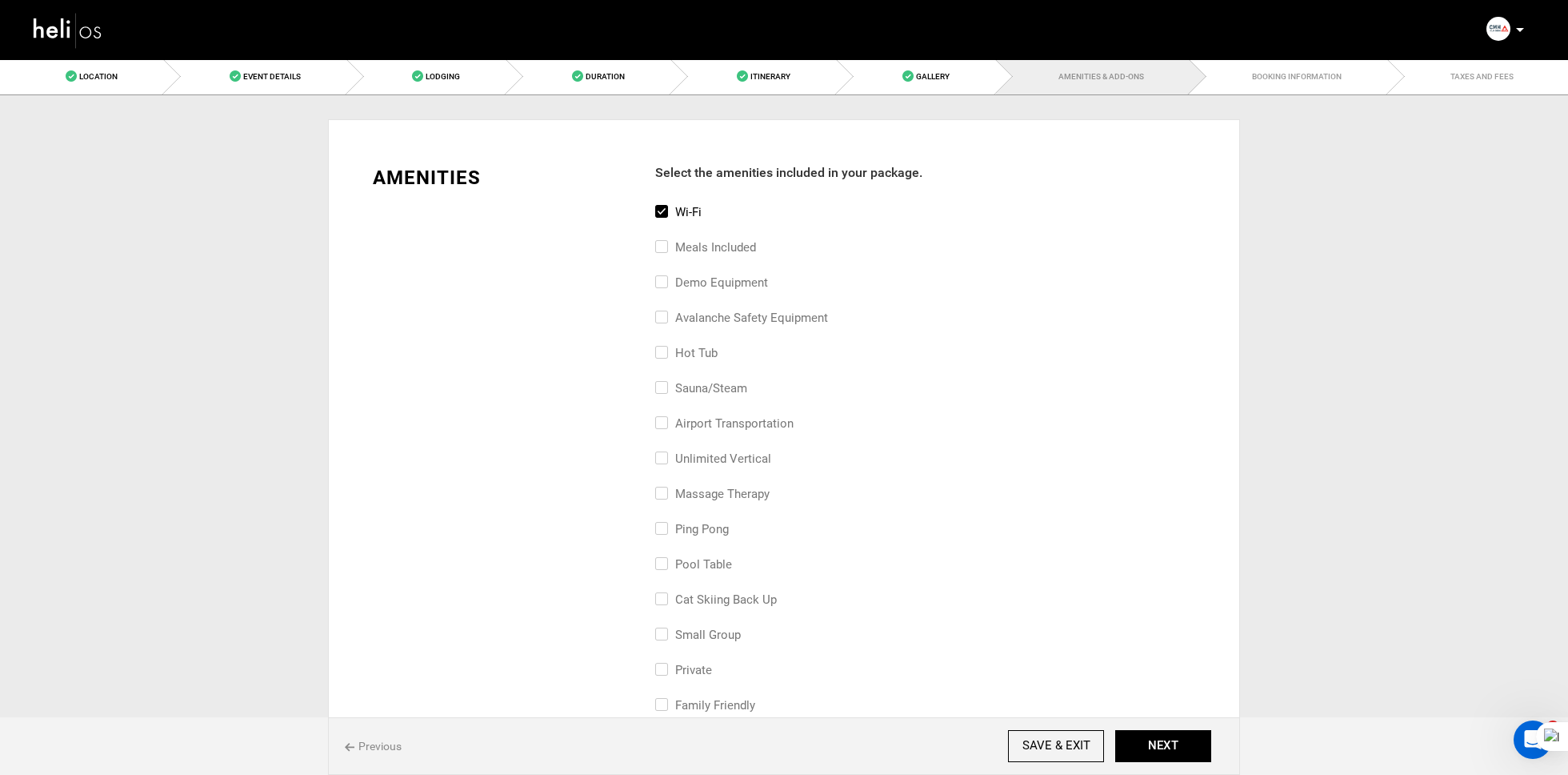
checkbox input "true"
click at [695, 277] on label "Demo Equipment" at bounding box center [712, 282] width 113 height 19
click at [666, 277] on input "Demo Equipment" at bounding box center [661, 290] width 11 height 36
checkbox input "true"
click at [695, 312] on label "avalanche safety equipment" at bounding box center [741, 317] width 173 height 19
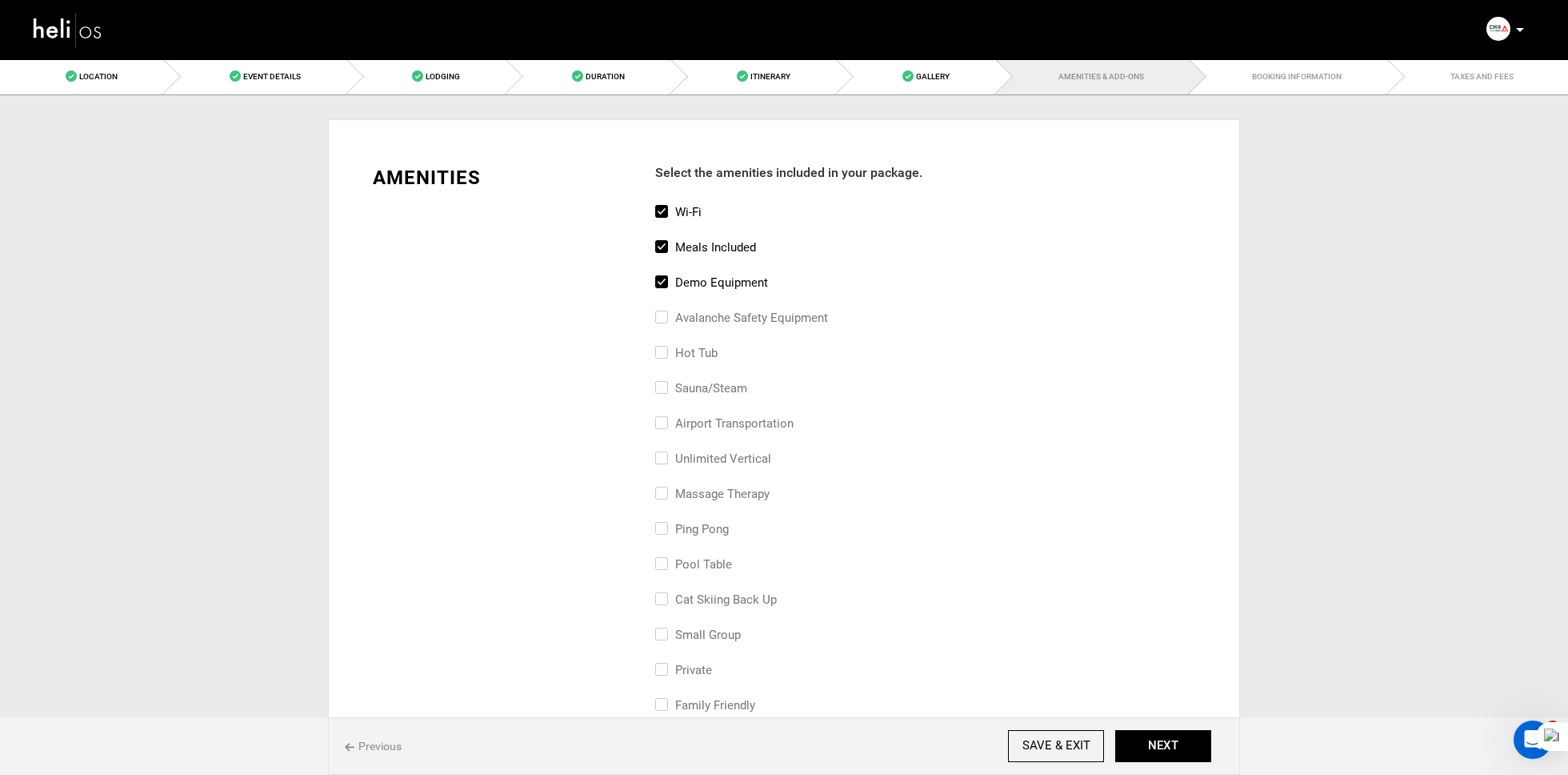
click at [666, 312] on input "avalanche safety equipment" at bounding box center [661, 326] width 11 height 36
checkbox input "true"
click at [695, 345] on label "hot tub" at bounding box center [687, 353] width 63 height 19
click at [666, 345] on input "hot tub" at bounding box center [661, 361] width 11 height 36
checkbox input "true"
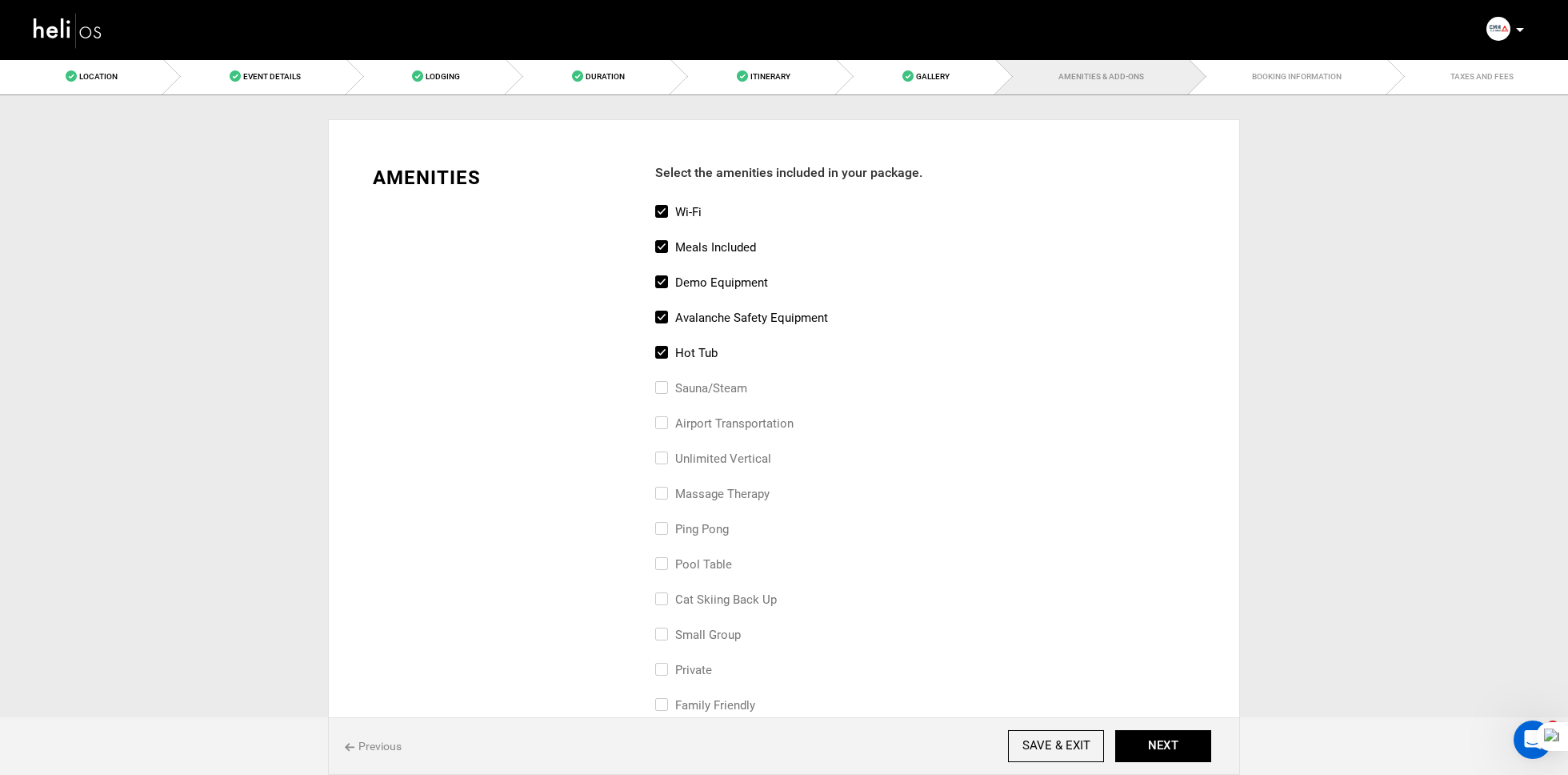
click at [722, 410] on div "sauna/steam" at bounding box center [926, 396] width 540 height 36
click at [719, 420] on label "airport transportation" at bounding box center [725, 423] width 139 height 19
click at [666, 420] on input "airport transportation" at bounding box center [661, 431] width 11 height 36
checkbox input "true"
click at [713, 486] on label "massage therapy" at bounding box center [713, 493] width 115 height 19
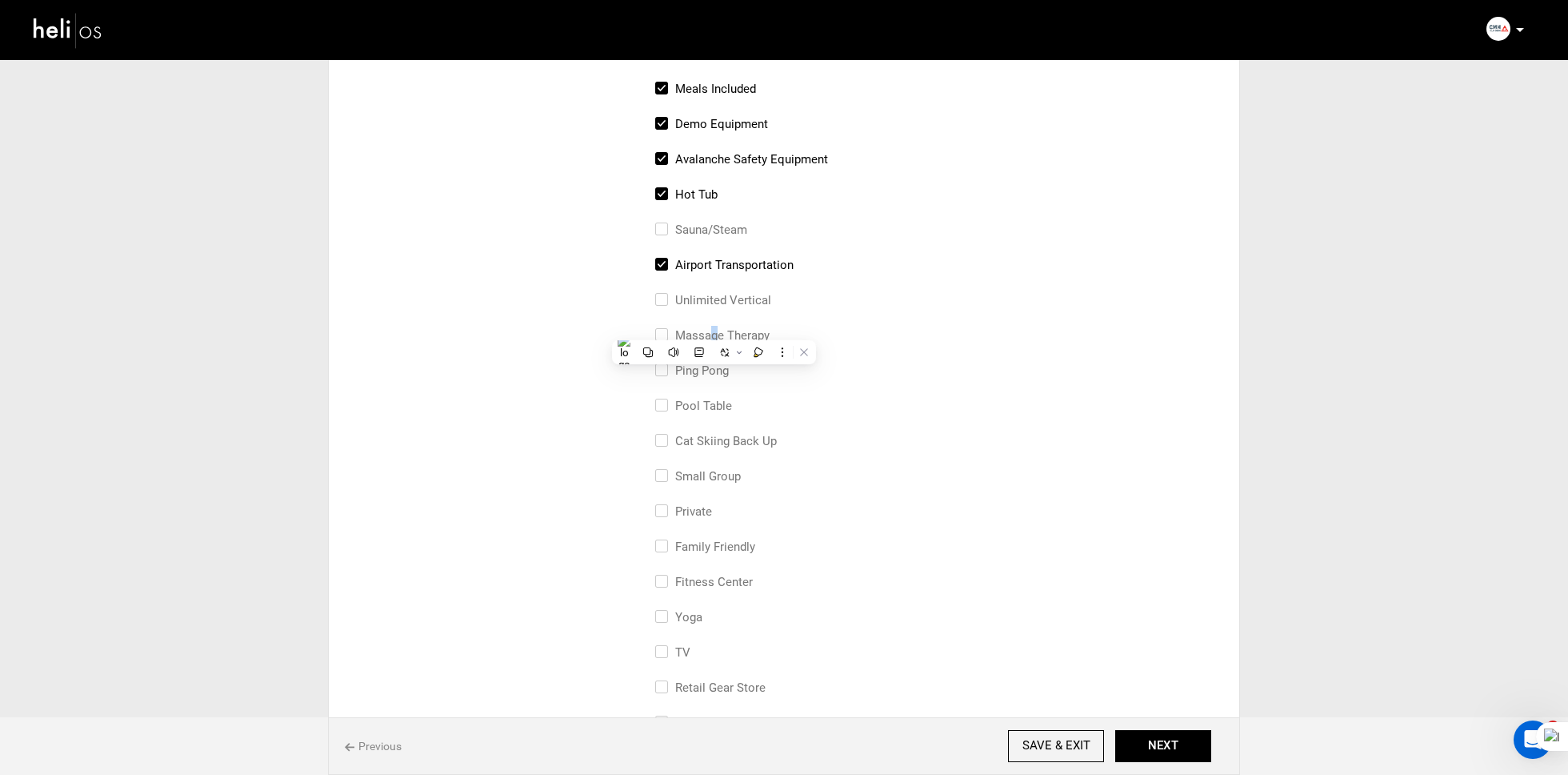
scroll to position [183, 0]
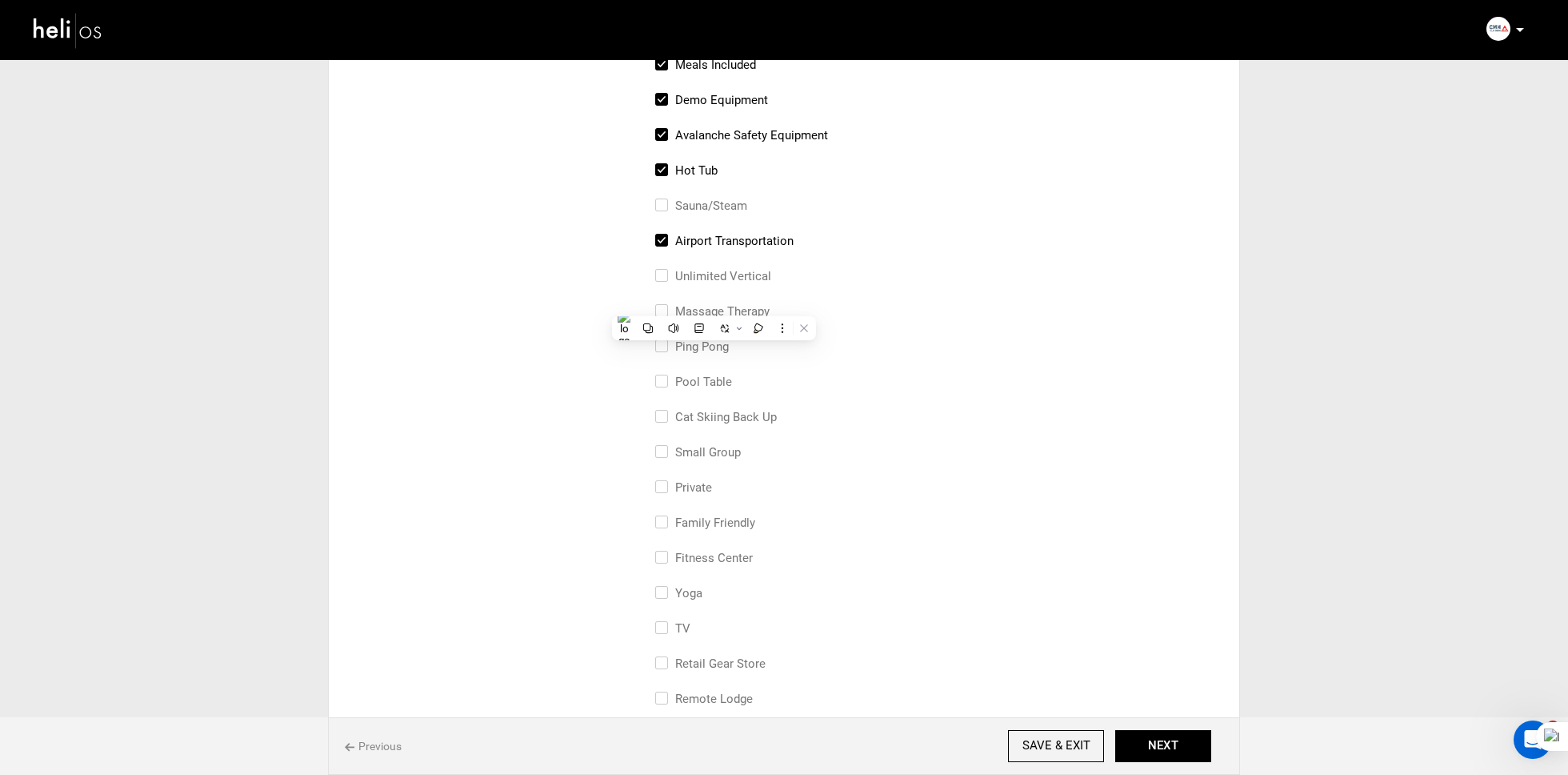
click at [686, 511] on div "Private" at bounding box center [926, 495] width 540 height 36
click at [687, 525] on label "family friendly" at bounding box center [705, 522] width 100 height 19
click at [666, 525] on input "family friendly" at bounding box center [661, 530] width 11 height 36
checkbox input "true"
click at [686, 552] on label "fitness center" at bounding box center [704, 558] width 97 height 19
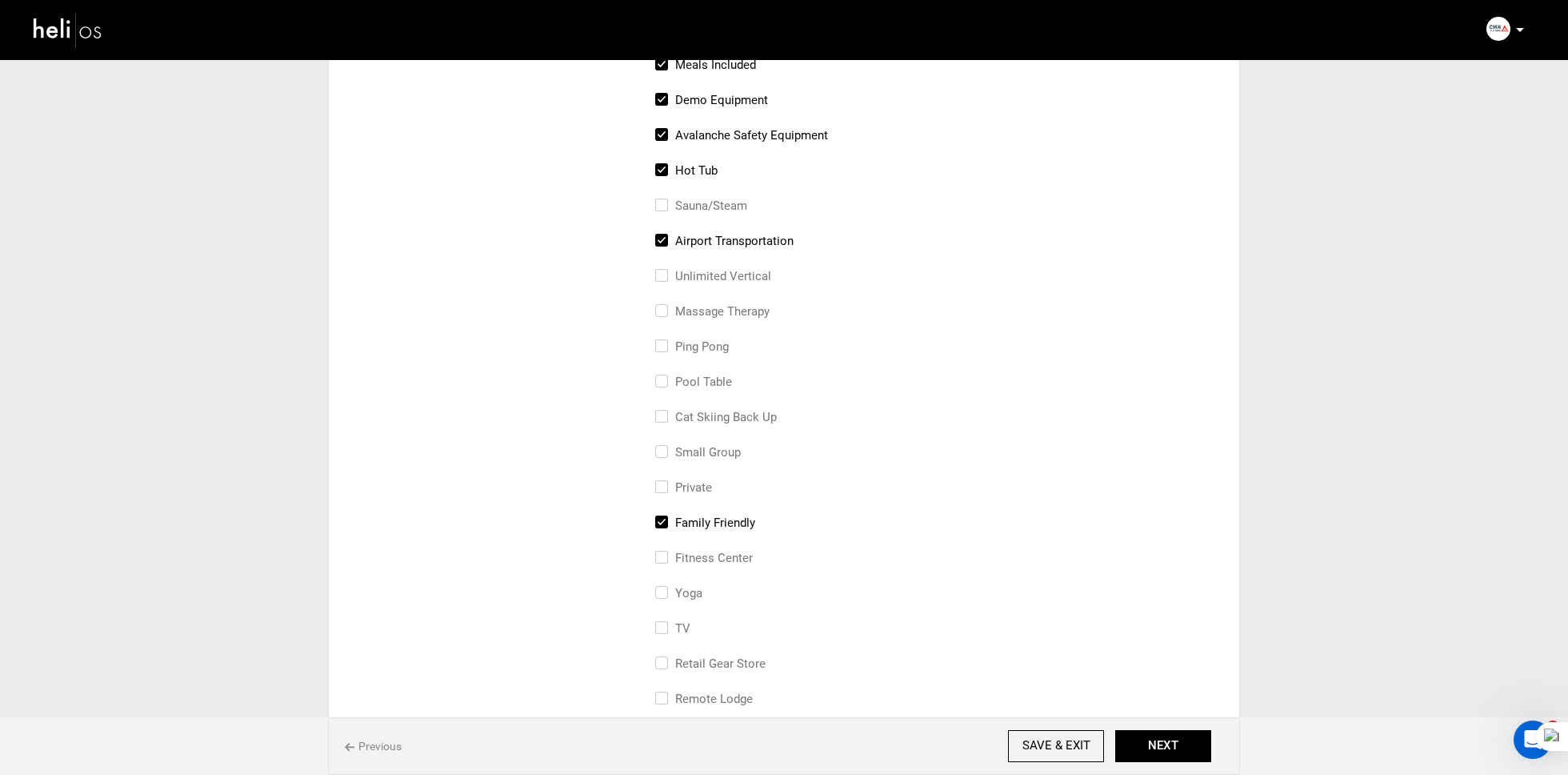
click at [666, 552] on input "fitness center" at bounding box center [661, 566] width 11 height 36
checkbox input "true"
click at [681, 588] on label "Yoga" at bounding box center [679, 592] width 47 height 19
click at [666, 588] on input "Yoga" at bounding box center [661, 601] width 11 height 36
checkbox input "true"
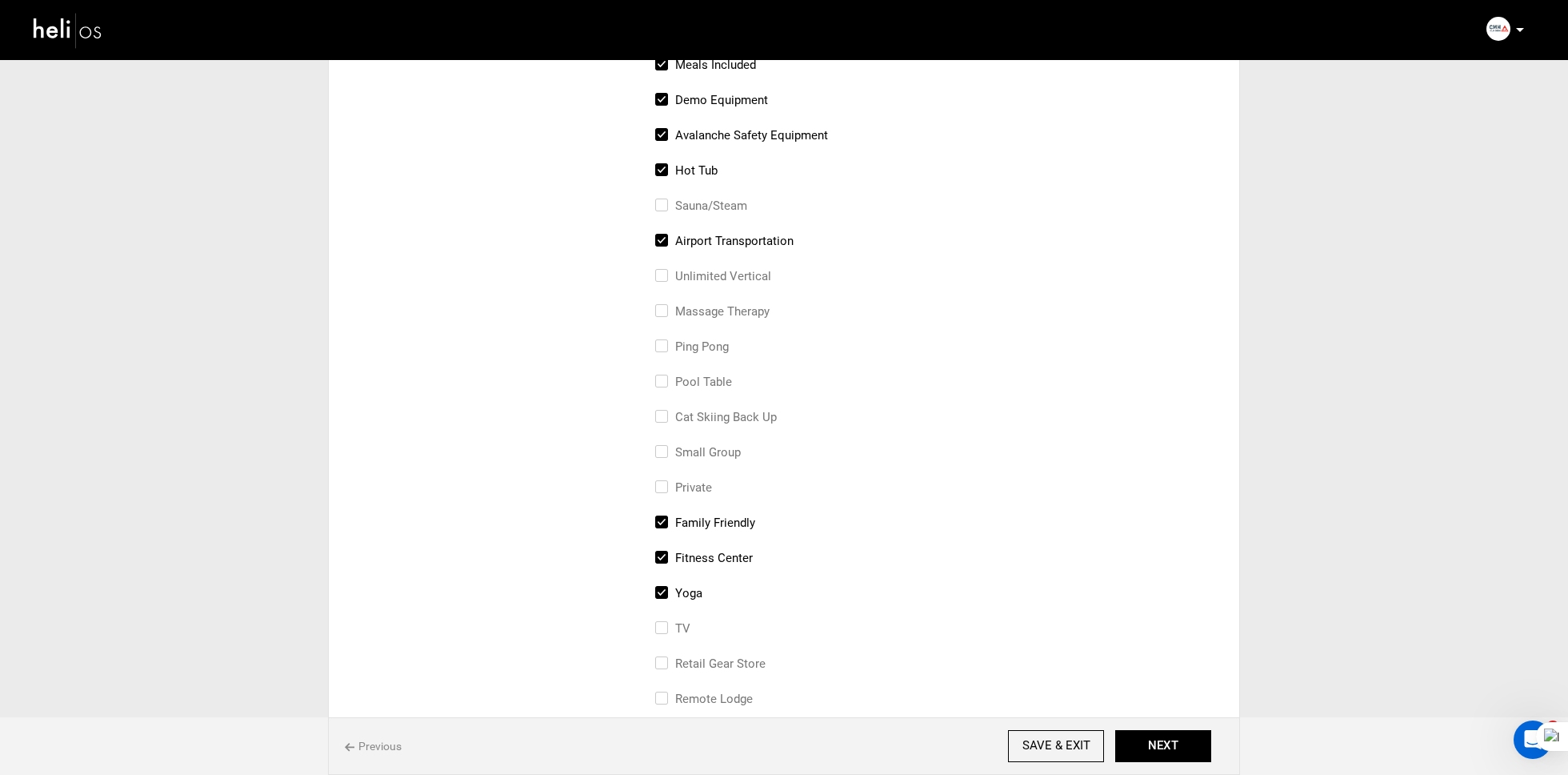
click at [687, 649] on div "TV" at bounding box center [926, 636] width 540 height 36
click at [687, 656] on label "retail gear store" at bounding box center [711, 663] width 111 height 19
click at [666, 656] on input "retail gear store" at bounding box center [661, 672] width 11 height 36
checkbox input "true"
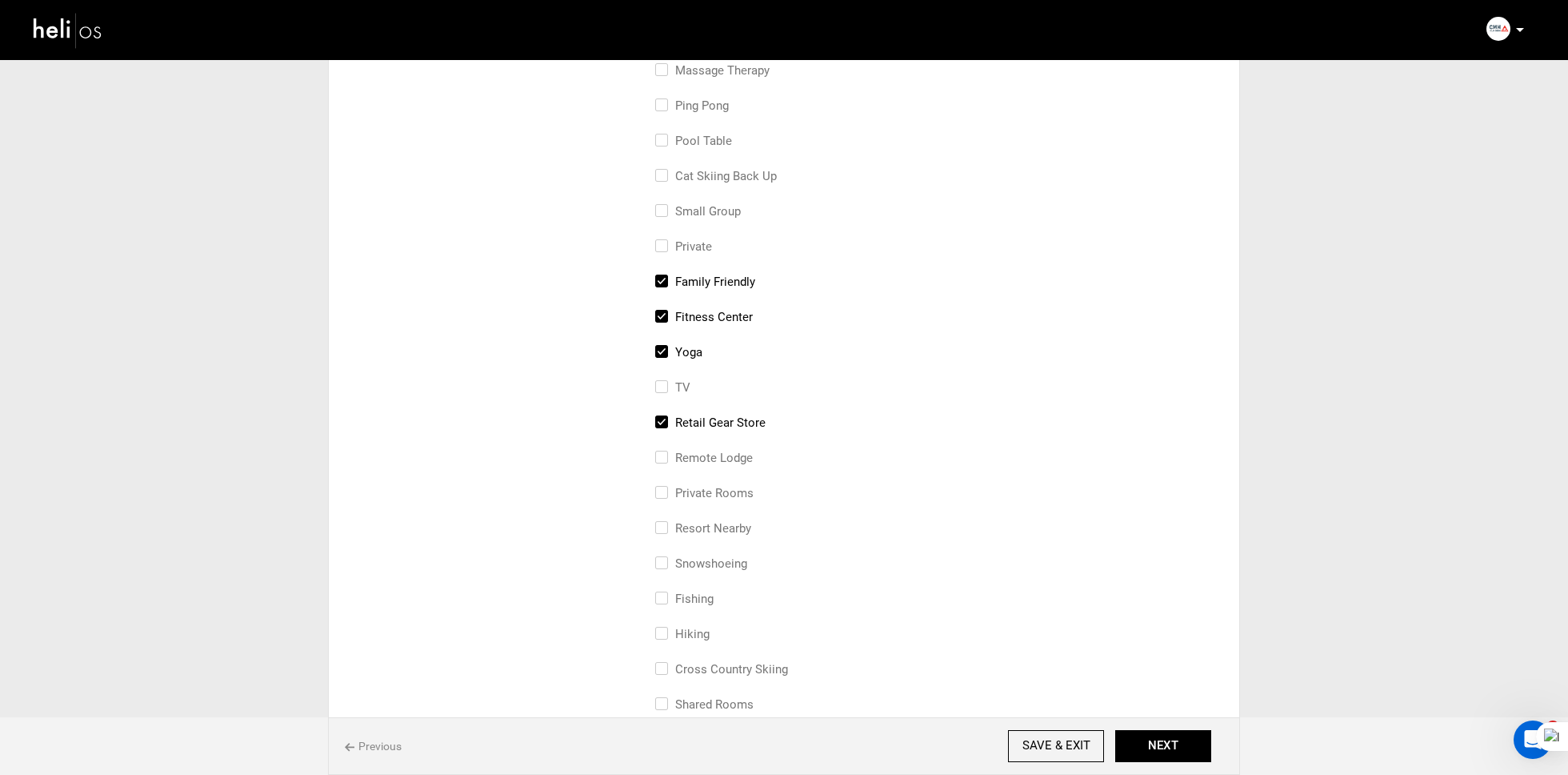
scroll to position [442, 0]
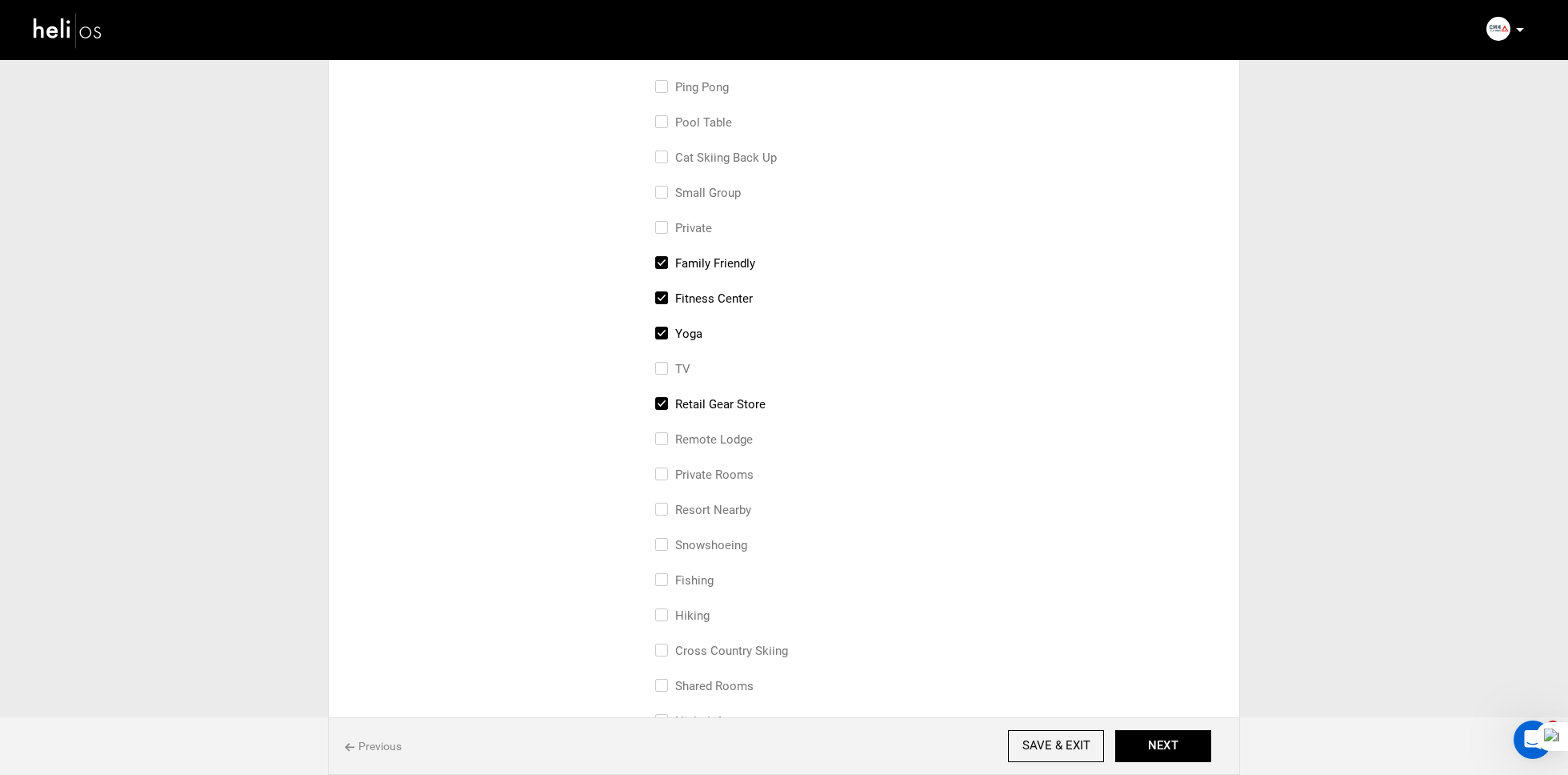
click at [737, 478] on label "Private Rooms" at bounding box center [704, 474] width 98 height 19
click at [666, 478] on input "Private Rooms" at bounding box center [661, 483] width 11 height 36
checkbox input "true"
click at [732, 502] on label "resort nearby" at bounding box center [703, 510] width 96 height 19
click at [666, 502] on input "resort nearby" at bounding box center [661, 518] width 11 height 36
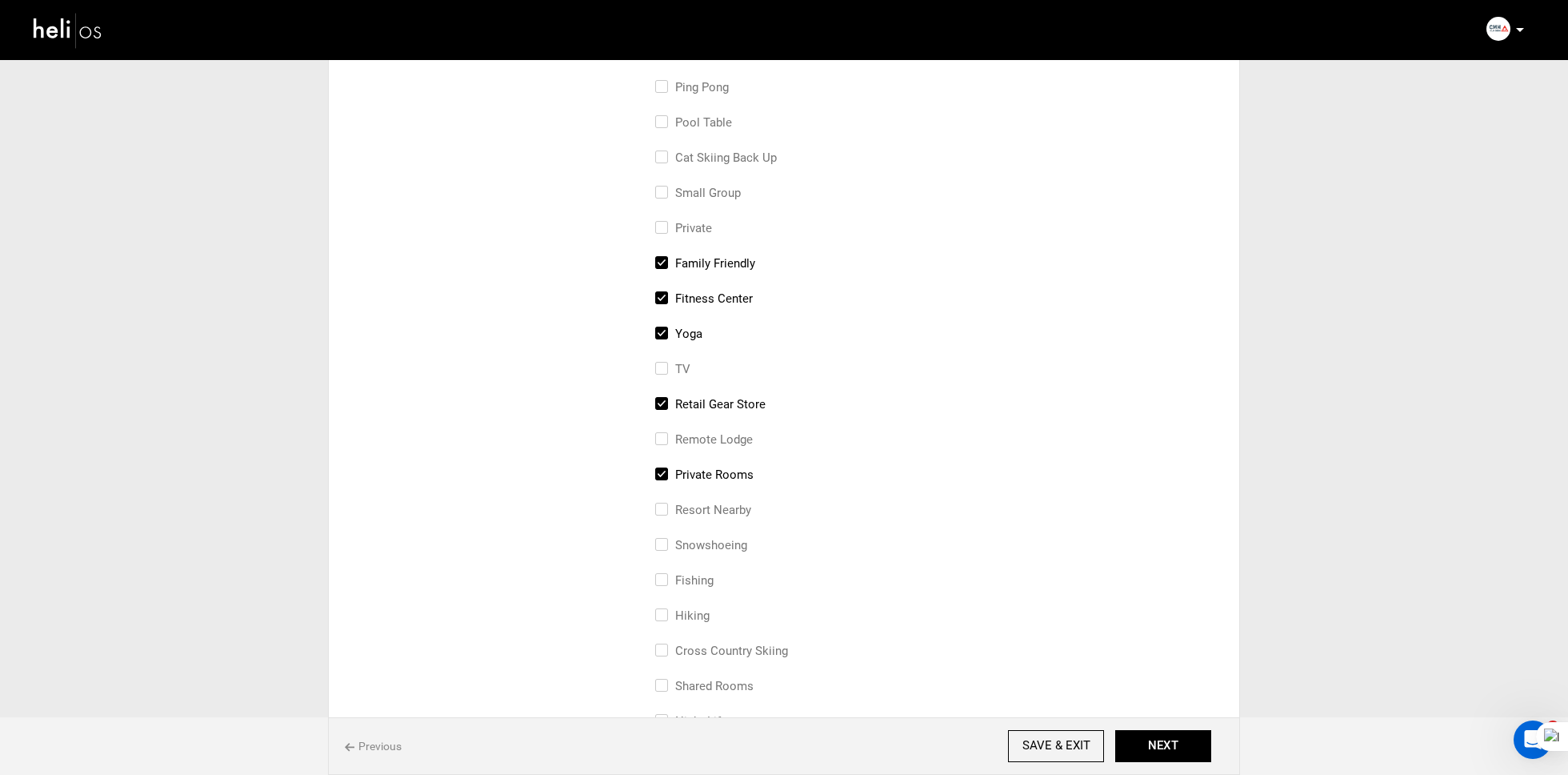
checkbox input "true"
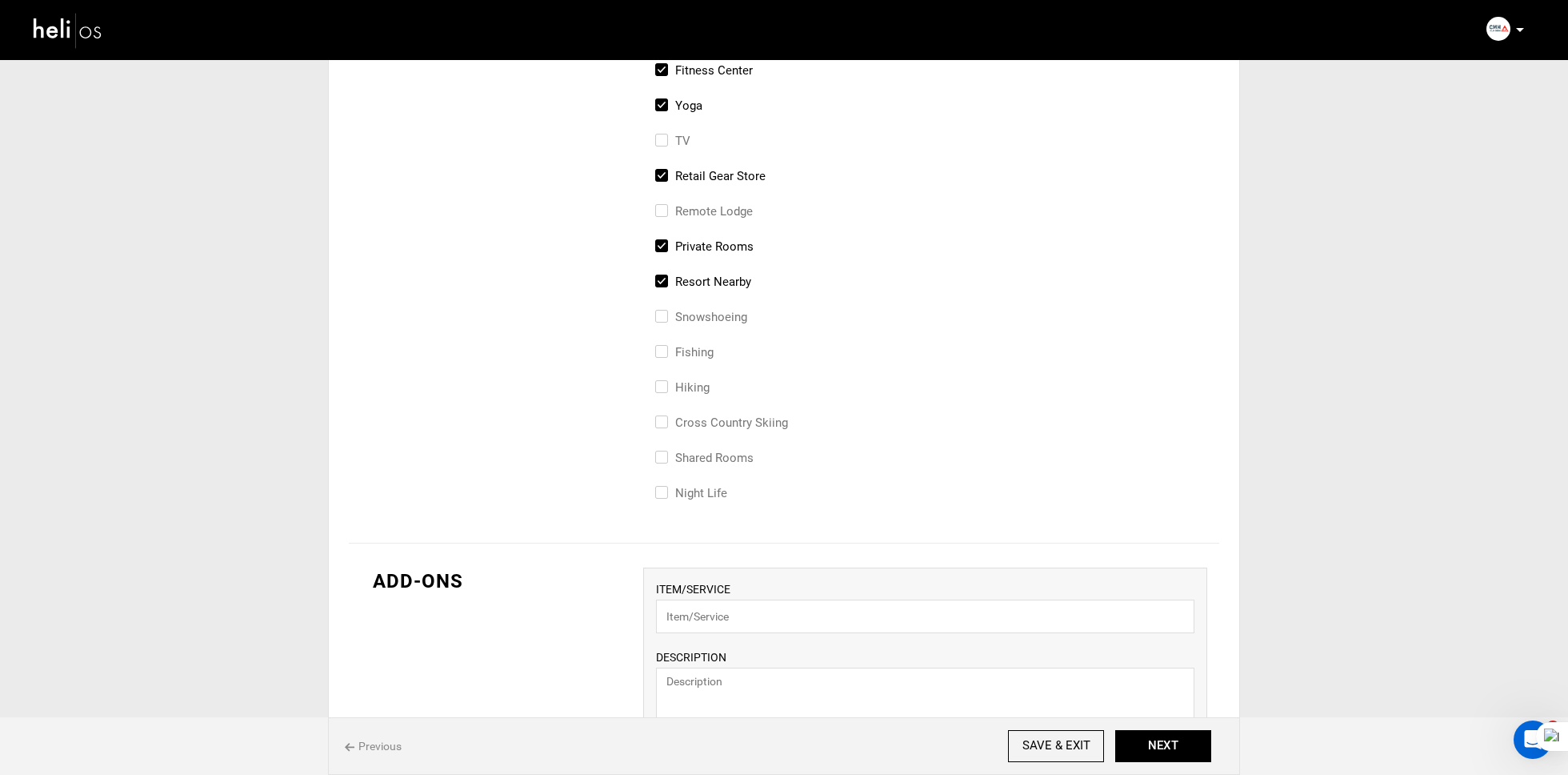
scroll to position [667, 0]
click at [735, 462] on label "Shared Rooms" at bounding box center [704, 460] width 98 height 19
click at [666, 462] on input "Shared Rooms" at bounding box center [661, 468] width 11 height 36
checkbox input "true"
click at [713, 497] on label "Night Life" at bounding box center [691, 496] width 72 height 19
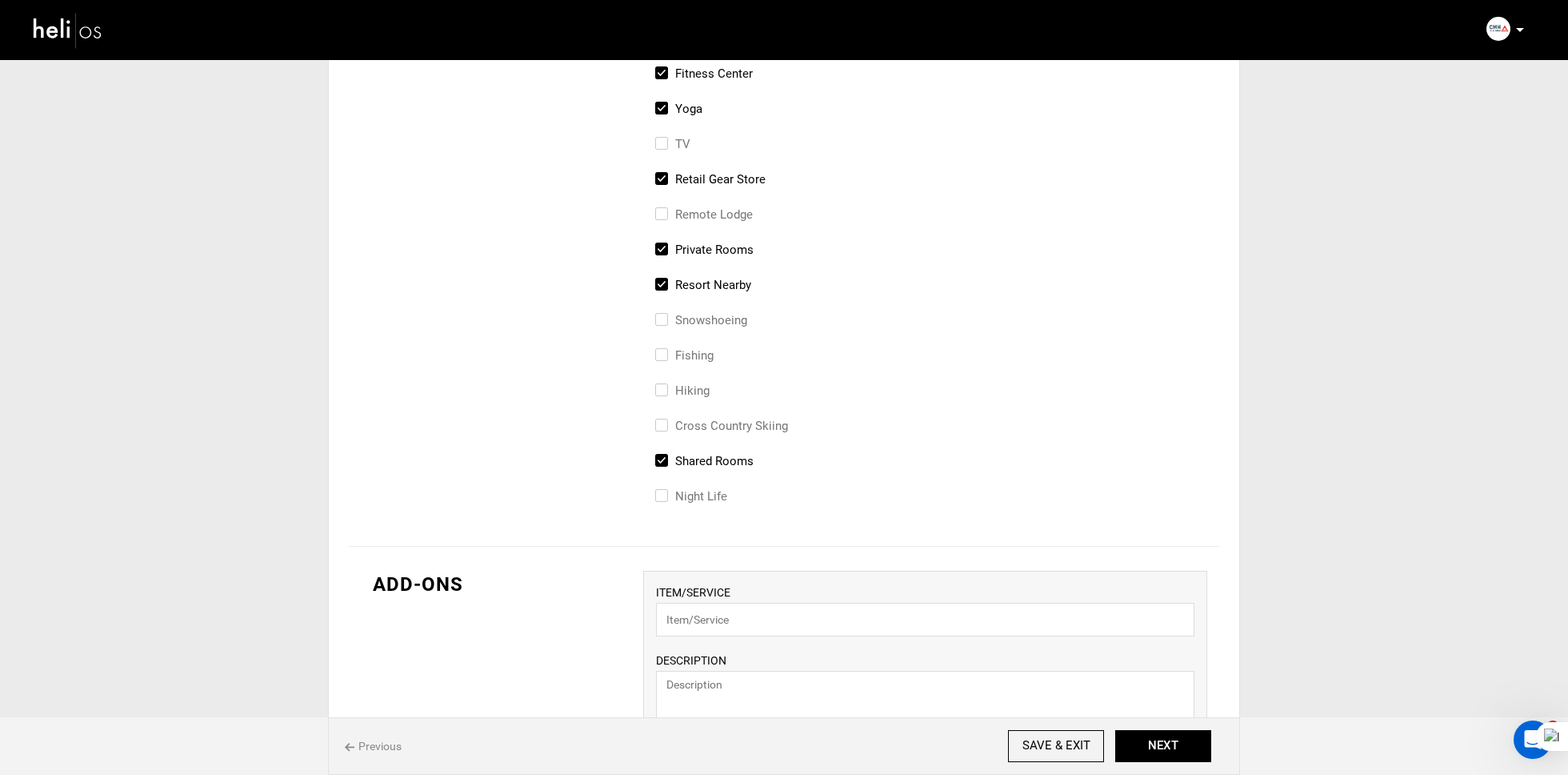
click at [666, 497] on input "Night Life" at bounding box center [661, 504] width 11 height 36
checkbox input "true"
click at [1161, 737] on button "NEXT" at bounding box center [1163, 746] width 96 height 32
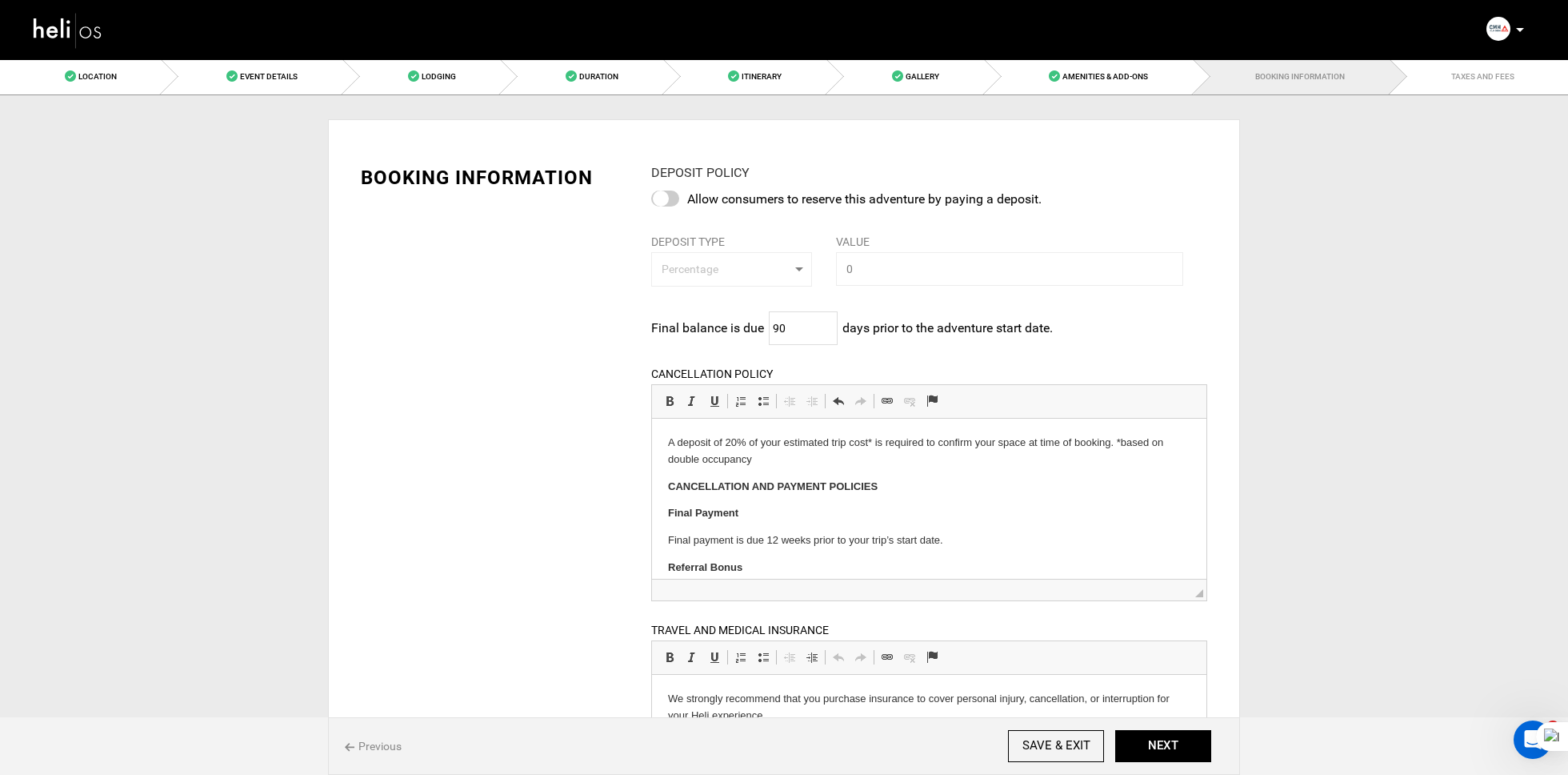
click at [676, 186] on div "DEPOSIT POLICY Allow consumers to reserve this adventure by paying a deposit. D…" at bounding box center [929, 521] width 580 height 713
click at [666, 191] on div at bounding box center [666, 198] width 28 height 16
click at [0, 0] on input "checkbox" at bounding box center [0, 0] width 0 height 0
type input "20"
click at [542, 288] on div "BOOKING INFORMATION DEPOSIT POLICY Allow consumers to reserve this adventure by…" at bounding box center [784, 550] width 870 height 820
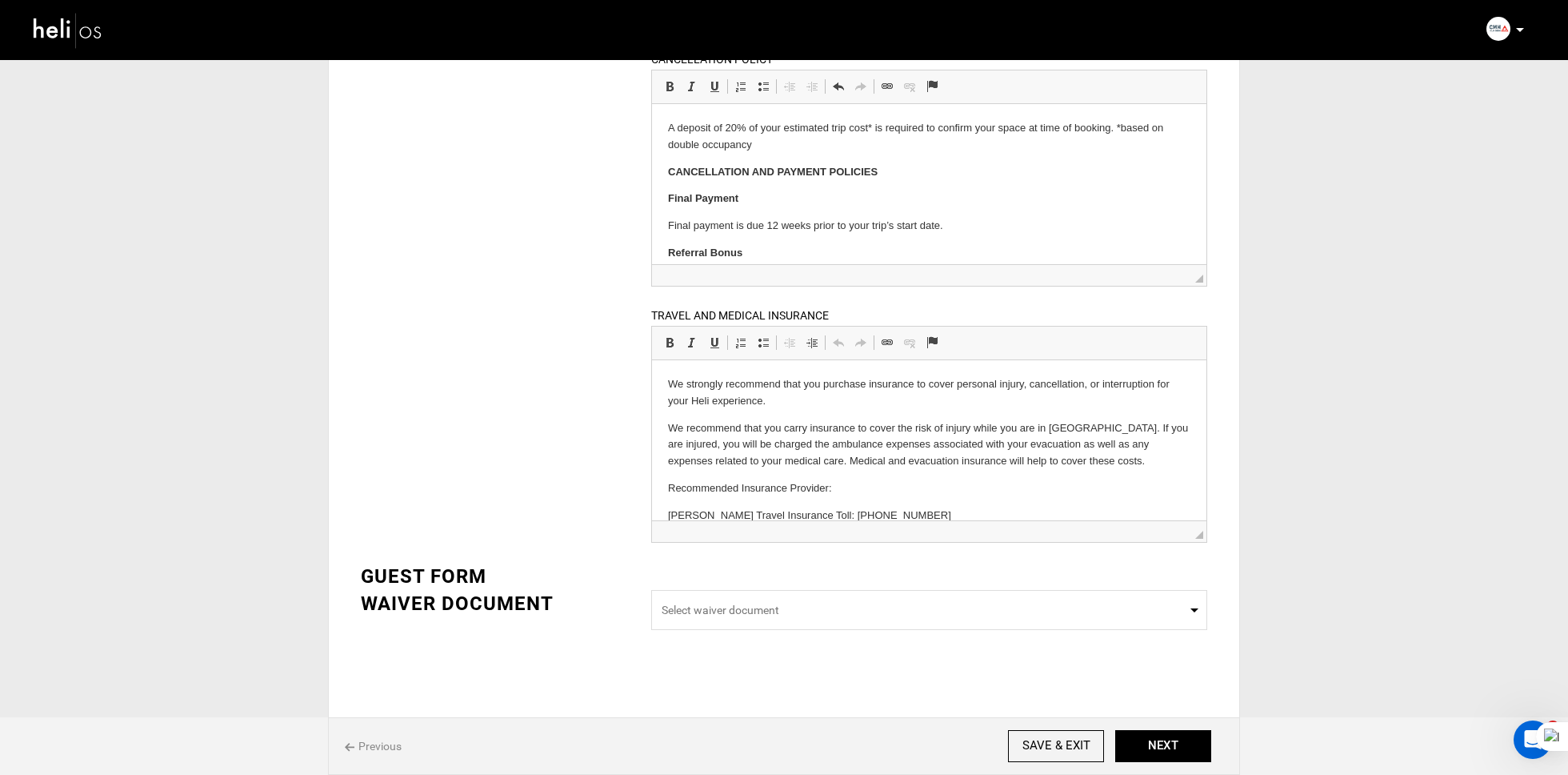
scroll to position [321, 0]
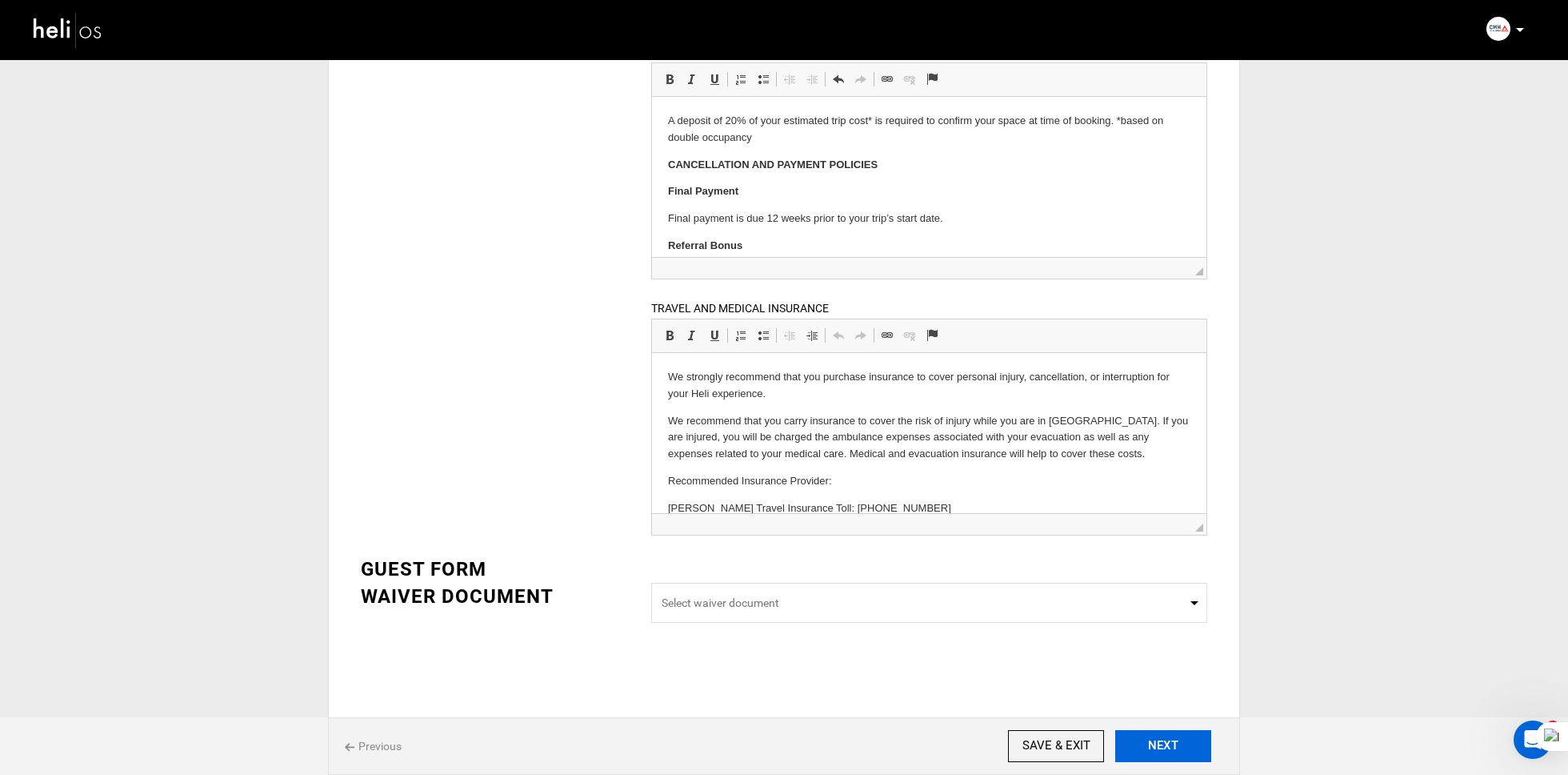
click at [1159, 752] on button "NEXT" at bounding box center [1163, 746] width 96 height 32
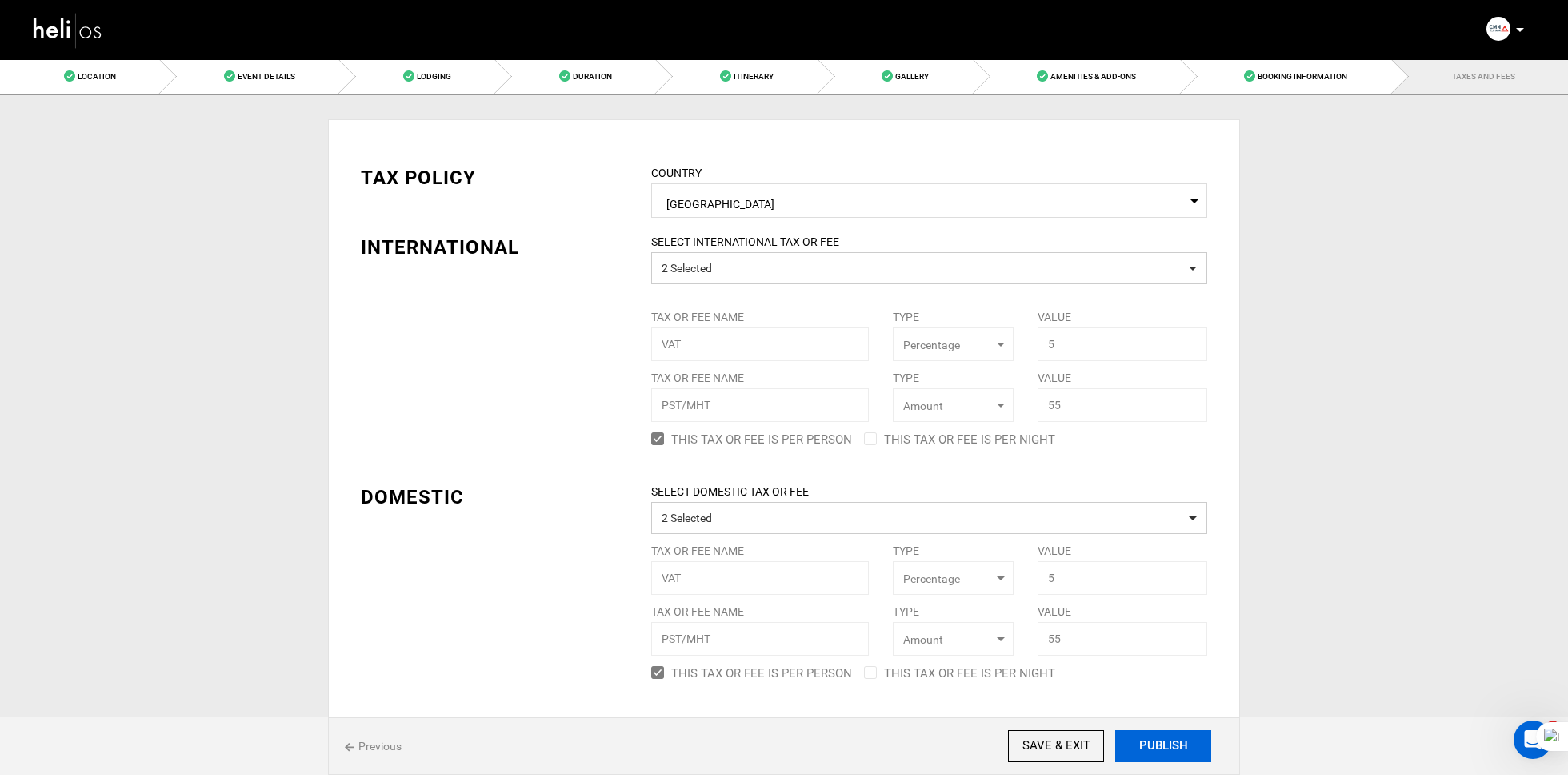
click at [1159, 752] on button "PUBLISH" at bounding box center [1163, 746] width 96 height 32
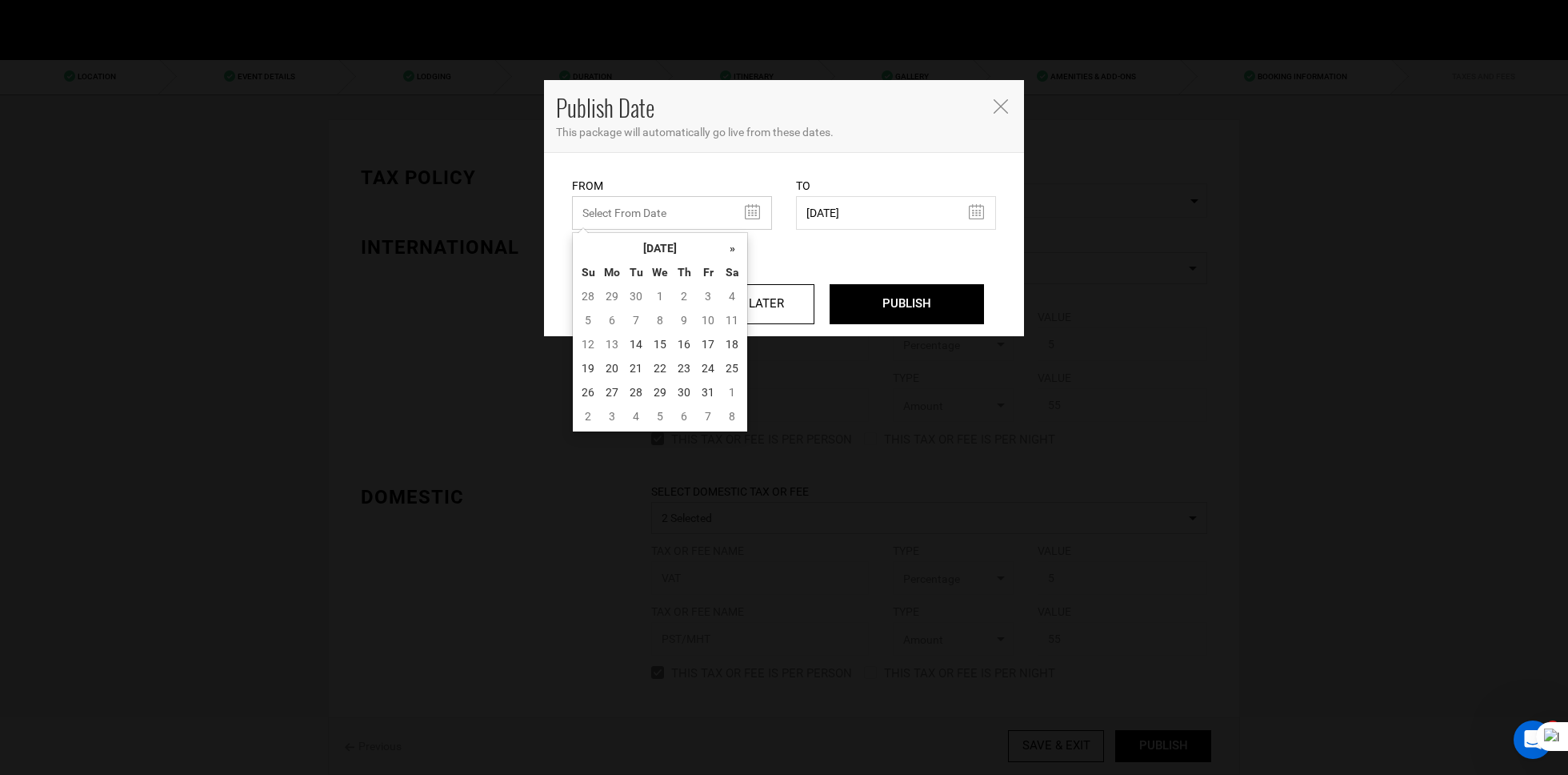
click at [646, 219] on input "text" at bounding box center [672, 212] width 200 height 34
click at [637, 345] on td "14" at bounding box center [636, 344] width 24 height 24
type input "[DATE]"
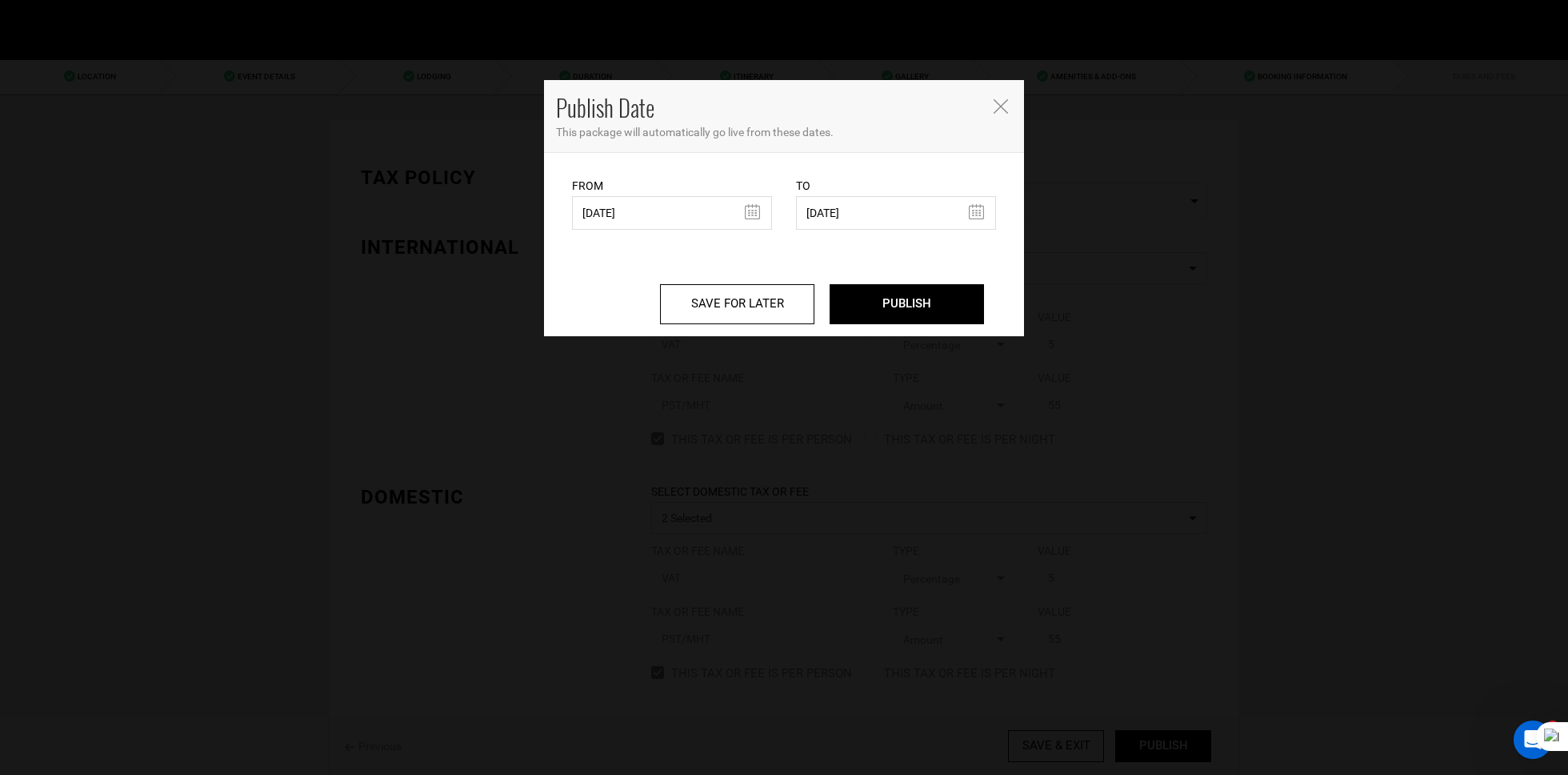
click at [1007, 102] on icon "Close" at bounding box center [1000, 106] width 14 height 14
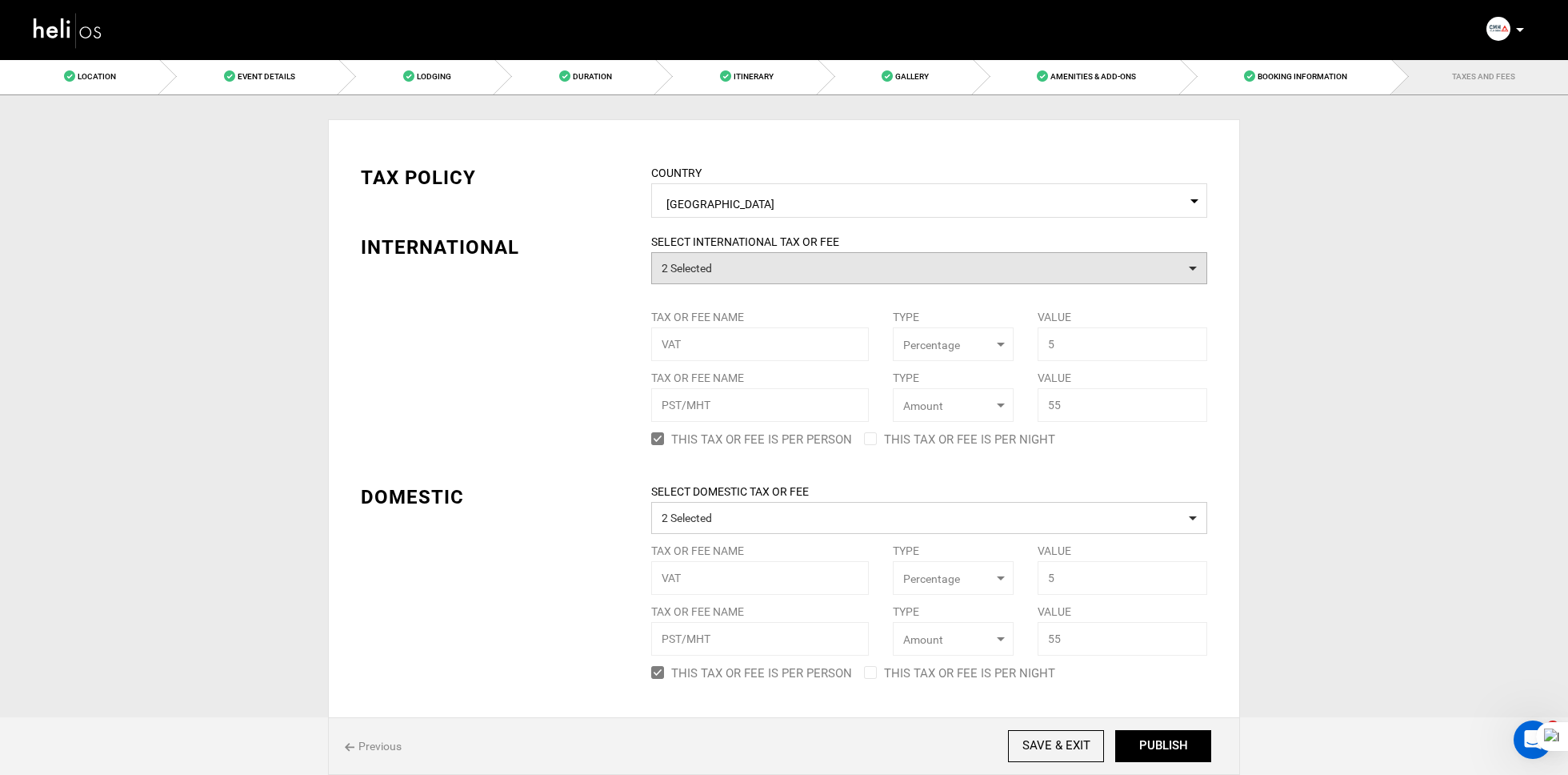
click at [835, 266] on button "2 Selected" at bounding box center [929, 268] width 556 height 32
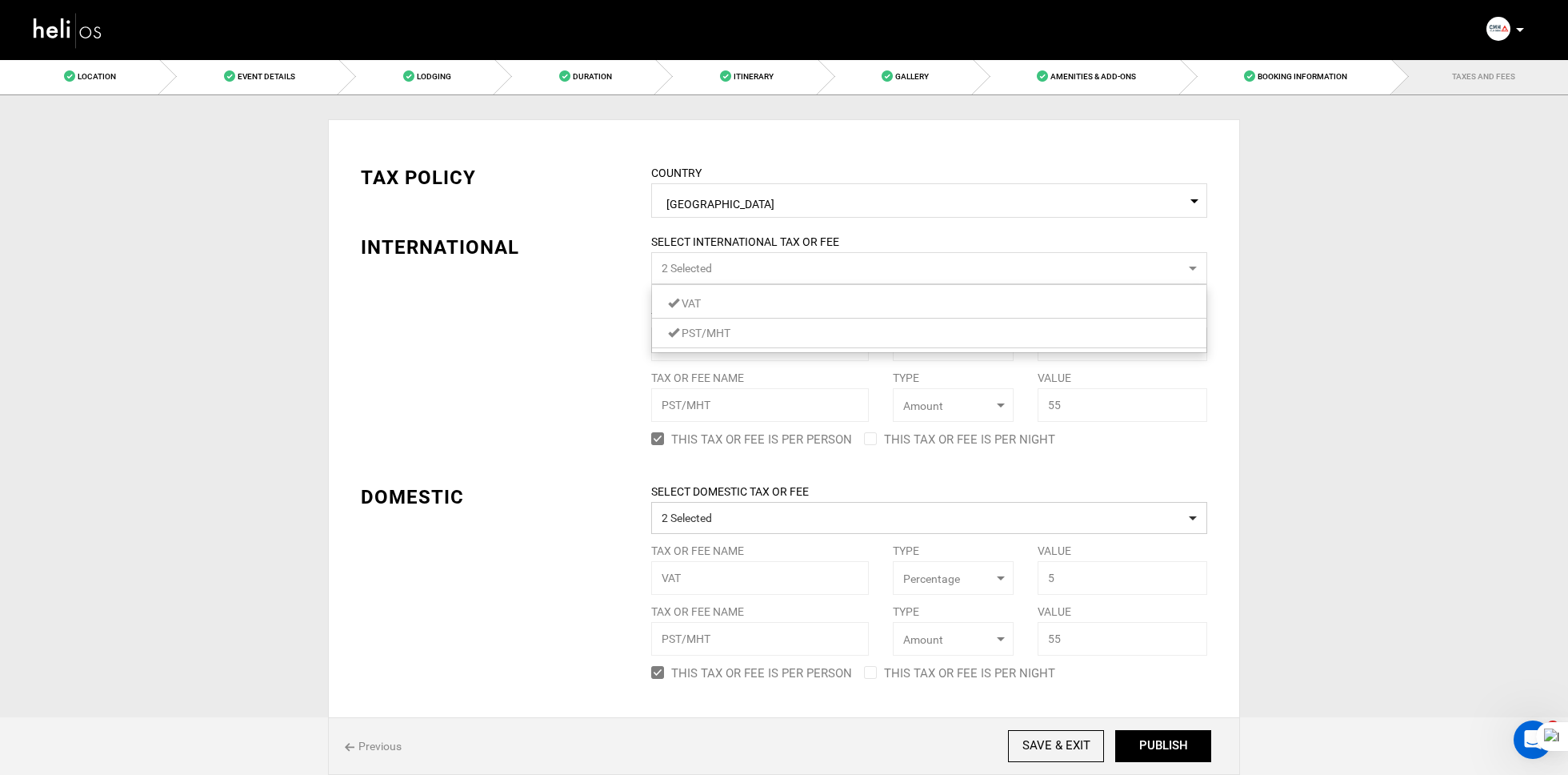
click at [704, 337] on span "PST/MHT" at bounding box center [705, 333] width 49 height 13
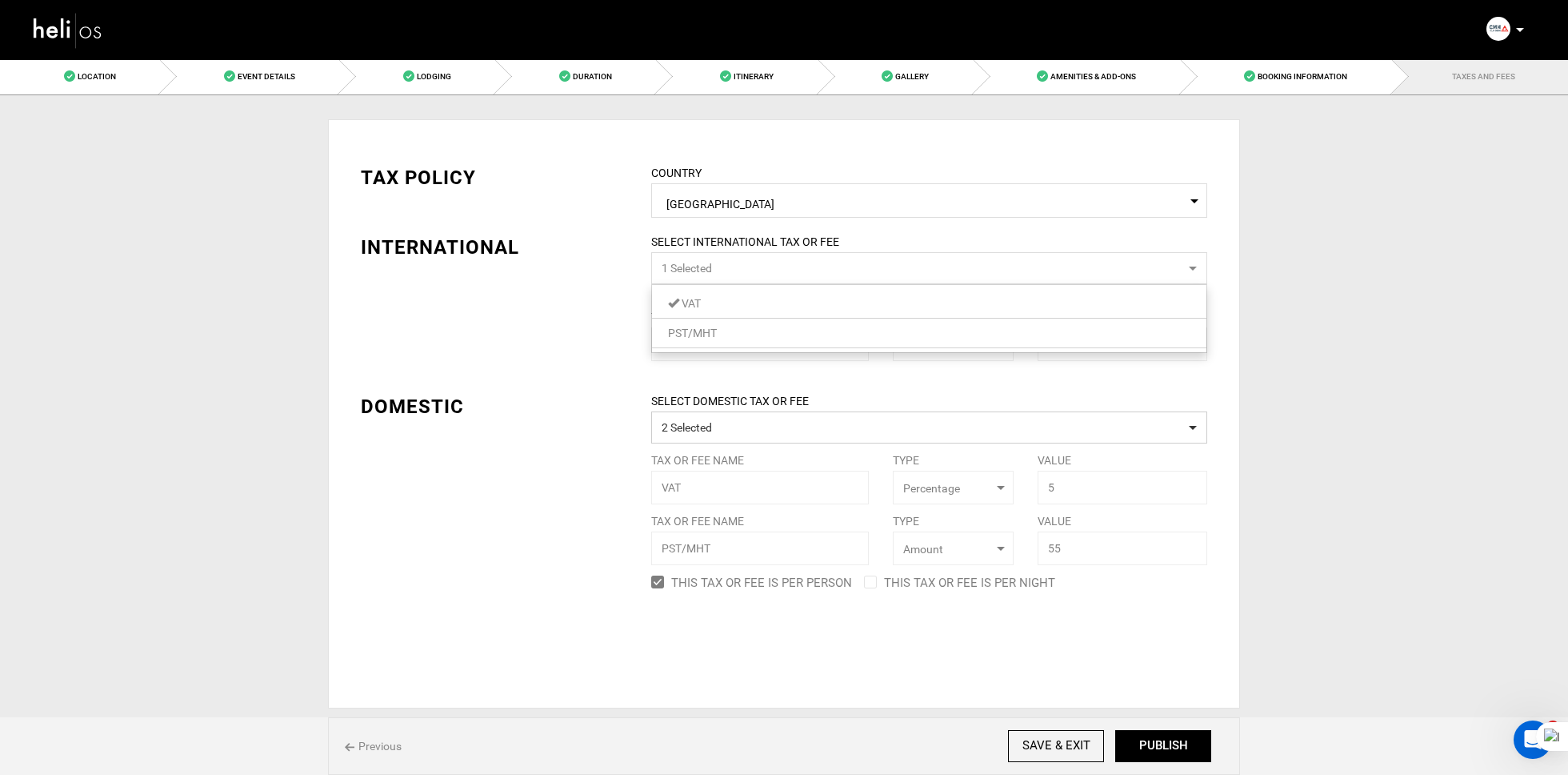
click at [559, 401] on div "DOMESTIC" at bounding box center [494, 407] width 267 height 27
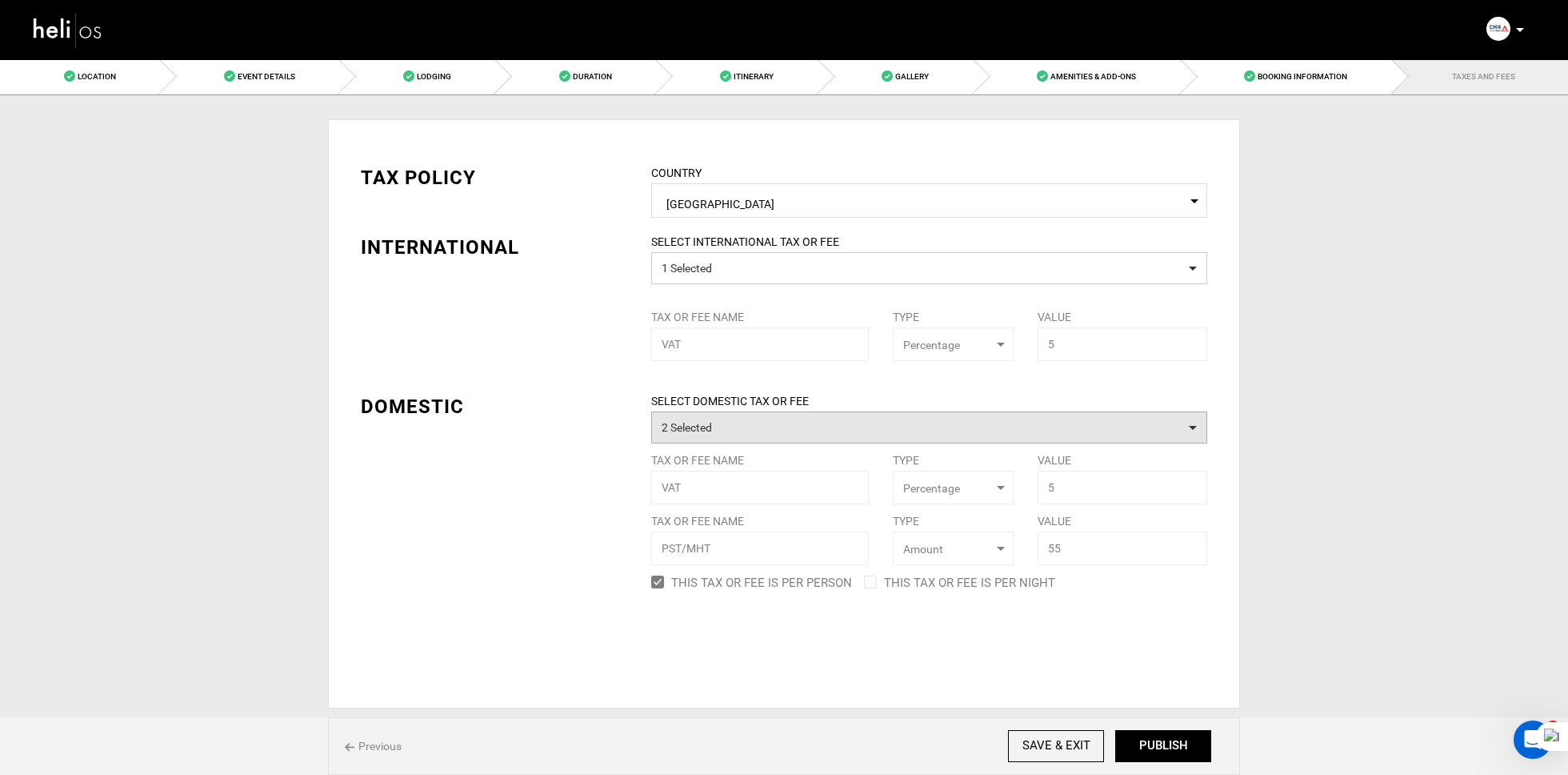
click at [713, 426] on button "2 Selected" at bounding box center [929, 427] width 556 height 32
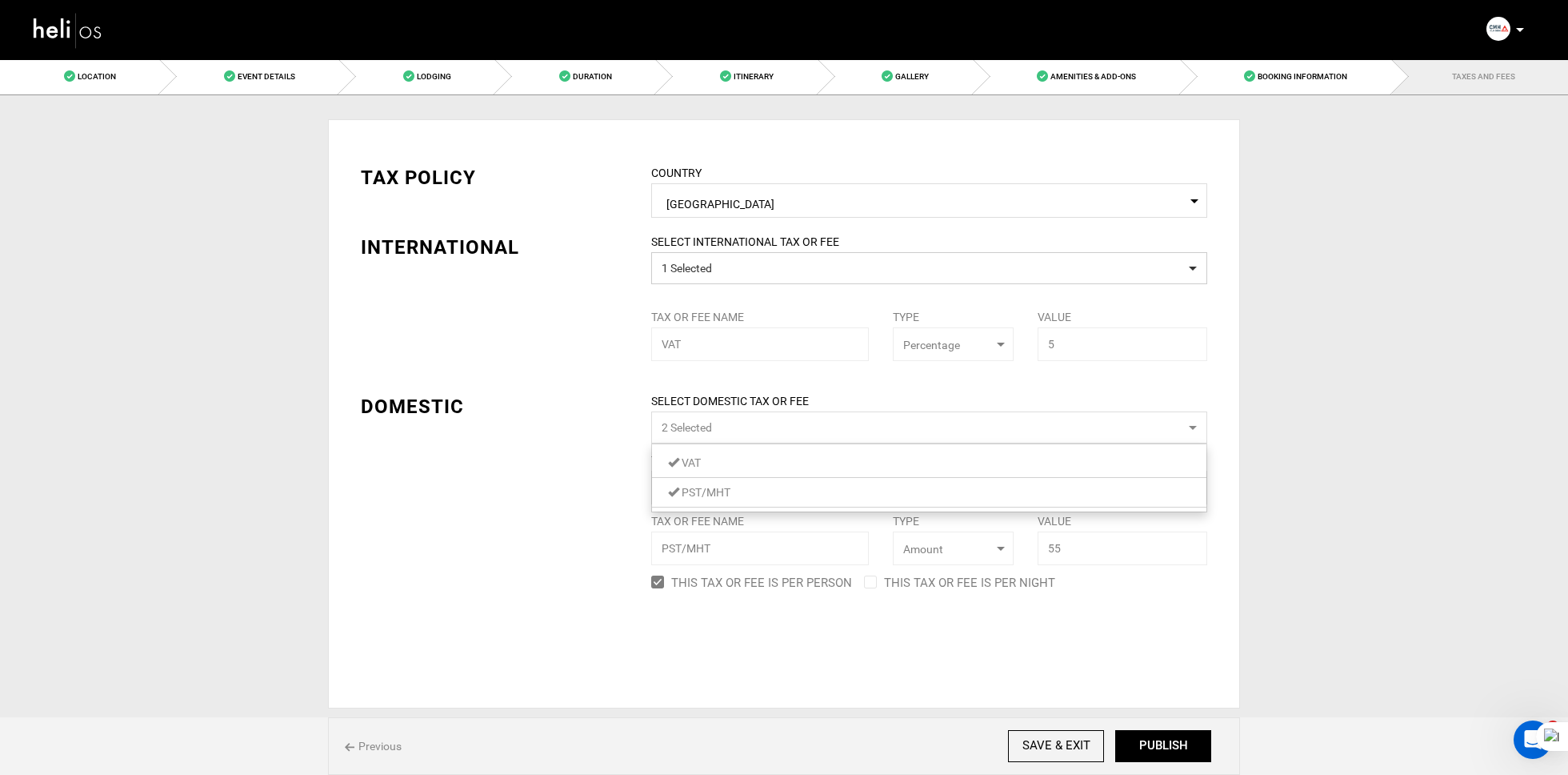
click at [670, 490] on span at bounding box center [674, 492] width 12 height 12
click at [618, 496] on div "TAX POLICY COUNTRY Select Country [GEOGRAPHIC_DATA] Please select a country. IN…" at bounding box center [784, 322] width 870 height 364
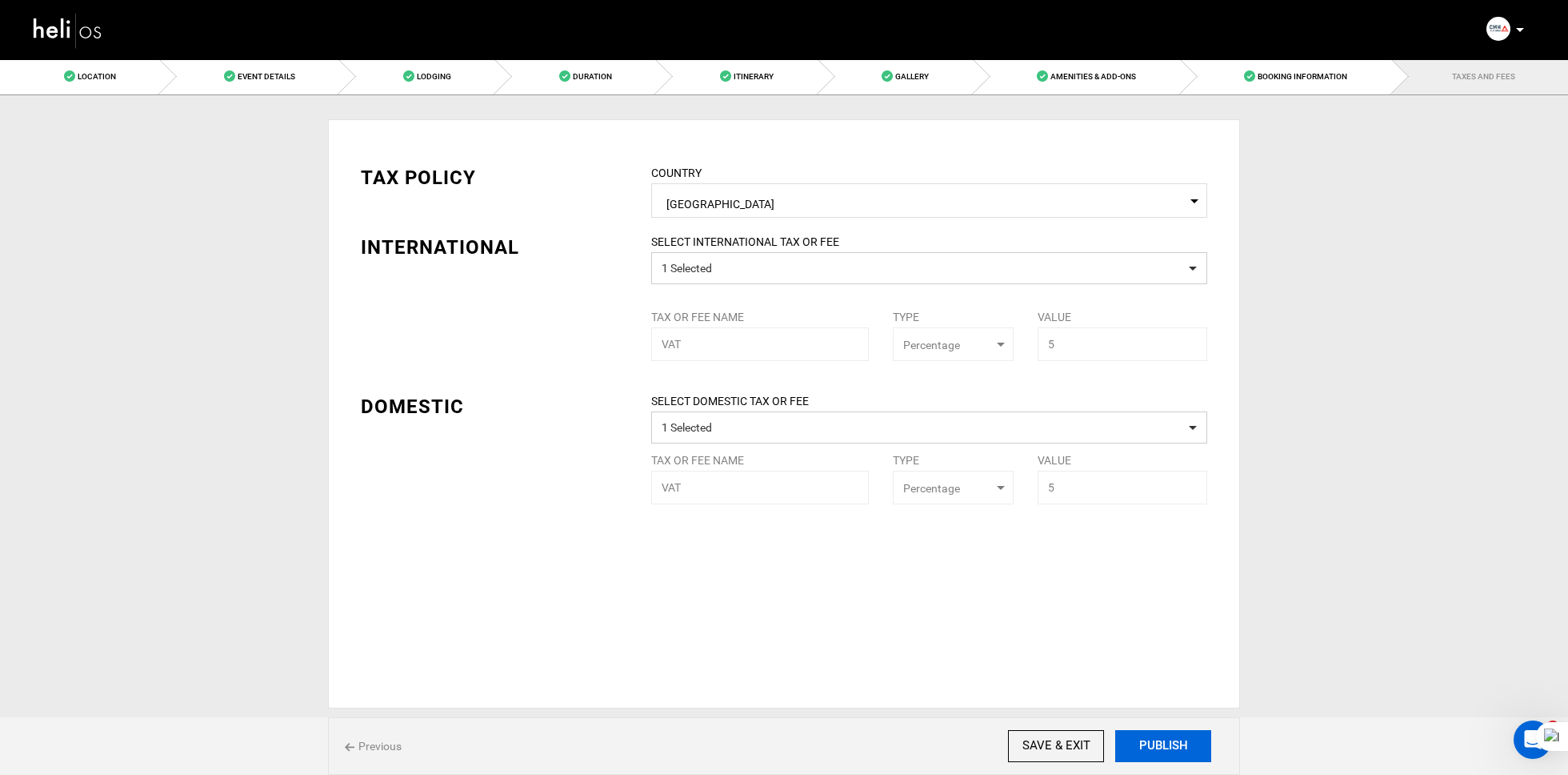
click at [1163, 754] on button "PUBLISH" at bounding box center [1163, 746] width 96 height 32
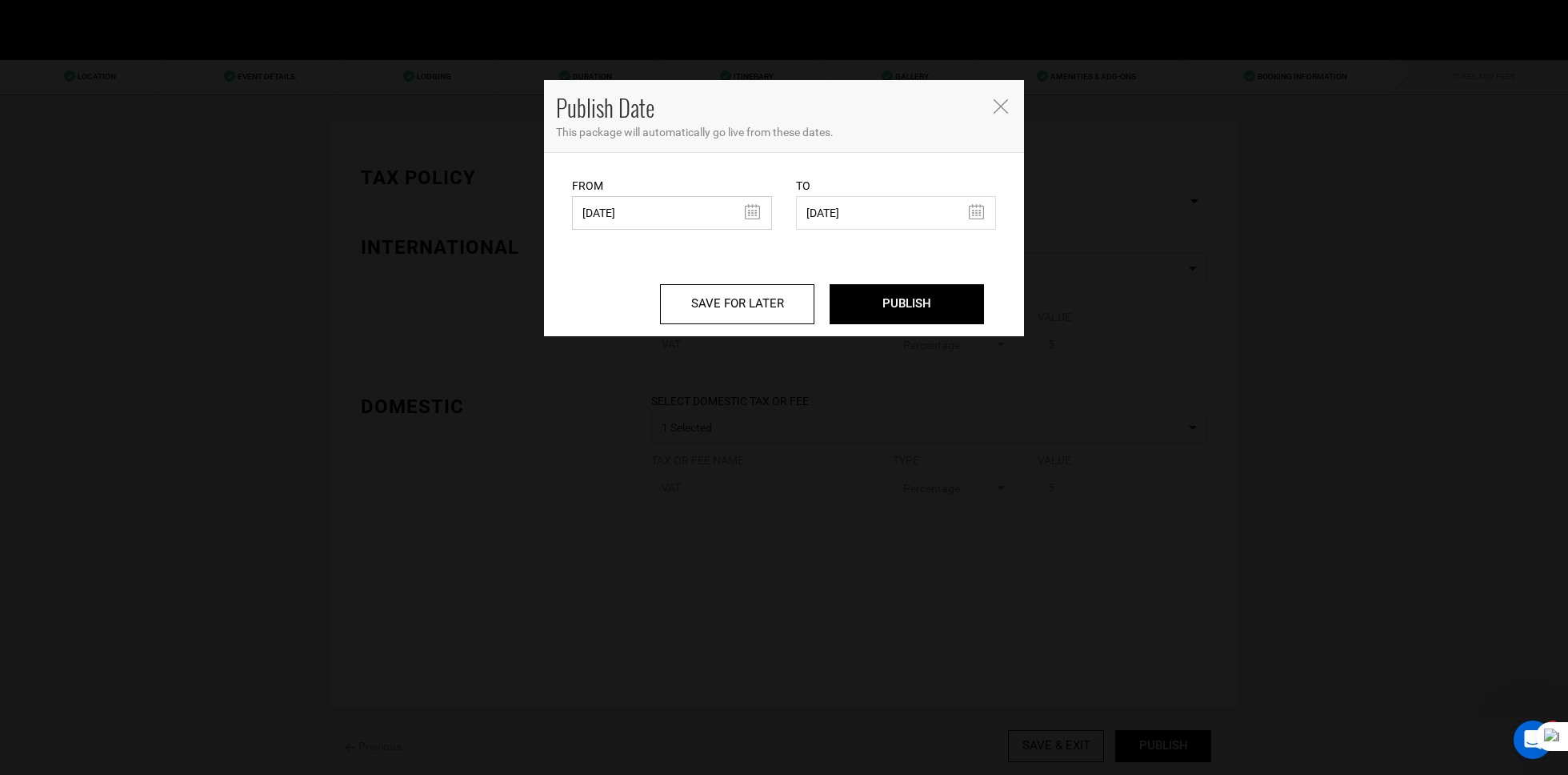
click at [641, 203] on input "[DATE]" at bounding box center [672, 212] width 200 height 34
click at [908, 316] on input "PUBLISH" at bounding box center [907, 304] width 154 height 40
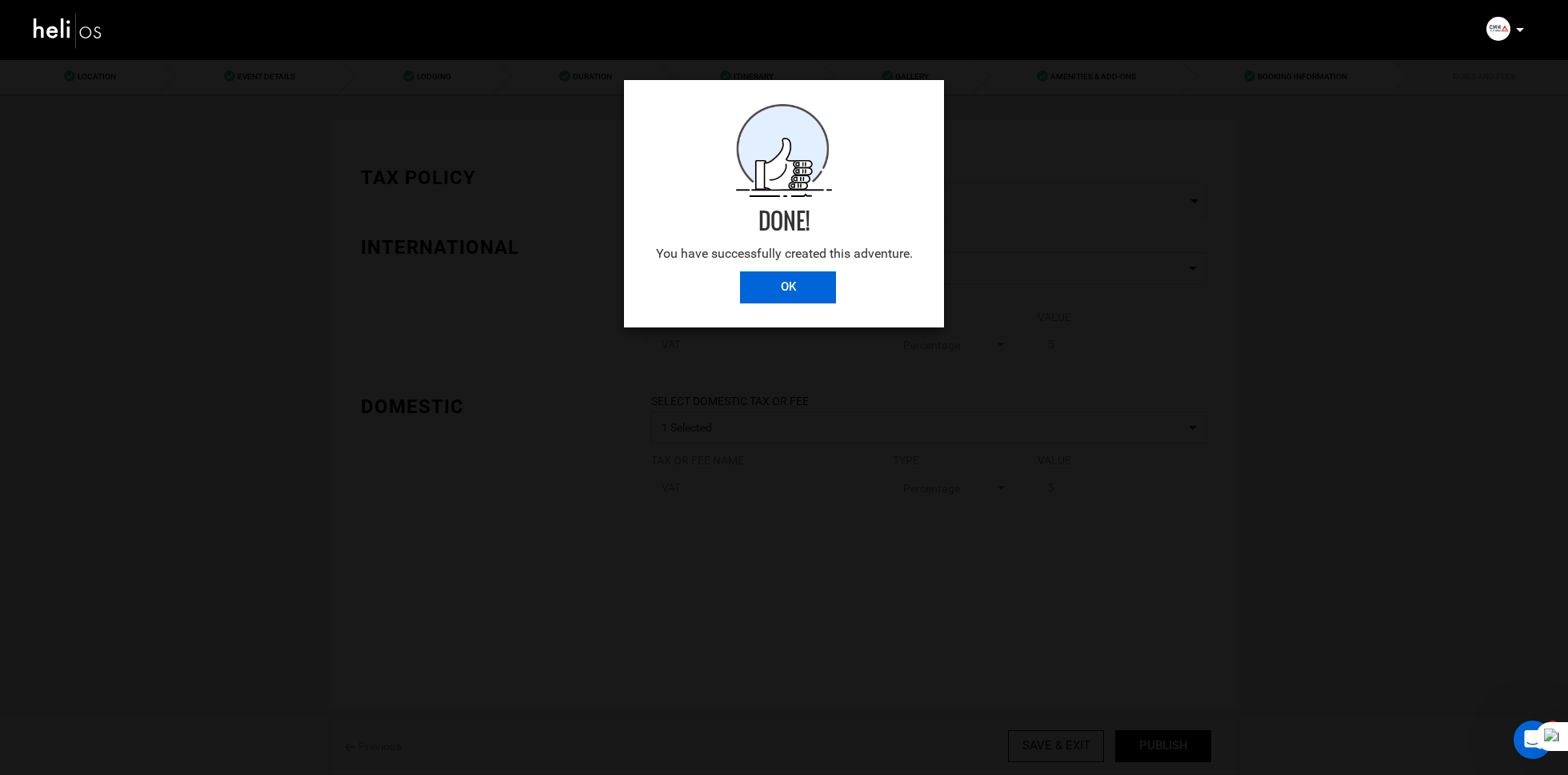
click at [795, 287] on input "OK" at bounding box center [788, 287] width 96 height 32
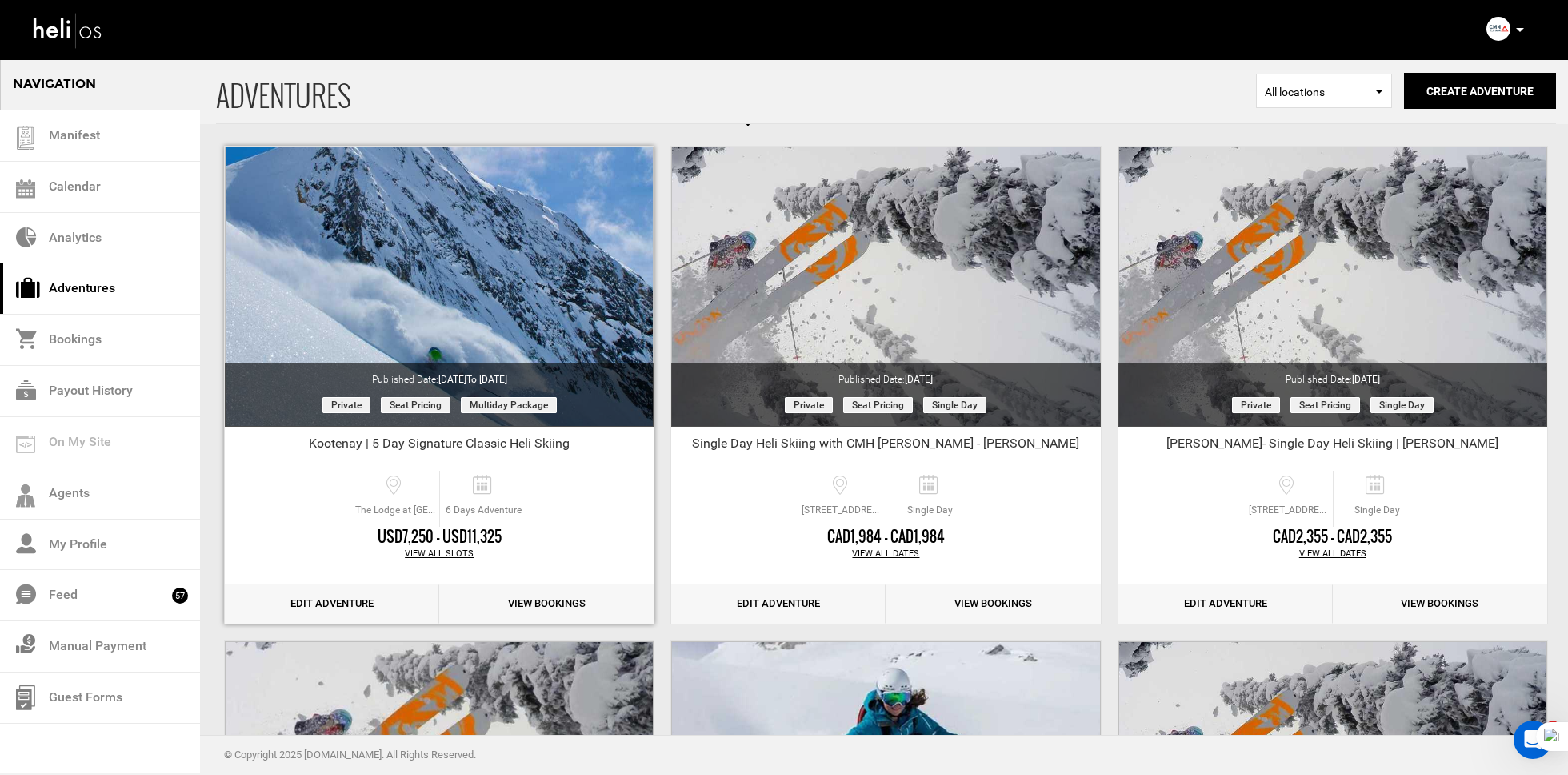
scroll to position [62, 0]
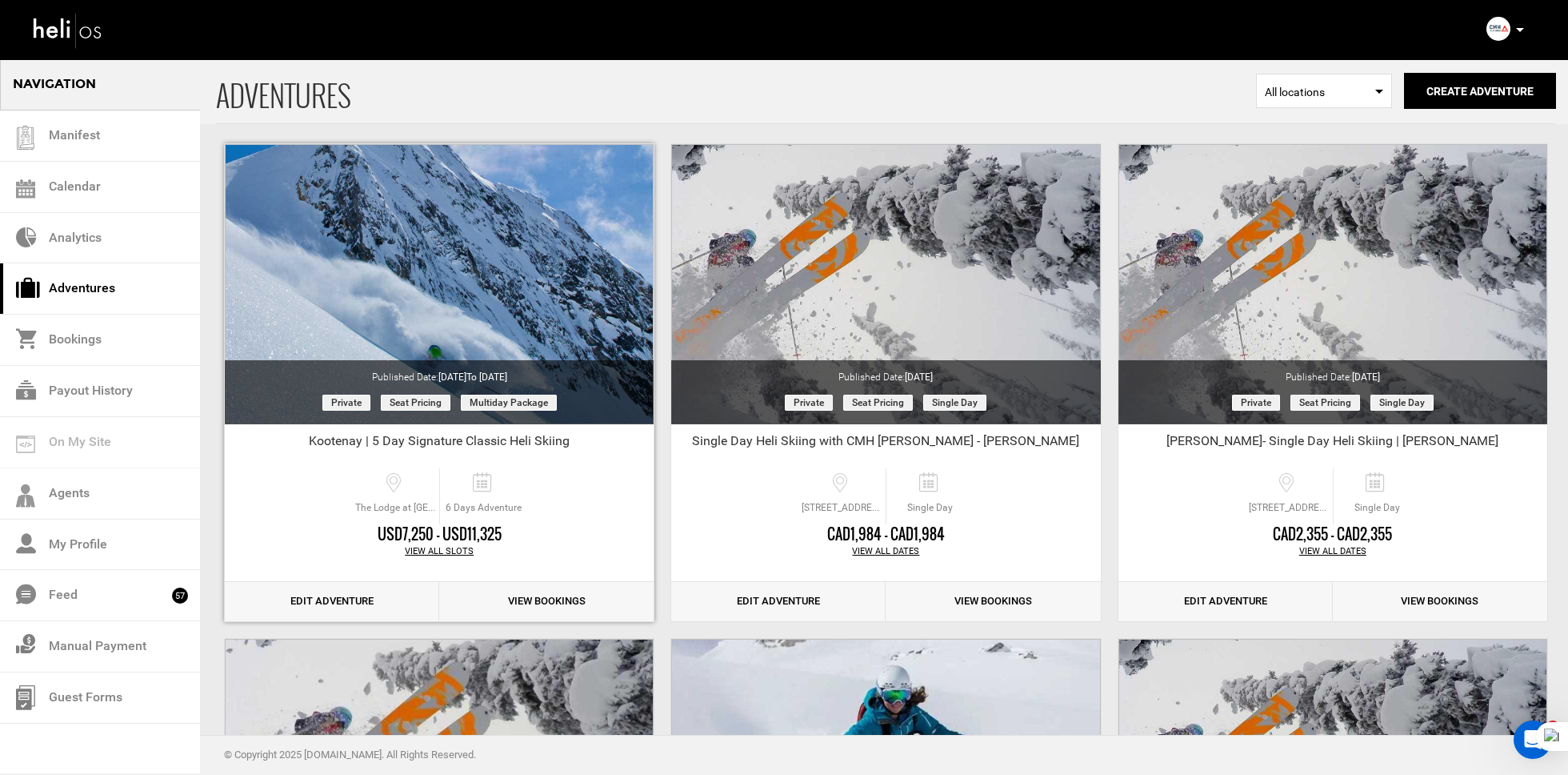
click at [361, 601] on link "Edit Adventure" at bounding box center [332, 601] width 215 height 39
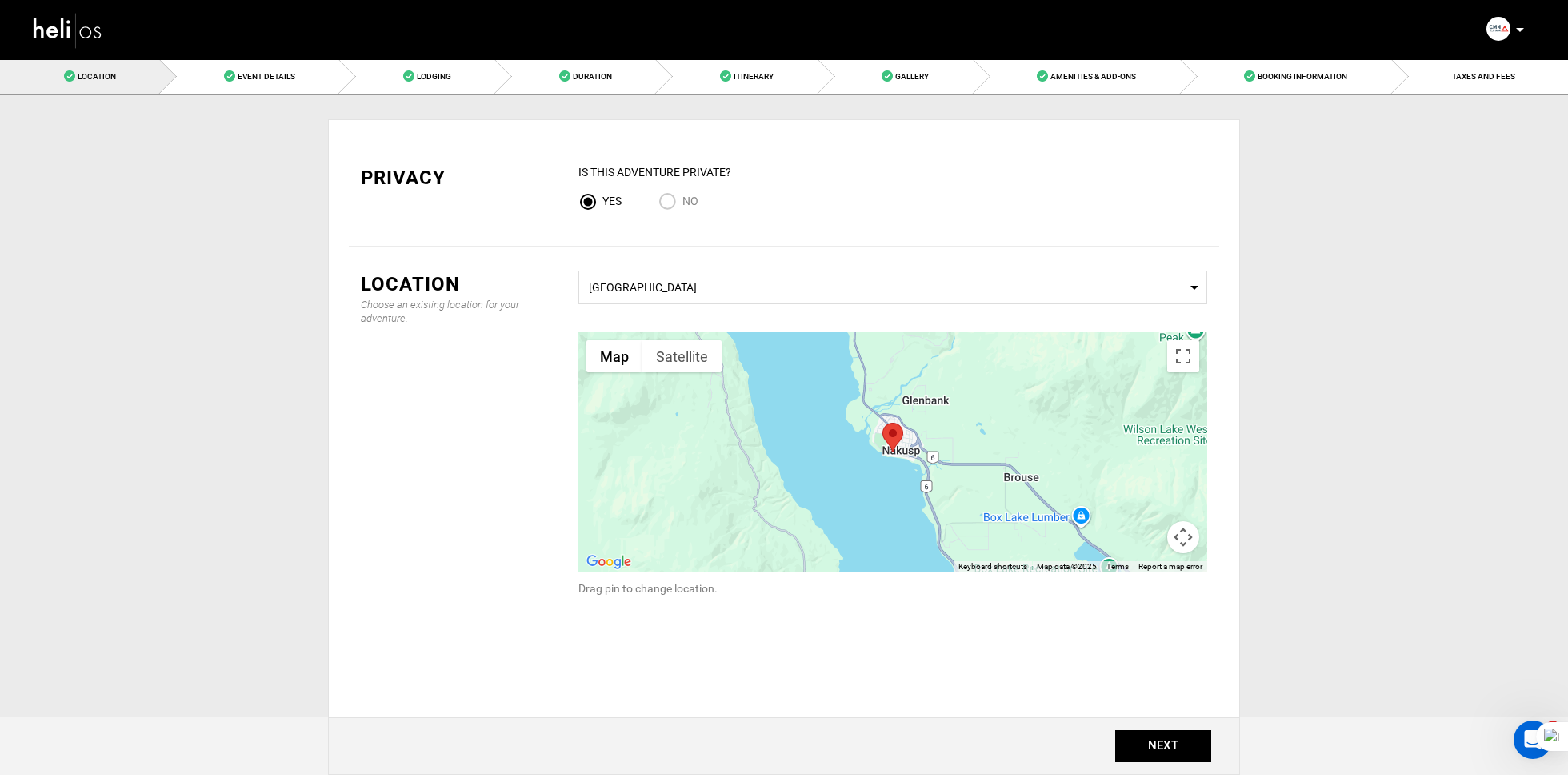
click at [671, 196] on input "No" at bounding box center [670, 203] width 24 height 21
radio input "true"
radio input "false"
click at [1174, 745] on button "NEXT" at bounding box center [1163, 746] width 96 height 32
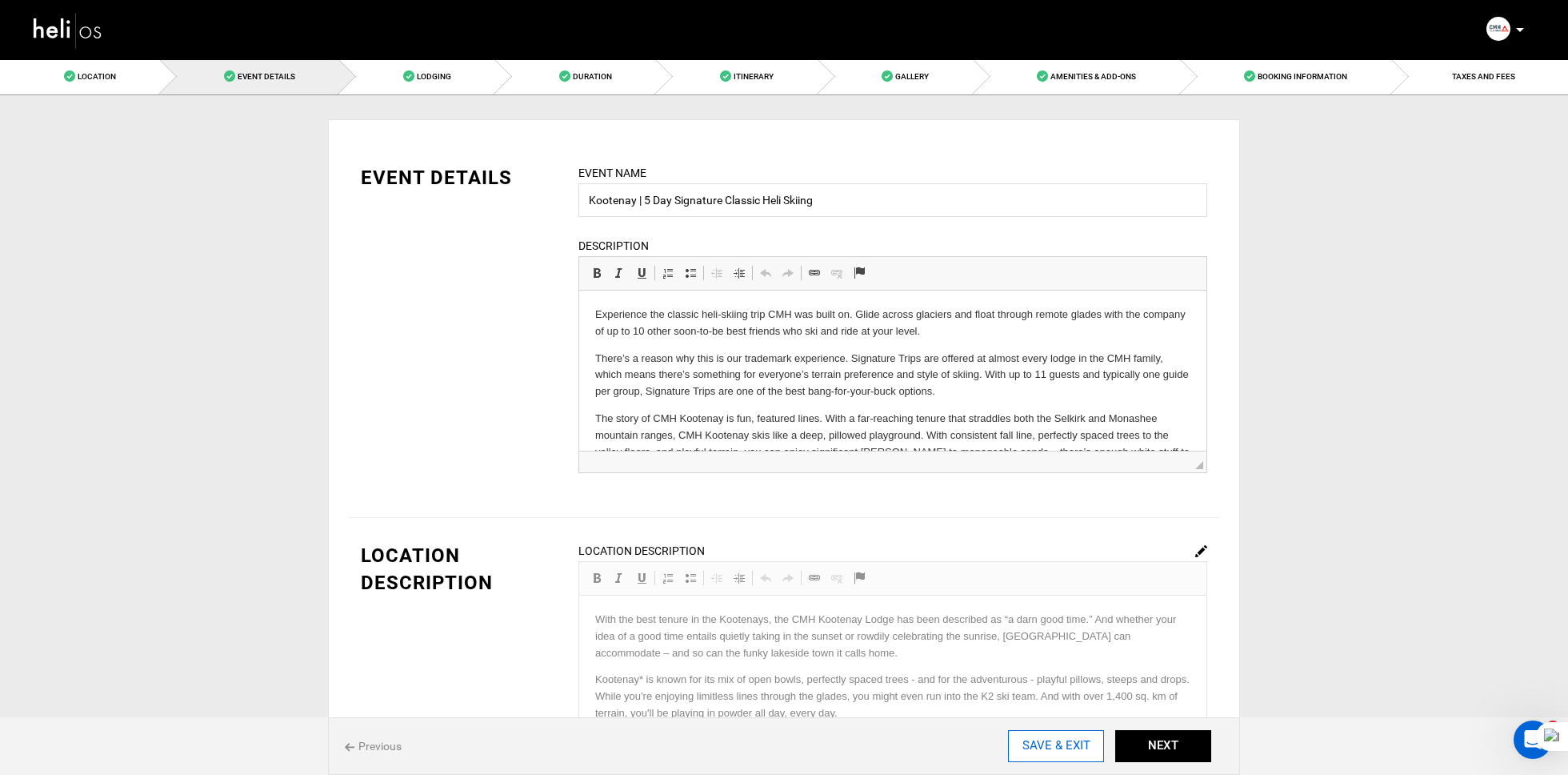
click at [1035, 739] on input "SAVE & EXIT" at bounding box center [1056, 746] width 96 height 32
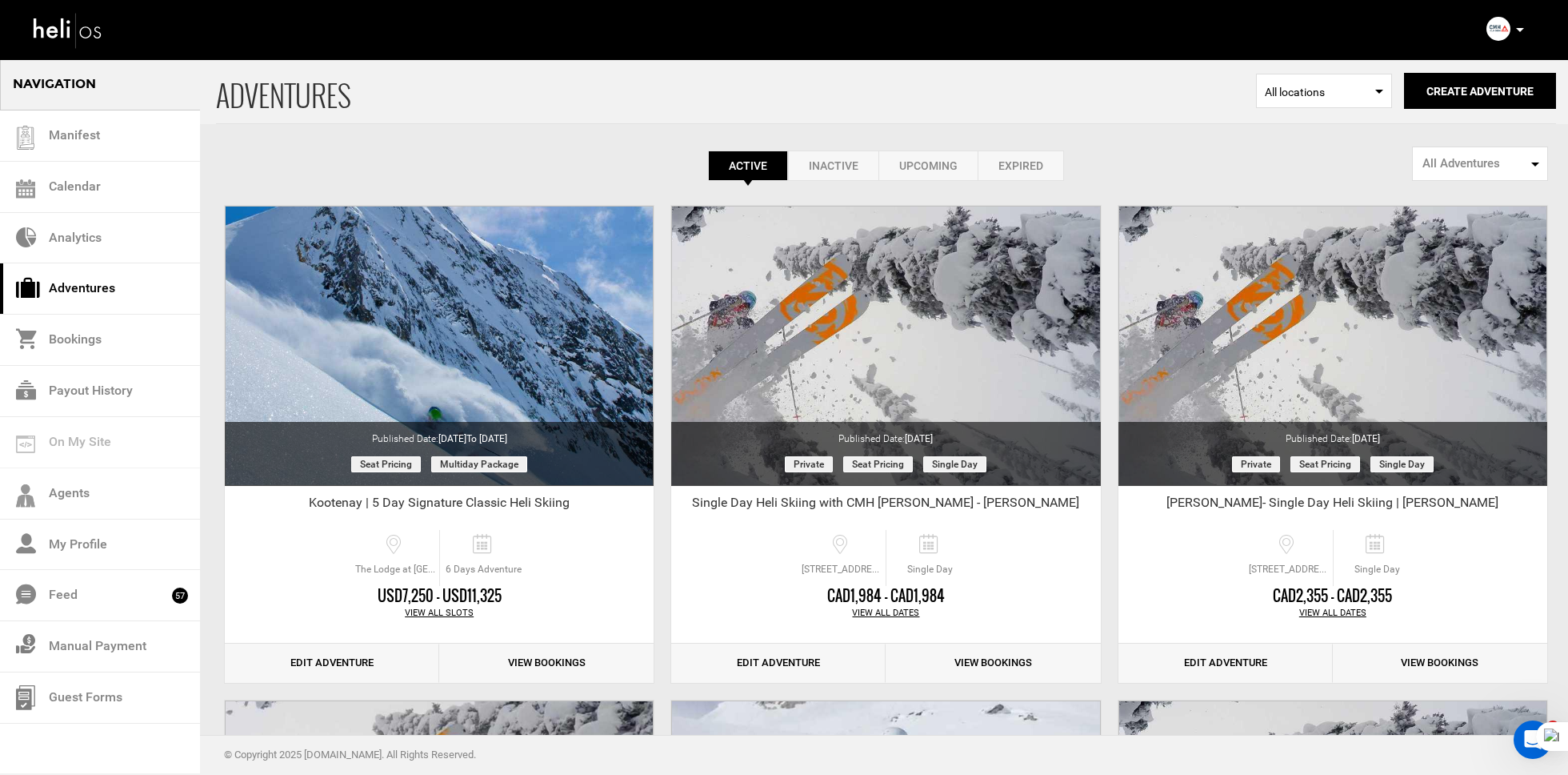
click at [1517, 26] on p at bounding box center [1519, 30] width 10 height 18
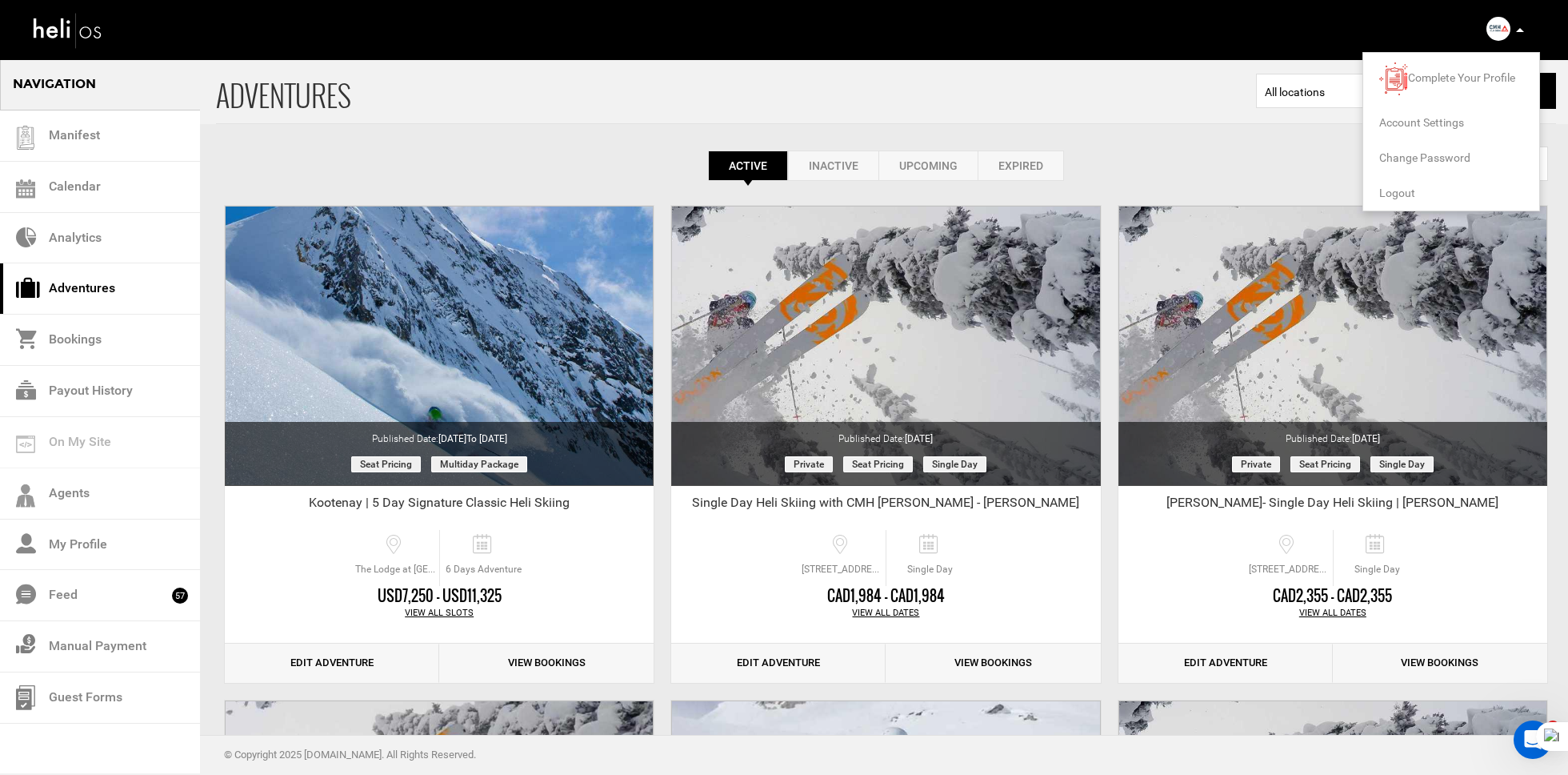
click at [1403, 193] on span "Logout" at bounding box center [1397, 193] width 36 height 13
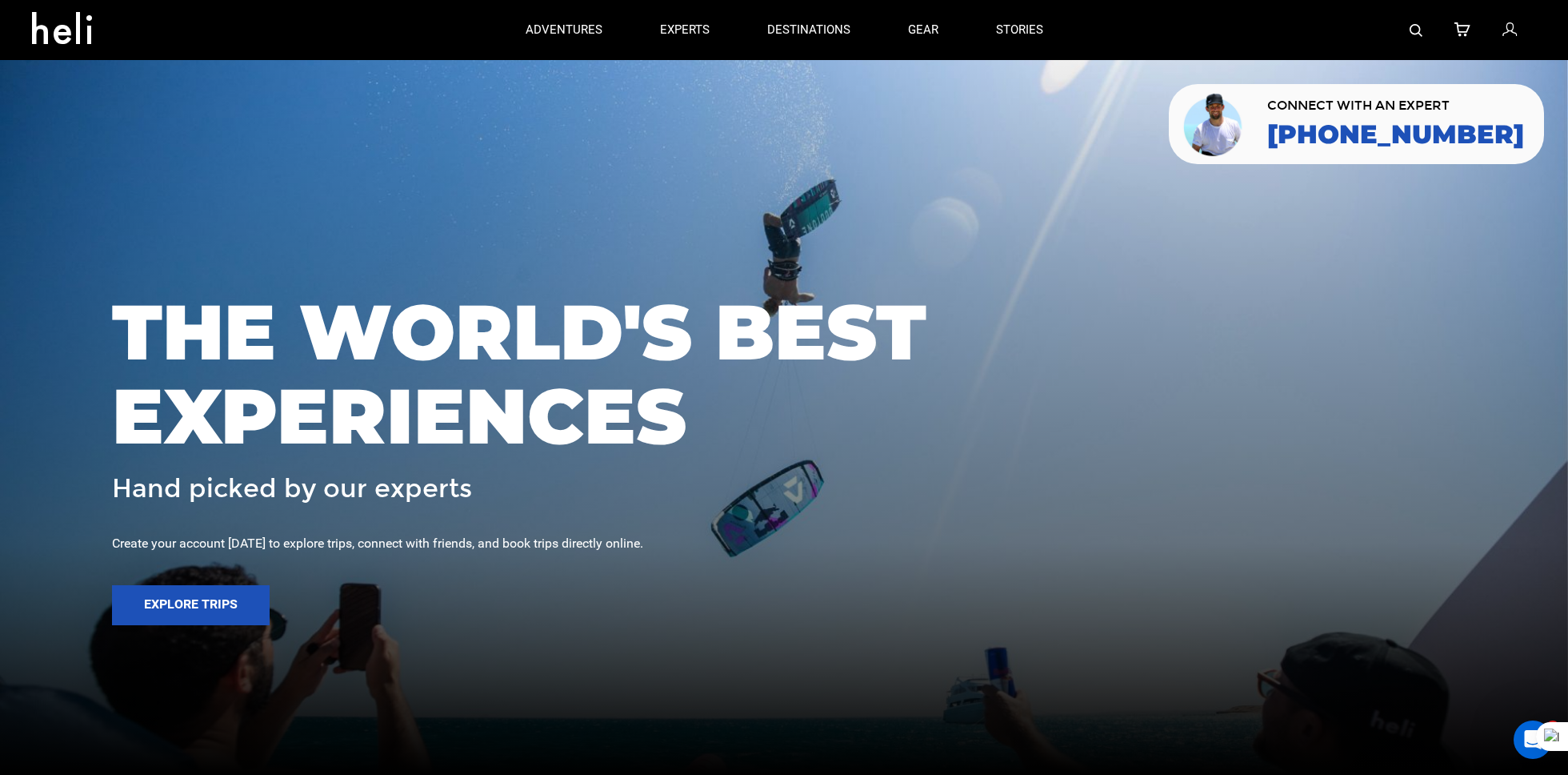
click at [1412, 31] on img at bounding box center [1416, 31] width 13 height 13
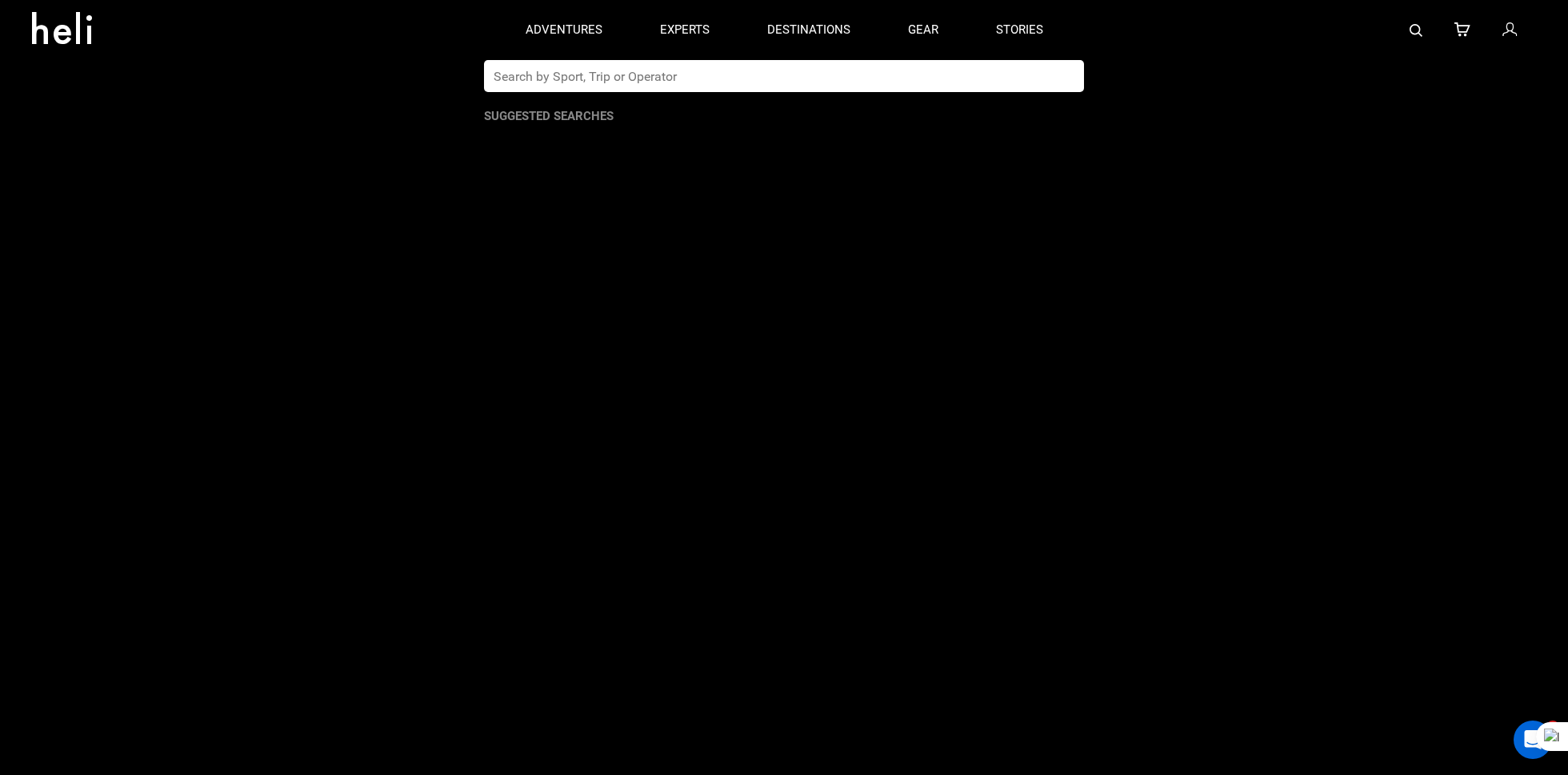
click at [850, 86] on input "text" at bounding box center [767, 76] width 567 height 32
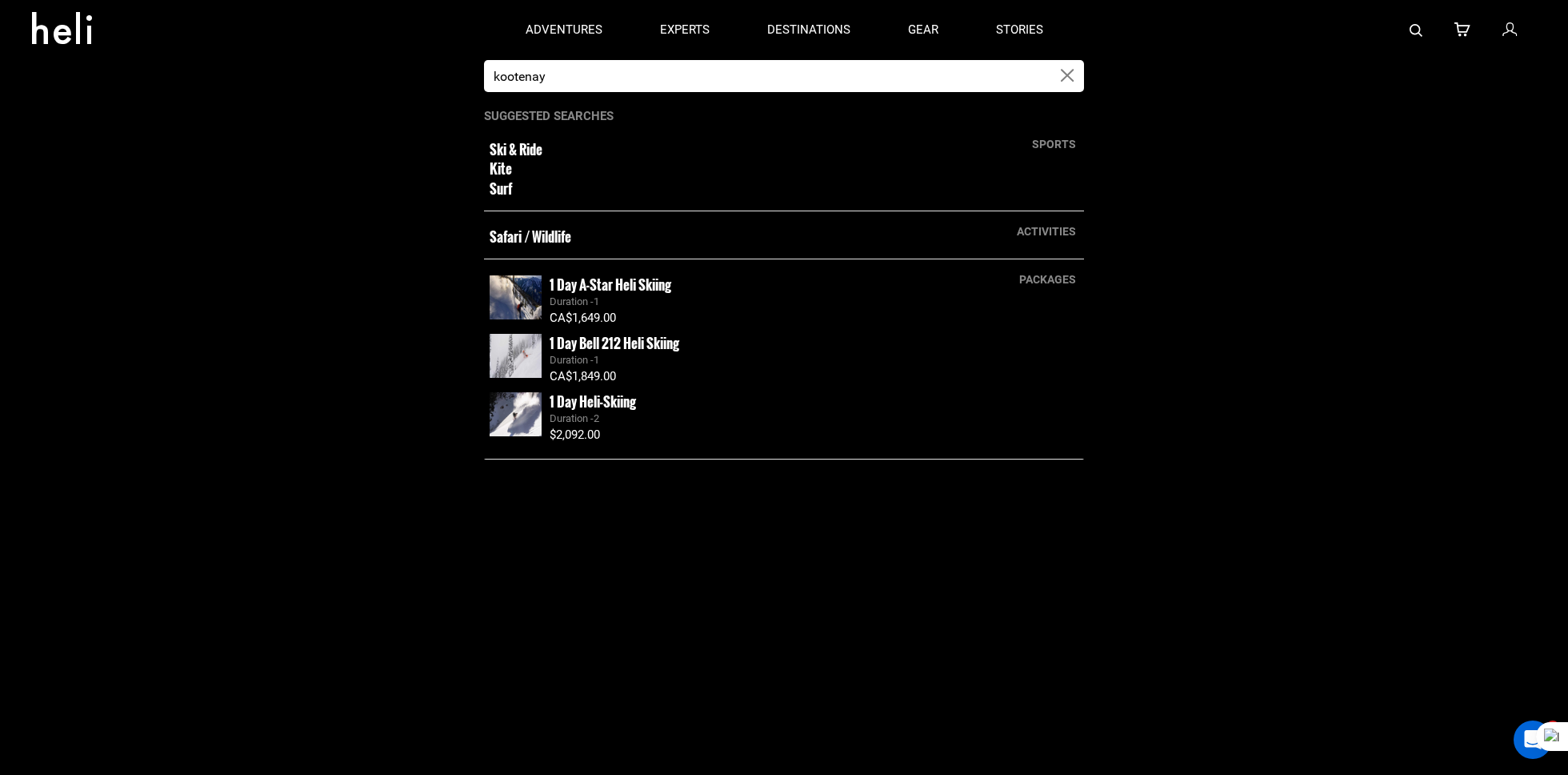
type input "kootenay"
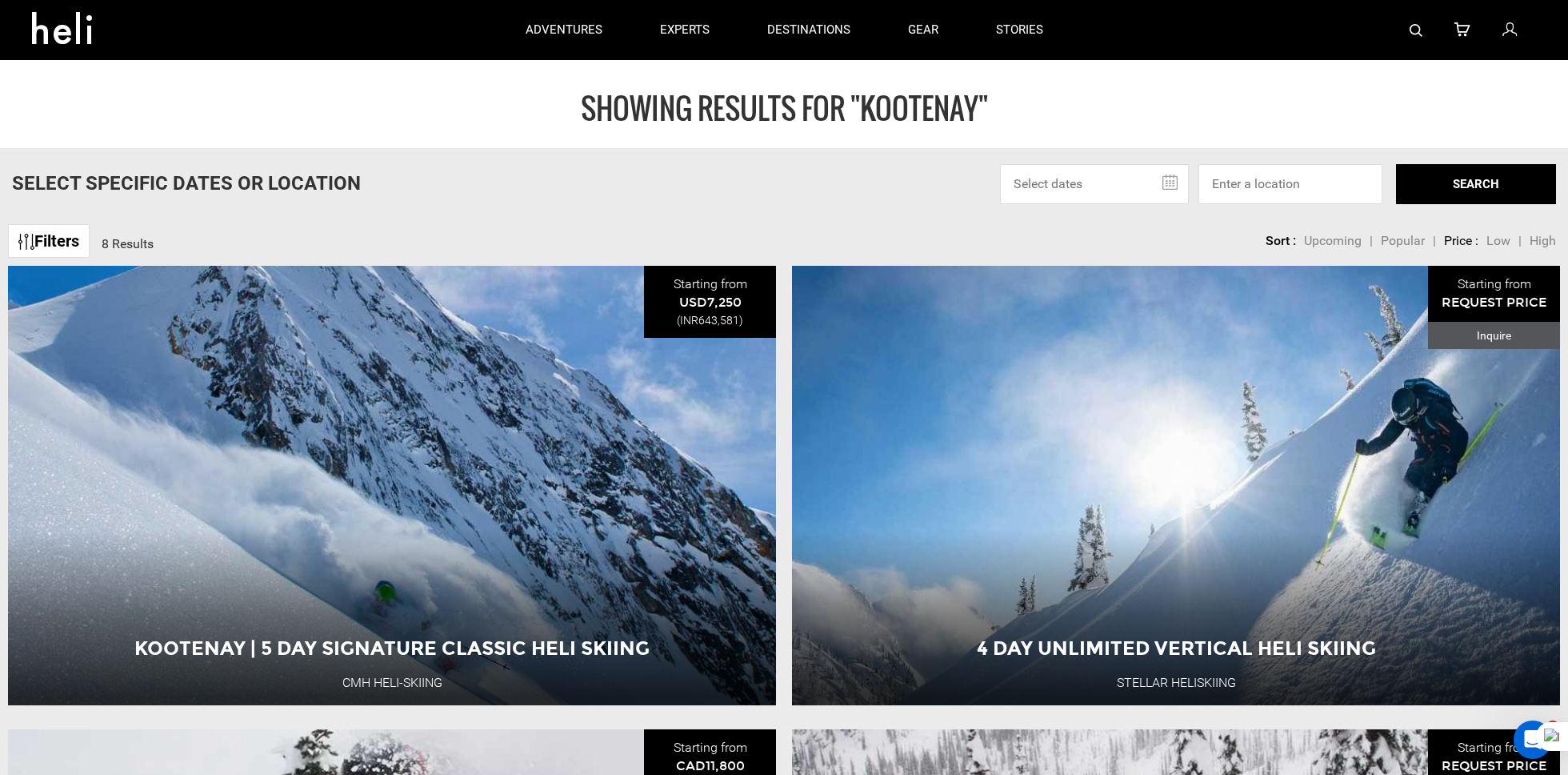
click at [64, 17] on icon at bounding box center [68, 23] width 72 height 26
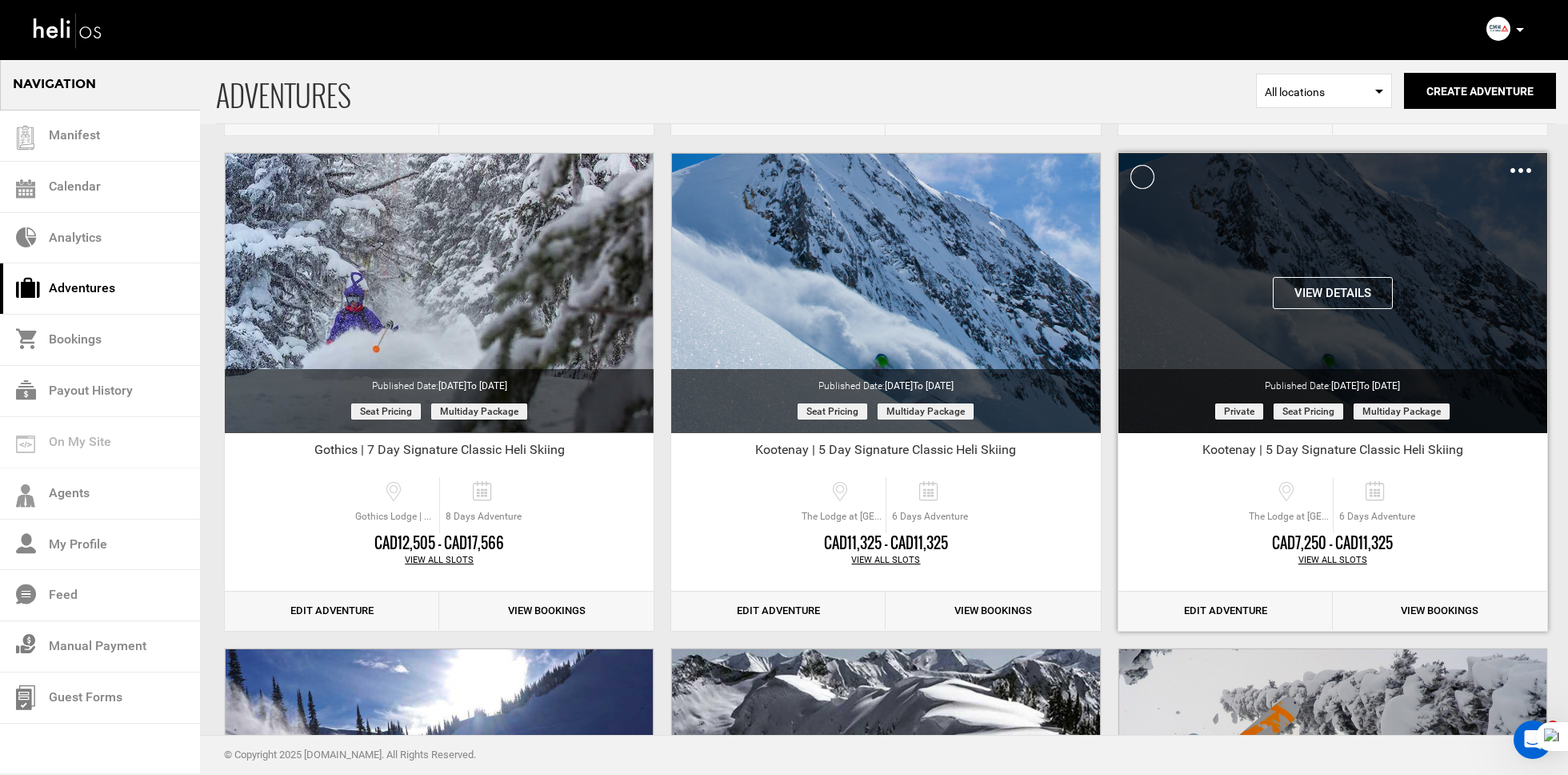
scroll to position [3987, 0]
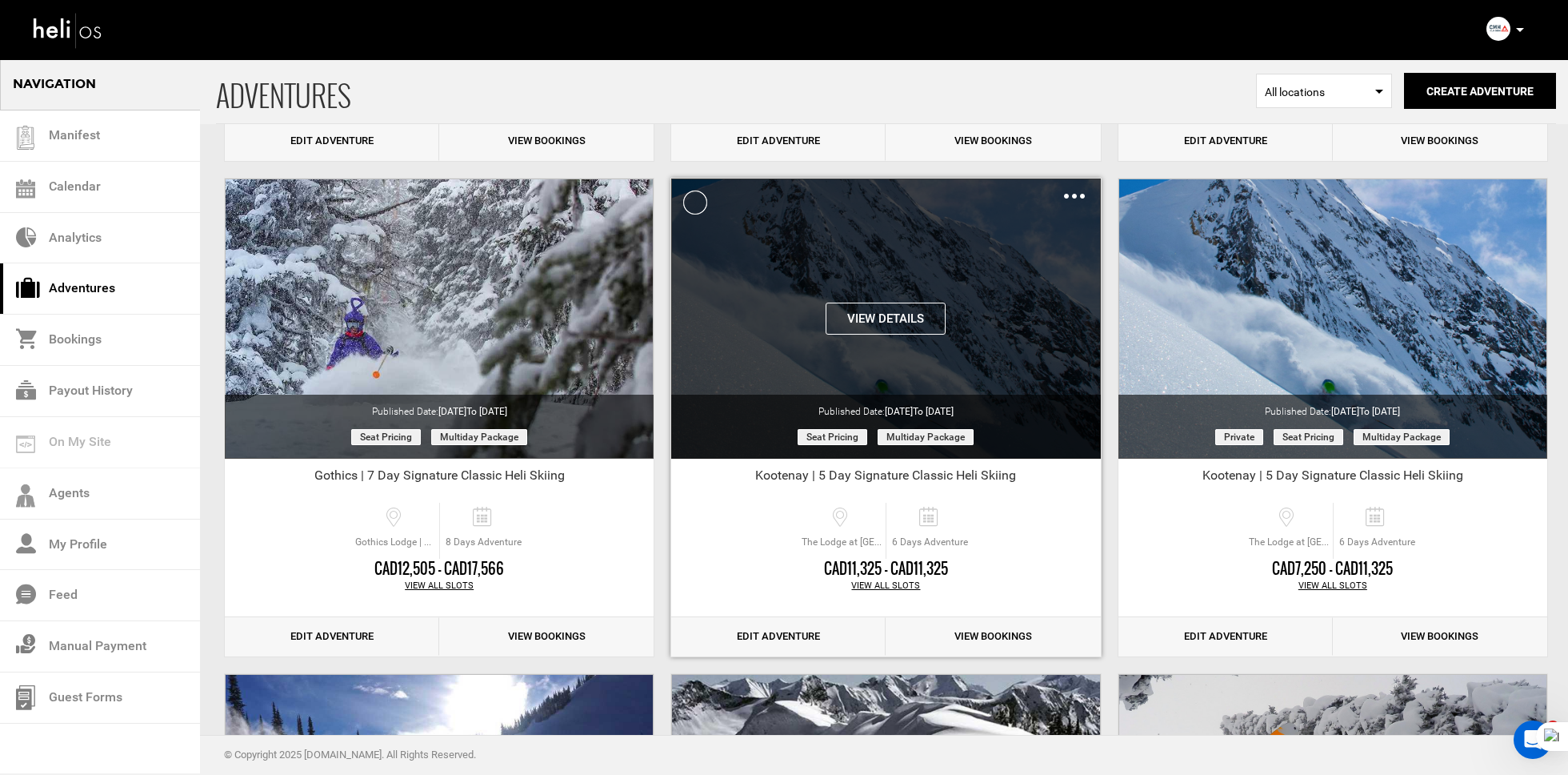
click at [1079, 193] on img at bounding box center [1074, 196] width 21 height 5
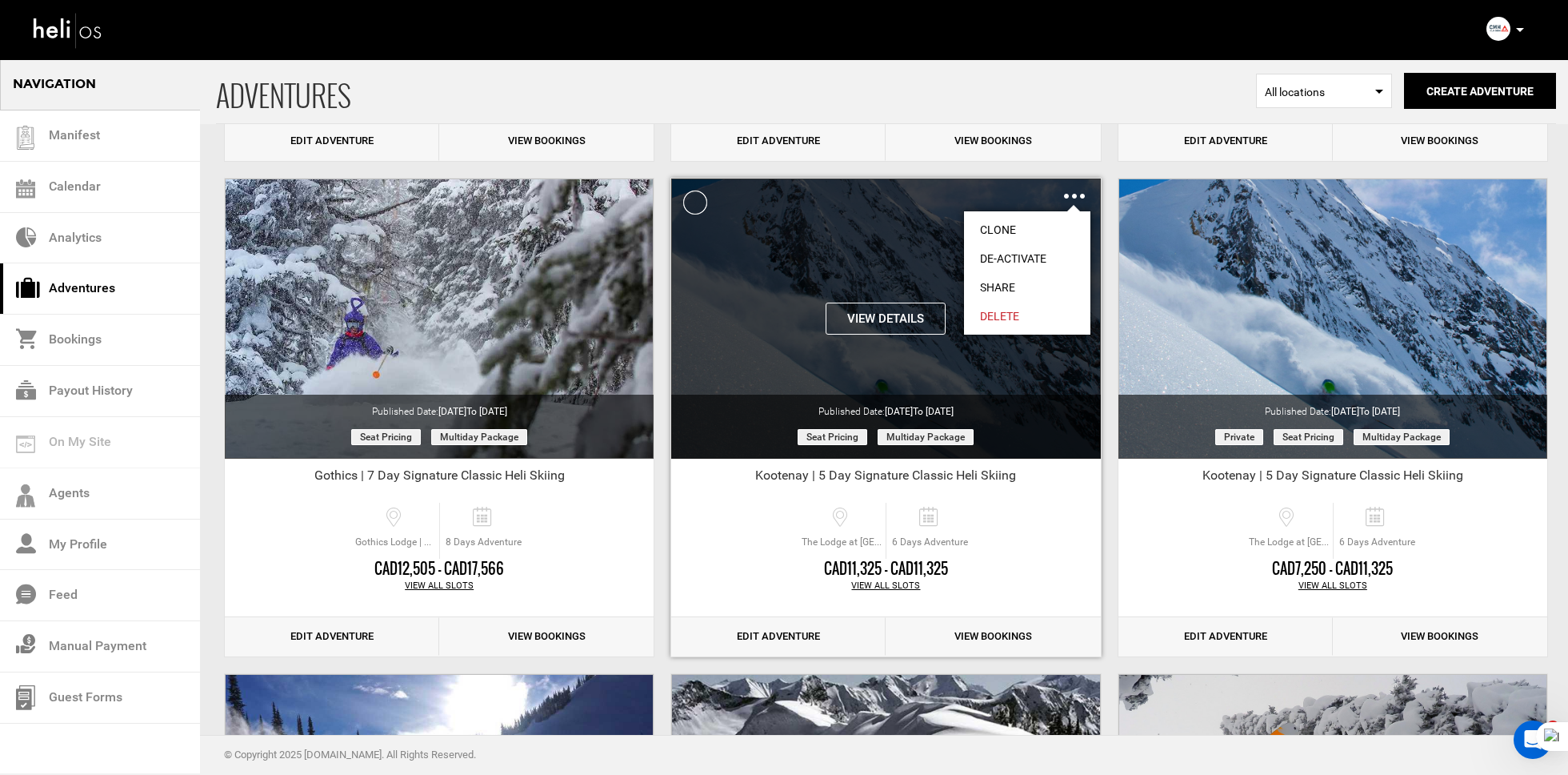
click at [1017, 255] on link "De-Activate" at bounding box center [1026, 259] width 126 height 29
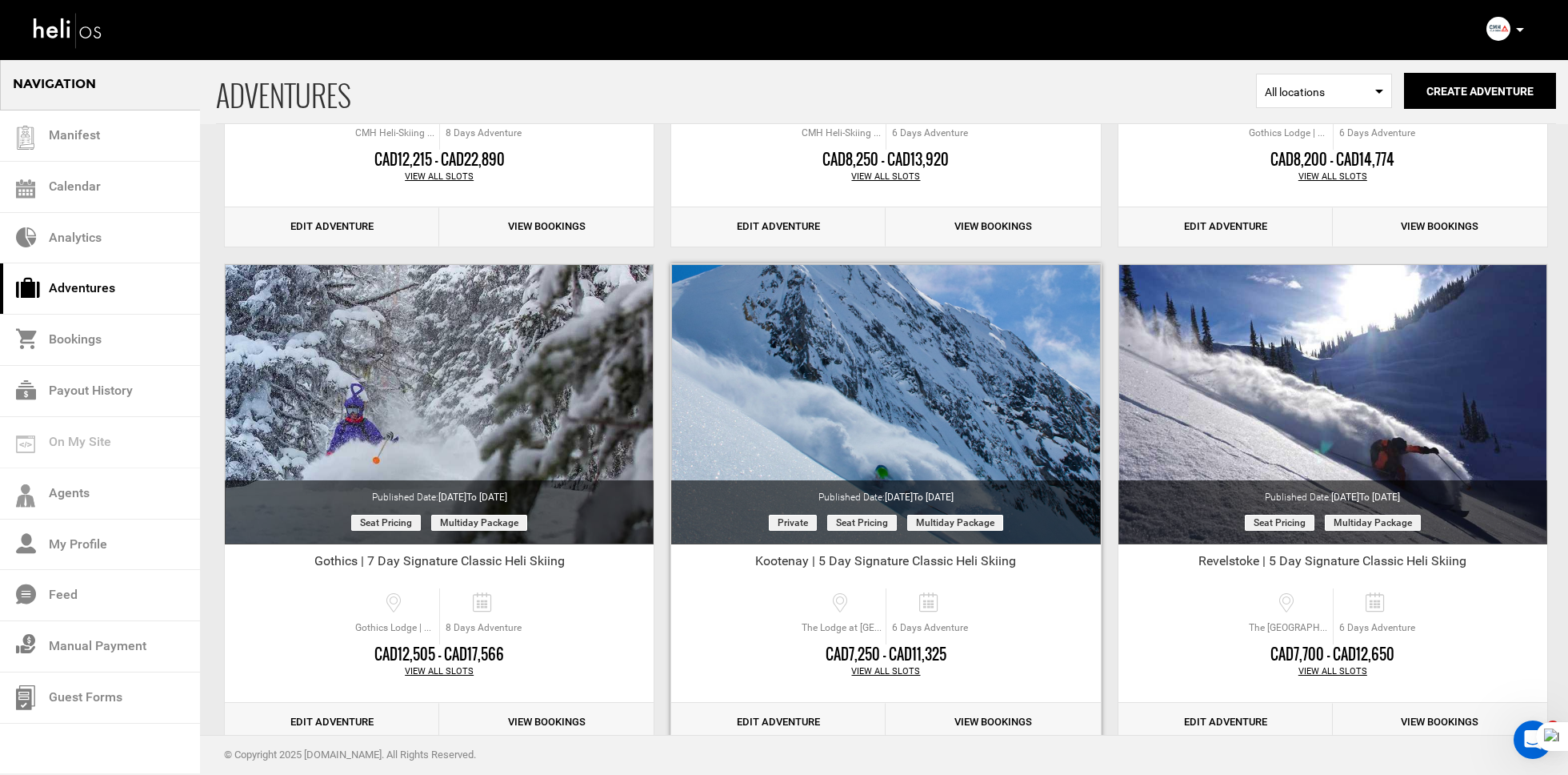
scroll to position [3863, 0]
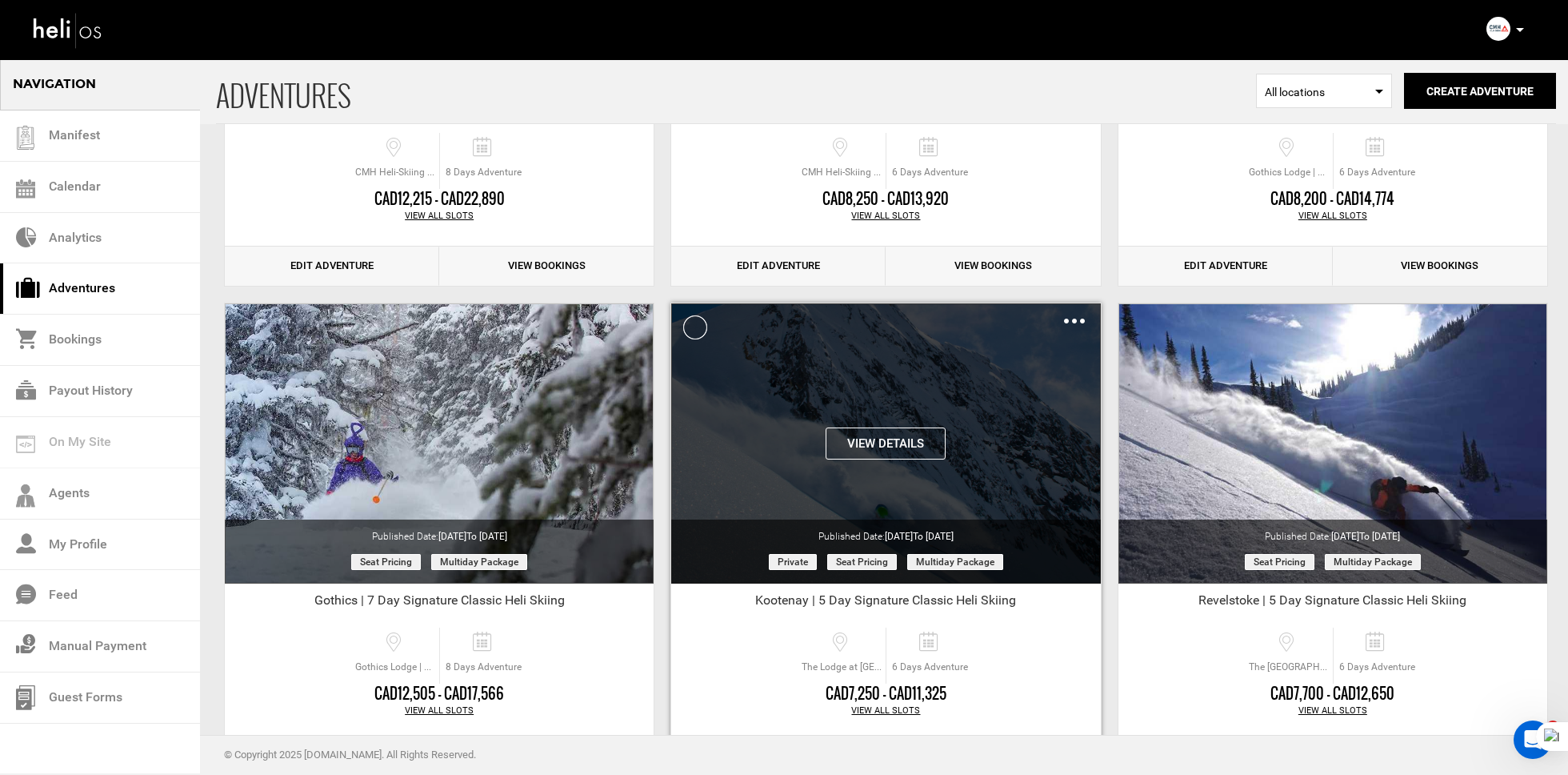
click at [1076, 321] on div "Clone De-Activate Share Delete" at bounding box center [1074, 321] width 21 height 18
click at [1076, 319] on img at bounding box center [1074, 321] width 21 height 5
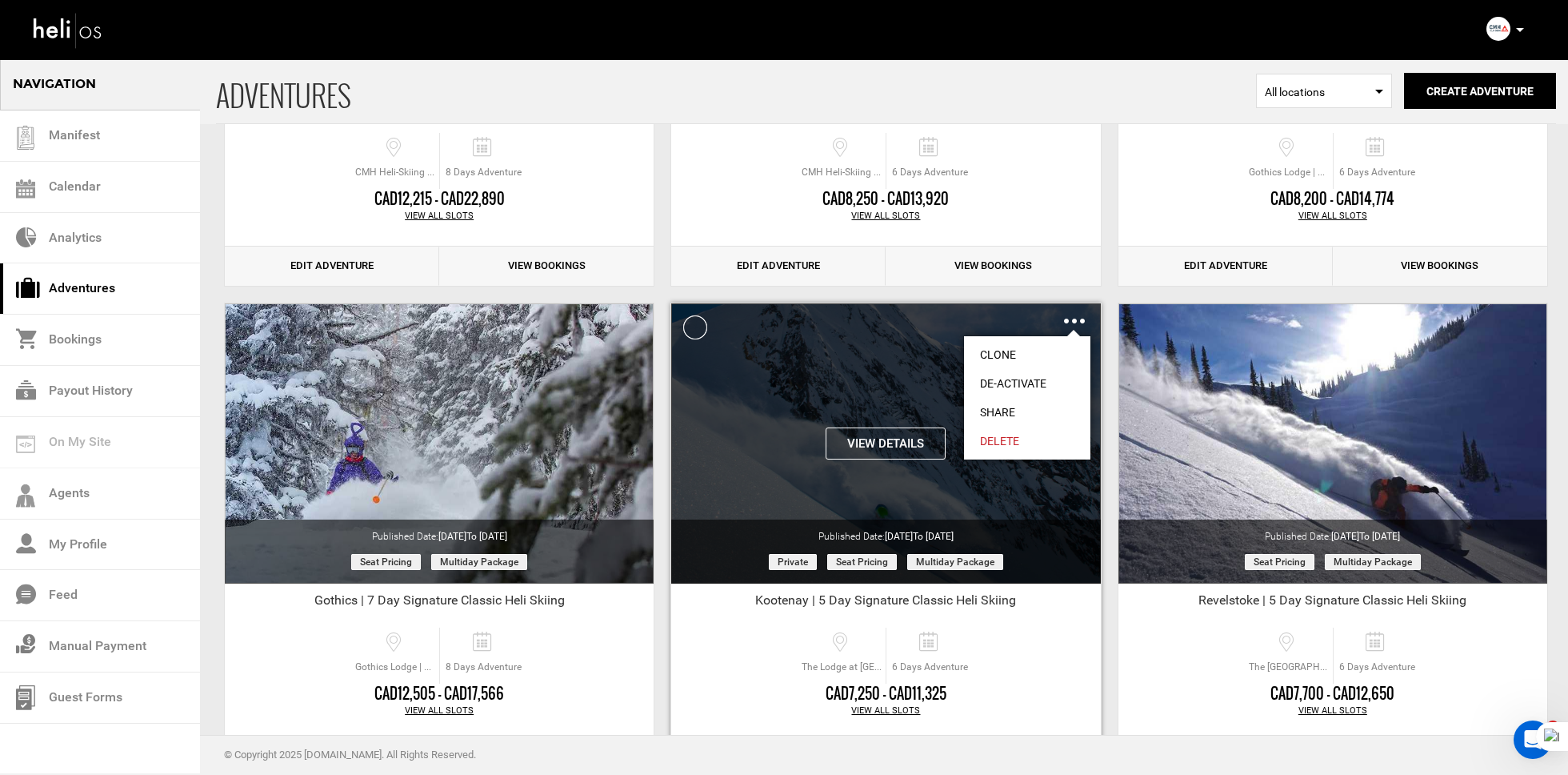
click at [1026, 384] on link "De-Activate" at bounding box center [1026, 383] width 126 height 29
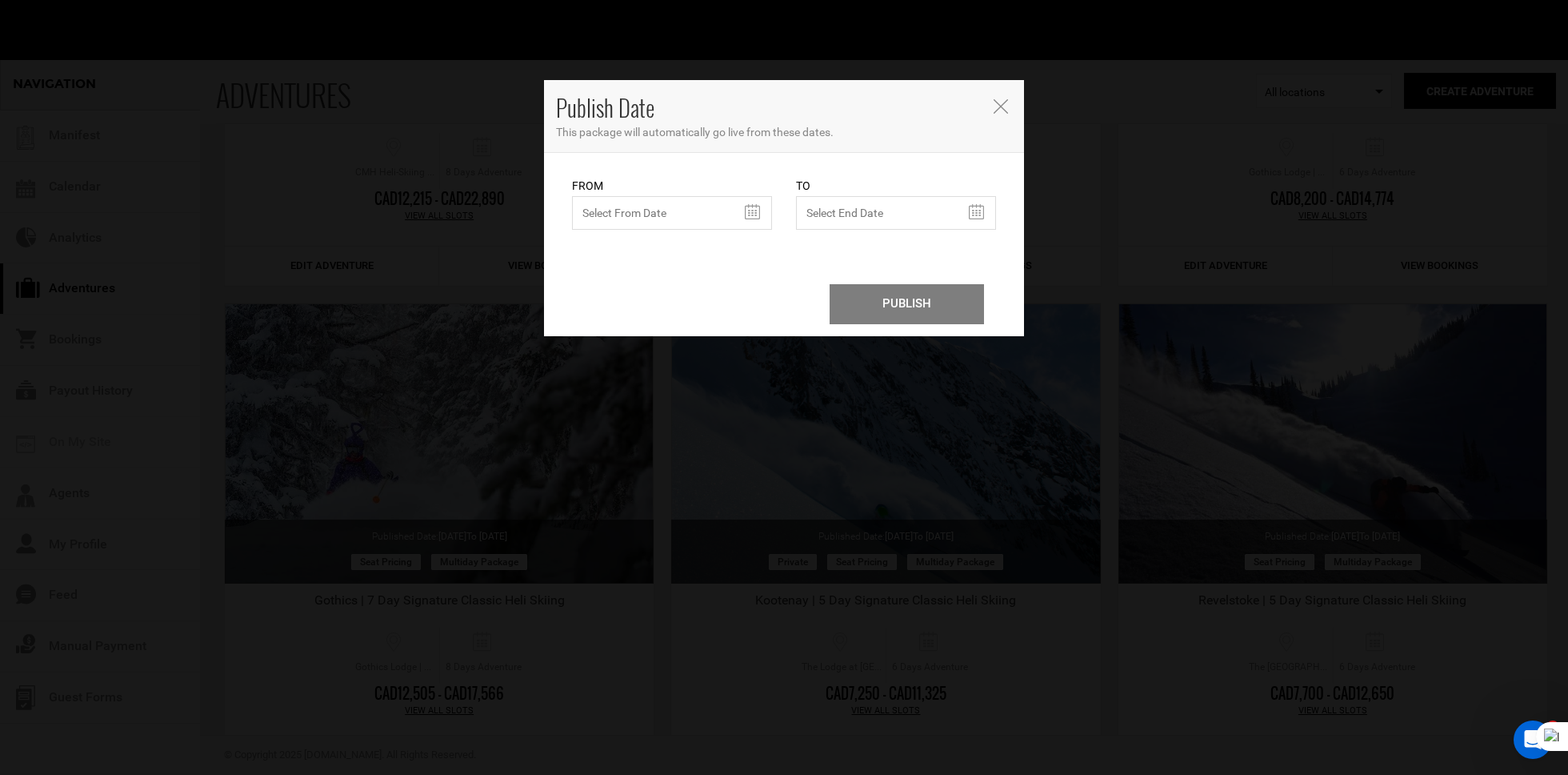
click at [995, 102] on icon "Close" at bounding box center [1000, 106] width 14 height 14
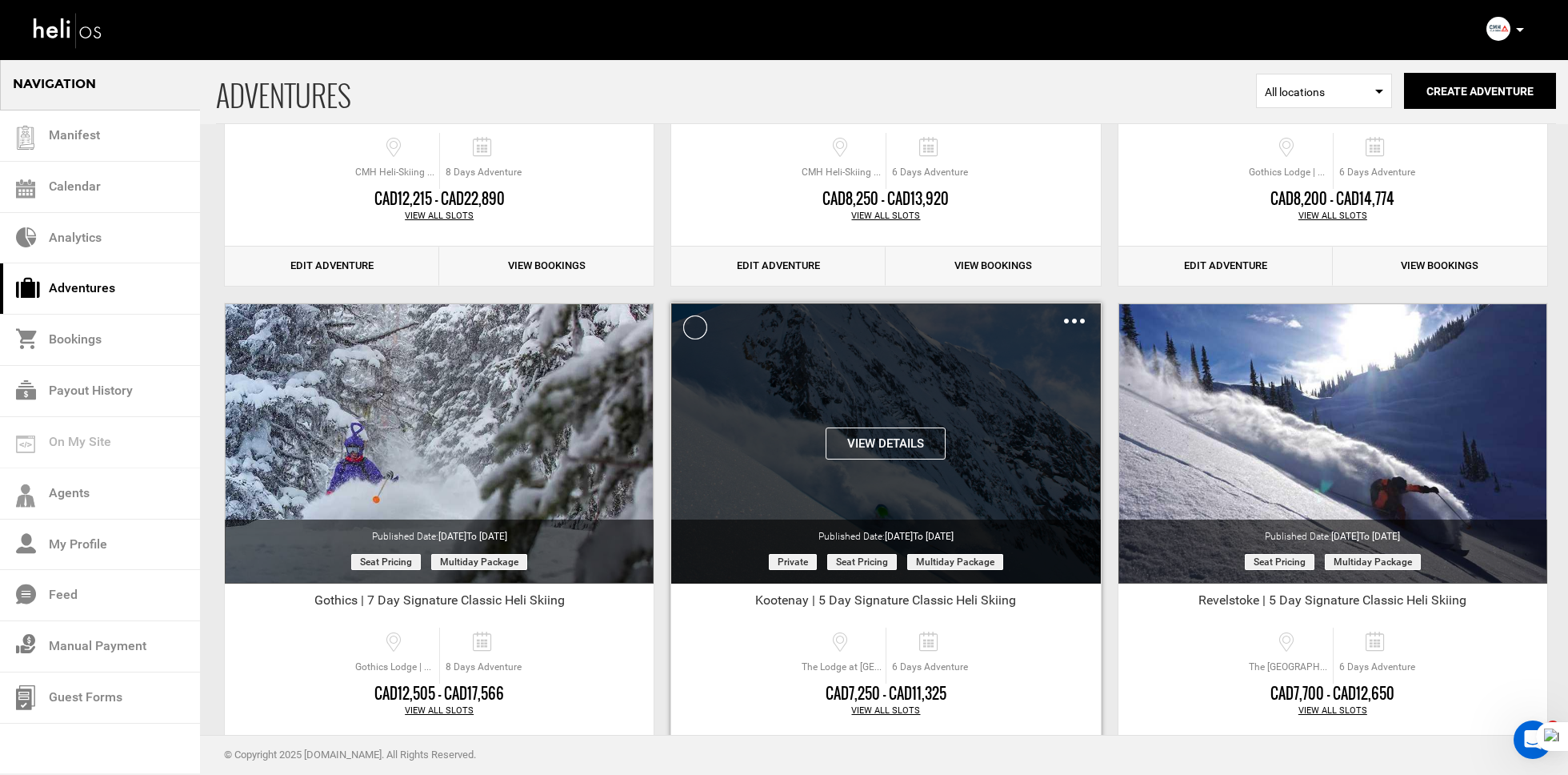
click at [1070, 319] on img at bounding box center [1074, 321] width 21 height 5
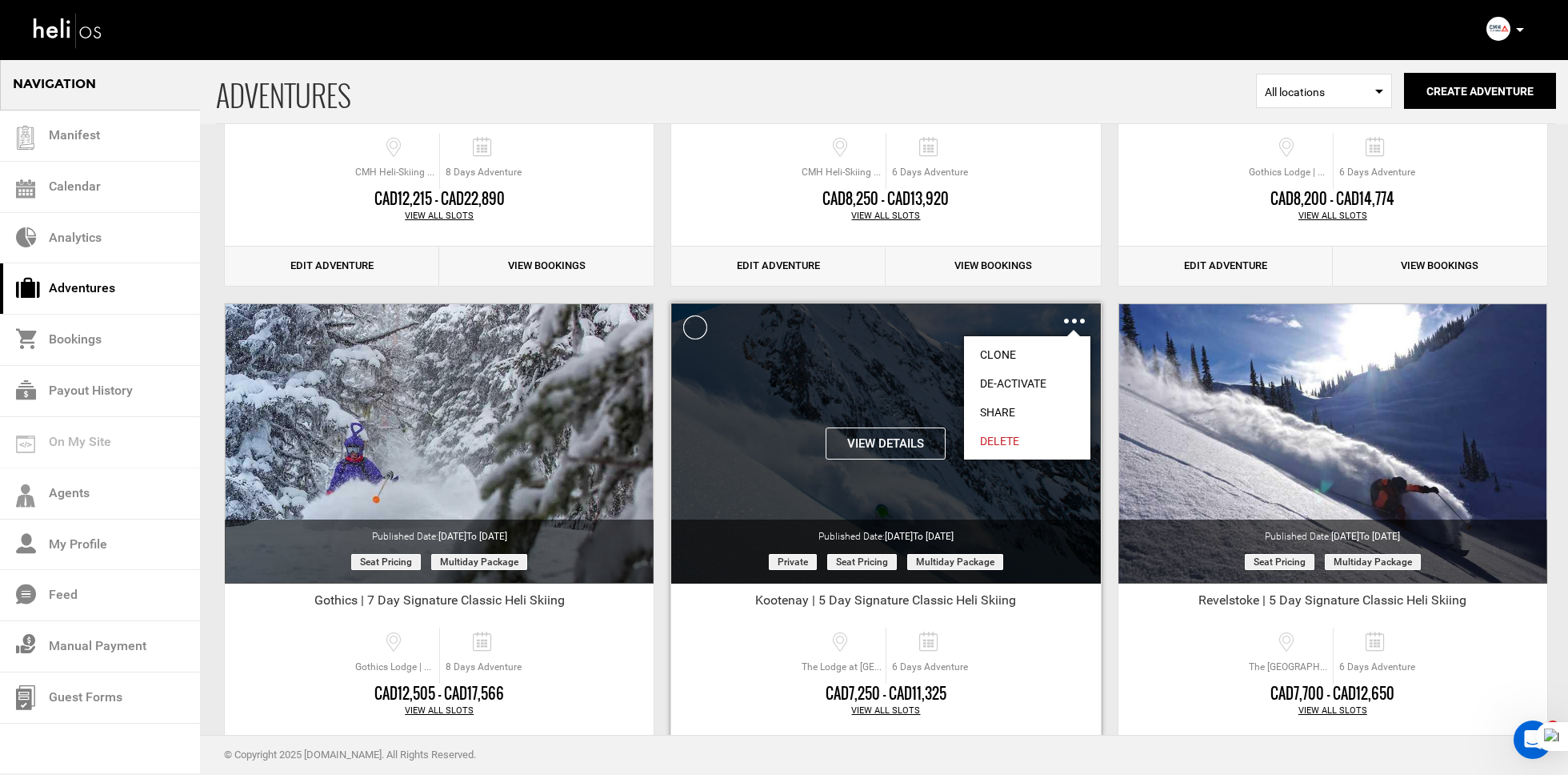
click at [1018, 373] on link "De-Activate" at bounding box center [1026, 383] width 126 height 29
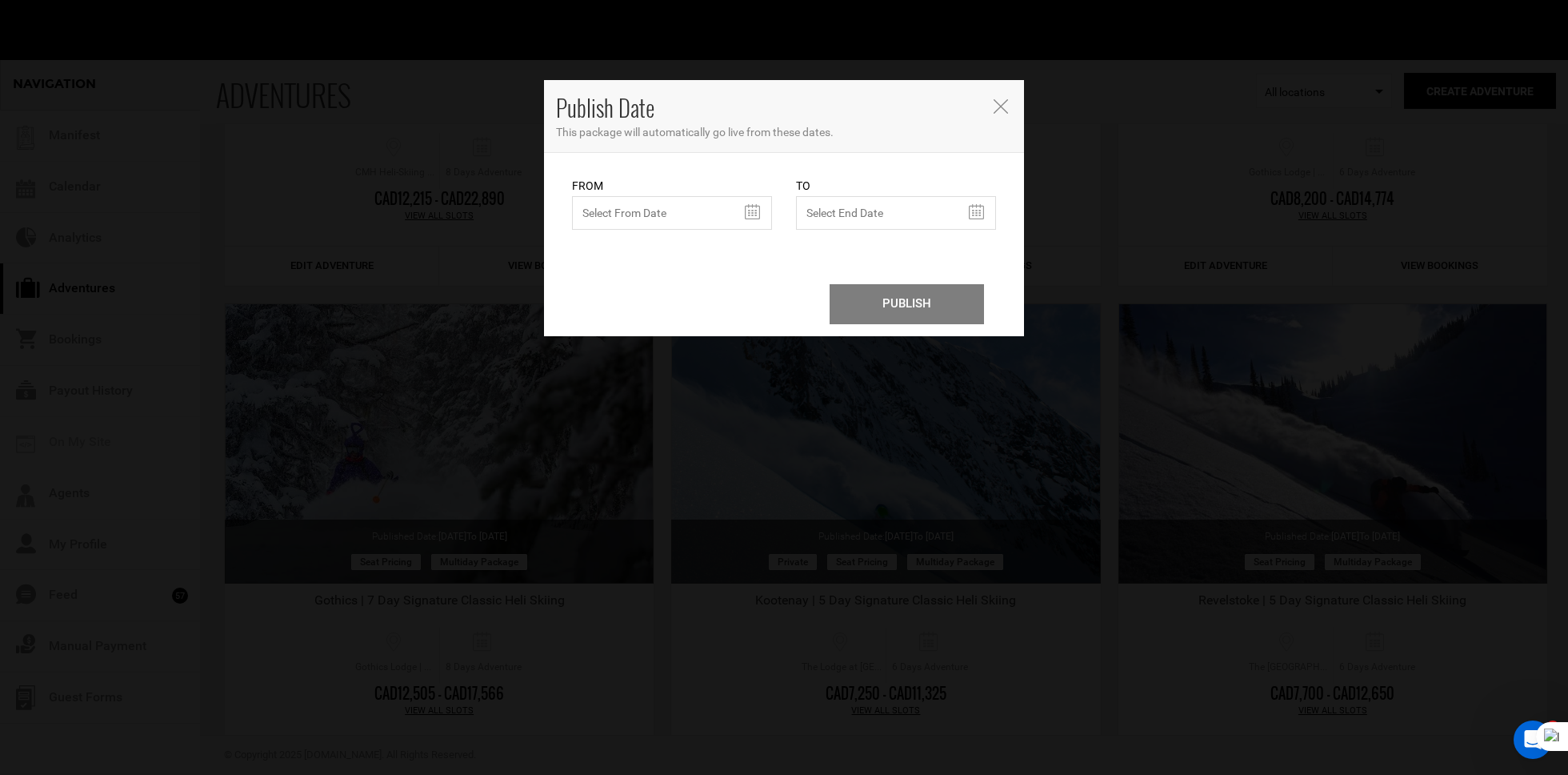
click at [1002, 99] on icon "Close" at bounding box center [1000, 106] width 14 height 14
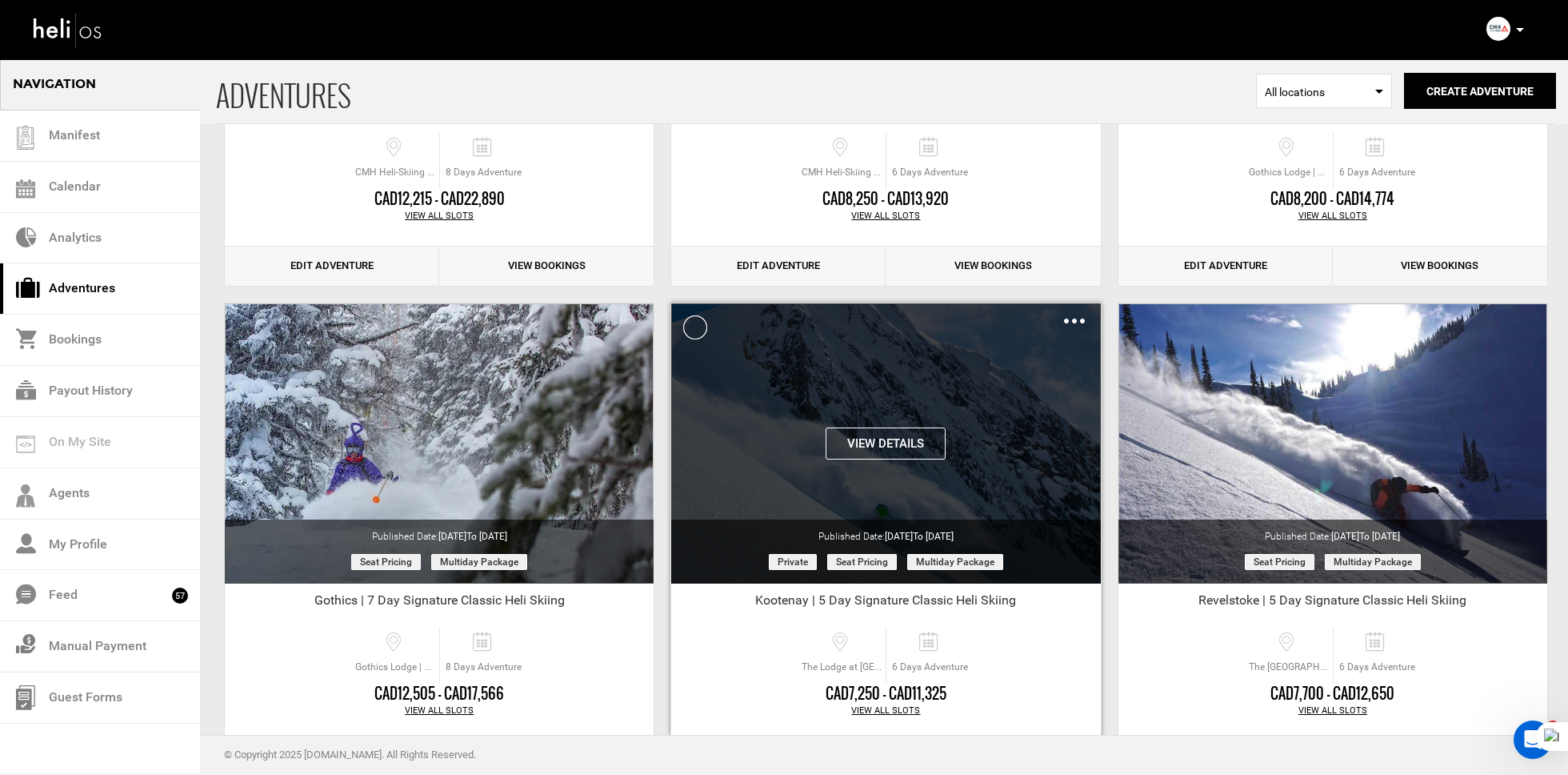
click at [1084, 311] on div "Clone De-Activate Share Delete" at bounding box center [1074, 321] width 21 height 18
click at [1078, 319] on img at bounding box center [1074, 321] width 21 height 5
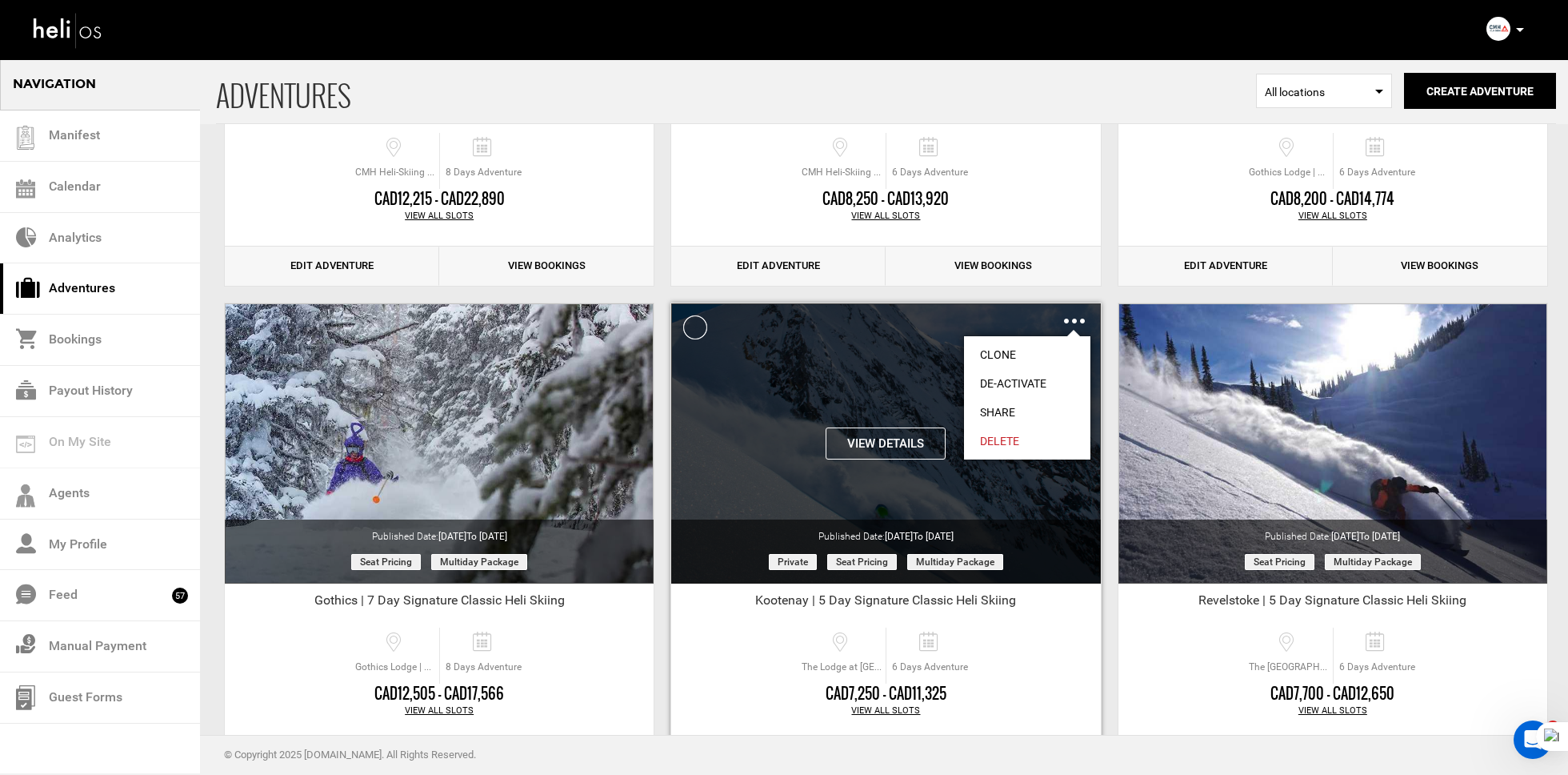
click at [1037, 377] on link "De-Activate" at bounding box center [1026, 383] width 126 height 29
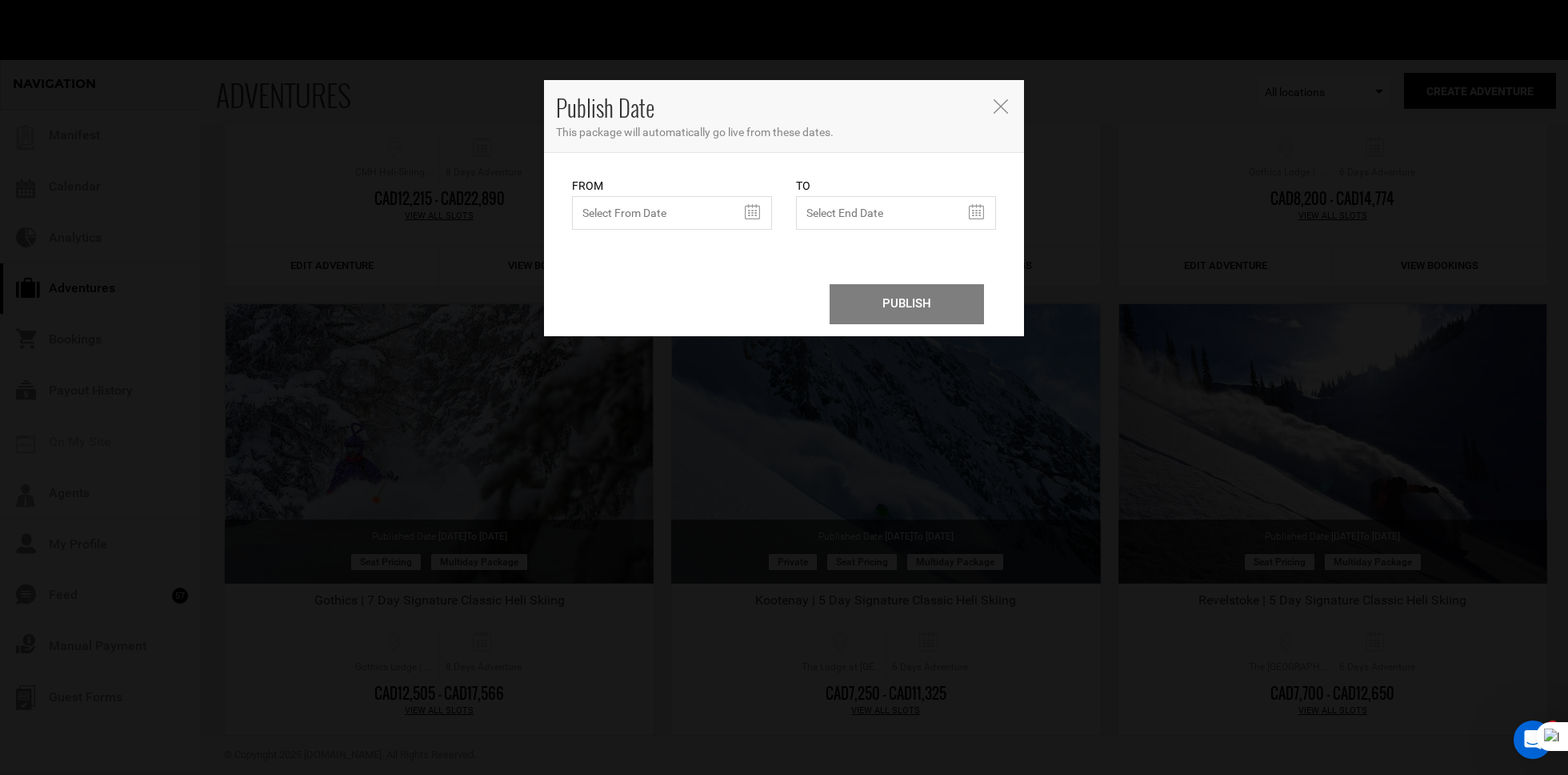
click at [1007, 101] on icon "Close" at bounding box center [1000, 106] width 14 height 14
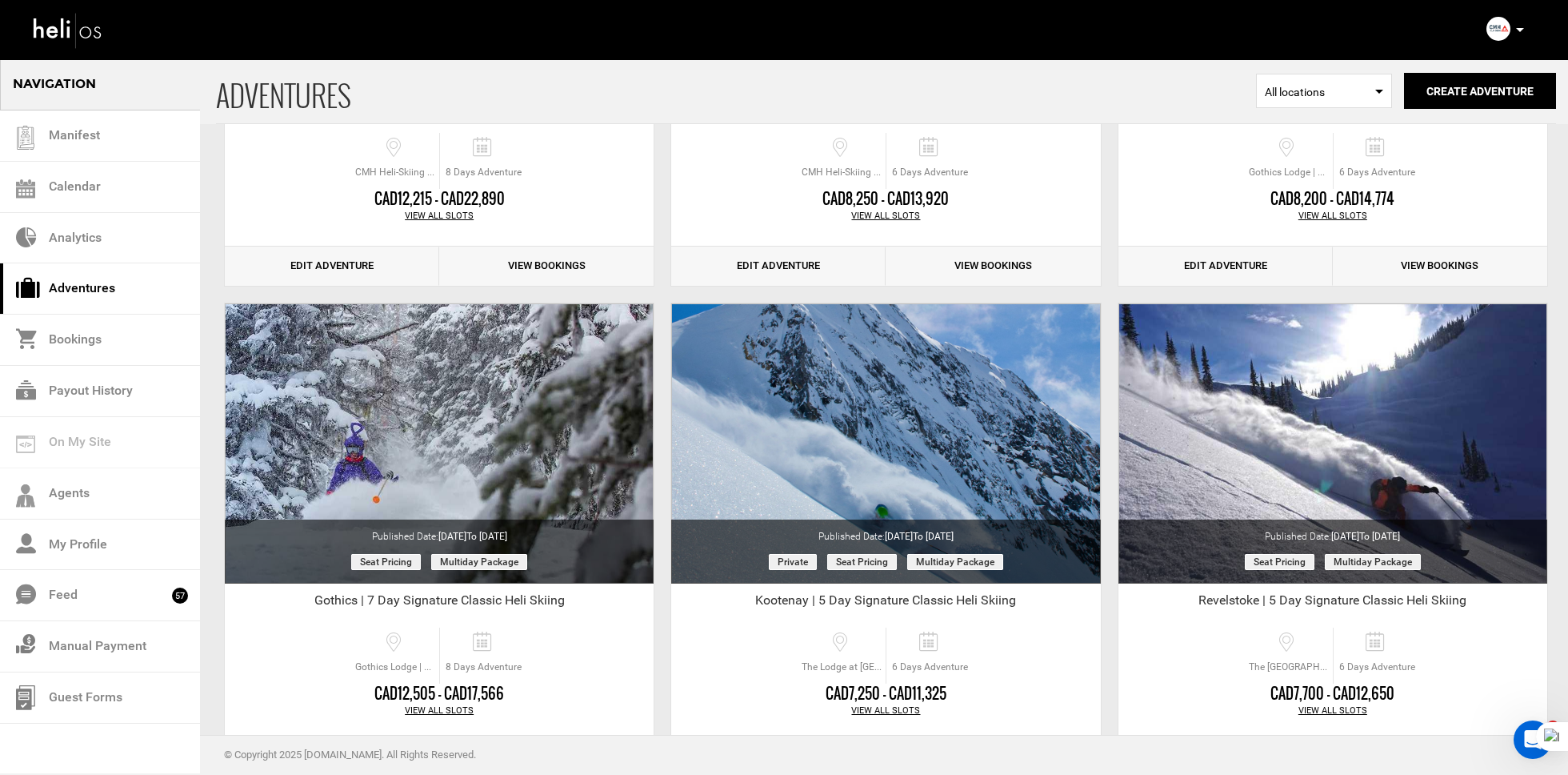
click at [80, 24] on img at bounding box center [68, 30] width 72 height 42
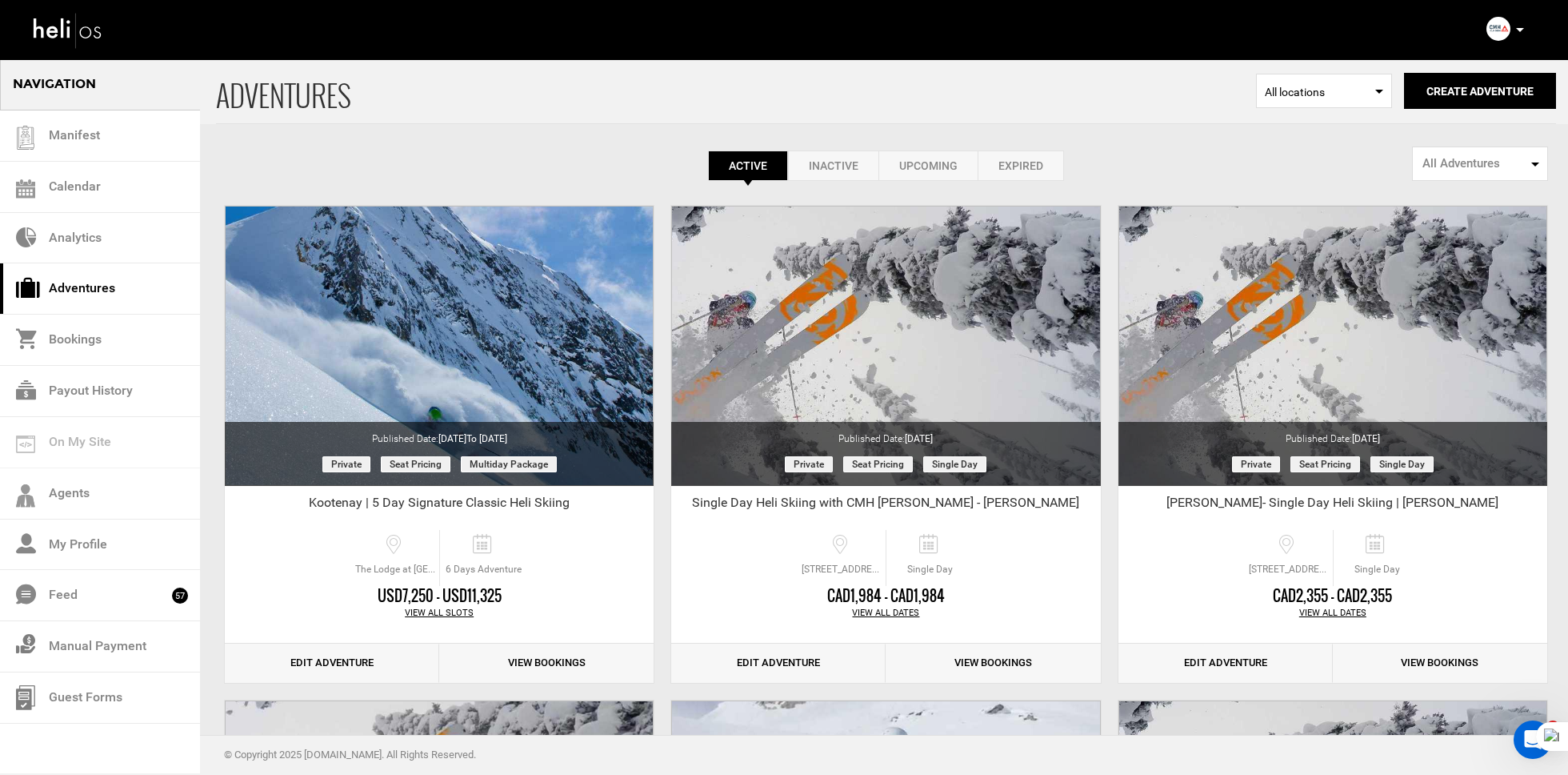
click at [1501, 31] on img at bounding box center [1498, 28] width 24 height 24
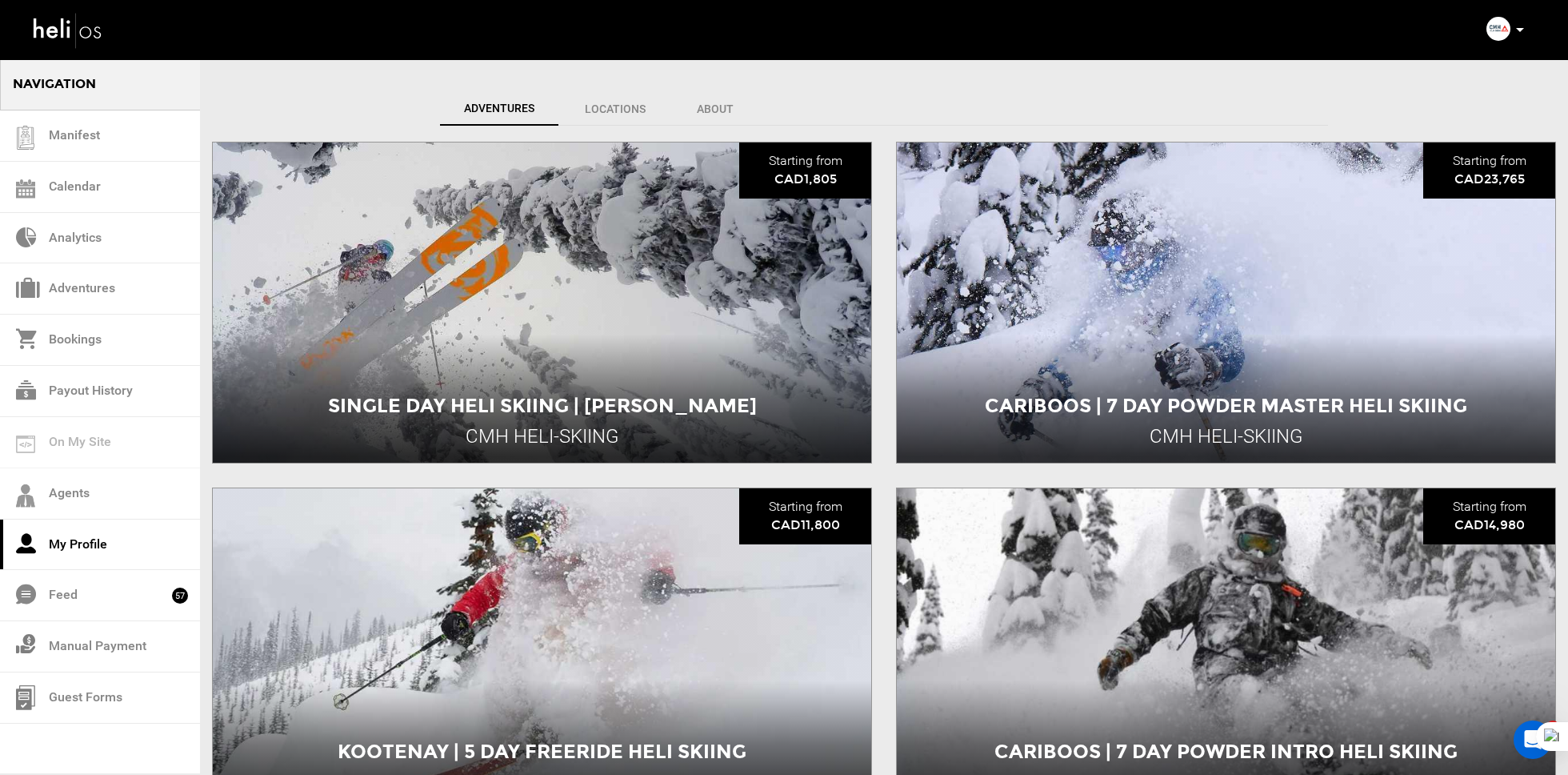
scroll to position [480, 0]
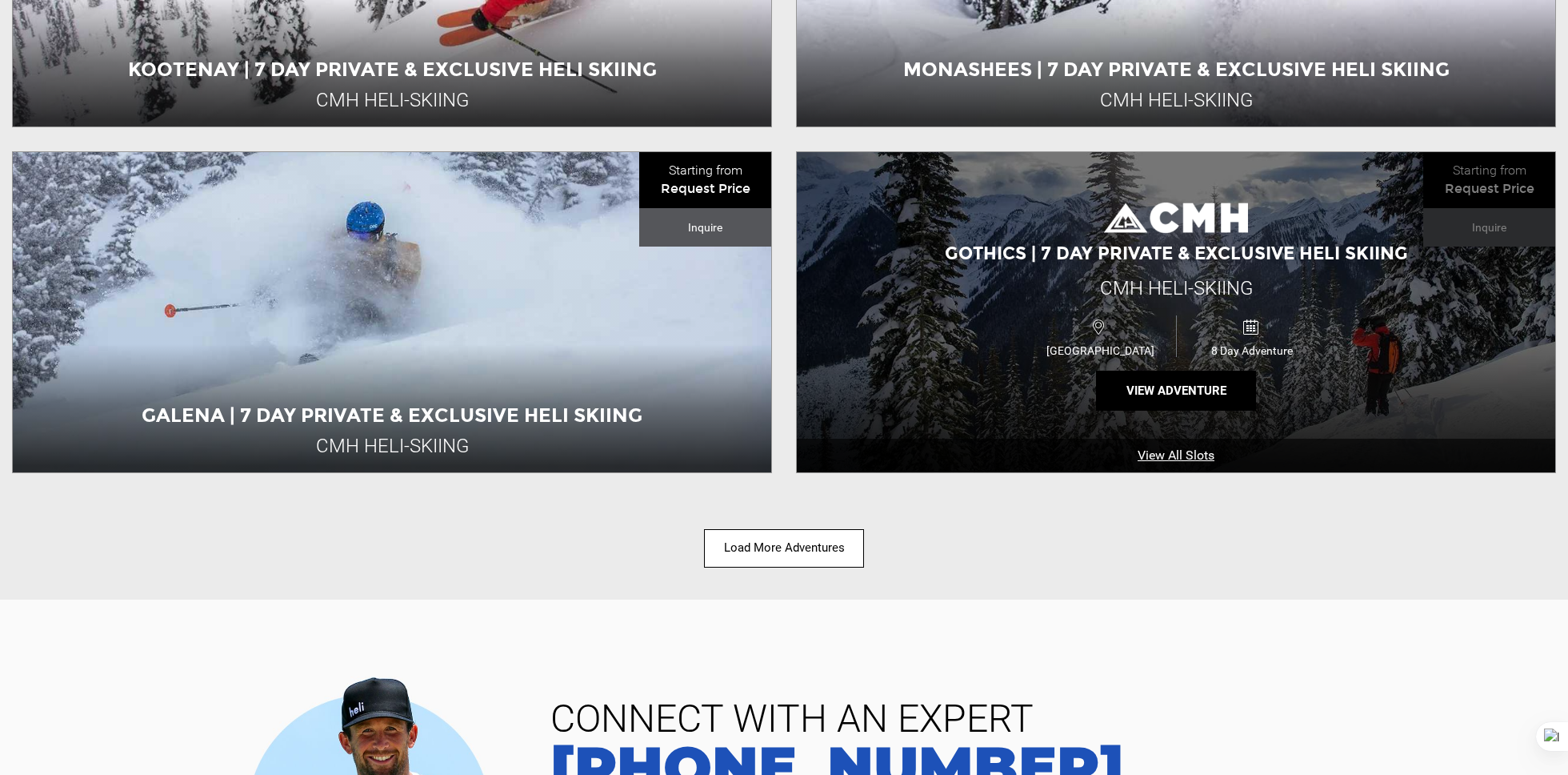
scroll to position [2201, 0]
